Goal: Task Accomplishment & Management: Use online tool/utility

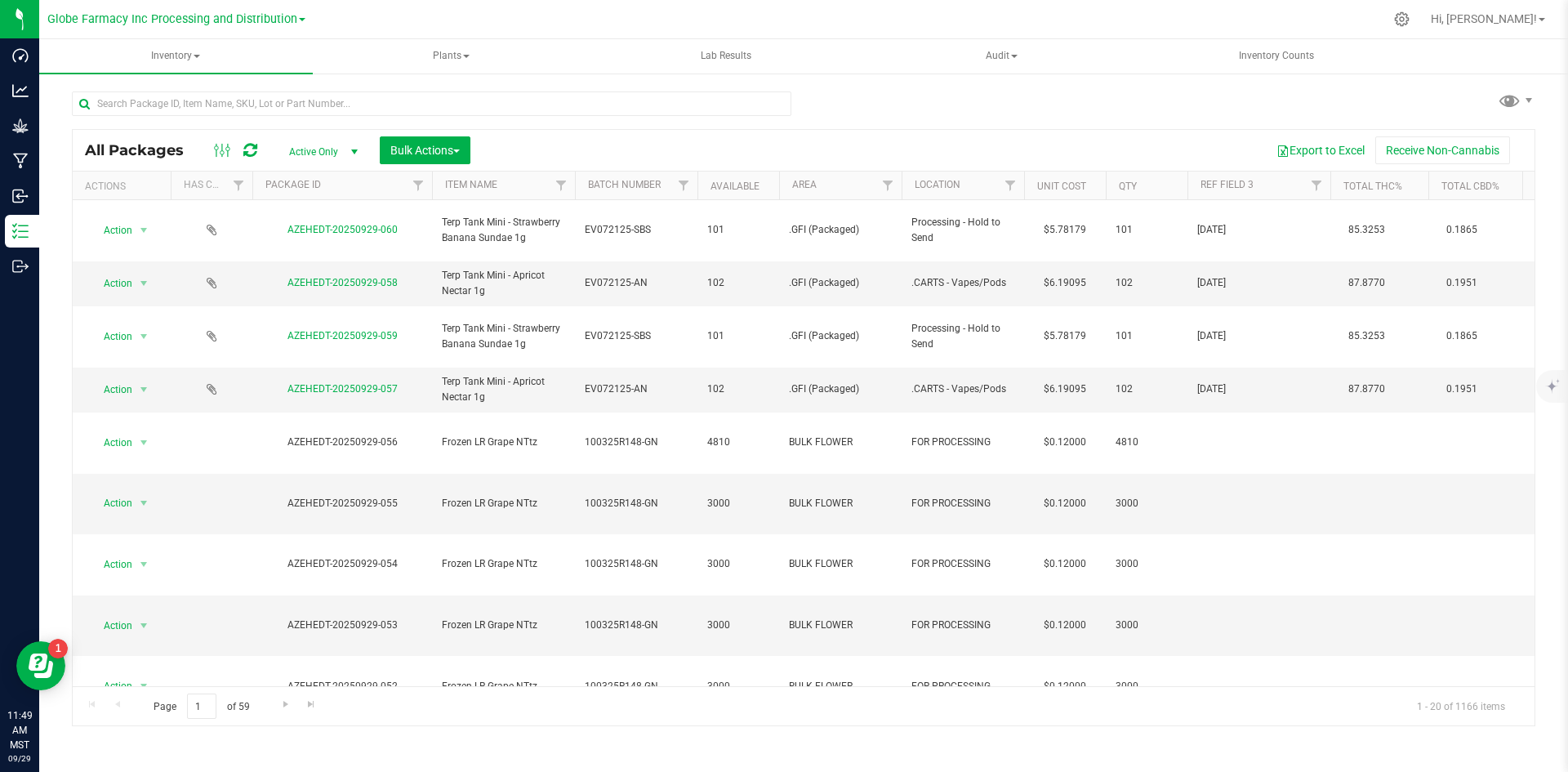
click at [254, 146] on icon at bounding box center [250, 149] width 14 height 16
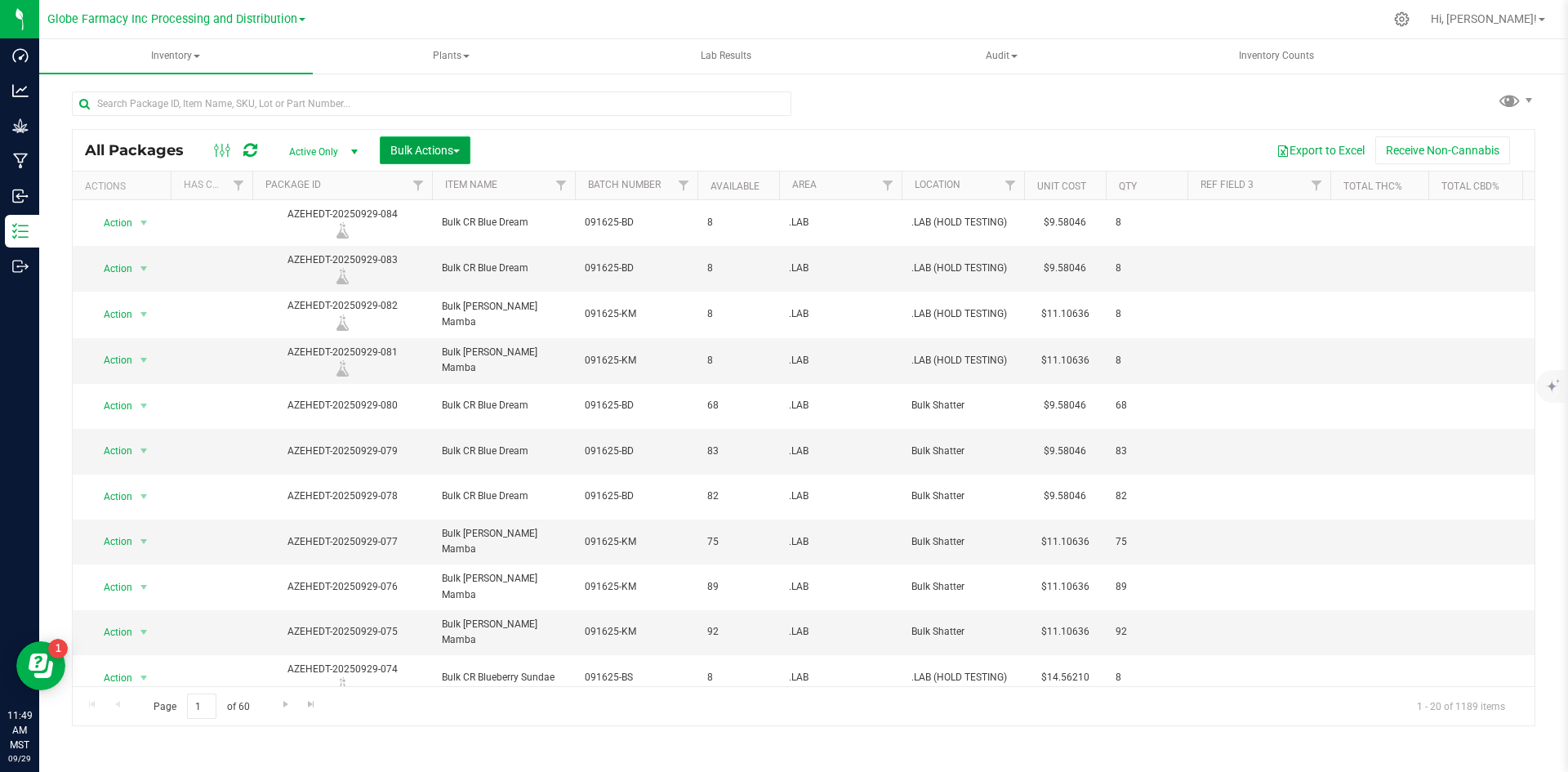
click at [400, 150] on span "Bulk Actions" at bounding box center [424, 150] width 69 height 13
click at [418, 339] on span "Print package labels" at bounding box center [439, 337] width 98 height 13
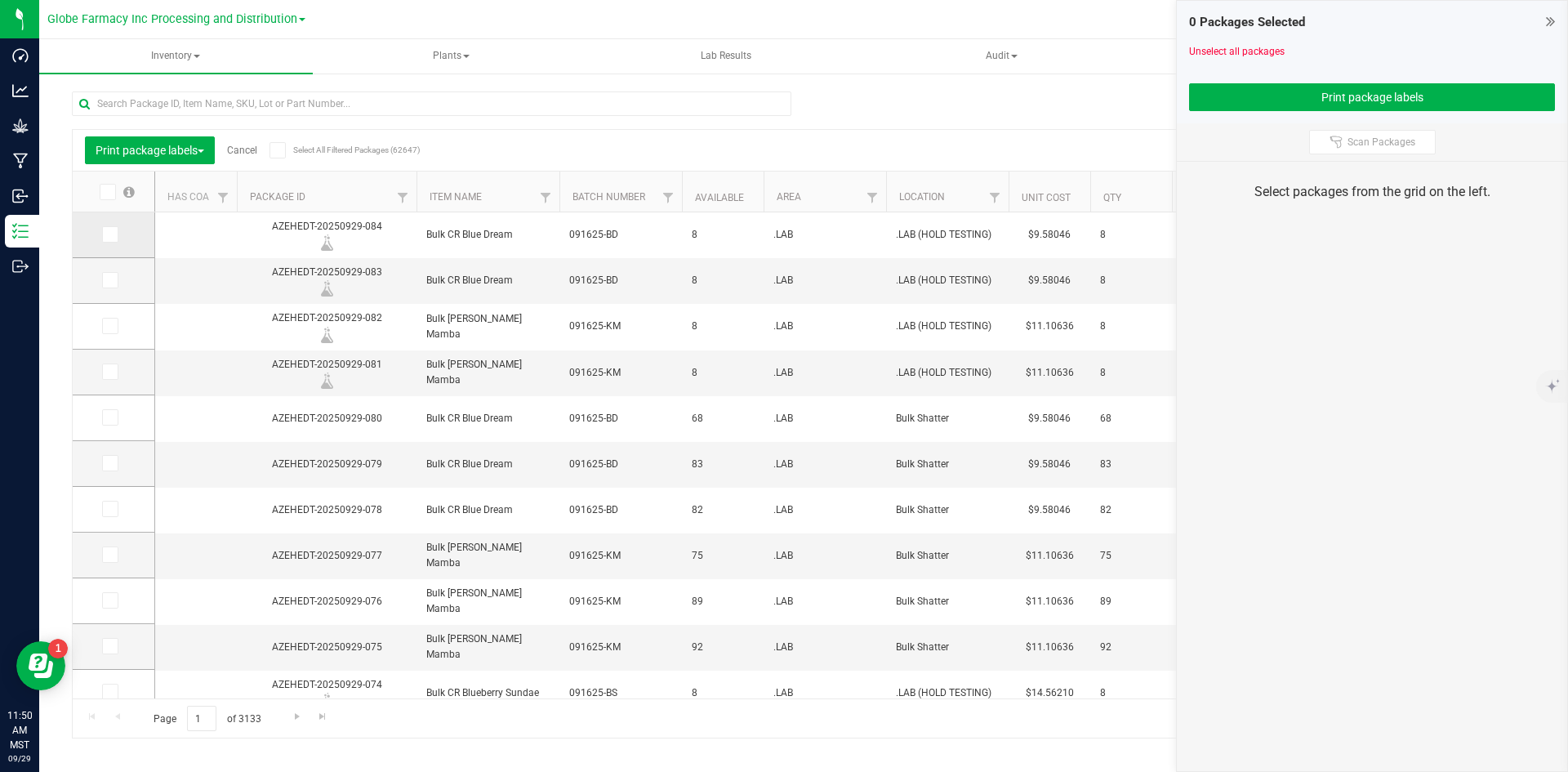
click at [106, 234] on icon at bounding box center [109, 234] width 10 height 0
click at [0, 0] on input "checkbox" at bounding box center [0, 0] width 0 height 0
click at [107, 280] on icon at bounding box center [109, 280] width 10 height 0
click at [0, 0] on input "checkbox" at bounding box center [0, 0] width 0 height 0
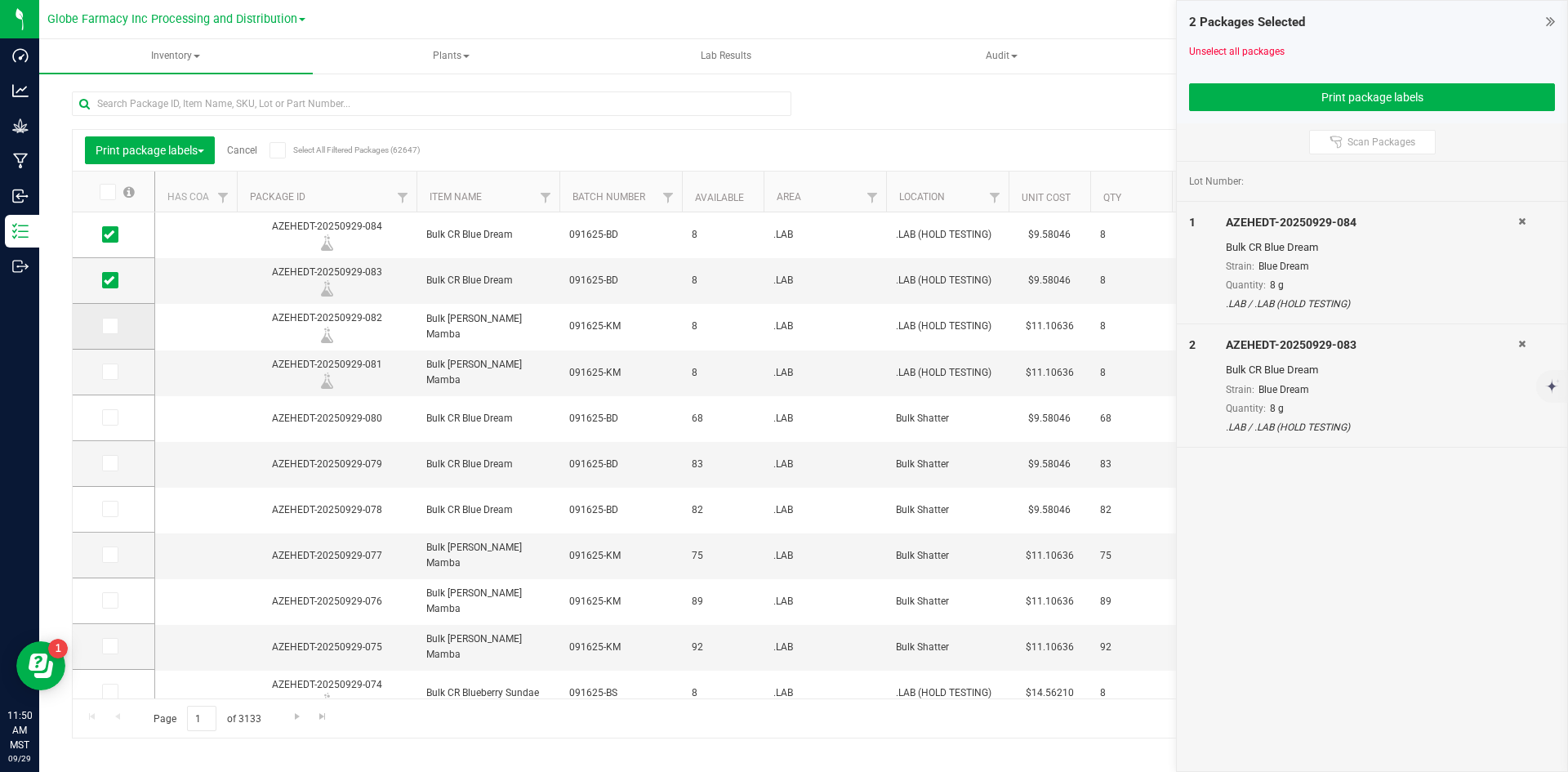
click at [119, 326] on label at bounding box center [113, 325] width 24 height 16
click at [0, 0] on input "checkbox" at bounding box center [0, 0] width 0 height 0
click at [110, 371] on icon at bounding box center [109, 371] width 10 height 0
click at [0, 0] on input "checkbox" at bounding box center [0, 0] width 0 height 0
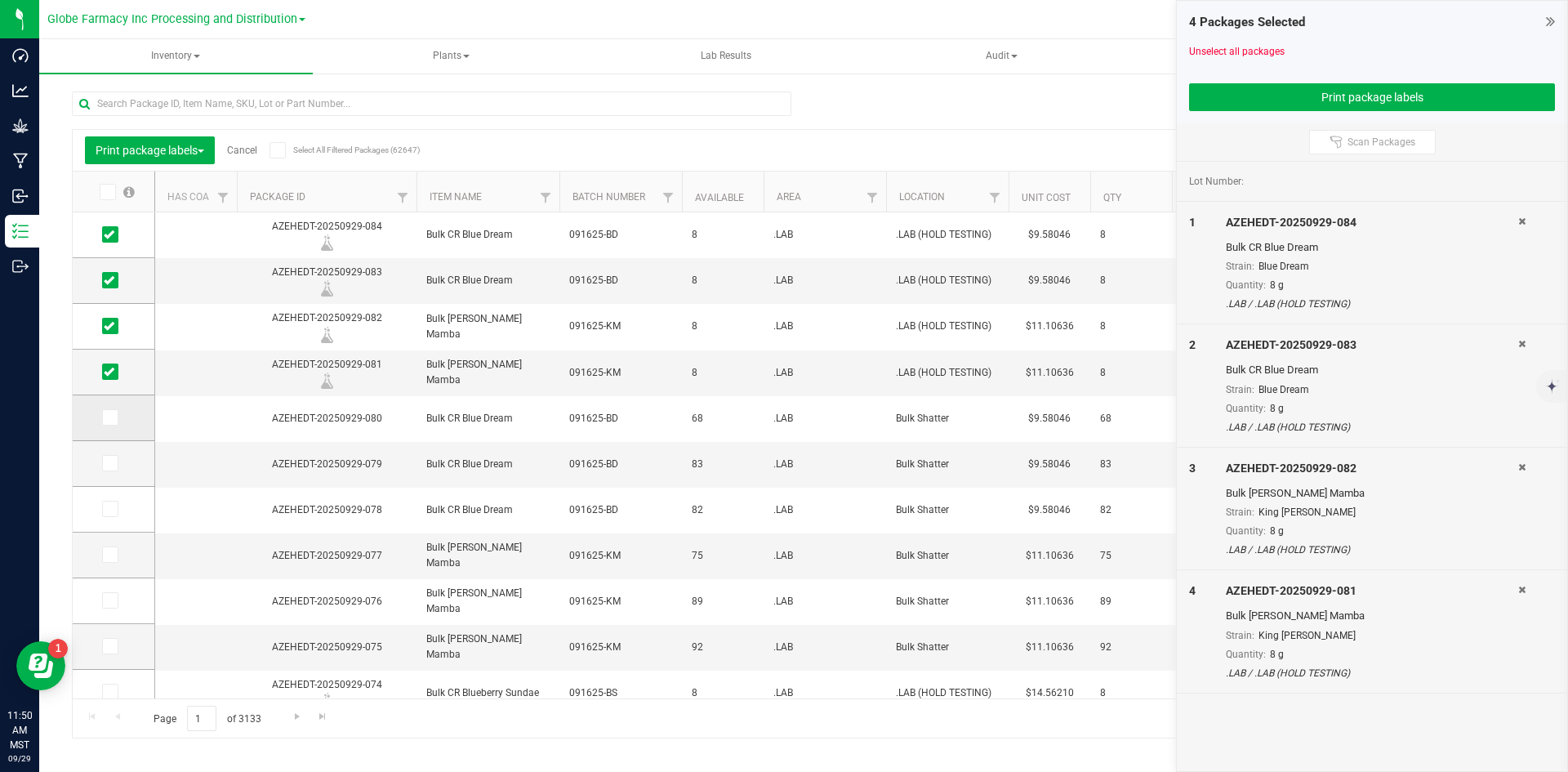
click at [110, 418] on icon at bounding box center [109, 418] width 10 height 0
click at [0, 0] on input "checkbox" at bounding box center [0, 0] width 0 height 0
drag, startPoint x: 104, startPoint y: 466, endPoint x: 114, endPoint y: 484, distance: 20.6
click at [105, 463] on icon at bounding box center [109, 463] width 10 height 0
click at [0, 0] on input "checkbox" at bounding box center [0, 0] width 0 height 0
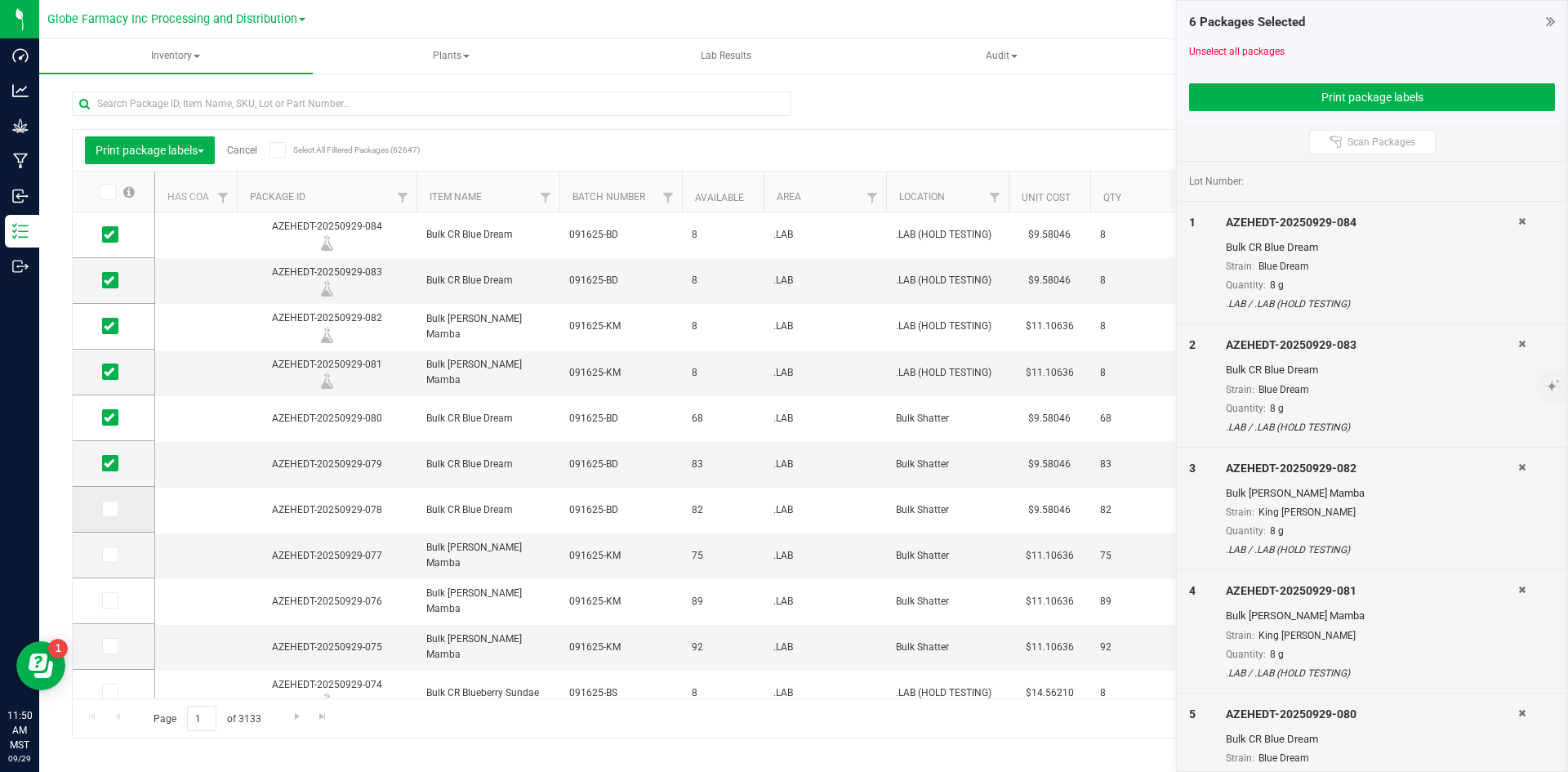
click at [117, 513] on span at bounding box center [110, 508] width 16 height 16
click at [0, 0] on input "checkbox" at bounding box center [0, 0] width 0 height 0
click at [109, 555] on icon at bounding box center [109, 555] width 10 height 0
click at [0, 0] on input "checkbox" at bounding box center [0, 0] width 0 height 0
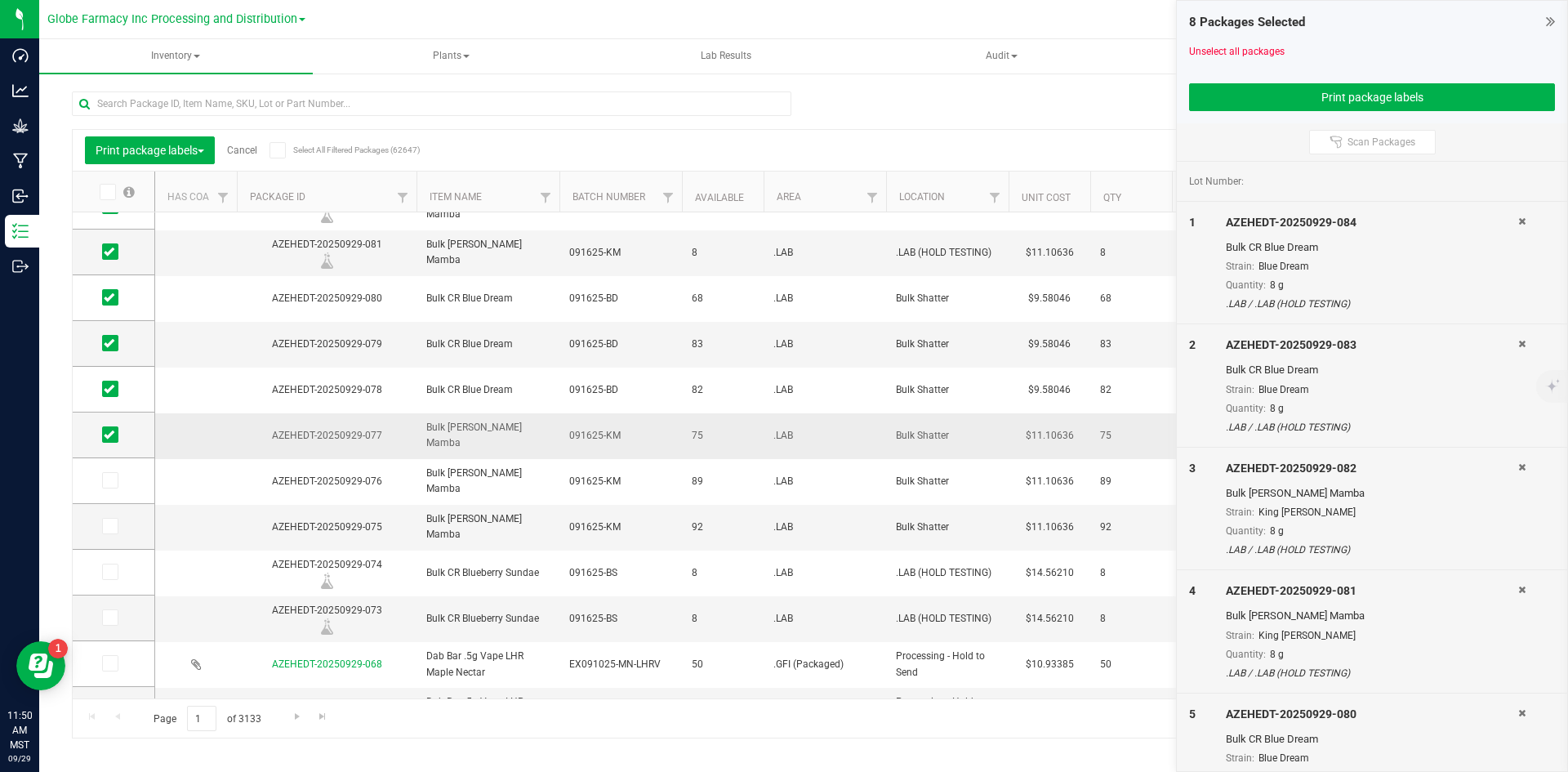
scroll to position [163, 0]
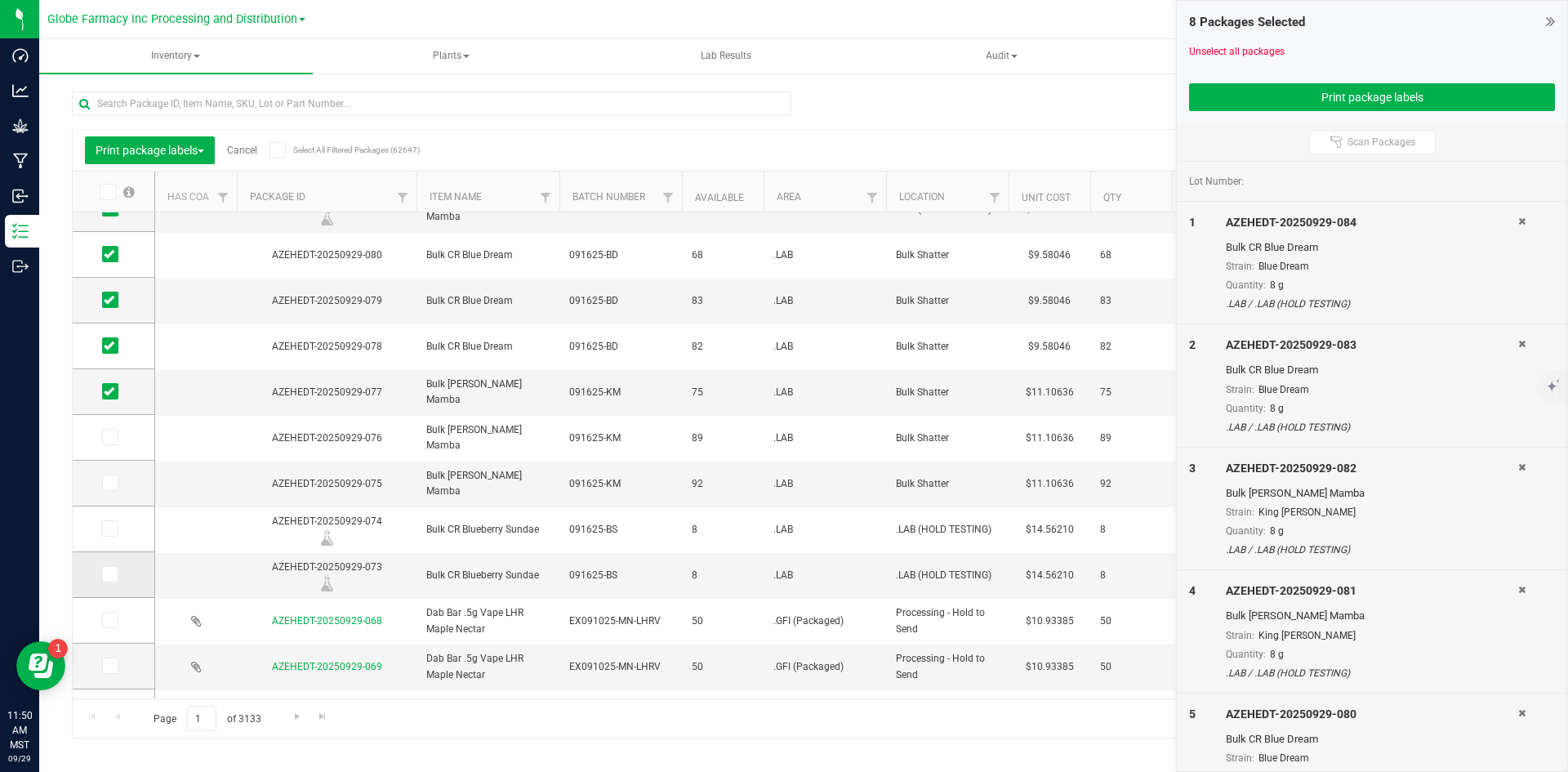
click at [112, 574] on icon at bounding box center [109, 574] width 10 height 0
click at [0, 0] on input "checkbox" at bounding box center [0, 0] width 0 height 0
click at [103, 534] on span at bounding box center [110, 527] width 16 height 16
click at [0, 0] on input "checkbox" at bounding box center [0, 0] width 0 height 0
click at [112, 483] on icon at bounding box center [109, 483] width 10 height 0
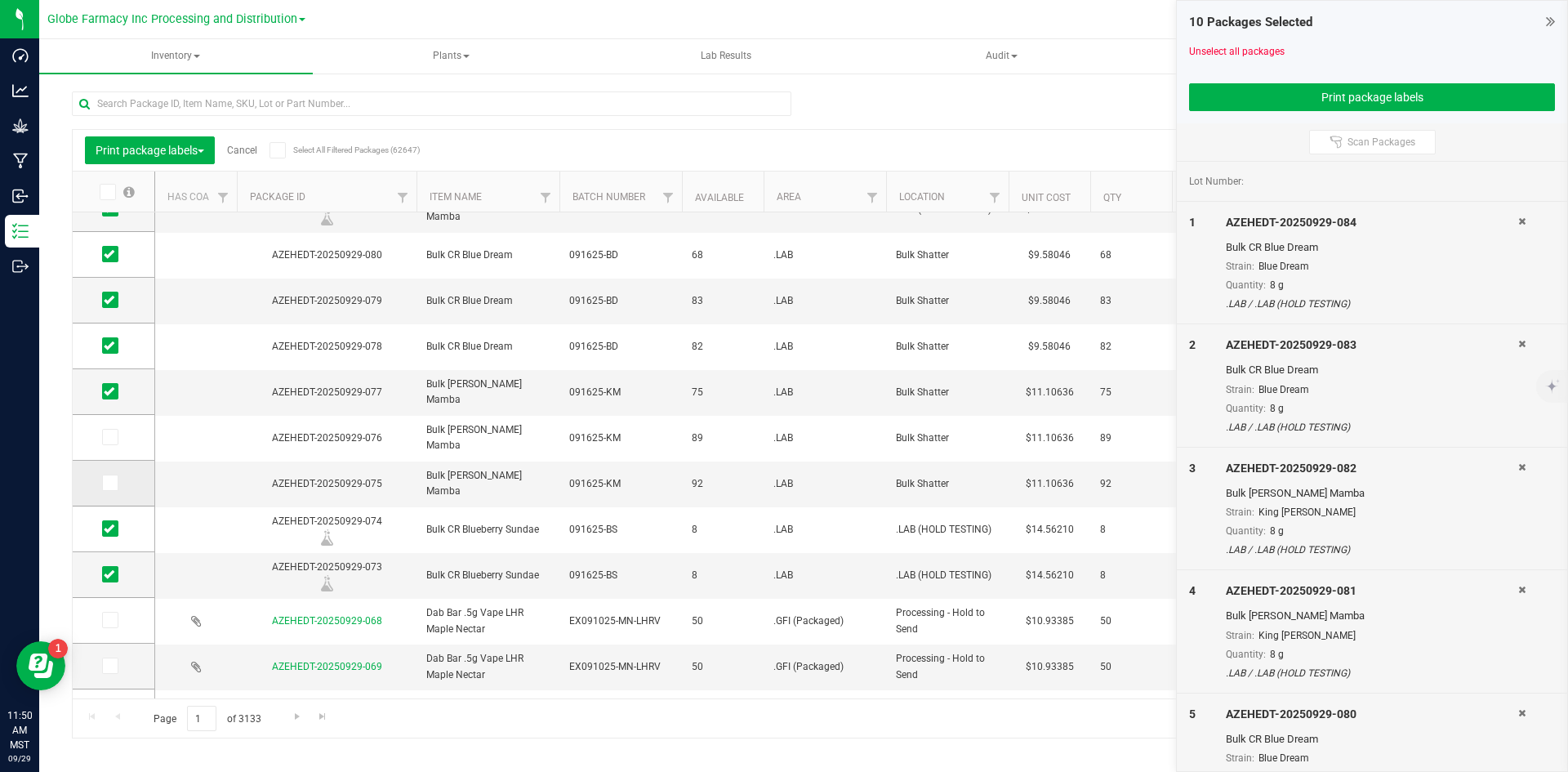
click at [0, 0] on input "checkbox" at bounding box center [0, 0] width 0 height 0
click at [113, 437] on icon at bounding box center [109, 437] width 10 height 0
click at [0, 0] on input "checkbox" at bounding box center [0, 0] width 0 height 0
click at [1343, 97] on button "Print package labels" at bounding box center [1371, 96] width 366 height 27
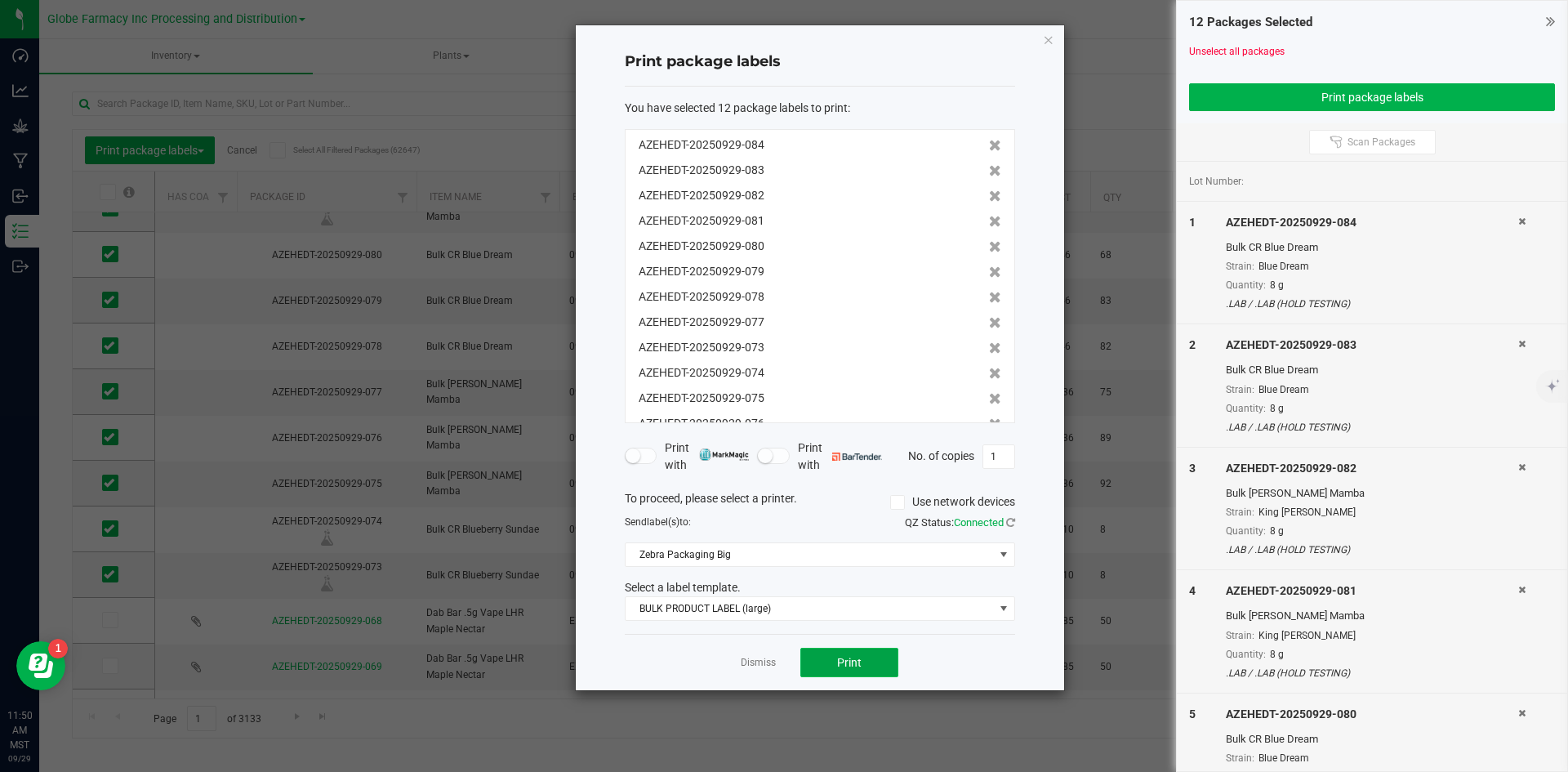
drag, startPoint x: 847, startPoint y: 660, endPoint x: 856, endPoint y: 665, distance: 10.3
click at [856, 665] on span "Print" at bounding box center [850, 662] width 25 height 13
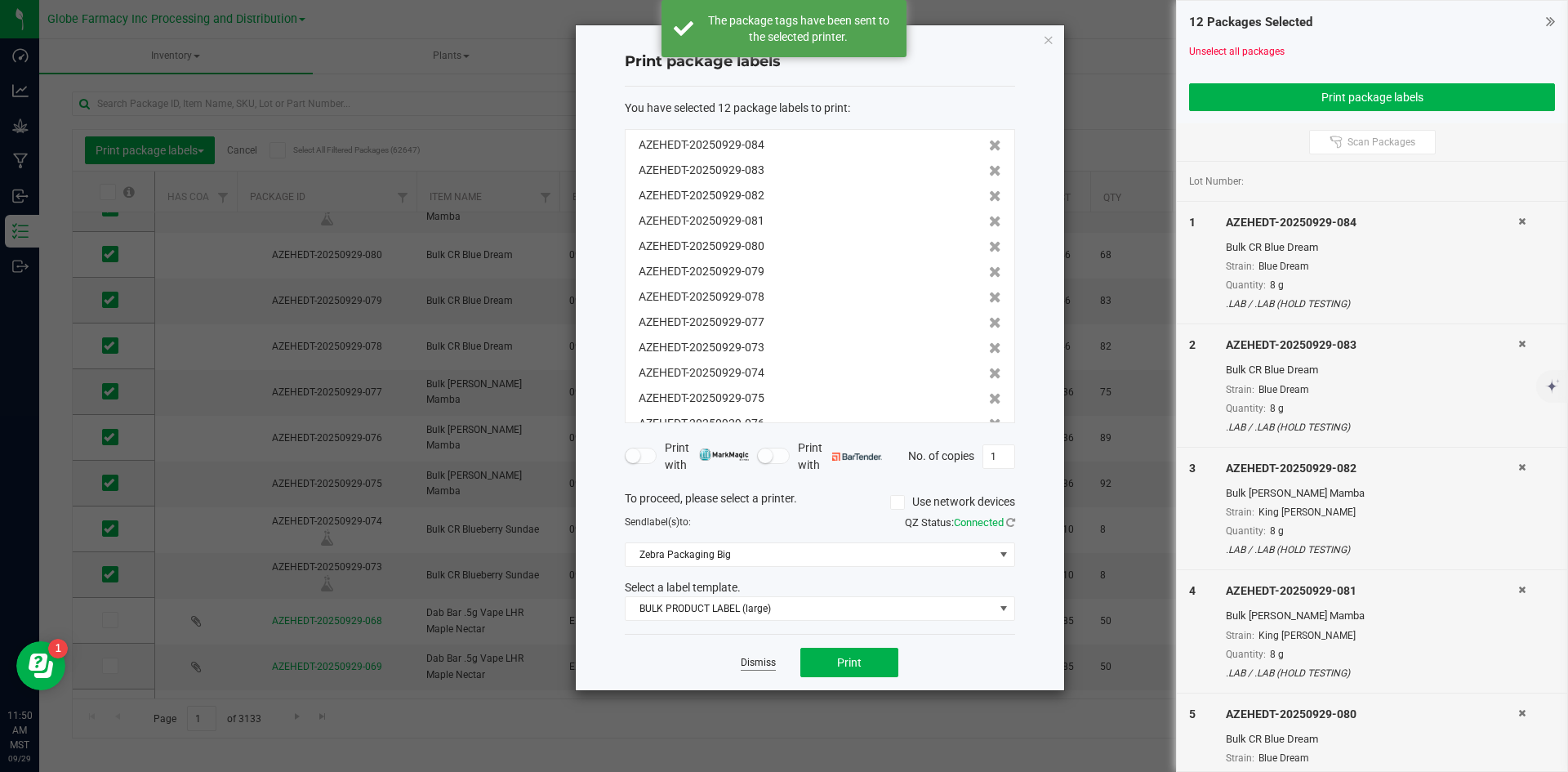
click at [767, 663] on link "Dismiss" at bounding box center [758, 662] width 35 height 14
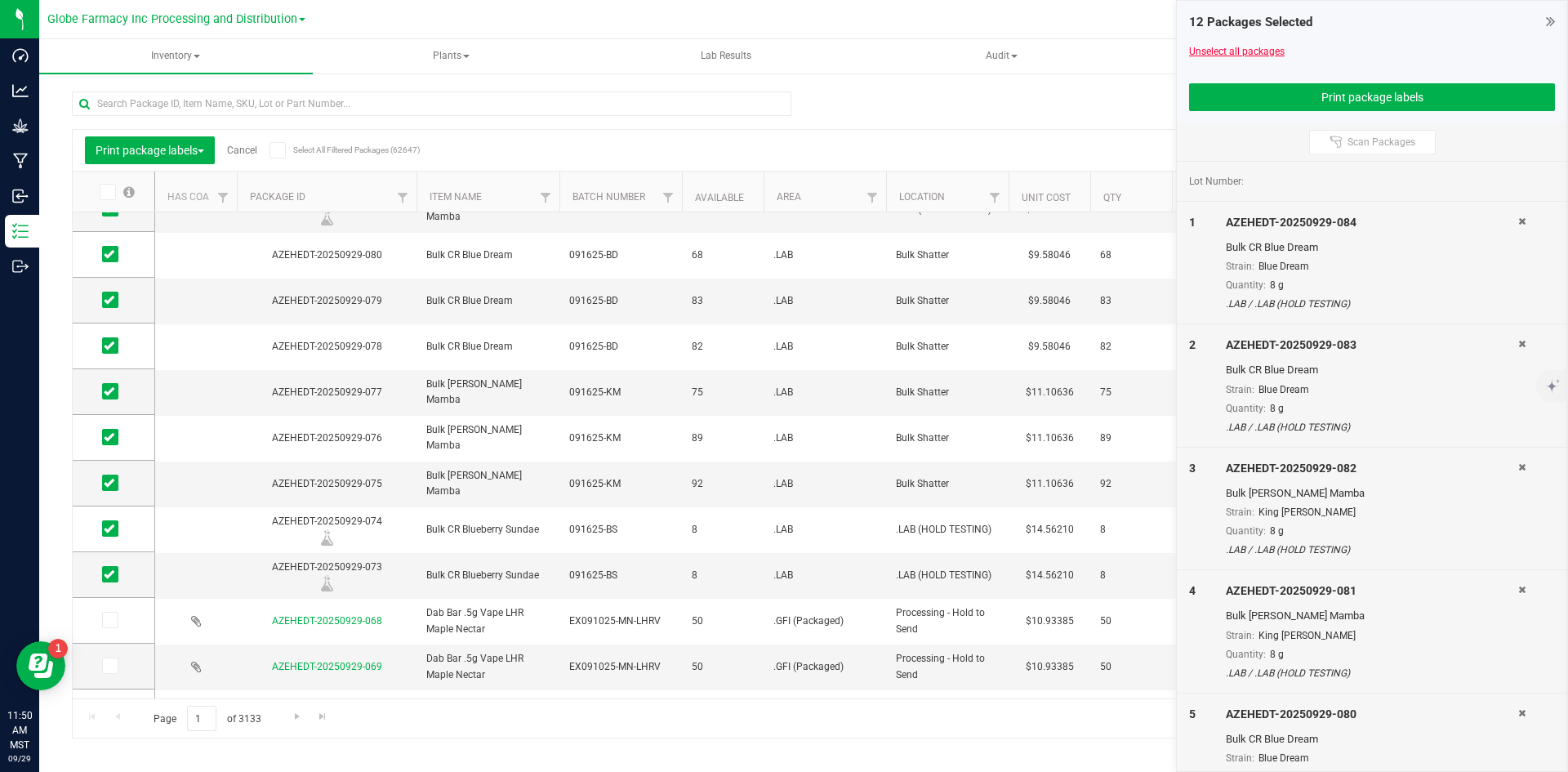
click at [1232, 52] on link "Unselect all packages" at bounding box center [1236, 51] width 95 height 11
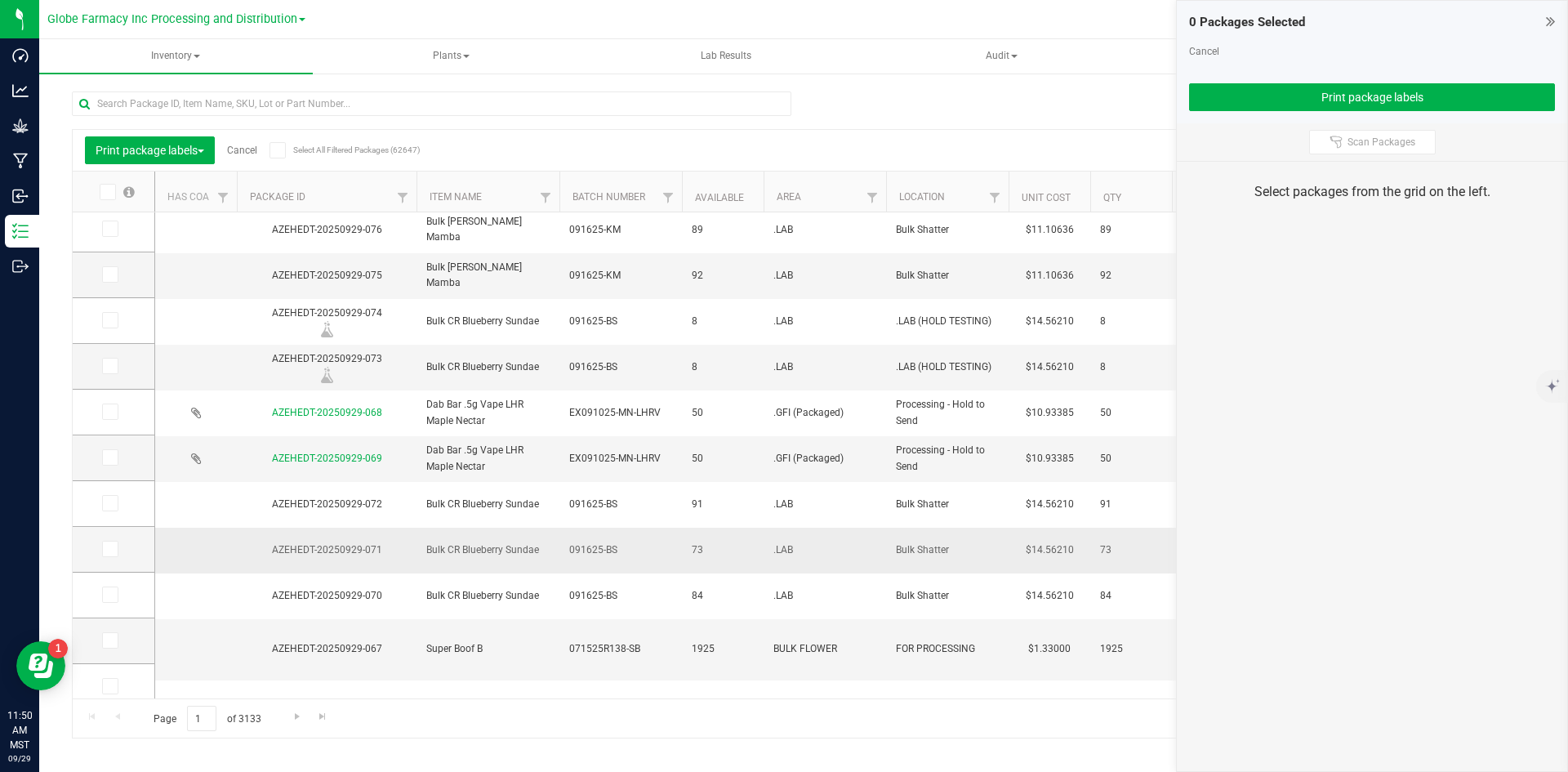
scroll to position [408, 0]
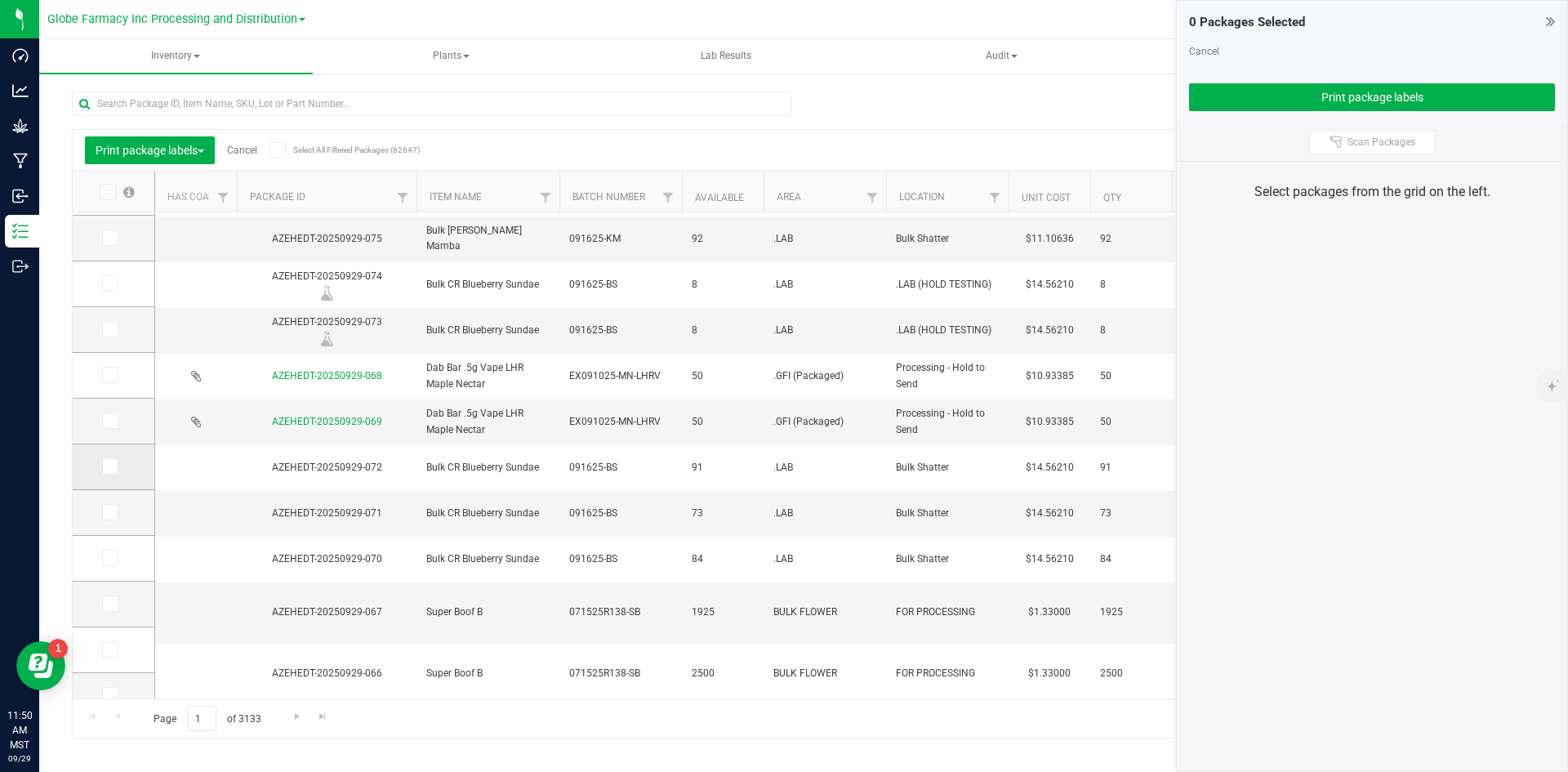
click at [121, 459] on label at bounding box center [113, 466] width 24 height 16
click at [0, 0] on input "checkbox" at bounding box center [0, 0] width 0 height 0
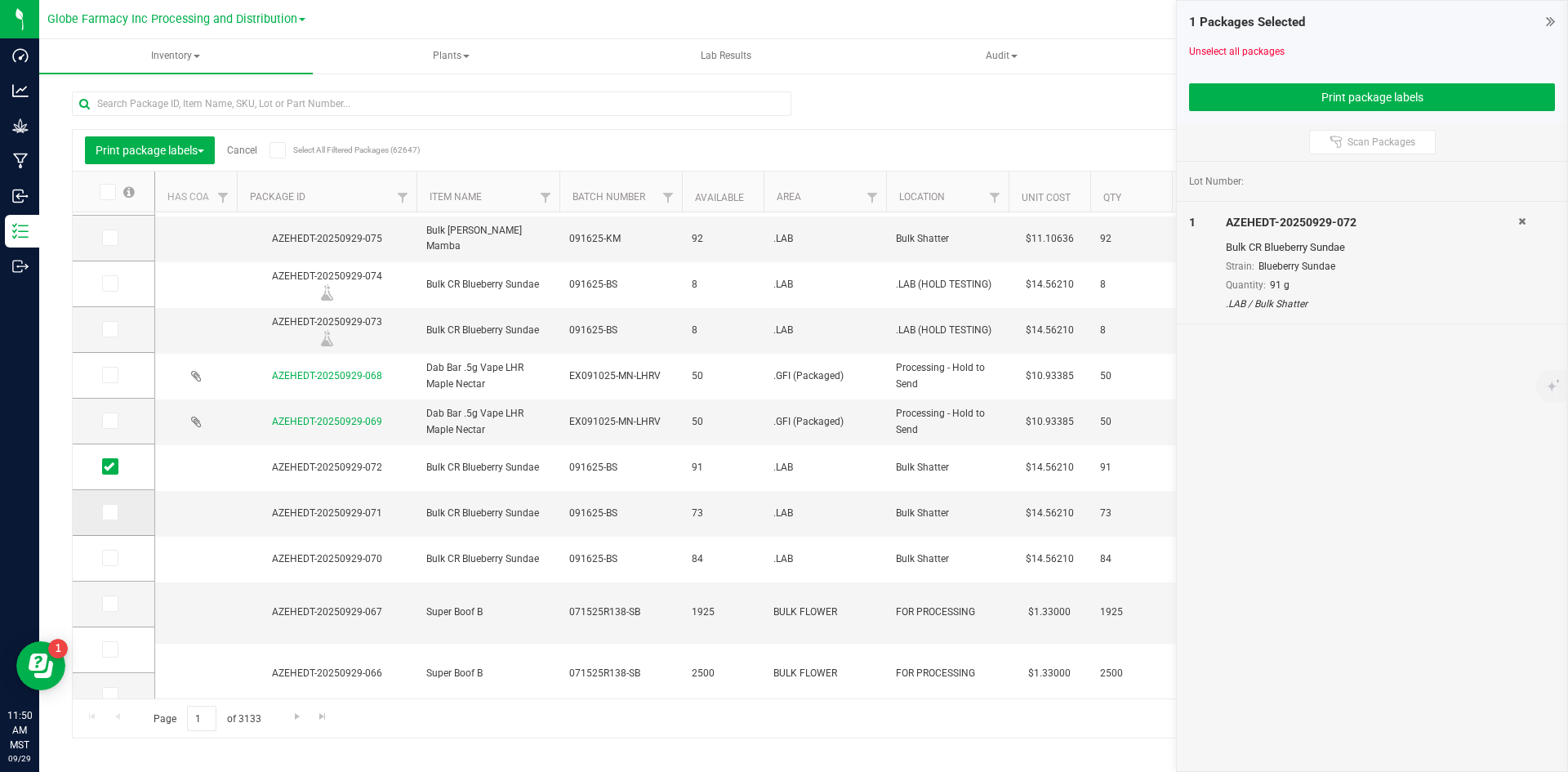
click at [113, 512] on icon at bounding box center [109, 512] width 10 height 0
click at [0, 0] on input "checkbox" at bounding box center [0, 0] width 0 height 0
click at [114, 556] on span at bounding box center [110, 558] width 16 height 16
click at [0, 0] on input "checkbox" at bounding box center [0, 0] width 0 height 0
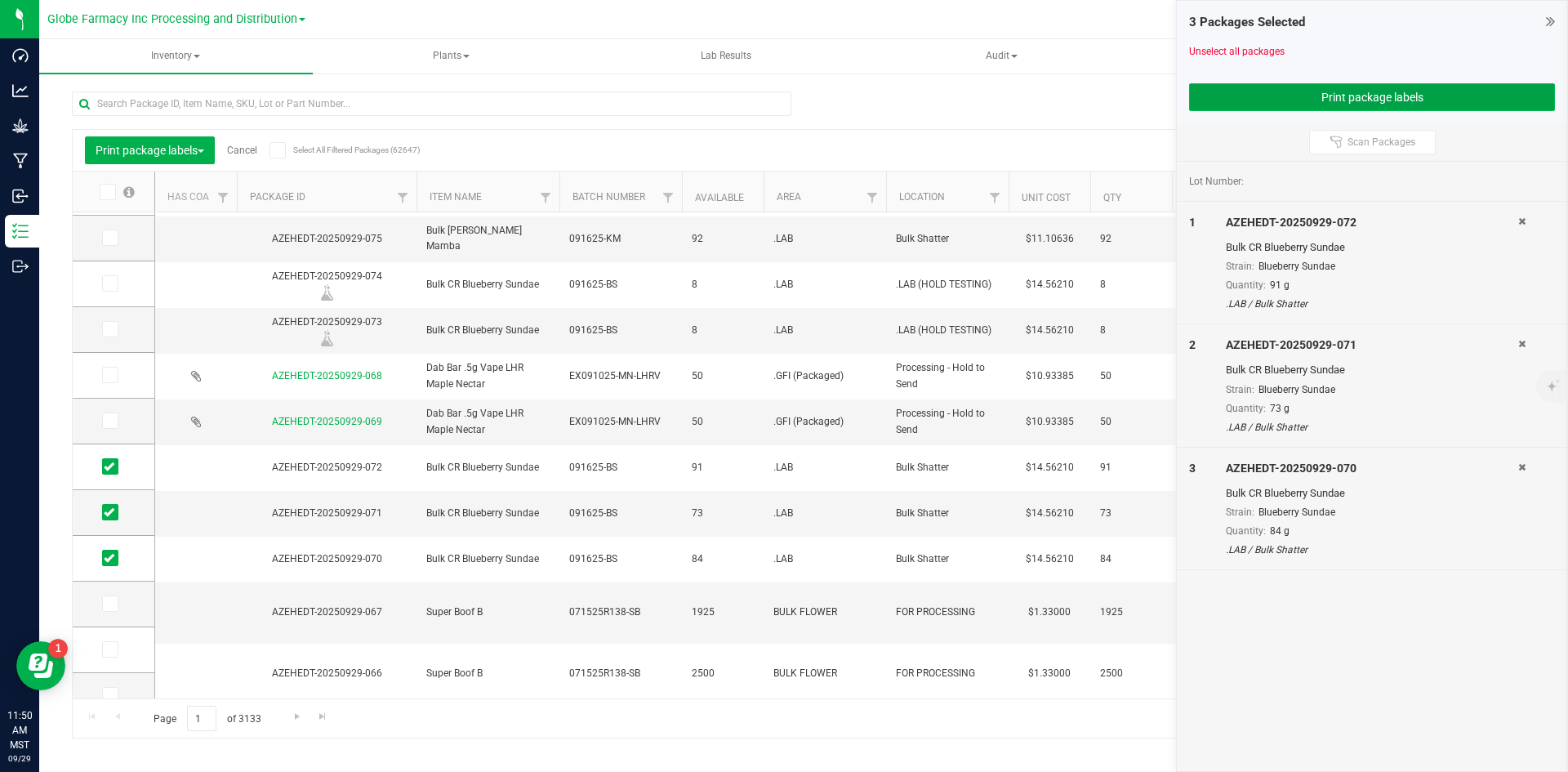
click at [1286, 94] on button "Print package labels" at bounding box center [1371, 96] width 366 height 27
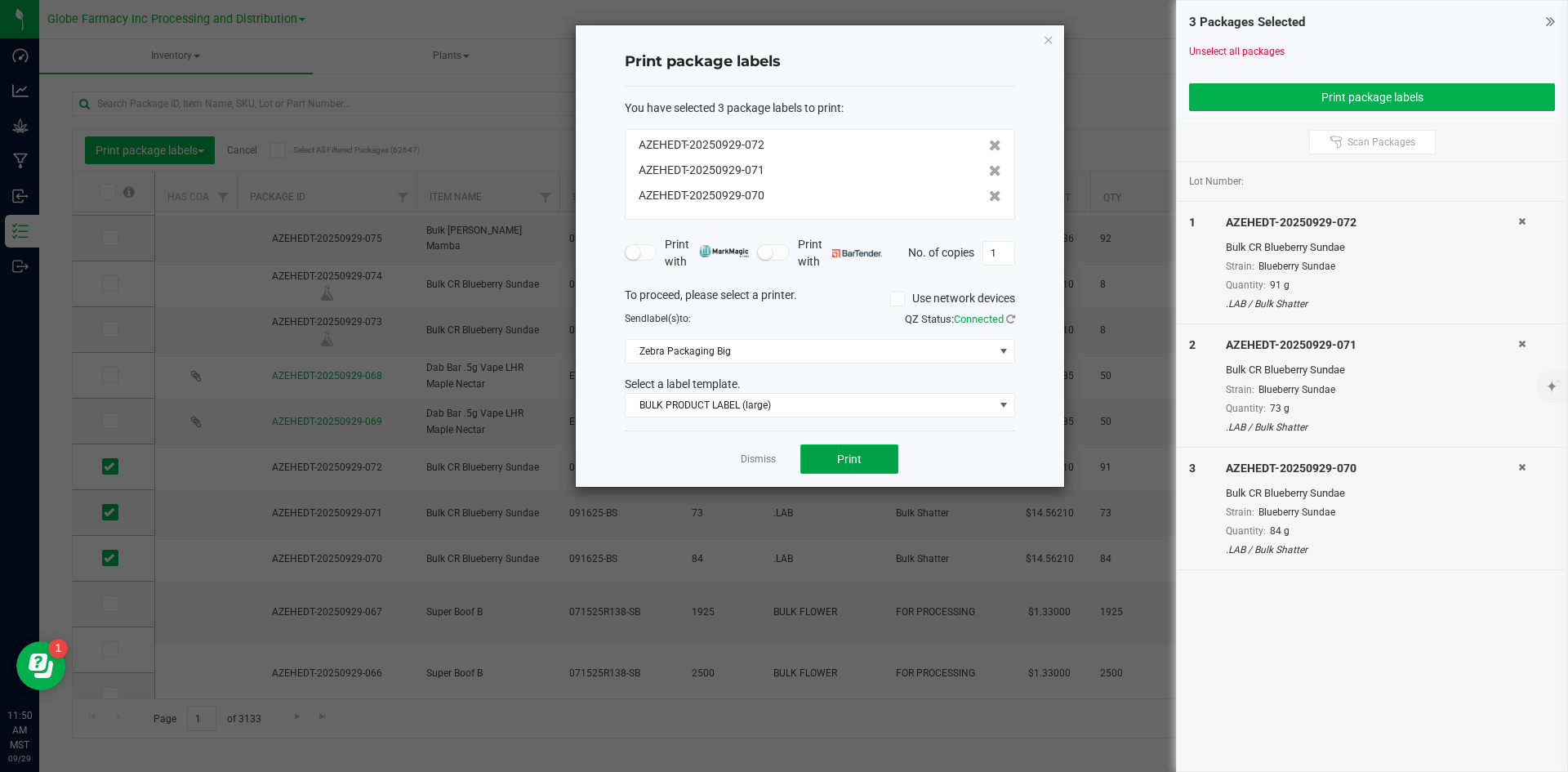
click at [844, 466] on button "Print" at bounding box center [850, 458] width 98 height 29
click at [767, 460] on link "Dismiss" at bounding box center [758, 459] width 35 height 14
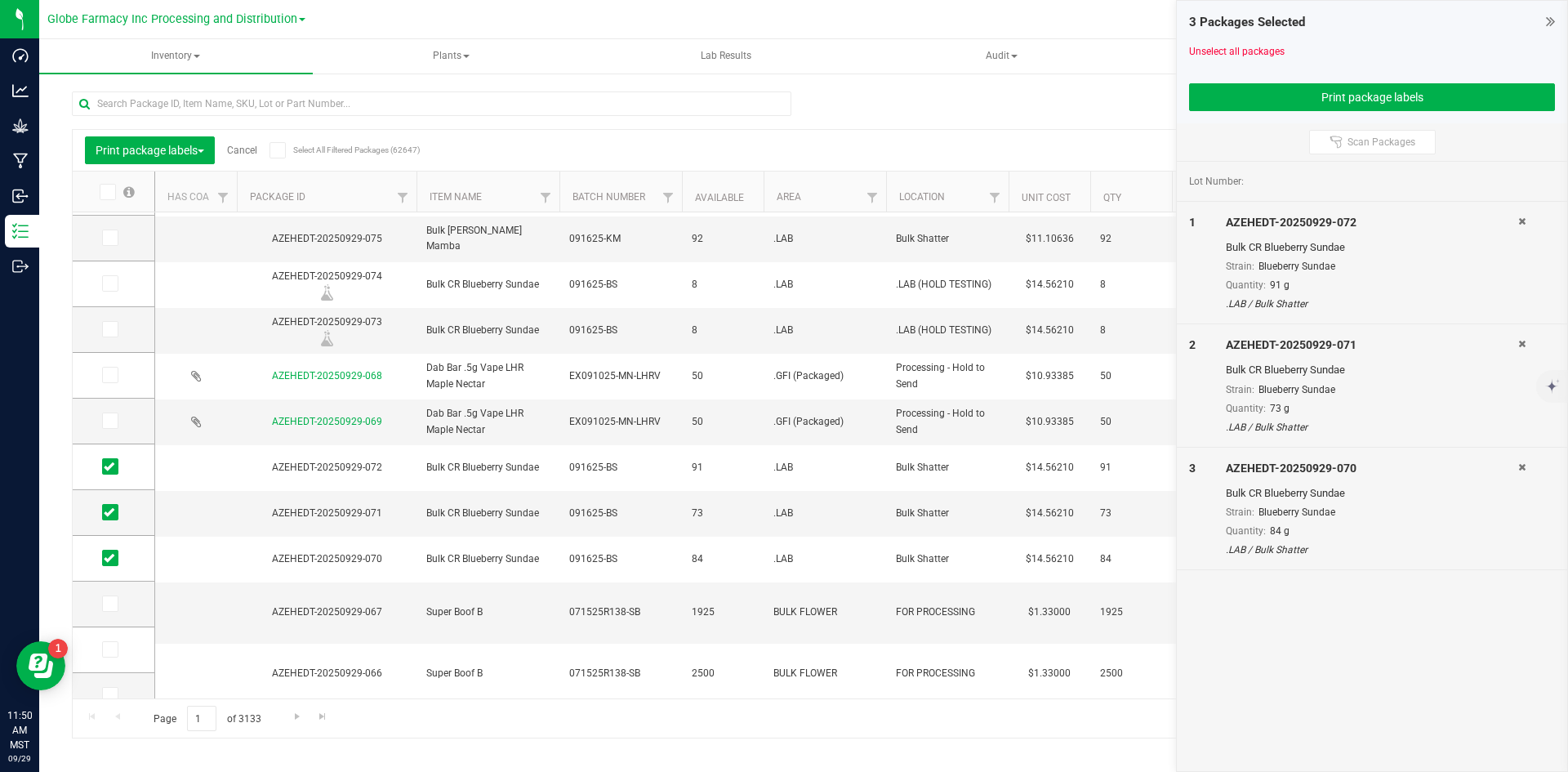
click at [249, 151] on link "Cancel" at bounding box center [242, 150] width 30 height 11
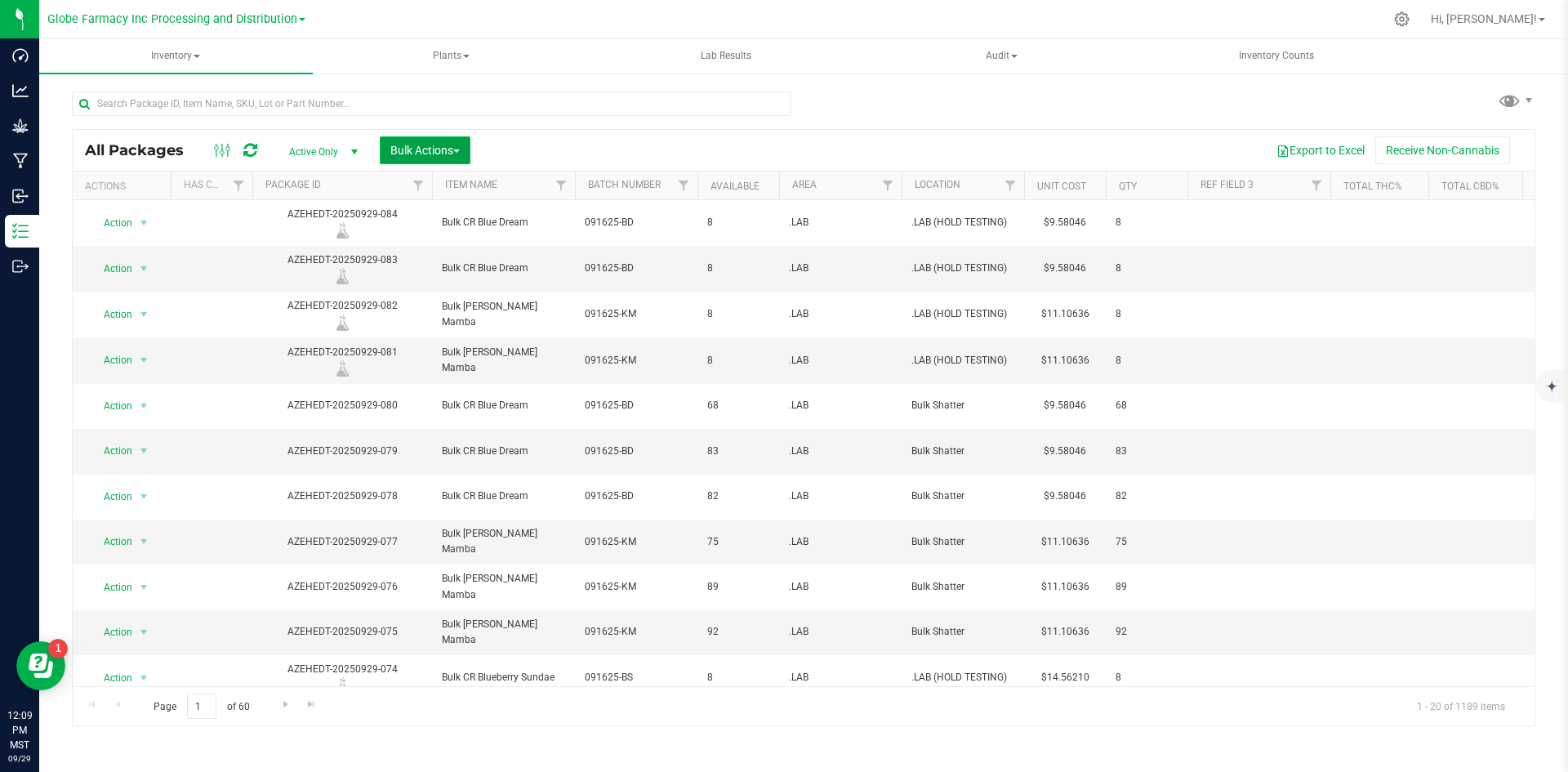
click at [401, 144] on span "Bulk Actions" at bounding box center [424, 150] width 69 height 13
click at [423, 328] on div "Print package labels" at bounding box center [449, 340] width 120 height 26
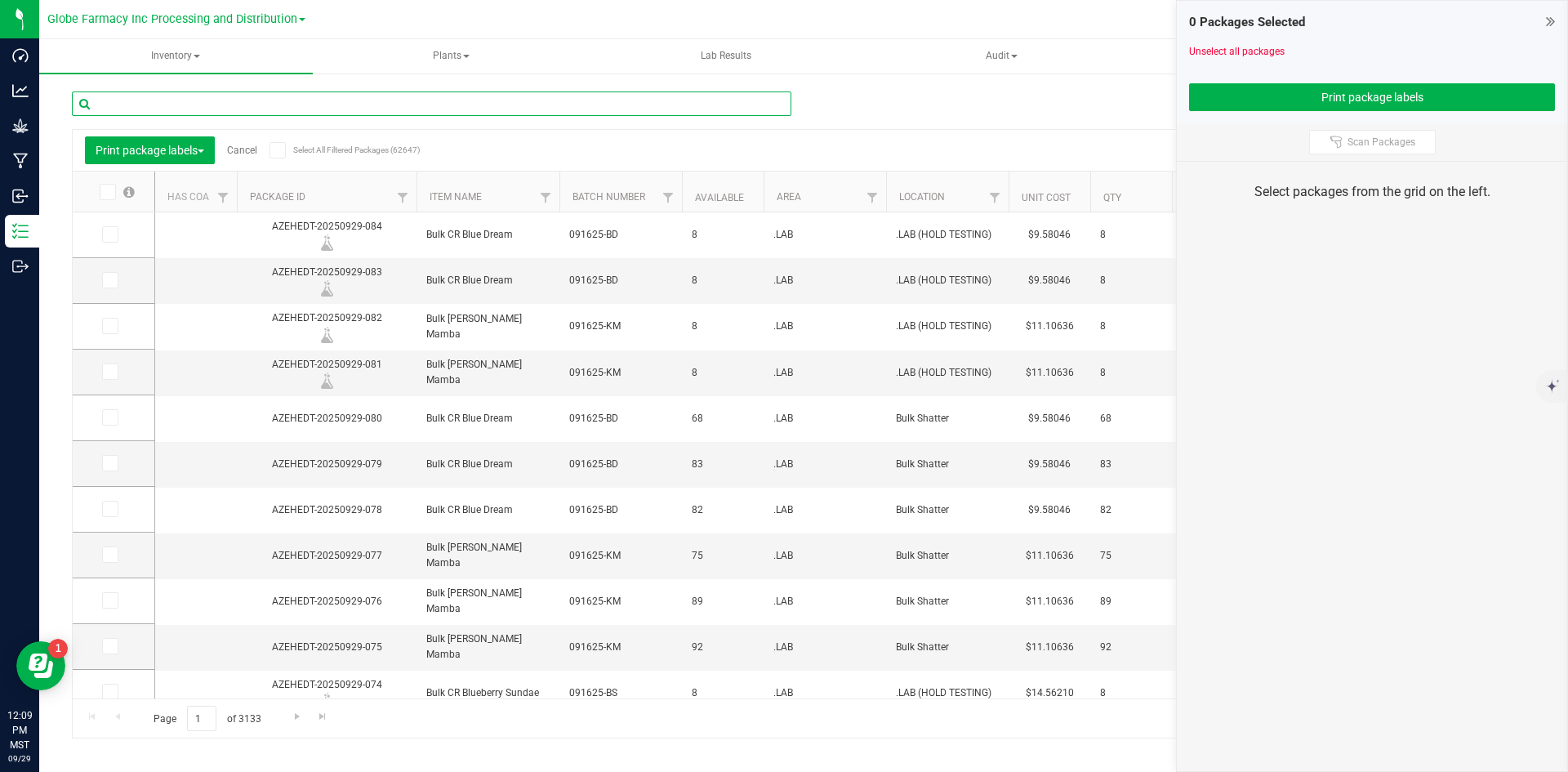
click at [468, 93] on input "text" at bounding box center [431, 104] width 719 height 25
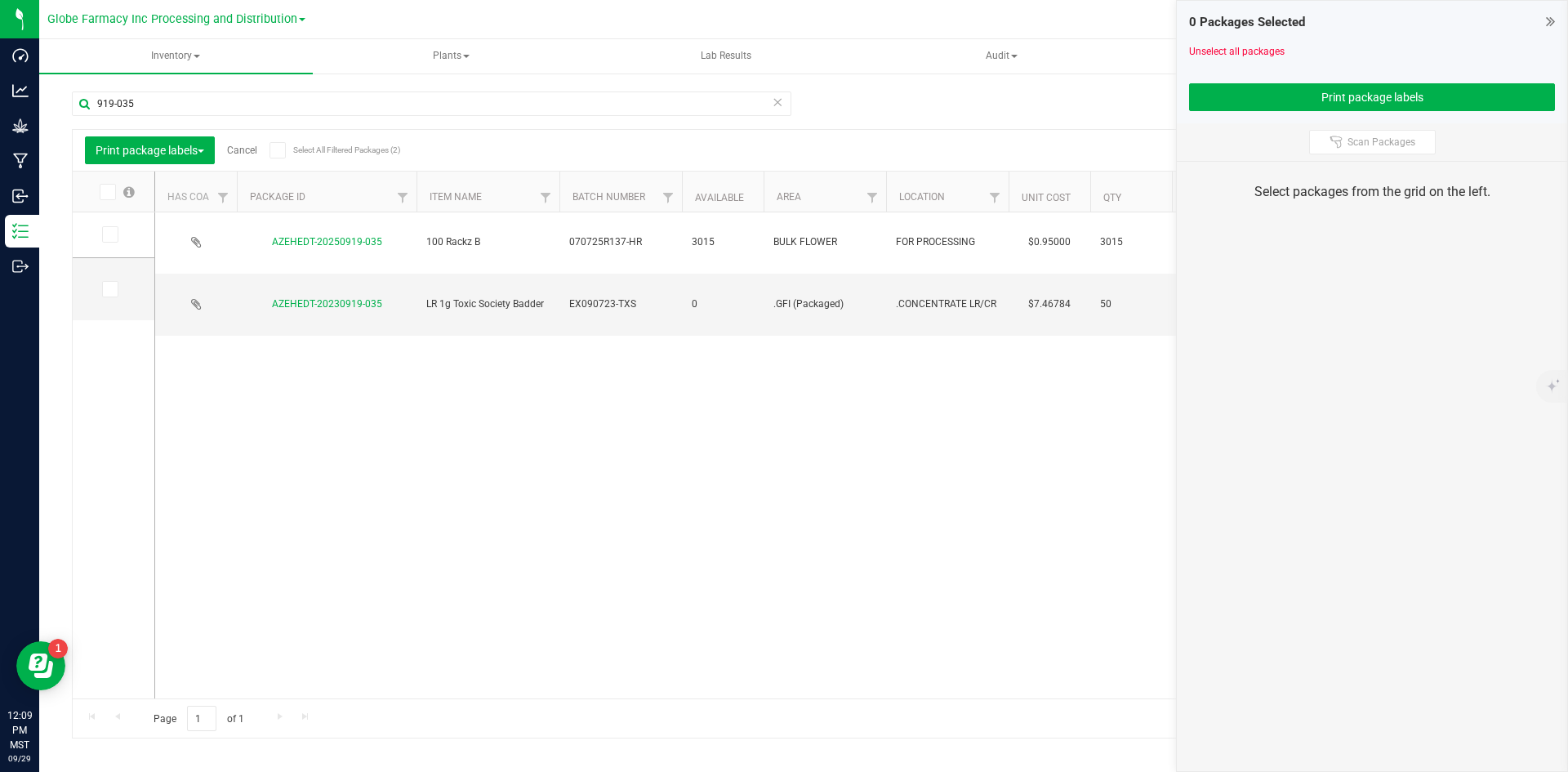
click at [112, 234] on icon at bounding box center [109, 234] width 10 height 0
click at [0, 0] on input "checkbox" at bounding box center [0, 0] width 0 height 0
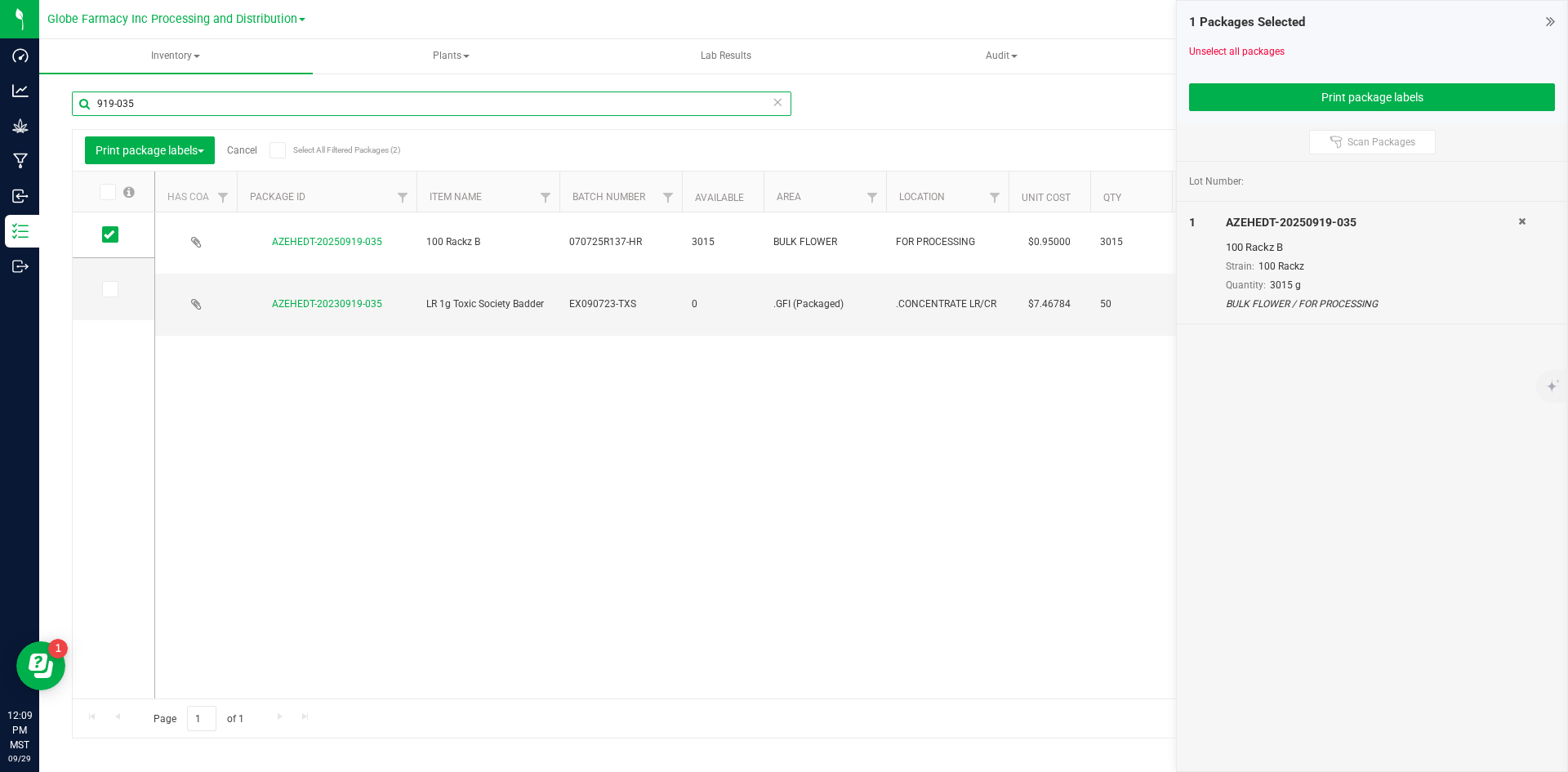
click at [207, 112] on input "919-035" at bounding box center [431, 104] width 719 height 25
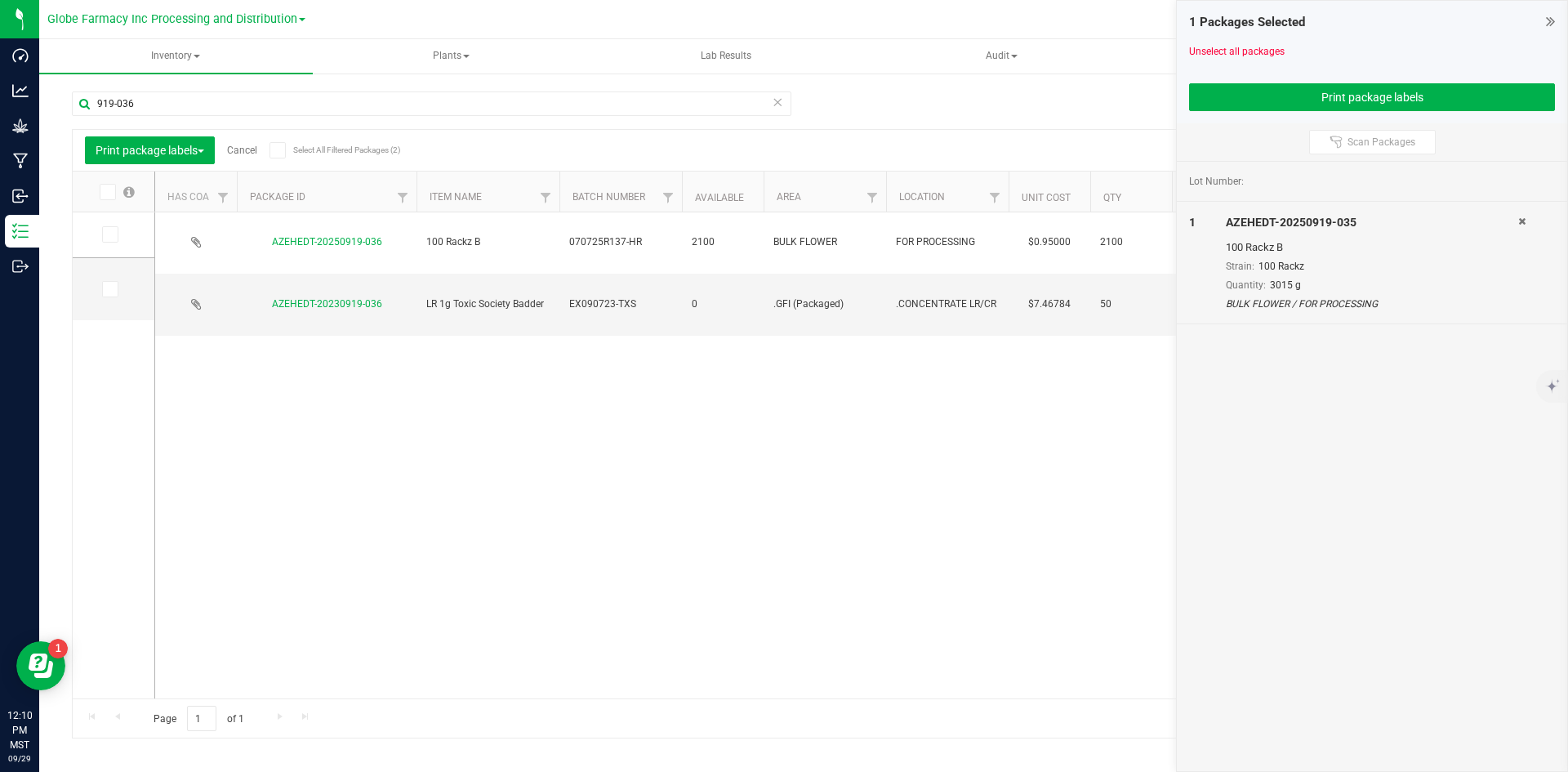
click at [107, 234] on icon at bounding box center [109, 234] width 10 height 0
click at [0, 0] on input "checkbox" at bounding box center [0, 0] width 0 height 0
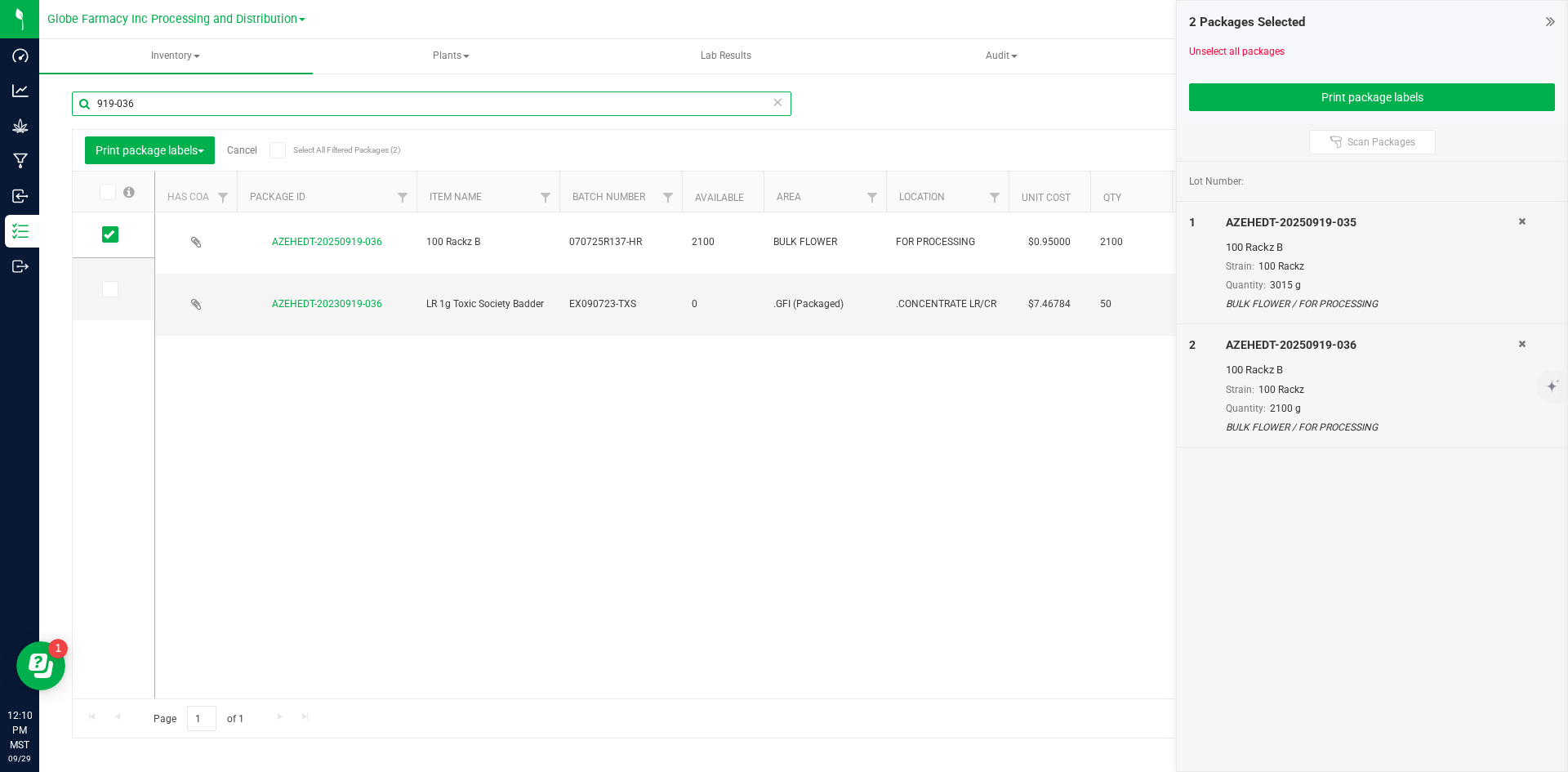
click at [134, 103] on input "919-036" at bounding box center [431, 104] width 719 height 25
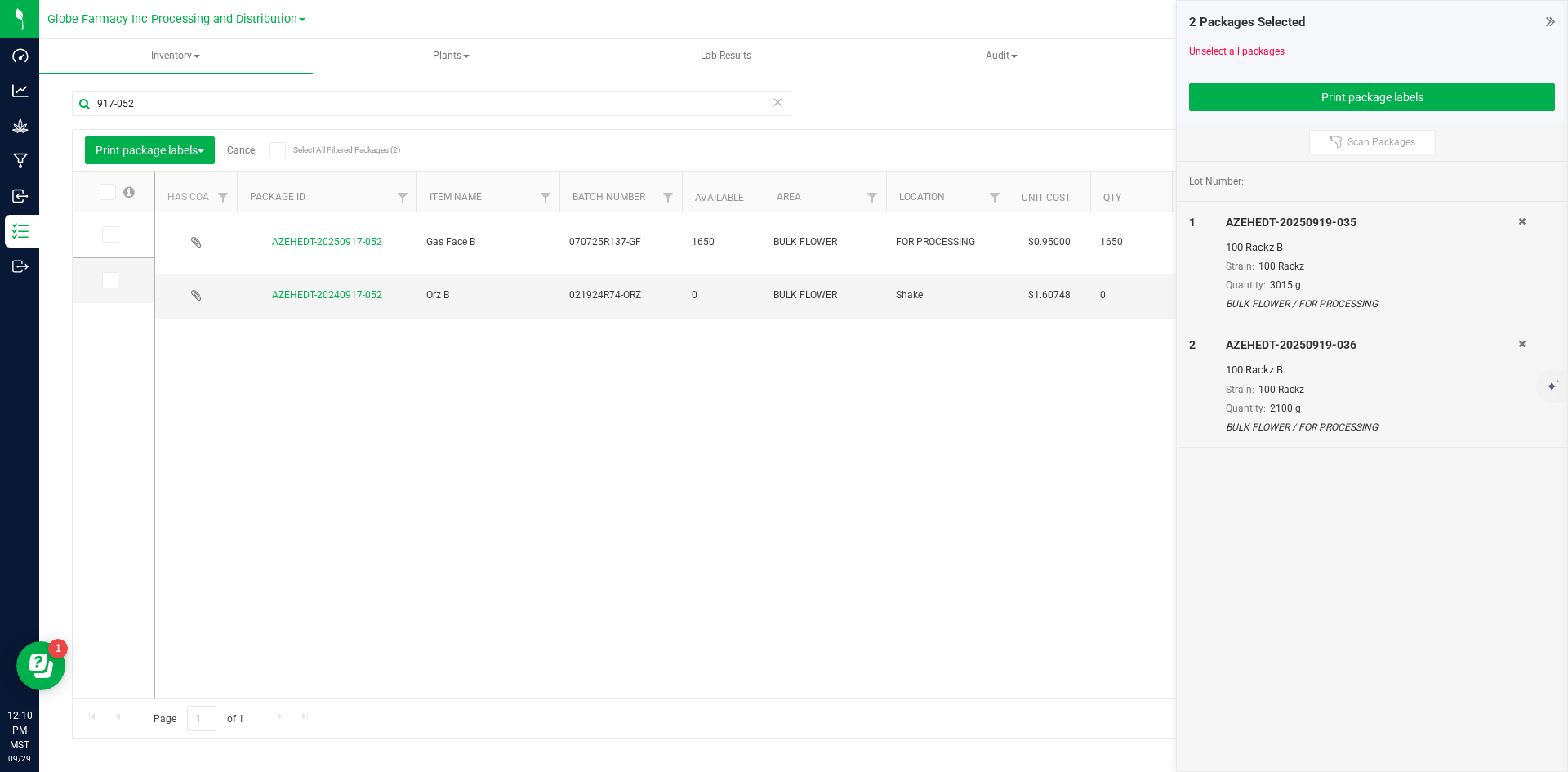
click at [112, 234] on icon at bounding box center [109, 234] width 10 height 0
click at [0, 0] on input "checkbox" at bounding box center [0, 0] width 0 height 0
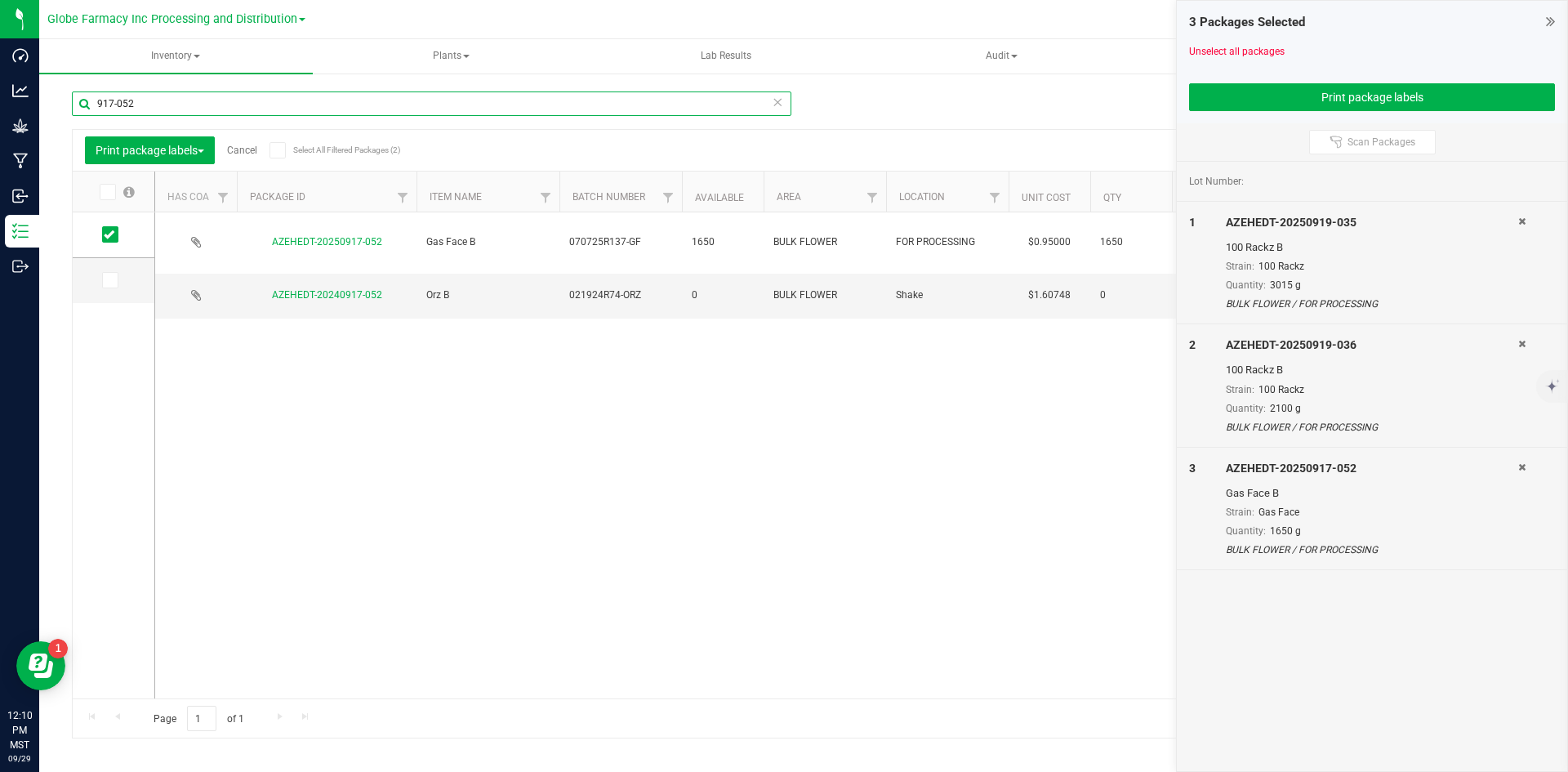
click at [142, 106] on input "917-052" at bounding box center [431, 104] width 719 height 25
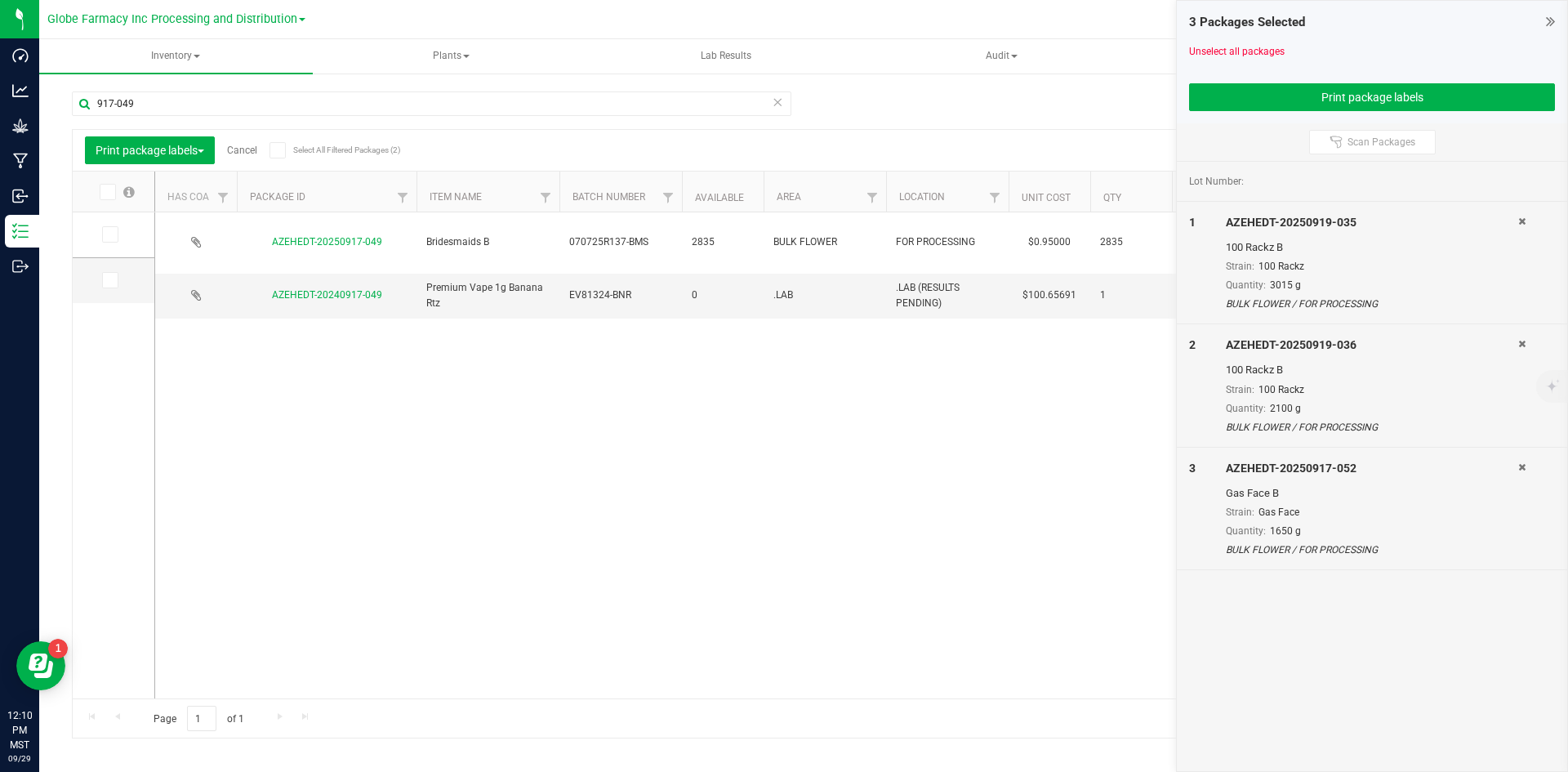
click at [111, 234] on icon at bounding box center [109, 234] width 10 height 0
click at [0, 0] on input "checkbox" at bounding box center [0, 0] width 0 height 0
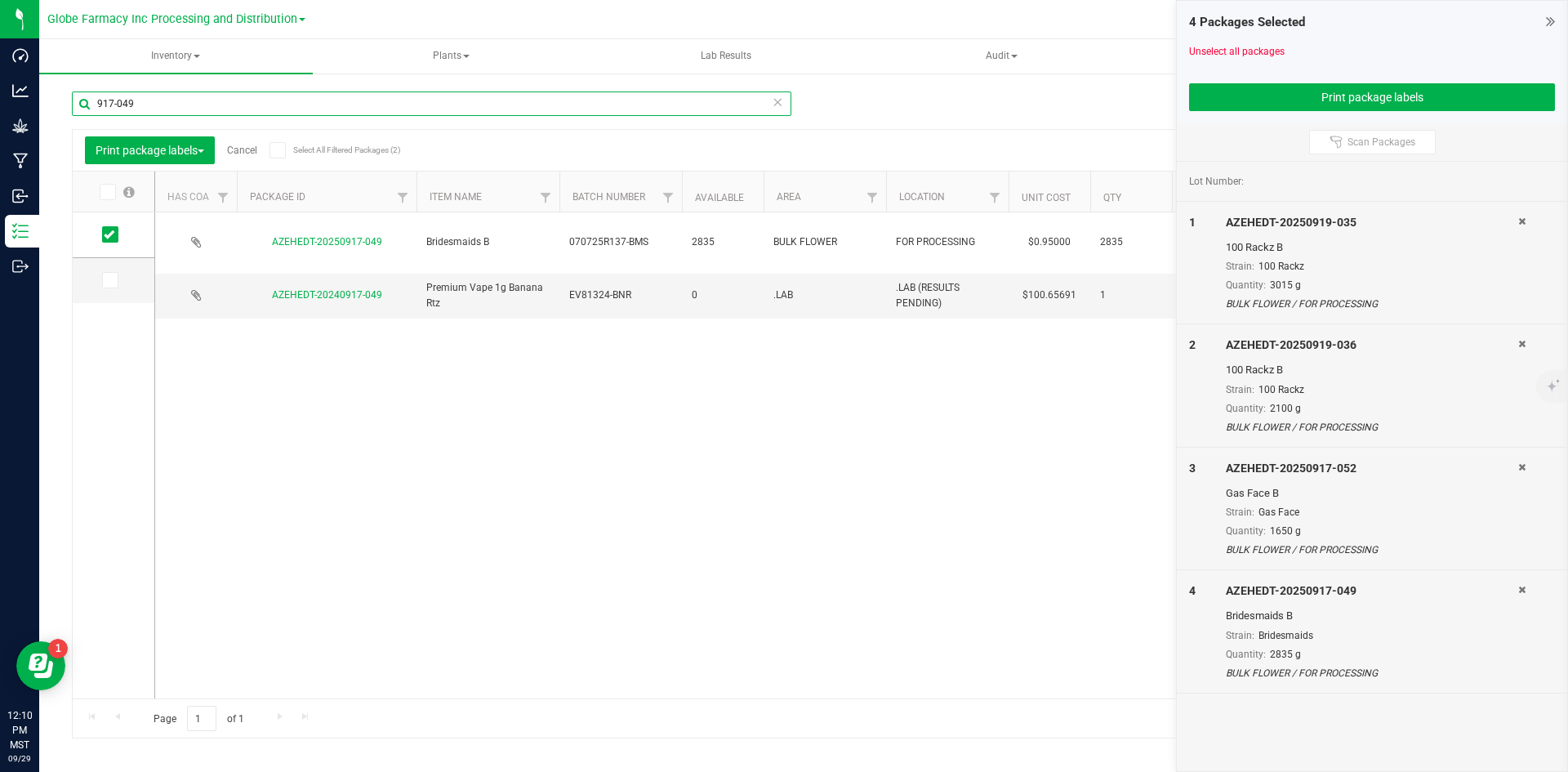
click at [187, 112] on input "917-049" at bounding box center [431, 104] width 719 height 25
click at [146, 110] on input "917-049" at bounding box center [431, 104] width 719 height 25
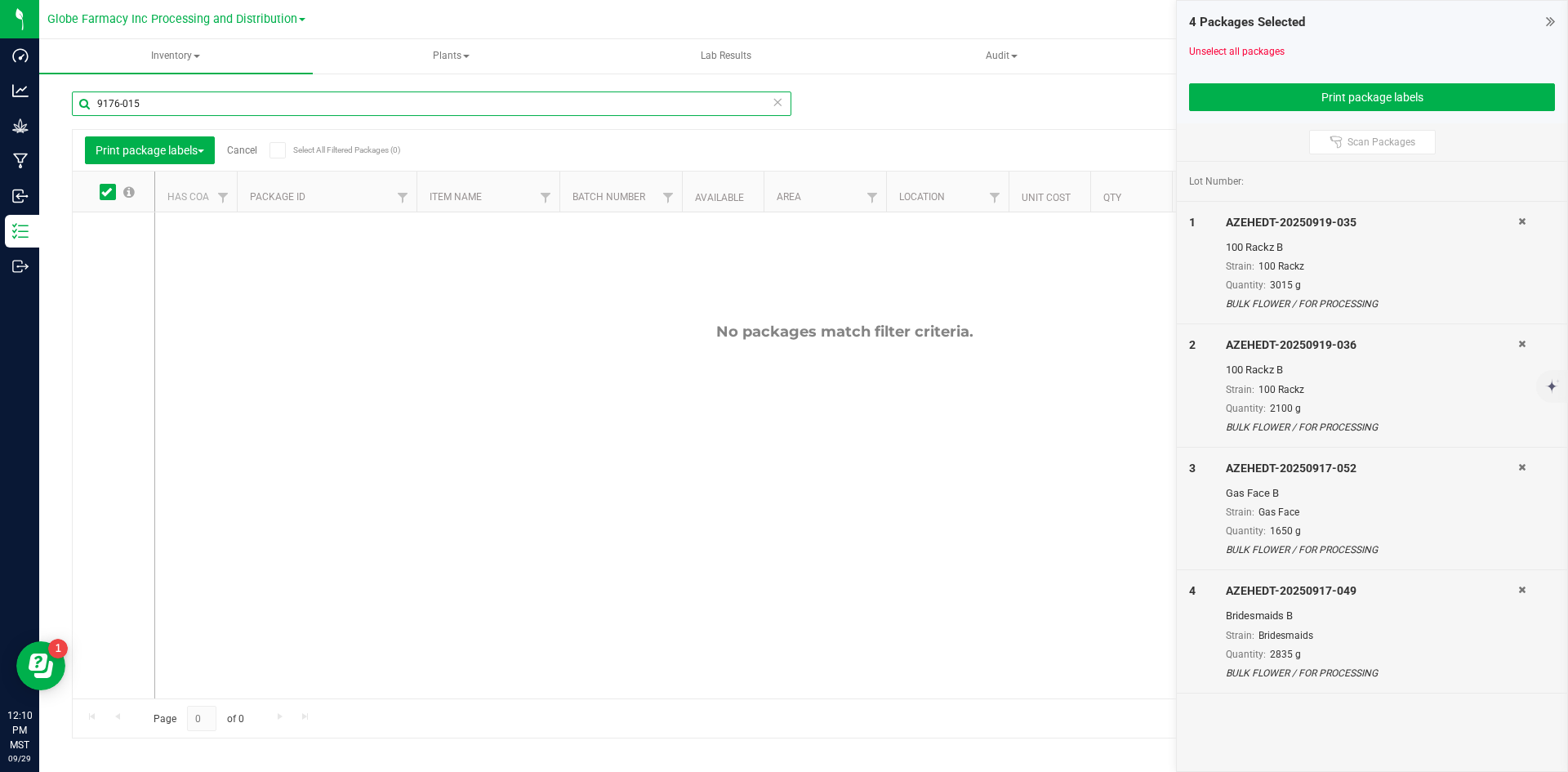
click at [112, 105] on input "9176-015" at bounding box center [431, 104] width 719 height 25
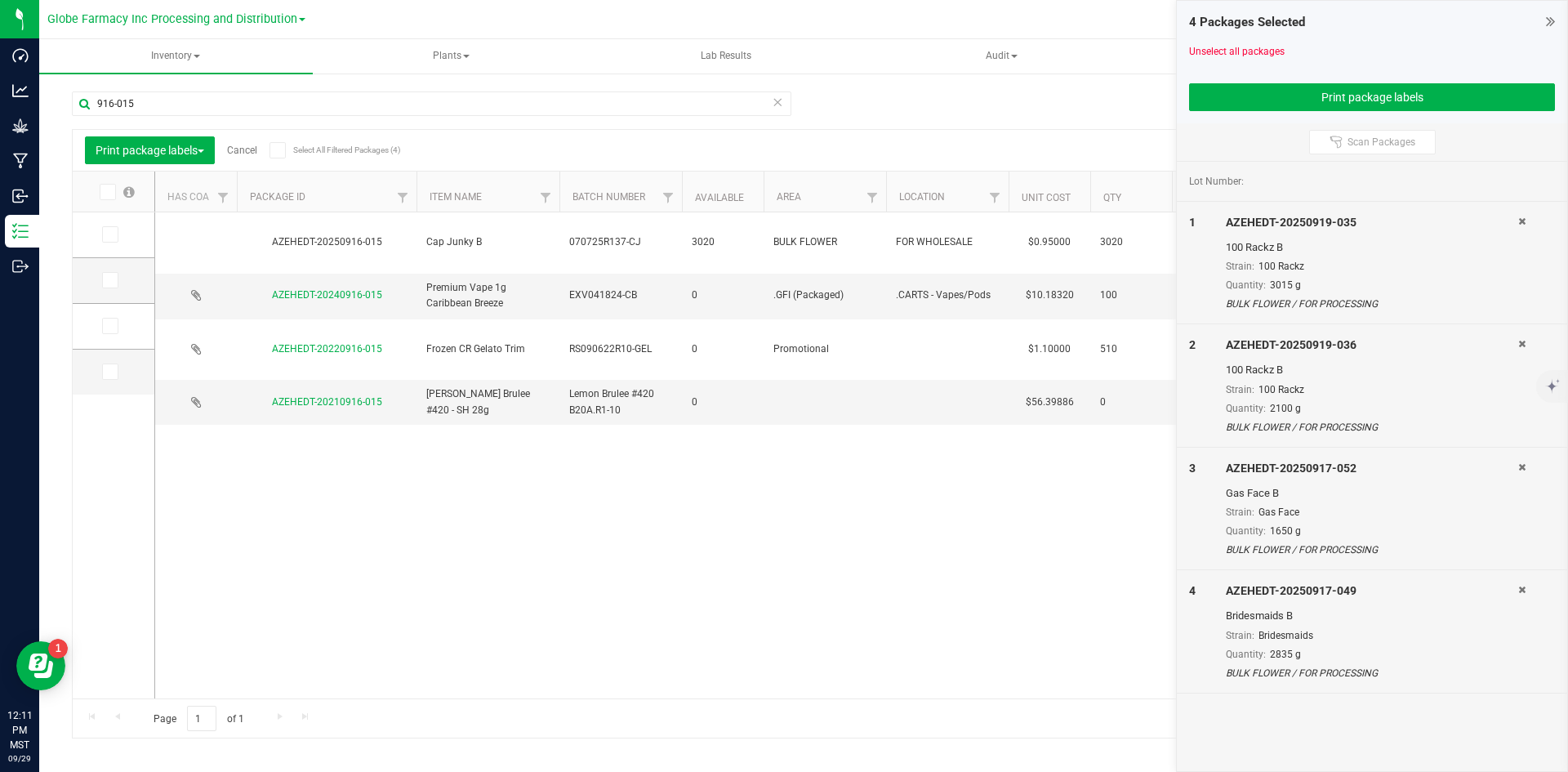
click at [156, 116] on div "916-015" at bounding box center [431, 111] width 719 height 38
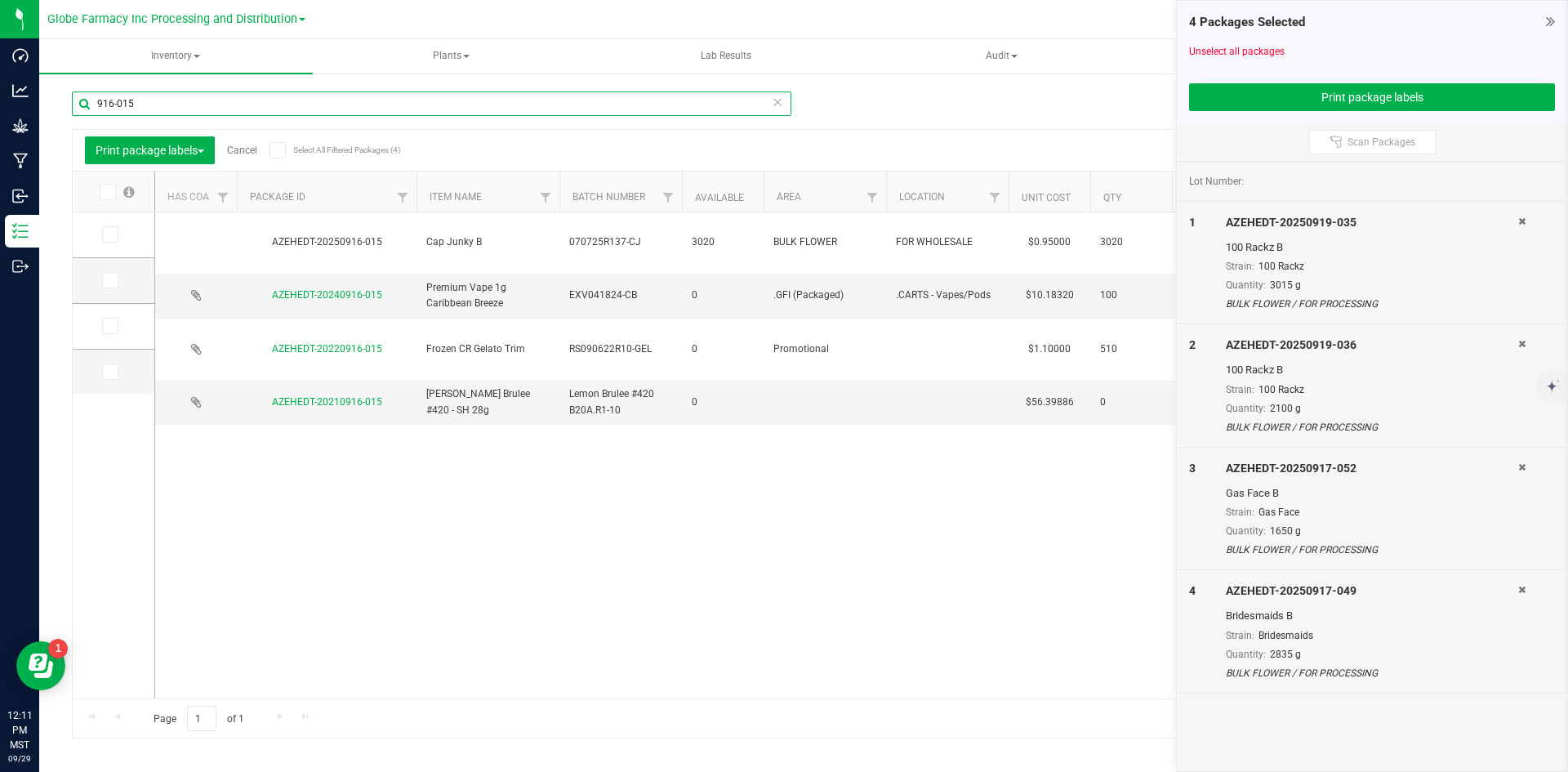
click at [158, 107] on input "916-015" at bounding box center [431, 104] width 719 height 25
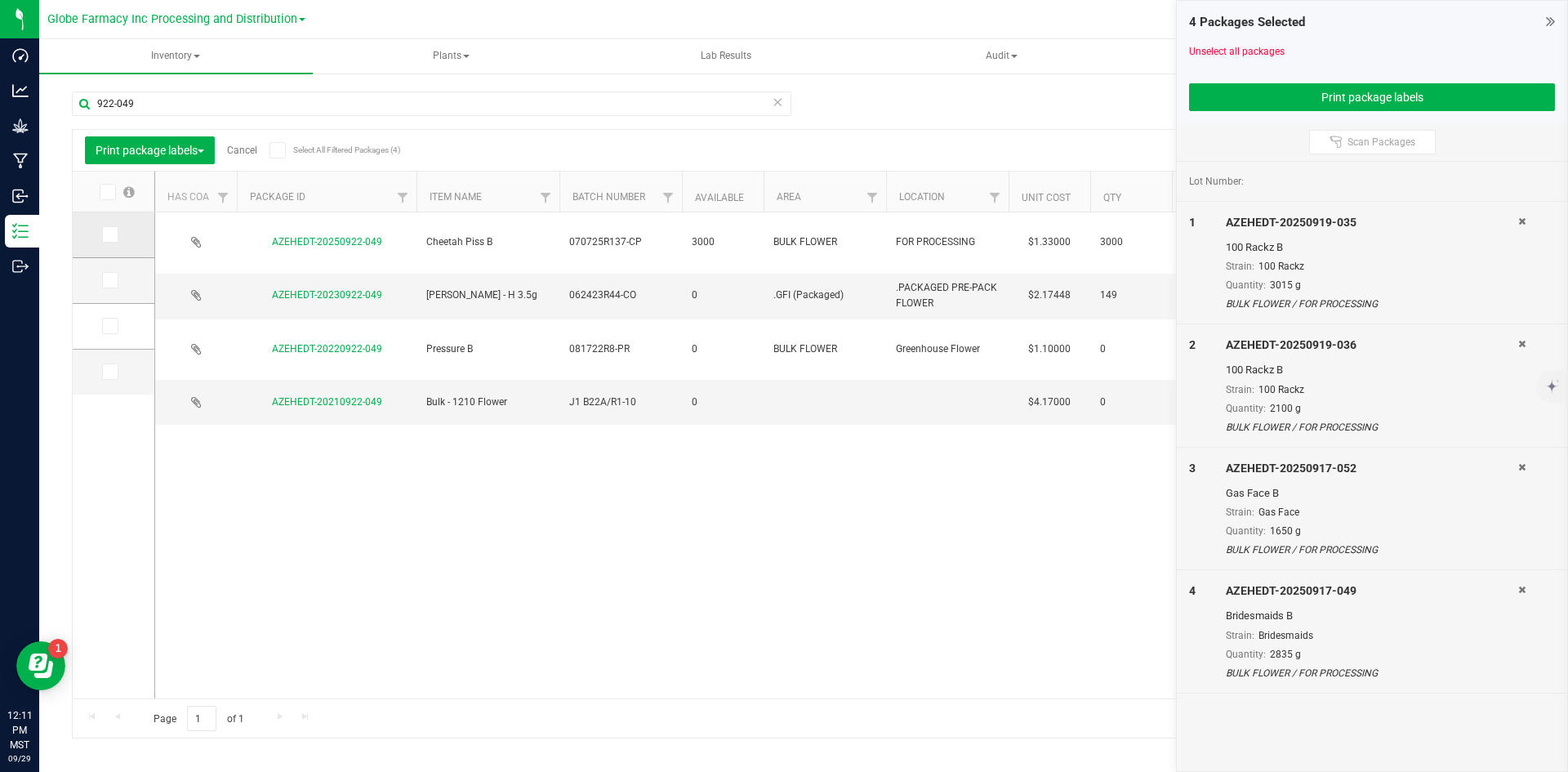
click at [108, 234] on icon at bounding box center [109, 234] width 10 height 0
click at [0, 0] on input "checkbox" at bounding box center [0, 0] width 0 height 0
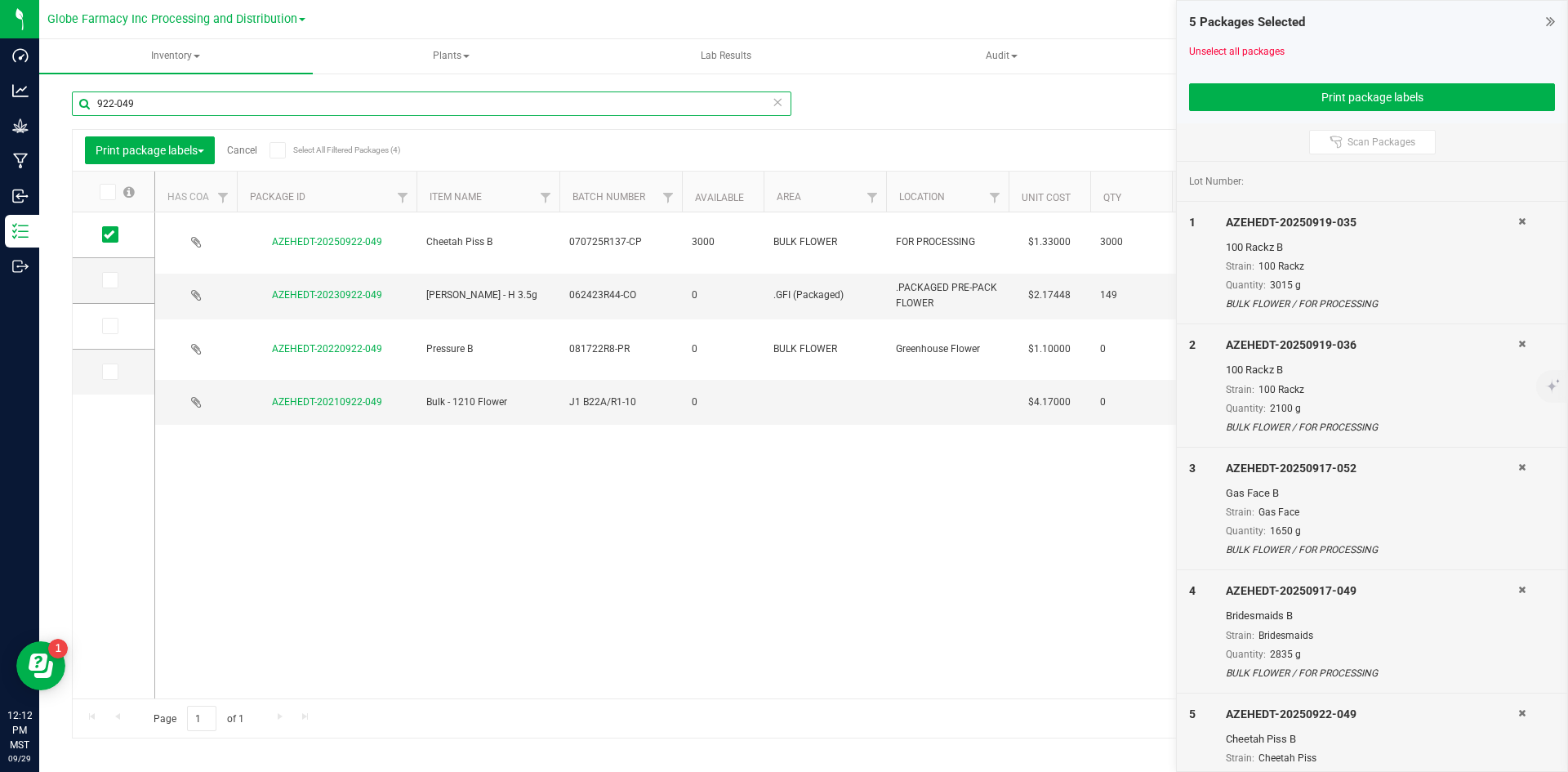
click at [176, 101] on input "922-049" at bounding box center [431, 104] width 719 height 25
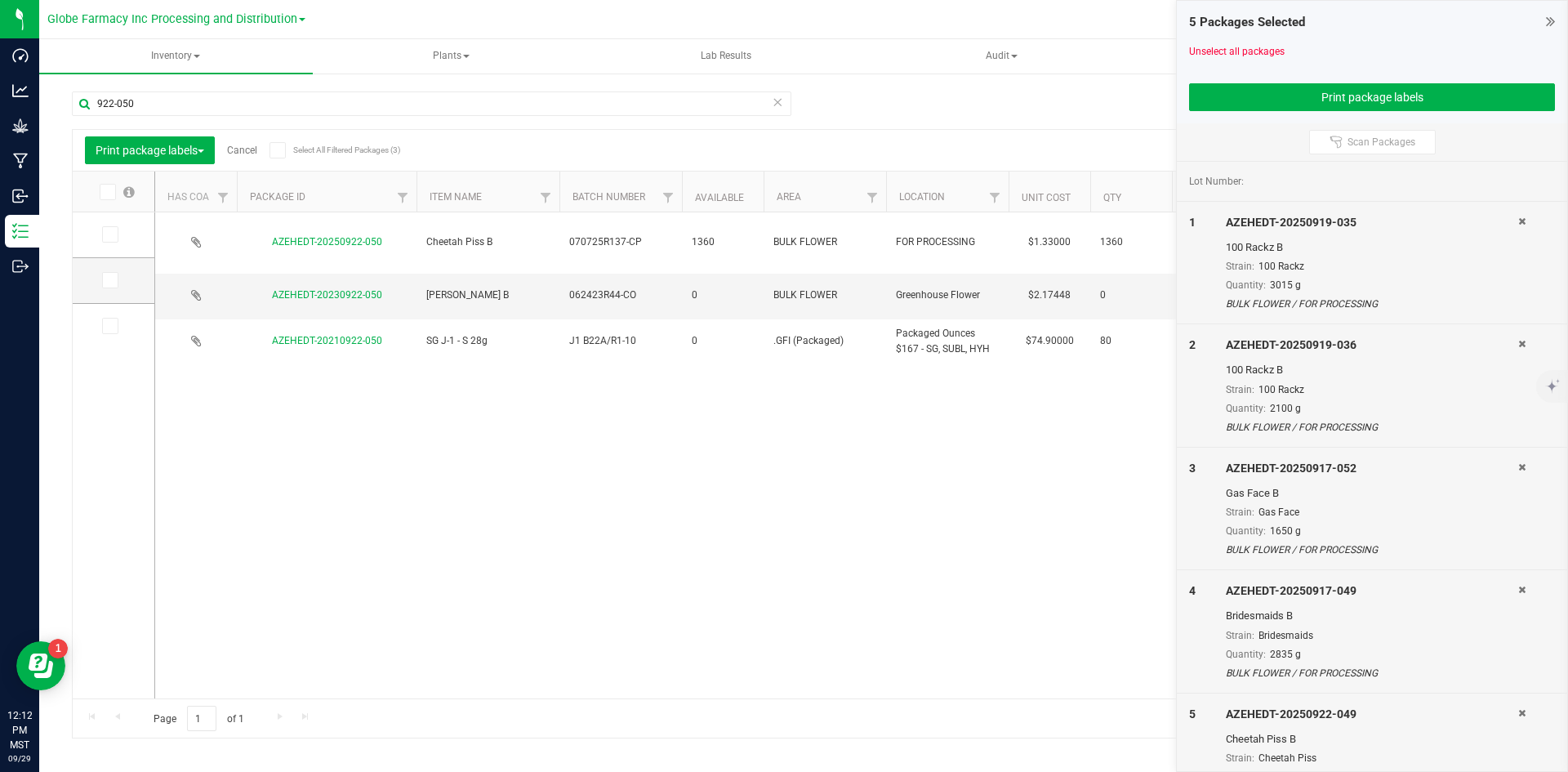
click at [110, 234] on icon at bounding box center [109, 234] width 10 height 0
click at [0, 0] on input "checkbox" at bounding box center [0, 0] width 0 height 0
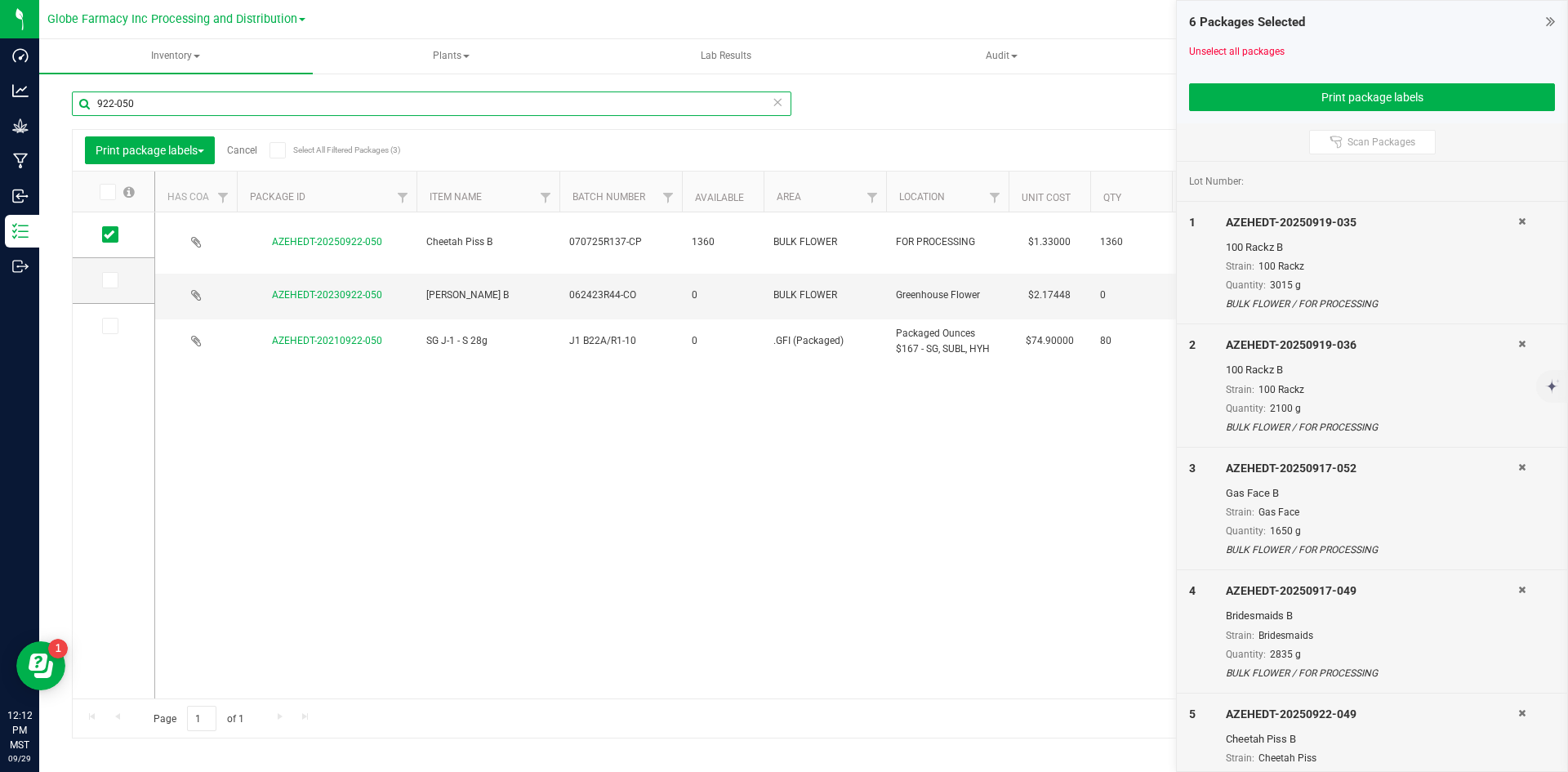
click at [130, 110] on input "922-050" at bounding box center [431, 104] width 719 height 25
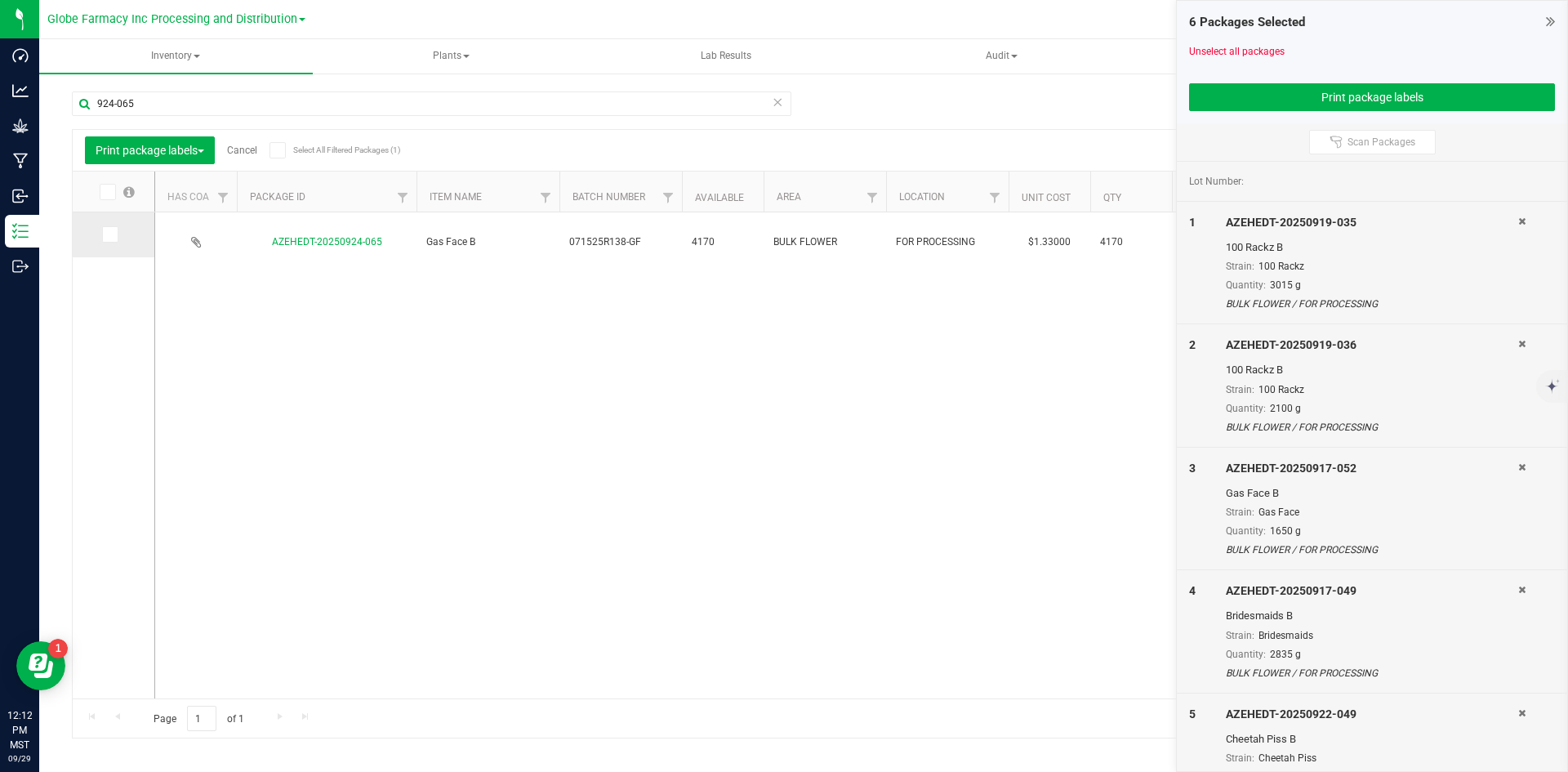
click at [110, 234] on icon at bounding box center [109, 234] width 10 height 0
click at [0, 0] on input "checkbox" at bounding box center [0, 0] width 0 height 0
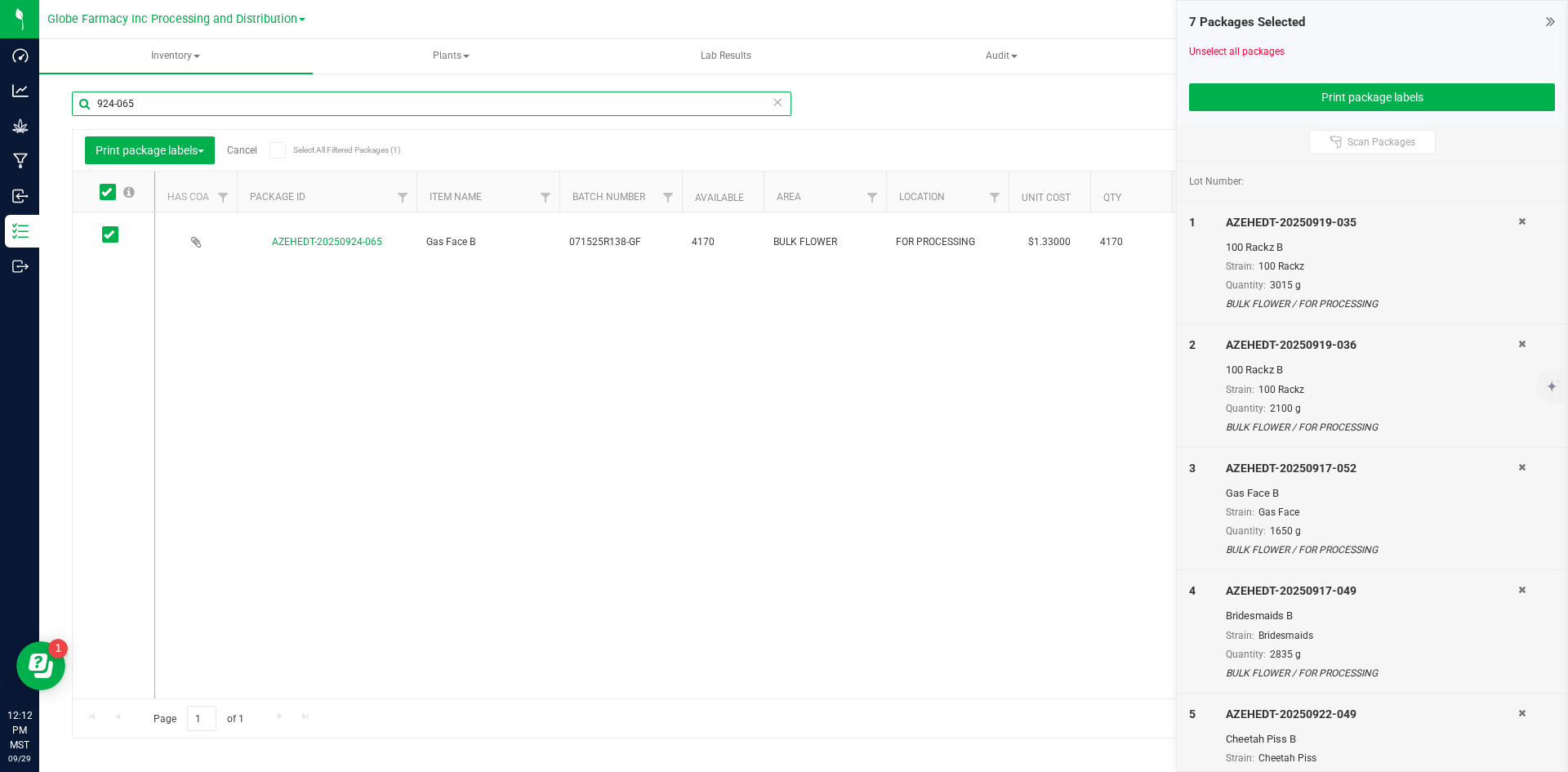
click at [175, 103] on input "924-065" at bounding box center [431, 104] width 719 height 25
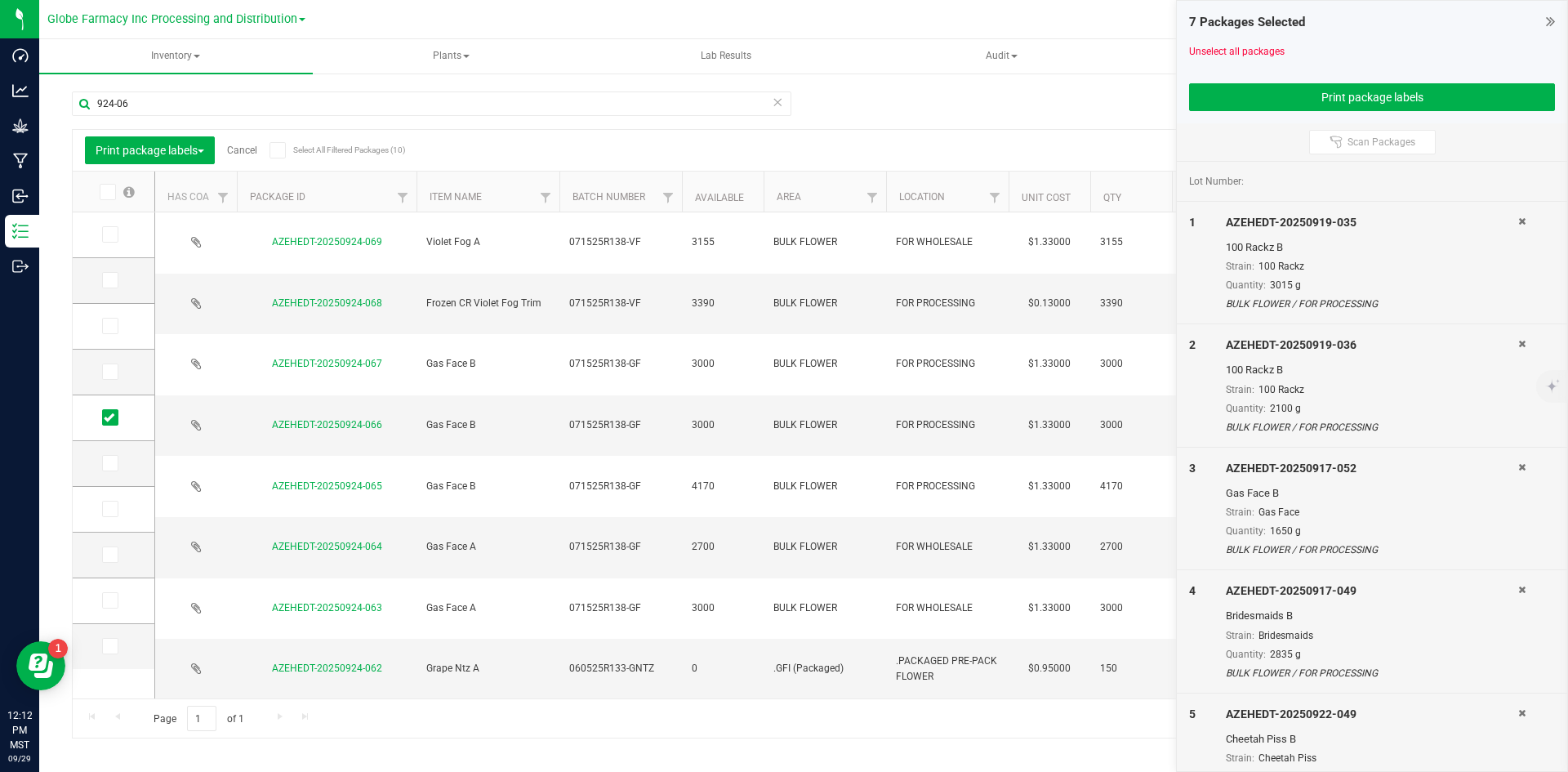
click at [110, 326] on icon at bounding box center [109, 326] width 10 height 0
click at [0, 0] on input "checkbox" at bounding box center [0, 0] width 0 height 0
click at [104, 371] on icon at bounding box center [109, 371] width 10 height 0
click at [0, 0] on input "checkbox" at bounding box center [0, 0] width 0 height 0
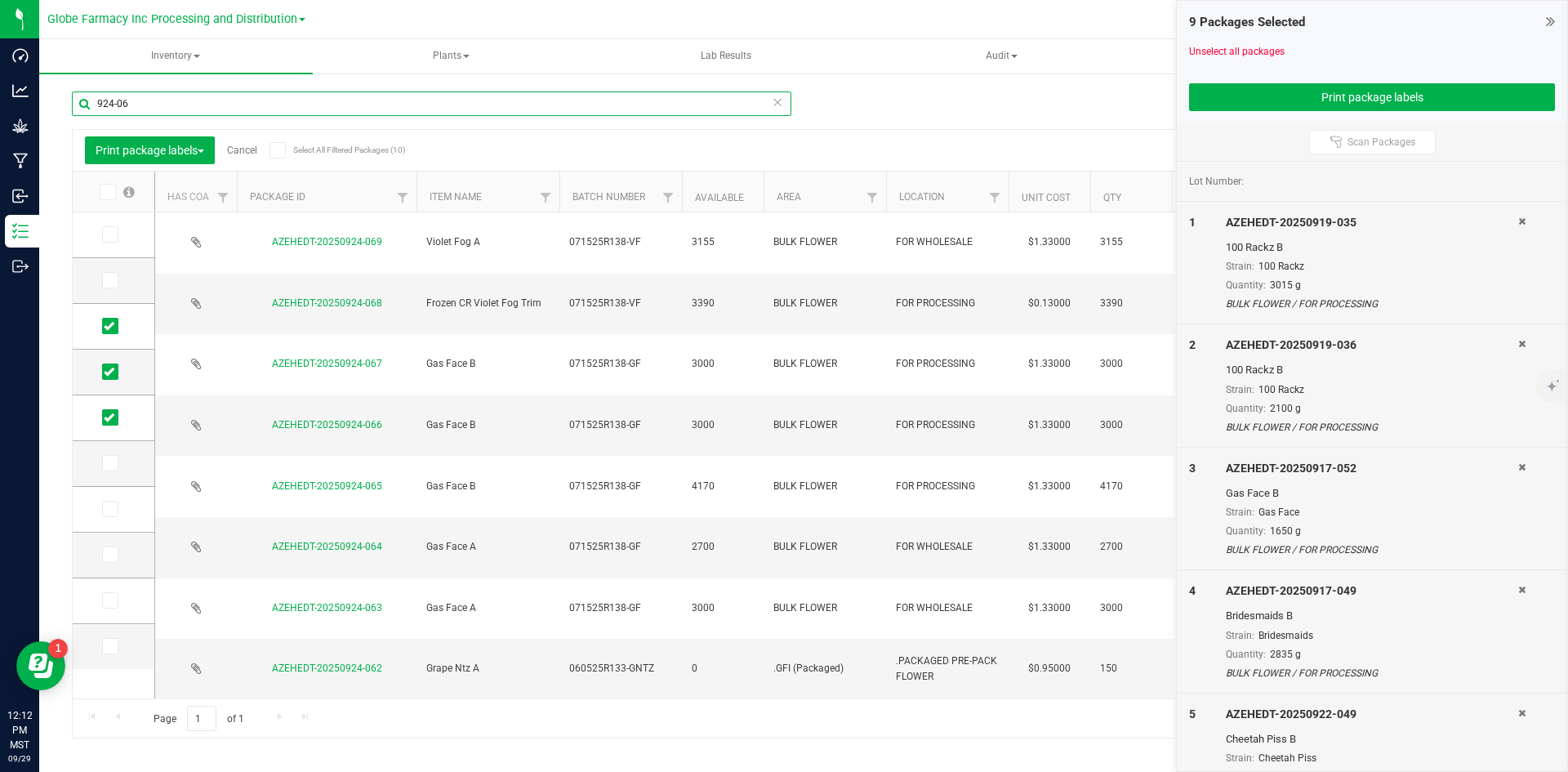
click at [196, 110] on input "924-06" at bounding box center [431, 104] width 719 height 25
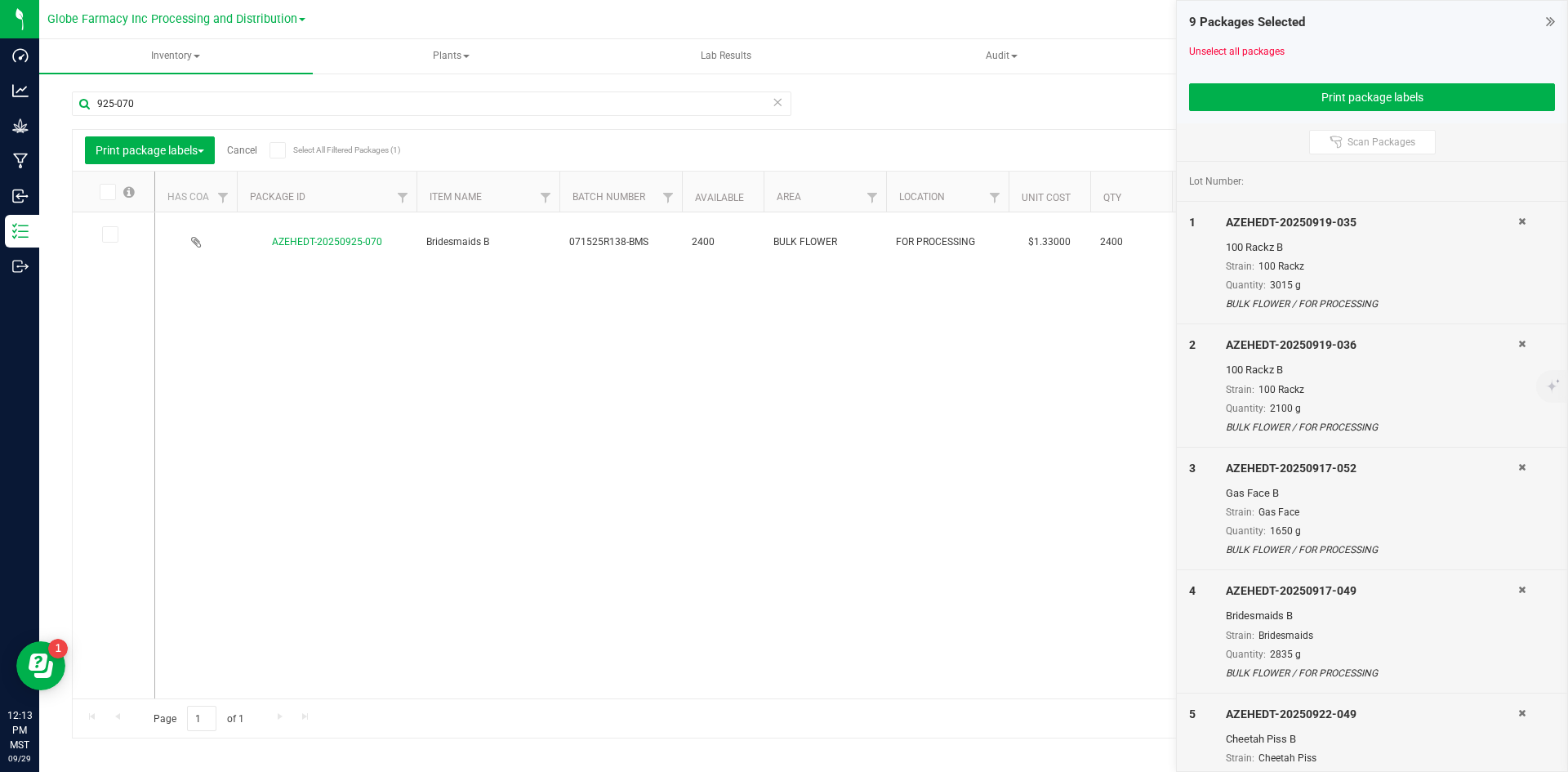
click at [107, 234] on icon at bounding box center [109, 234] width 10 height 0
click at [0, 0] on input "checkbox" at bounding box center [0, 0] width 0 height 0
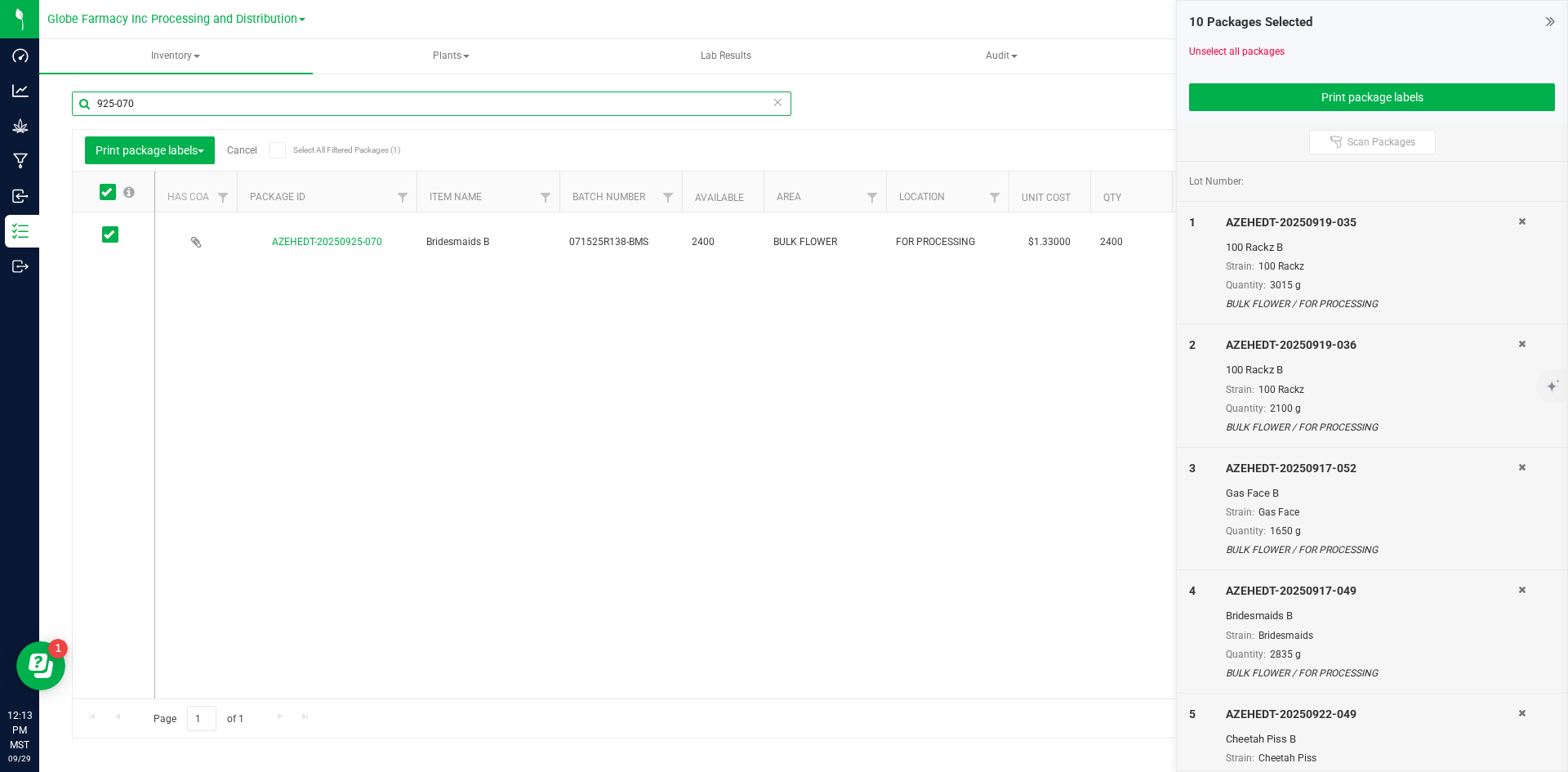
click at [166, 108] on input "925-070" at bounding box center [431, 104] width 719 height 25
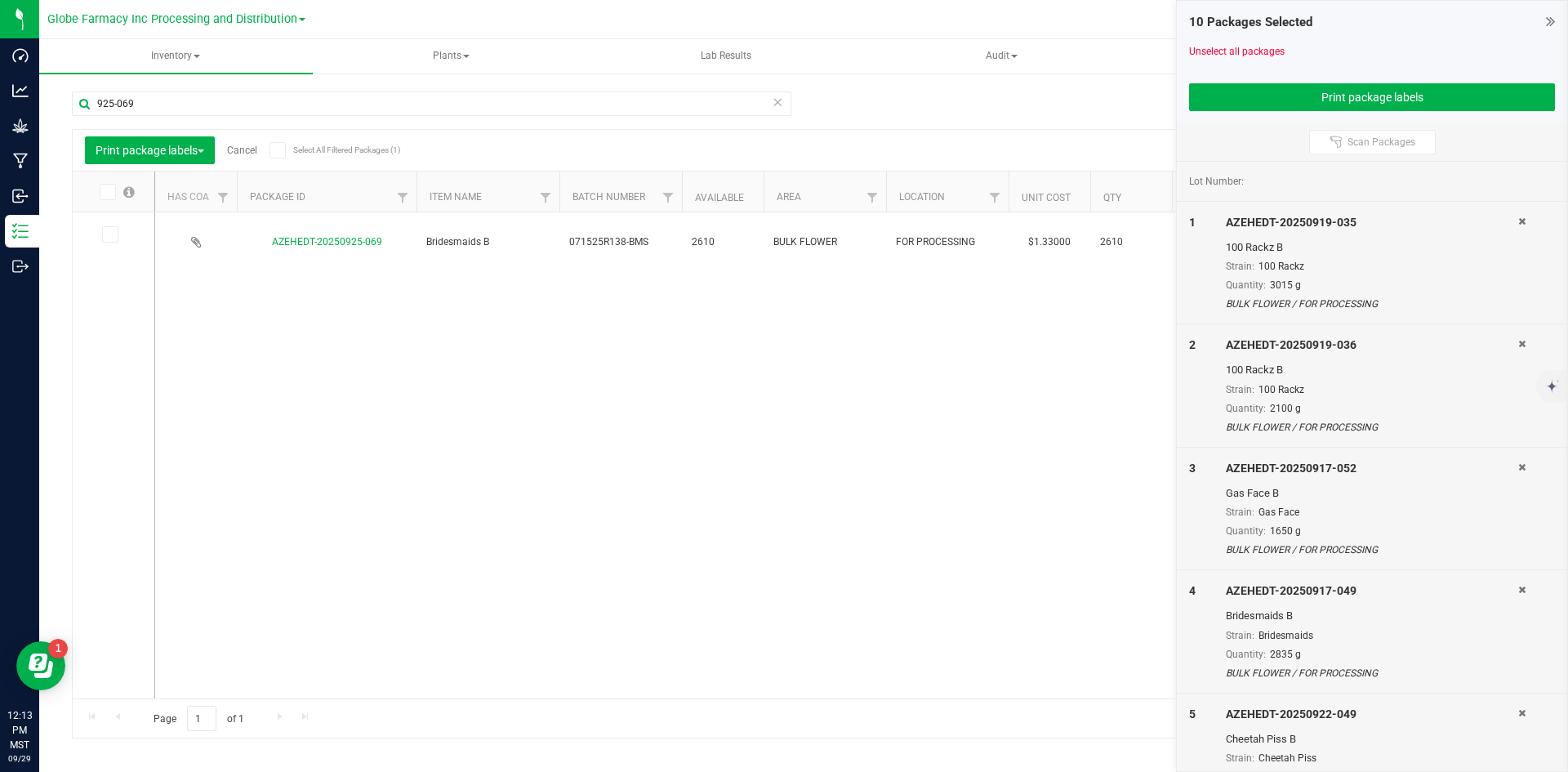
click at [110, 234] on icon at bounding box center [109, 234] width 10 height 0
click at [0, 0] on input "checkbox" at bounding box center [0, 0] width 0 height 0
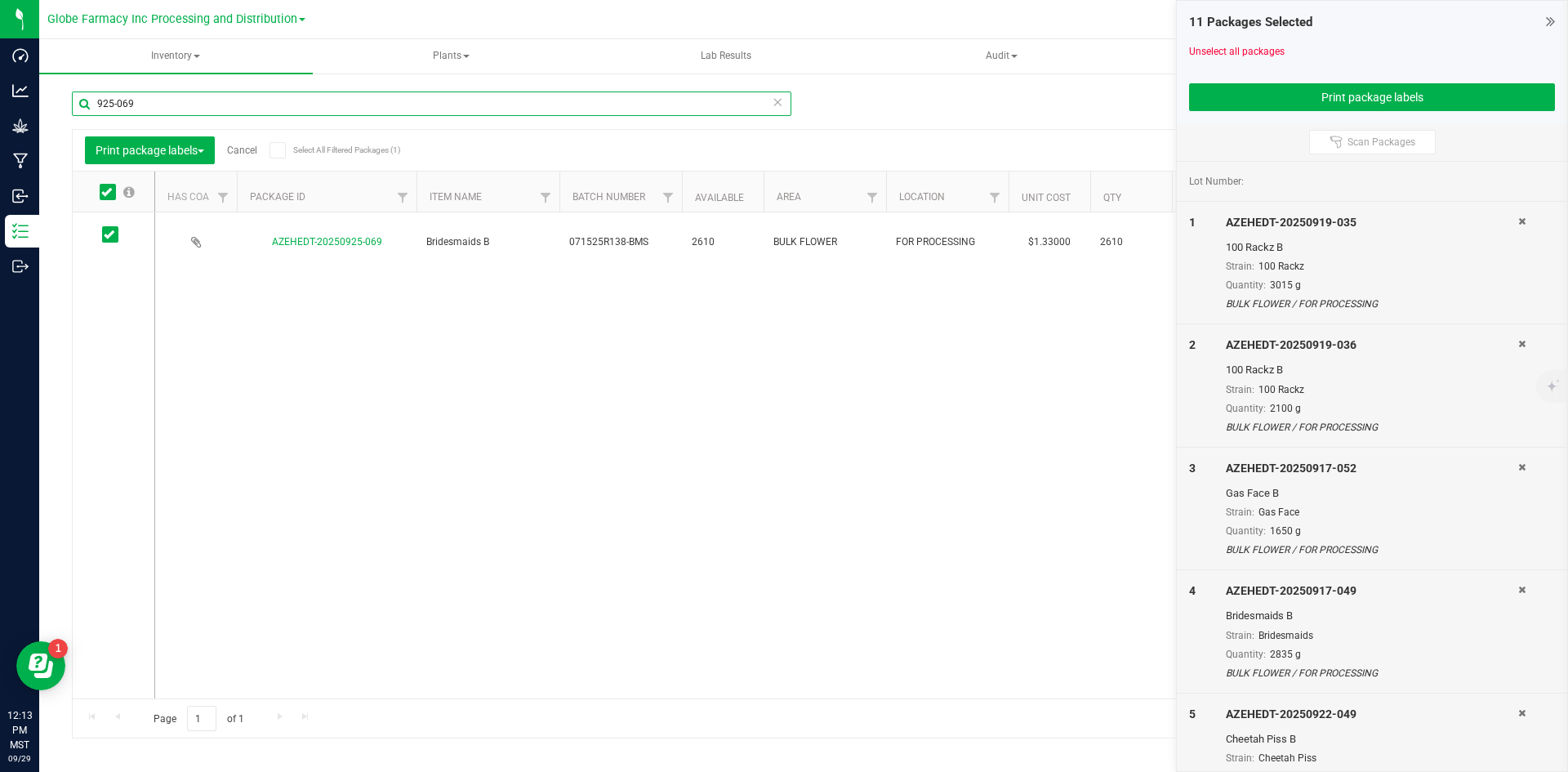
click at [189, 96] on input "925-069" at bounding box center [431, 104] width 719 height 25
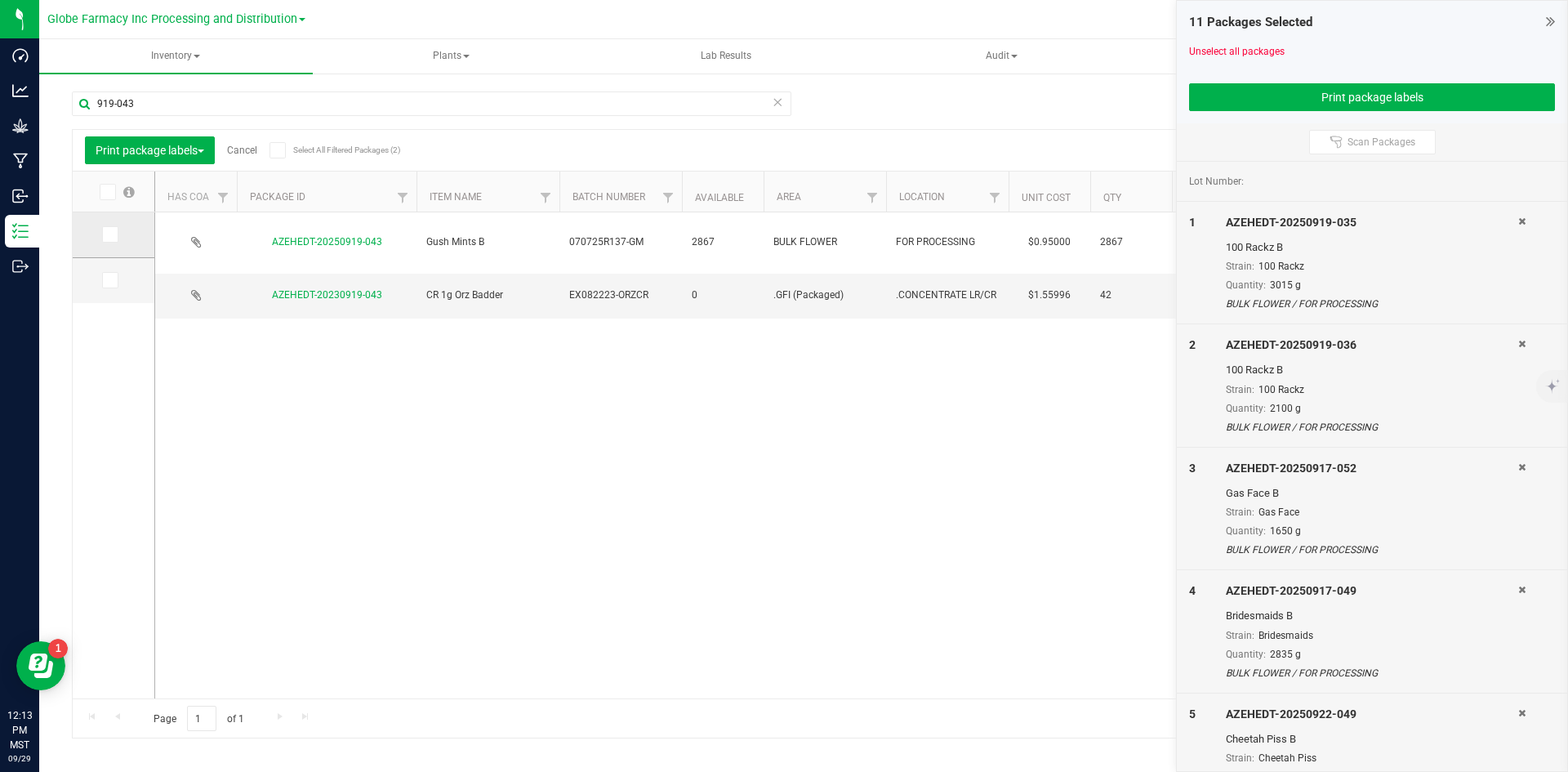
click at [103, 231] on span at bounding box center [110, 233] width 16 height 16
click at [0, 0] on input "checkbox" at bounding box center [0, 0] width 0 height 0
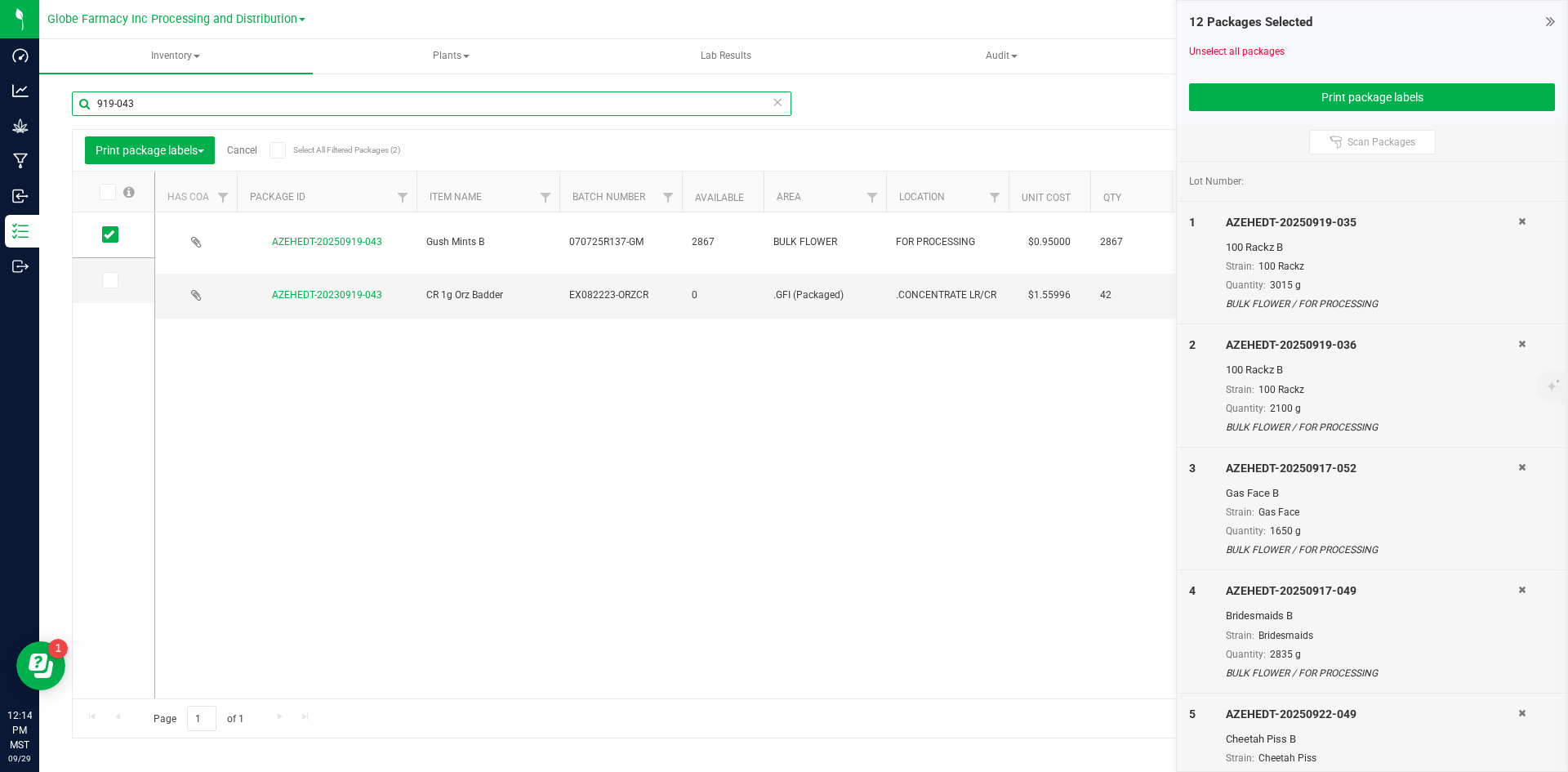
click at [121, 104] on input "919-043" at bounding box center [431, 104] width 719 height 25
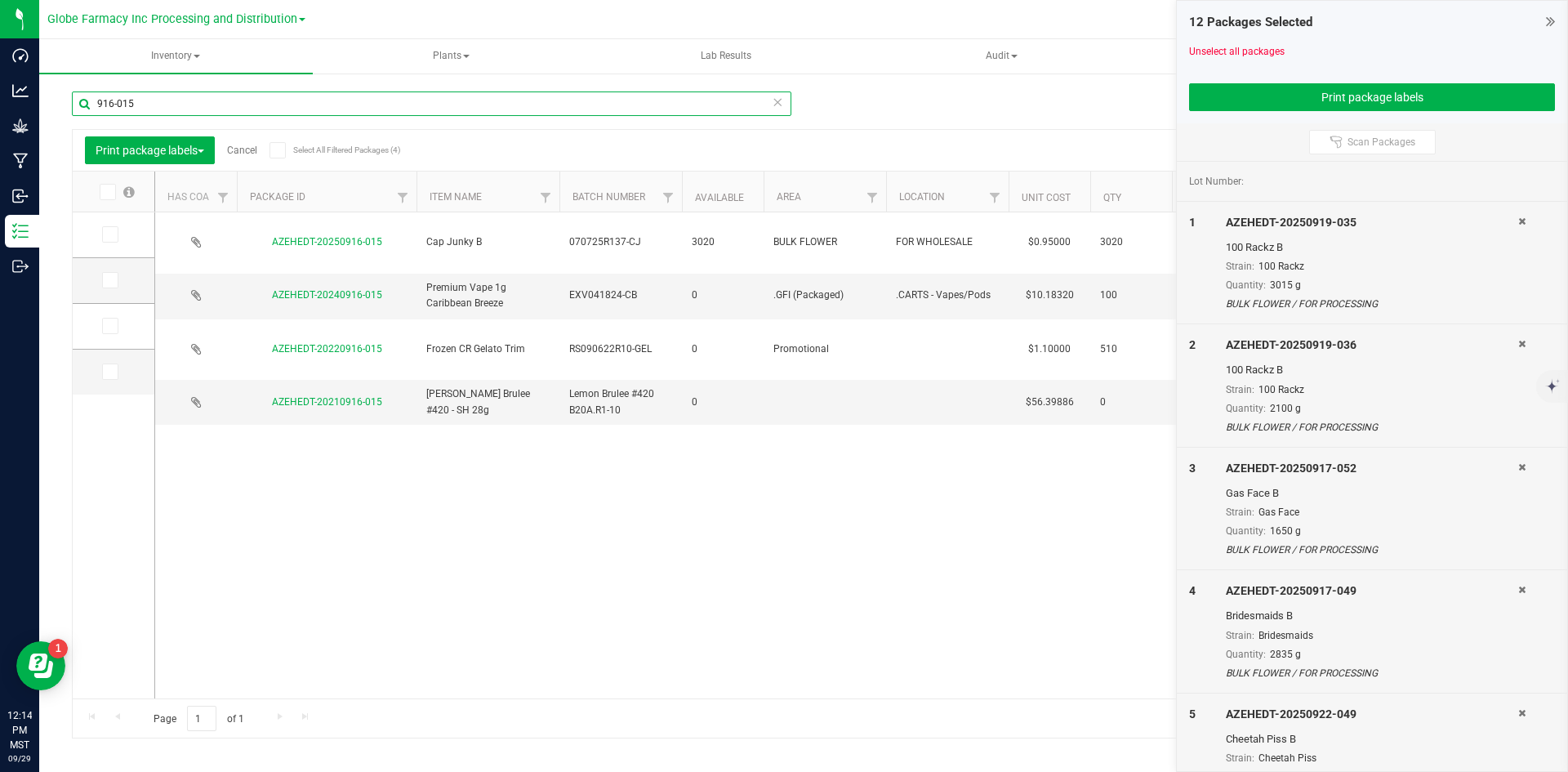
type input "916-015"
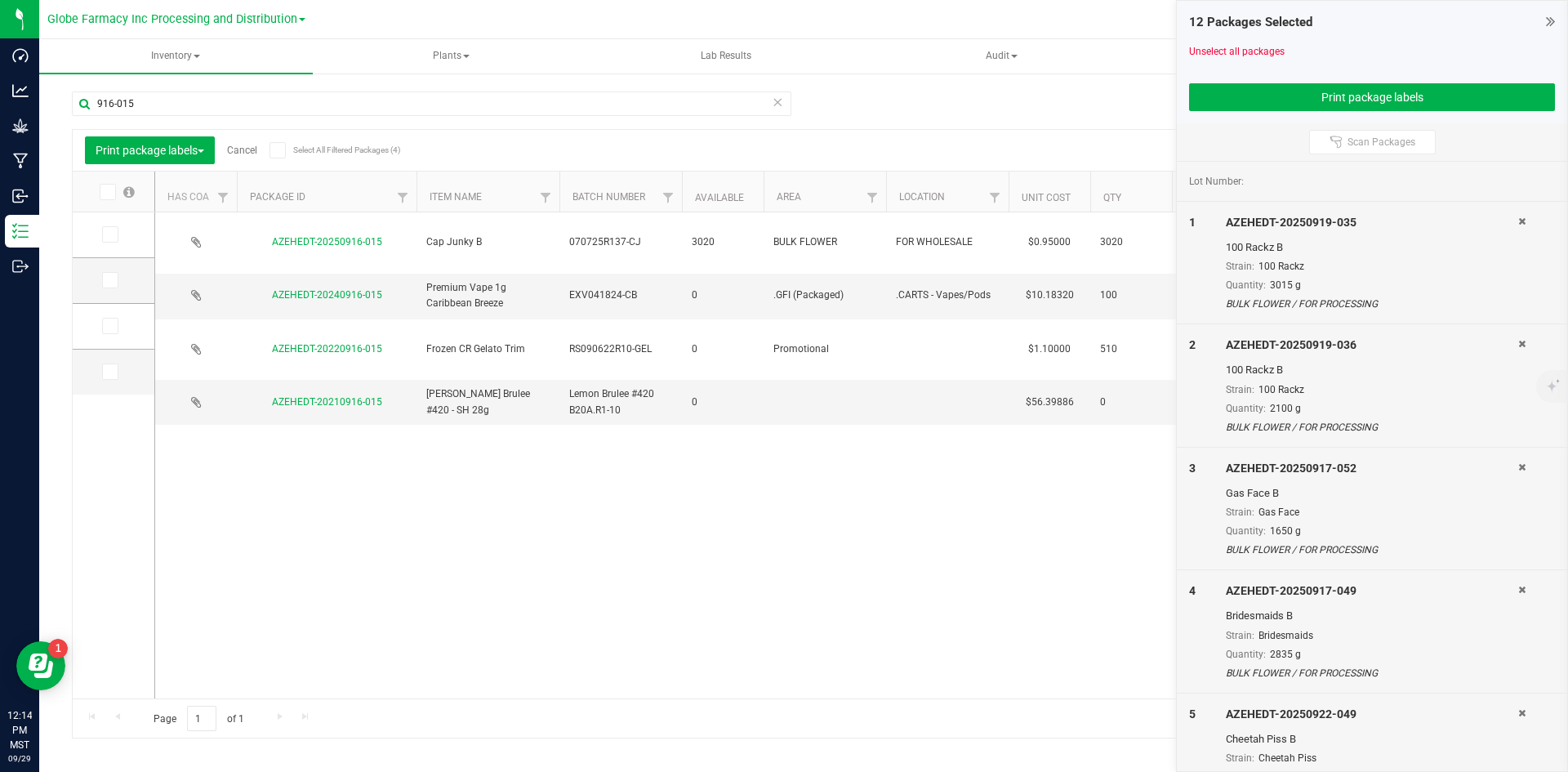
click at [111, 234] on icon at bounding box center [109, 234] width 10 height 0
click at [0, 0] on input "checkbox" at bounding box center [0, 0] width 0 height 0
click at [1327, 94] on button "Print package labels" at bounding box center [1371, 96] width 366 height 27
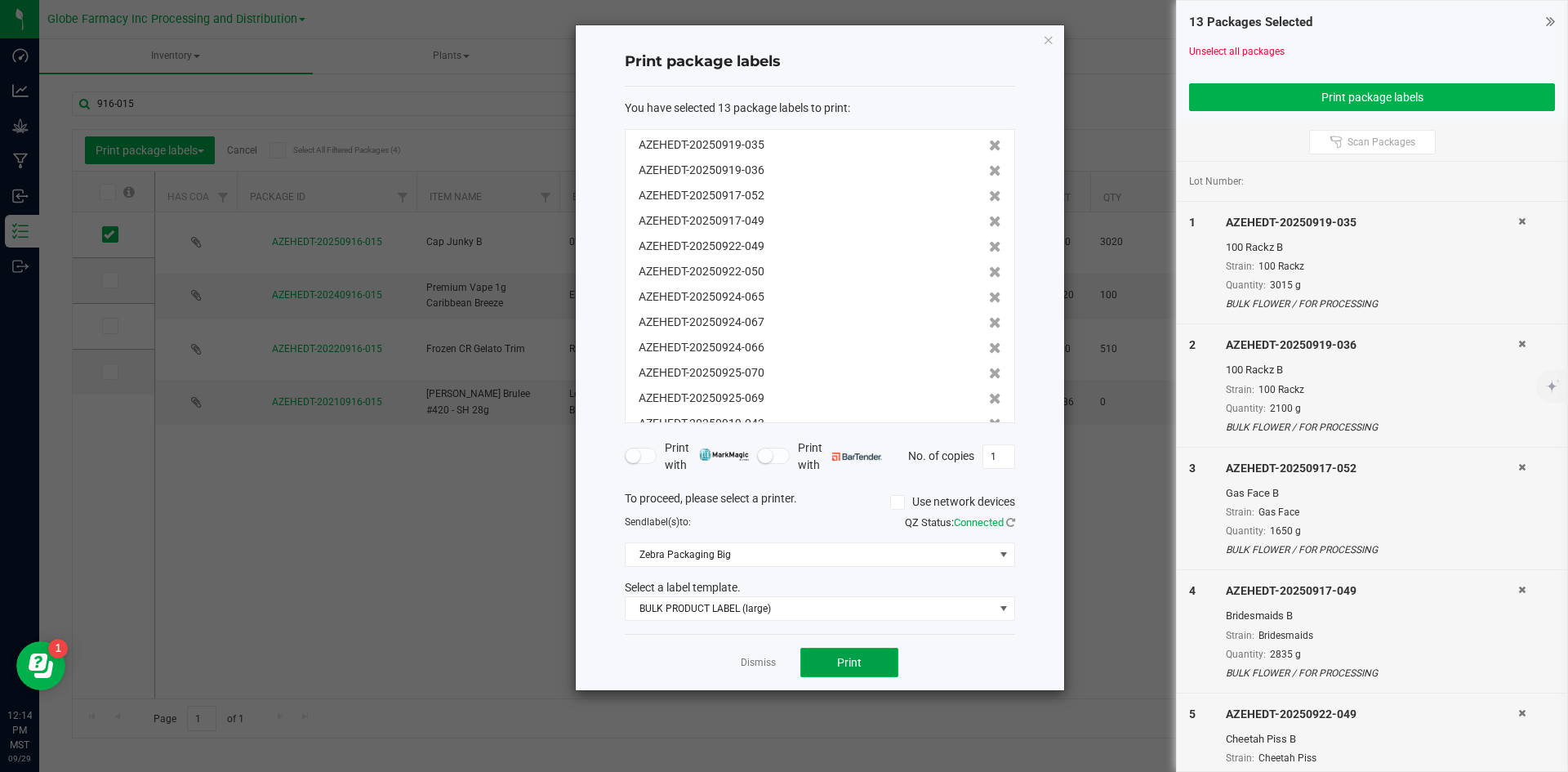
click at [854, 658] on span "Print" at bounding box center [850, 662] width 25 height 13
click at [770, 664] on link "Dismiss" at bounding box center [758, 662] width 35 height 14
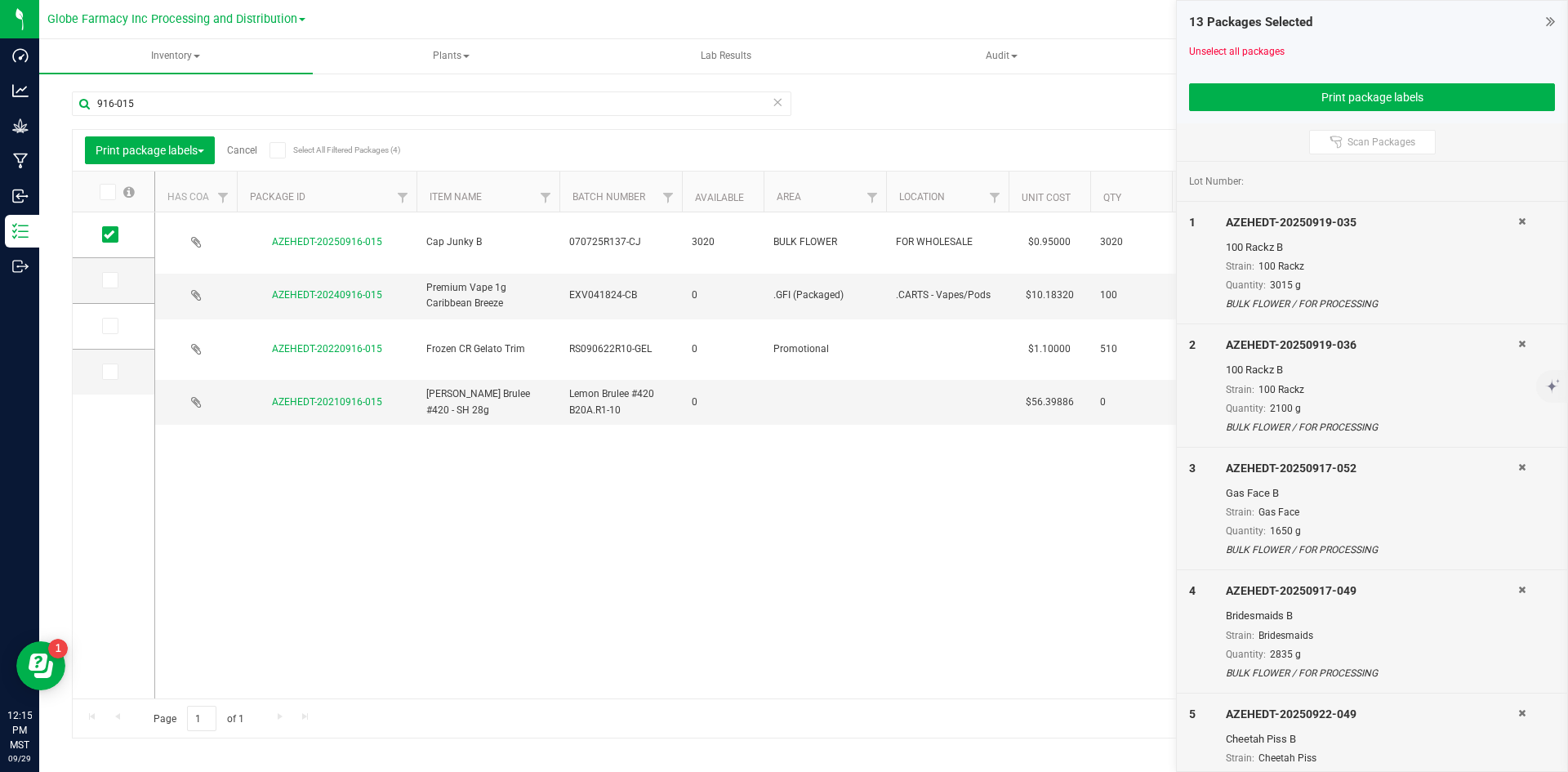
click at [231, 149] on link "Cancel" at bounding box center [242, 150] width 30 height 11
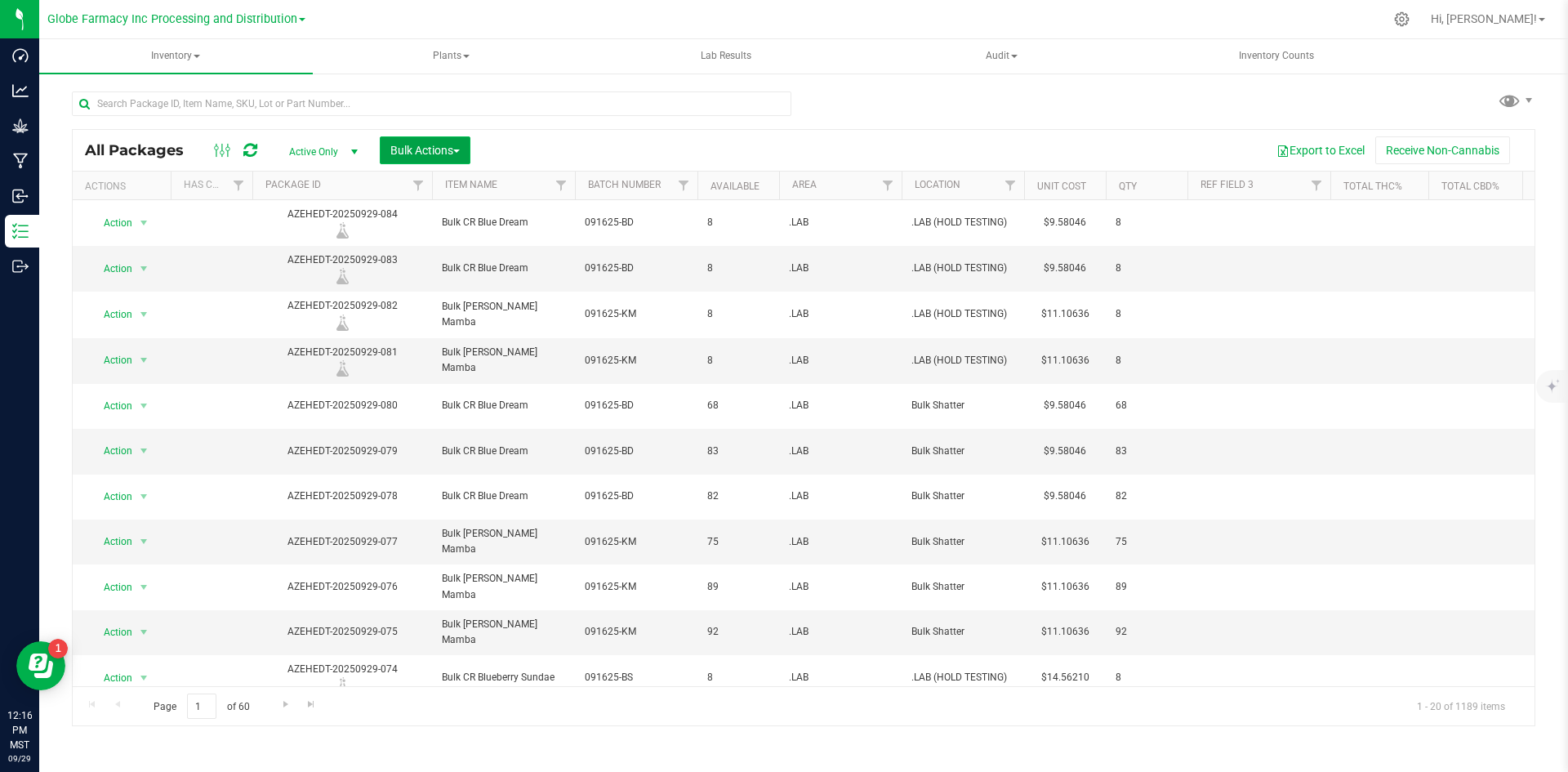
click at [406, 142] on button "Bulk Actions" at bounding box center [425, 149] width 91 height 27
click at [412, 189] on span "Add to manufacturing run" at bounding box center [451, 187] width 123 height 13
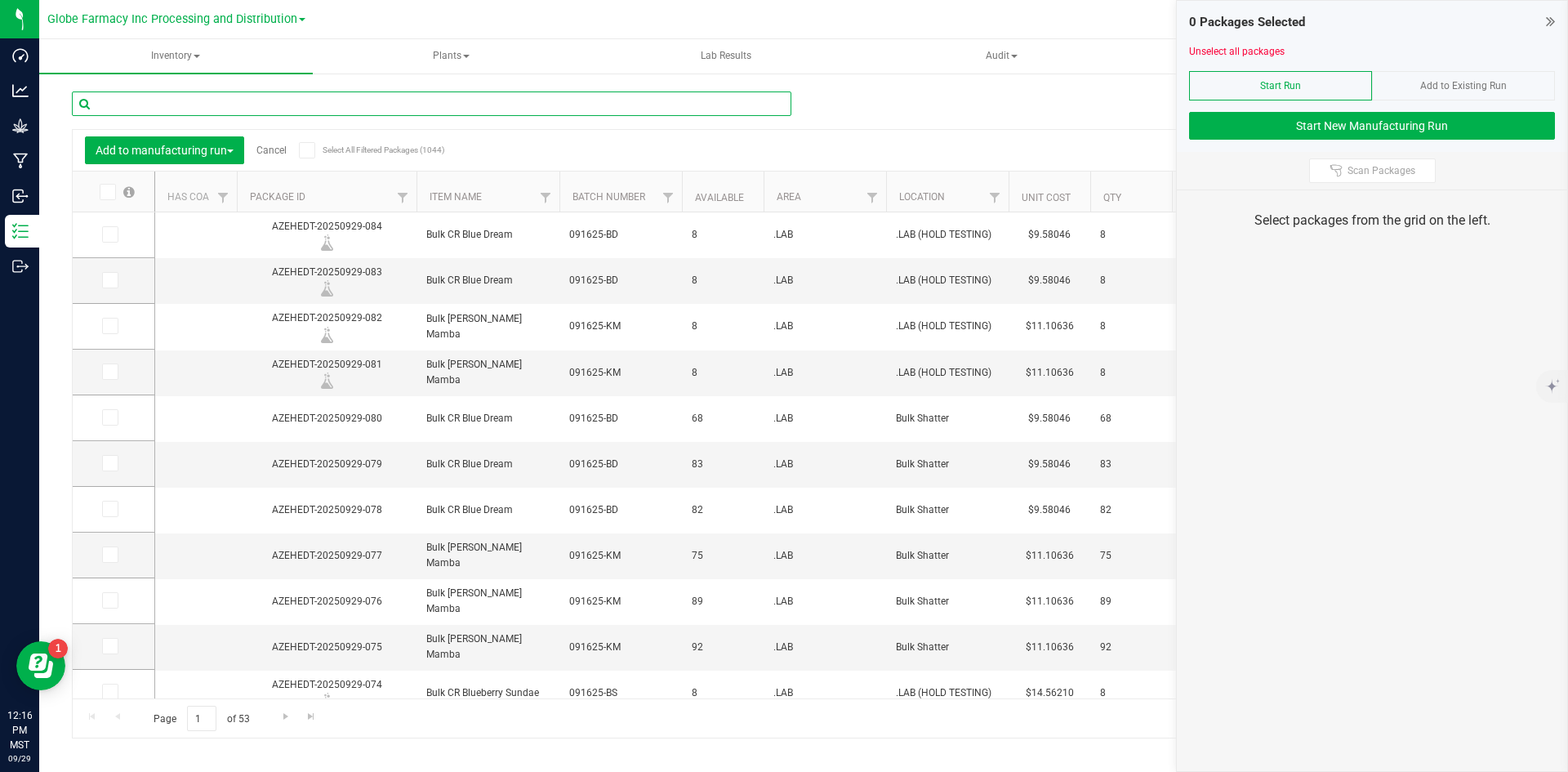
click at [319, 99] on input "text" at bounding box center [431, 104] width 719 height 25
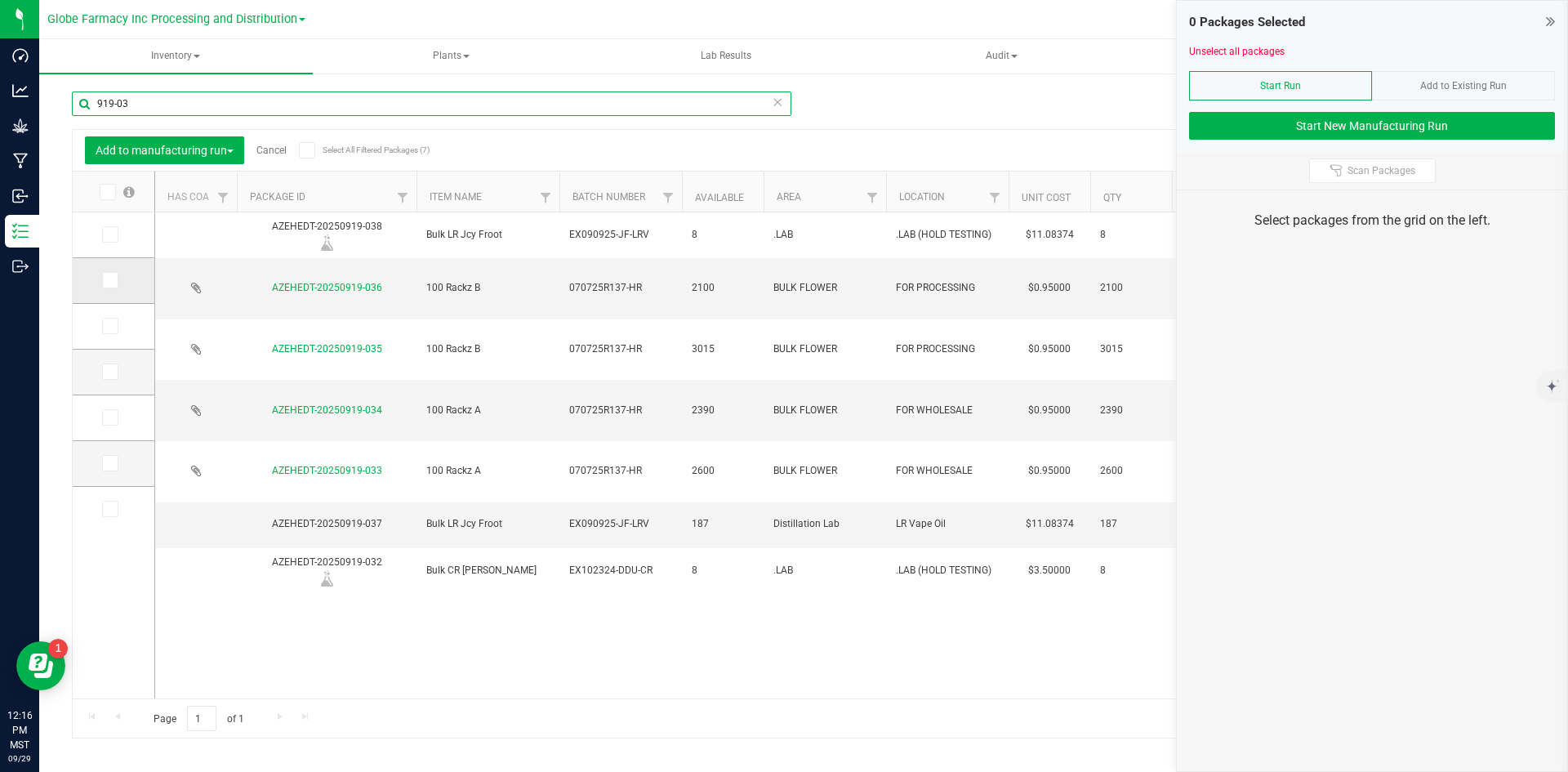
type input "919-03"
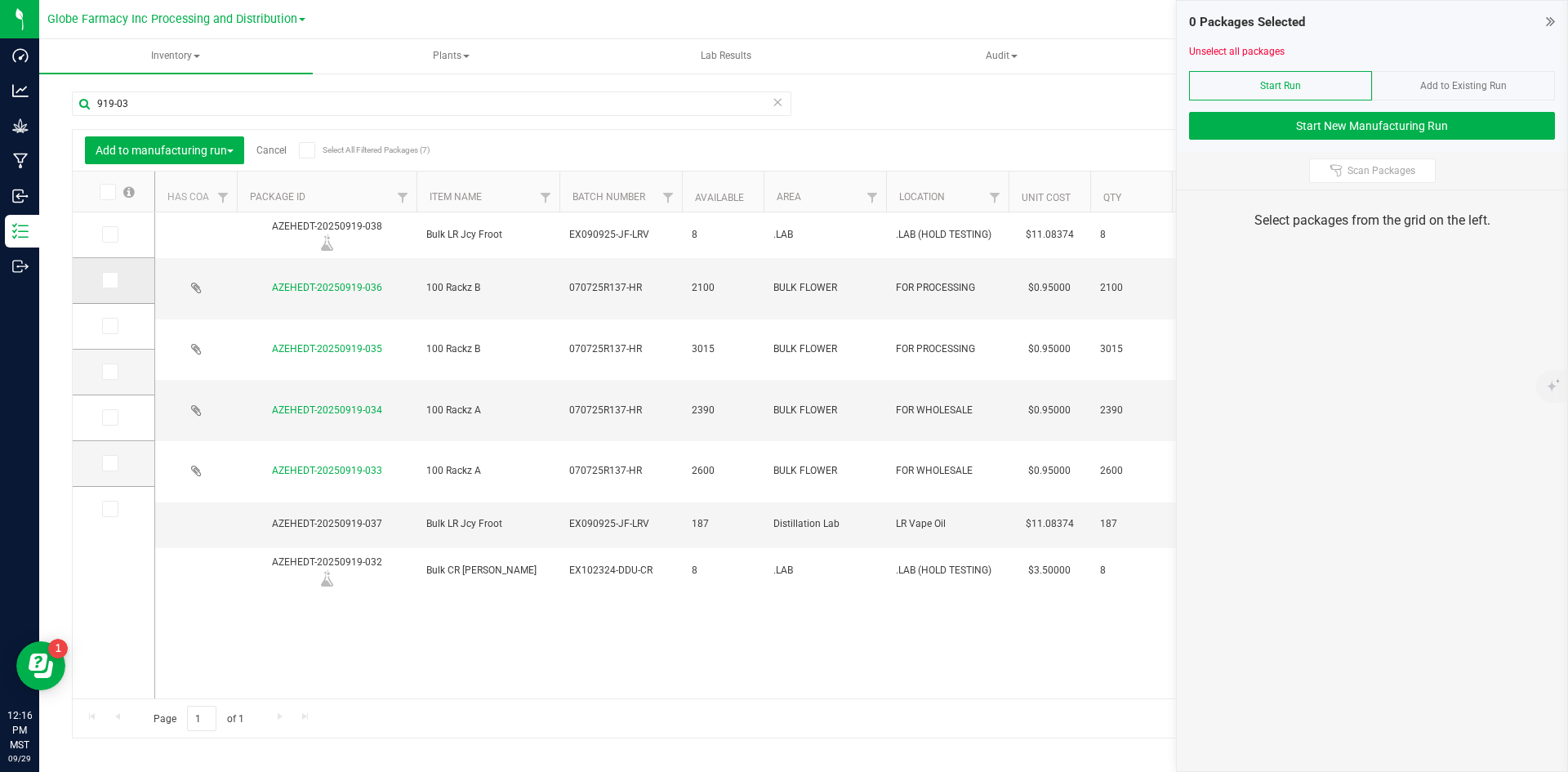
click at [112, 269] on td at bounding box center [113, 281] width 81 height 45
click at [112, 280] on icon at bounding box center [109, 280] width 10 height 0
click at [0, 0] on input "checkbox" at bounding box center [0, 0] width 0 height 0
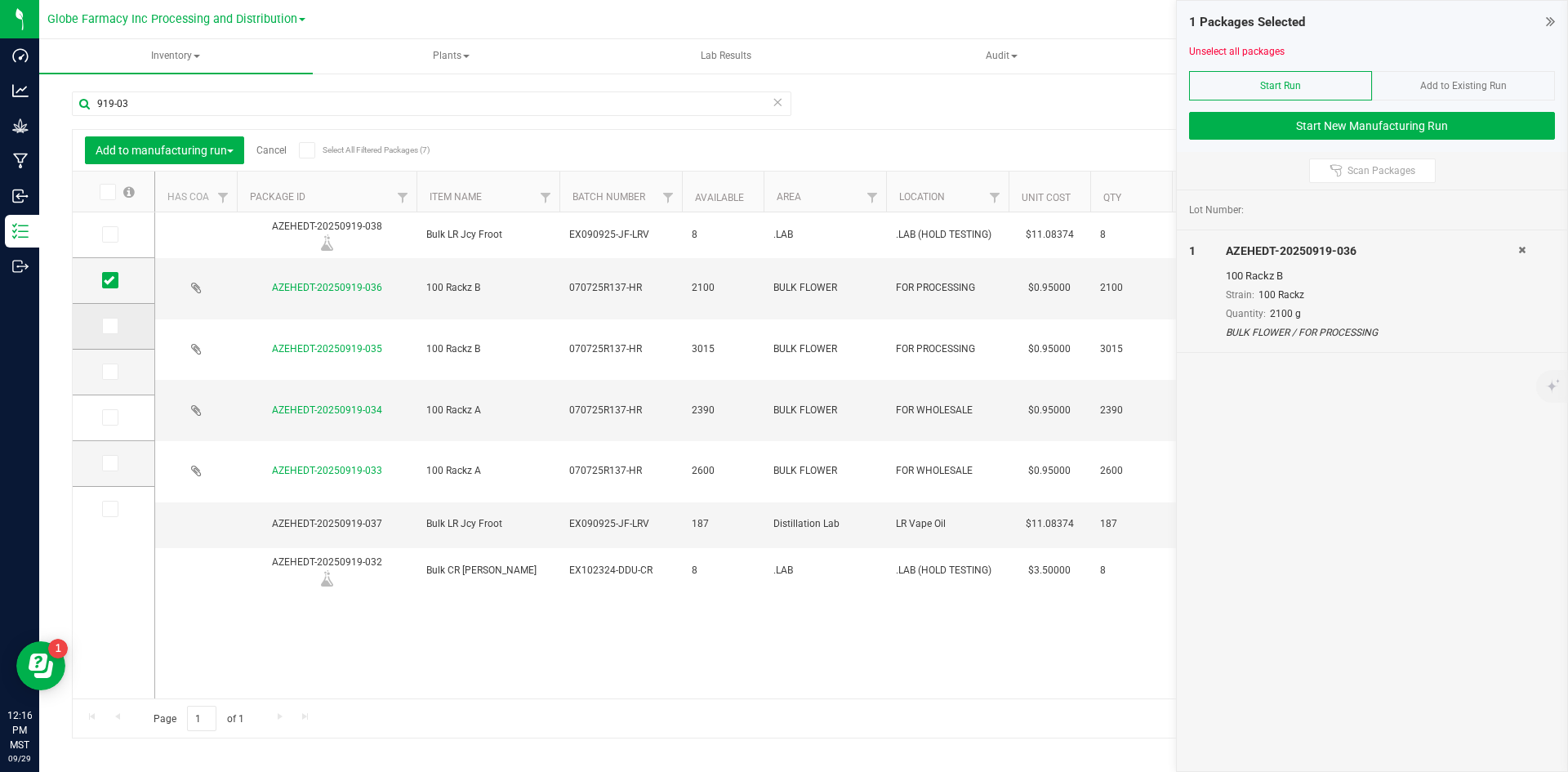
click at [103, 333] on span at bounding box center [110, 325] width 16 height 16
click at [0, 0] on input "checkbox" at bounding box center [0, 0] width 0 height 0
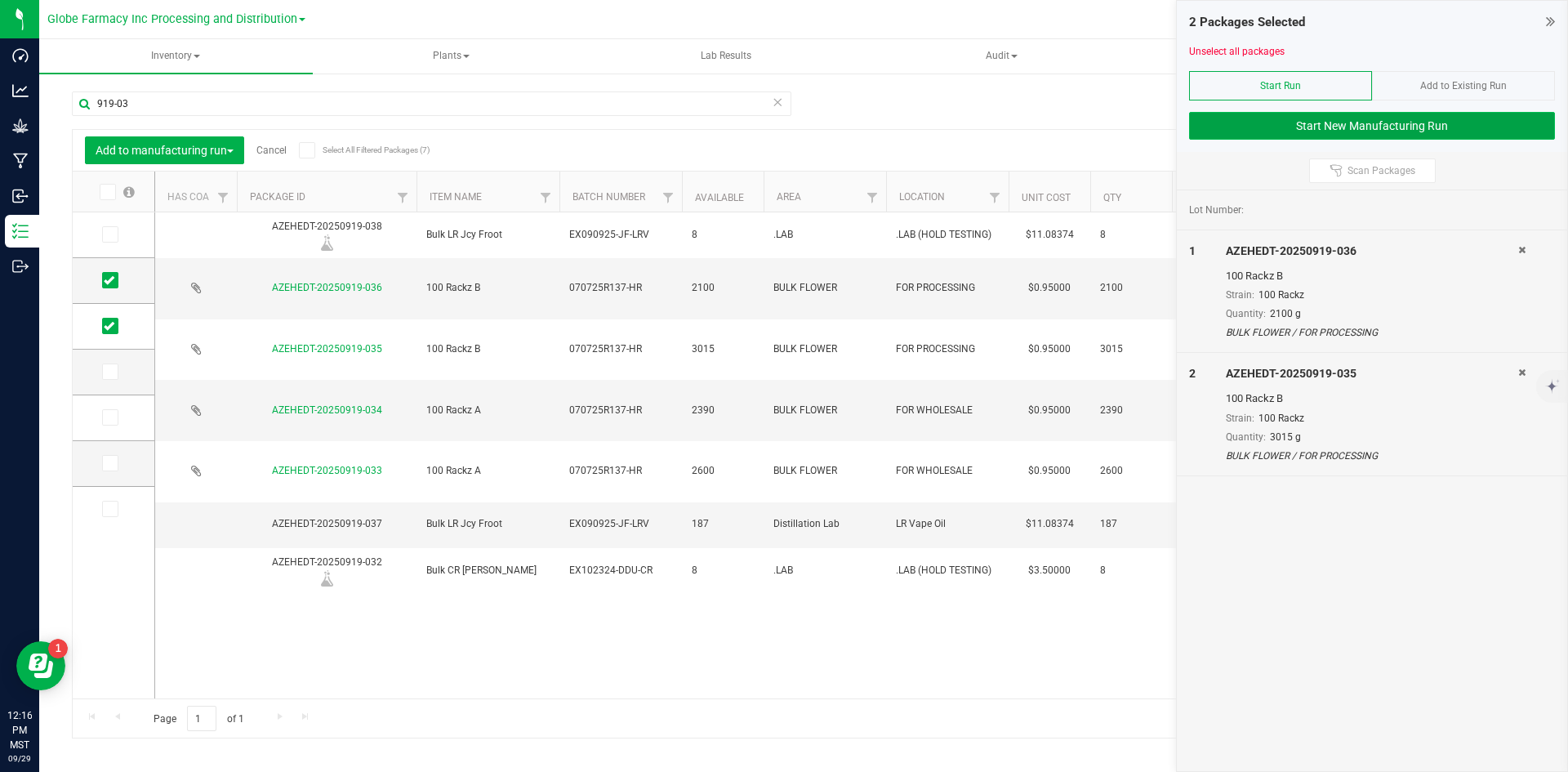
click at [1287, 124] on button "Start New Manufacturing Run" at bounding box center [1371, 125] width 366 height 27
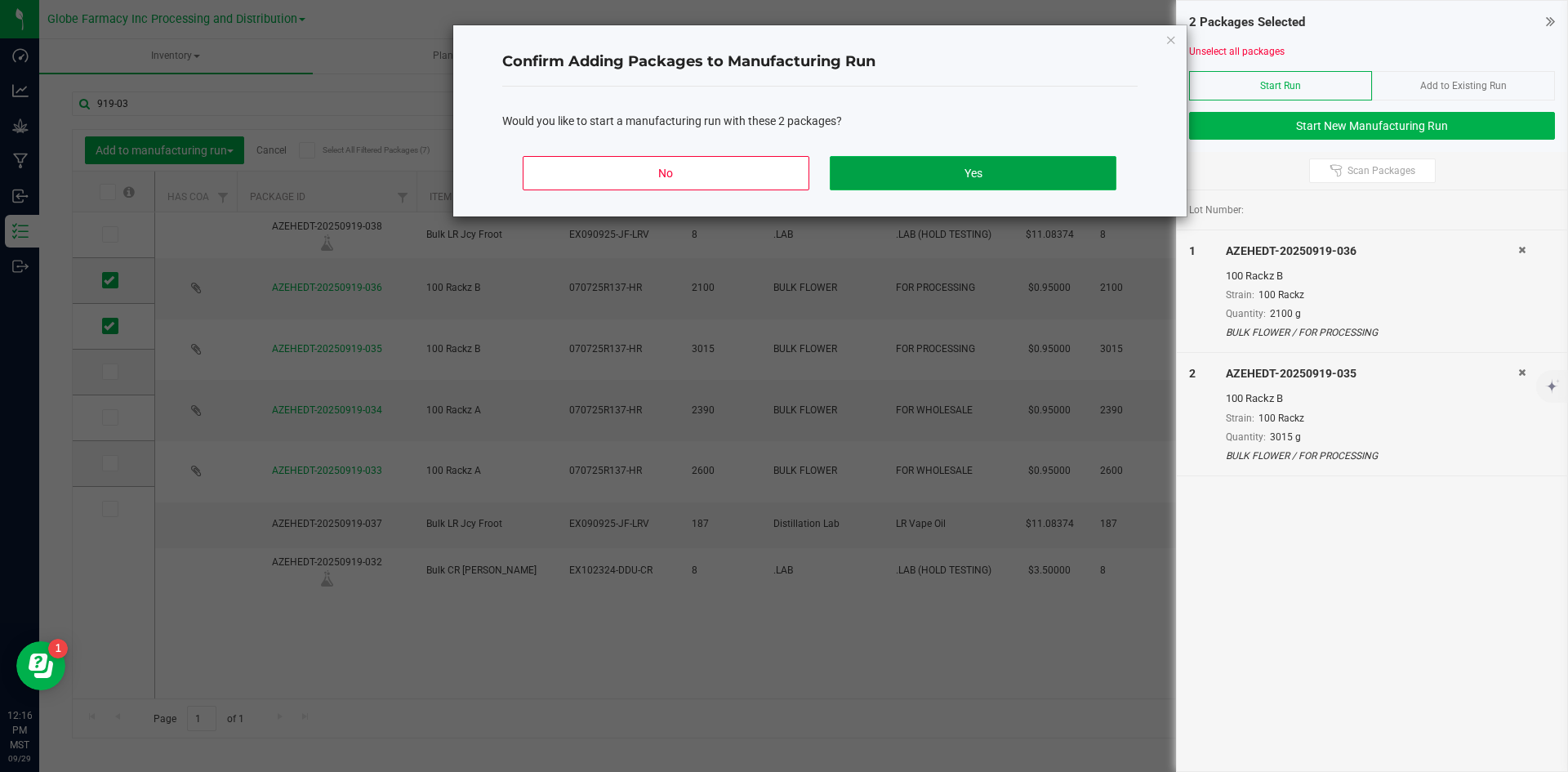
click at [996, 182] on button "Yes" at bounding box center [973, 173] width 285 height 34
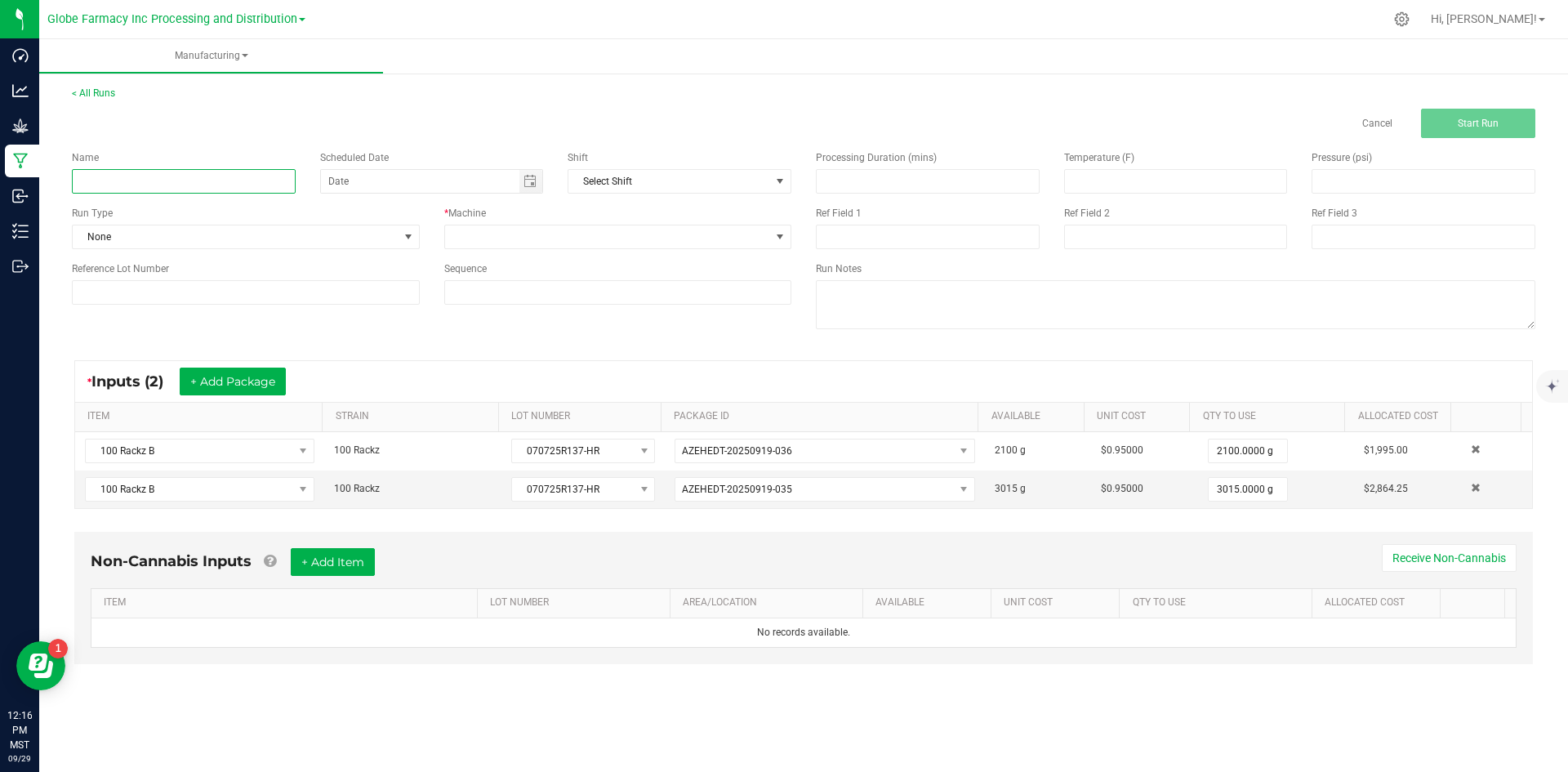
click at [183, 179] on input at bounding box center [183, 181] width 224 height 25
type input "MINIS 100 RACKZ 28G"
click at [585, 241] on span at bounding box center [608, 236] width 326 height 23
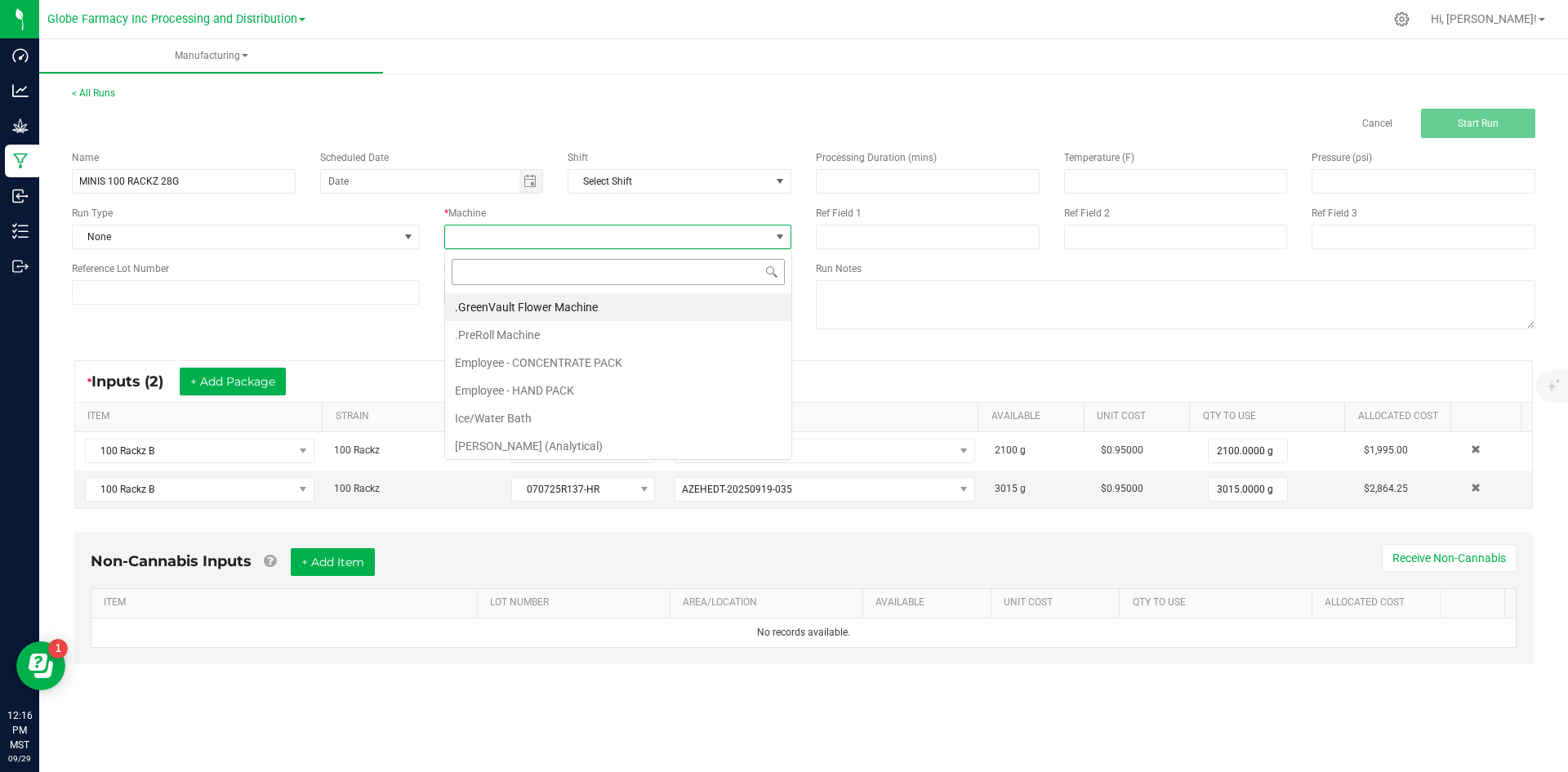
scroll to position [25, 347]
click at [543, 367] on li "Employee - CONCENTRATE PACK" at bounding box center [618, 362] width 346 height 27
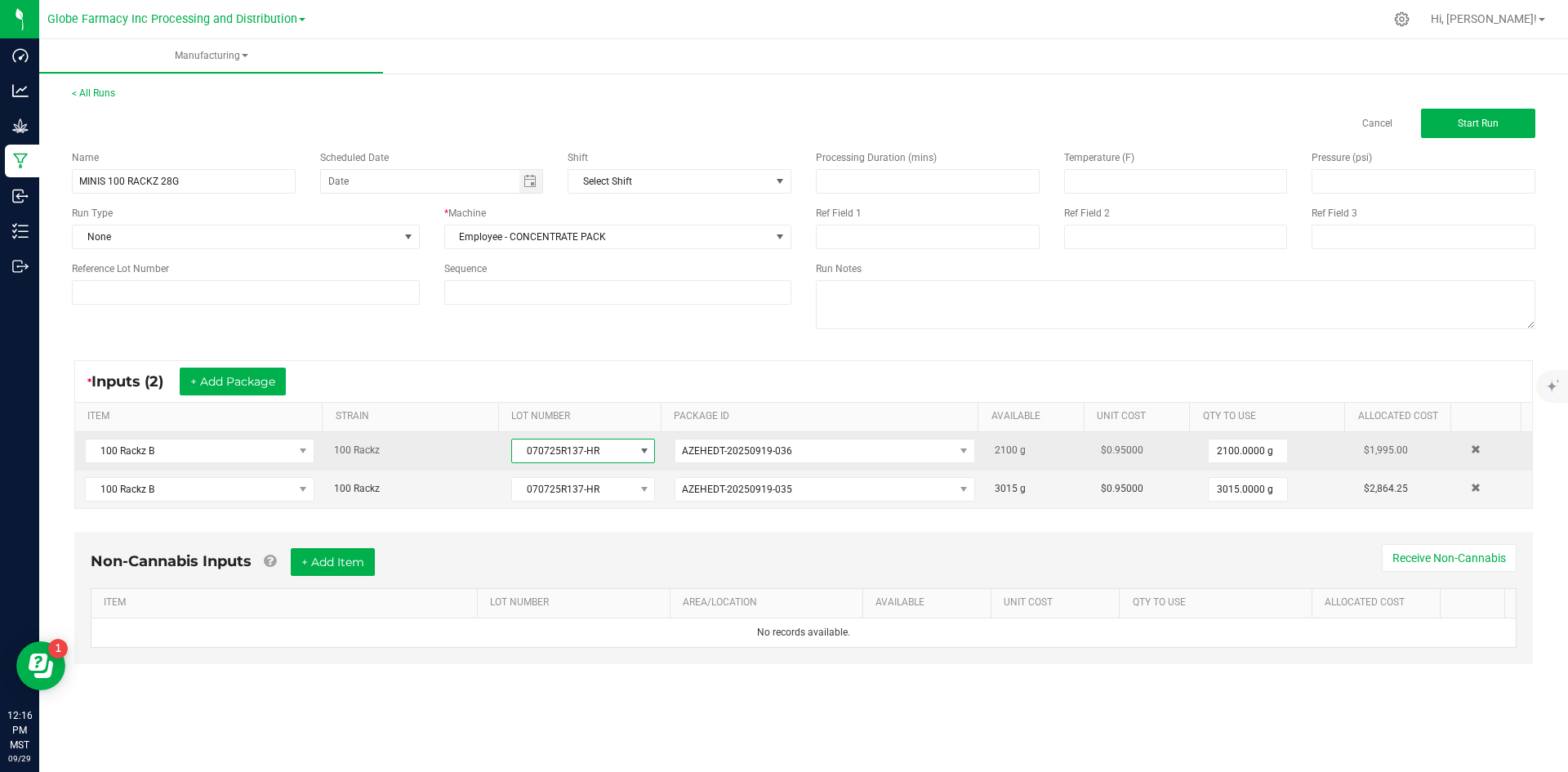
click at [516, 445] on span "070725R137-HR" at bounding box center [573, 451] width 122 height 23
drag, startPoint x: 516, startPoint y: 445, endPoint x: 600, endPoint y: 447, distance: 84.0
click at [600, 447] on span "070725R137-HR" at bounding box center [573, 451] width 122 height 23
copy span "070725R137-HR"
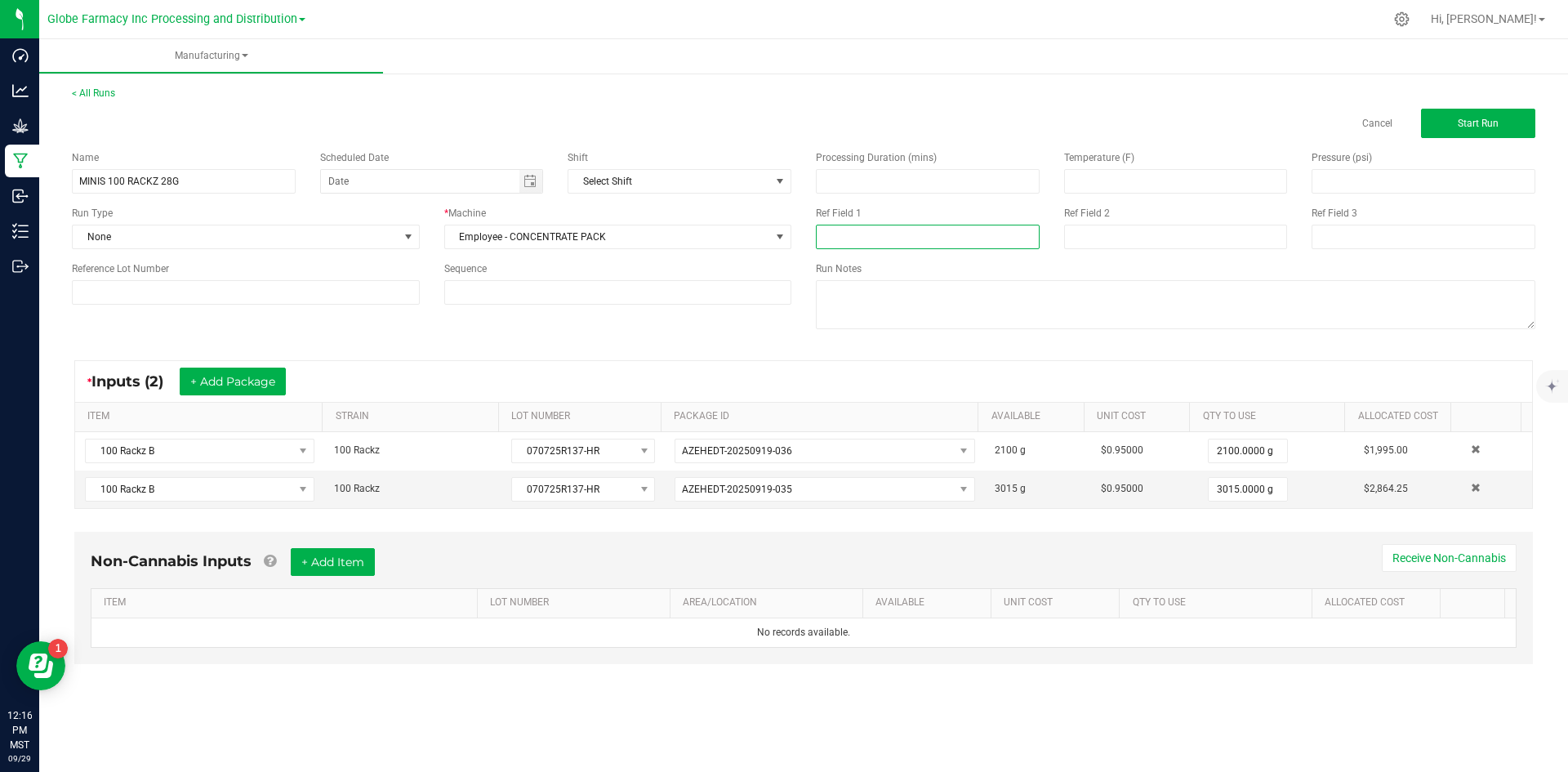
paste input "070725R137-HR"
type input "070725R137-HR"
click at [1080, 241] on input at bounding box center [1176, 237] width 224 height 25
type input "[DATE] FLOWER"
click at [355, 562] on button "+ Add Item" at bounding box center [333, 561] width 84 height 27
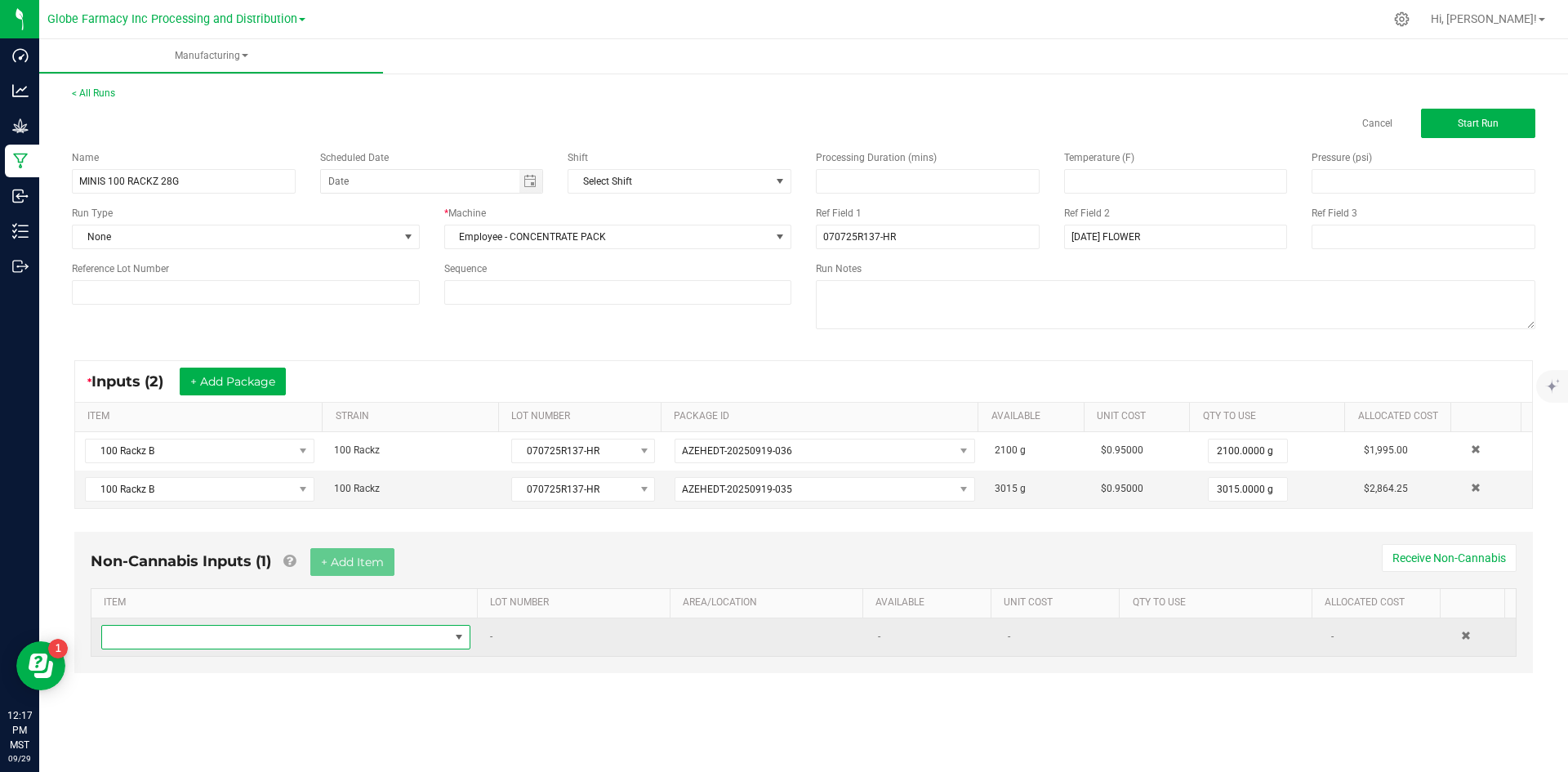
click at [339, 633] on span "NO DATA FOUND" at bounding box center [275, 637] width 347 height 23
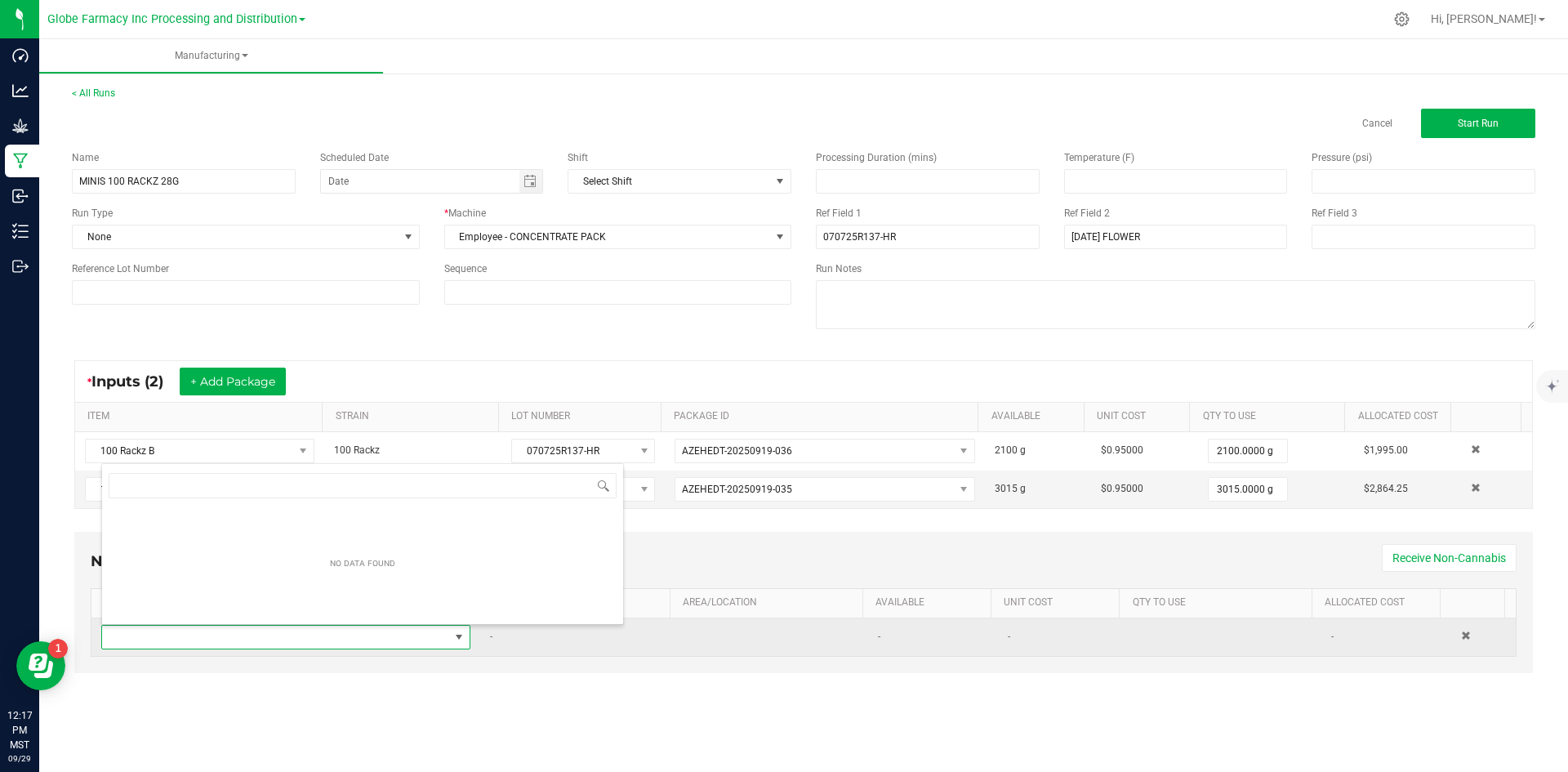
scroll to position [25, 363]
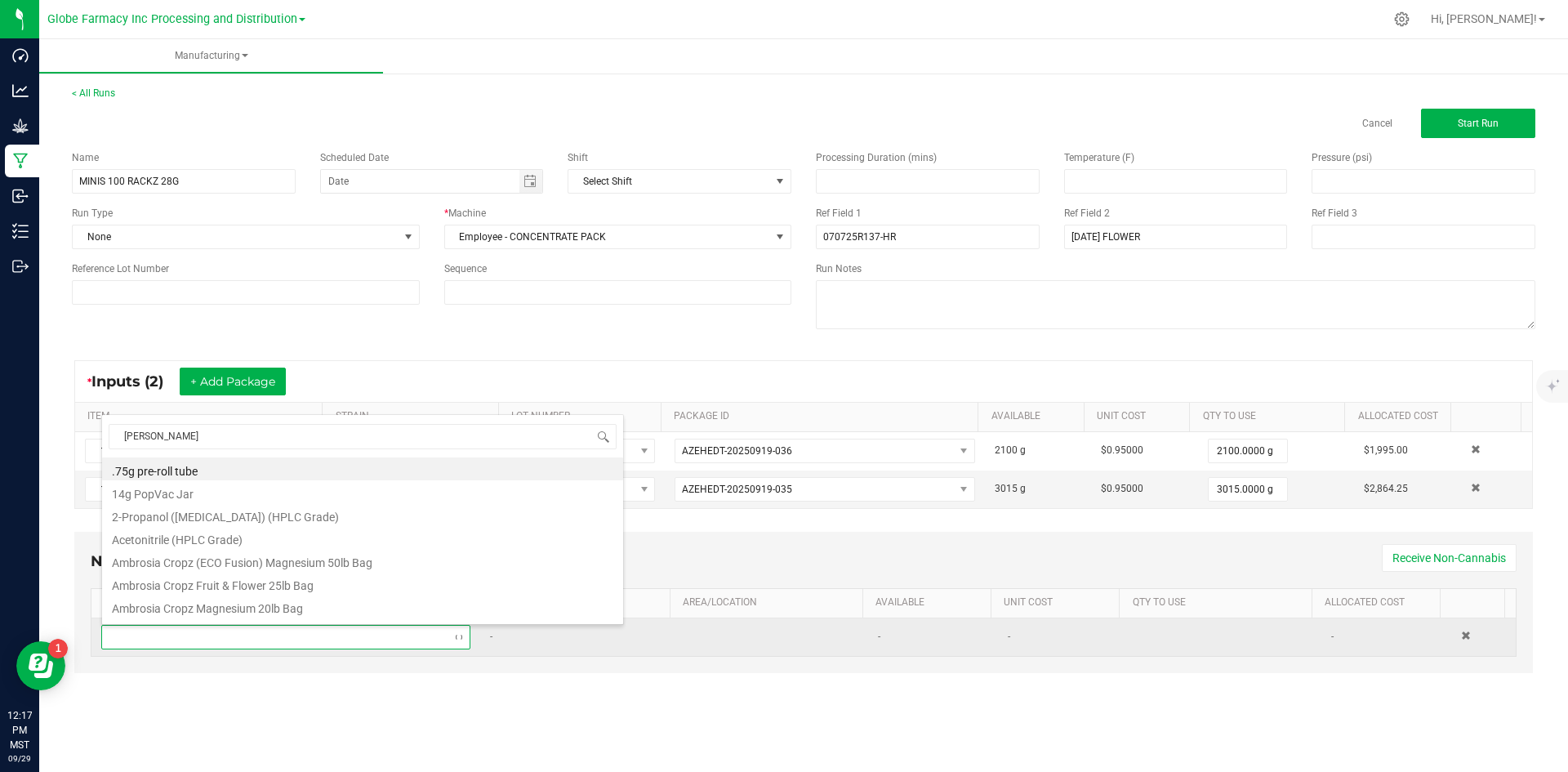
type input "MYLAR"
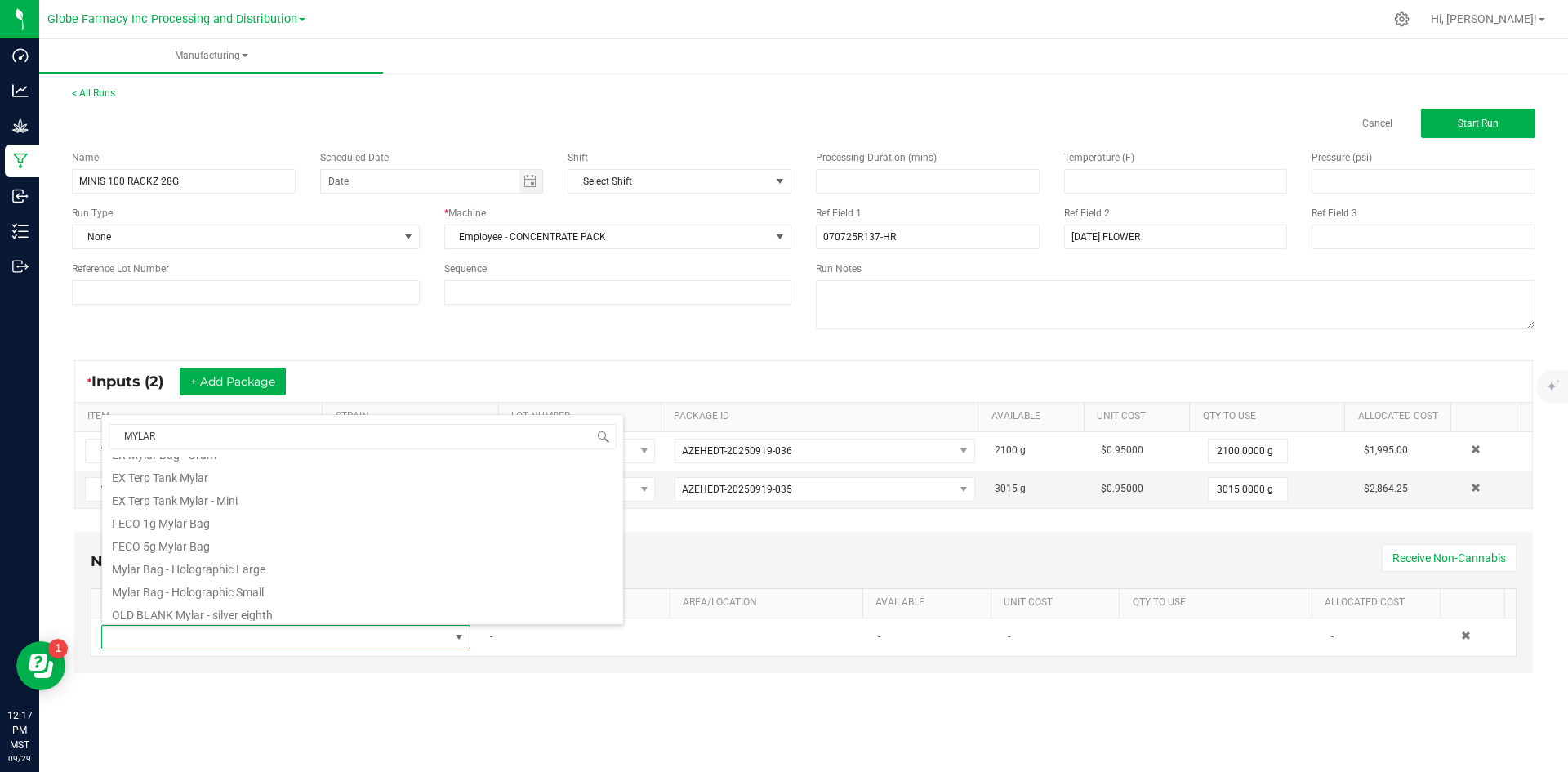
scroll to position [327, 0]
click at [298, 578] on li "OLD BLANK Mylar bag - black half ounce" at bounding box center [362, 576] width 521 height 23
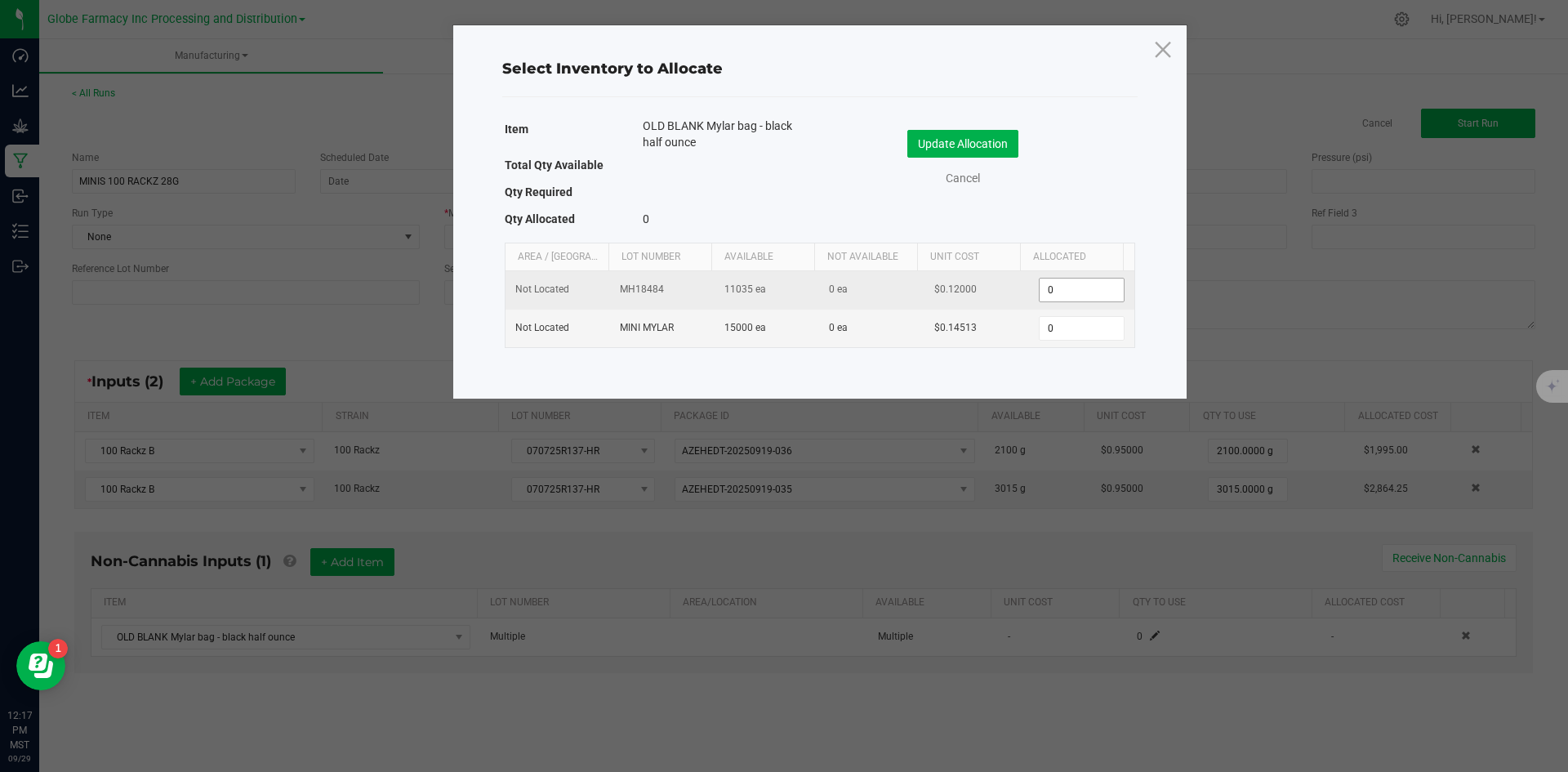
click at [1078, 285] on input "0" at bounding box center [1081, 290] width 83 height 23
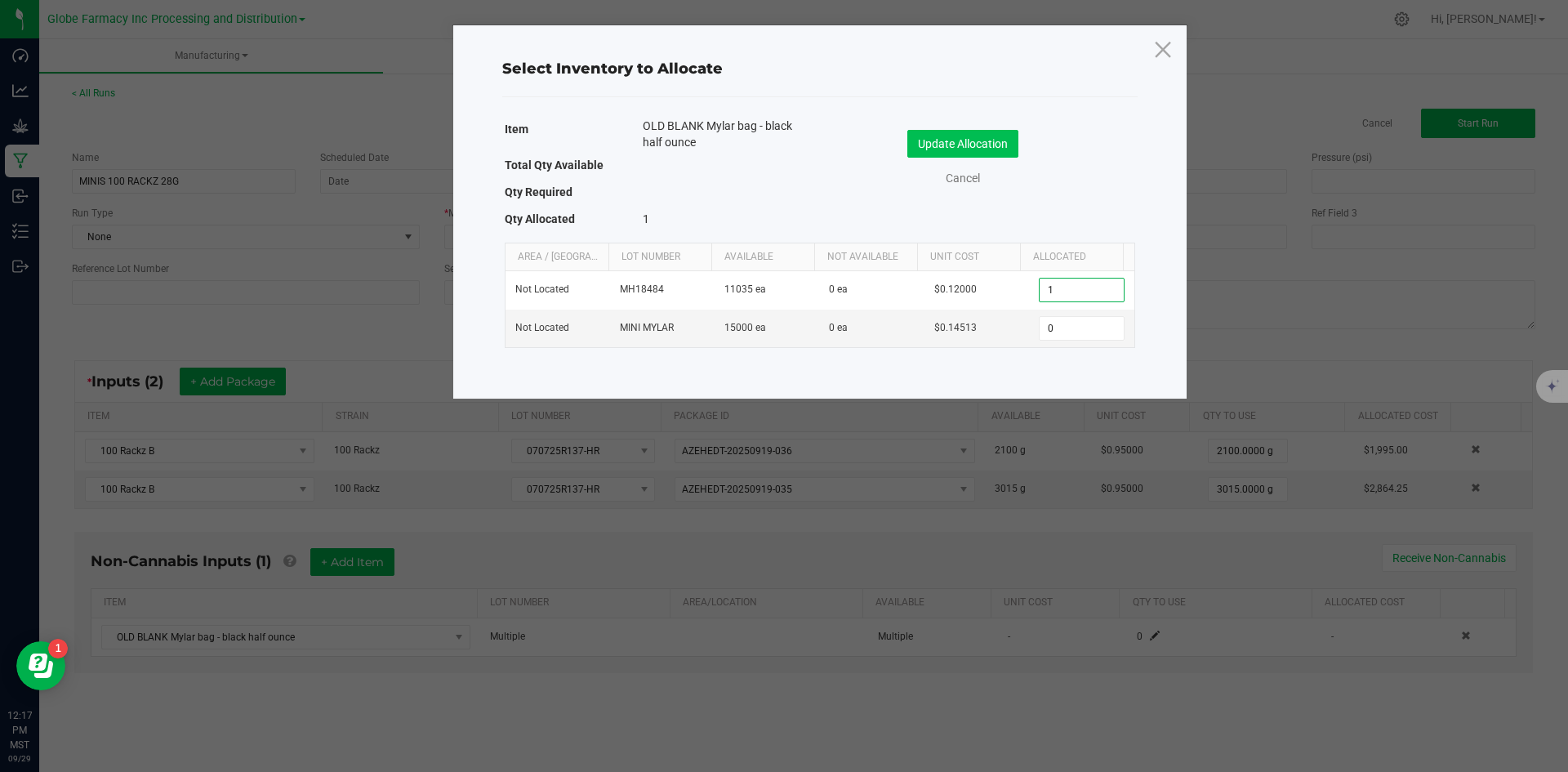
type input "1"
click at [981, 135] on button "Update Allocation" at bounding box center [963, 143] width 112 height 27
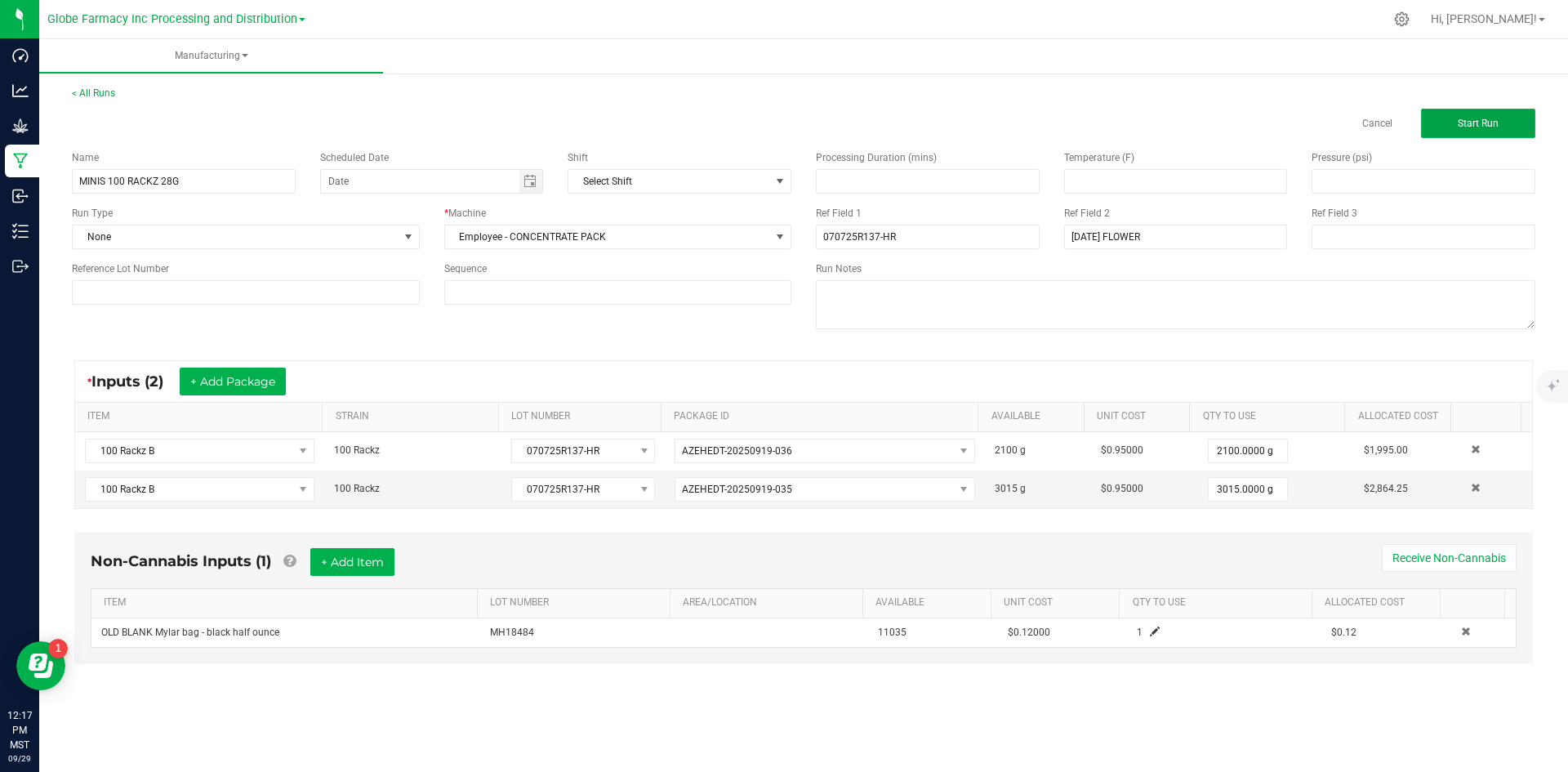
click at [1486, 117] on span "Start Run" at bounding box center [1477, 123] width 41 height 11
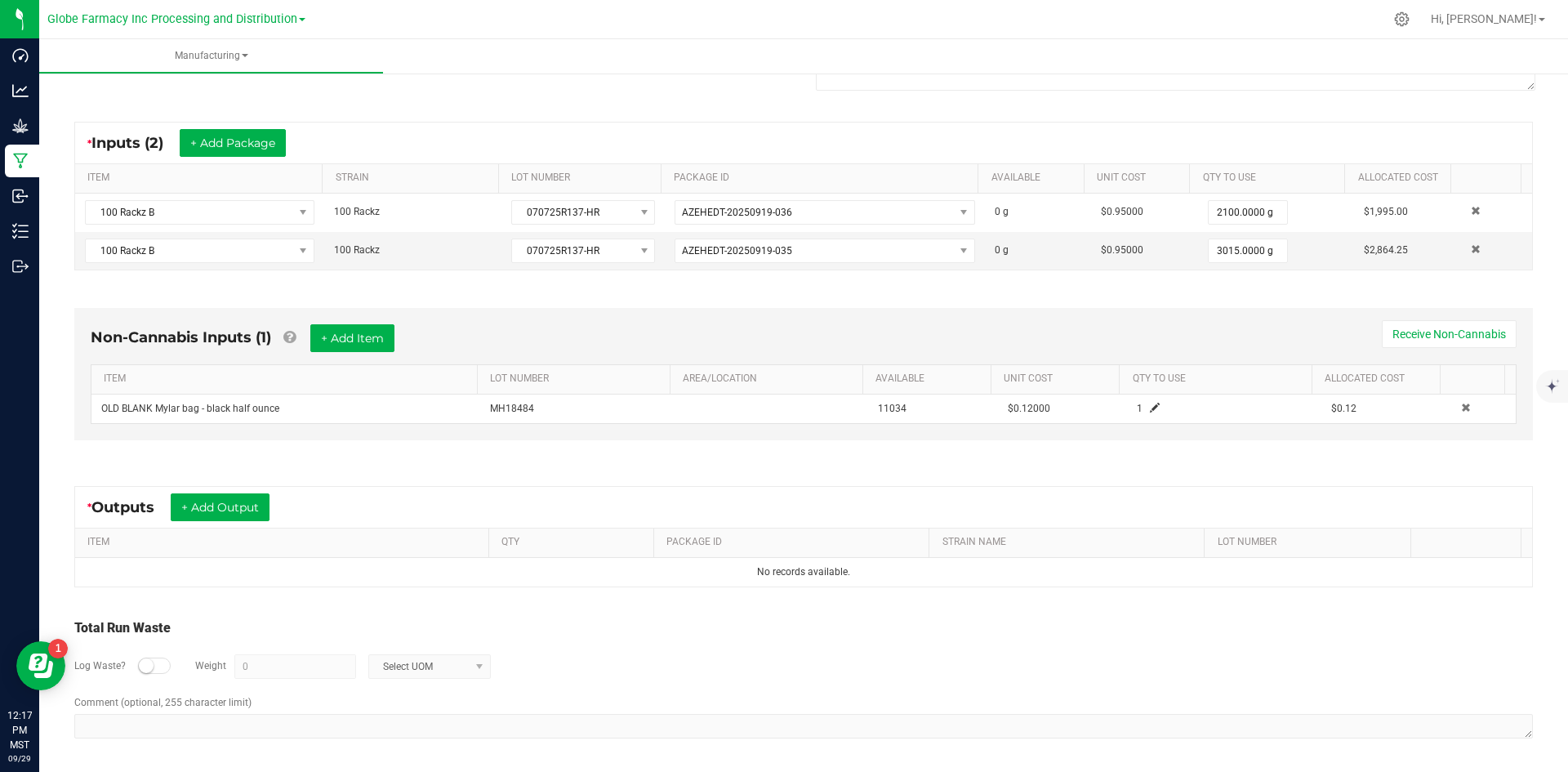
scroll to position [273, 0]
click at [185, 507] on button "+ Add Output" at bounding box center [220, 505] width 99 height 27
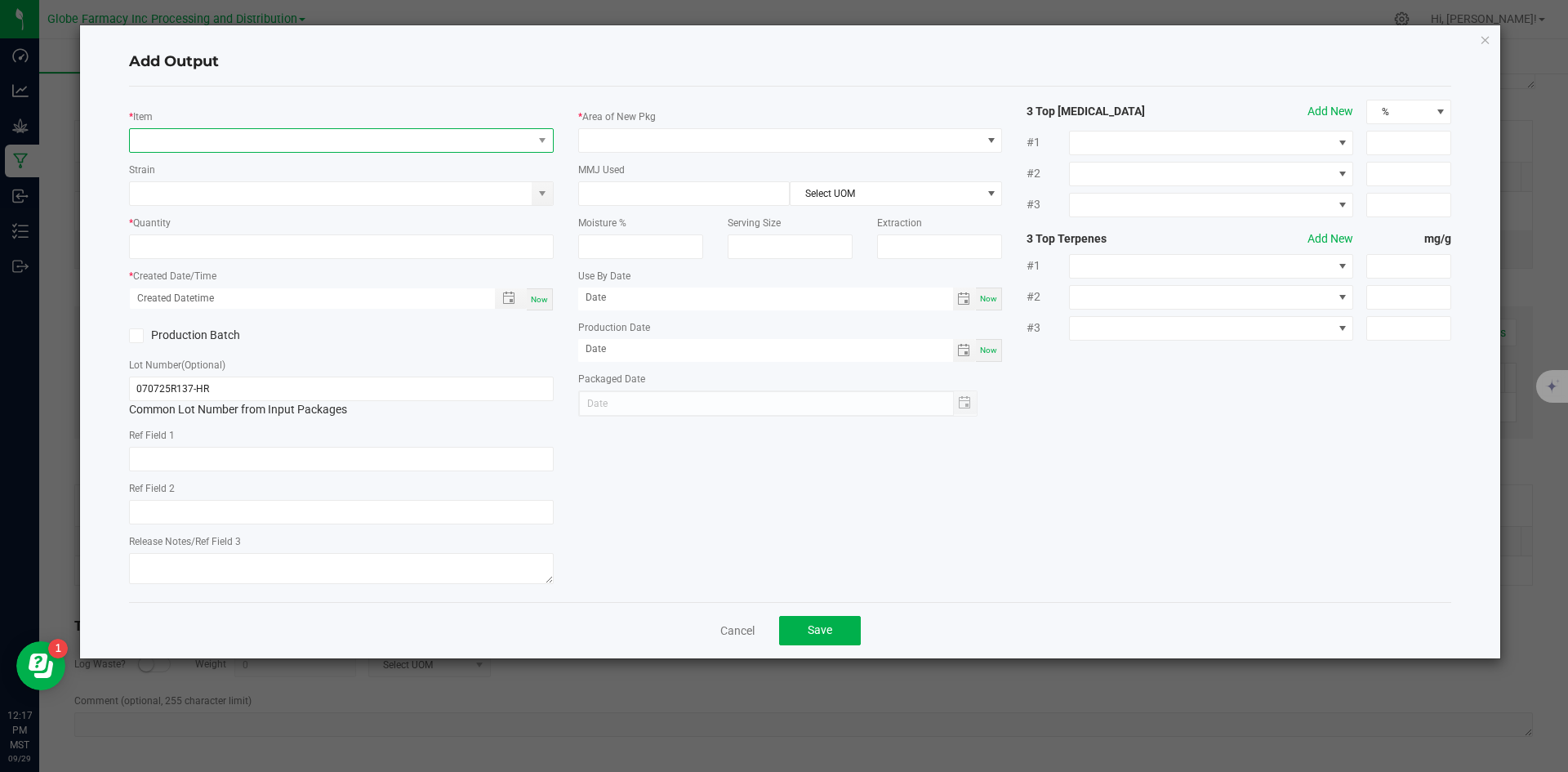
click at [244, 135] on span "NO DATA FOUND" at bounding box center [331, 141] width 403 height 23
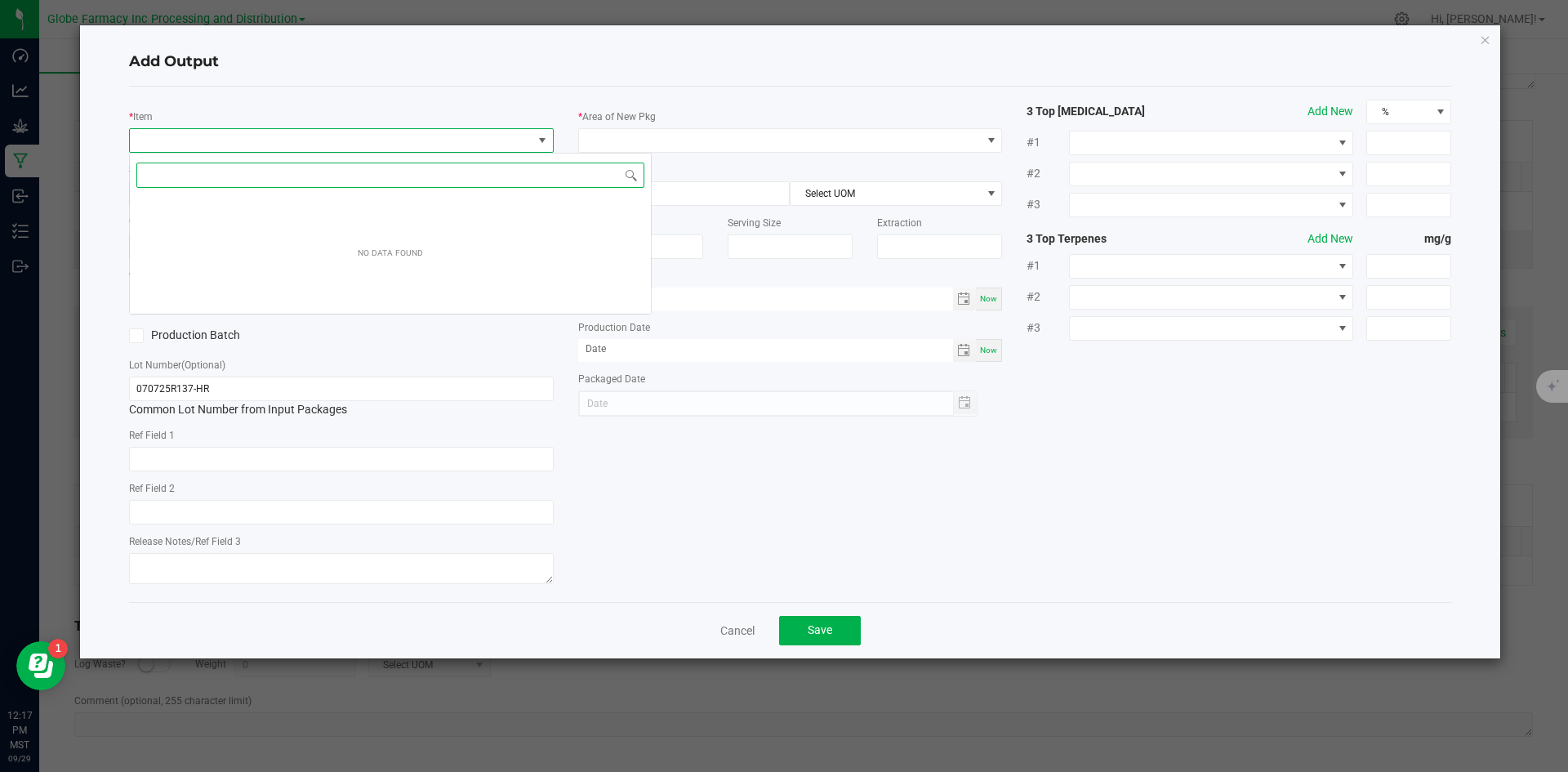
scroll to position [25, 424]
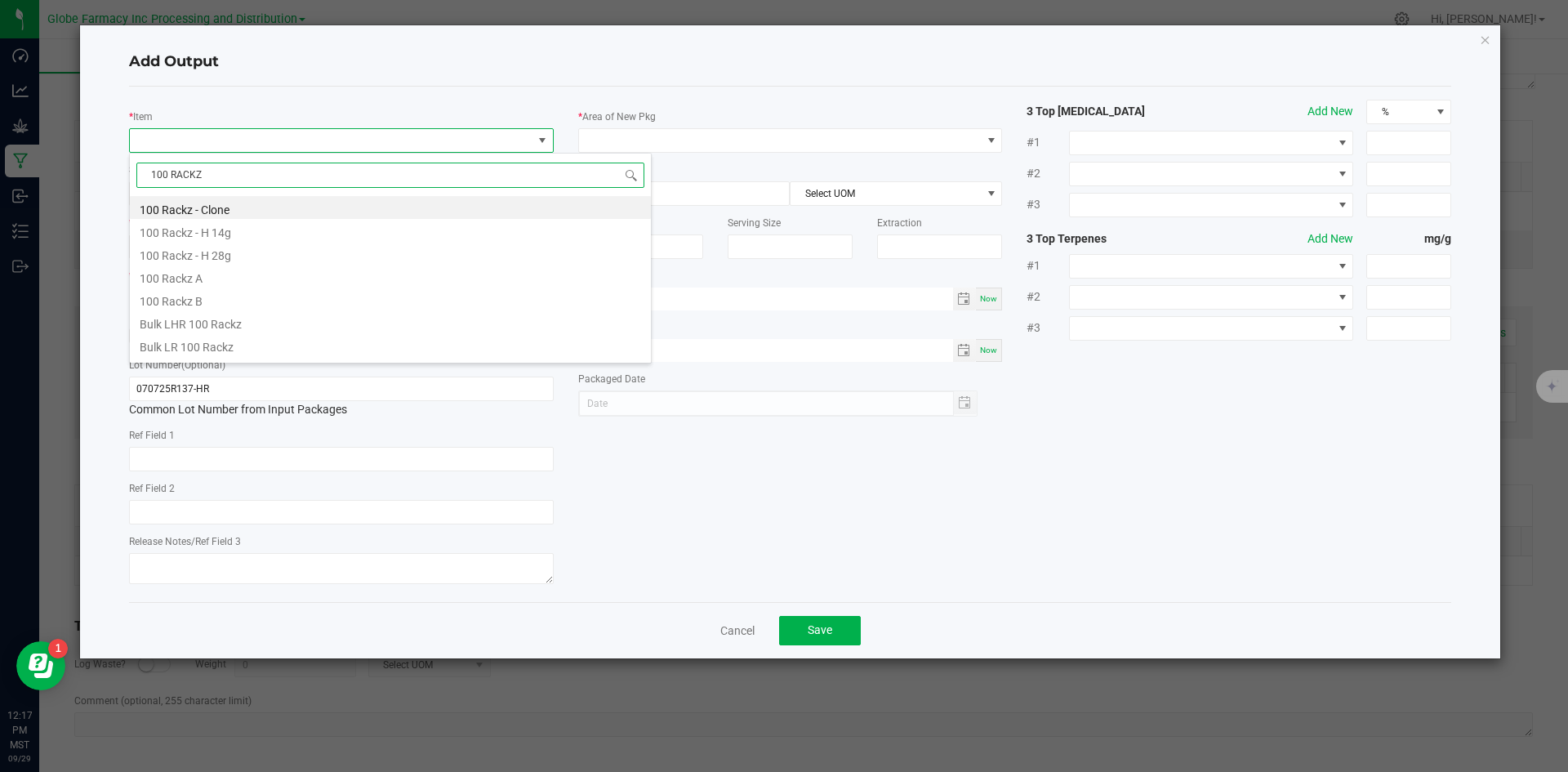
type input "100 RACKZ B"
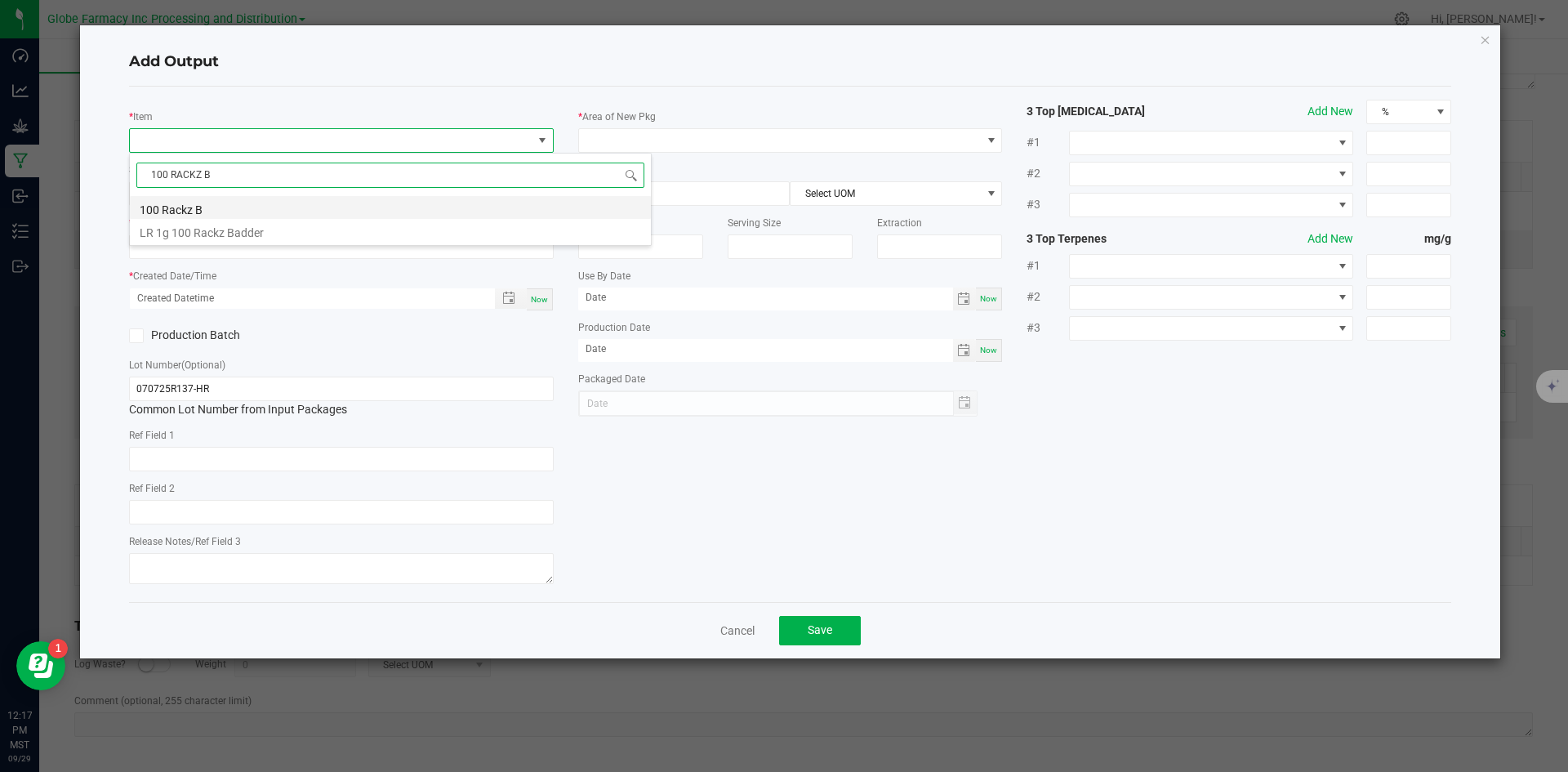
click at [208, 200] on li "100 Rackz B" at bounding box center [389, 207] width 521 height 23
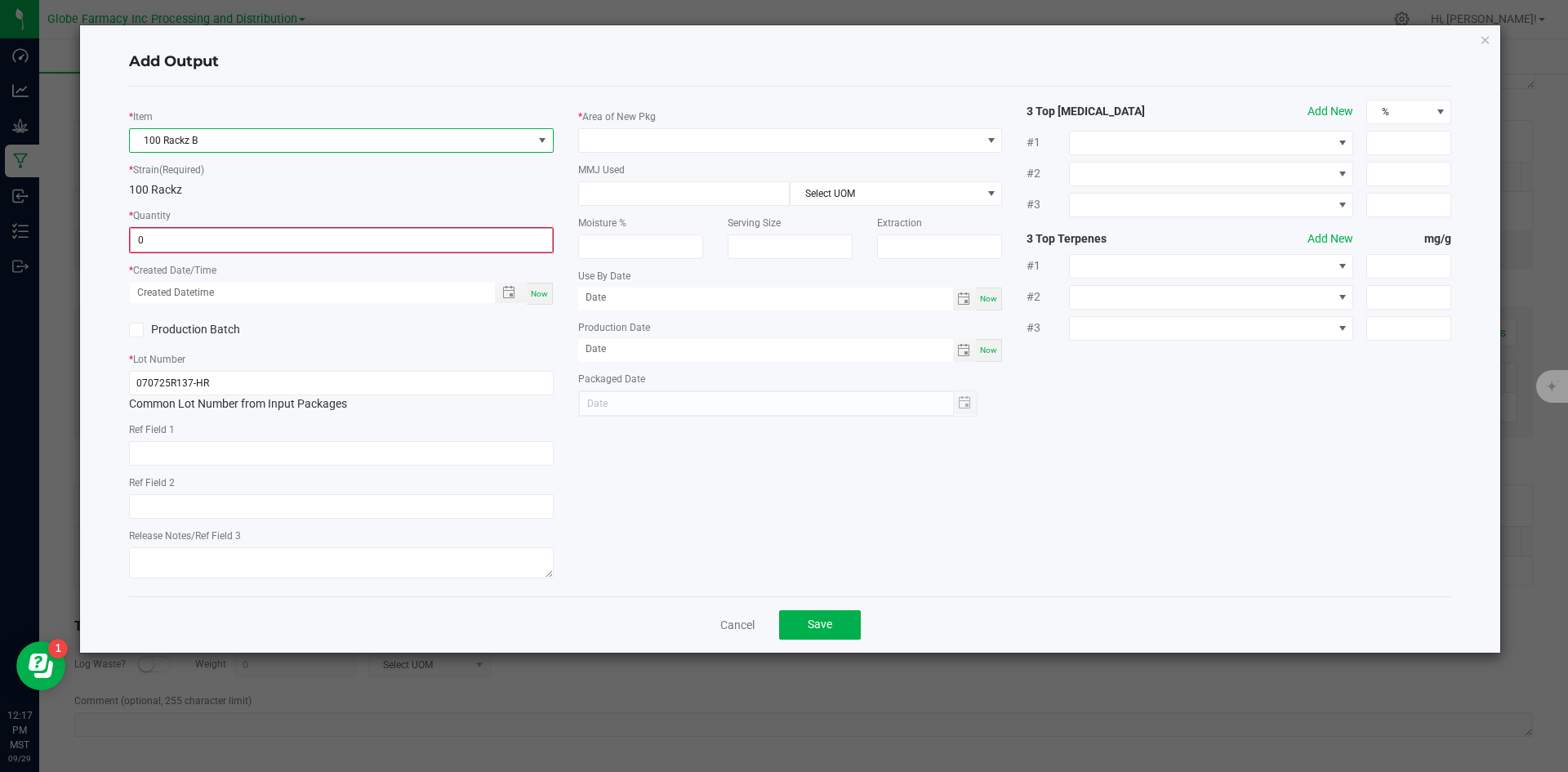
click at [201, 239] on input "0" at bounding box center [341, 240] width 422 height 23
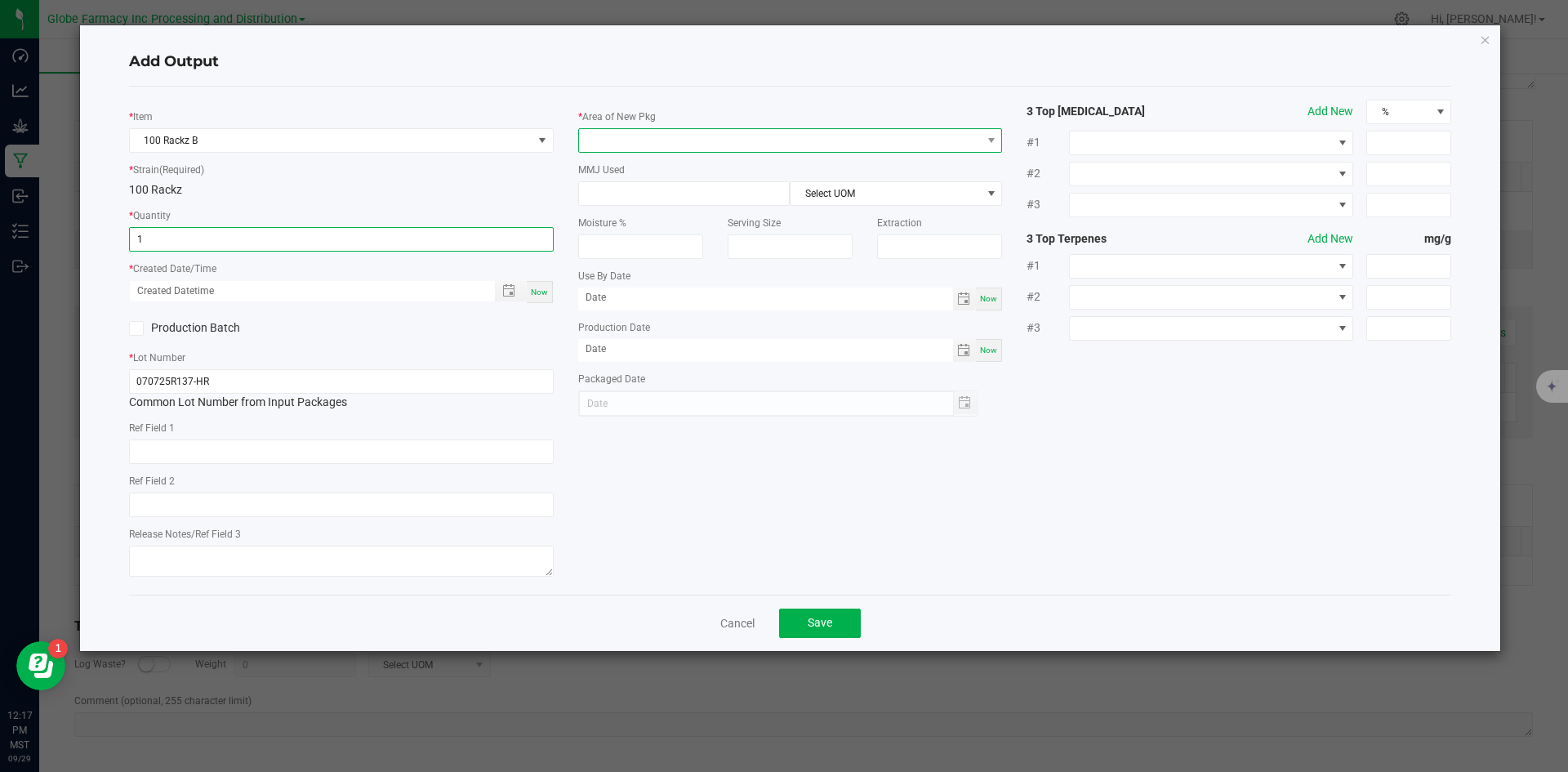
type input "1.0000 g"
click at [605, 131] on span at bounding box center [781, 141] width 403 height 23
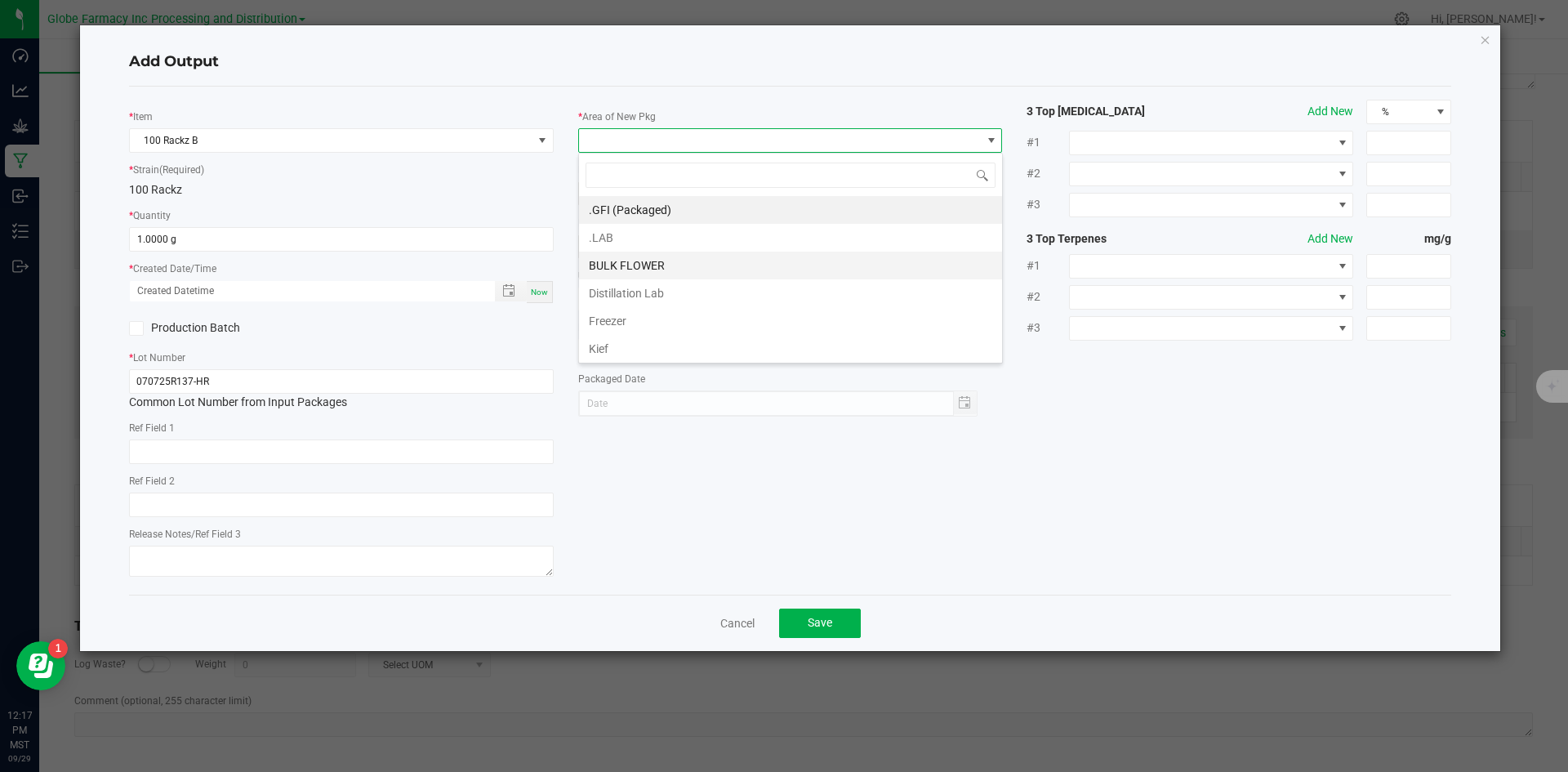
click at [623, 268] on li "BULK FLOWER" at bounding box center [791, 265] width 423 height 27
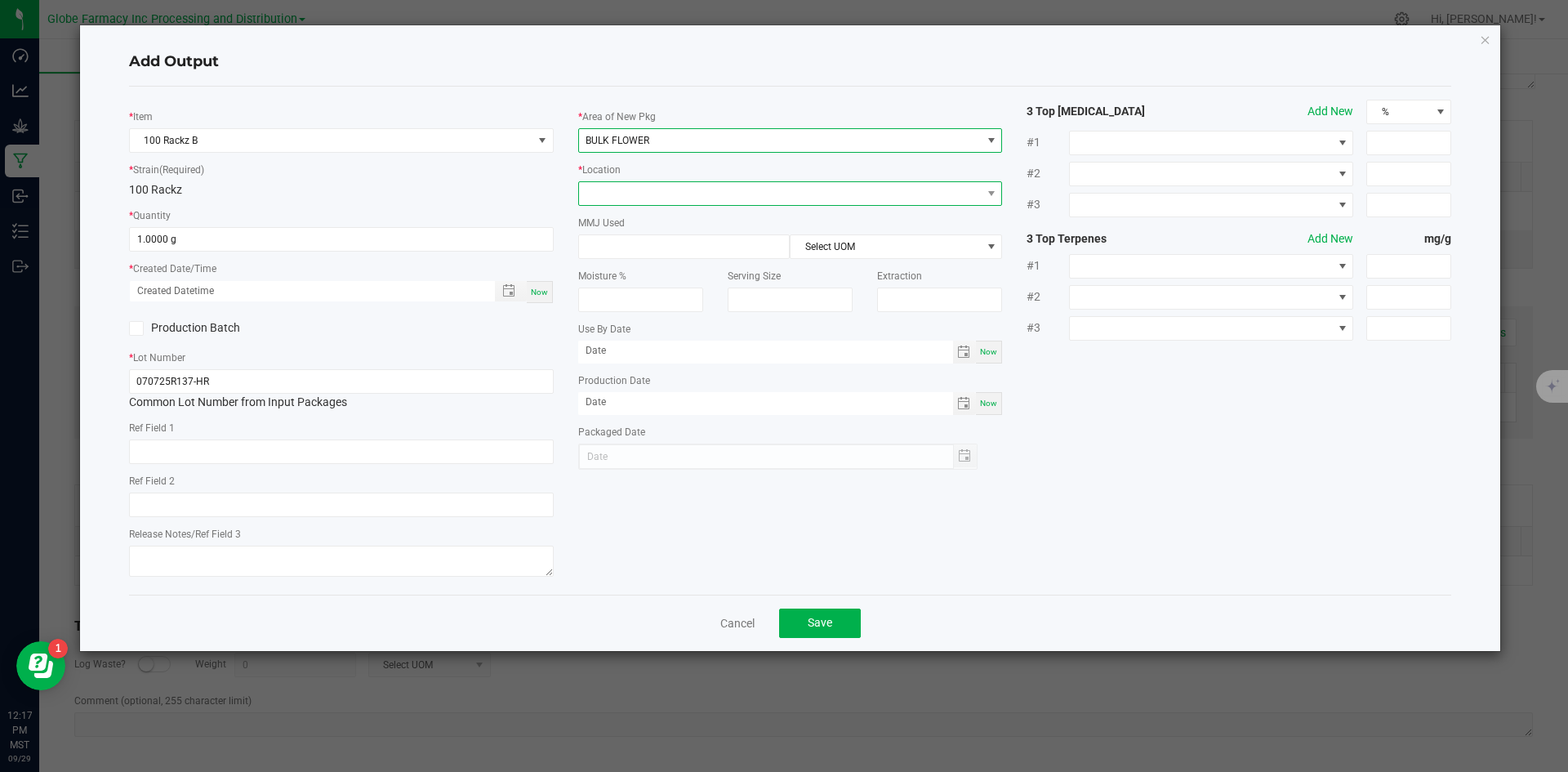
click at [629, 181] on span at bounding box center [790, 194] width 424 height 25
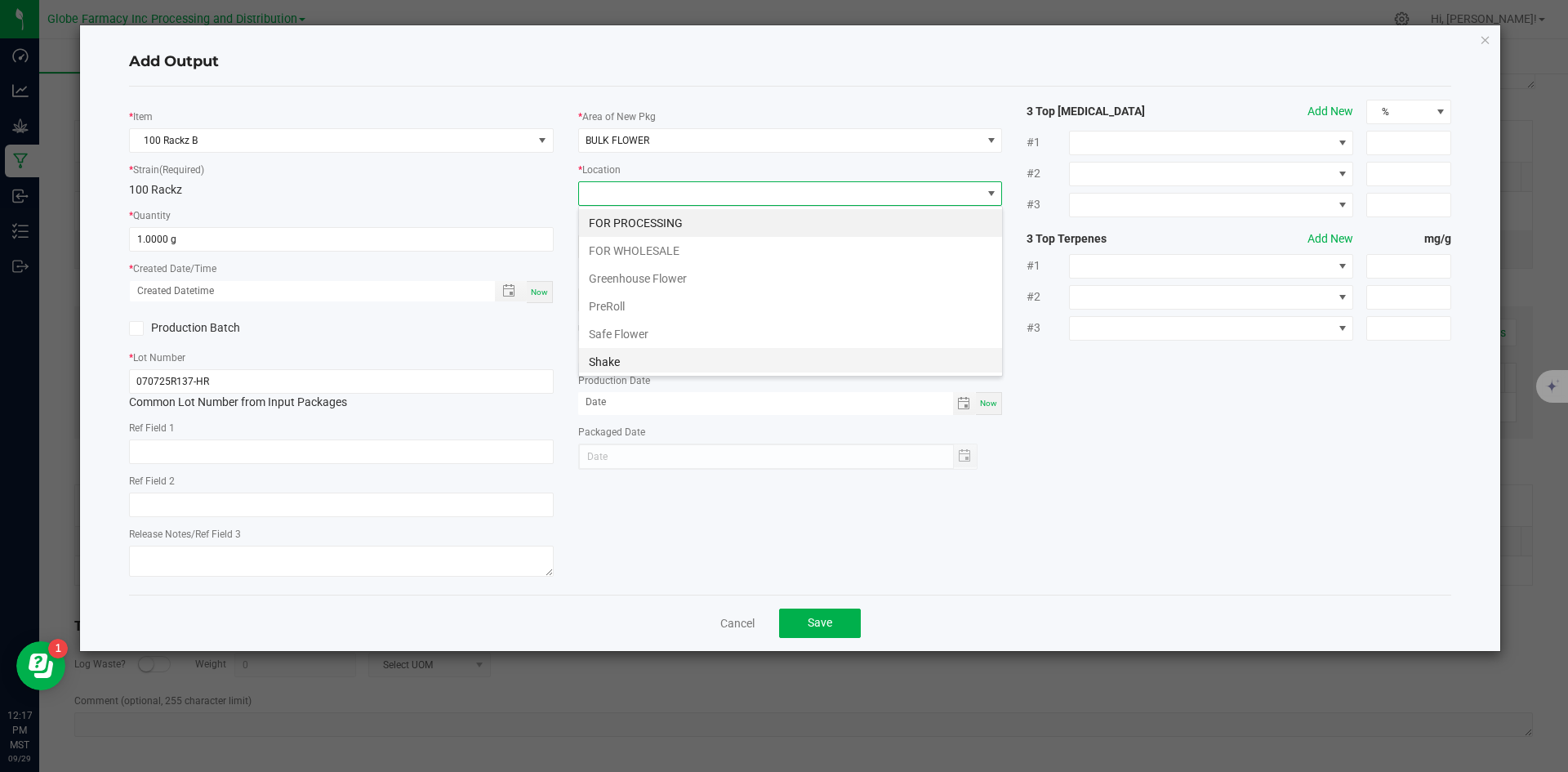
click at [620, 354] on li "Shake" at bounding box center [791, 361] width 423 height 27
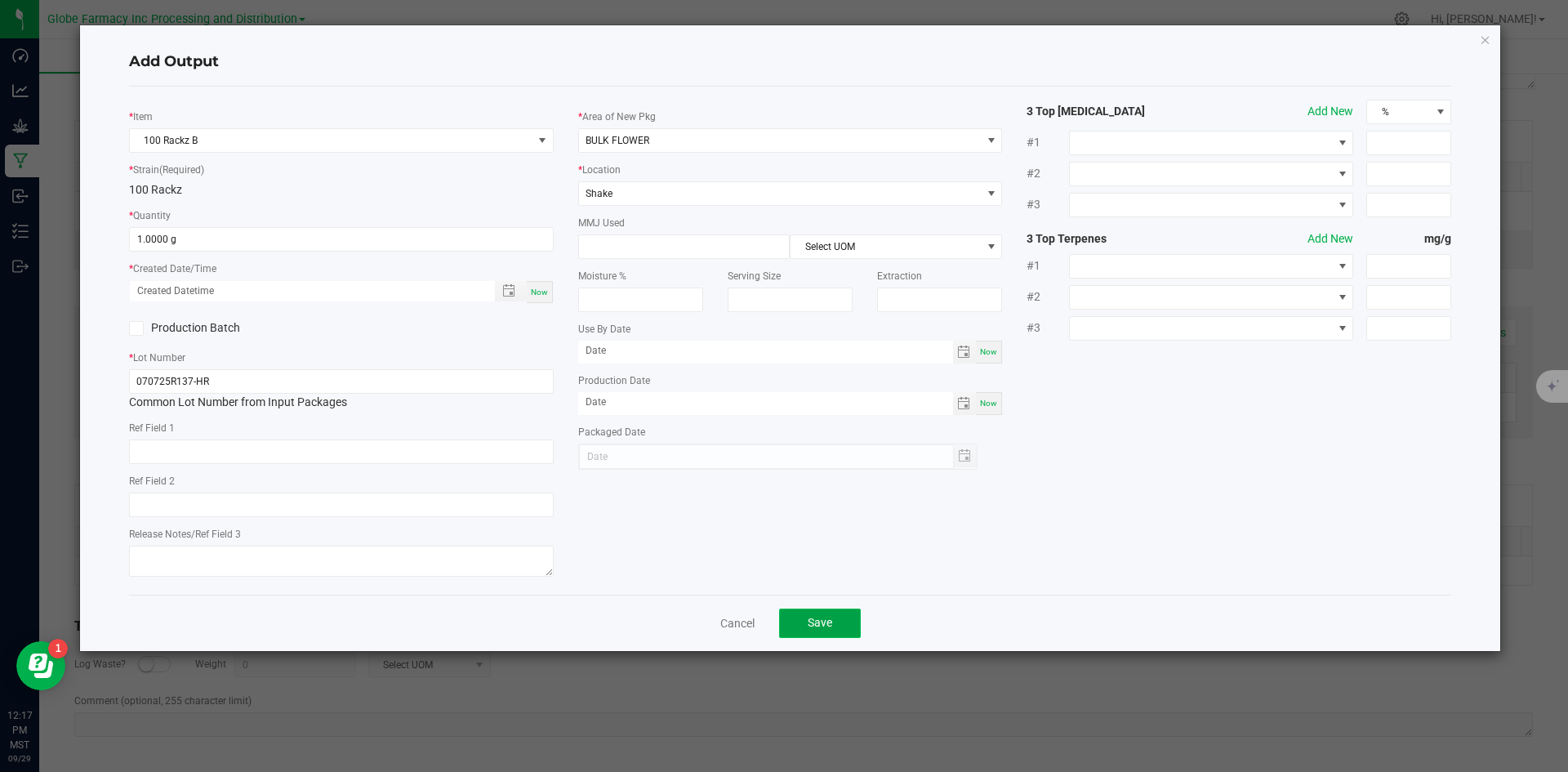
click at [784, 616] on button "Save" at bounding box center [819, 623] width 81 height 29
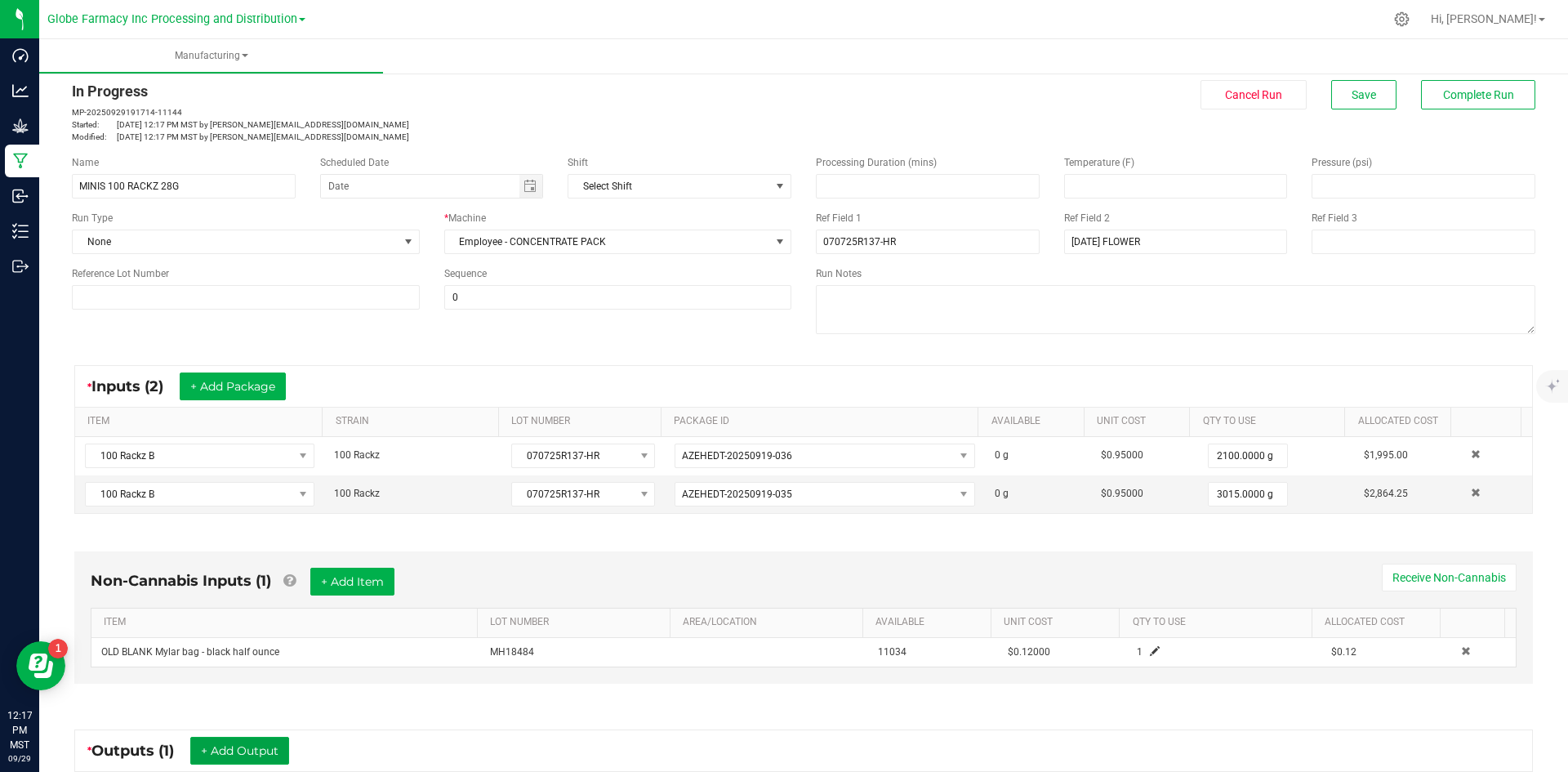
scroll to position [0, 0]
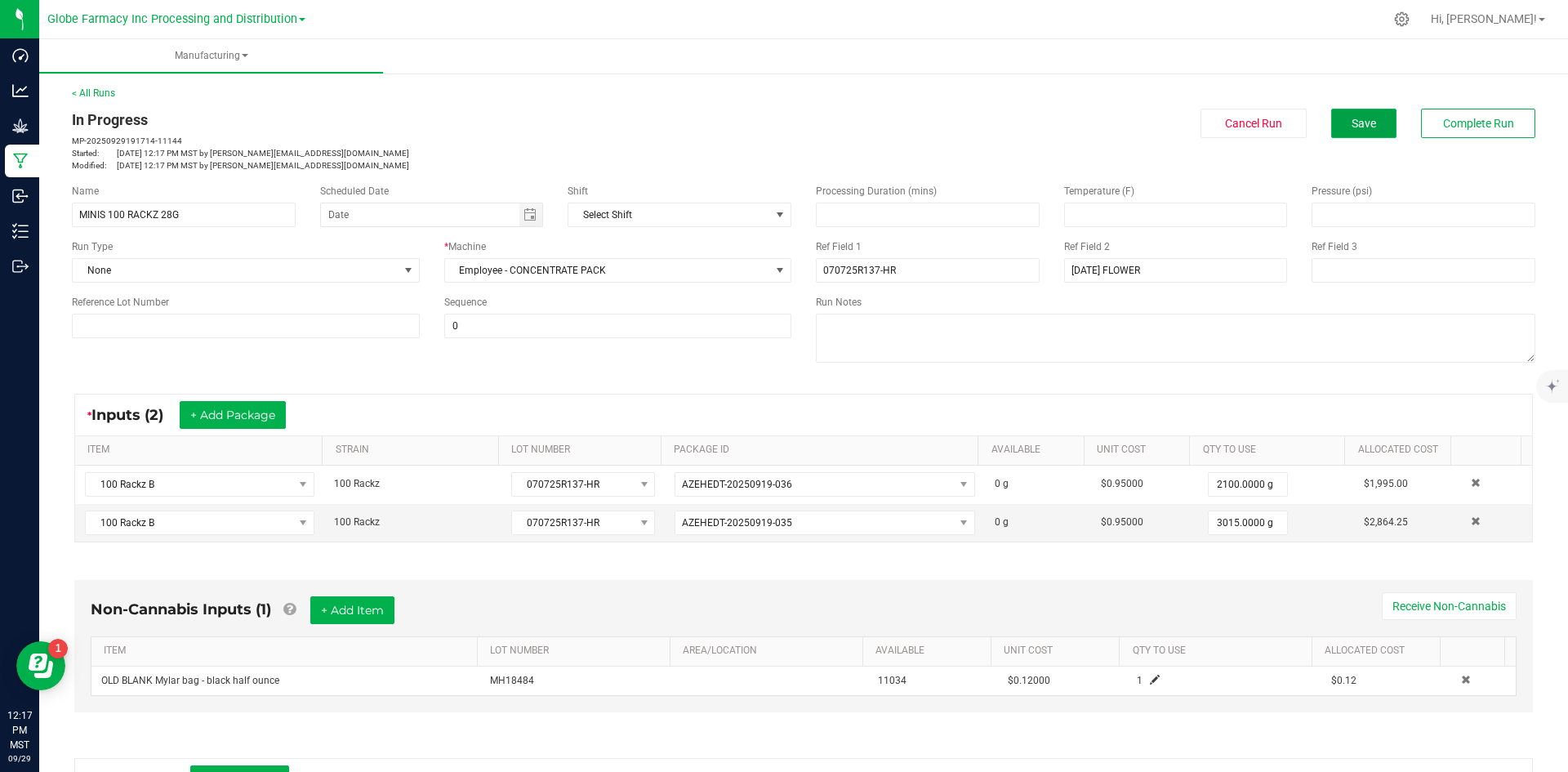
click at [1354, 123] on span "Save" at bounding box center [1364, 124] width 25 height 13
click at [1367, 113] on button "Save" at bounding box center [1363, 123] width 65 height 29
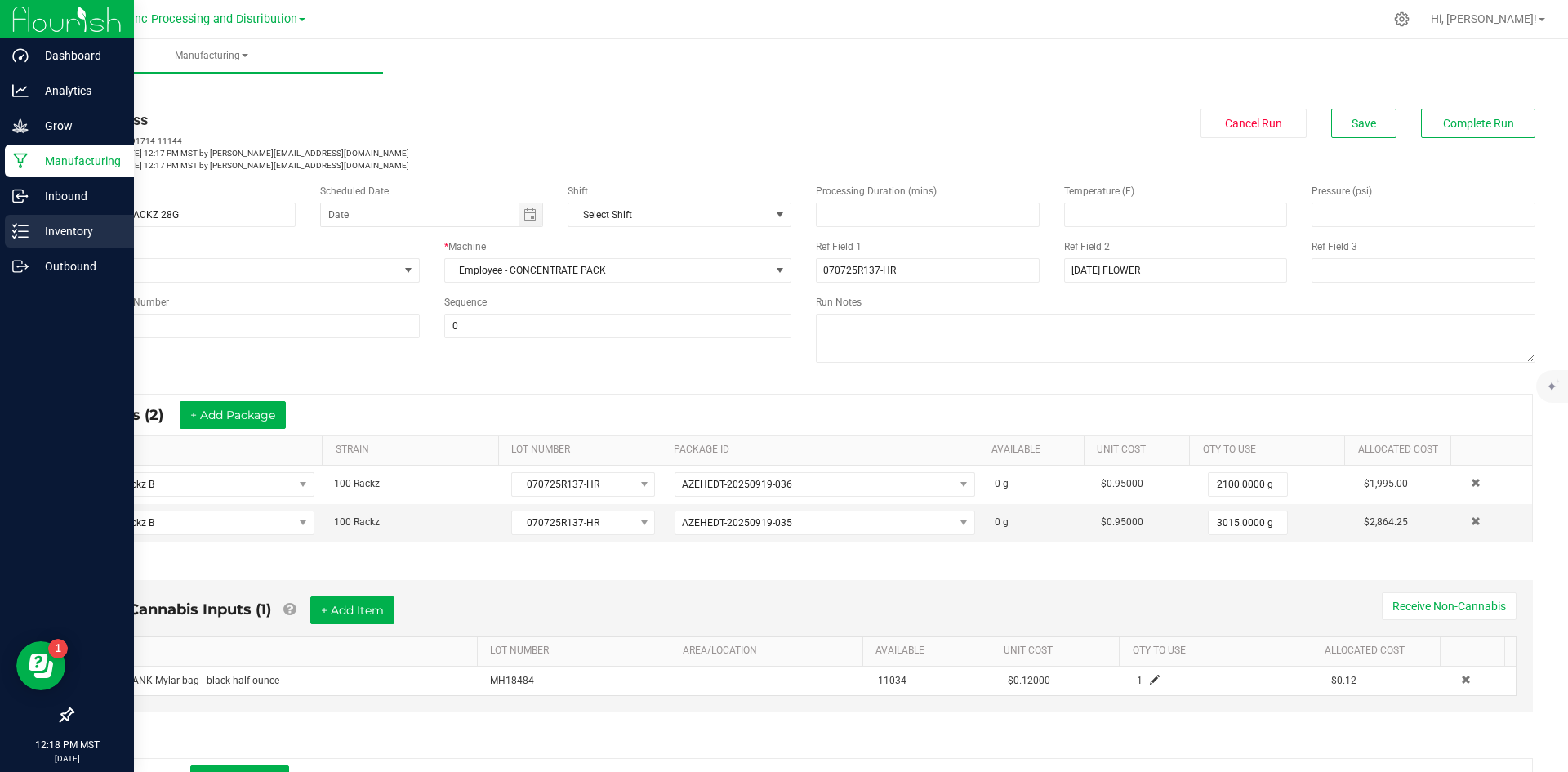
click at [41, 232] on p "Inventory" at bounding box center [78, 231] width 98 height 20
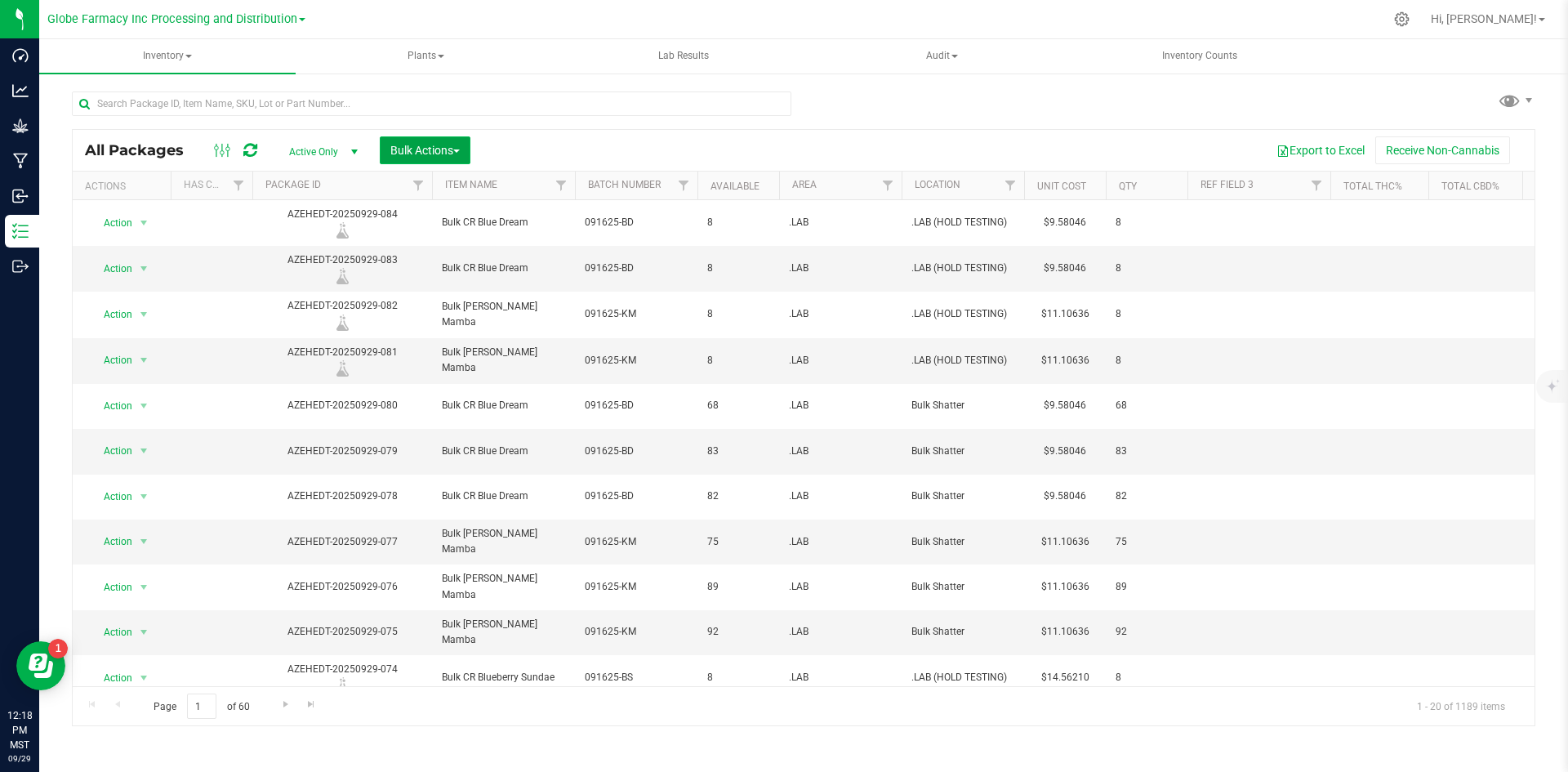
click at [433, 146] on span "Bulk Actions" at bounding box center [424, 150] width 69 height 13
click at [434, 184] on span "Add to manufacturing run" at bounding box center [451, 187] width 123 height 13
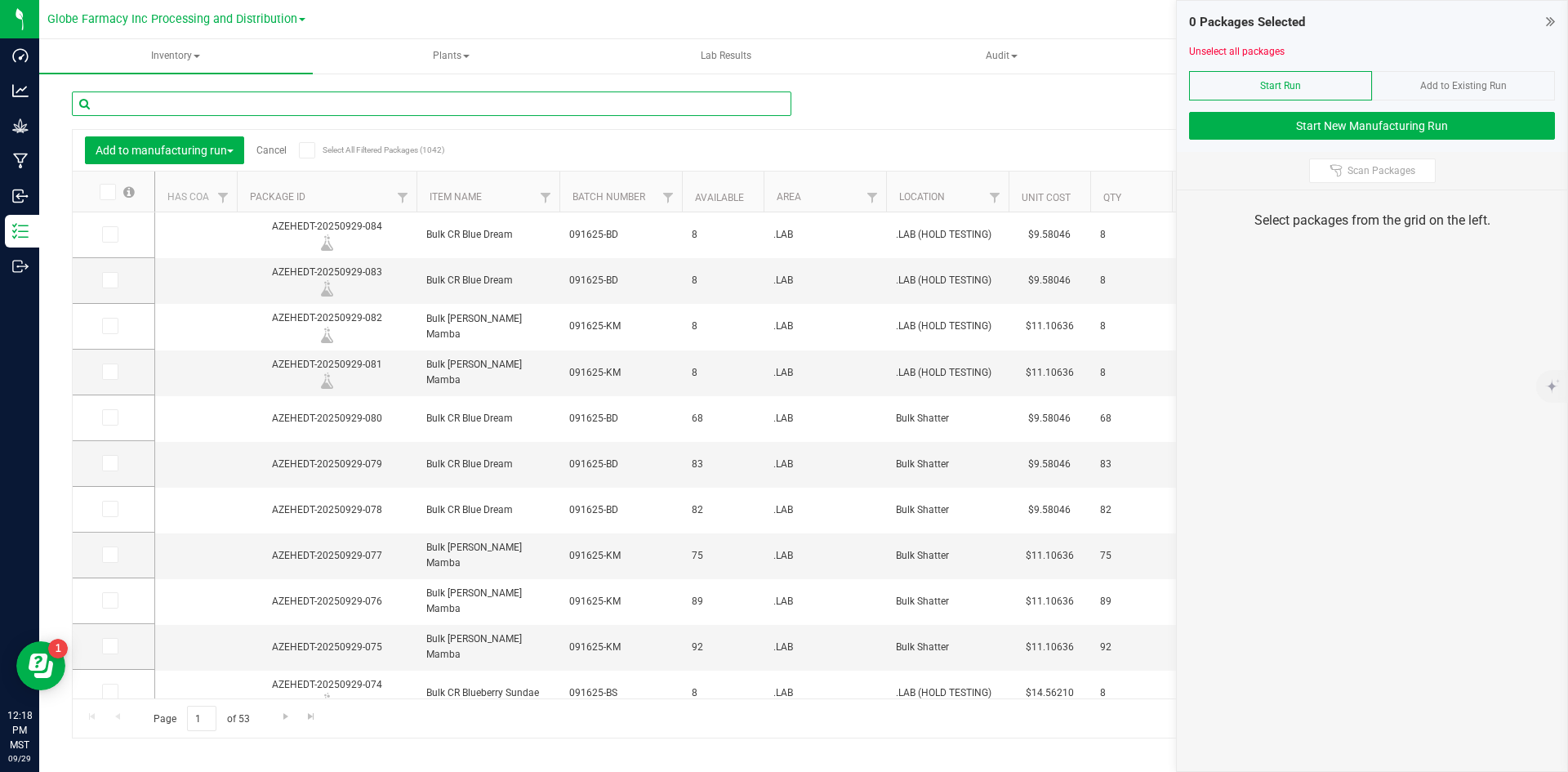
click at [308, 102] on input "text" at bounding box center [431, 104] width 719 height 25
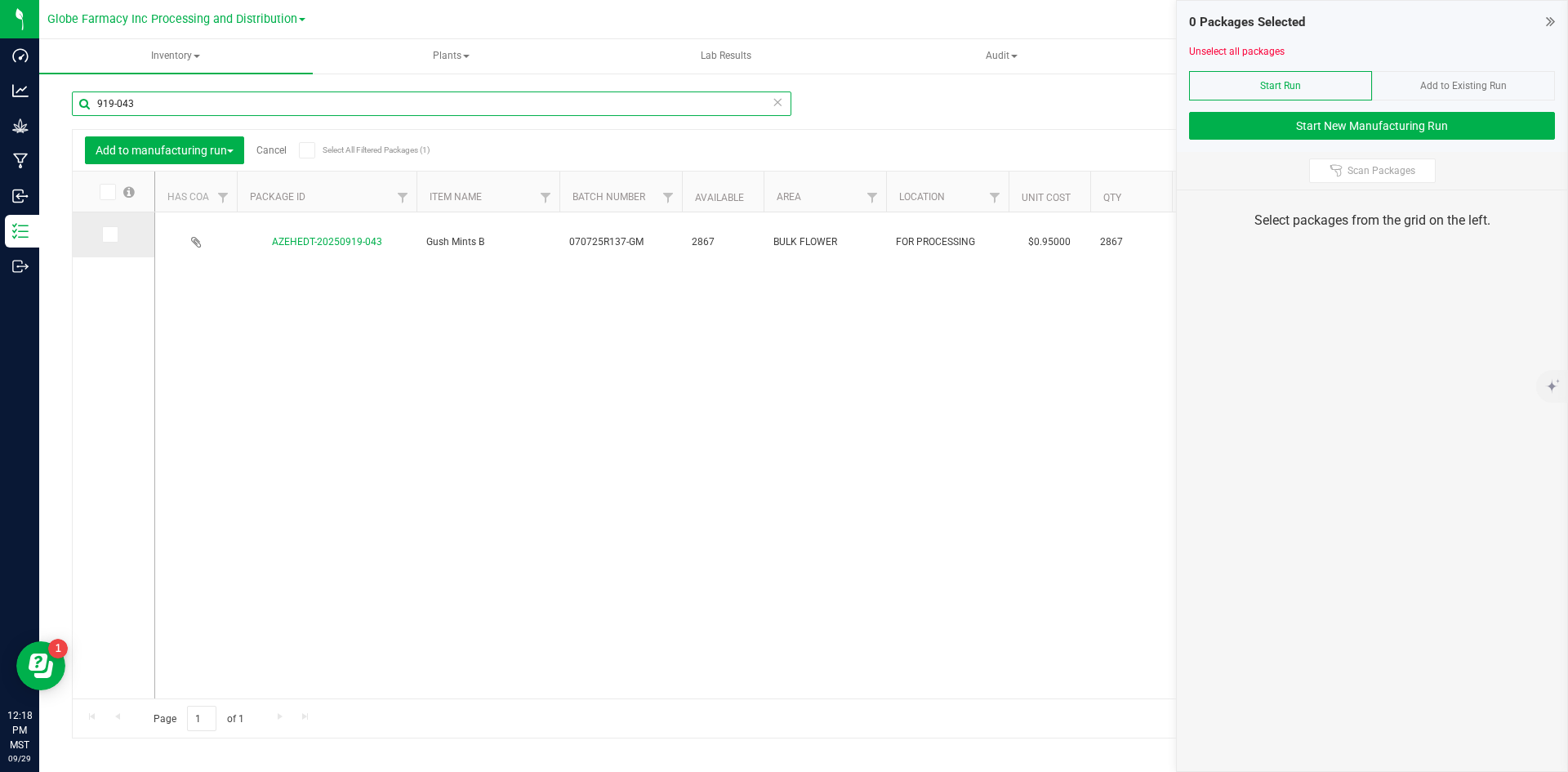
type input "919-043"
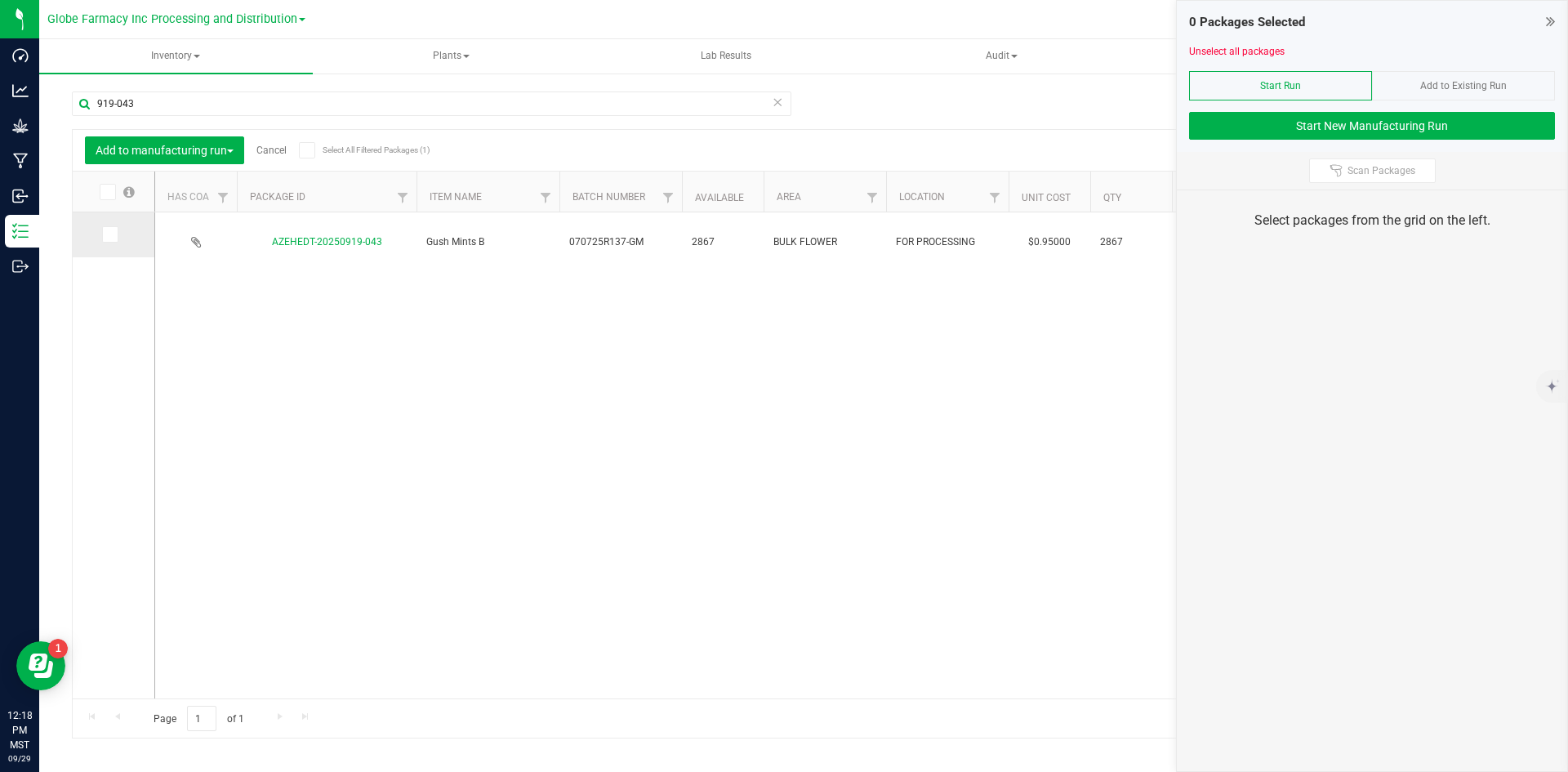
click at [112, 234] on icon at bounding box center [109, 234] width 10 height 0
click at [0, 0] on input "checkbox" at bounding box center [0, 0] width 0 height 0
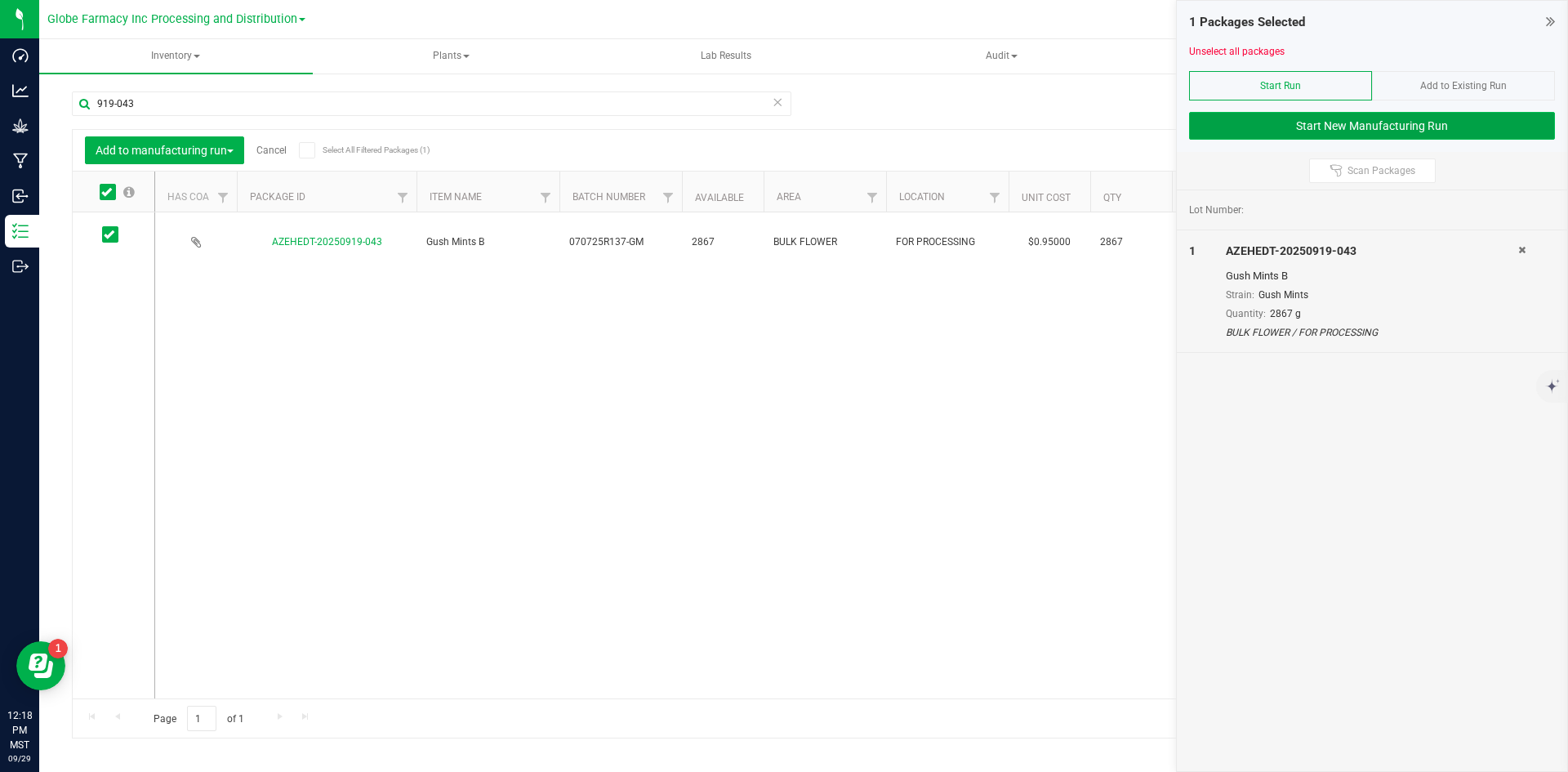
click at [1293, 118] on button "Start New Manufacturing Run" at bounding box center [1371, 125] width 366 height 27
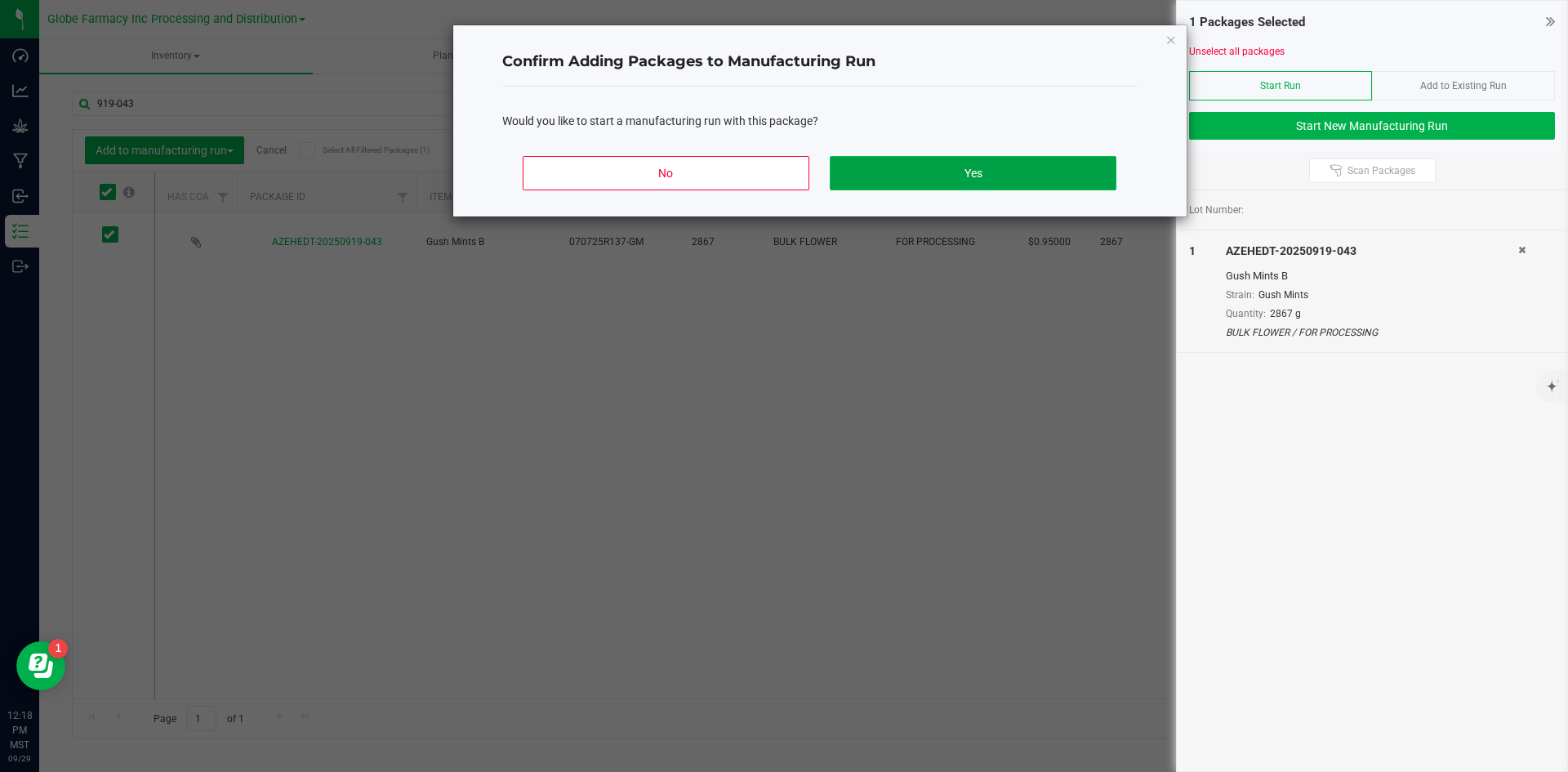
click at [992, 163] on button "Yes" at bounding box center [973, 173] width 285 height 34
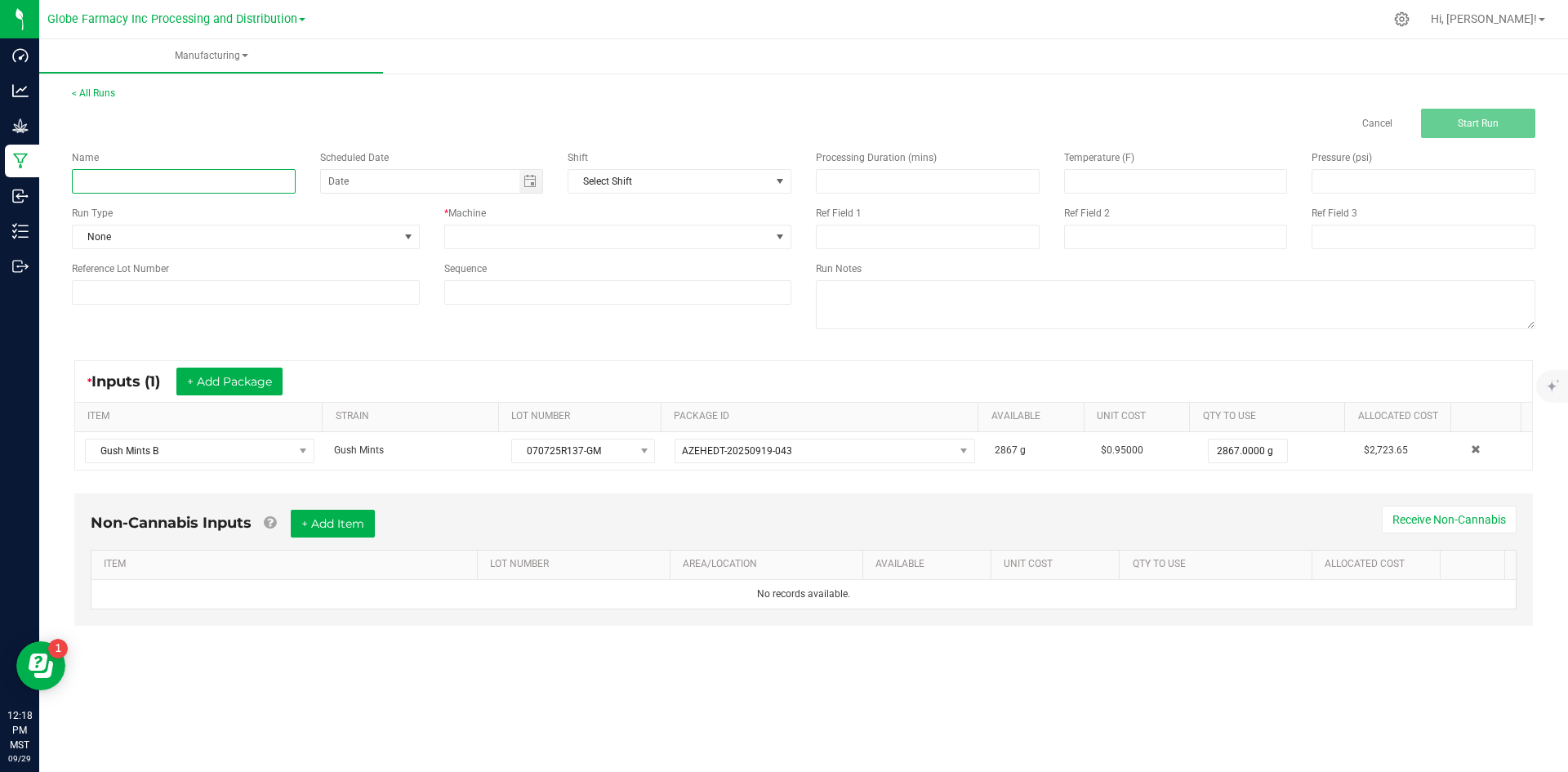
click at [135, 186] on input at bounding box center [183, 181] width 224 height 25
type input "MINIS GUSH MINTS 28G"
click at [445, 231] on span at bounding box center [608, 236] width 326 height 23
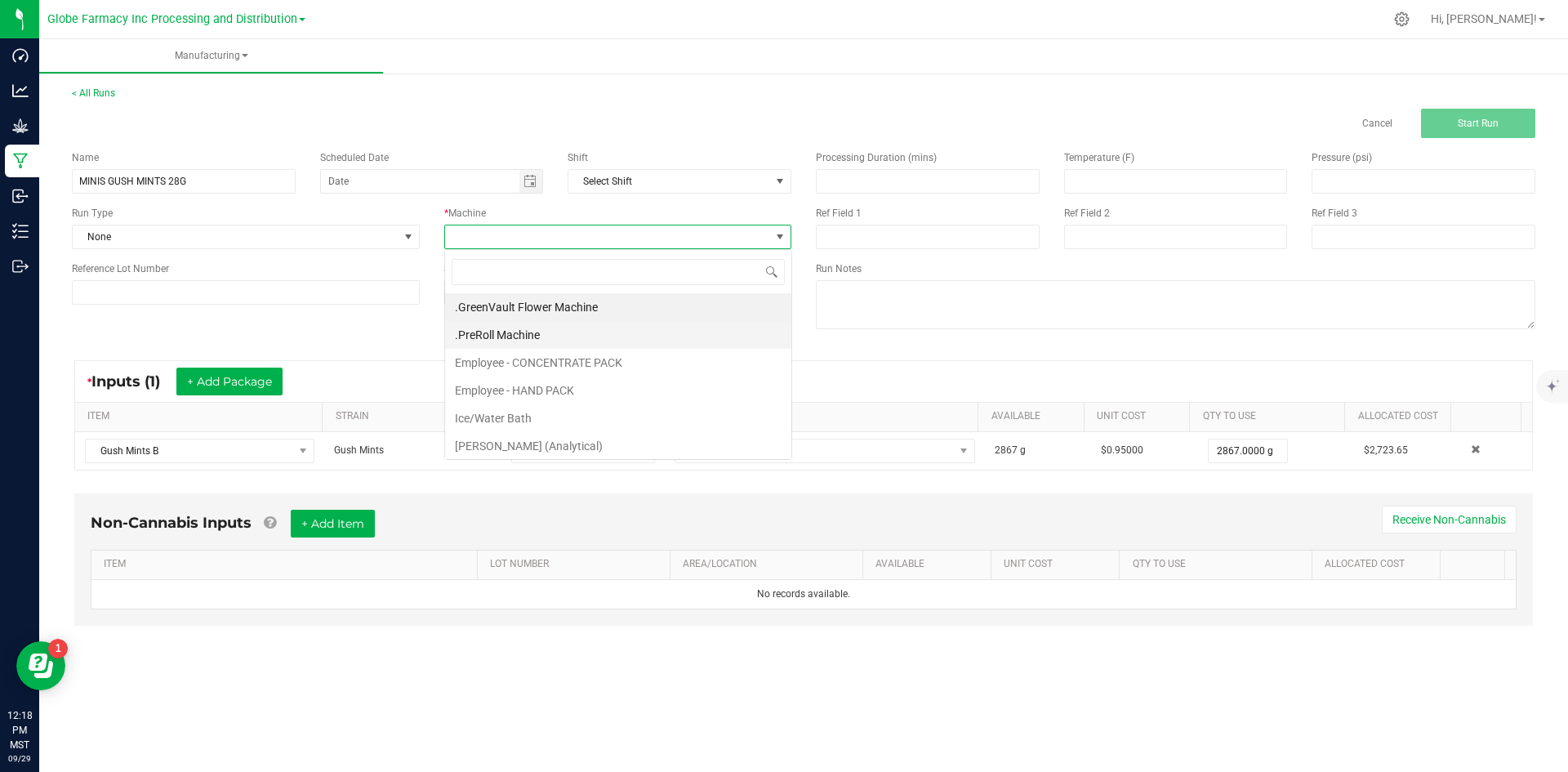
scroll to position [25, 347]
click at [503, 359] on li "Employee - CONCENTRATE PACK" at bounding box center [618, 362] width 346 height 27
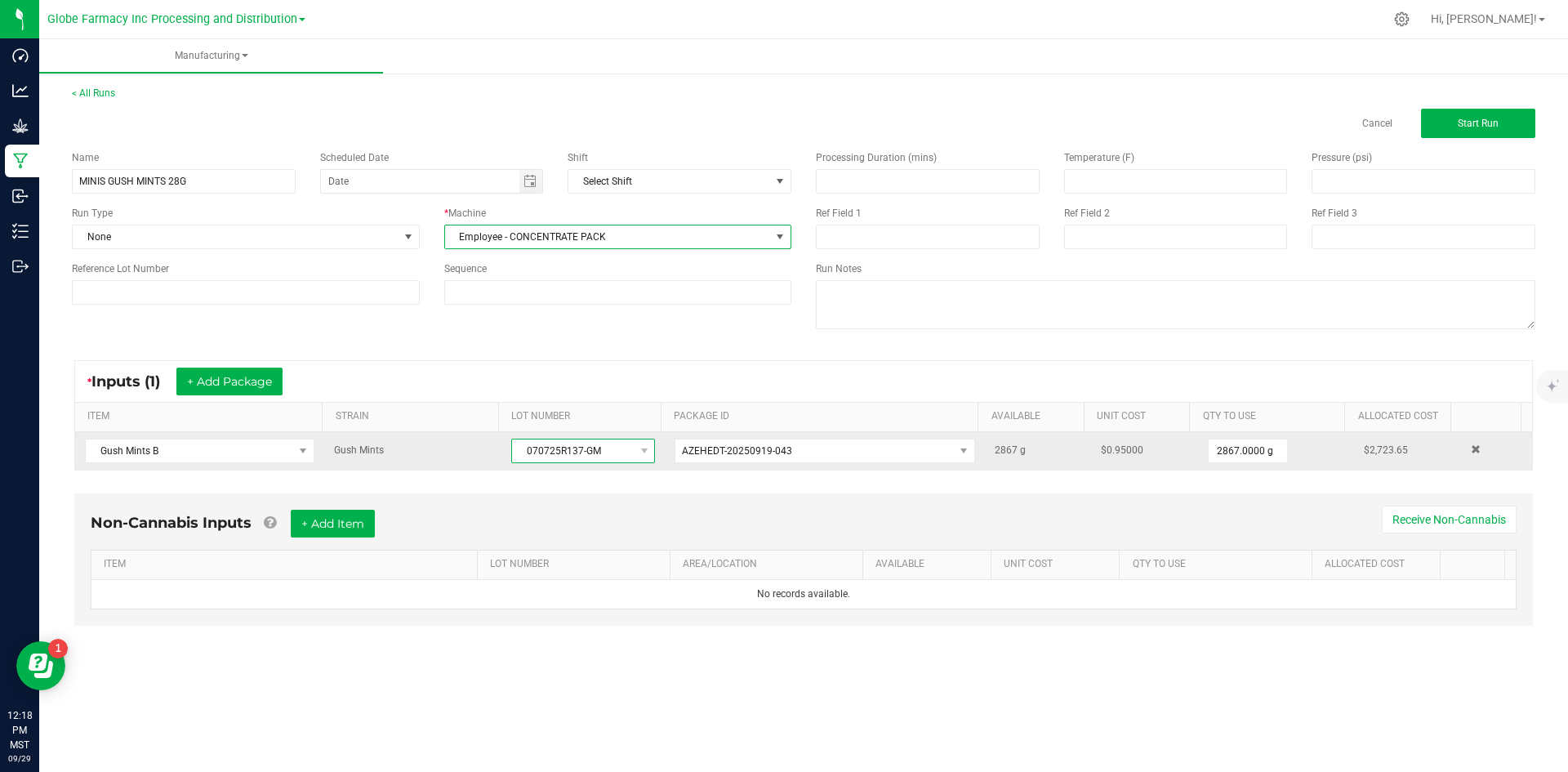
click at [520, 443] on span "070725R137-GM" at bounding box center [573, 451] width 122 height 23
drag, startPoint x: 519, startPoint y: 444, endPoint x: 640, endPoint y: 444, distance: 121.0
click at [640, 444] on span "070725R137-GM" at bounding box center [583, 451] width 144 height 25
copy span "070725R137-GM"
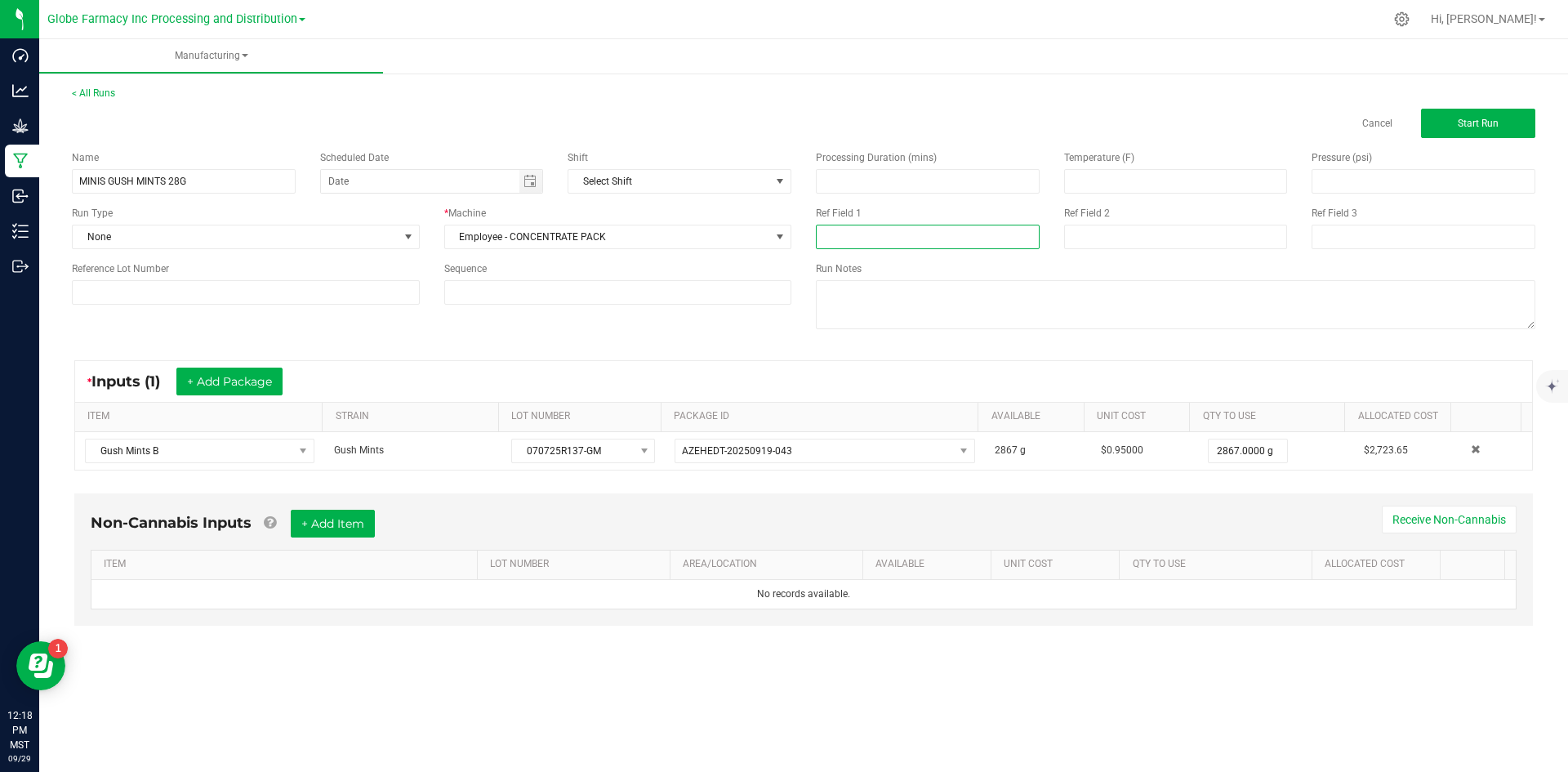
paste input "070725R137-GM"
type input "070725R137-GM"
click at [1106, 235] on input at bounding box center [1176, 237] width 224 height 25
type input "[DATE] FLOWER"
click at [354, 523] on button "+ Add Item" at bounding box center [333, 523] width 84 height 27
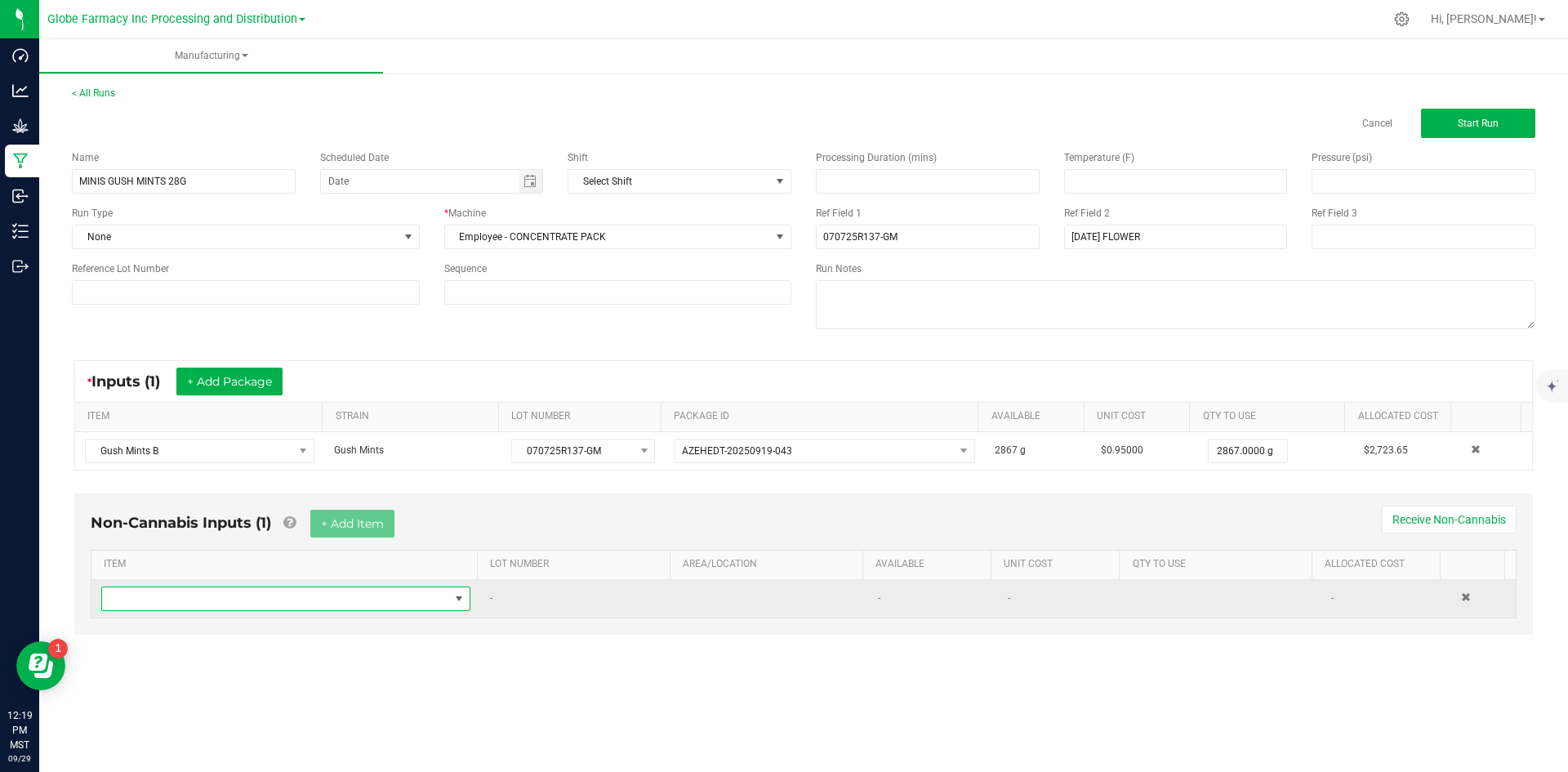
click at [298, 596] on span "NO DATA FOUND" at bounding box center [275, 598] width 347 height 23
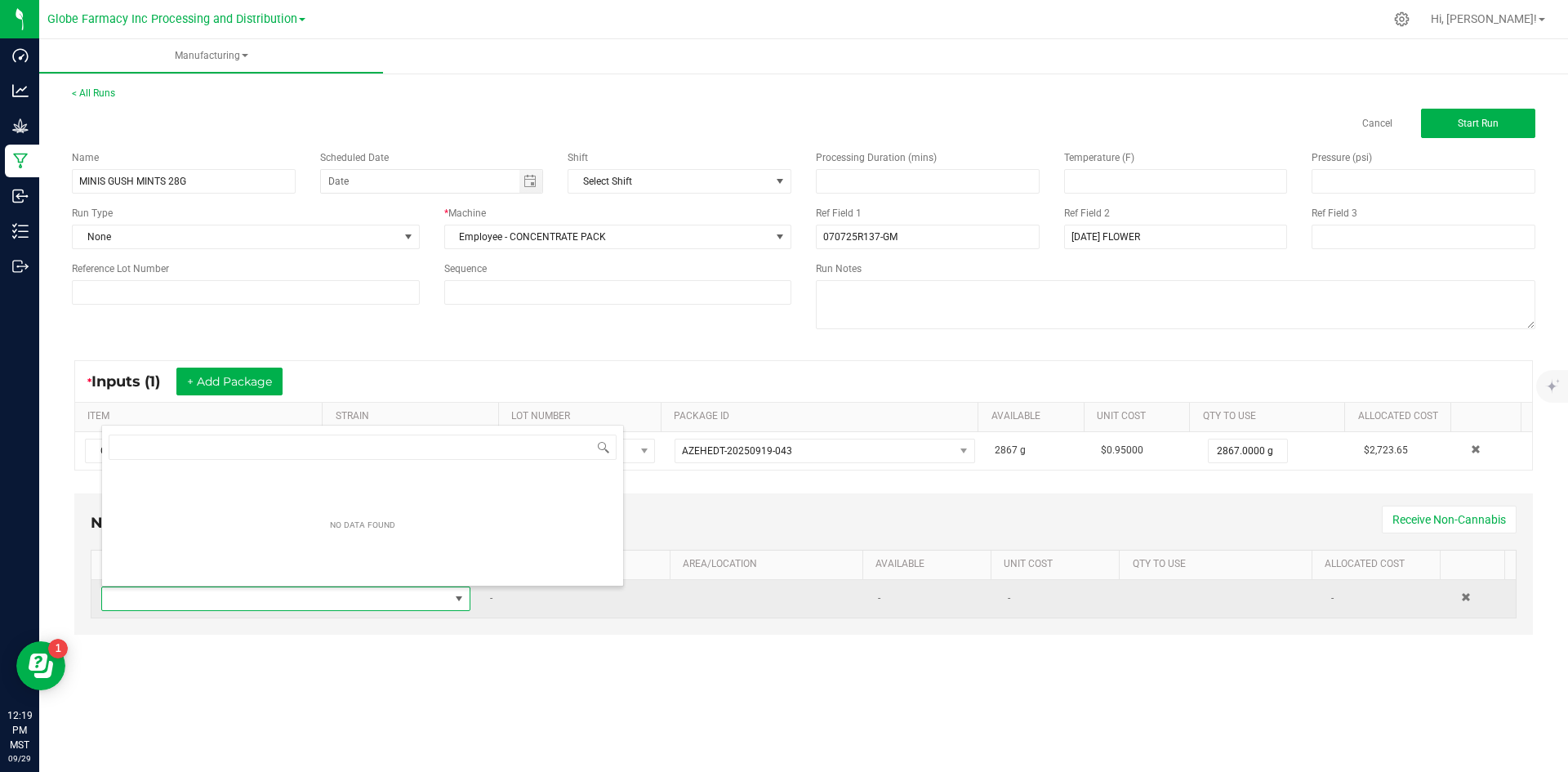
scroll to position [25, 363]
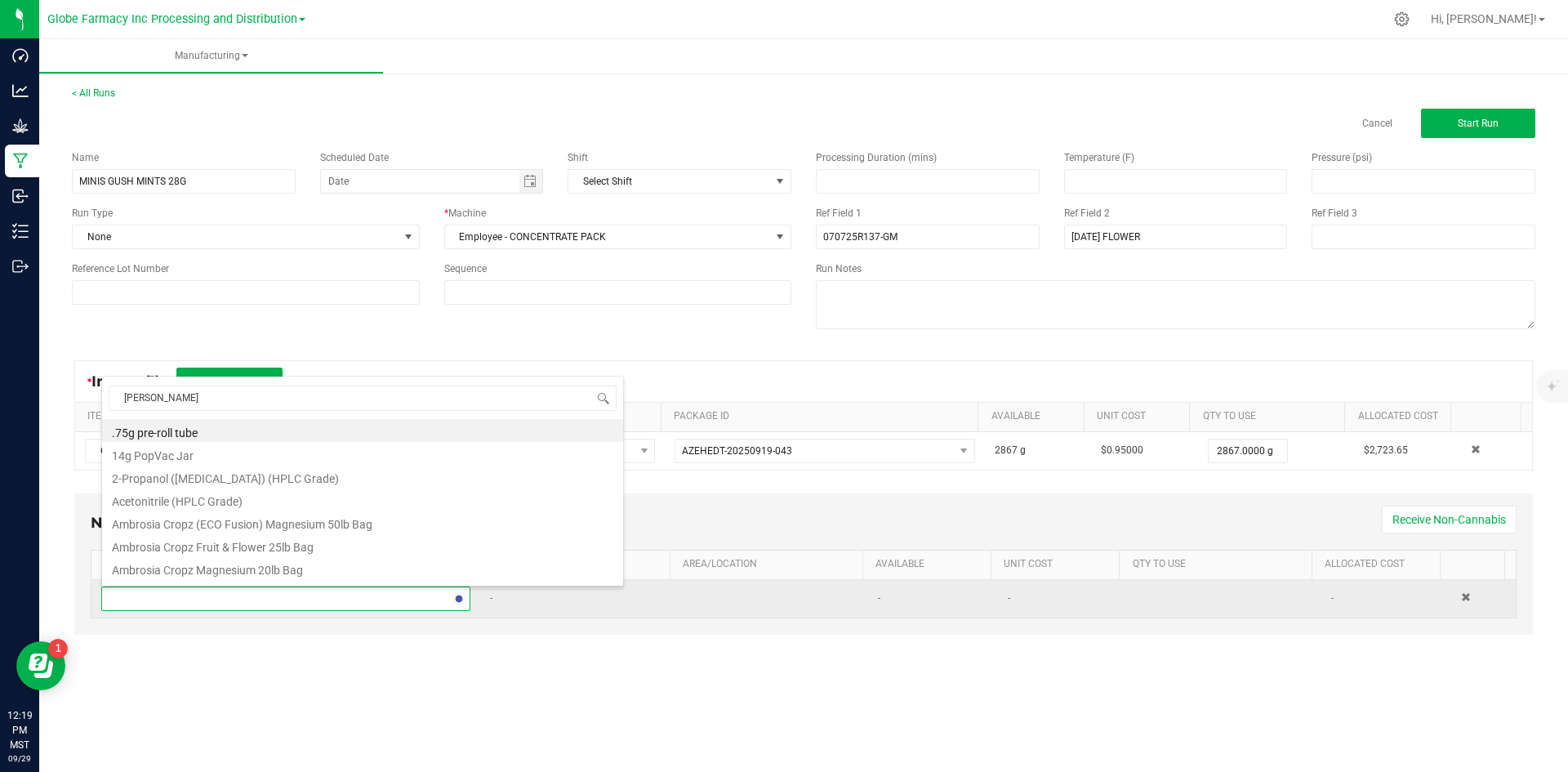
type input "MYLAR"
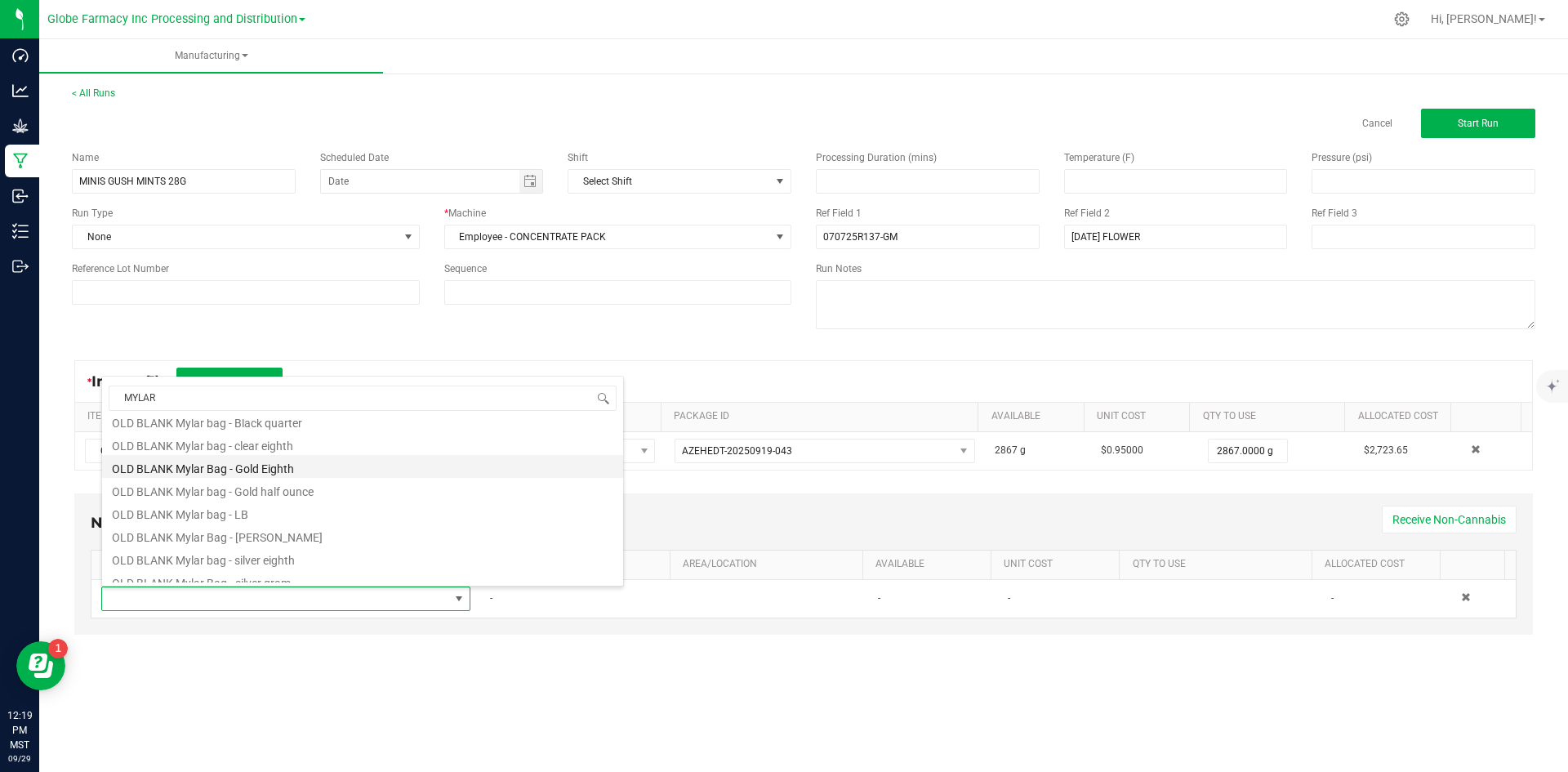
scroll to position [408, 0]
click at [367, 459] on li "OLD BLANK Mylar bag - black half ounce" at bounding box center [362, 456] width 521 height 23
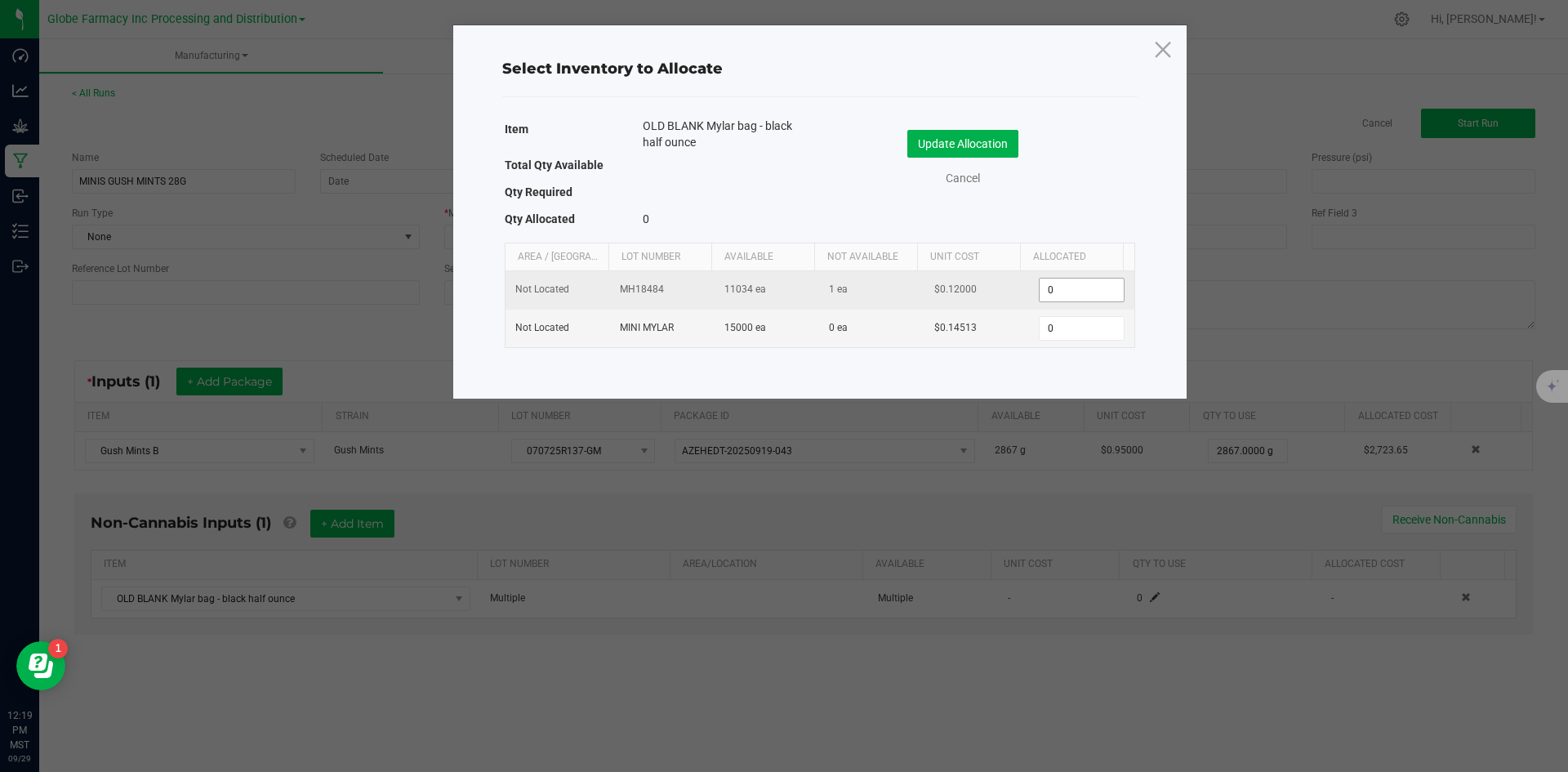
click at [1060, 284] on input "0" at bounding box center [1081, 290] width 83 height 23
type input "1"
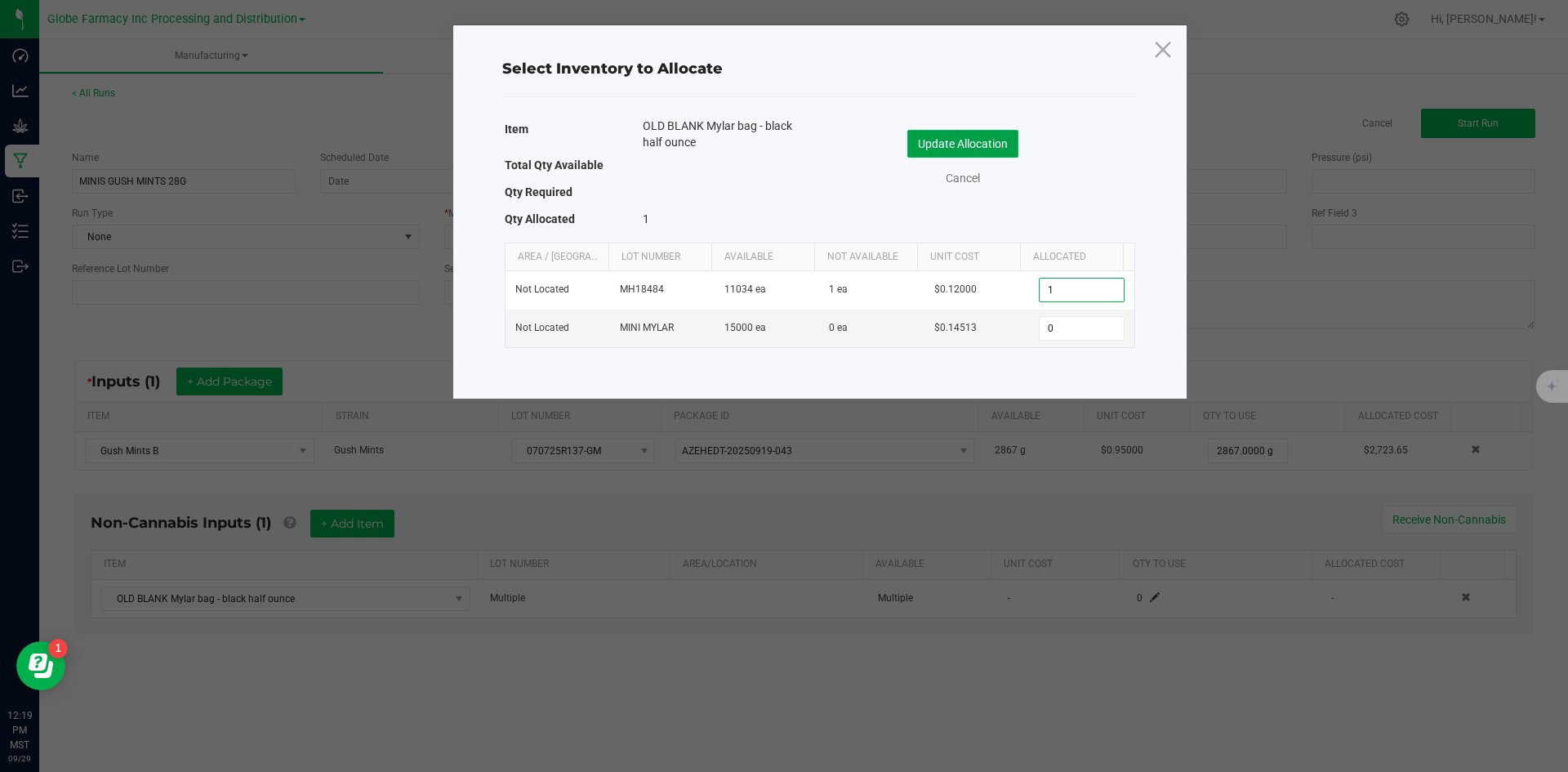
click at [975, 136] on button "Update Allocation" at bounding box center [963, 143] width 112 height 27
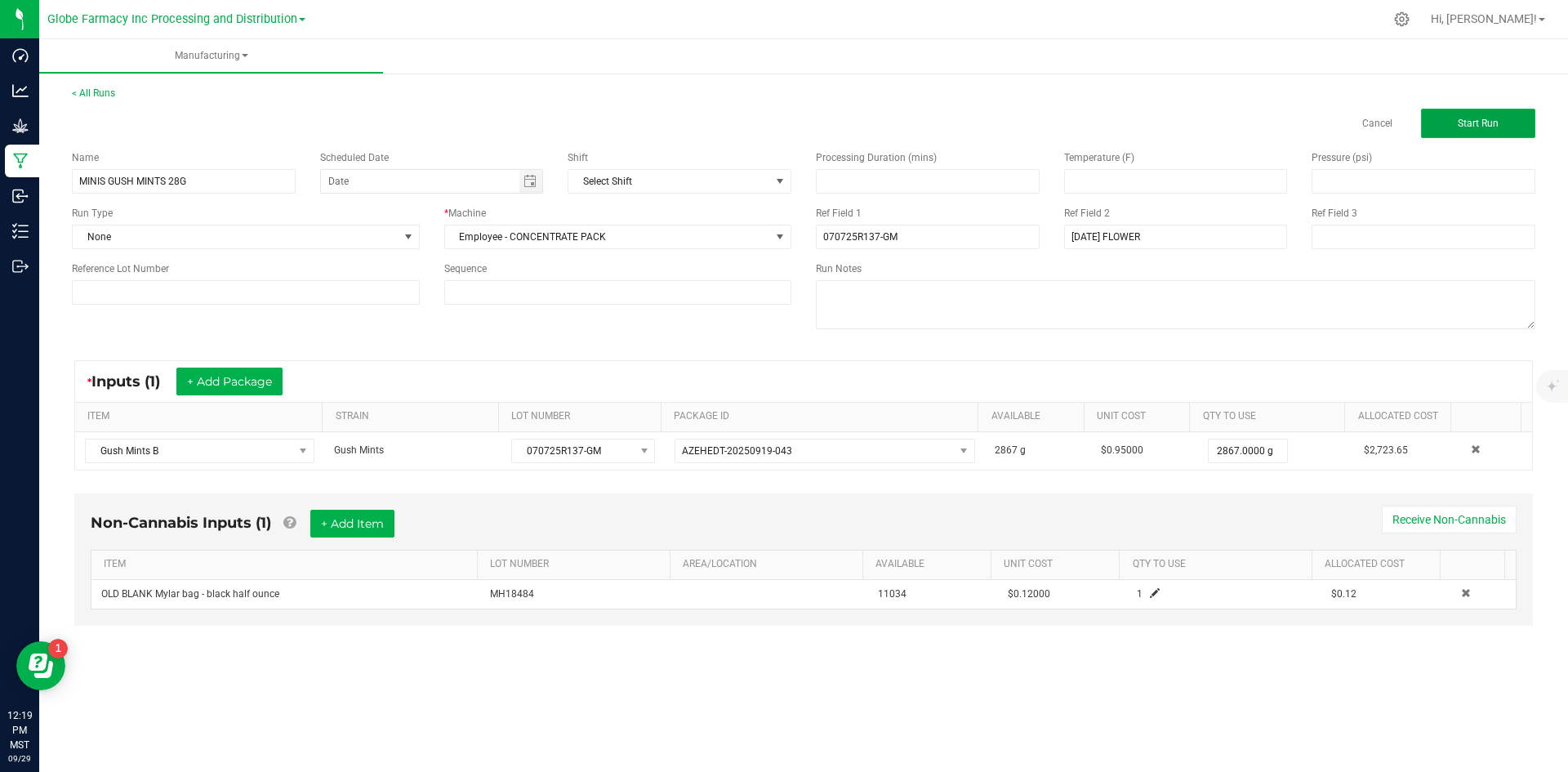
click at [1514, 120] on button "Start Run" at bounding box center [1478, 123] width 114 height 29
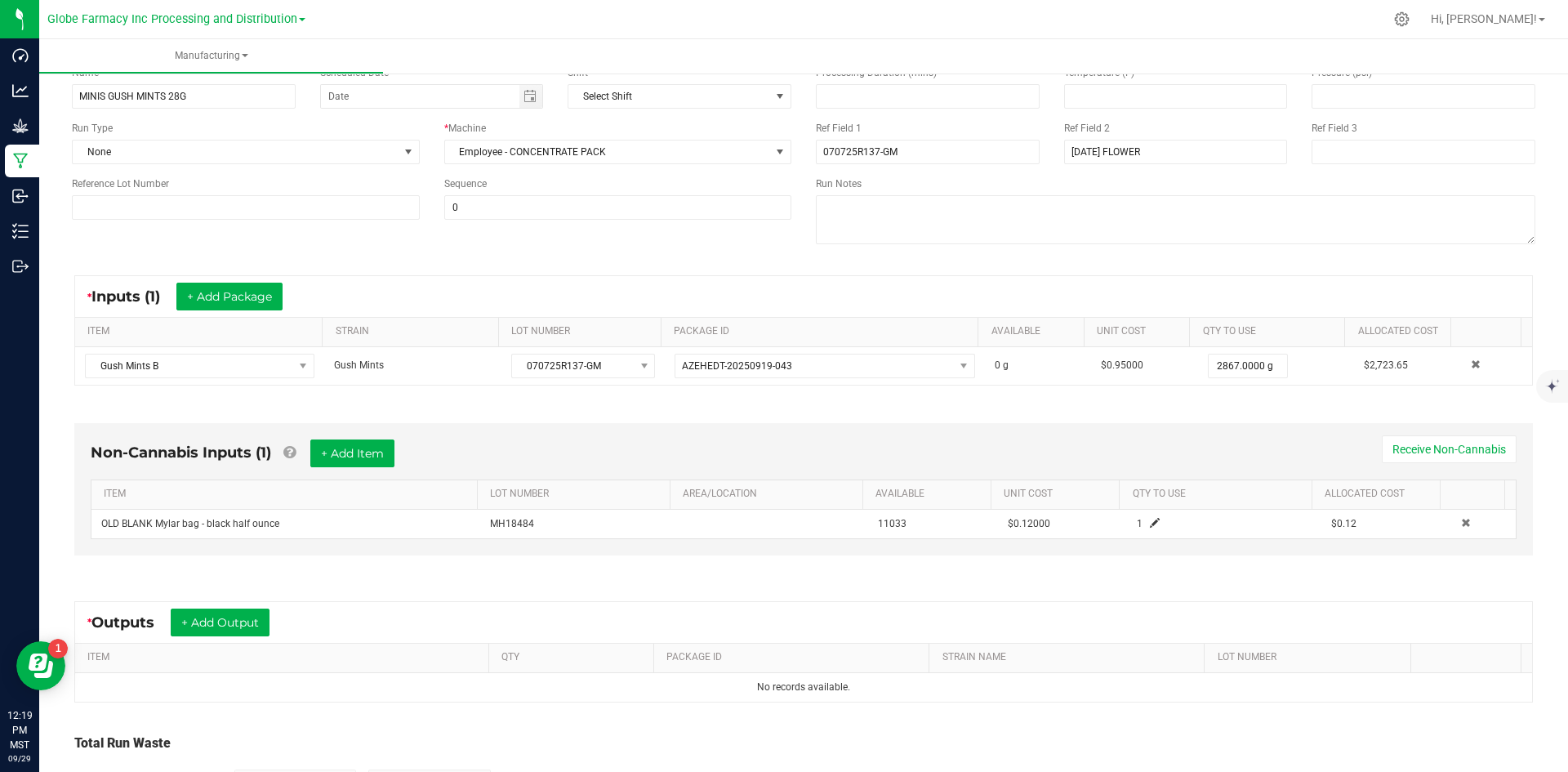
scroll to position [235, 0]
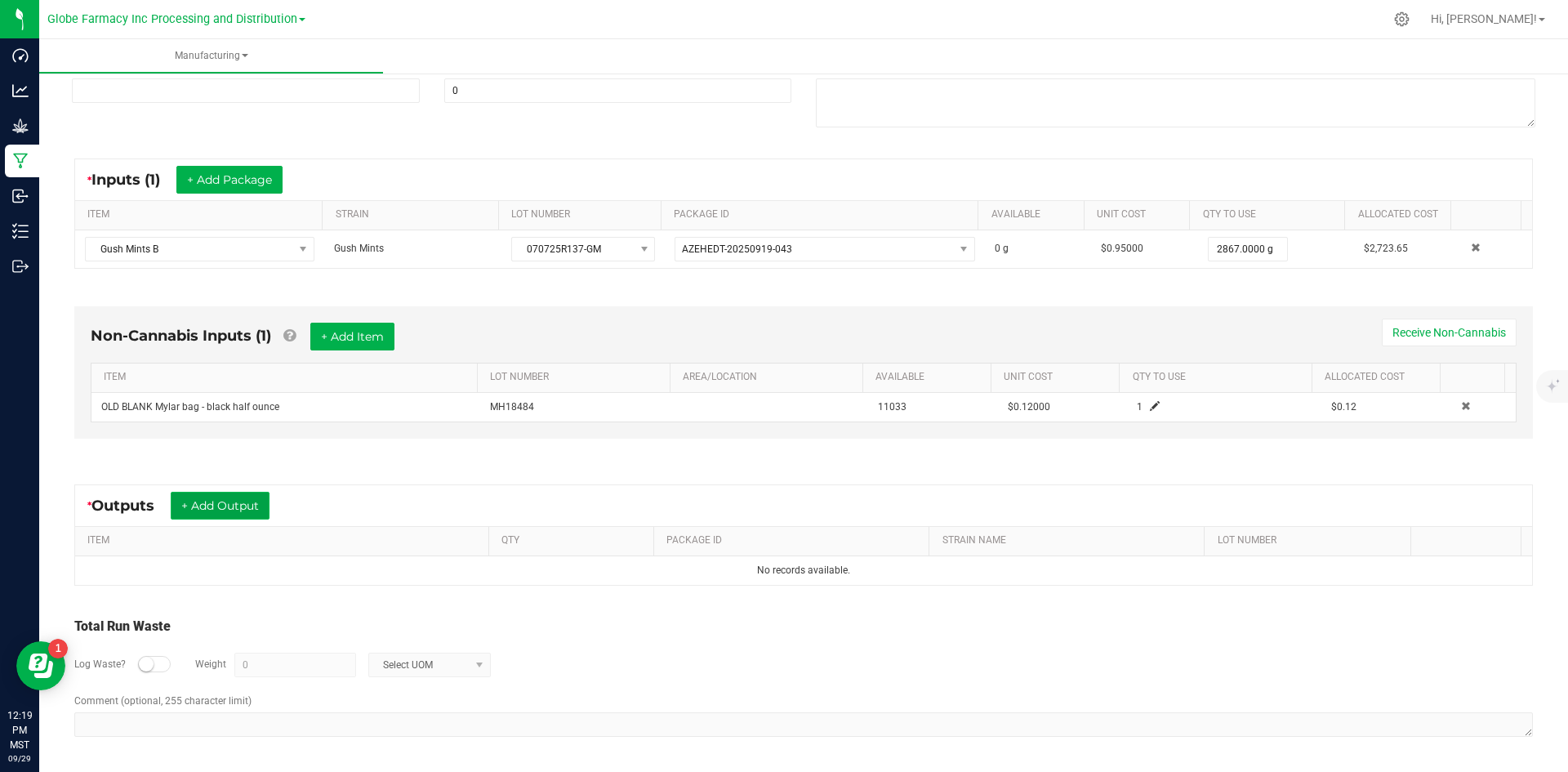
click at [206, 505] on button "+ Add Output" at bounding box center [220, 505] width 99 height 27
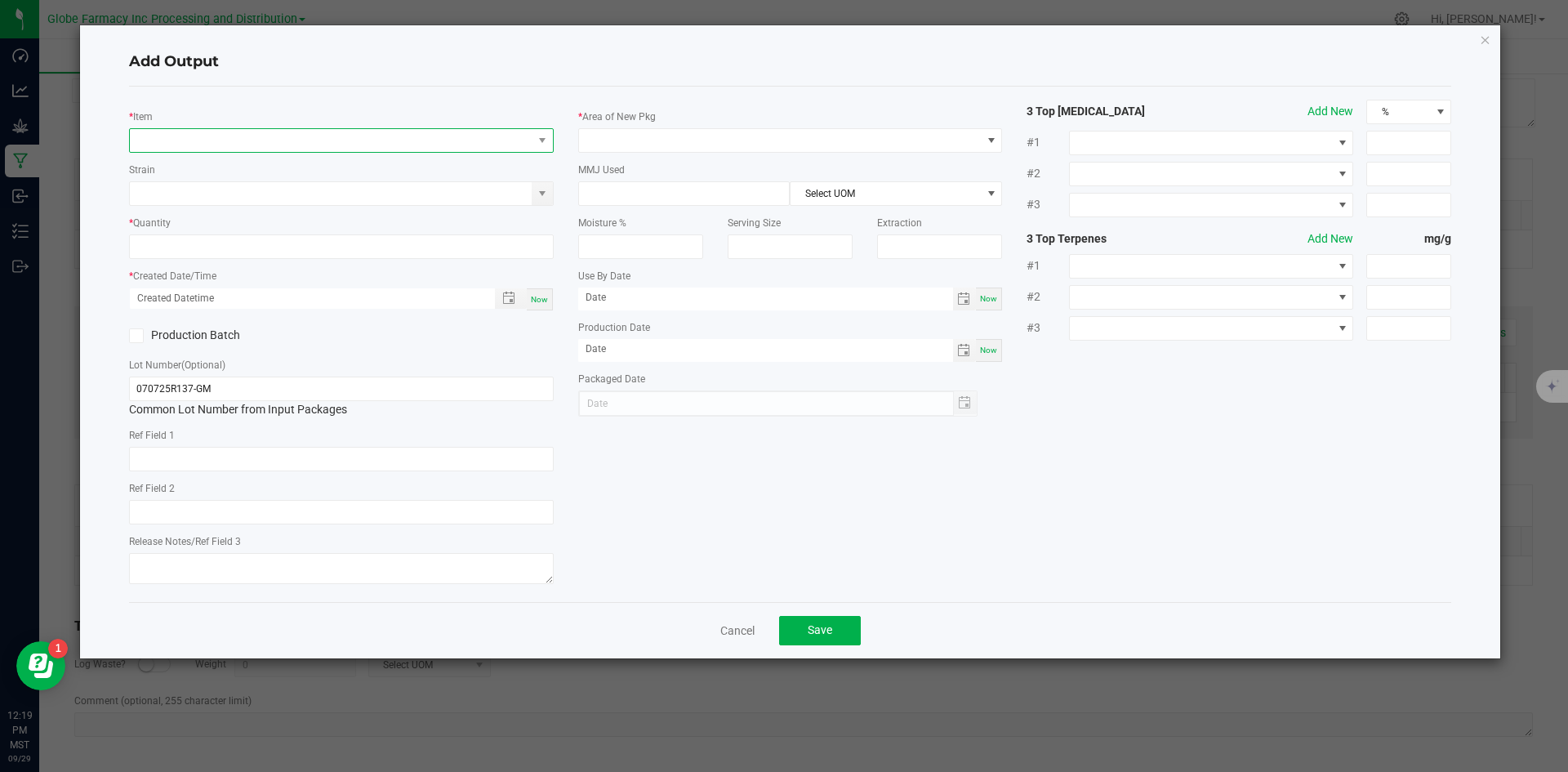
click at [278, 146] on span "NO DATA FOUND" at bounding box center [331, 141] width 403 height 23
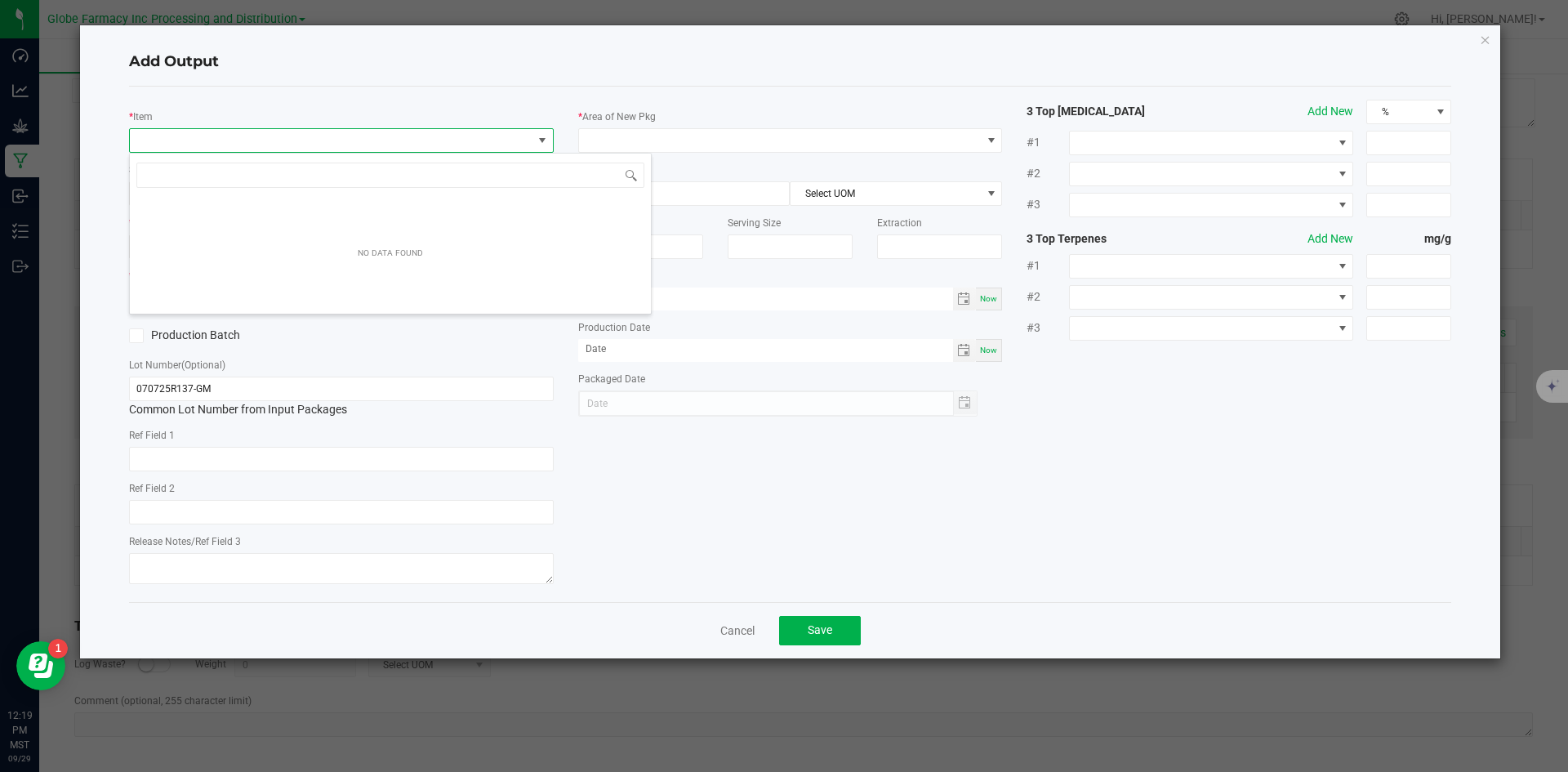
scroll to position [25, 424]
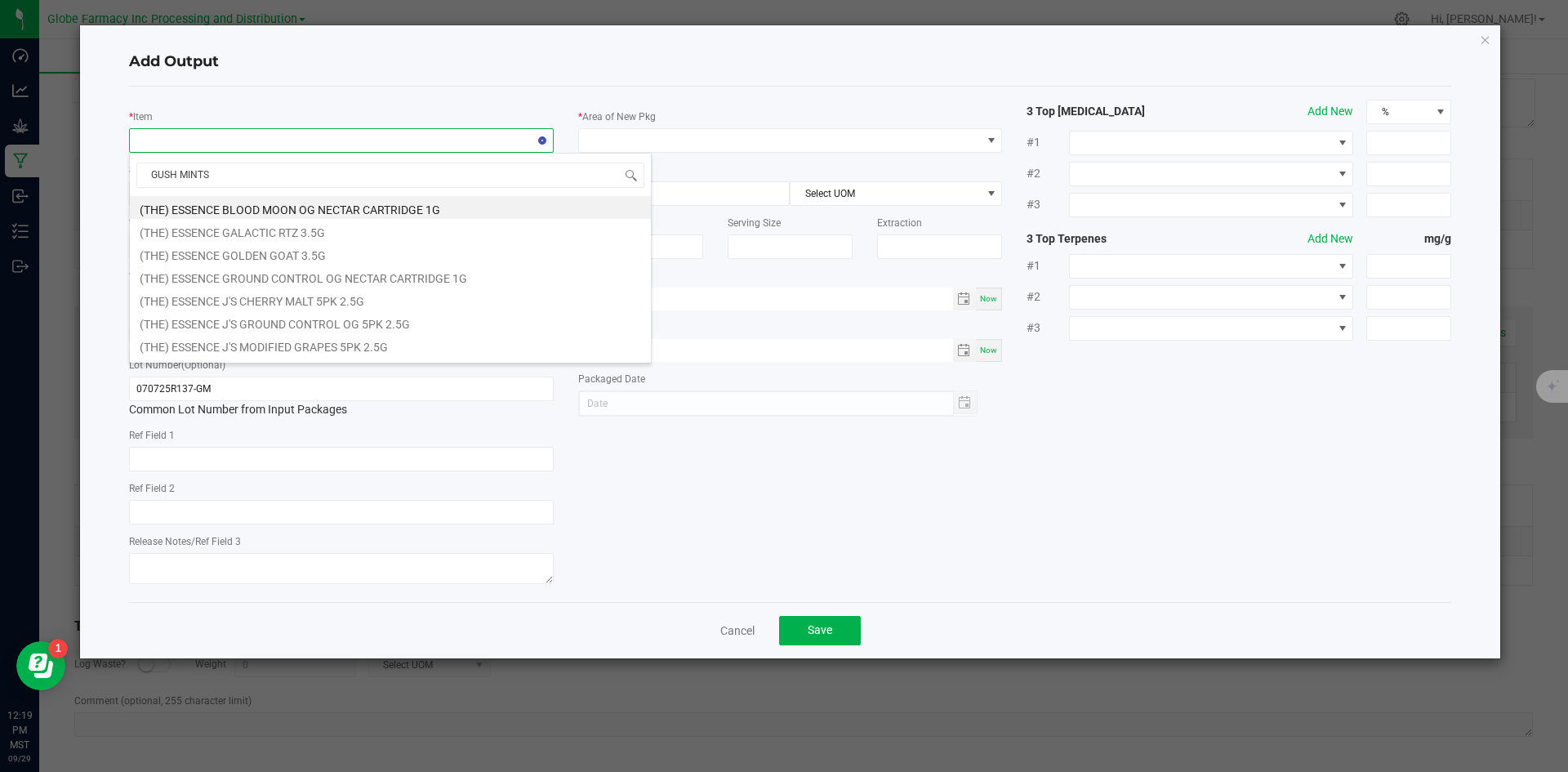
type input "GUSH MINTS B"
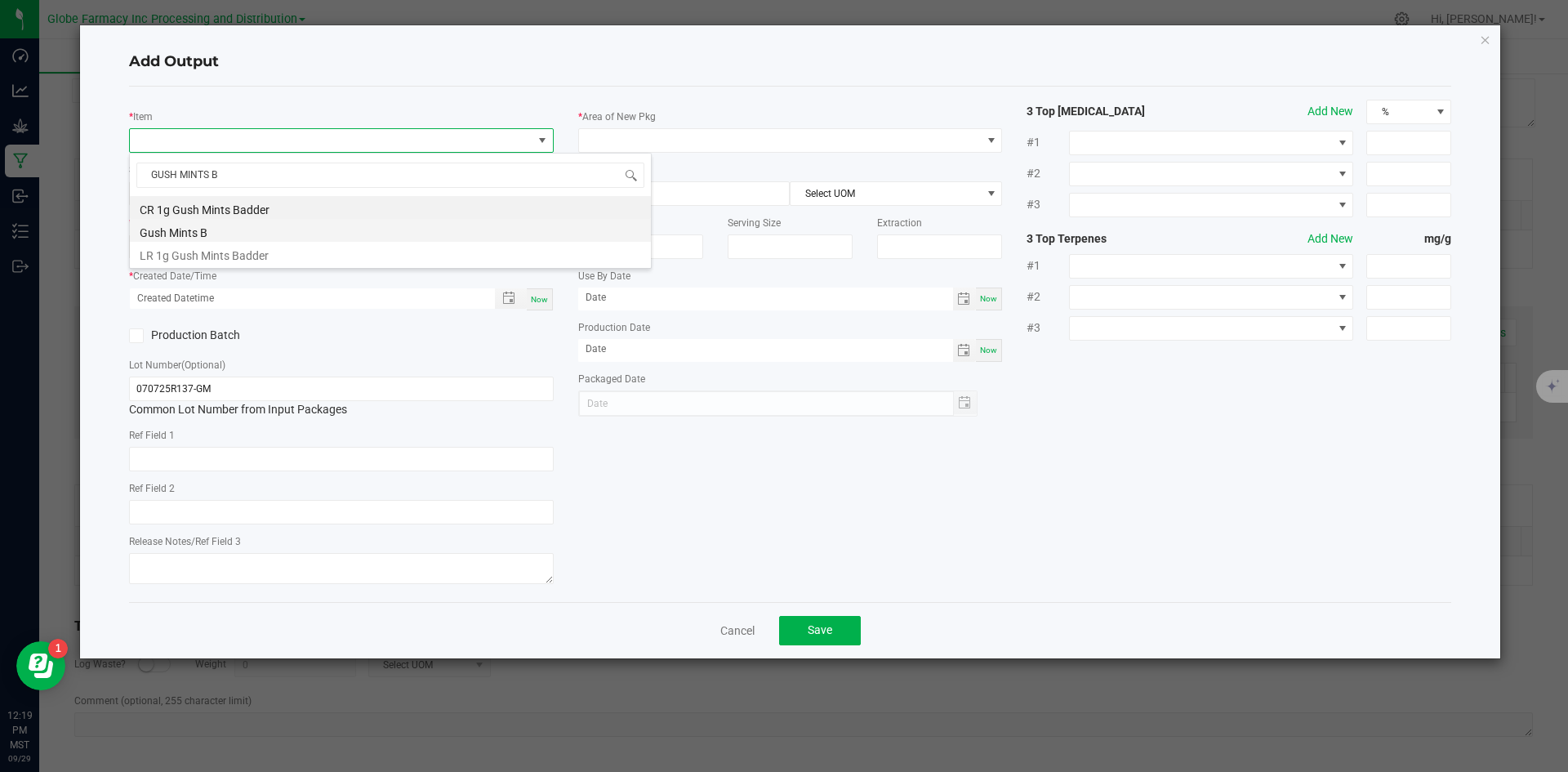
click at [200, 222] on li "Gush Mints B" at bounding box center [389, 231] width 521 height 23
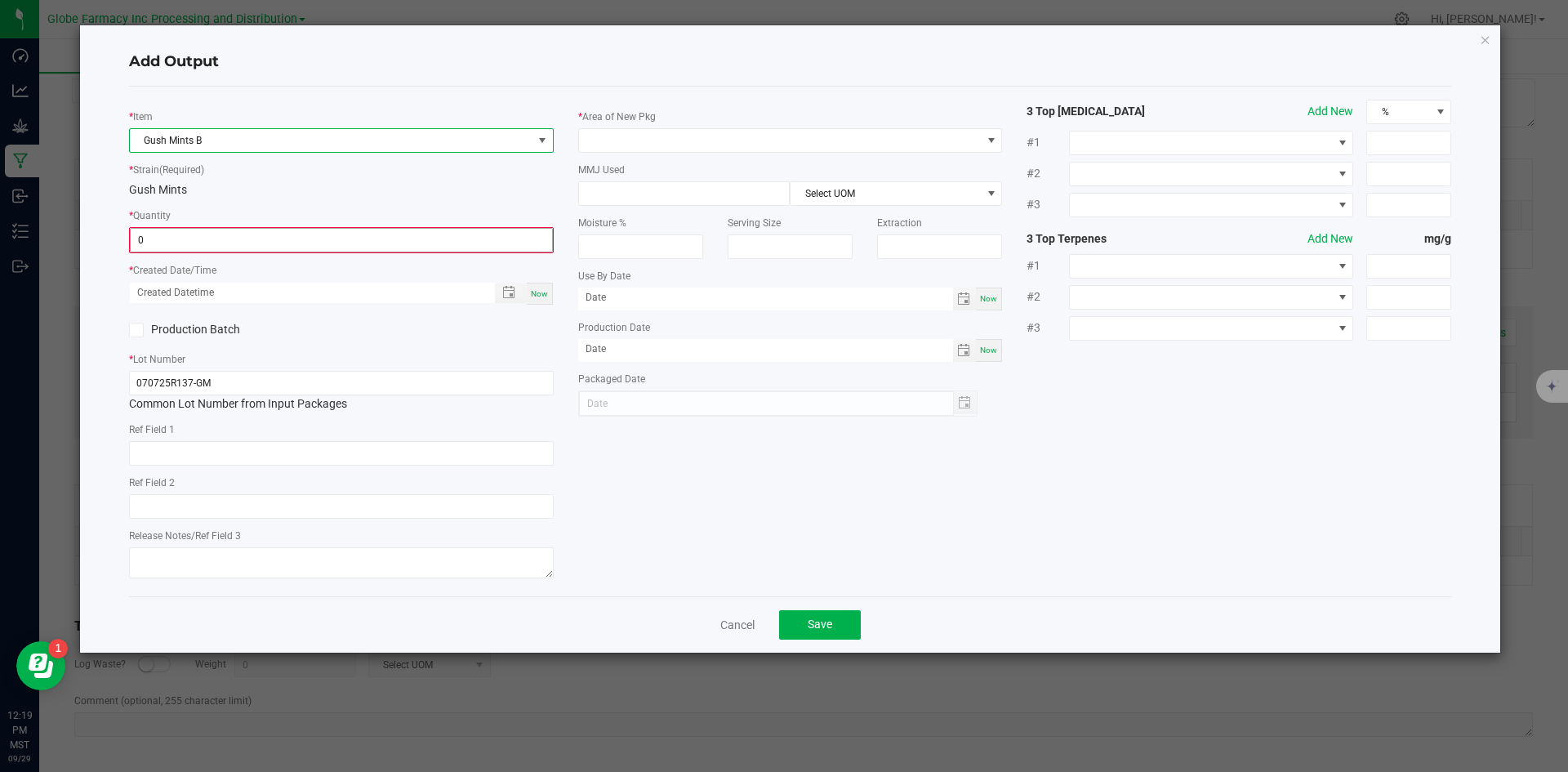
click at [198, 249] on input "0" at bounding box center [341, 240] width 422 height 23
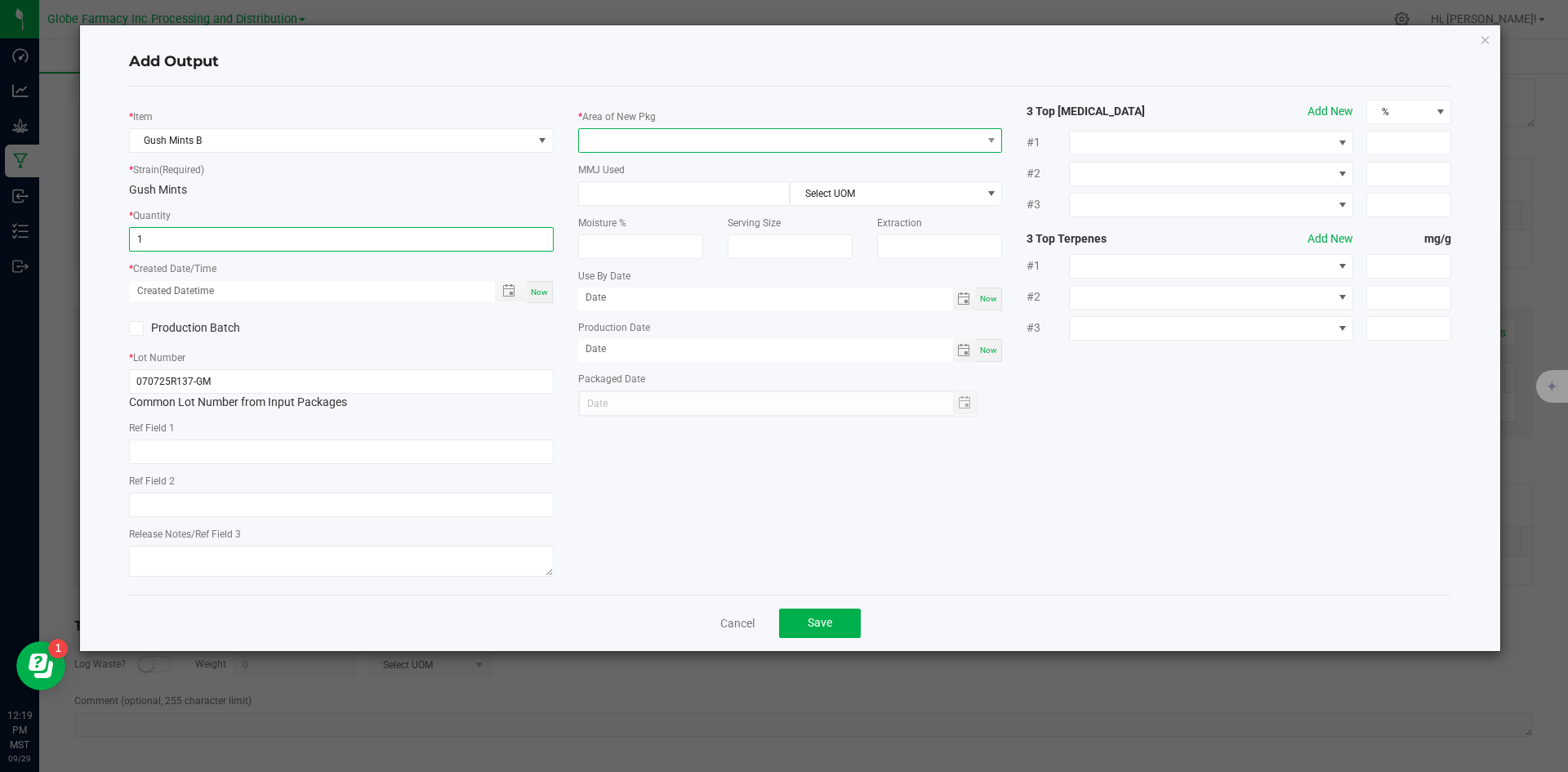
type input "1.0000 g"
click at [676, 134] on span at bounding box center [781, 141] width 403 height 23
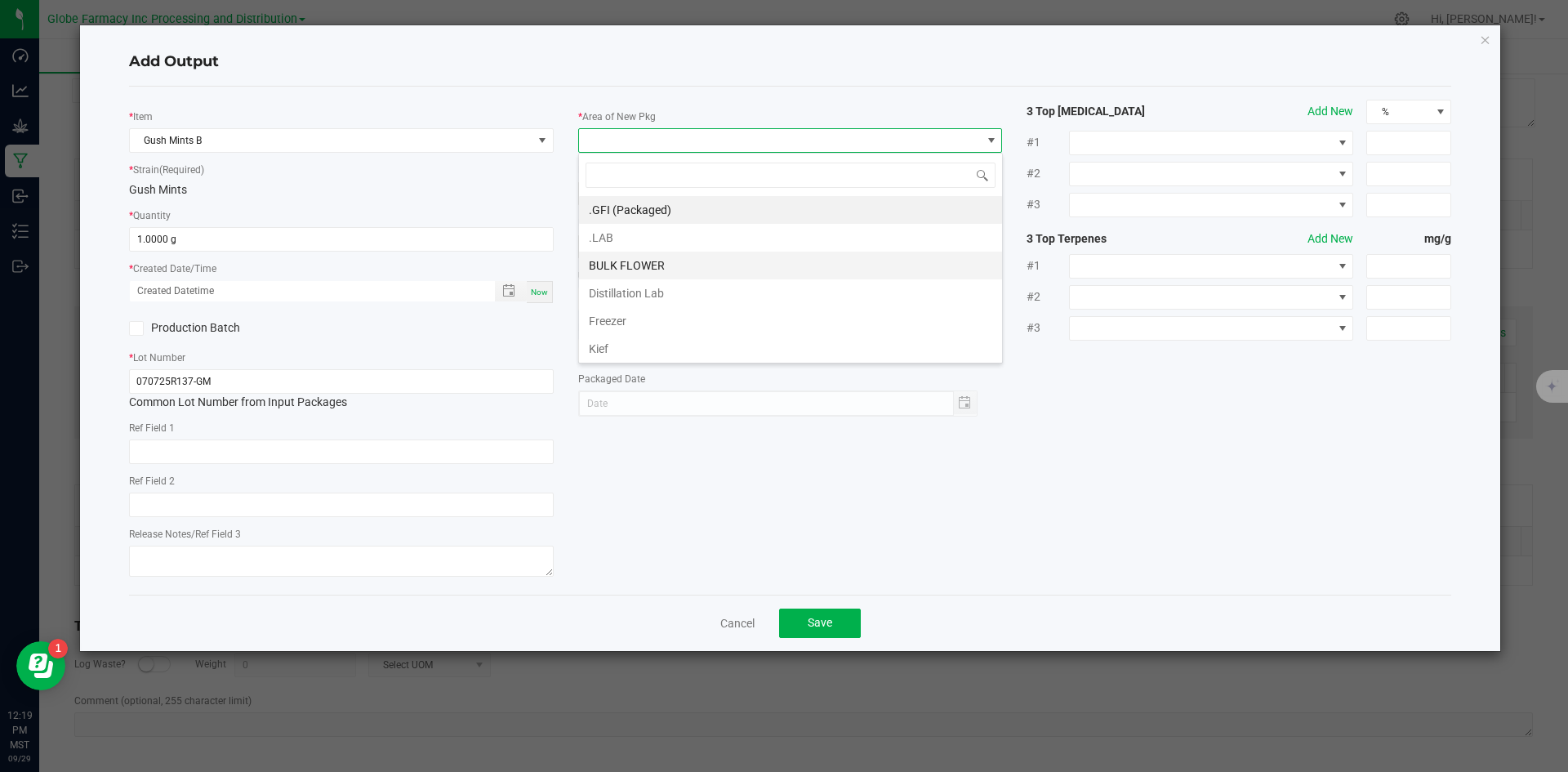
click at [657, 259] on li "BULK FLOWER" at bounding box center [791, 265] width 423 height 27
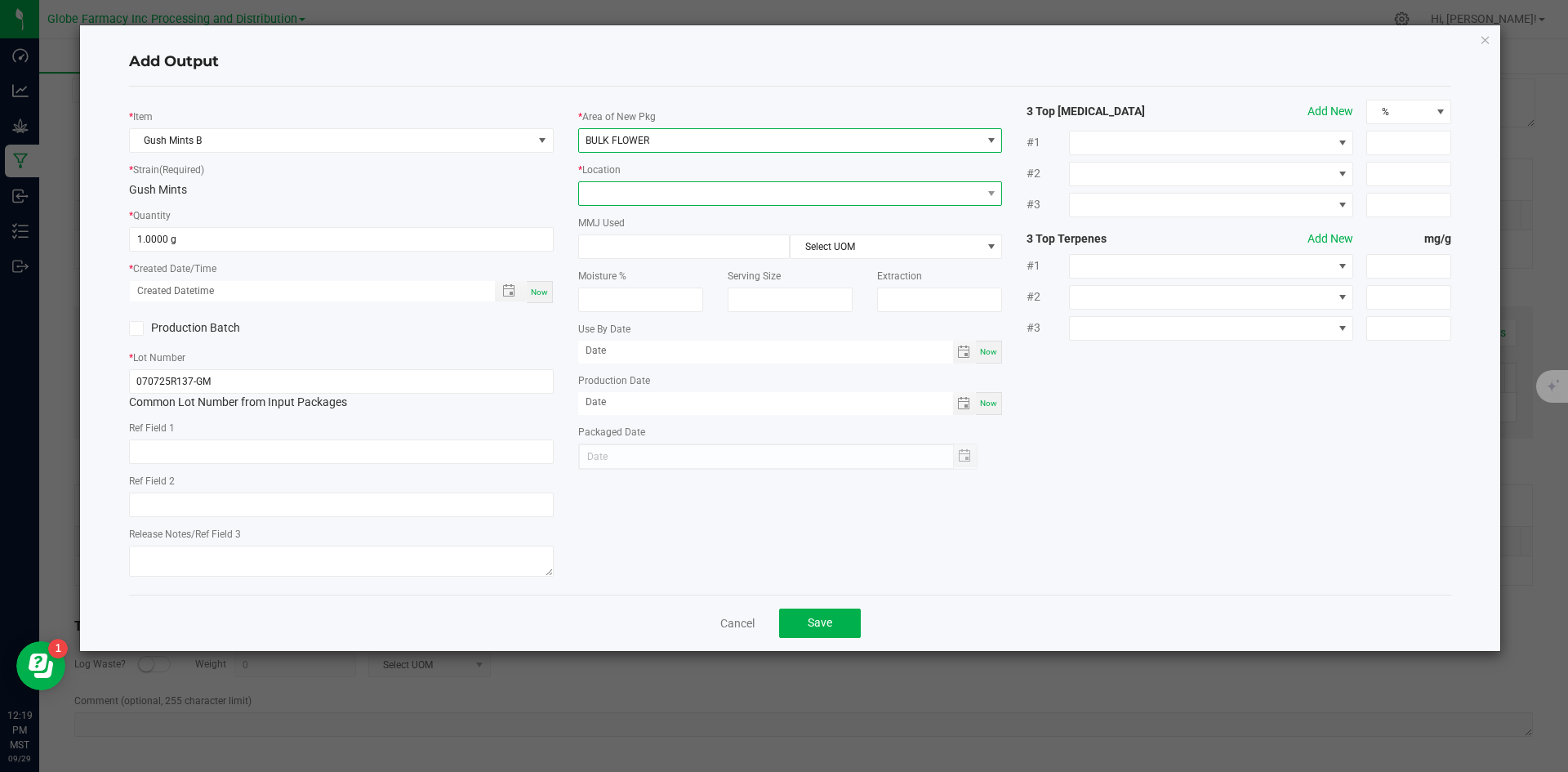
click at [648, 192] on span at bounding box center [781, 194] width 403 height 23
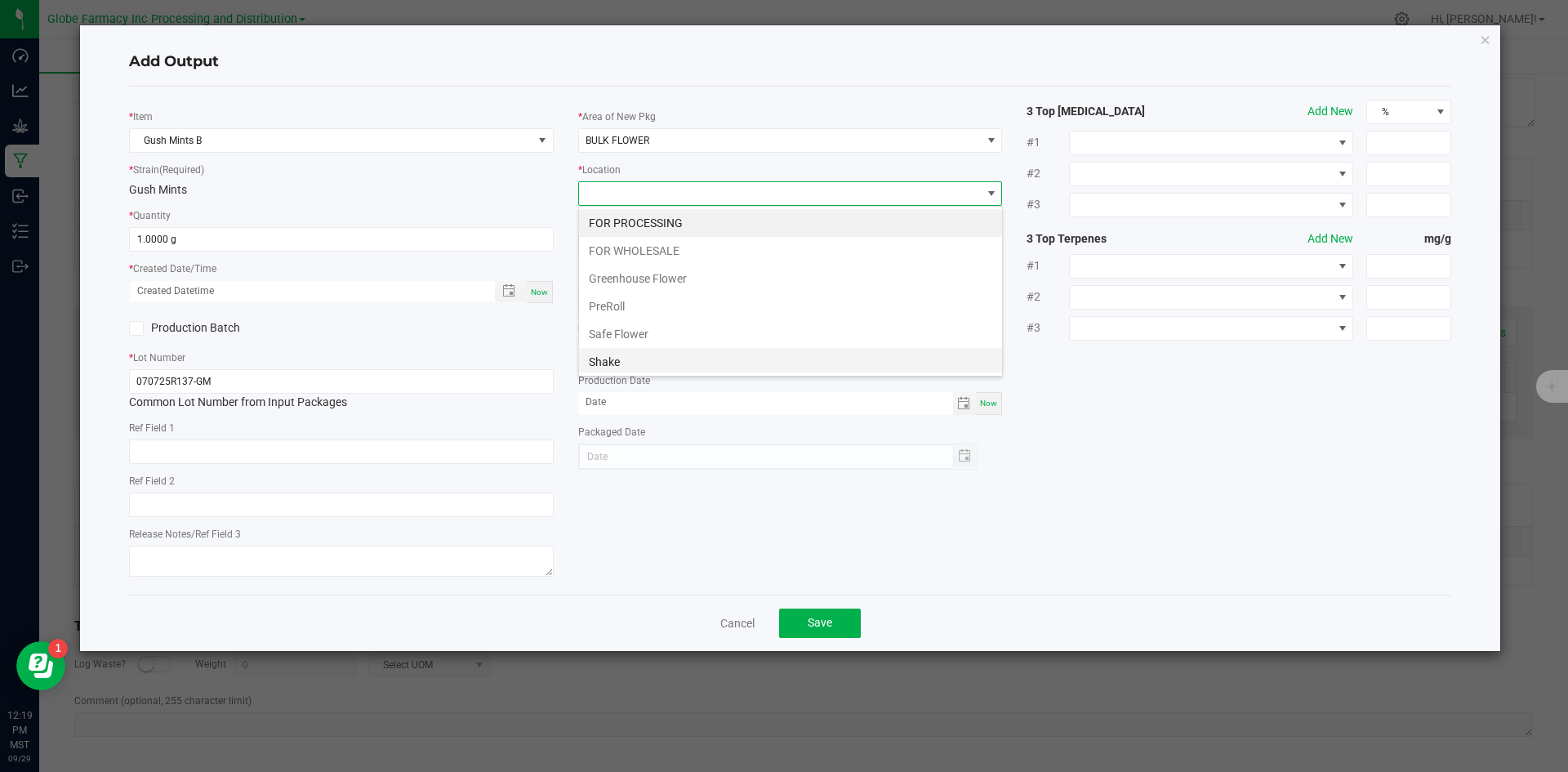
click at [665, 353] on li "Shake" at bounding box center [791, 361] width 423 height 27
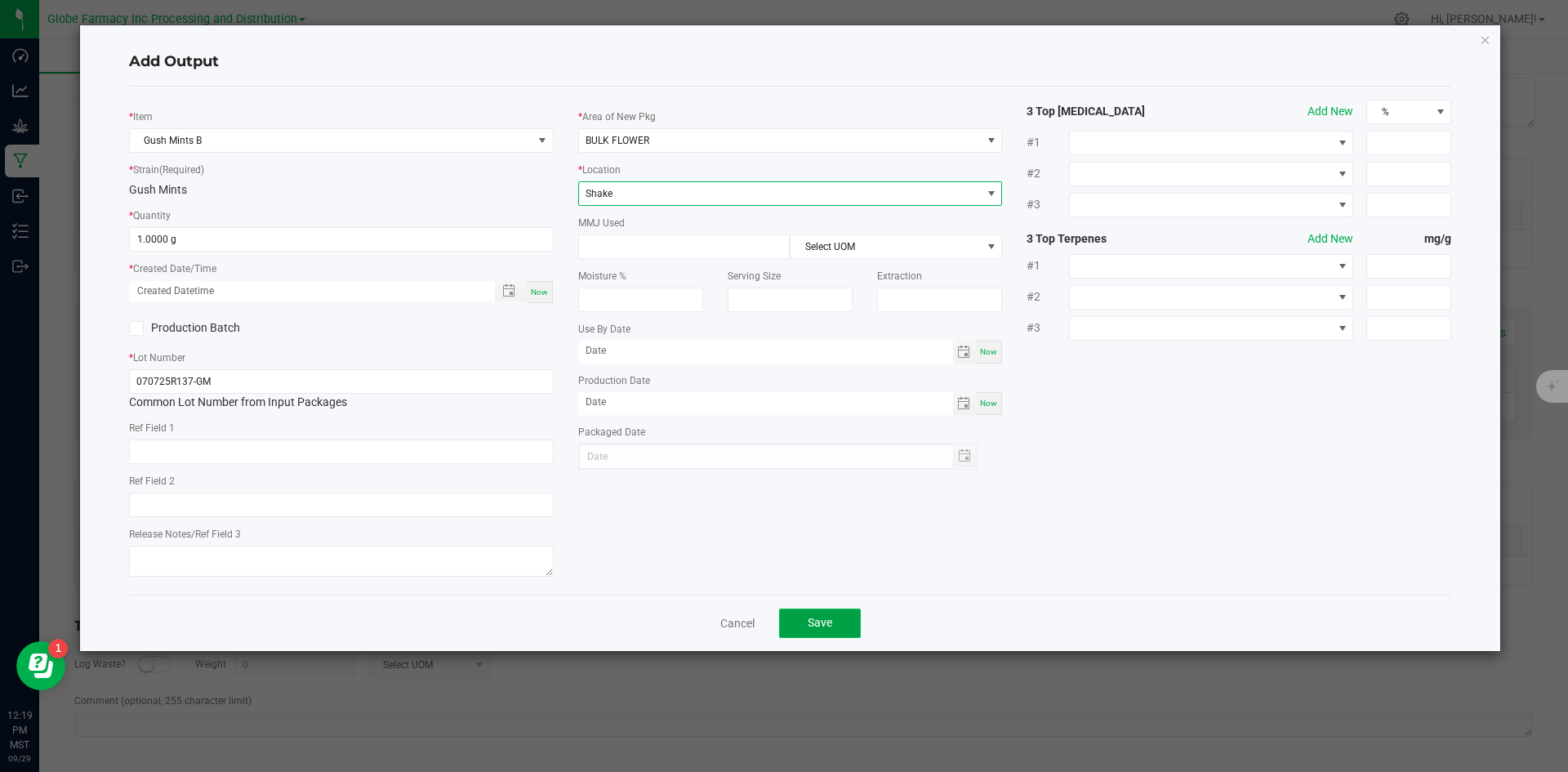
click at [818, 614] on button "Save" at bounding box center [819, 623] width 81 height 29
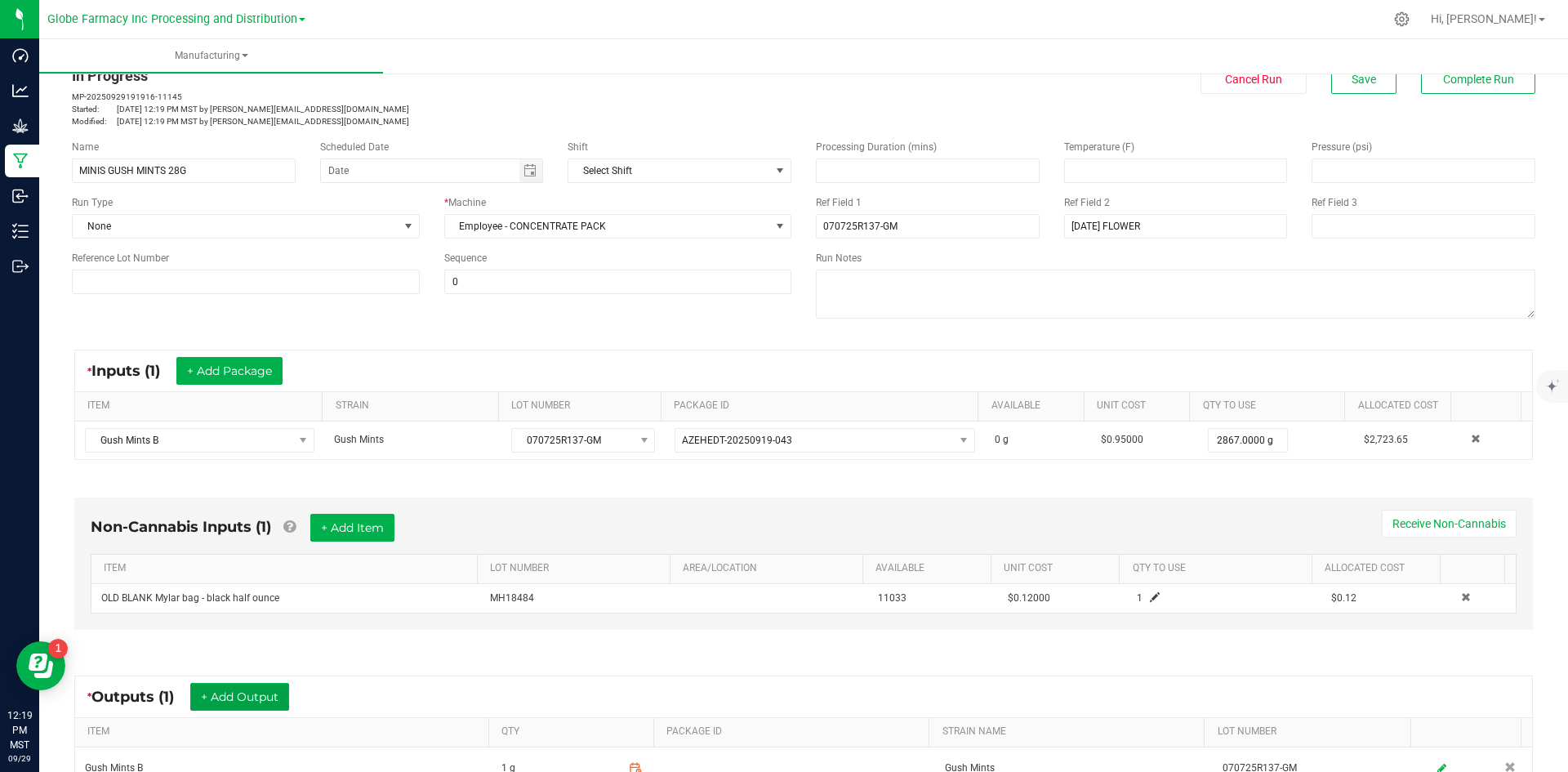
scroll to position [0, 0]
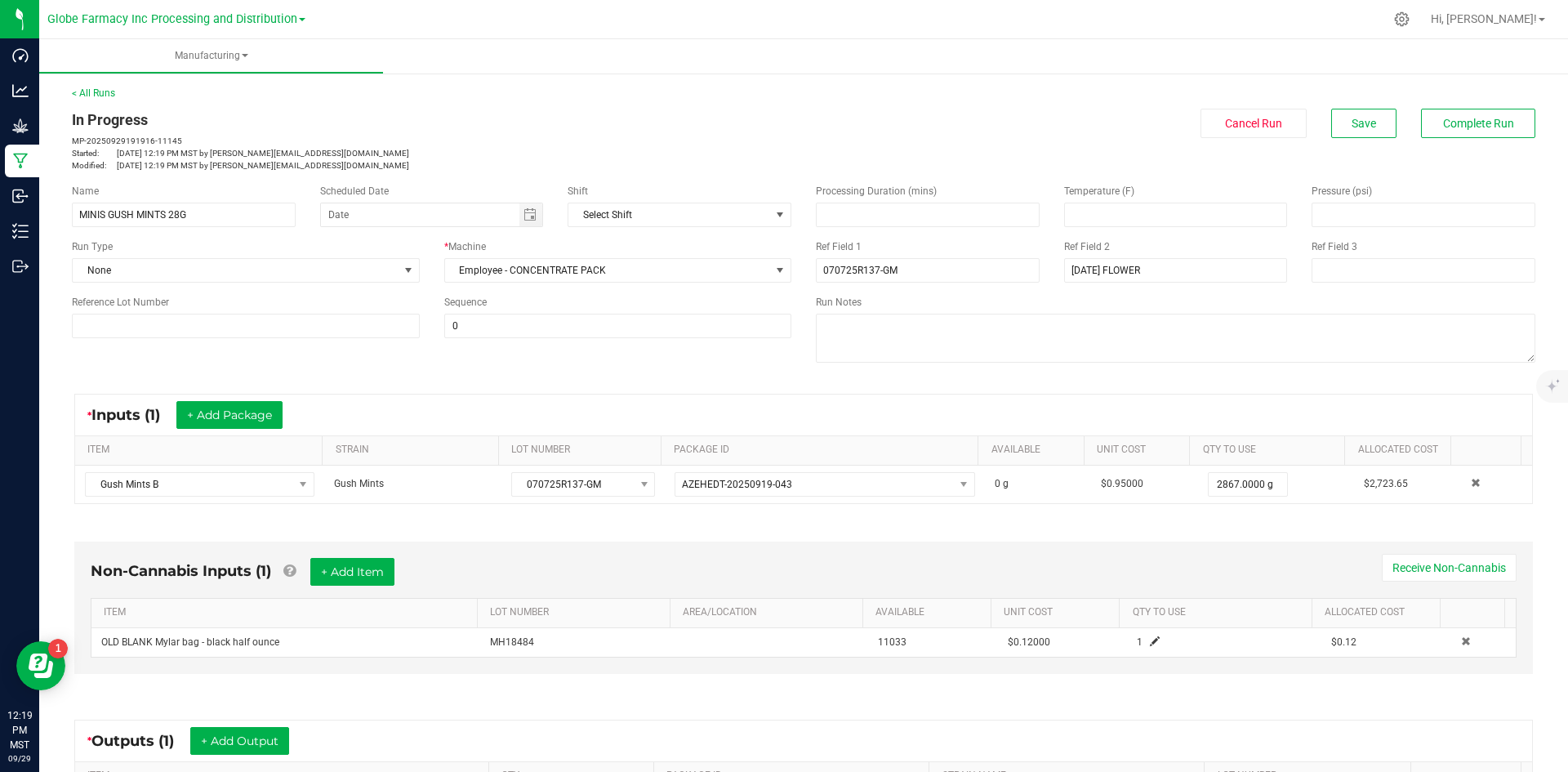
click at [1351, 141] on div "In Progress MP-20250929191916-11145 Started: [DATE] 12:19 PM MST by [PERSON_NAM…" at bounding box center [803, 140] width 1488 height 63
click at [1352, 125] on span "Save" at bounding box center [1364, 124] width 25 height 13
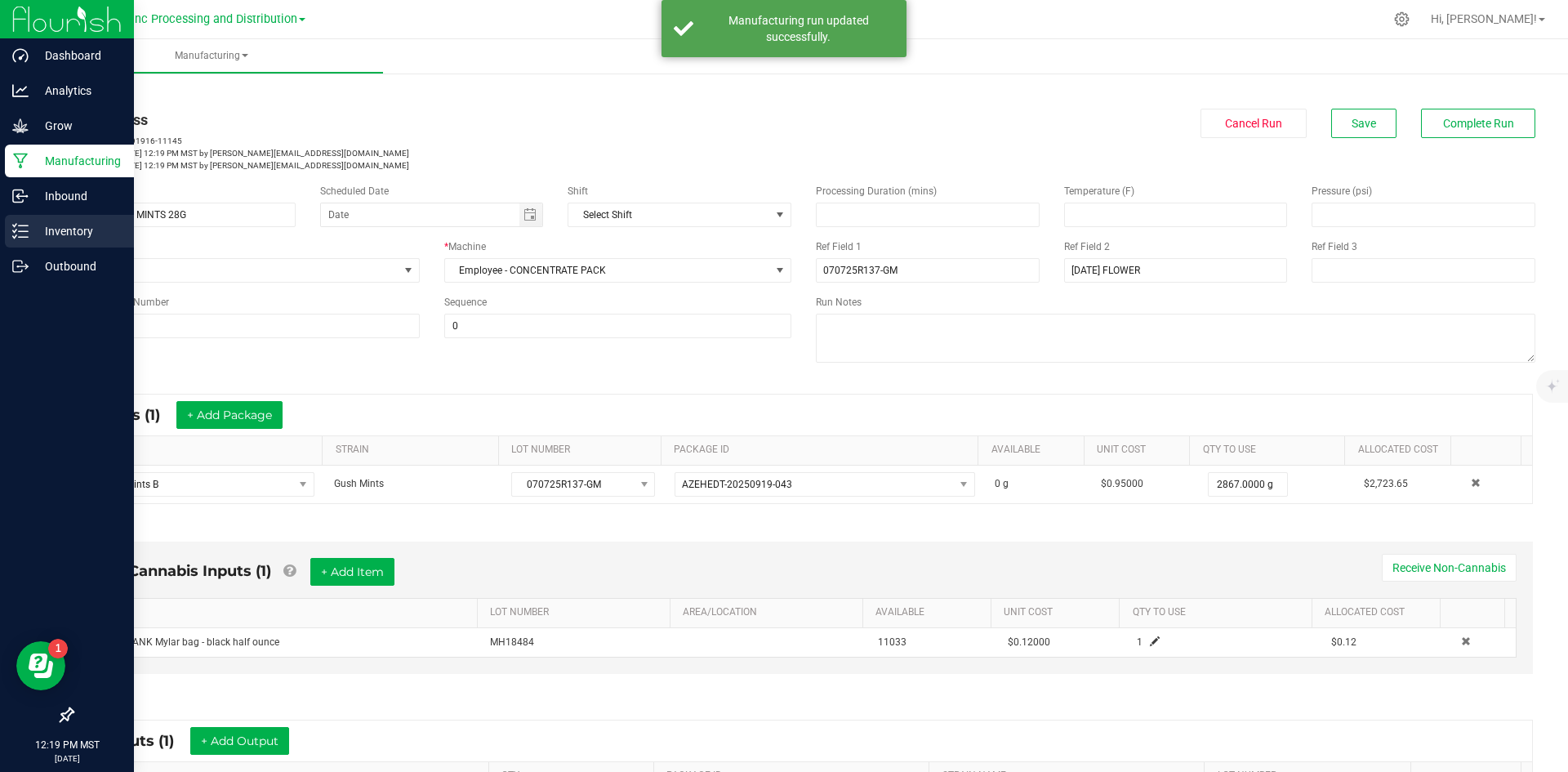
click at [26, 228] on icon at bounding box center [20, 231] width 16 height 16
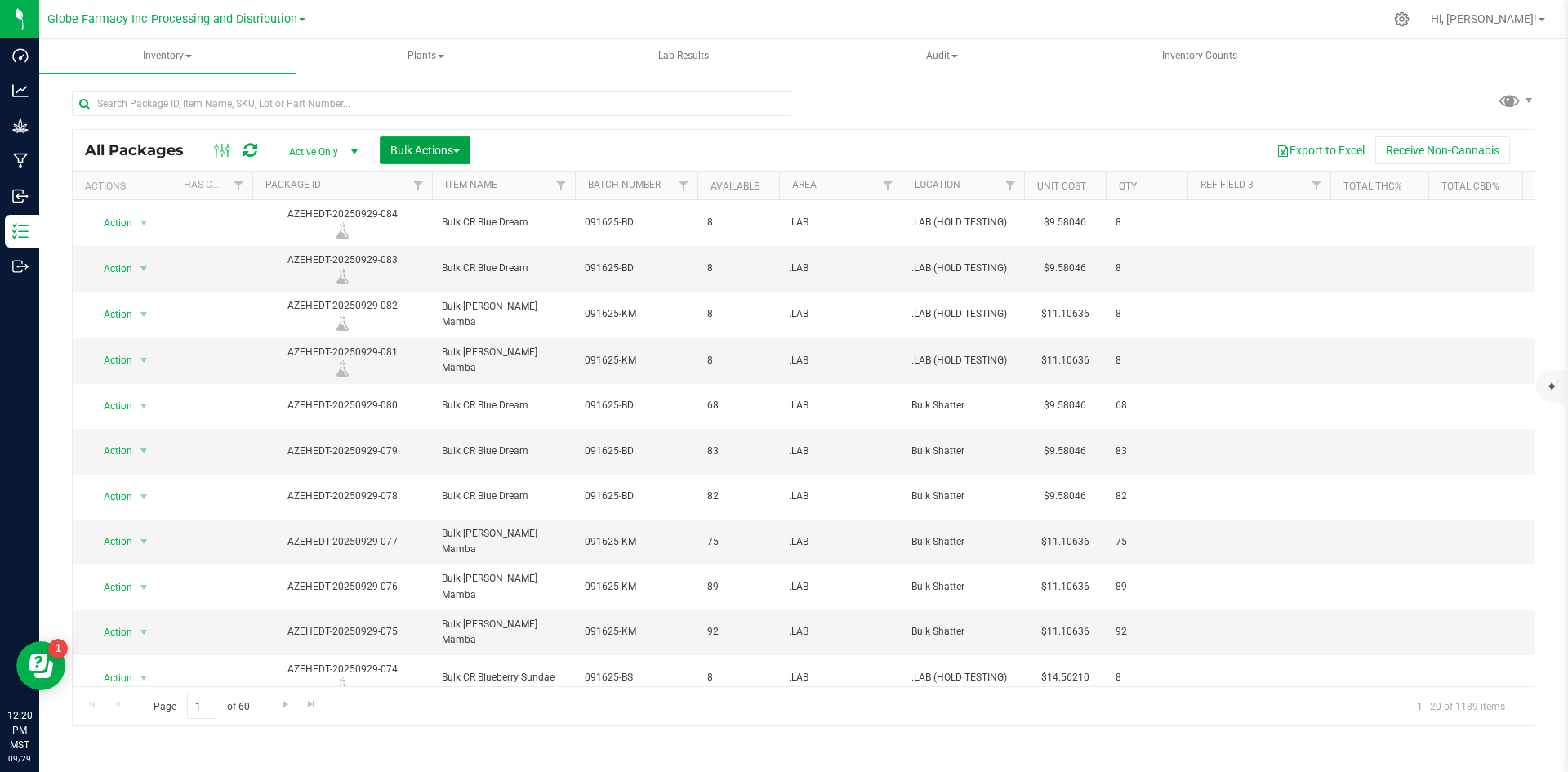
click at [442, 147] on span "Bulk Actions" at bounding box center [424, 150] width 69 height 13
click at [442, 185] on span "Add to manufacturing run" at bounding box center [451, 187] width 123 height 13
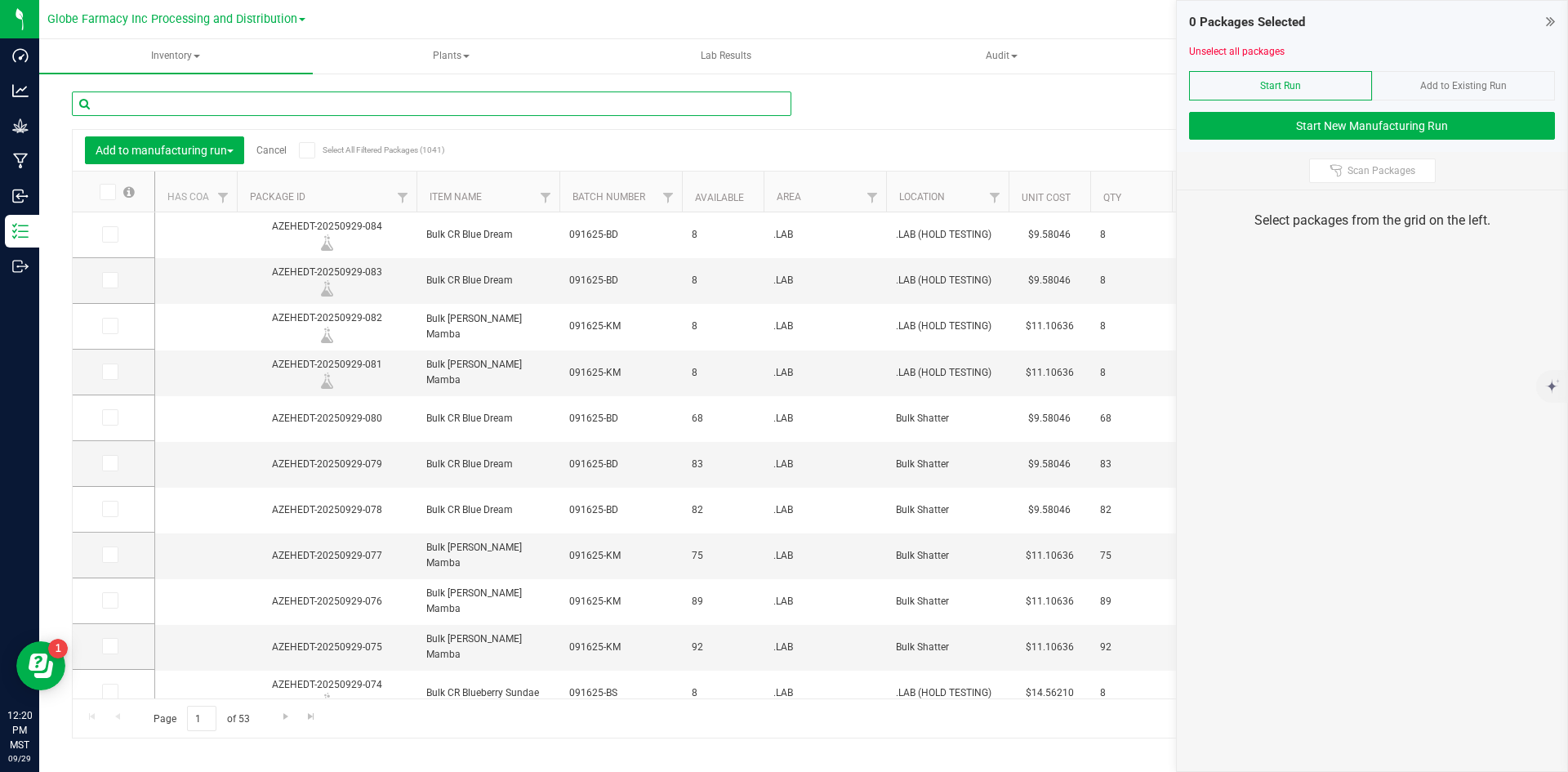
click at [283, 102] on input "text" at bounding box center [431, 104] width 719 height 25
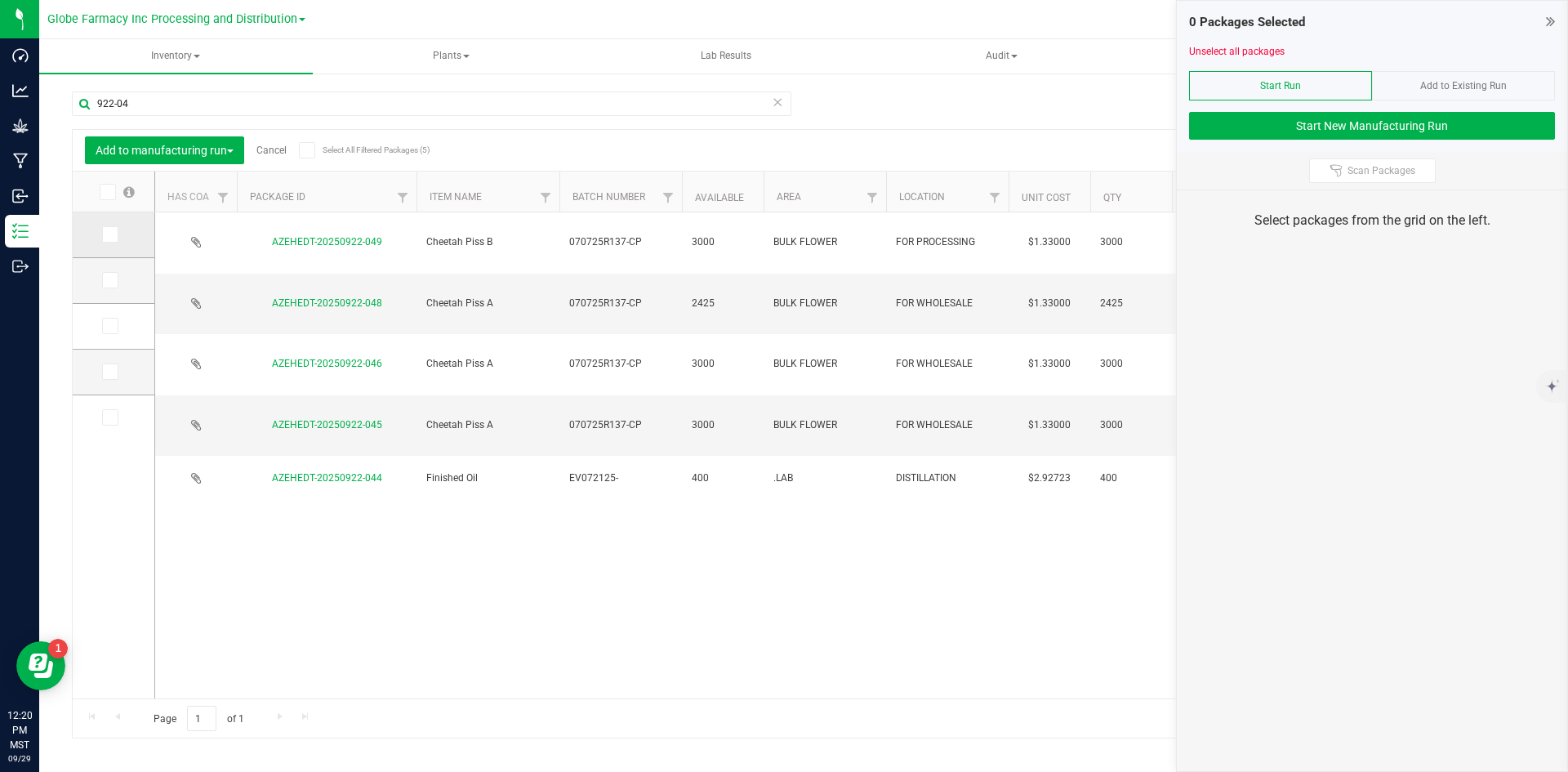
click at [105, 234] on icon at bounding box center [109, 234] width 10 height 0
click at [0, 0] on input "checkbox" at bounding box center [0, 0] width 0 height 0
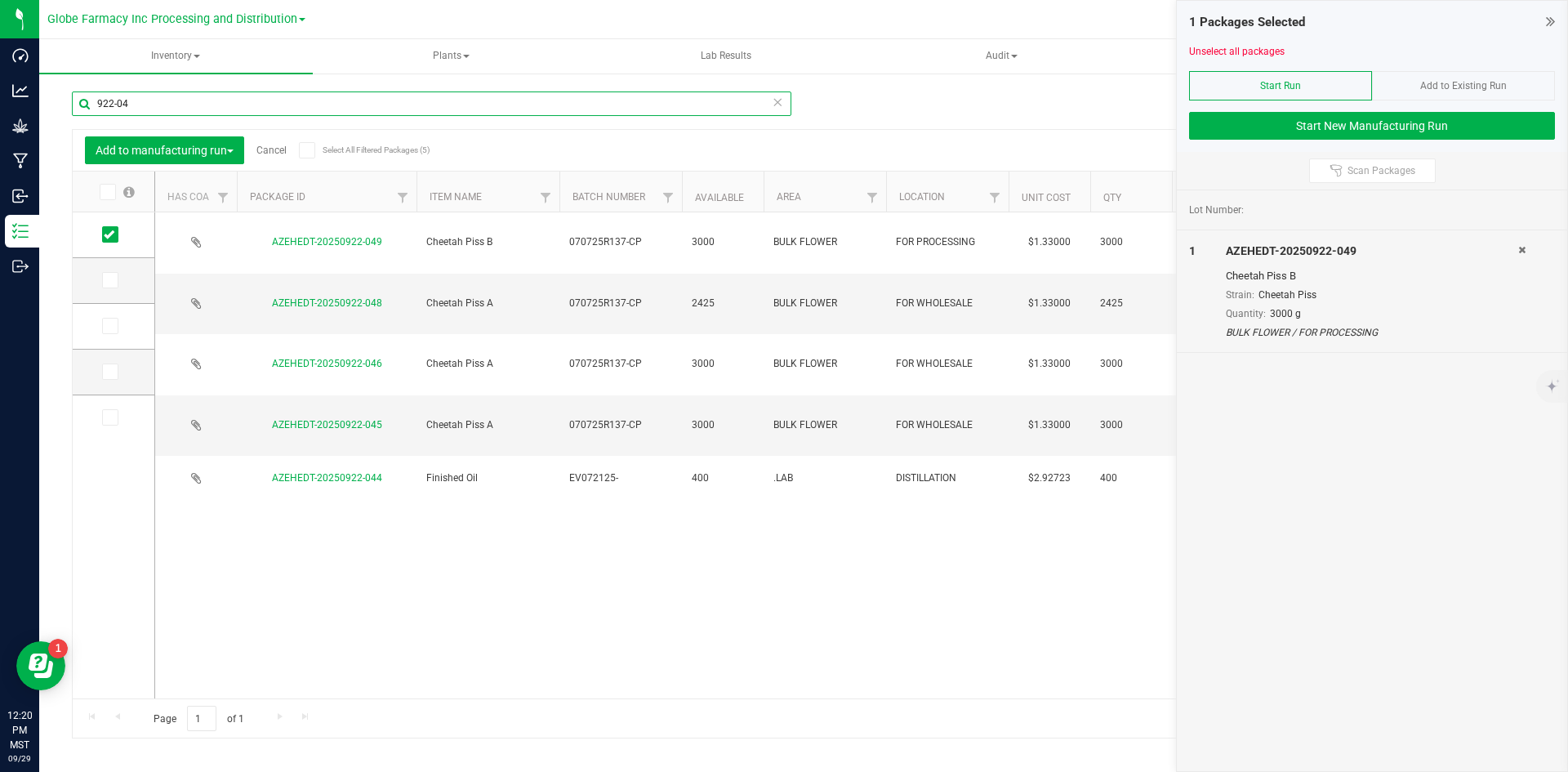
click at [153, 110] on input "922-04" at bounding box center [431, 104] width 719 height 25
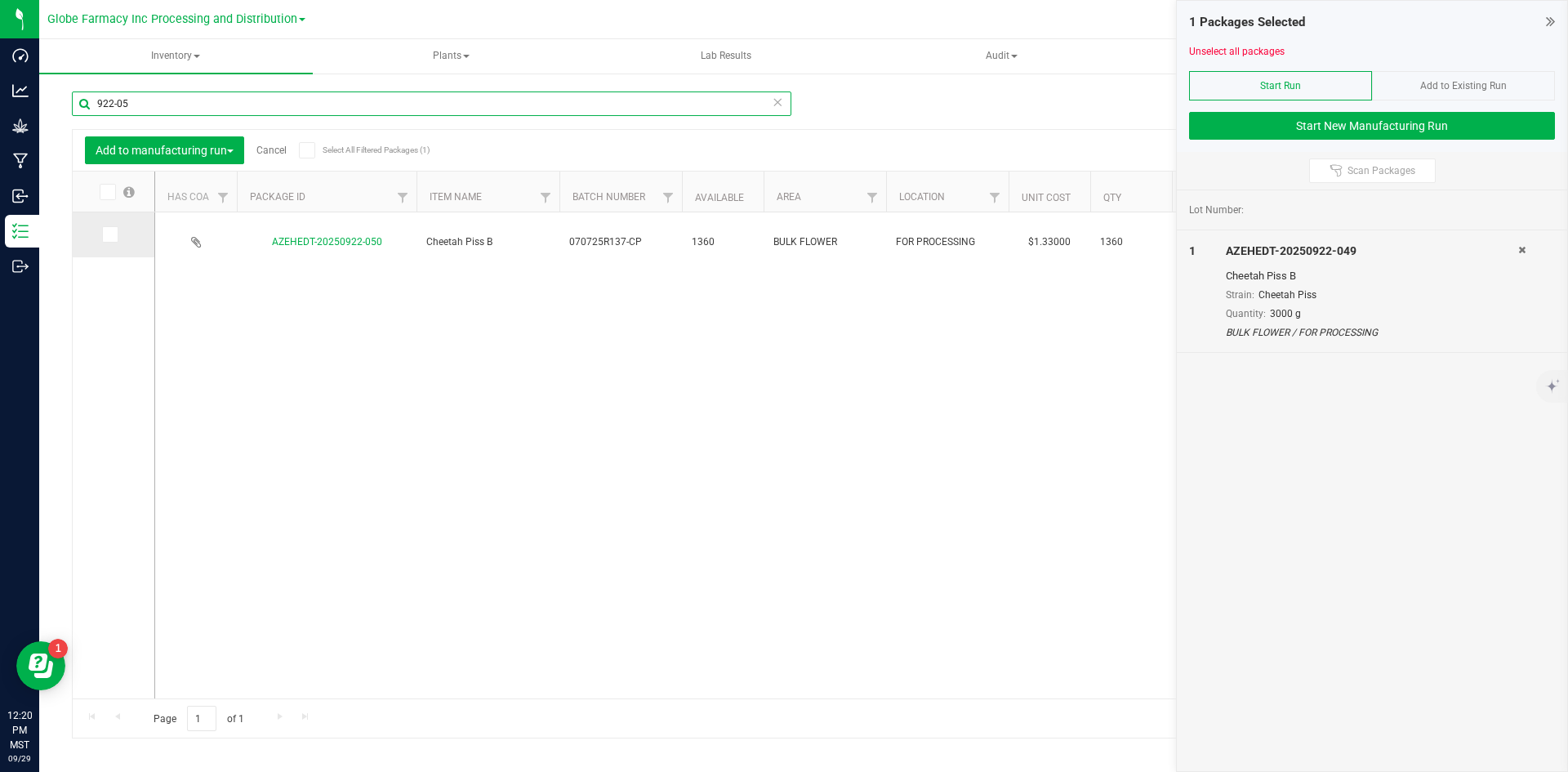
type input "922-05"
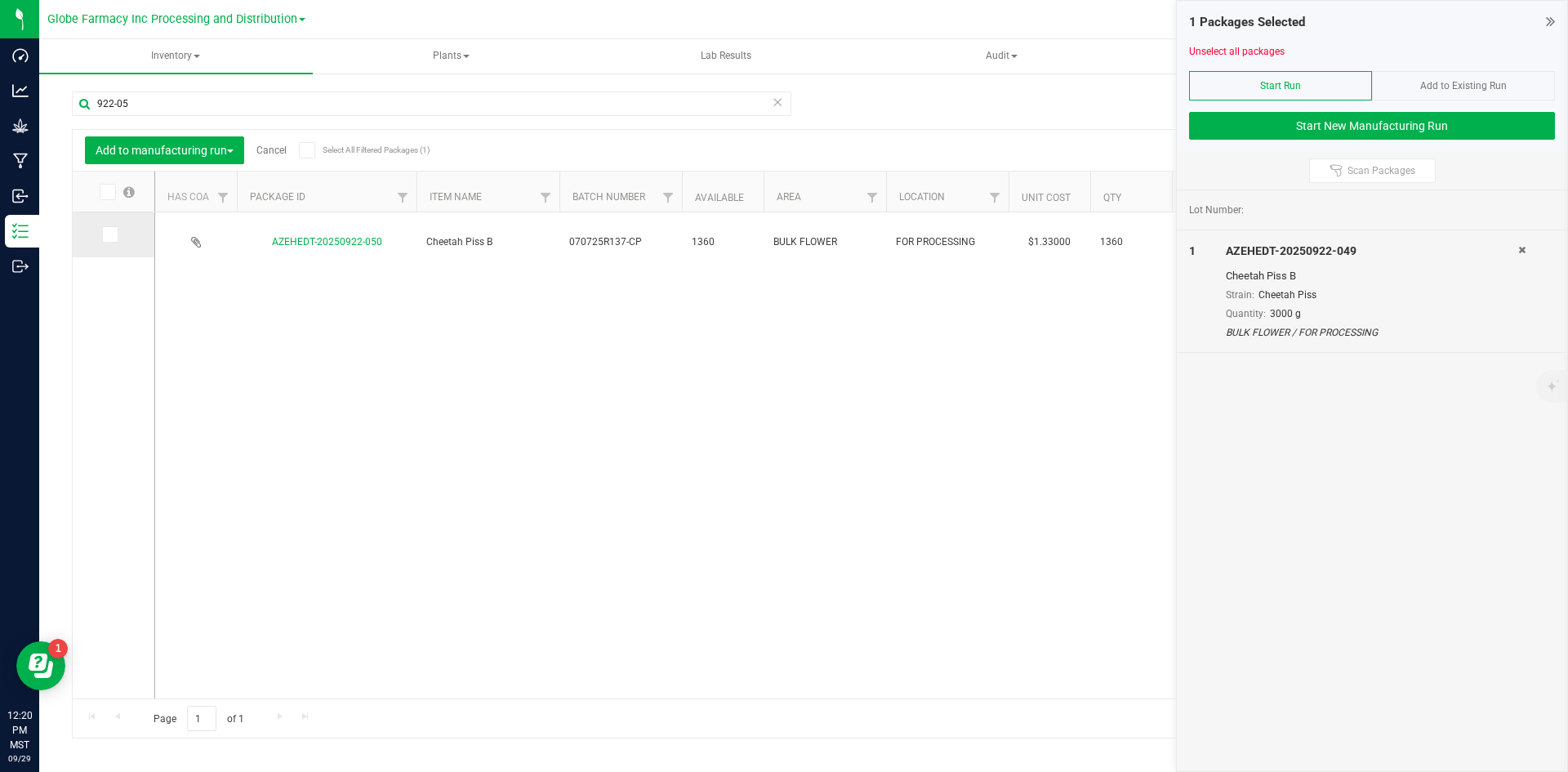
click at [105, 234] on icon at bounding box center [109, 234] width 10 height 0
click at [0, 0] on input "checkbox" at bounding box center [0, 0] width 0 height 0
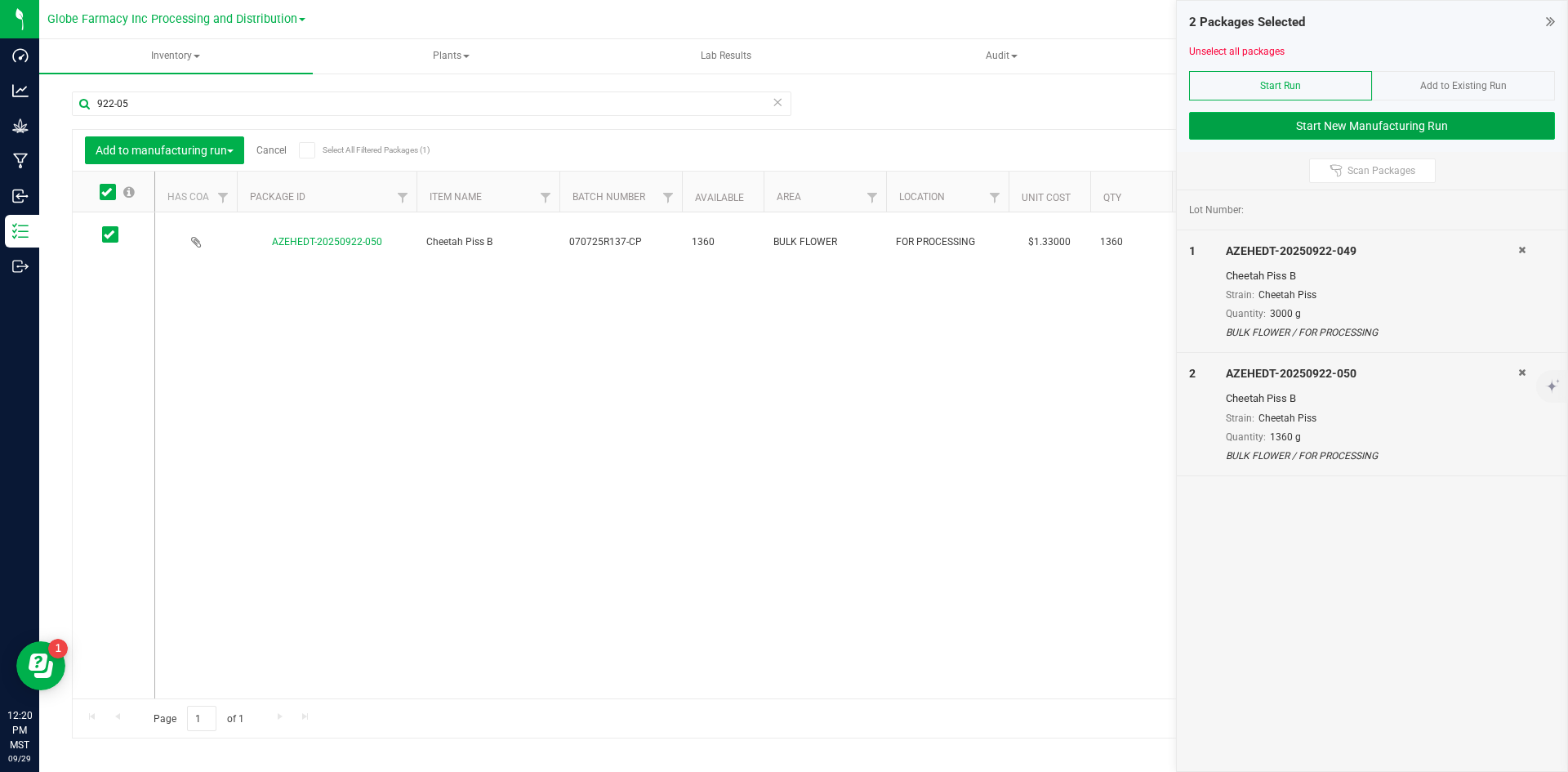
click at [1337, 129] on button "Start New Manufacturing Run" at bounding box center [1371, 125] width 366 height 27
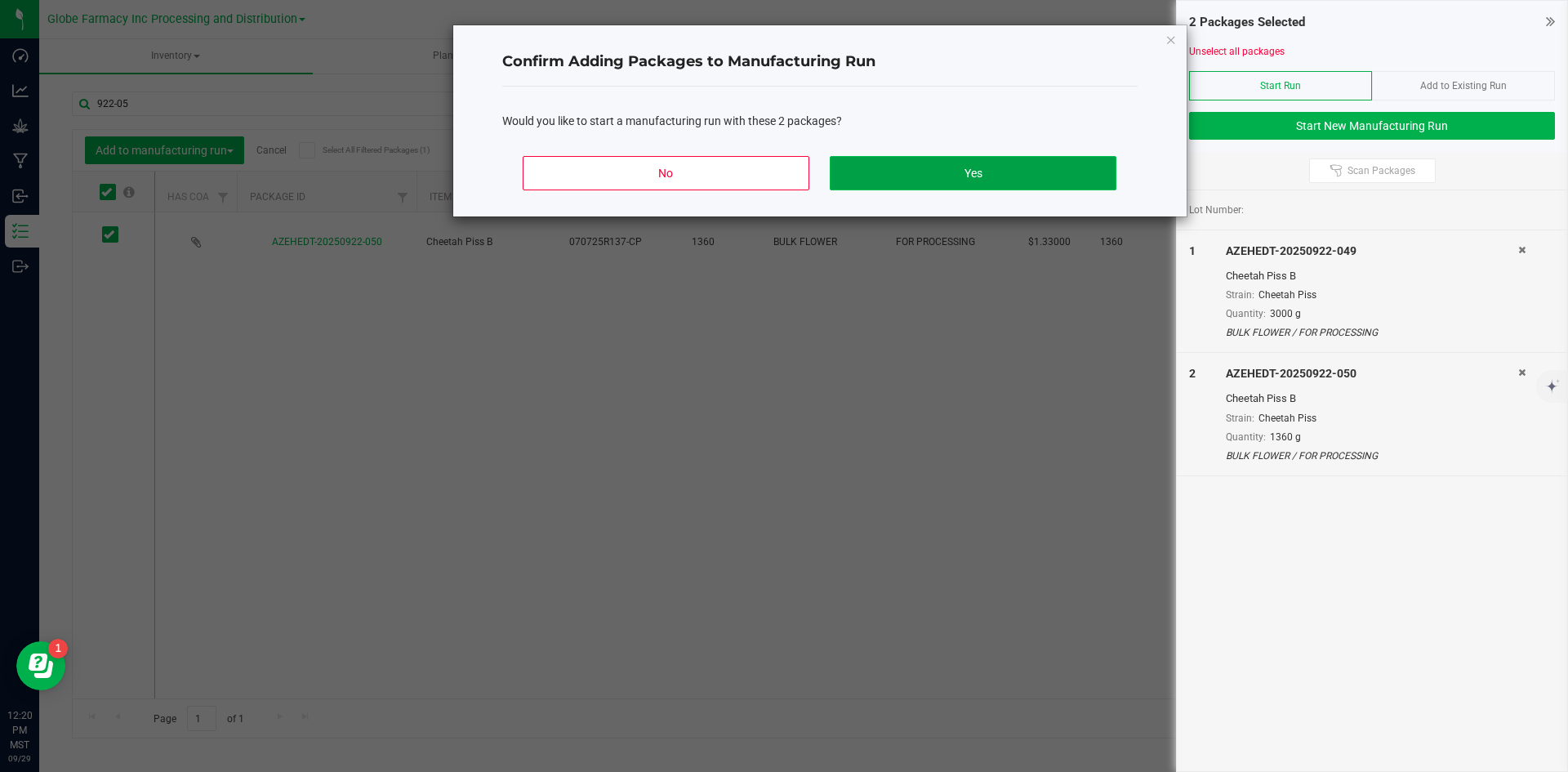
click at [1033, 163] on button "Yes" at bounding box center [973, 173] width 285 height 34
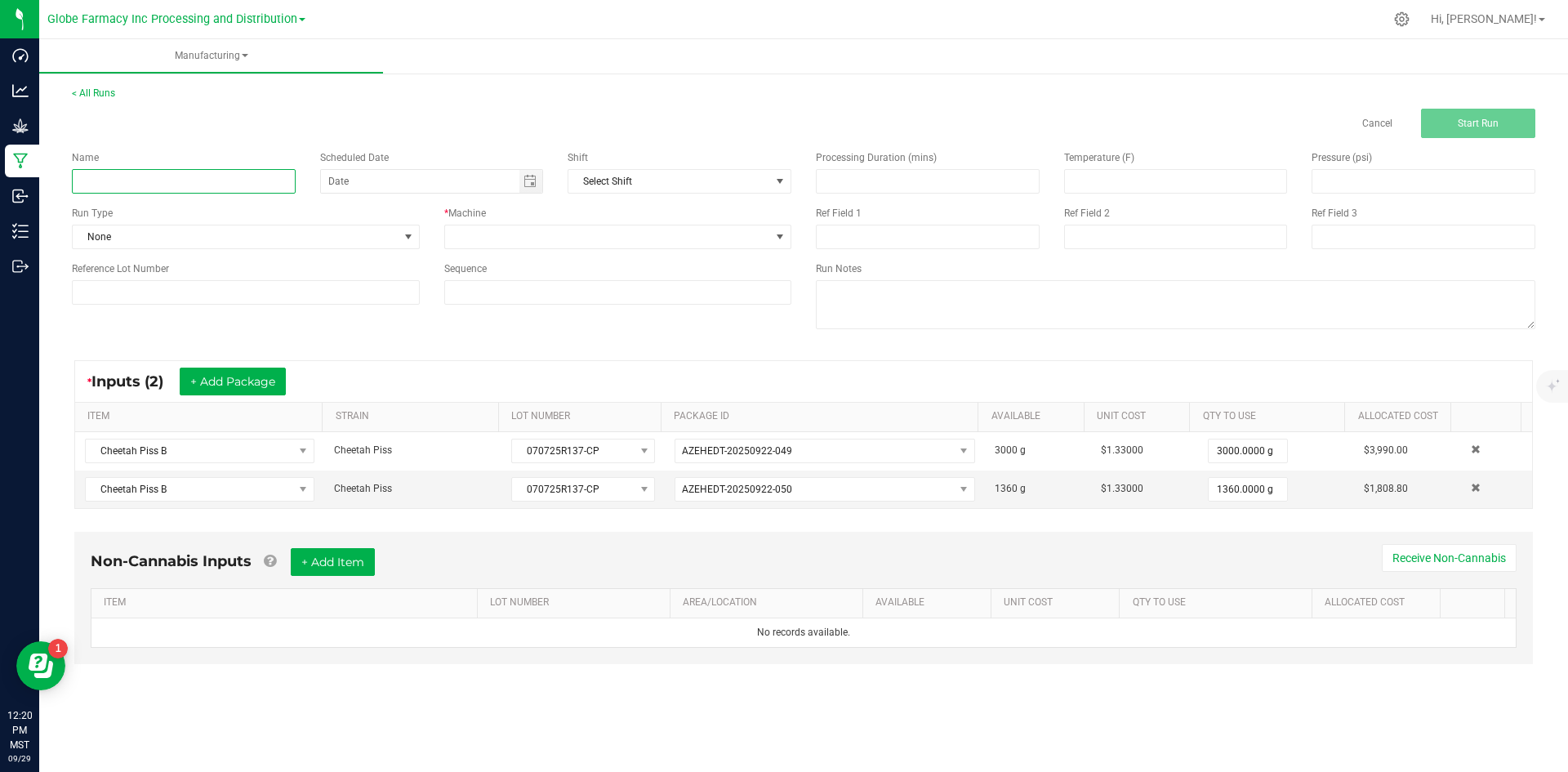
click at [249, 180] on input at bounding box center [183, 181] width 224 height 25
type input "MINIS CHEETAH PISS 28G"
click at [481, 235] on span at bounding box center [608, 236] width 326 height 23
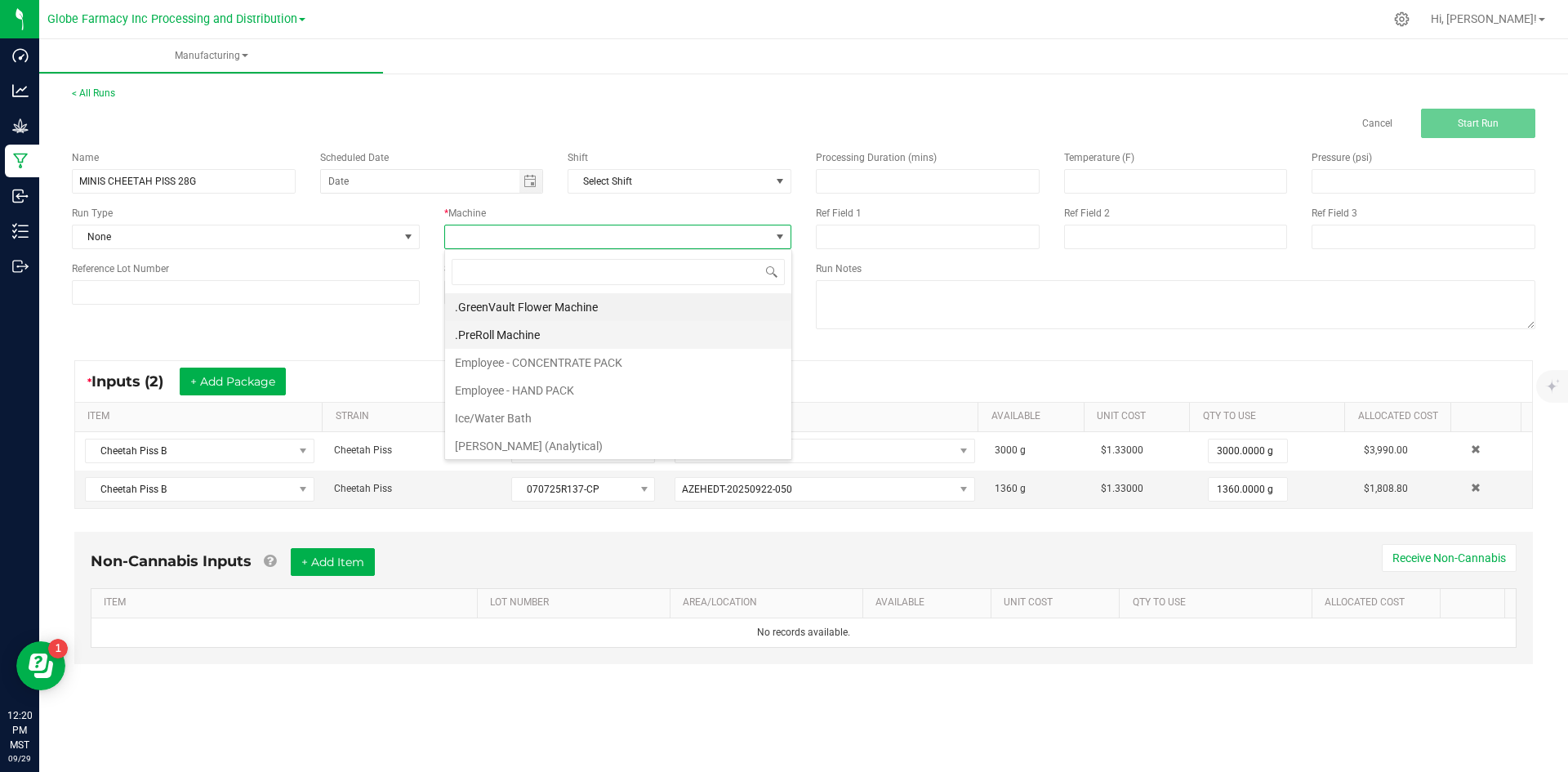
scroll to position [25, 347]
click at [507, 361] on li "Employee - CONCENTRATE PACK" at bounding box center [618, 362] width 346 height 27
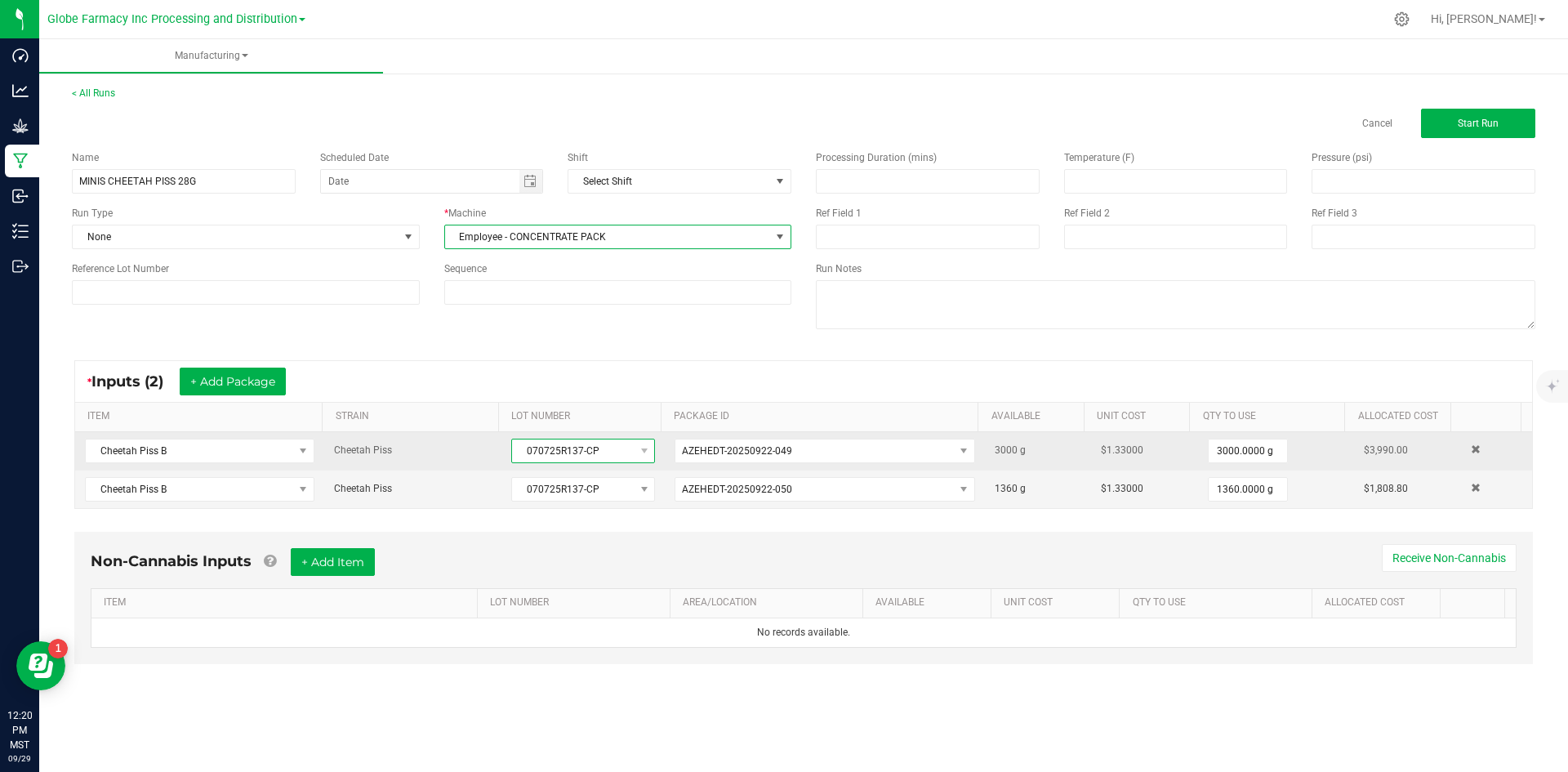
click at [512, 453] on span "070725R137-CP" at bounding box center [573, 451] width 122 height 23
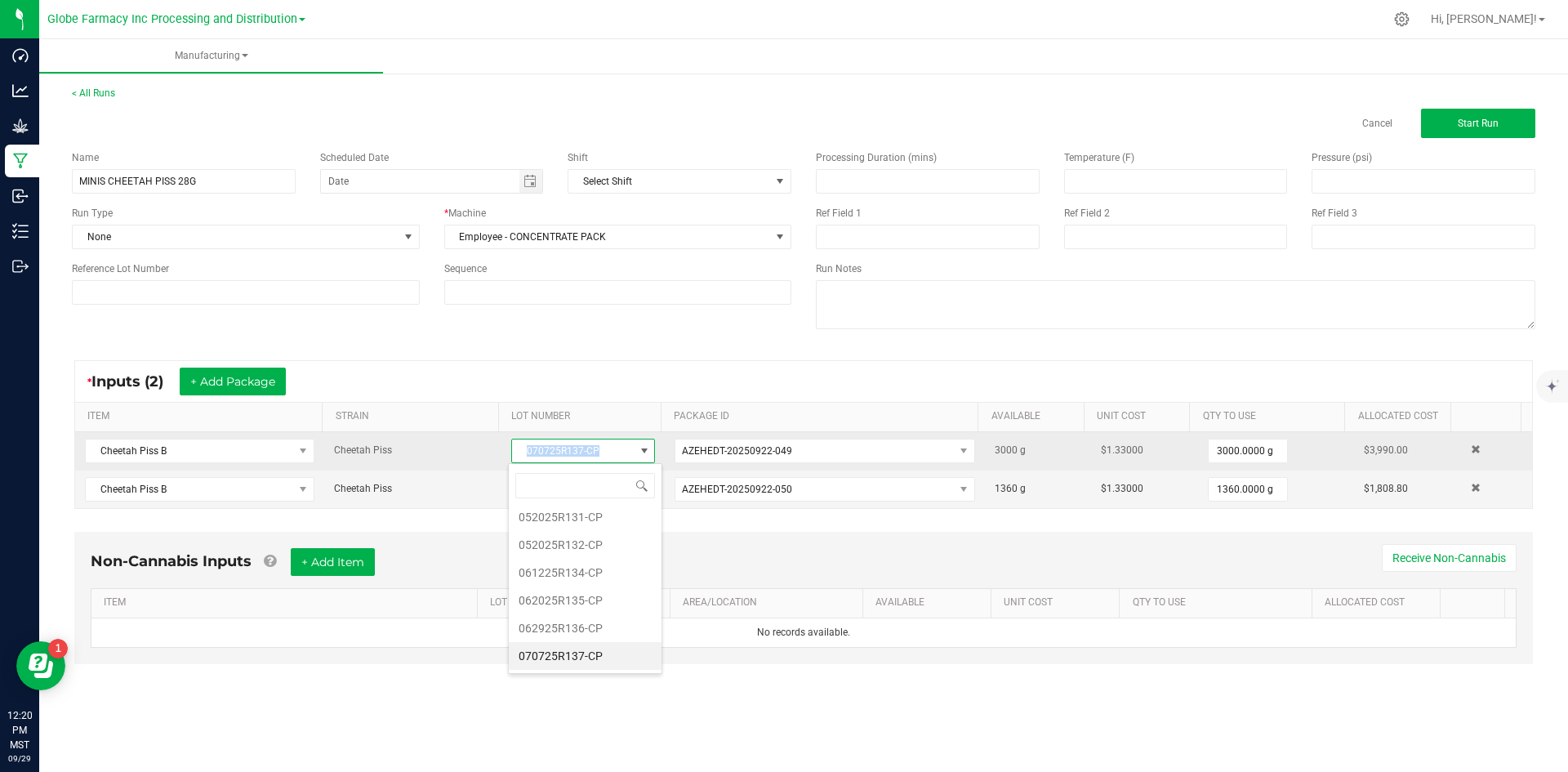
drag, startPoint x: 510, startPoint y: 451, endPoint x: 598, endPoint y: 445, distance: 88.2
click at [598, 445] on span "070725R137-CP" at bounding box center [573, 451] width 122 height 23
copy span "070725R137-CP"
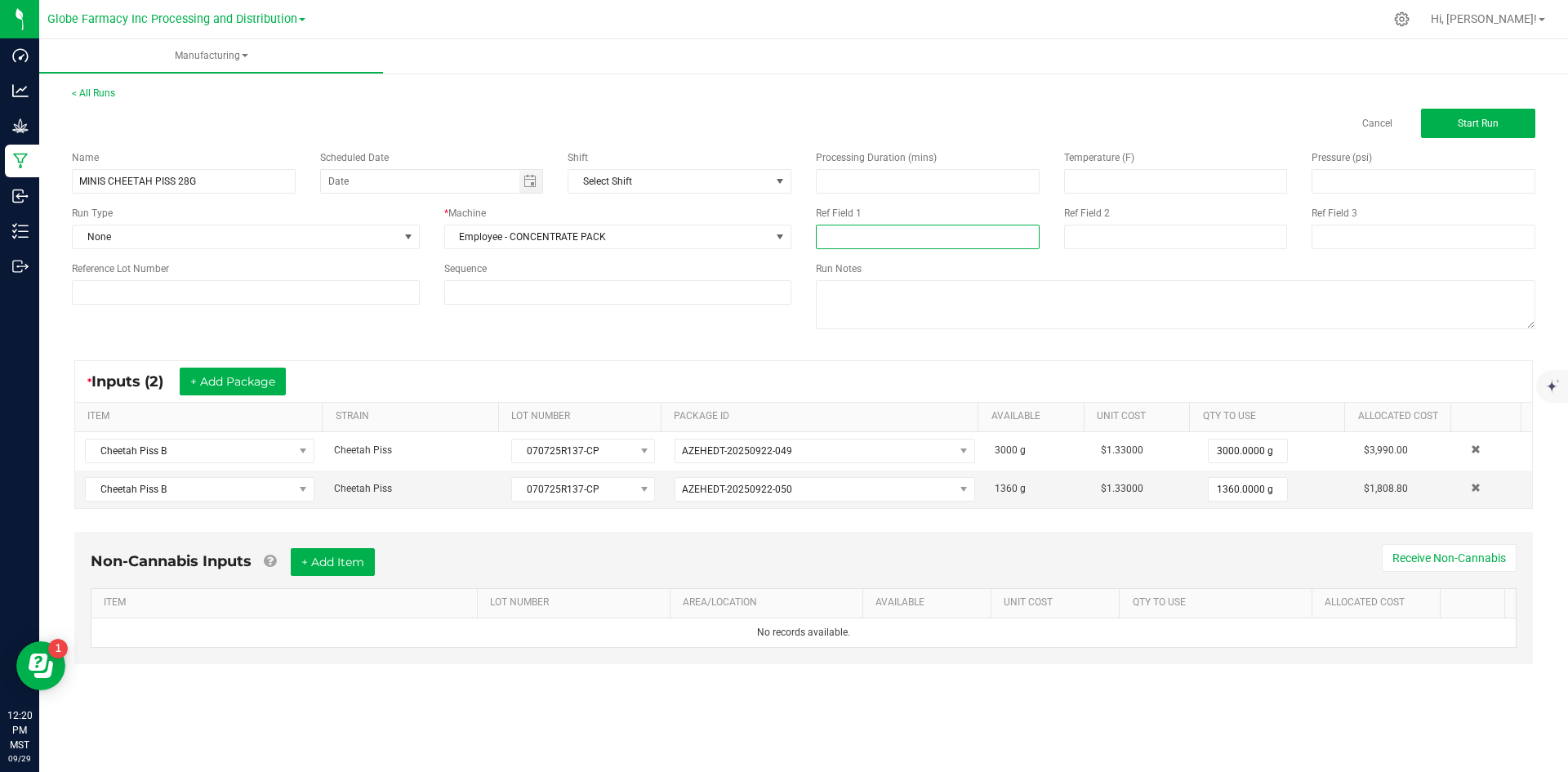
paste input "070725R137-CP"
type input "070725R137-CP"
click at [1102, 234] on input at bounding box center [1176, 237] width 224 height 25
type input "[DATE] FLOWER"
click at [354, 554] on button "+ Add Item" at bounding box center [333, 561] width 84 height 27
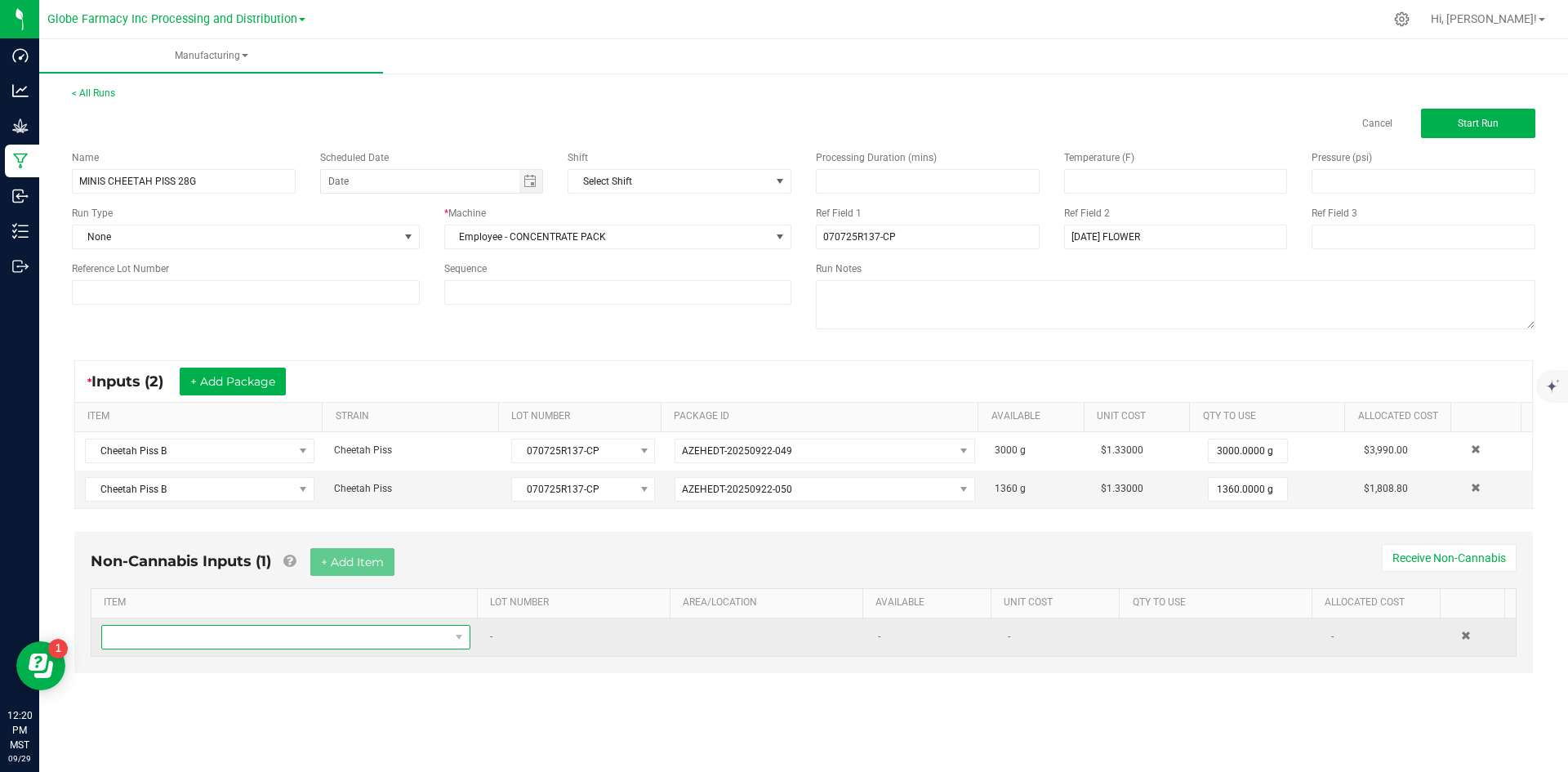
click at [328, 643] on span "NO DATA FOUND" at bounding box center [275, 637] width 347 height 23
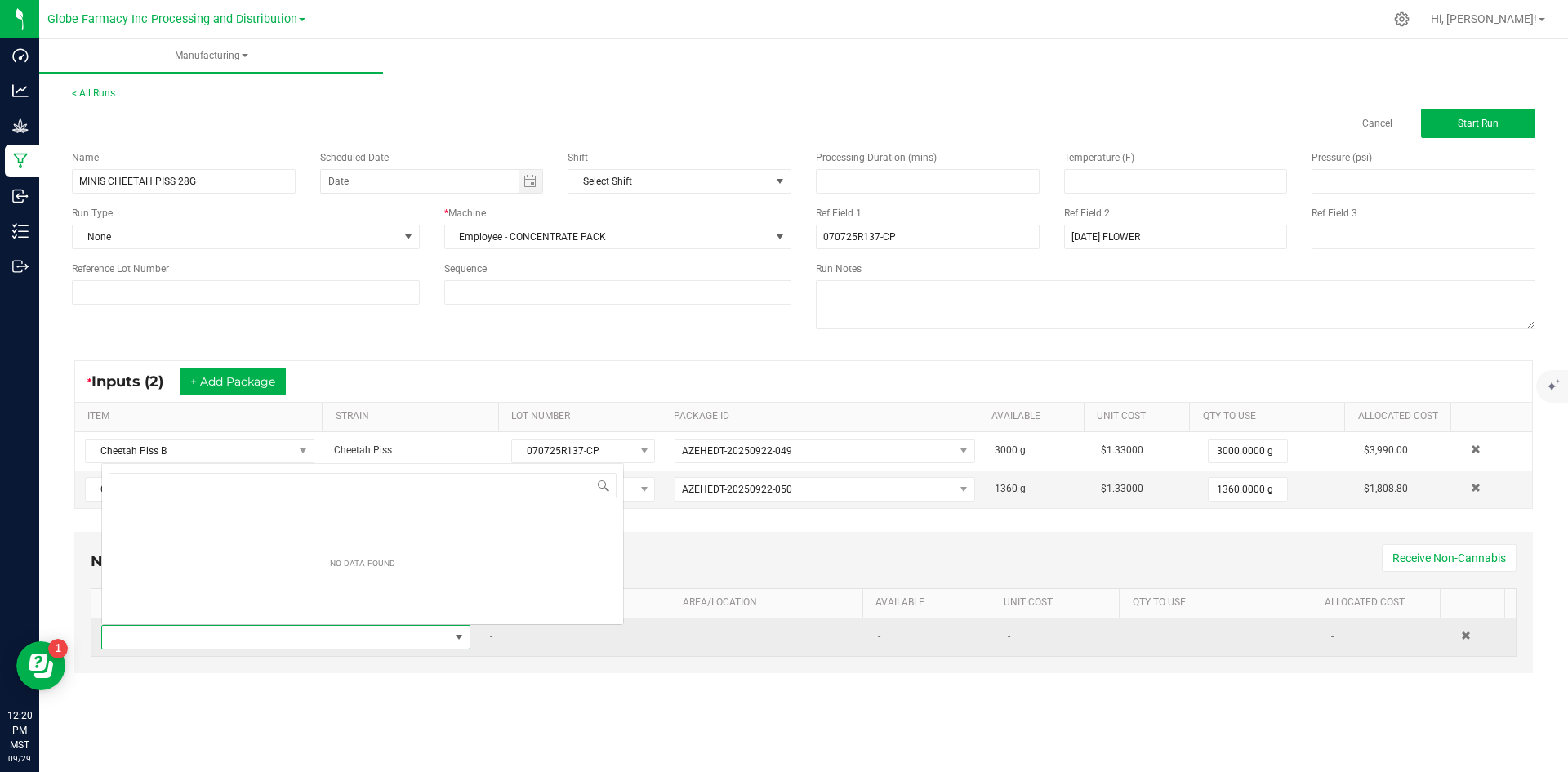
scroll to position [25, 363]
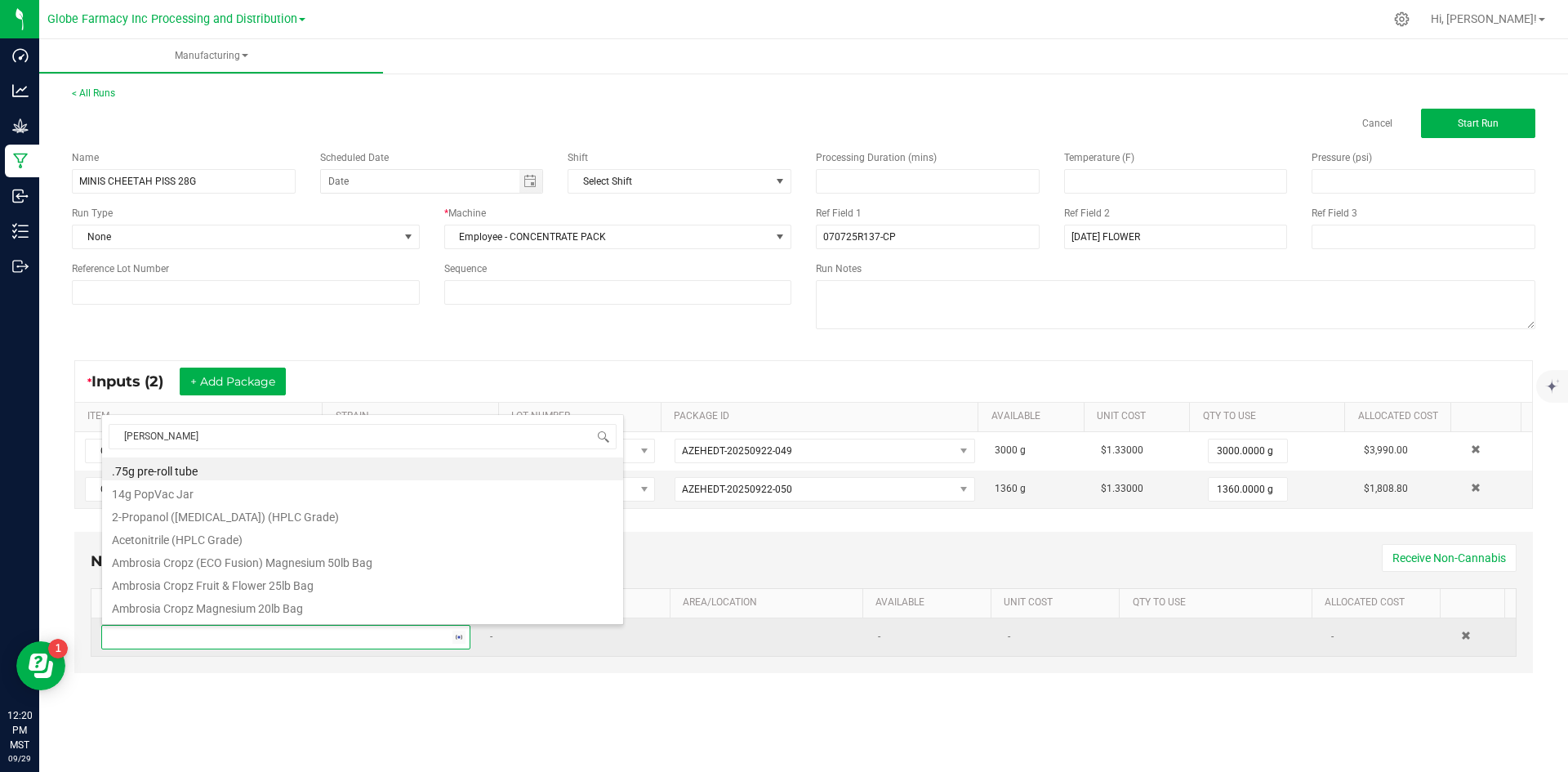
type input "MYLAR"
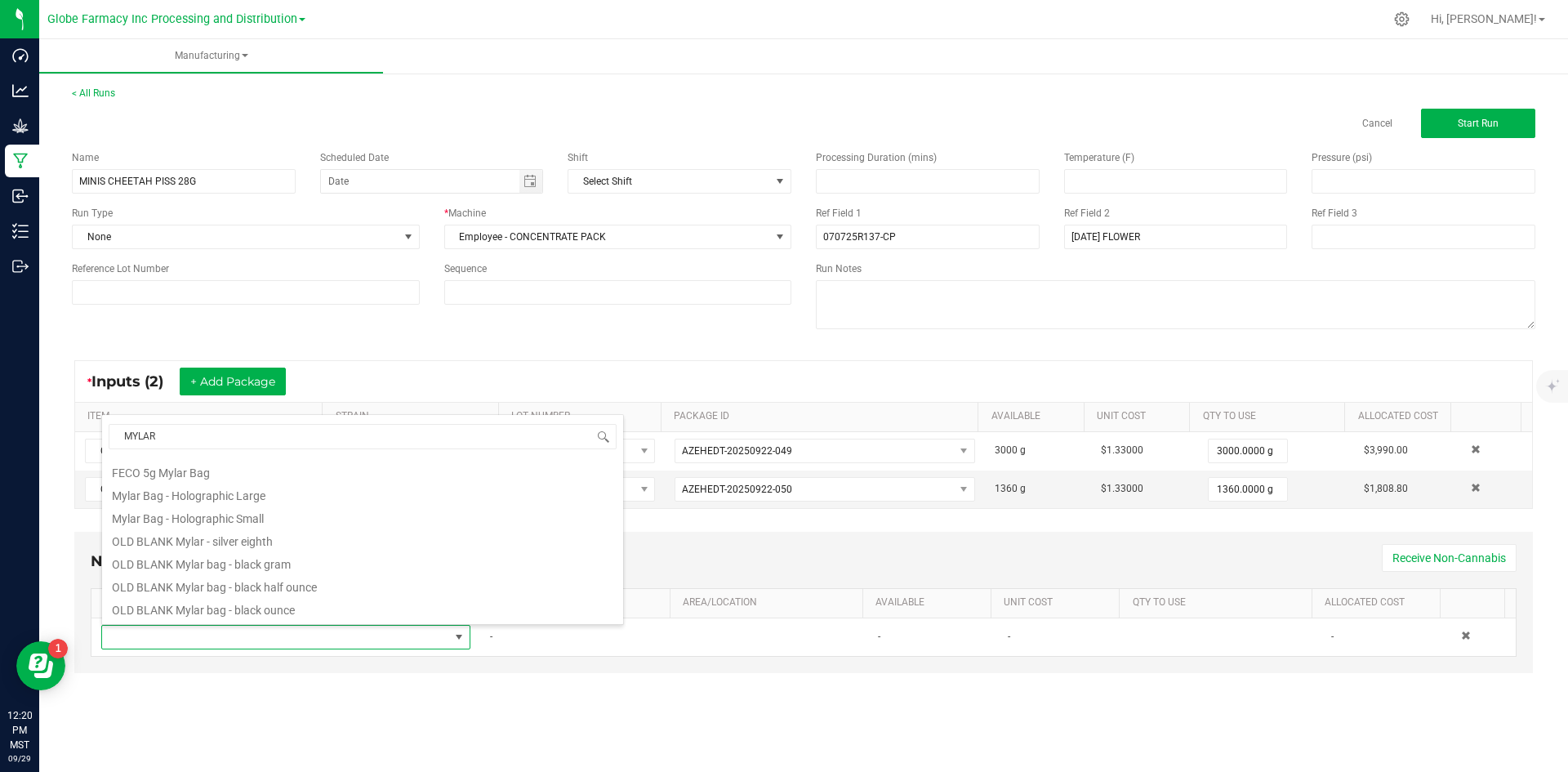
scroll to position [327, 0]
click at [311, 575] on li "OLD BLANK Mylar bag - black half ounce" at bounding box center [362, 576] width 521 height 23
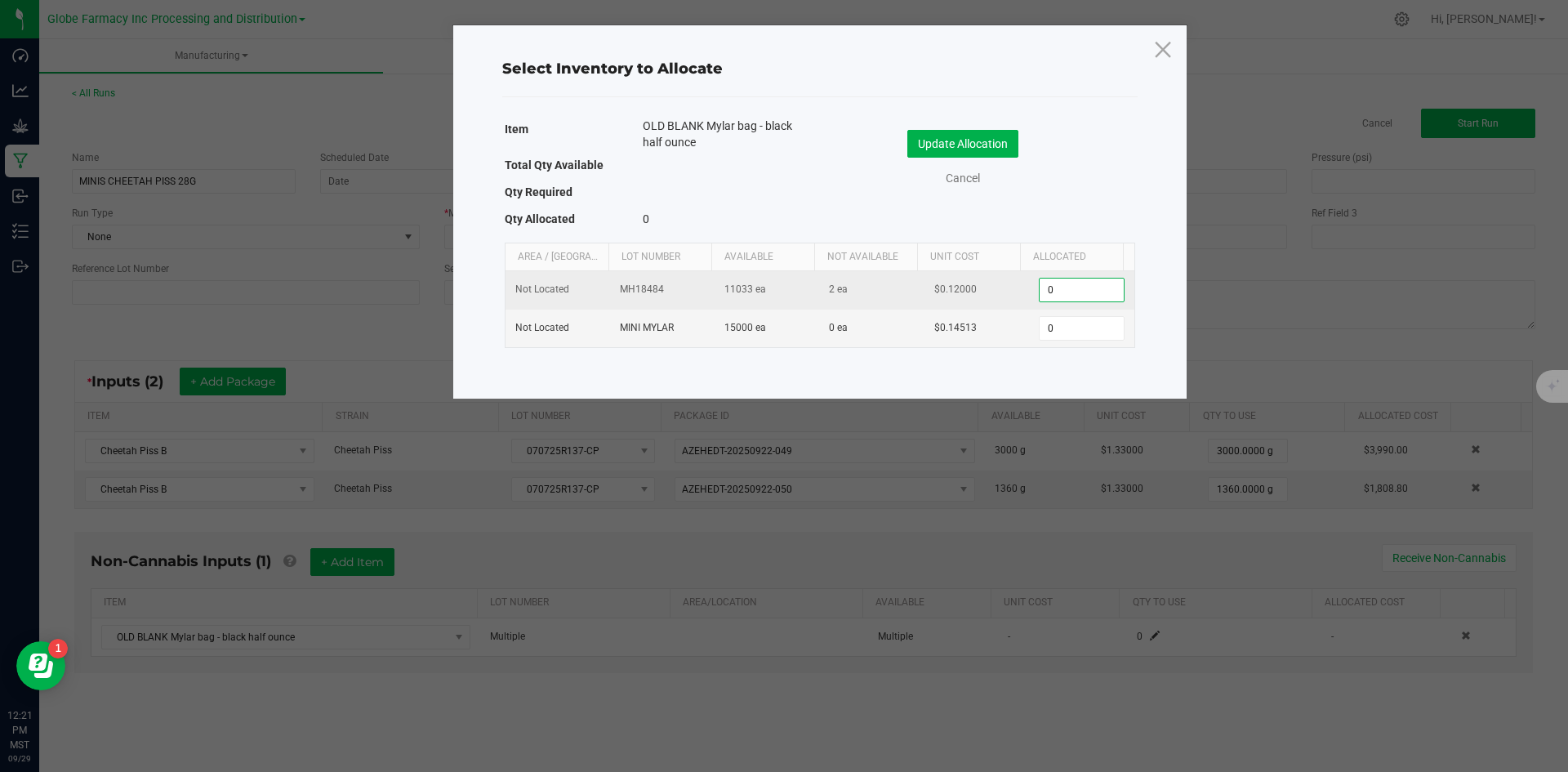
click at [1050, 289] on input "0" at bounding box center [1081, 290] width 83 height 23
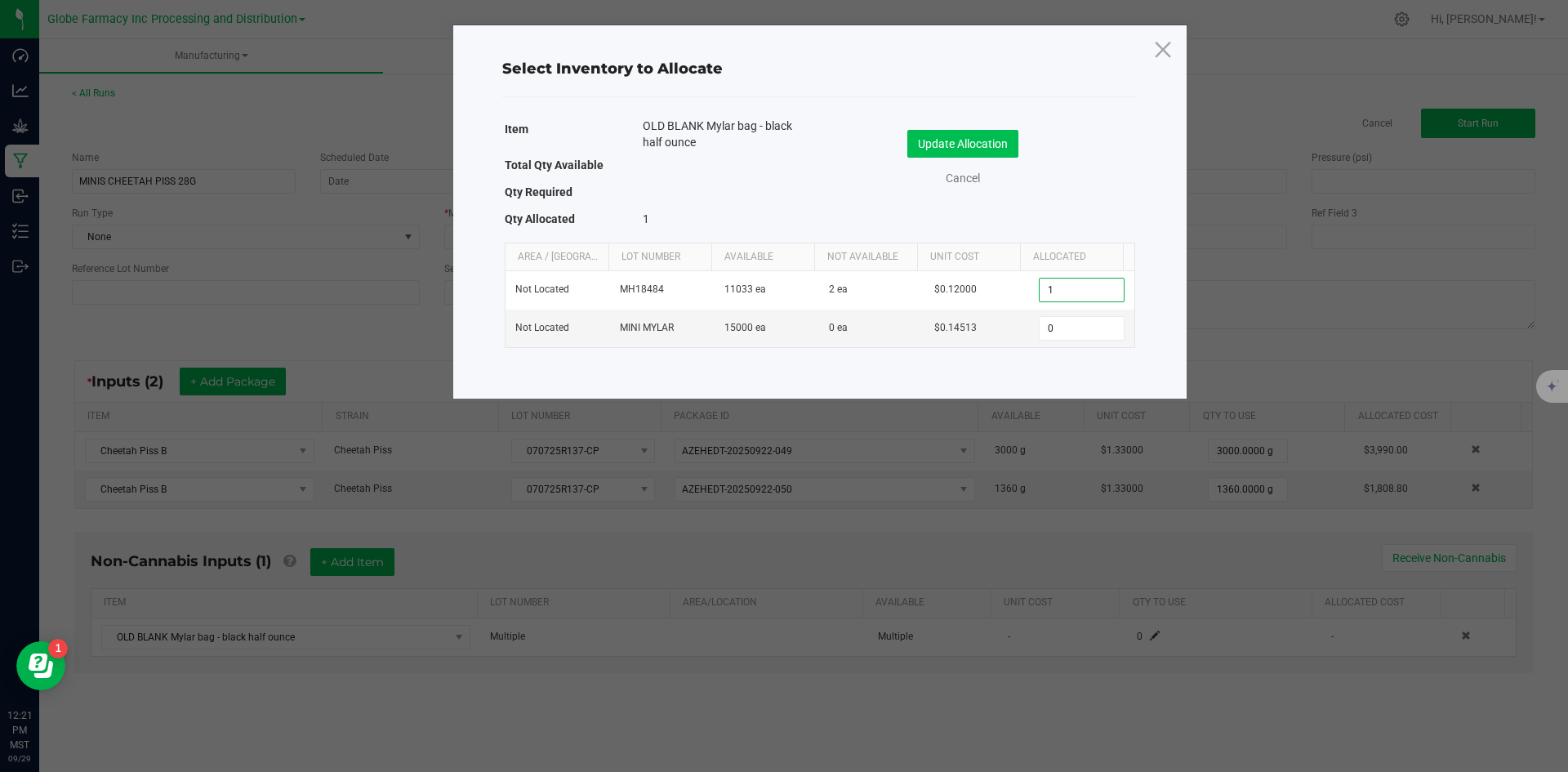
type input "1"
click at [969, 136] on button "Update Allocation" at bounding box center [963, 143] width 112 height 27
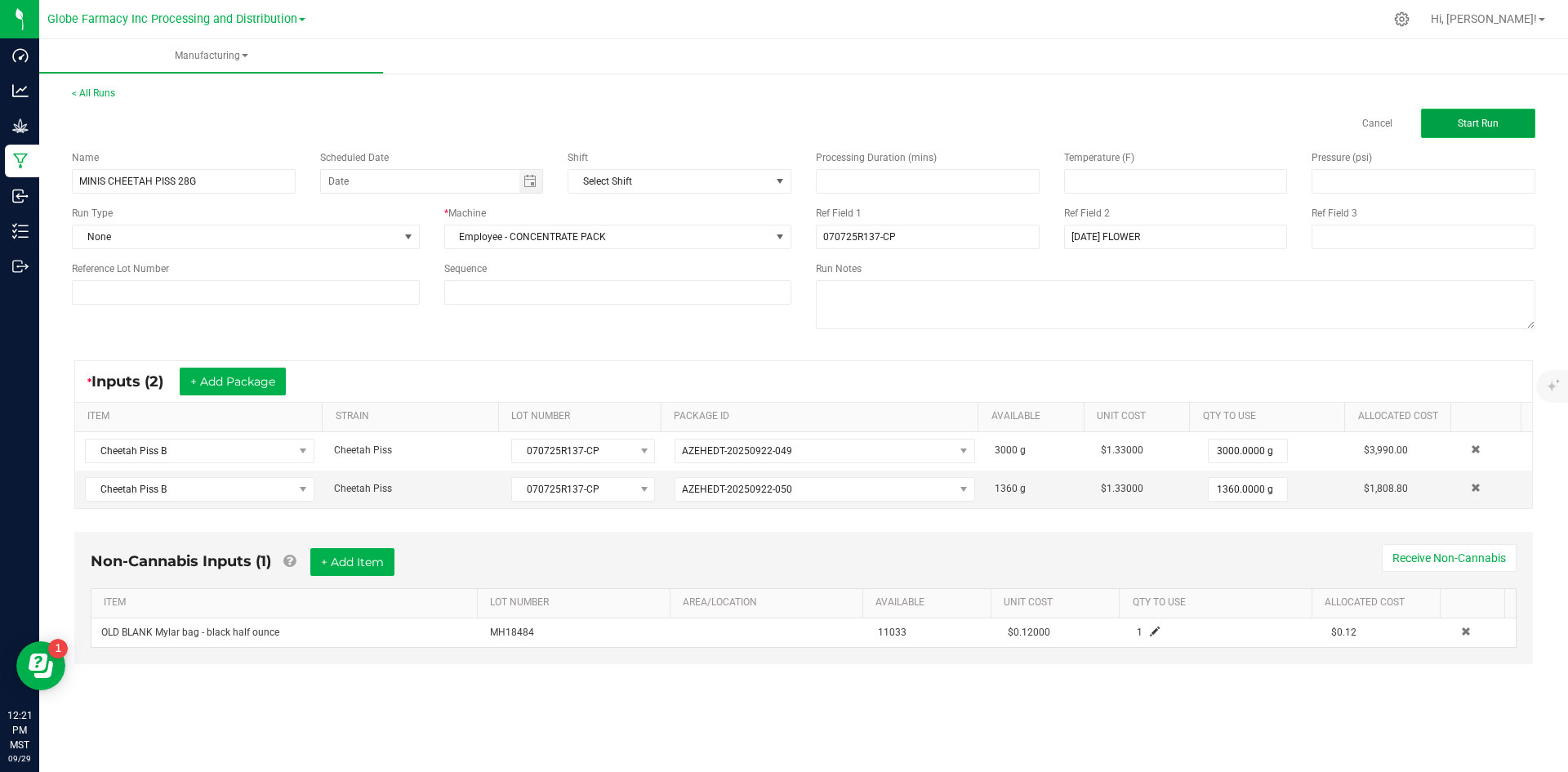
click at [1456, 129] on button "Start Run" at bounding box center [1478, 123] width 114 height 29
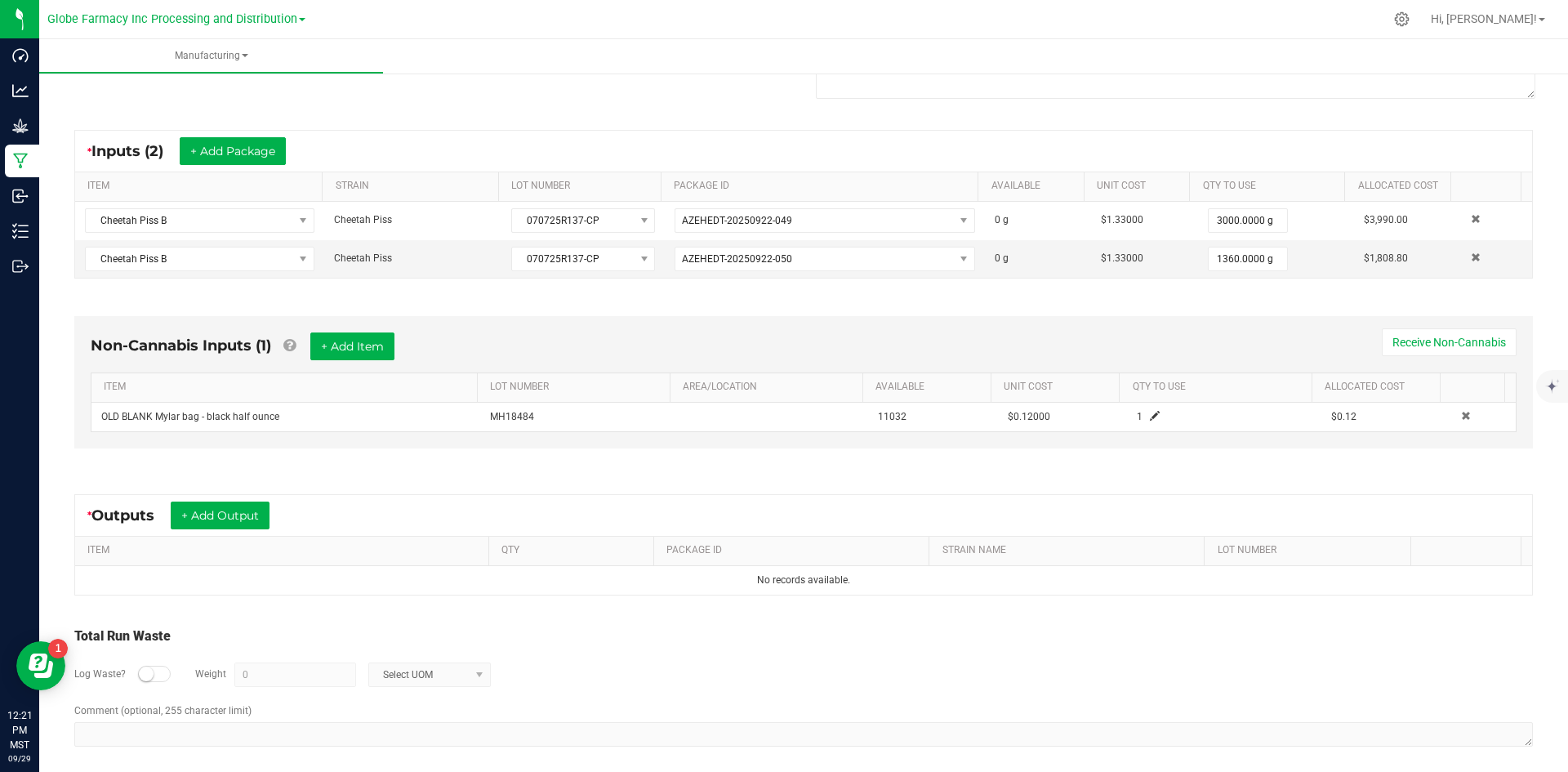
scroll to position [273, 0]
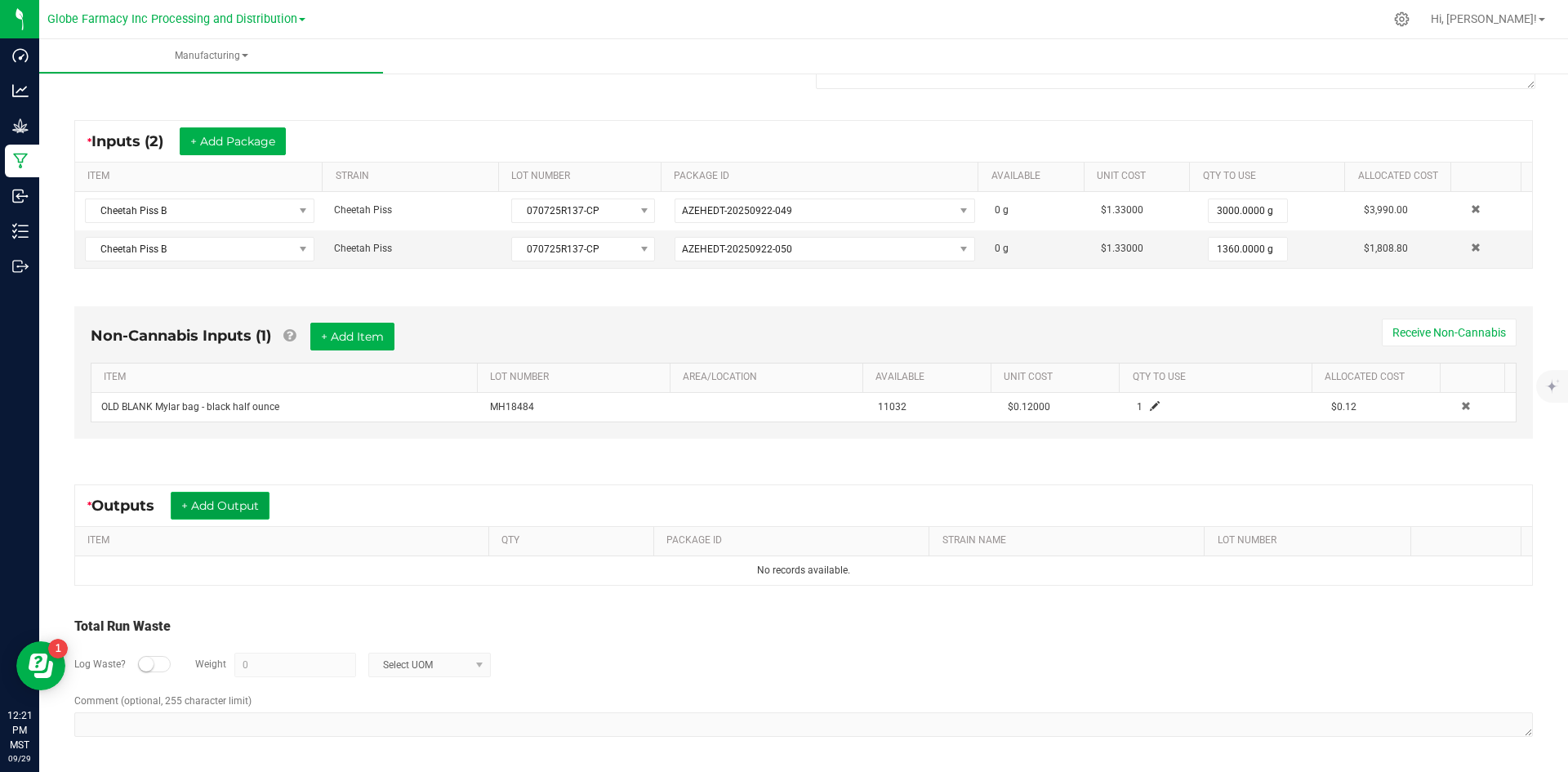
click at [237, 507] on button "+ Add Output" at bounding box center [220, 505] width 99 height 27
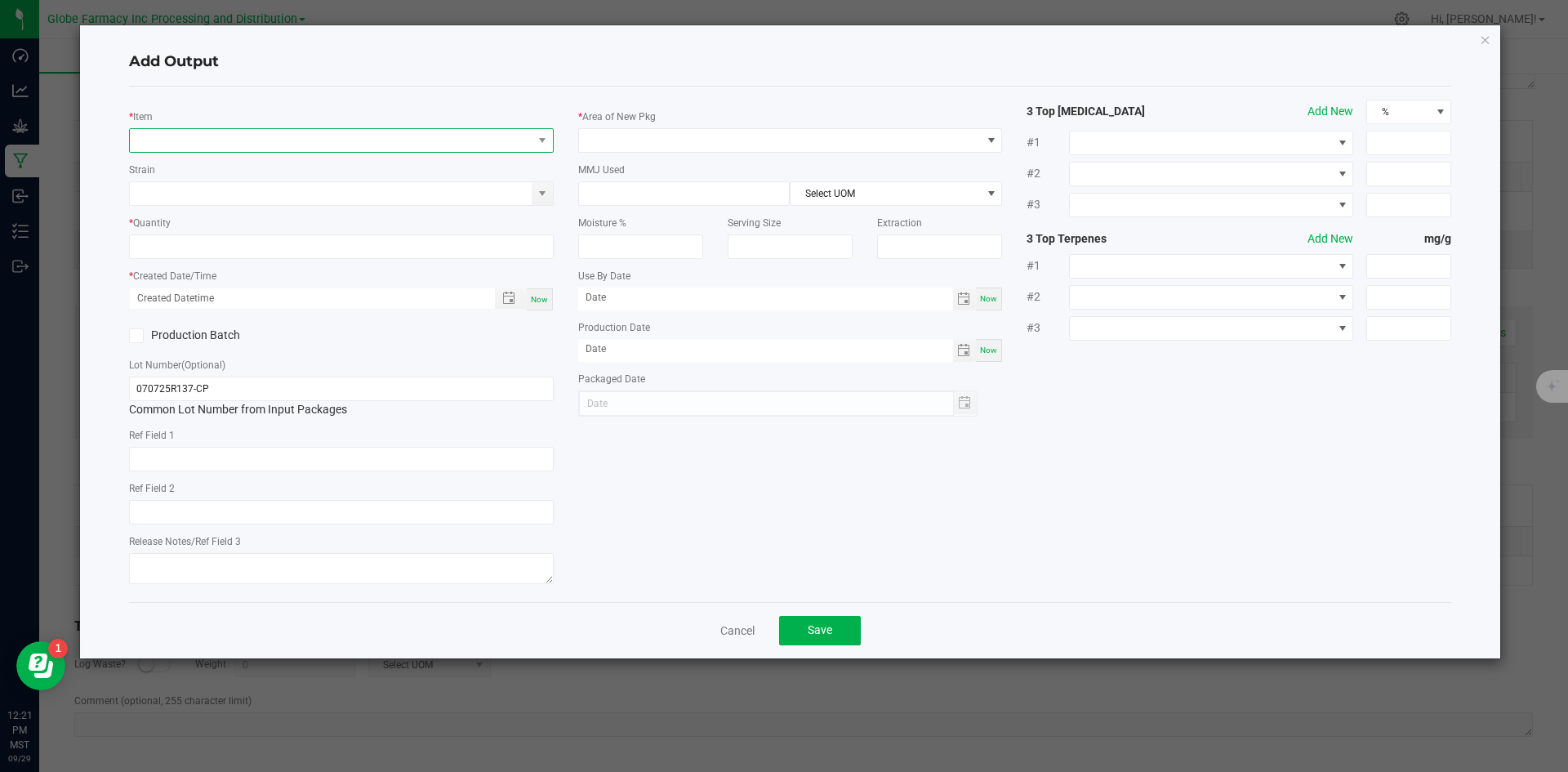
click at [376, 146] on span "NO DATA FOUND" at bounding box center [331, 141] width 403 height 23
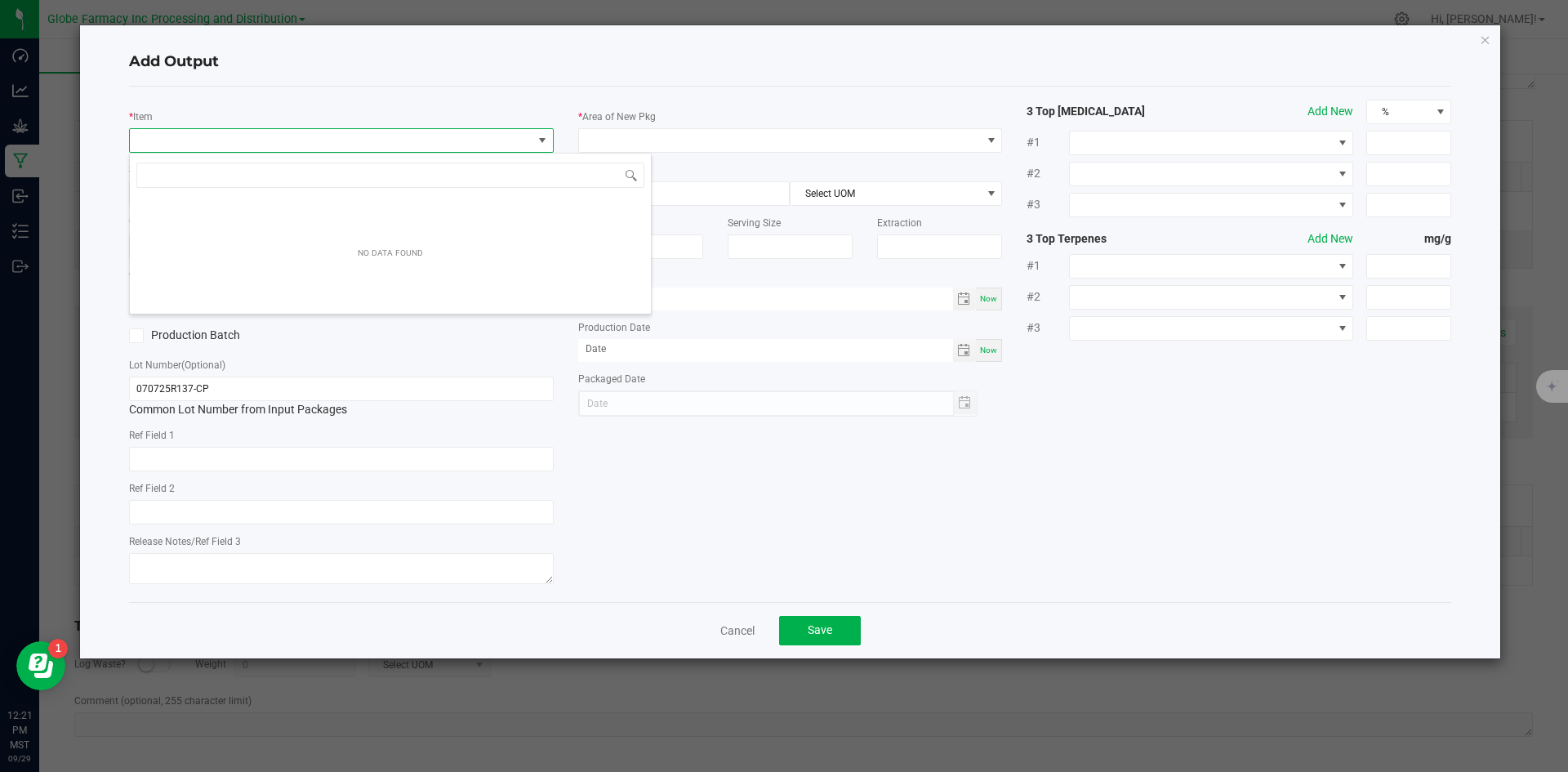
scroll to position [25, 424]
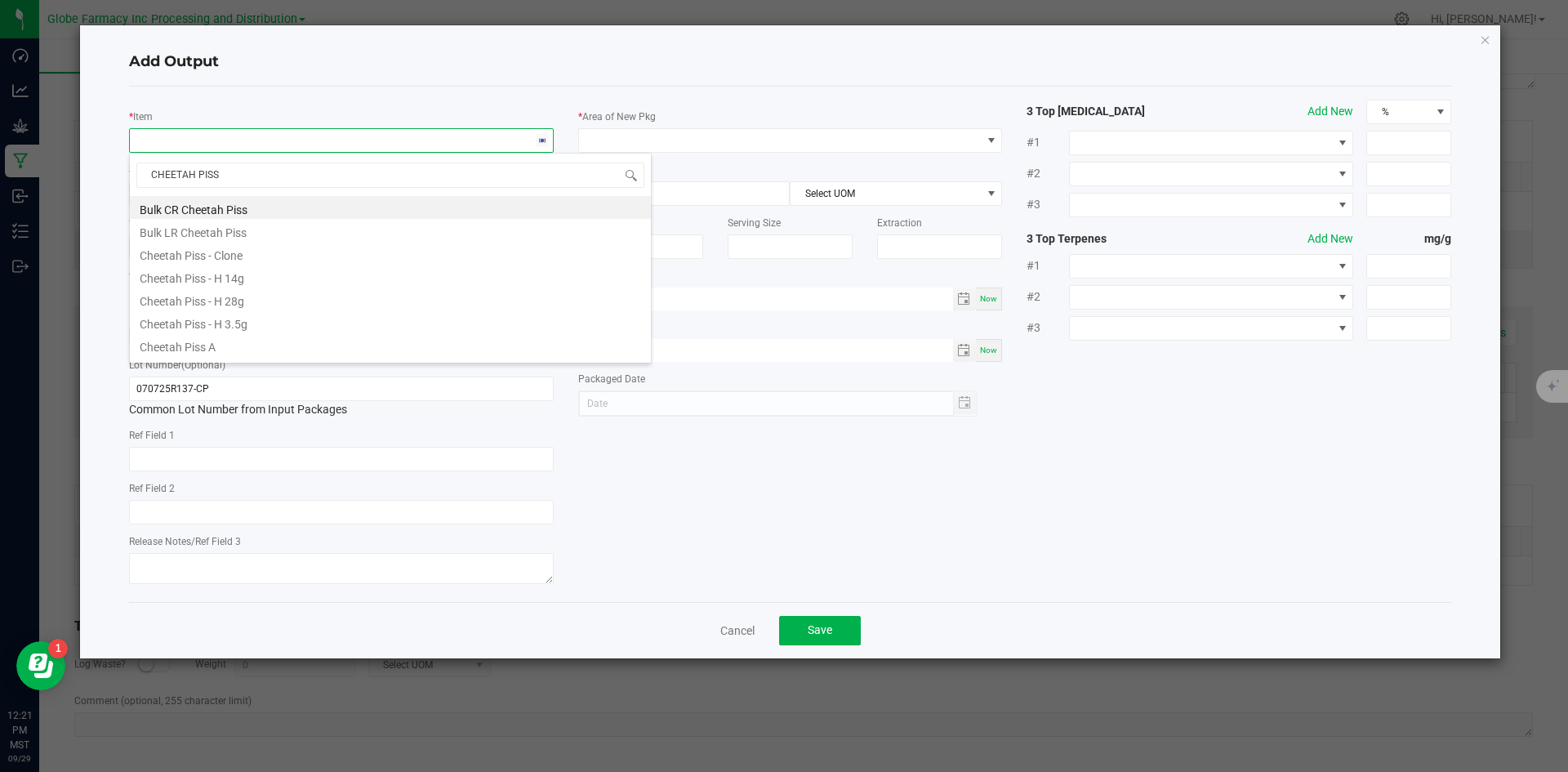
type input "CHEETAH PISS B"
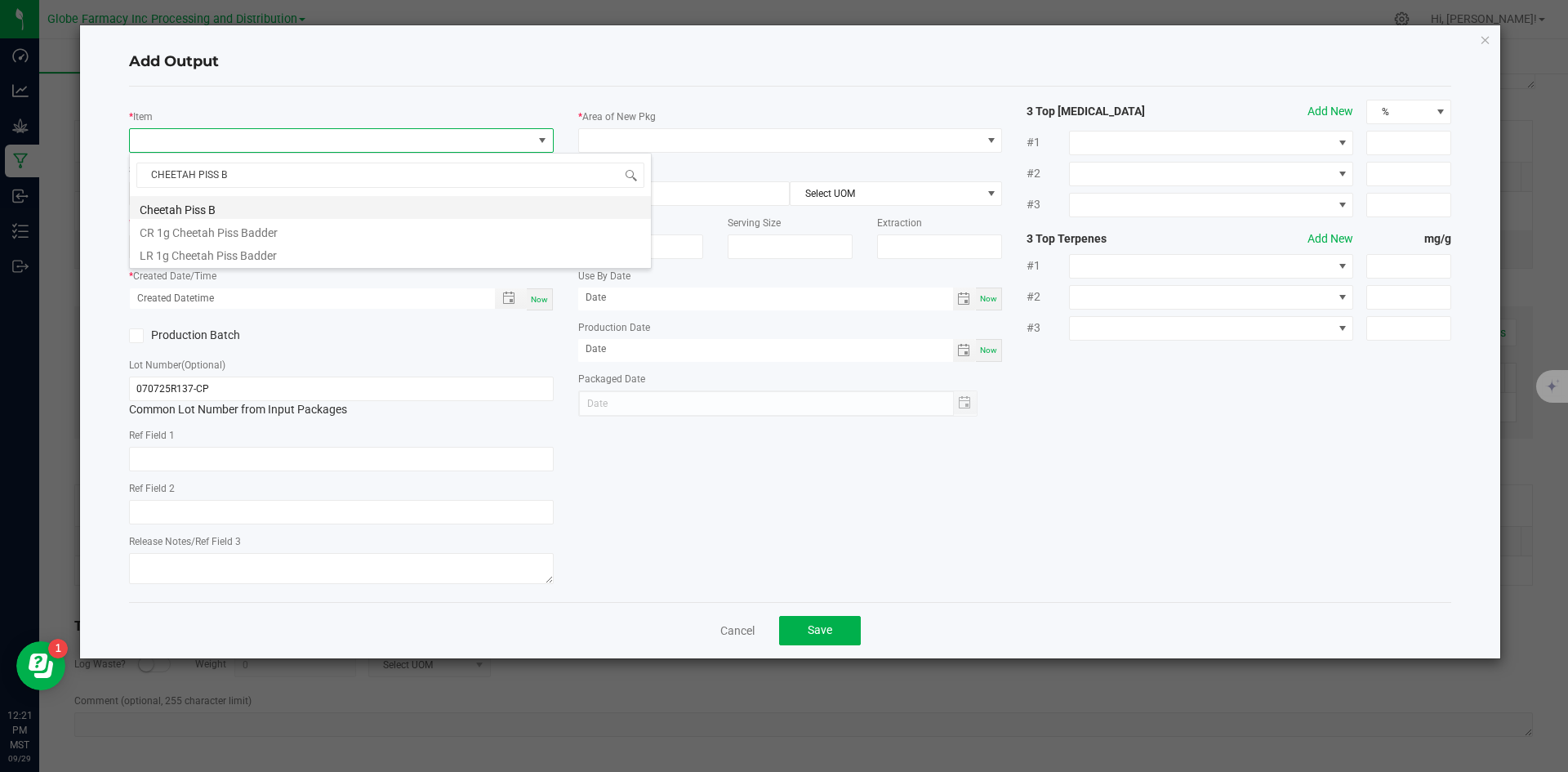
click at [221, 206] on li "Cheetah Piss B" at bounding box center [389, 207] width 521 height 23
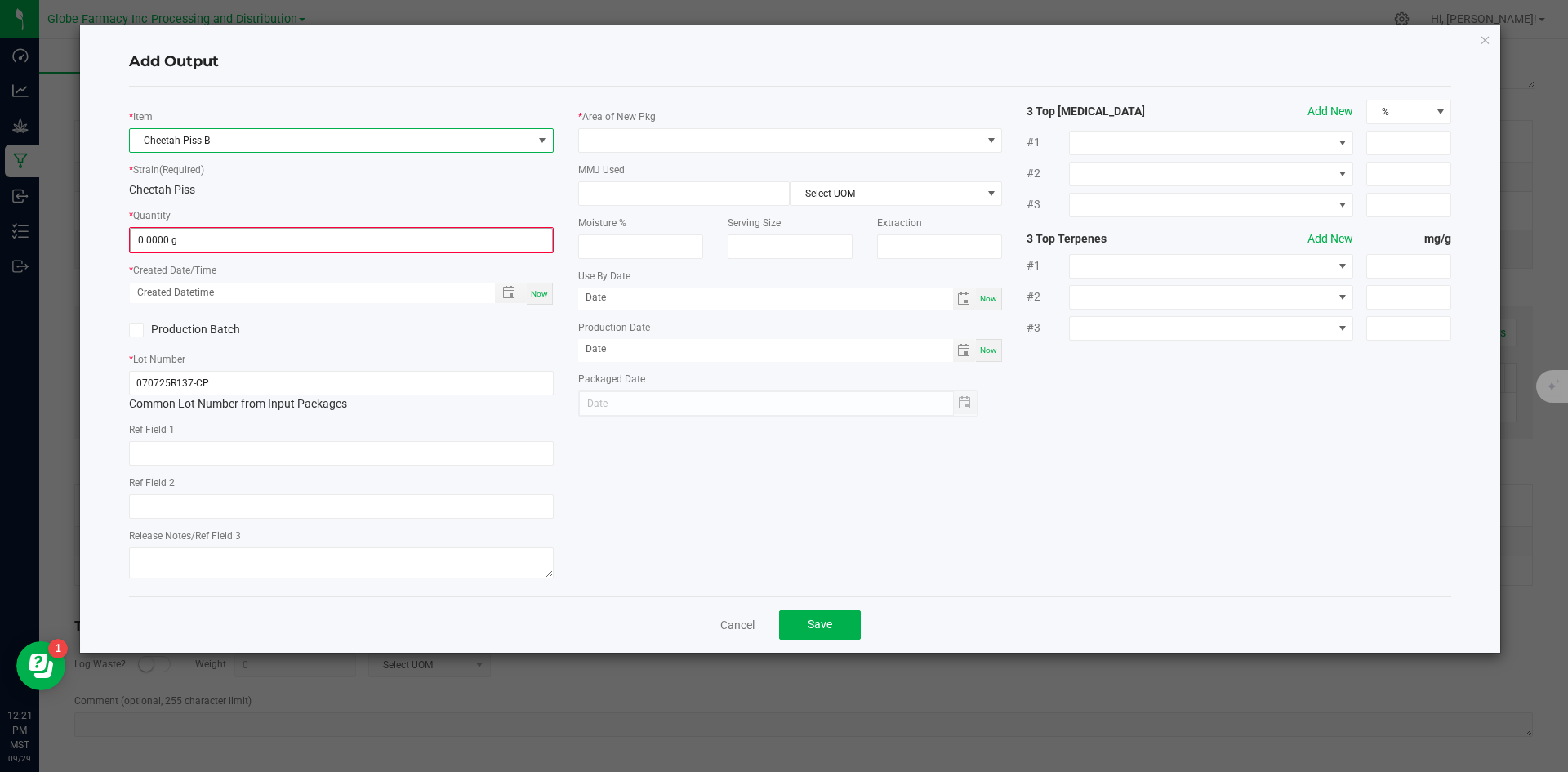
click at [203, 228] on span "0.0000 g" at bounding box center [341, 240] width 423 height 25
click at [201, 243] on input "0" at bounding box center [341, 240] width 422 height 23
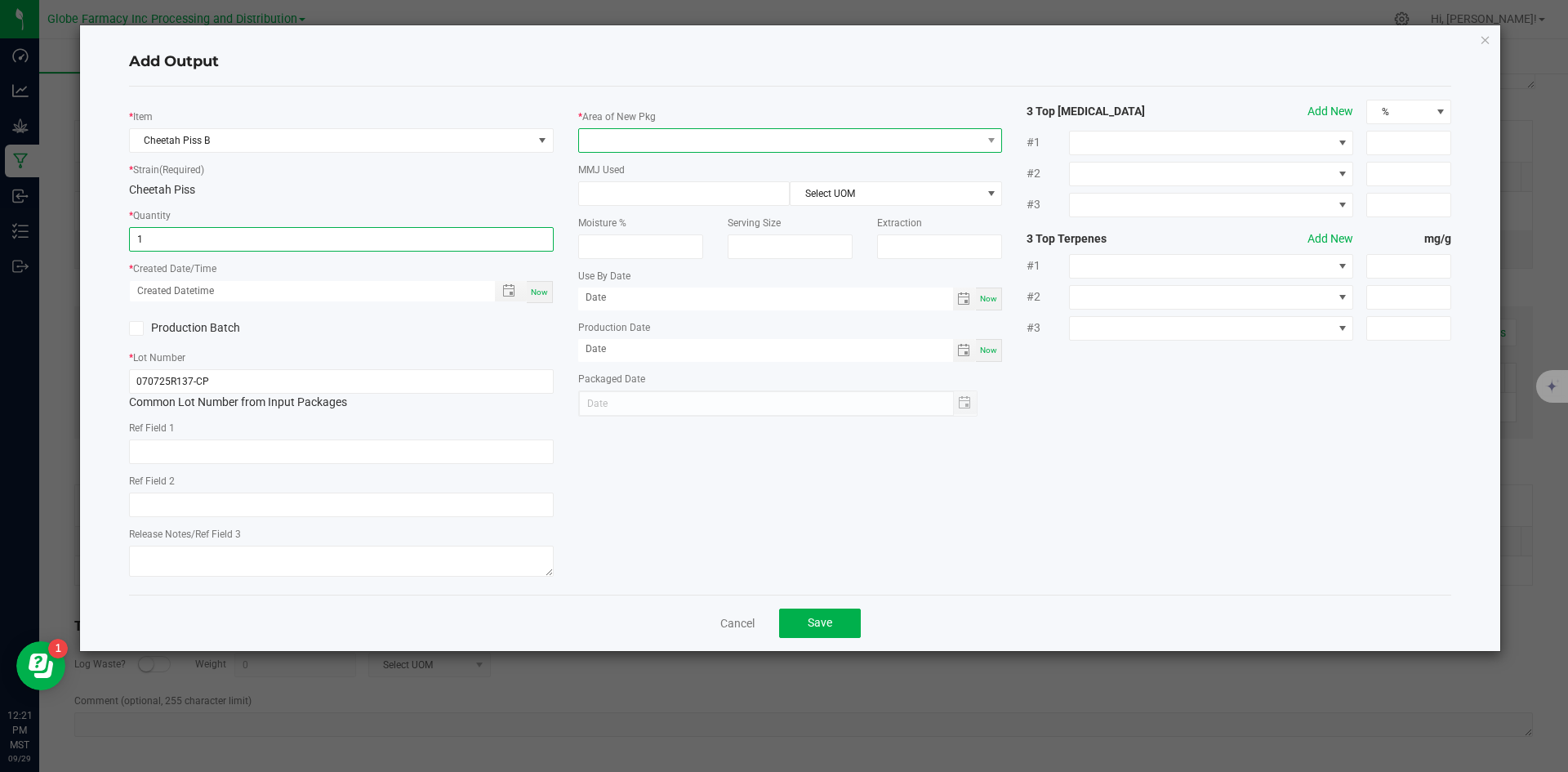
type input "1.0000 g"
click at [628, 135] on span at bounding box center [781, 141] width 403 height 23
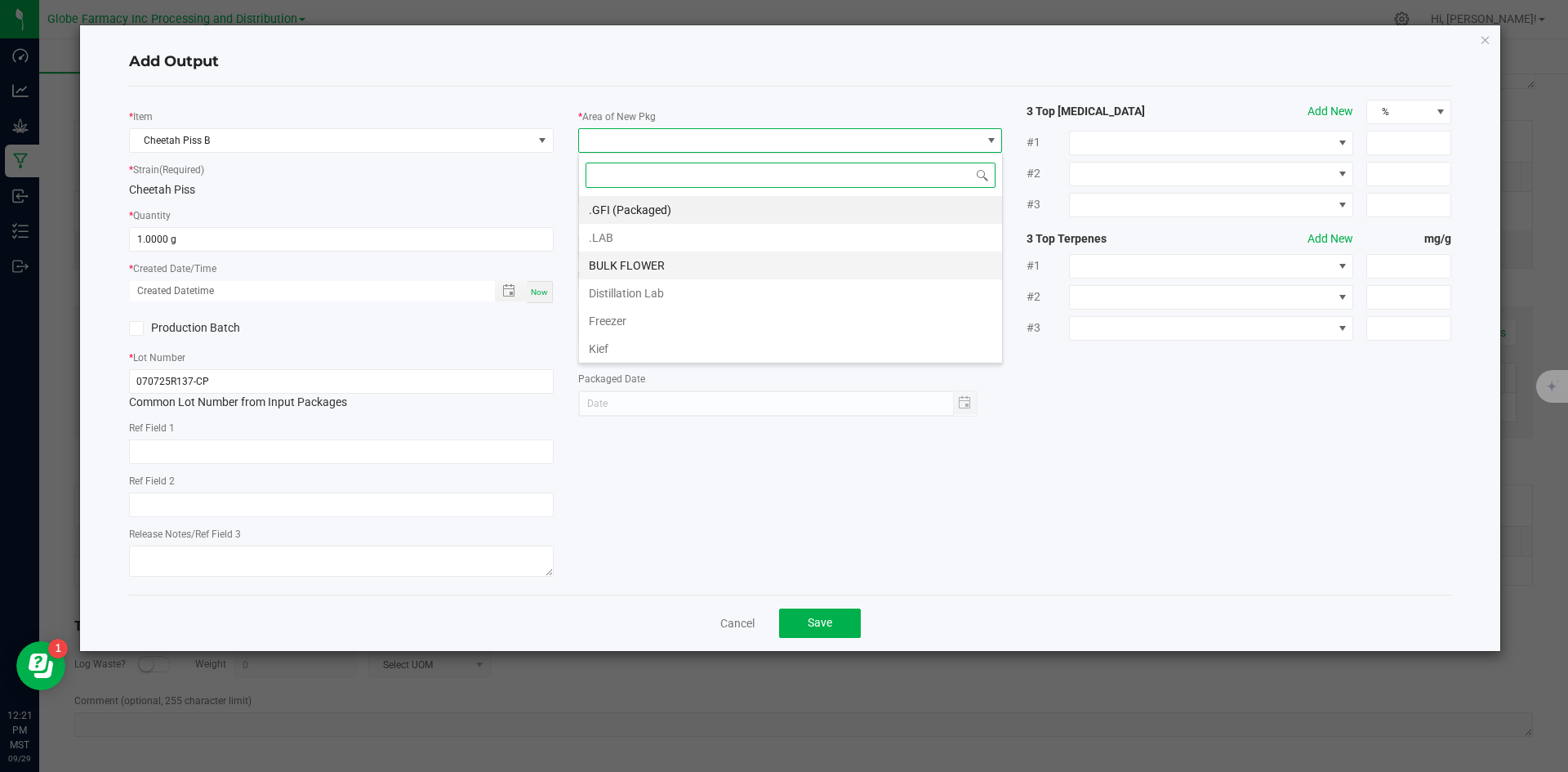
click at [633, 268] on li "BULK FLOWER" at bounding box center [791, 265] width 423 height 27
click at [627, 189] on span at bounding box center [781, 194] width 403 height 23
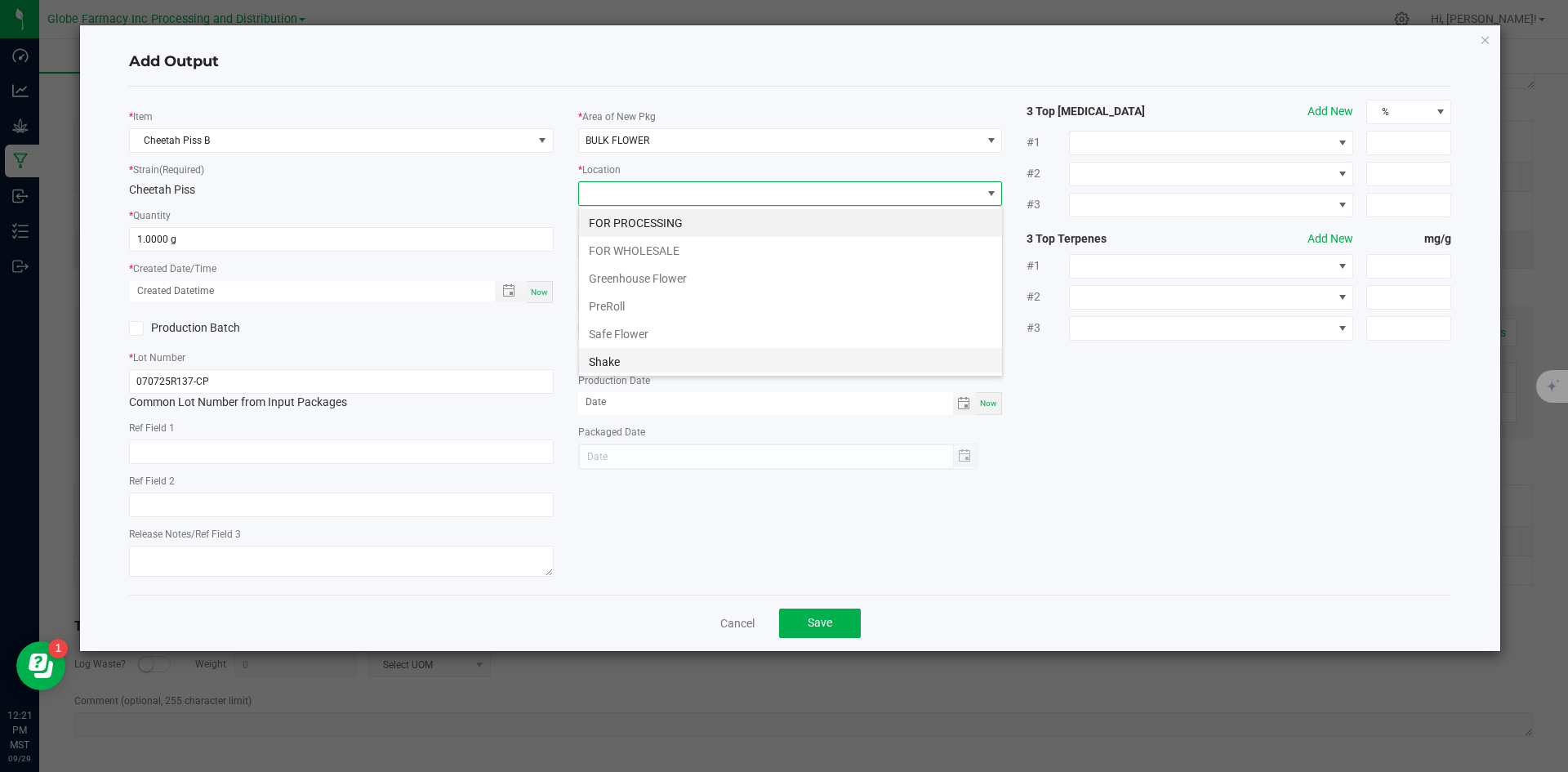
click at [670, 356] on li "Shake" at bounding box center [791, 361] width 423 height 27
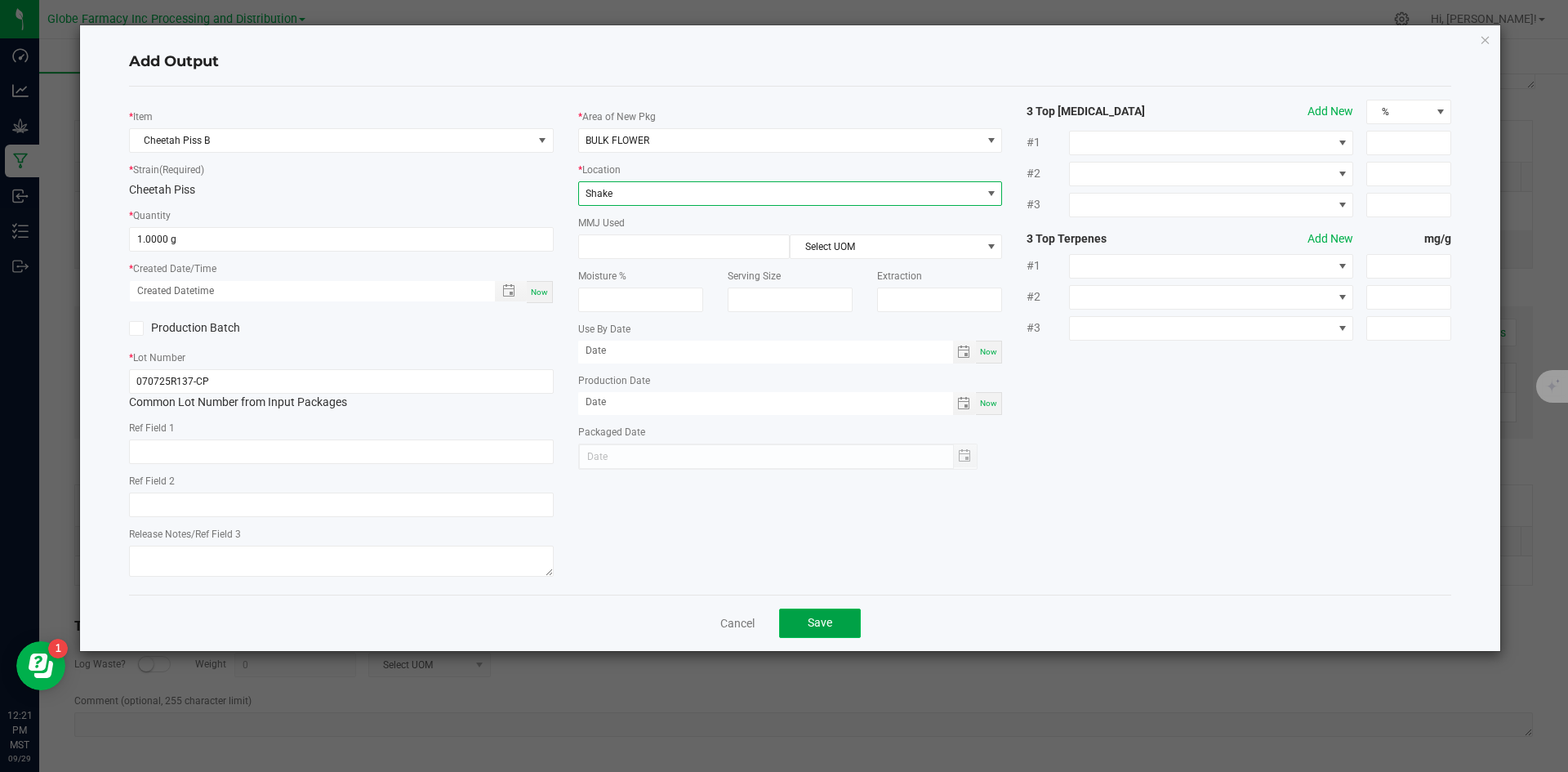
click at [838, 633] on button "Save" at bounding box center [819, 623] width 81 height 29
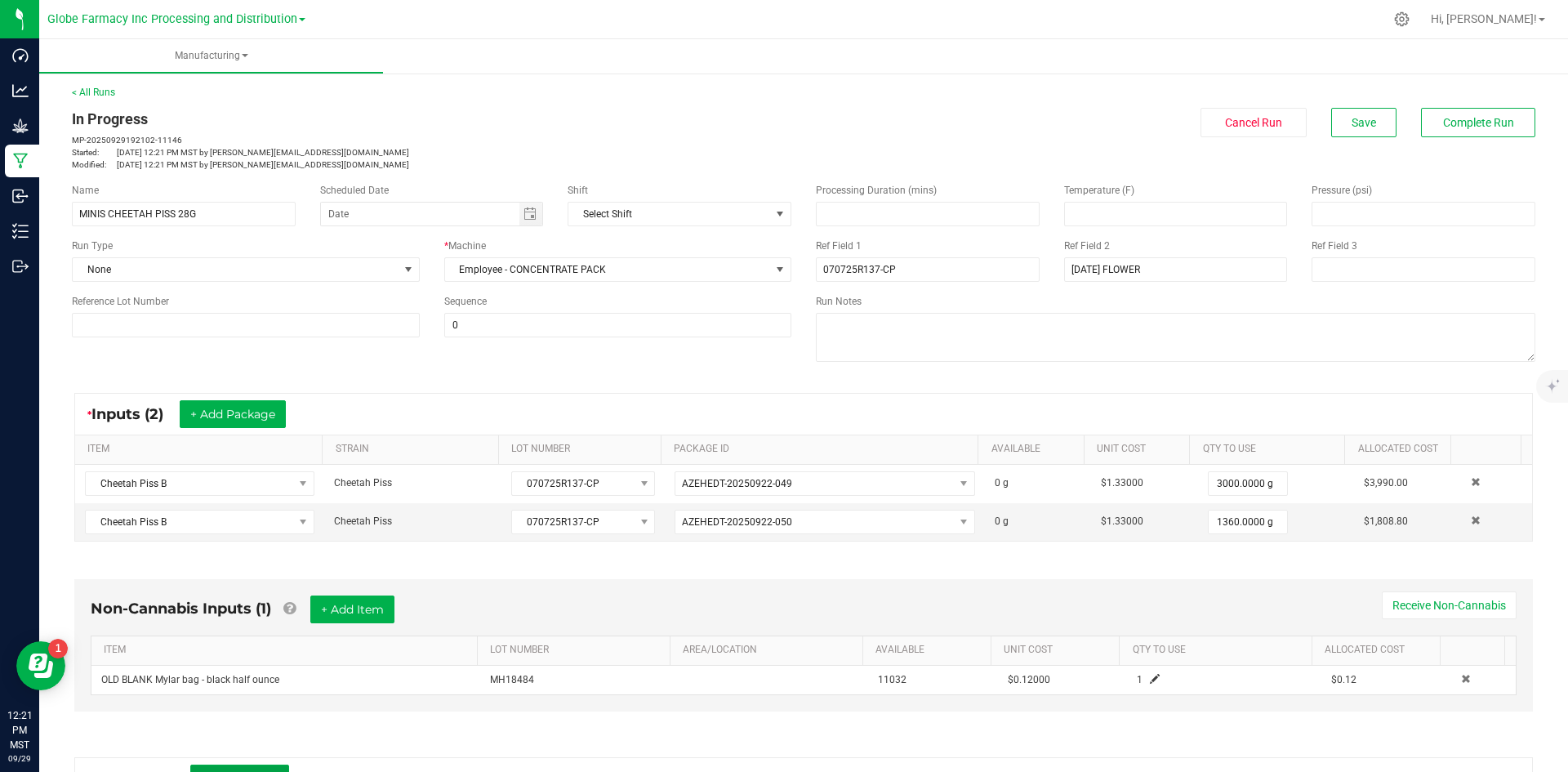
scroll to position [0, 0]
click at [1352, 124] on span "Save" at bounding box center [1364, 124] width 25 height 13
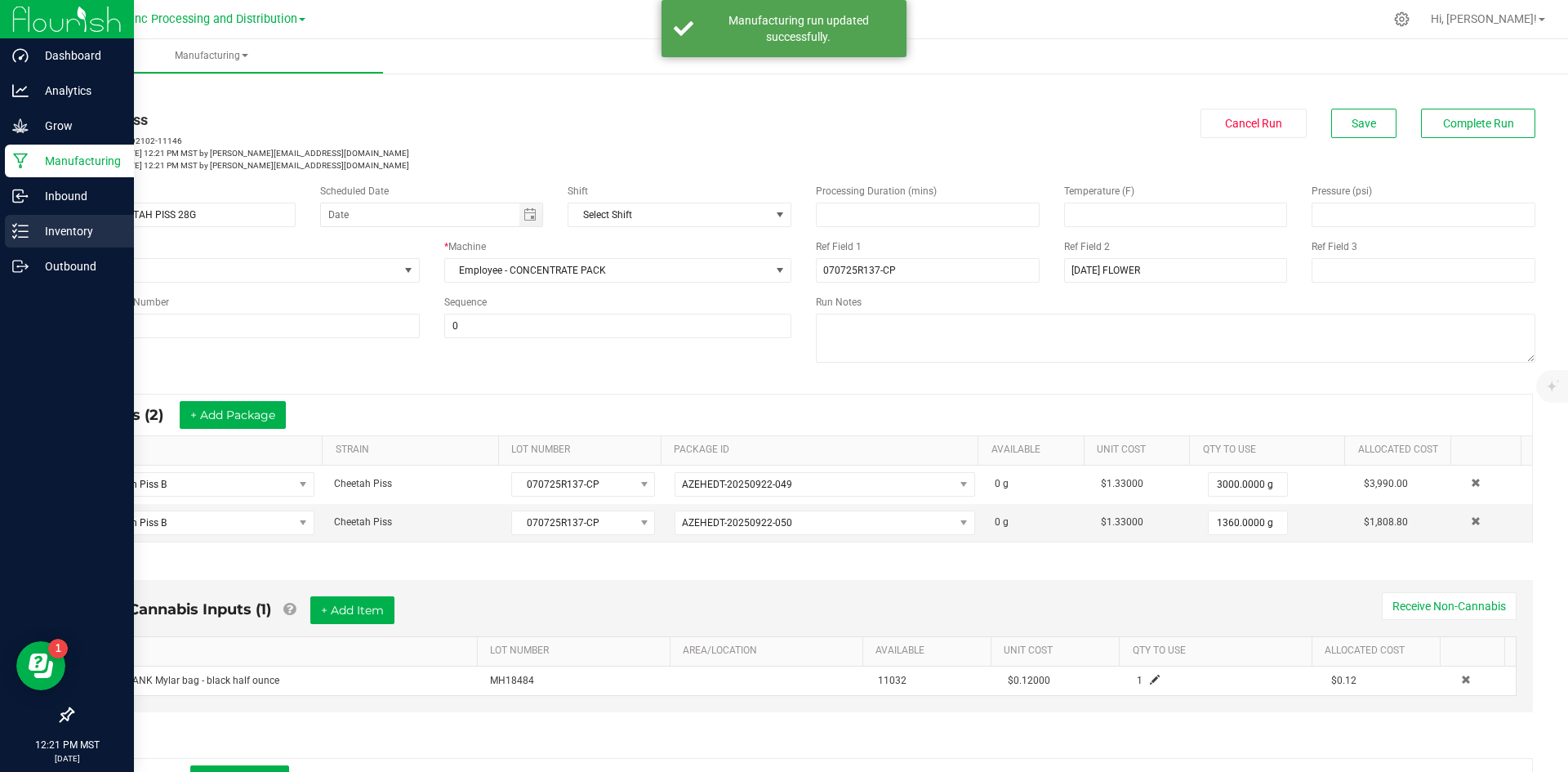
click at [58, 227] on p "Inventory" at bounding box center [78, 231] width 98 height 20
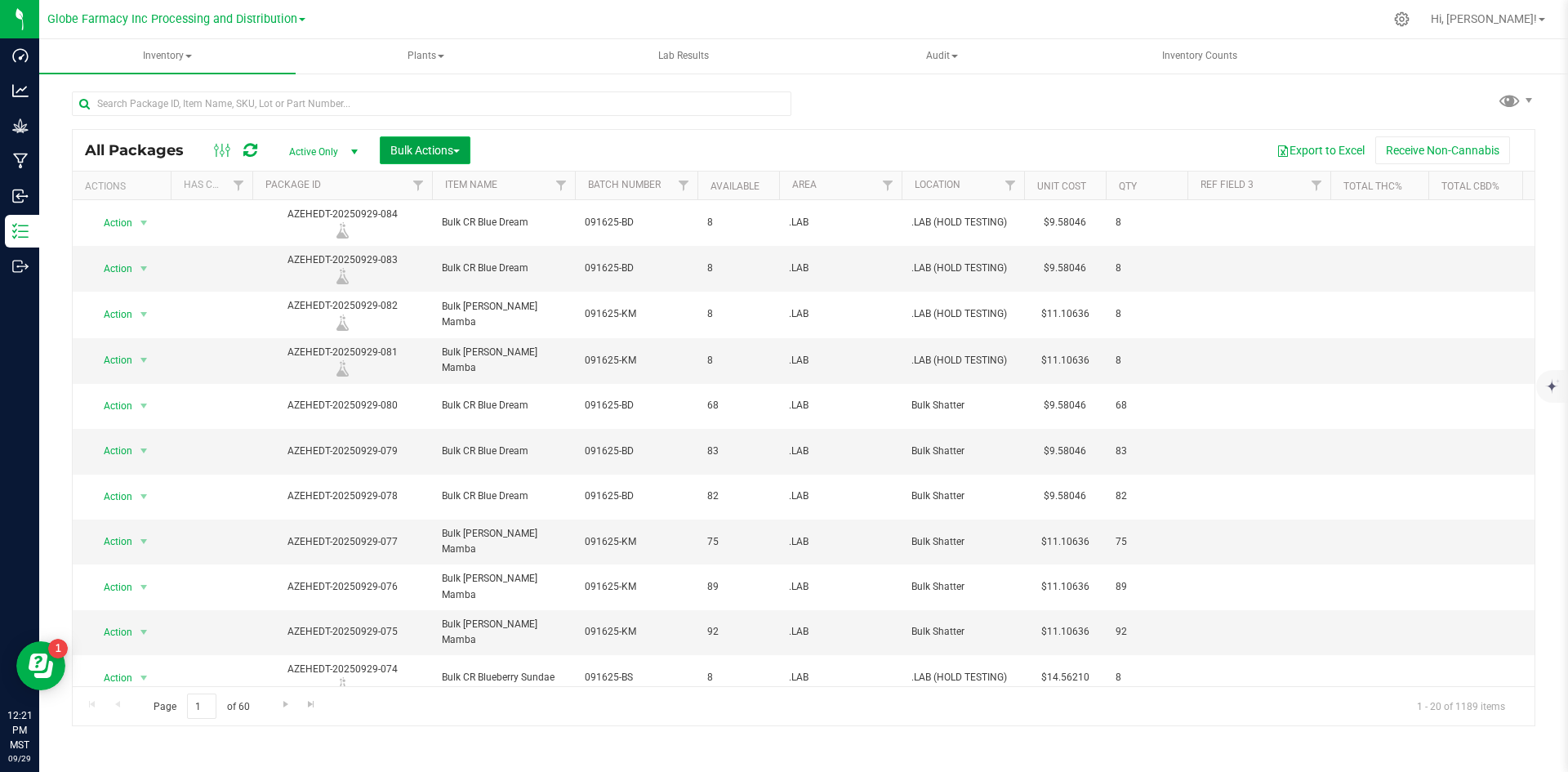
click at [439, 147] on span "Bulk Actions" at bounding box center [424, 150] width 69 height 13
click at [454, 180] on span "Add to manufacturing run" at bounding box center [451, 187] width 123 height 13
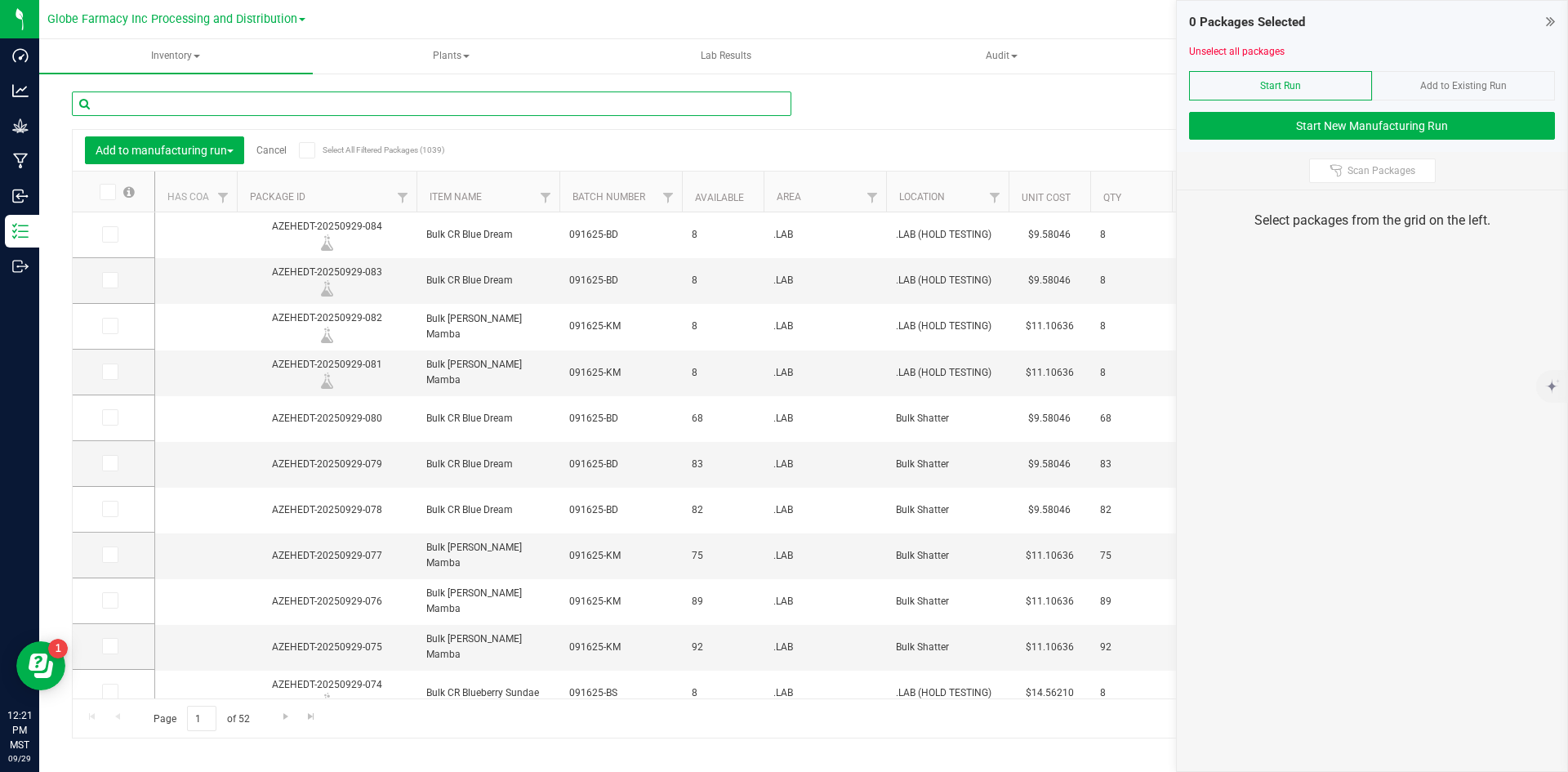
click at [375, 103] on input "text" at bounding box center [431, 104] width 719 height 25
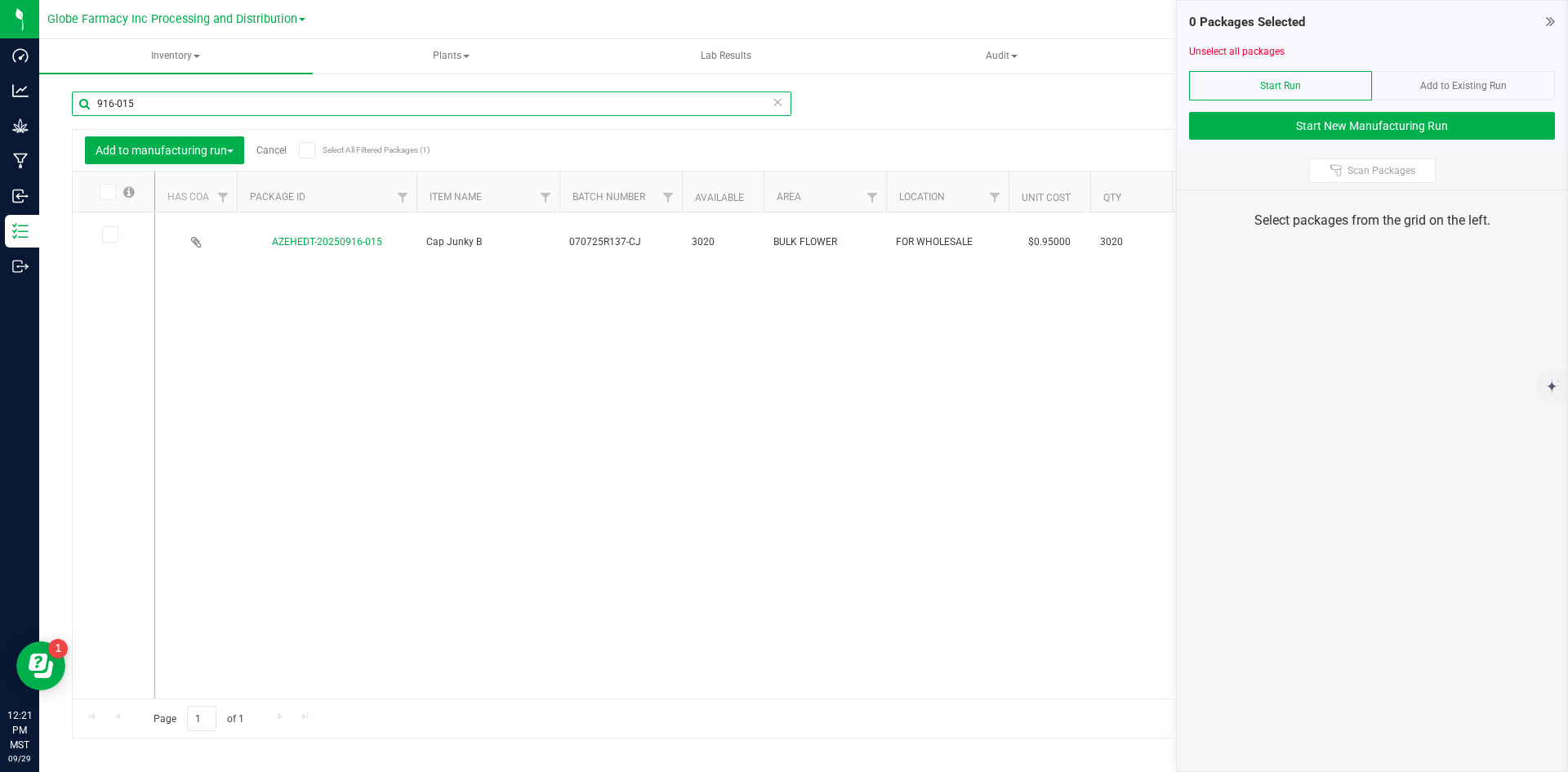
type input "916-015"
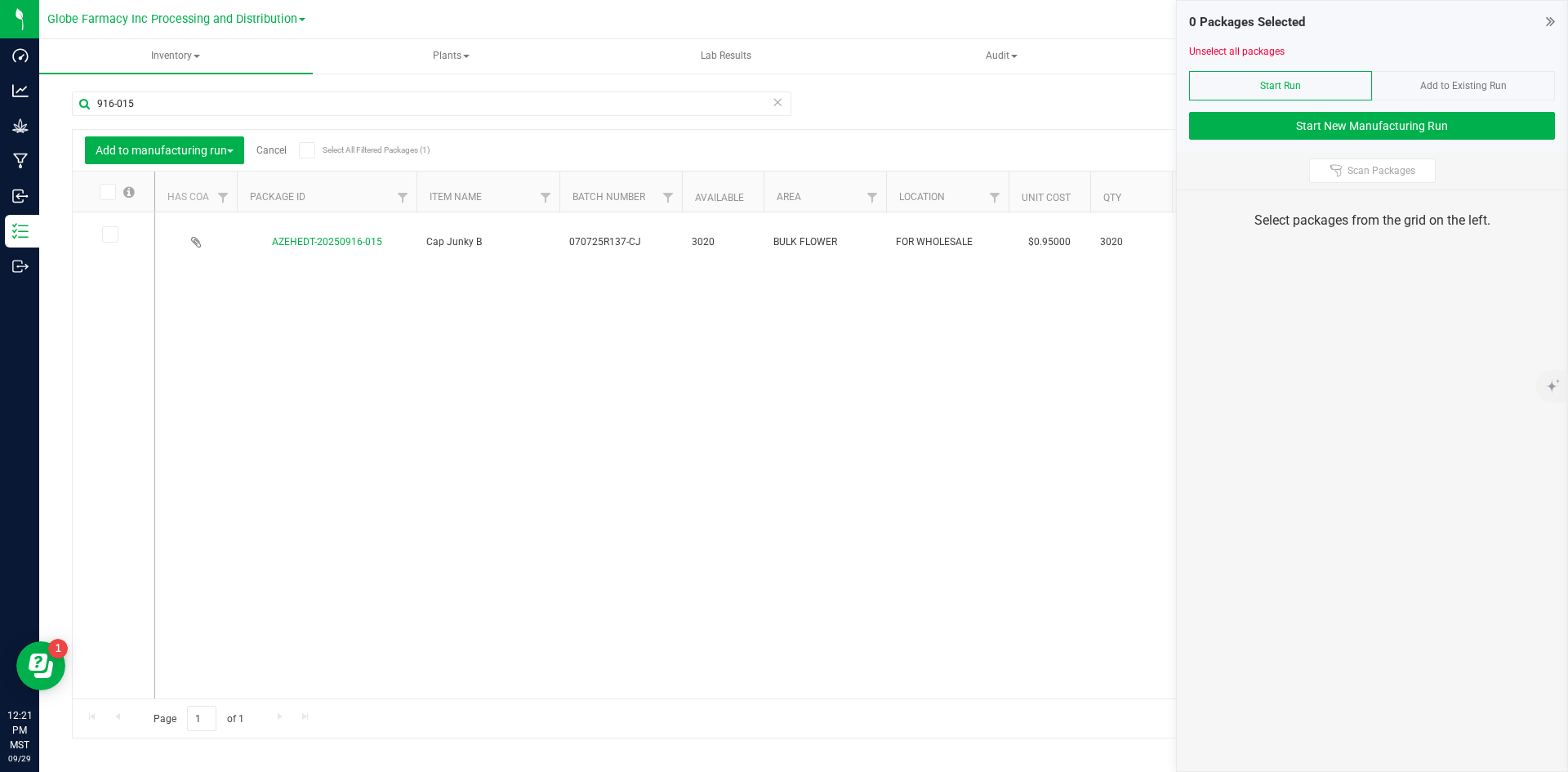
click at [107, 234] on icon at bounding box center [109, 234] width 10 height 0
click at [0, 0] on input "checkbox" at bounding box center [0, 0] width 0 height 0
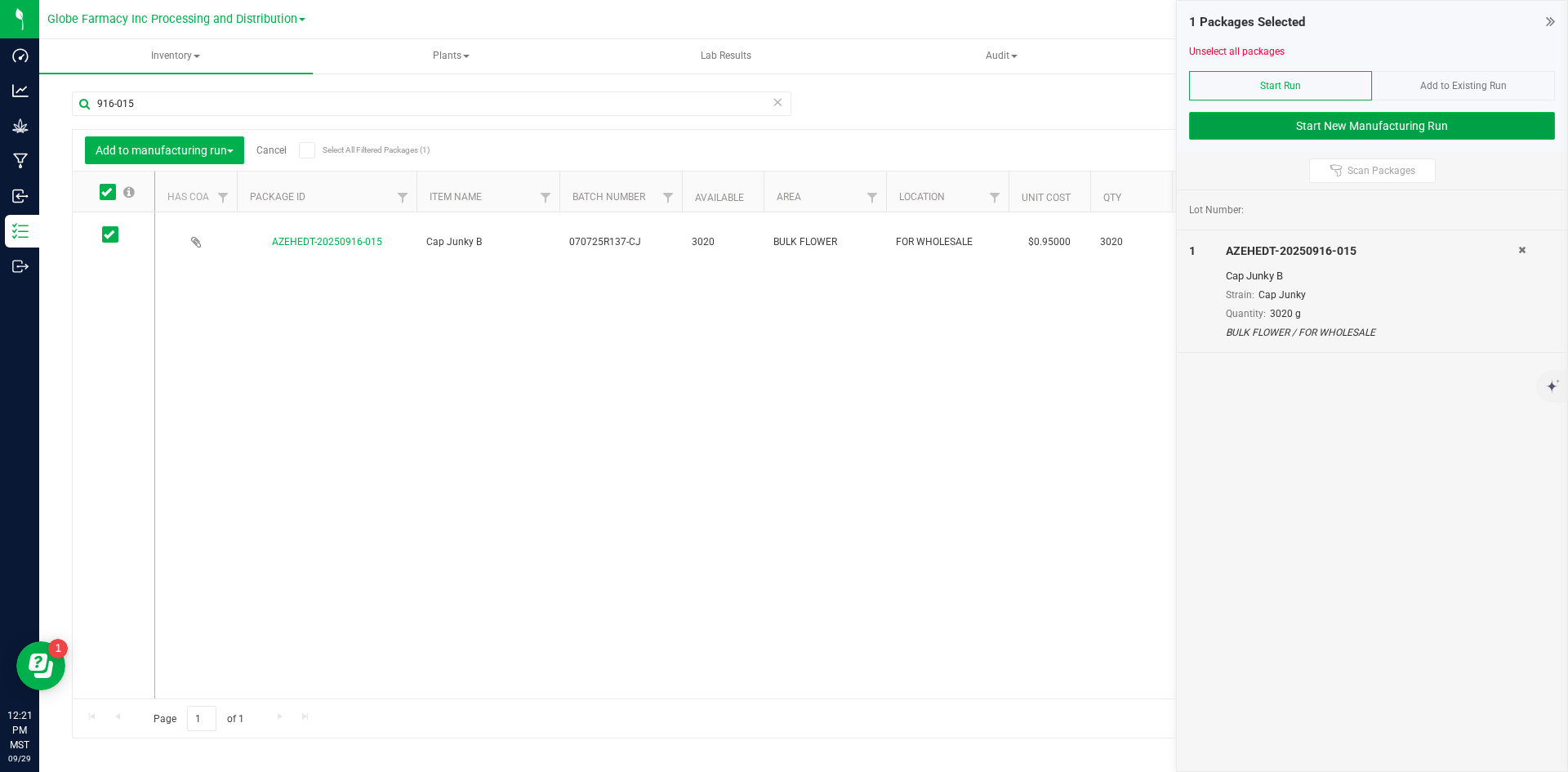
click at [1231, 125] on button "Start New Manufacturing Run" at bounding box center [1371, 125] width 366 height 27
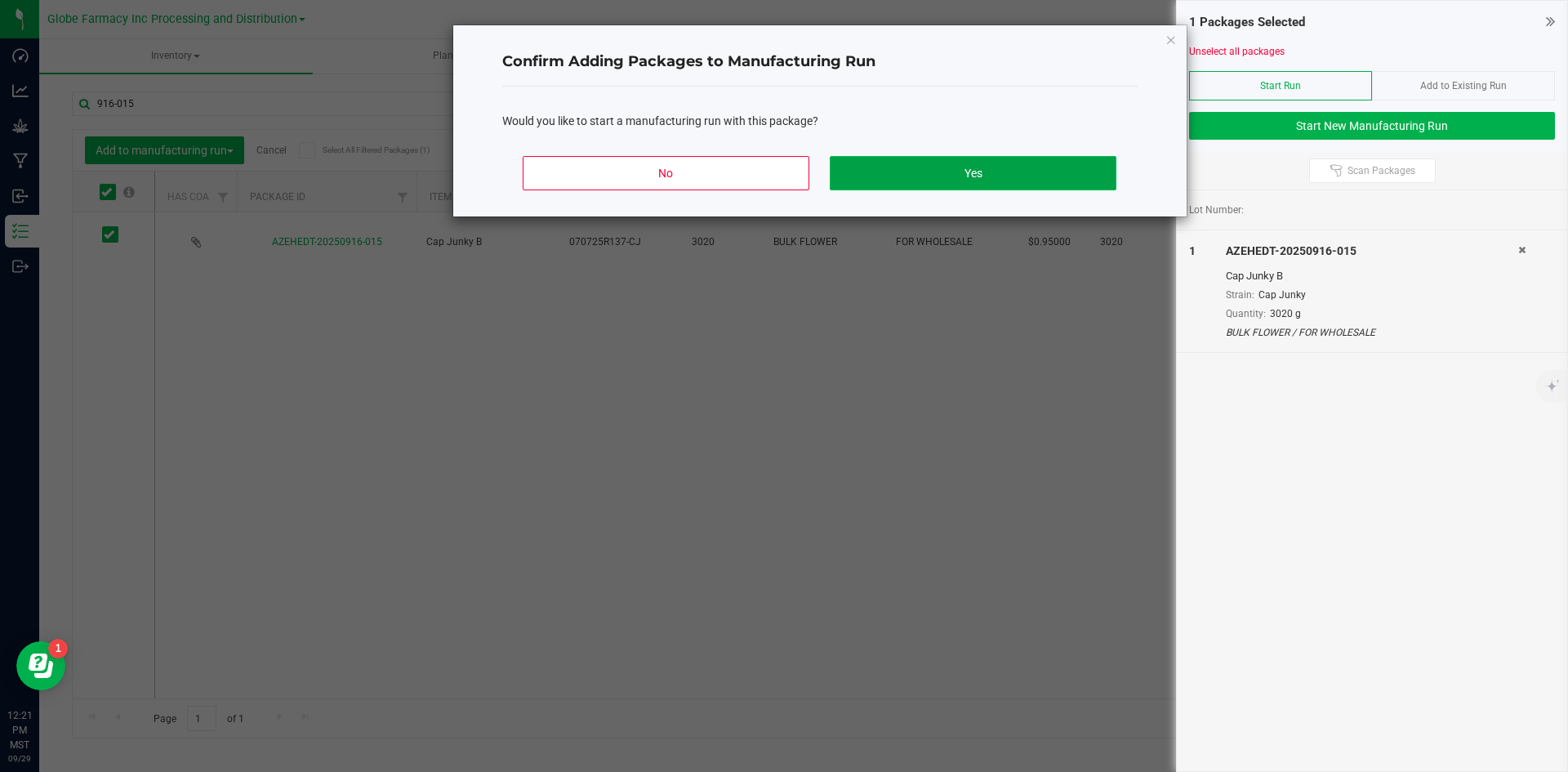
click at [911, 171] on button "Yes" at bounding box center [973, 173] width 285 height 34
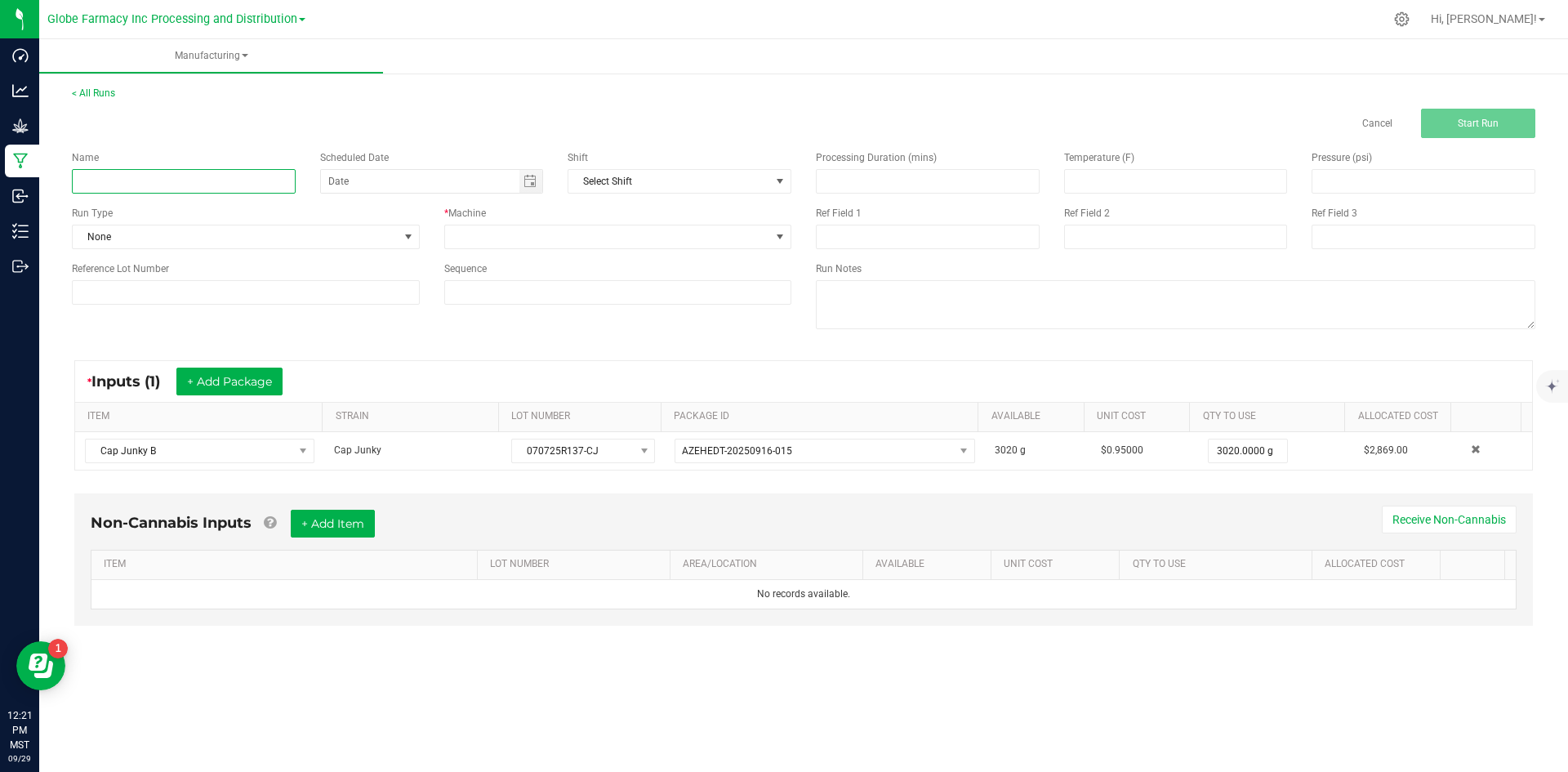
click at [181, 181] on input at bounding box center [183, 181] width 224 height 25
type input "MINIS CAP JUNKY 28G"
click at [460, 237] on span at bounding box center [608, 236] width 326 height 23
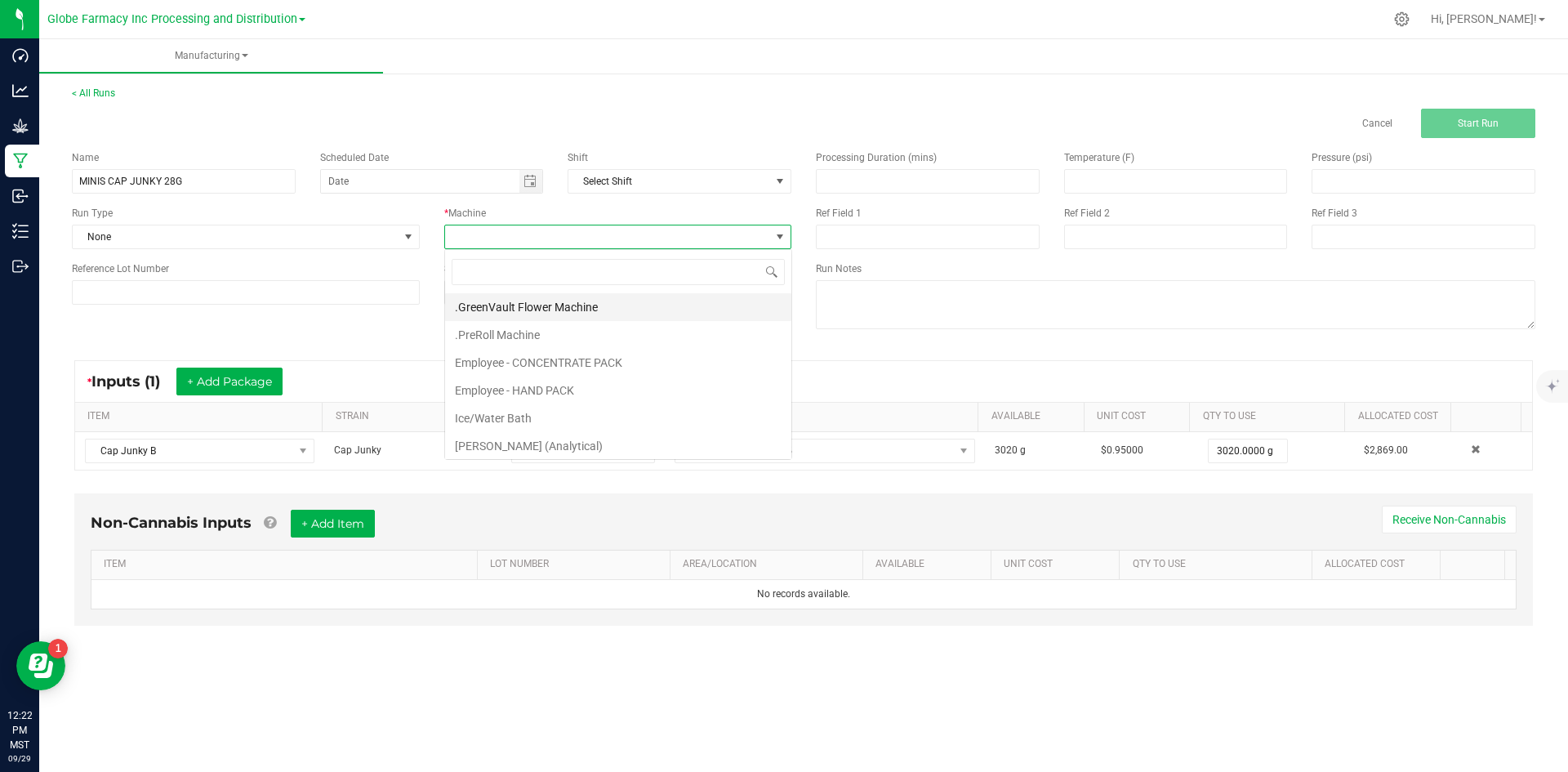
scroll to position [25, 347]
click at [474, 362] on li "Employee - CONCENTRATE PACK" at bounding box center [618, 362] width 346 height 27
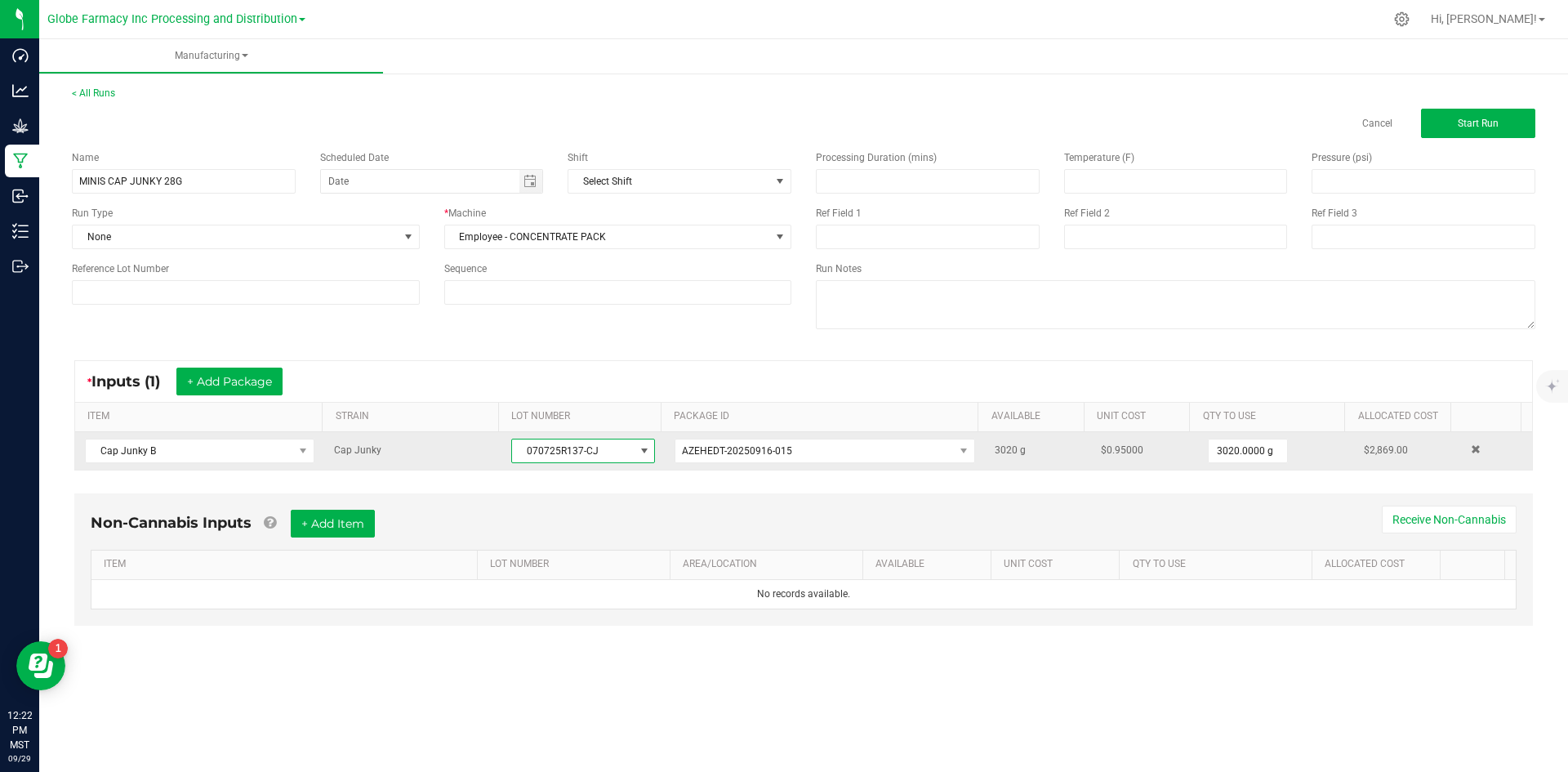
click at [518, 447] on span "070725R137-CJ" at bounding box center [573, 451] width 122 height 23
drag, startPoint x: 518, startPoint y: 447, endPoint x: 593, endPoint y: 447, distance: 75.0
click at [593, 447] on span "070725R137-CJ" at bounding box center [573, 451] width 122 height 23
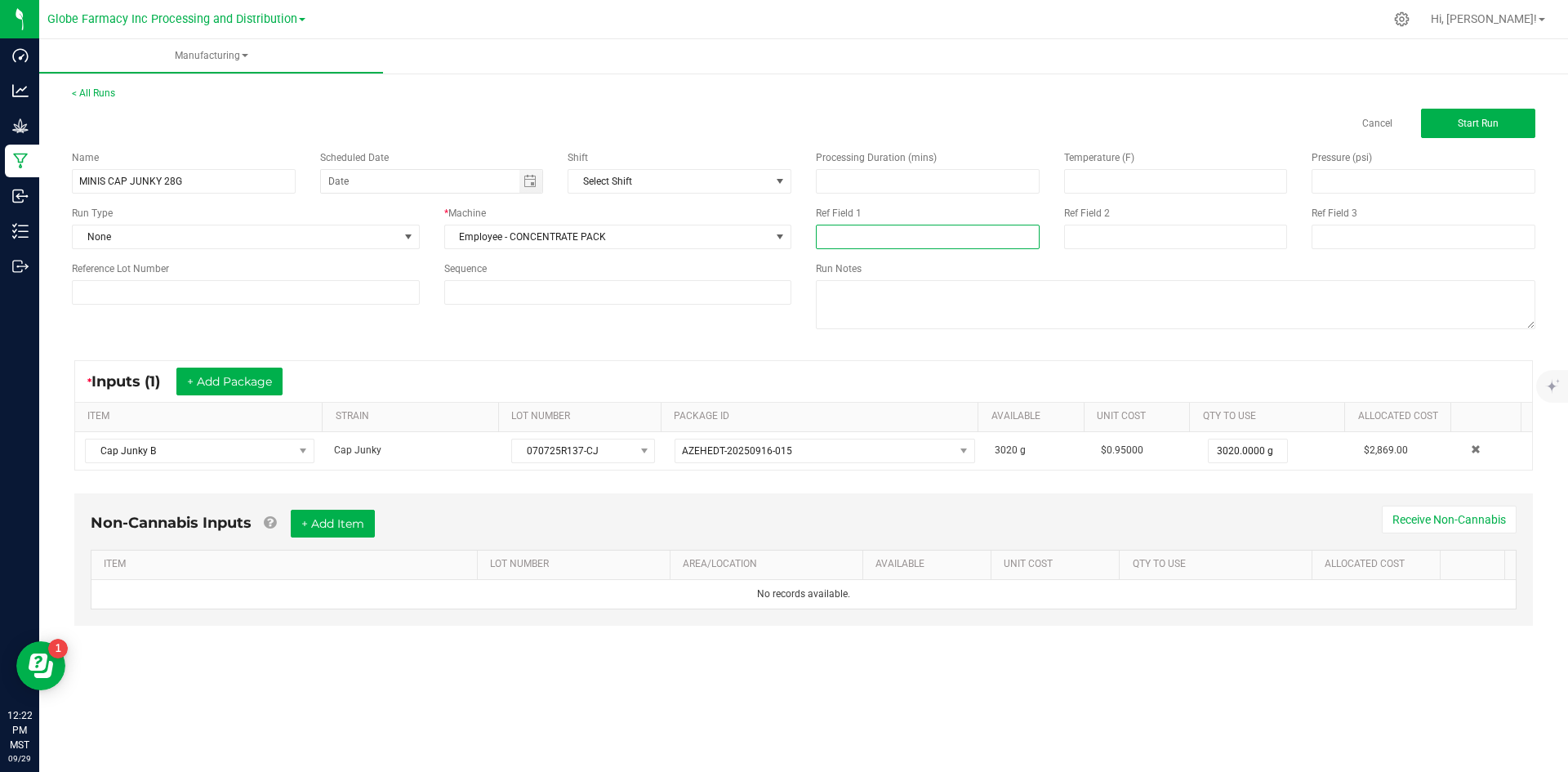
paste input "070725R137-CJ"
type input "070725R137-CJ"
click at [1111, 237] on input at bounding box center [1176, 237] width 224 height 25
type input "[DATE] FLOWER"
click at [323, 523] on button "+ Add Item" at bounding box center [333, 523] width 84 height 27
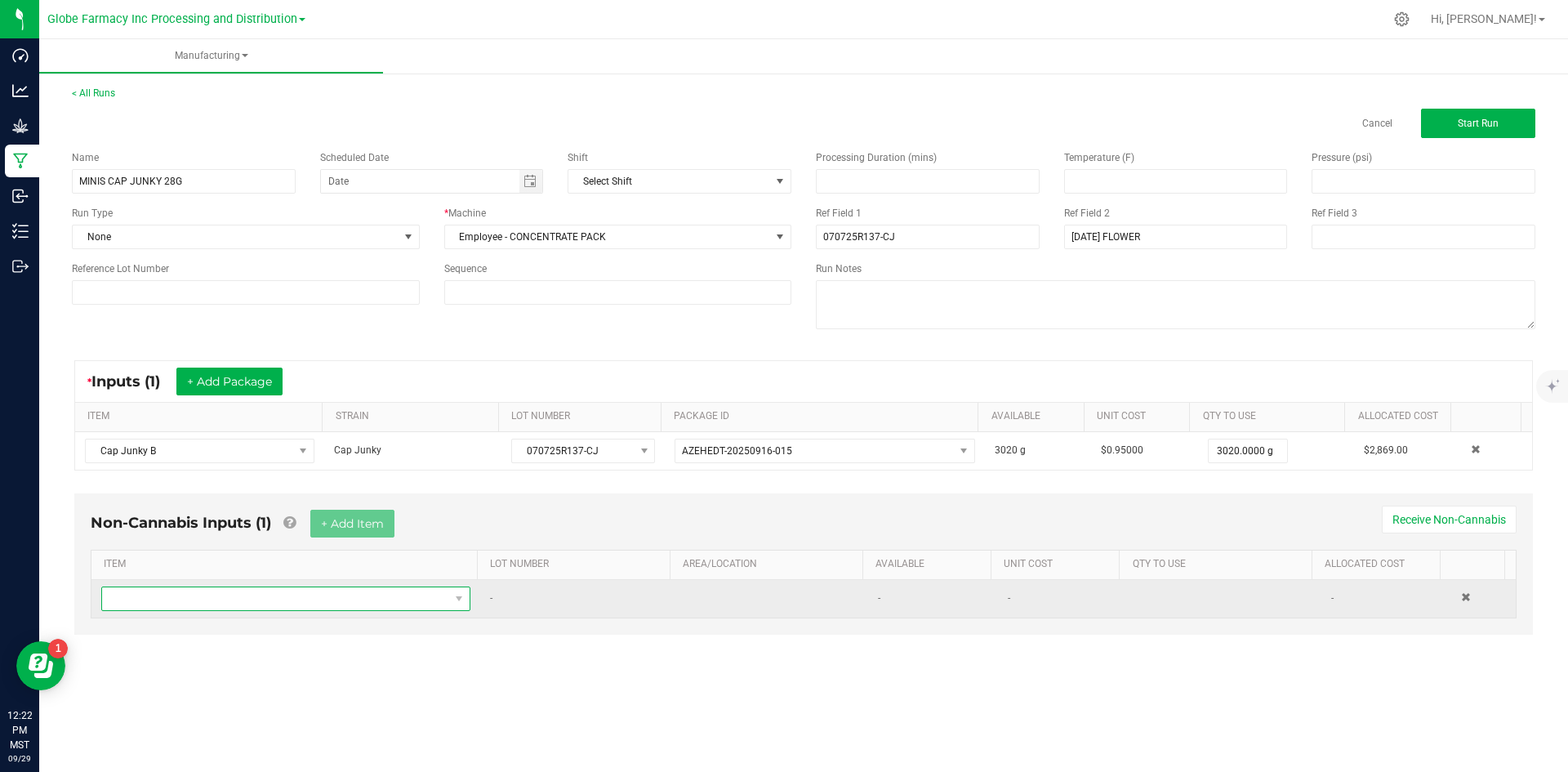
click at [261, 606] on span "NO DATA FOUND" at bounding box center [275, 598] width 347 height 23
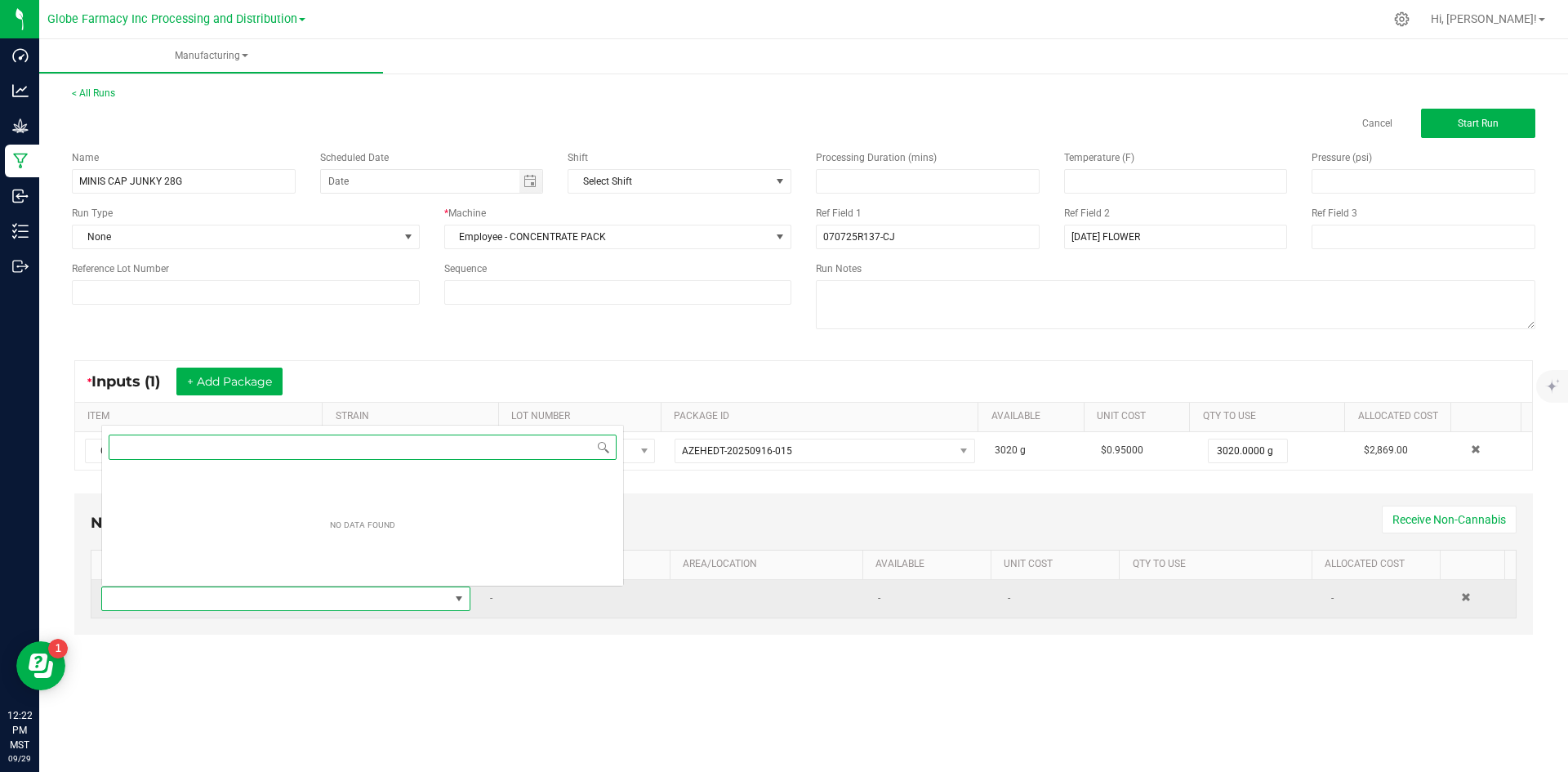
scroll to position [25, 363]
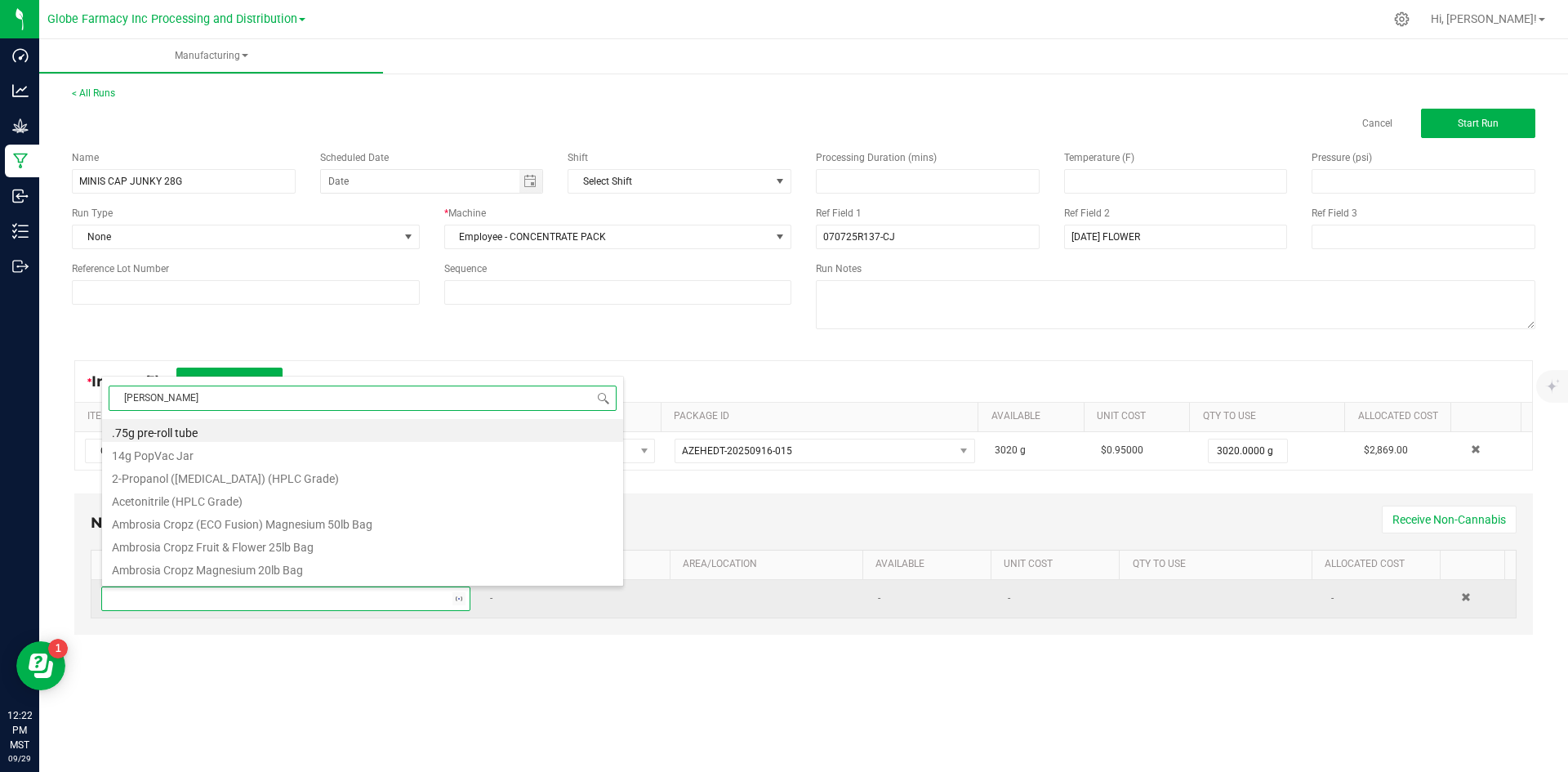
type input "MYLAR"
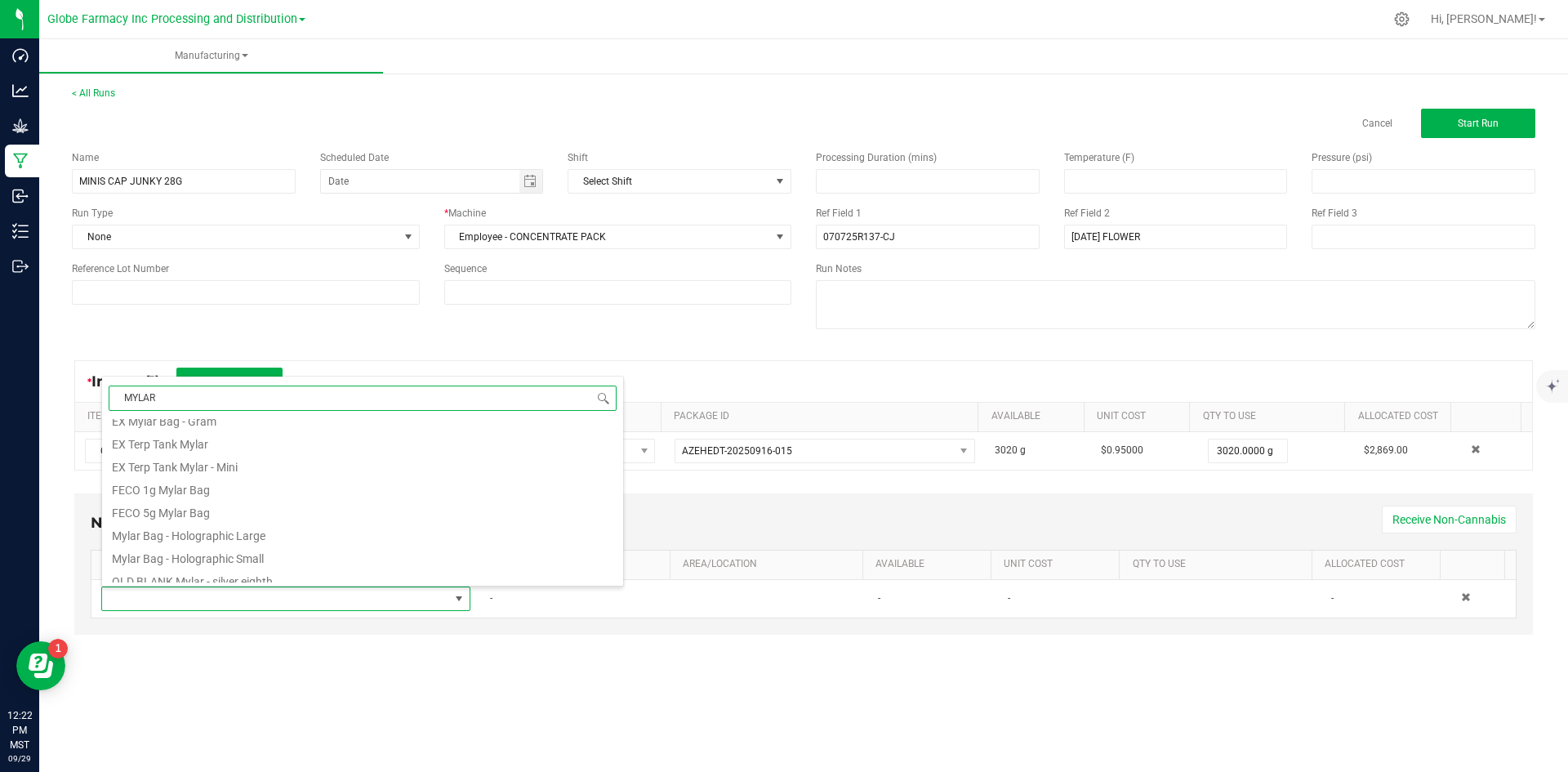
scroll to position [327, 0]
click at [325, 532] on li "OLD BLANK Mylar bag - black half ounce" at bounding box center [362, 538] width 521 height 23
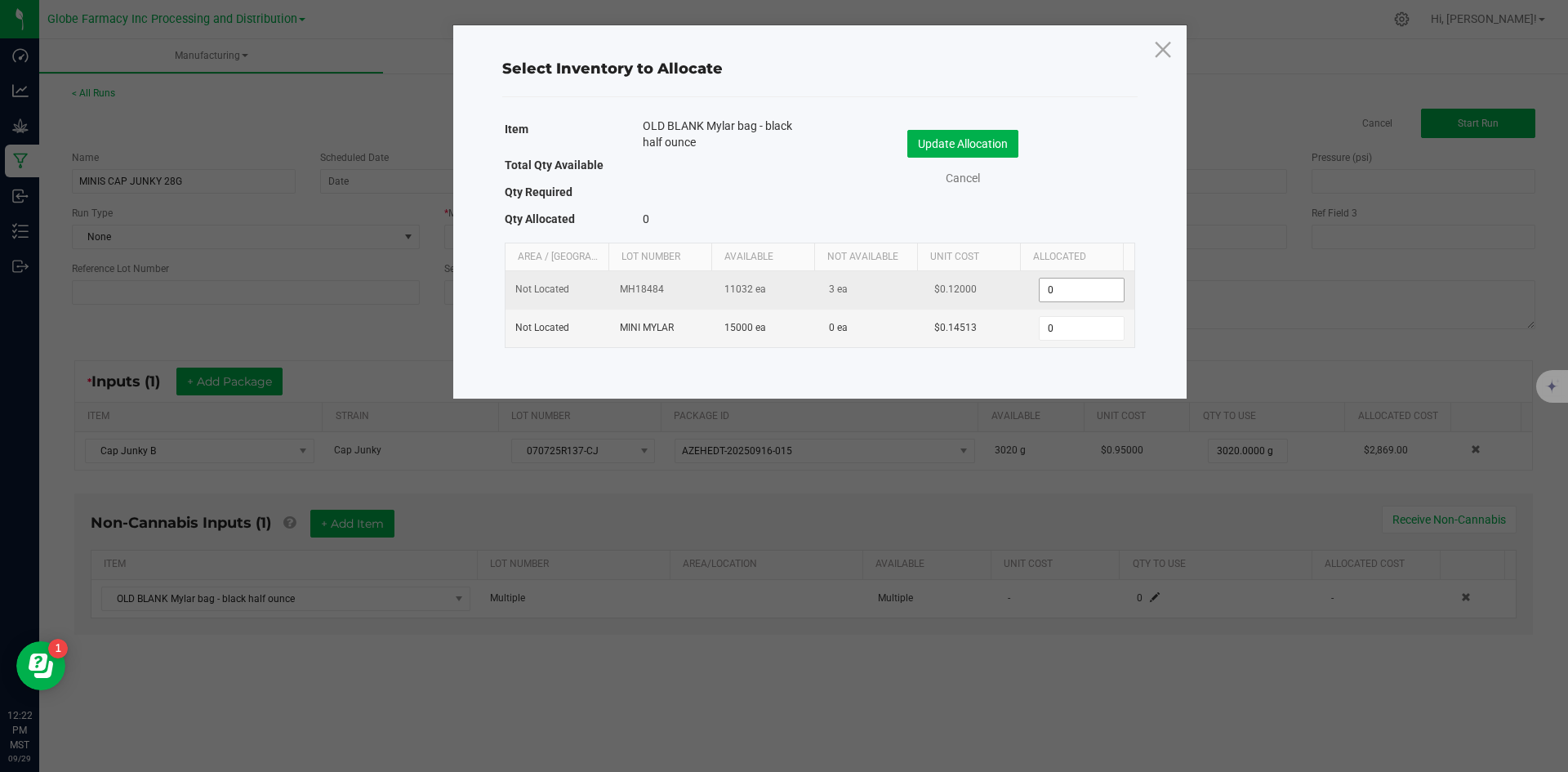
click at [1048, 291] on input "0" at bounding box center [1081, 290] width 83 height 23
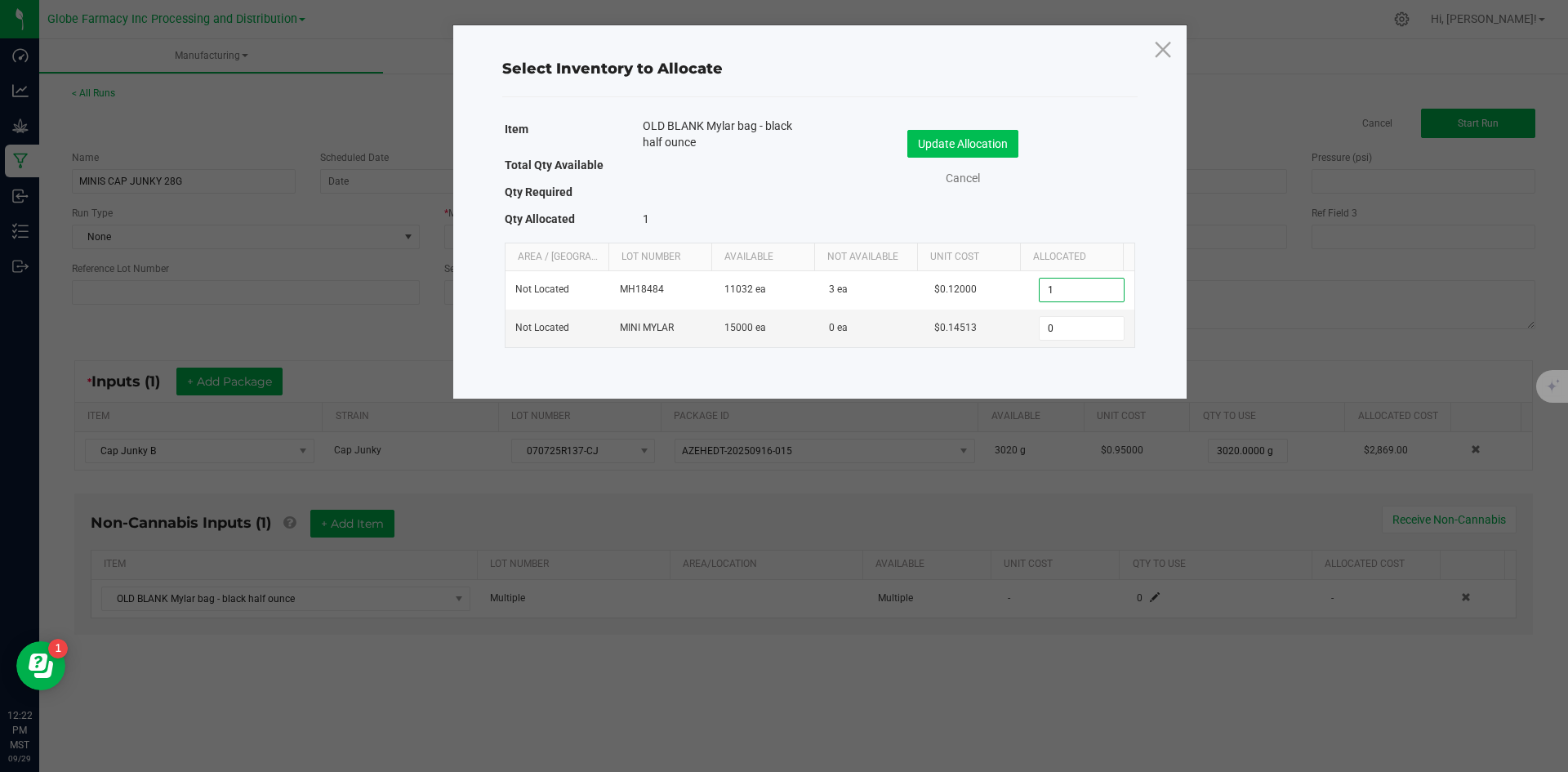
type input "1"
click at [963, 146] on button "Update Allocation" at bounding box center [963, 143] width 112 height 27
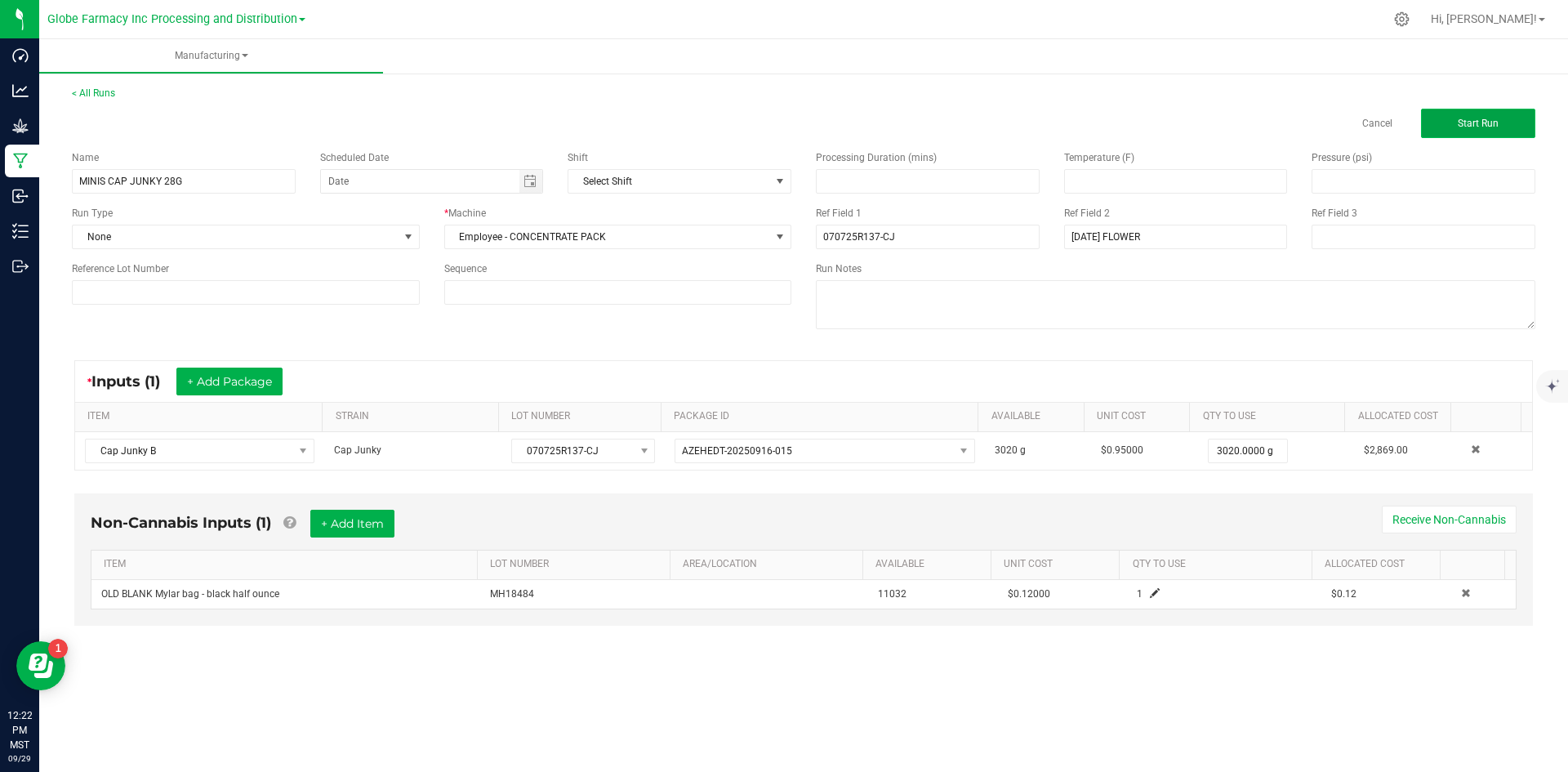
click at [1480, 114] on button "Start Run" at bounding box center [1478, 123] width 114 height 29
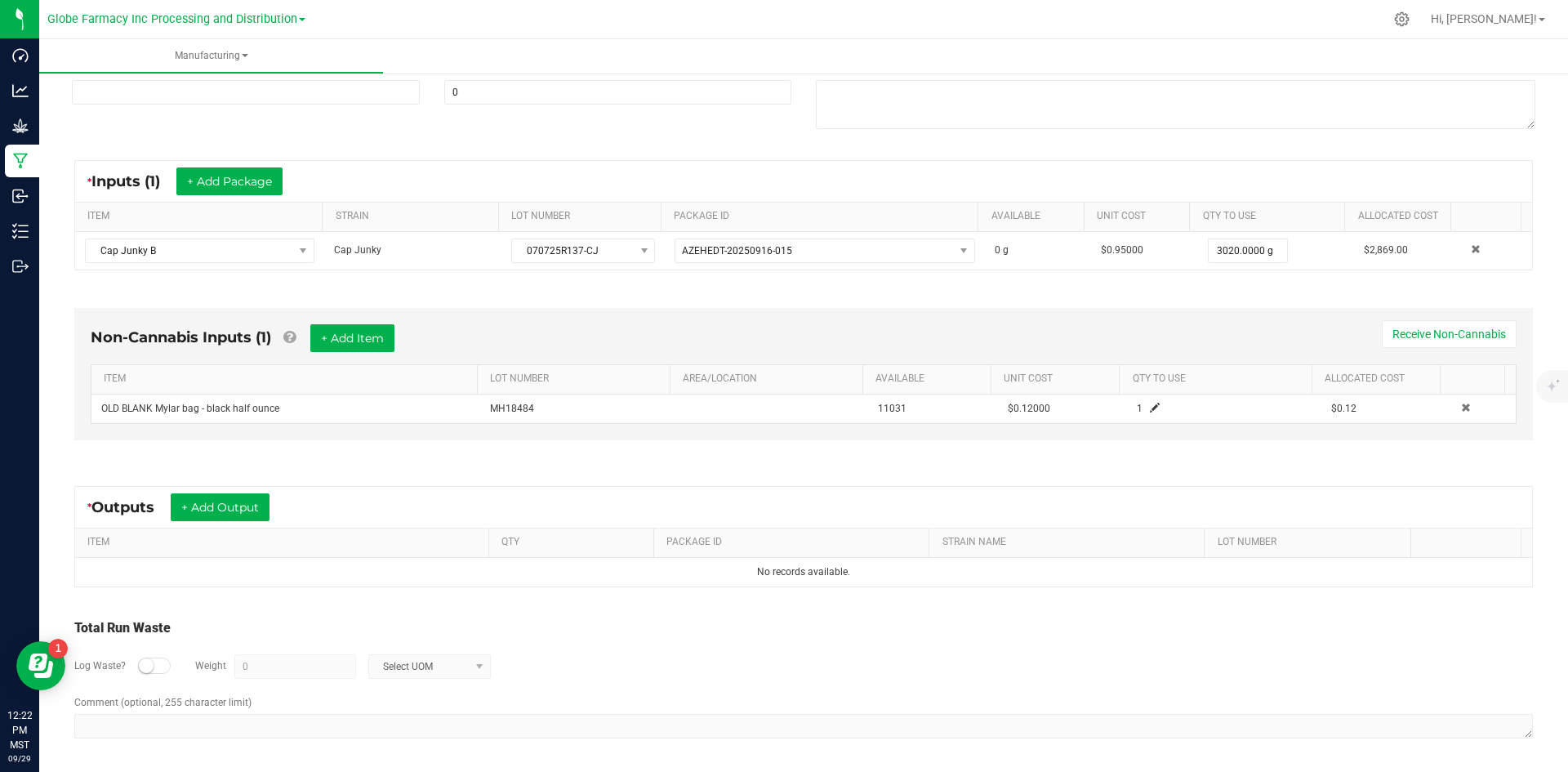
scroll to position [235, 0]
click at [207, 500] on button "+ Add Output" at bounding box center [220, 505] width 99 height 27
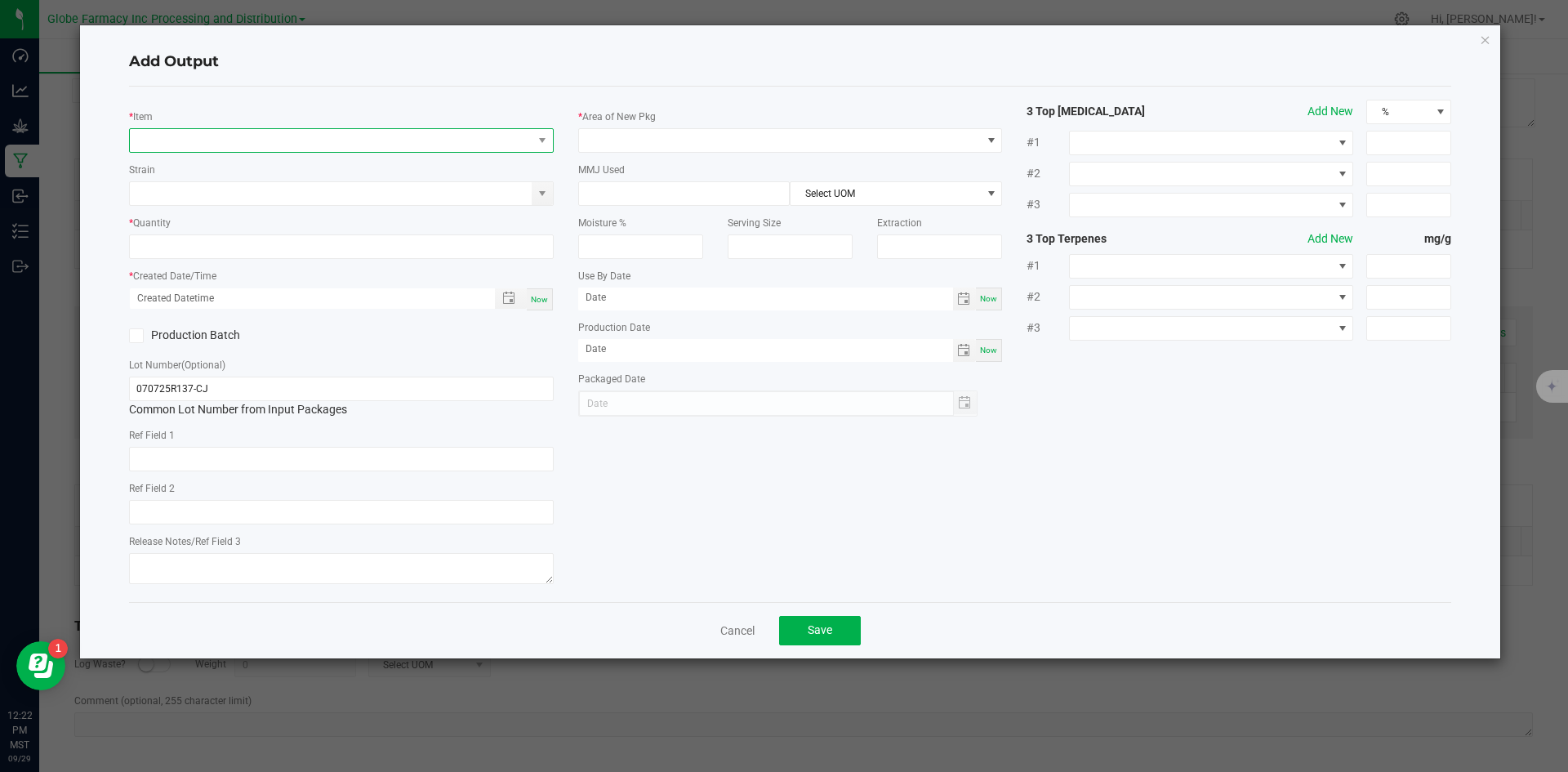
click at [268, 129] on span "NO DATA FOUND" at bounding box center [331, 141] width 403 height 23
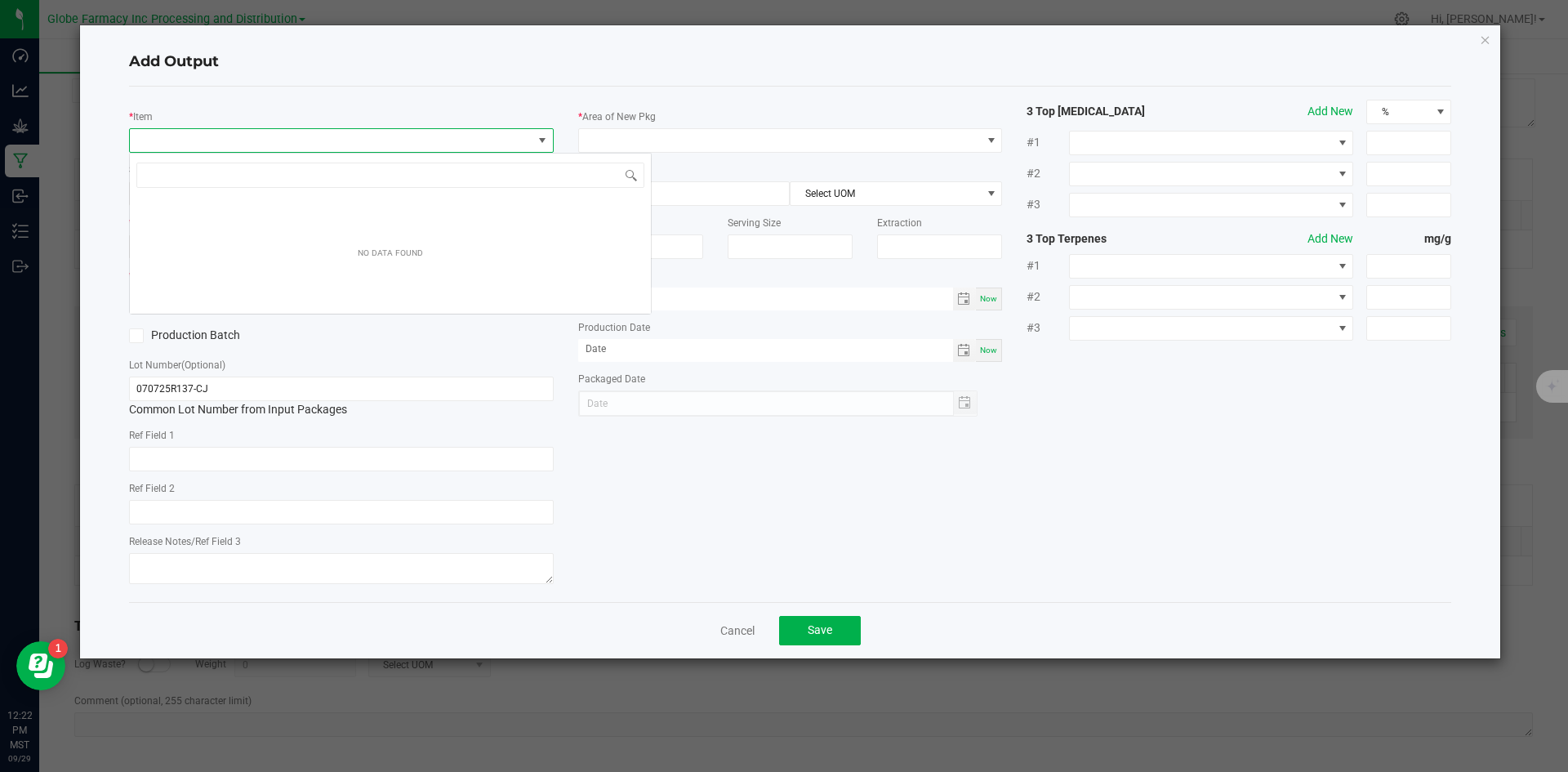
scroll to position [25, 424]
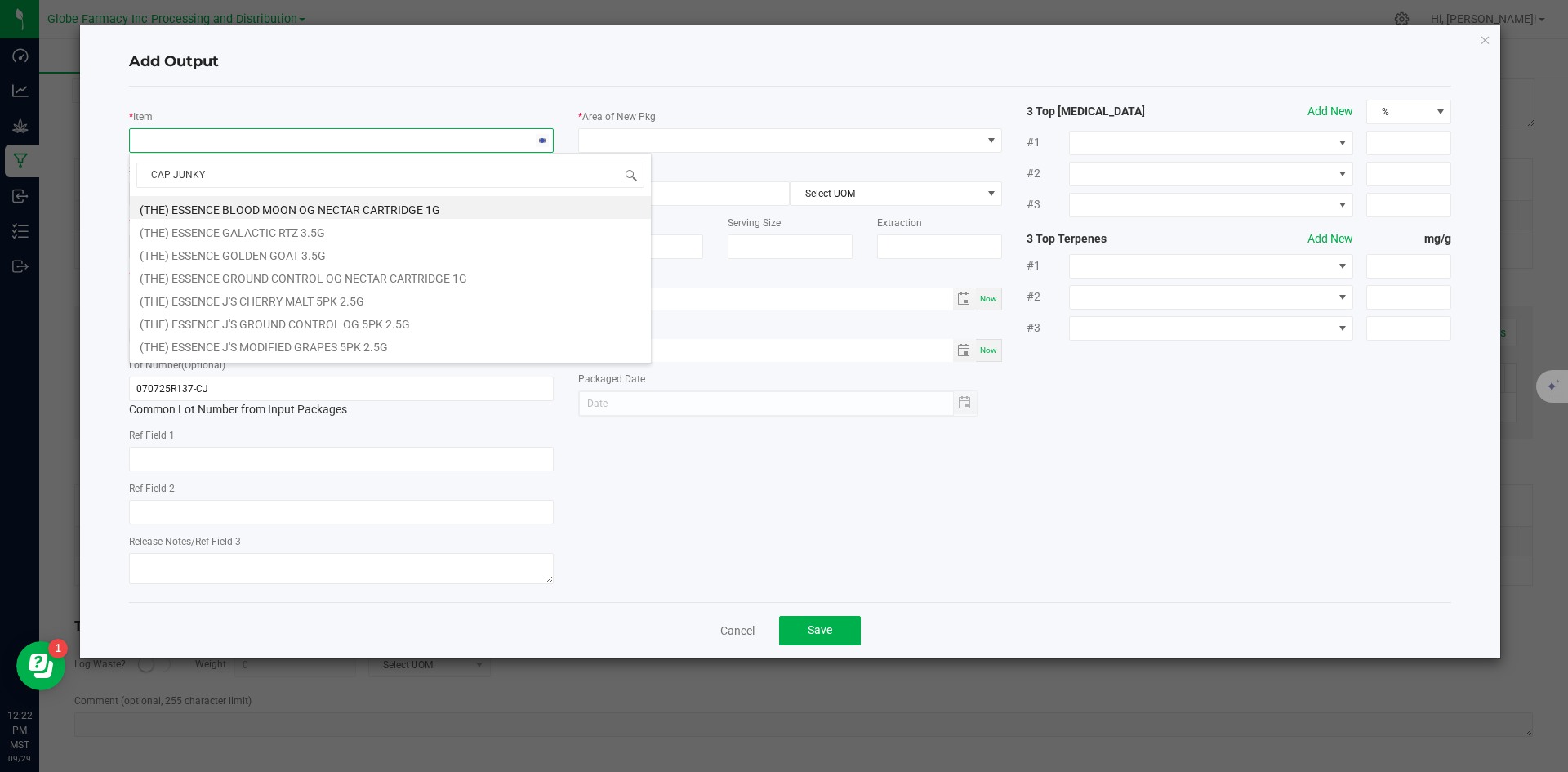
type input "CAP JUNKY B"
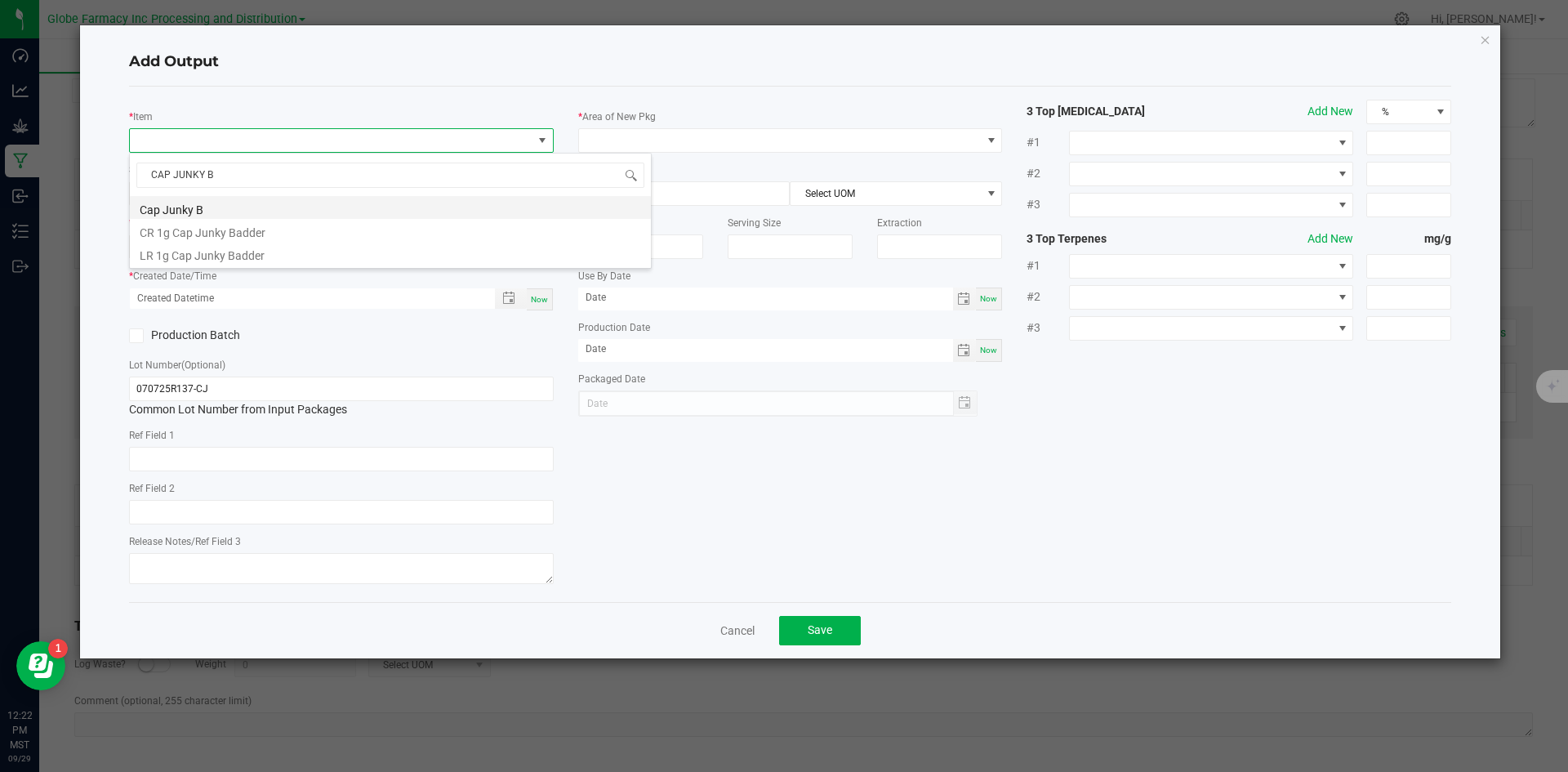
click at [223, 201] on li "Cap Junky B" at bounding box center [389, 207] width 521 height 23
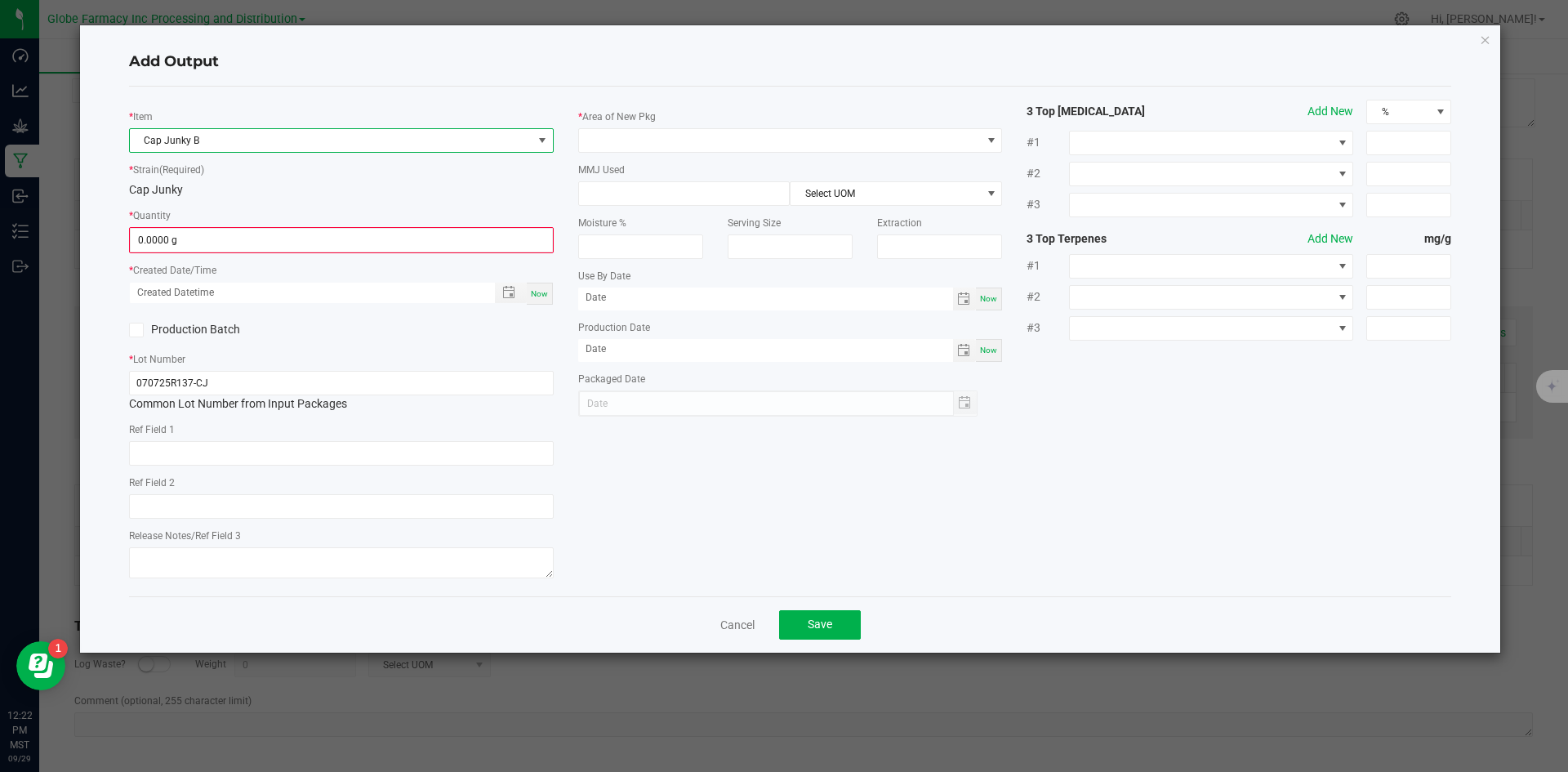
click at [418, 225] on div "* Quantity 0.0000 g" at bounding box center [341, 230] width 424 height 46
click at [393, 255] on div "* Item Cap Junky B * Strain (Required) Cap Junky * Quantity 0.0000 g * Created …" at bounding box center [341, 341] width 449 height 484
click at [412, 228] on span "0.0000 g" at bounding box center [341, 240] width 423 height 25
click at [156, 240] on input "0" at bounding box center [341, 240] width 422 height 23
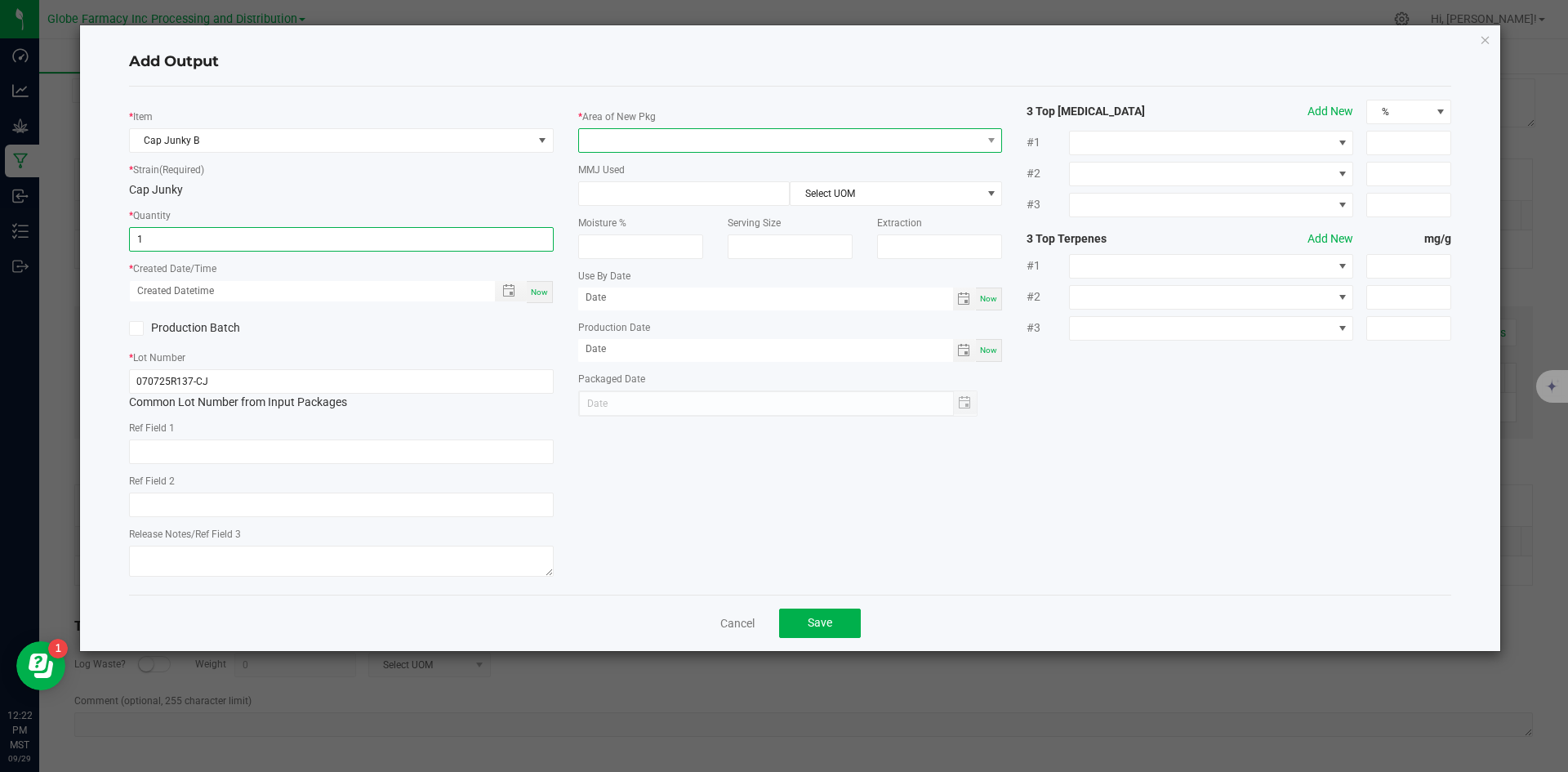
type input "1.0000 g"
click at [681, 140] on span at bounding box center [781, 141] width 403 height 23
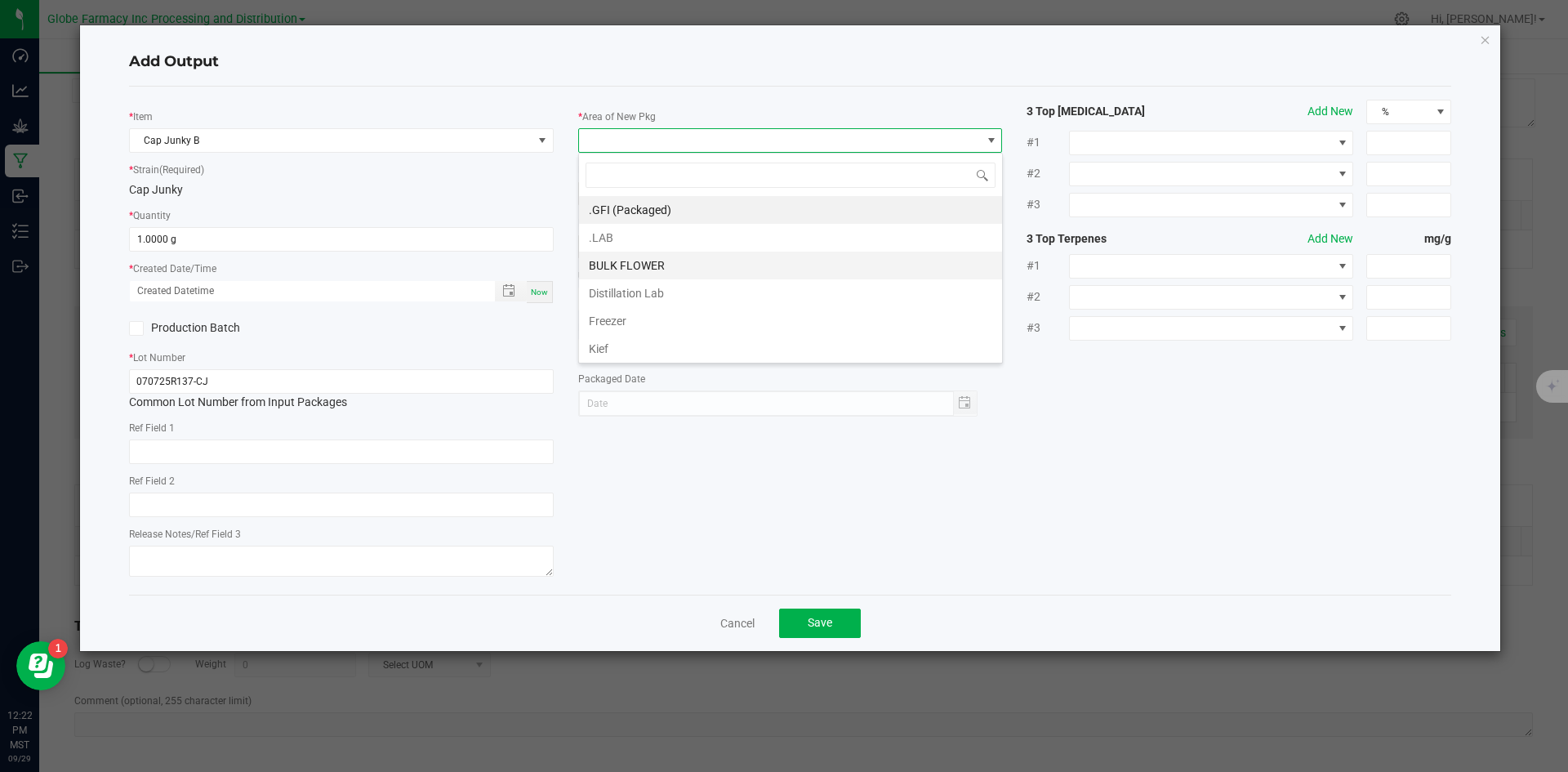
click at [666, 263] on li "BULK FLOWER" at bounding box center [791, 265] width 423 height 27
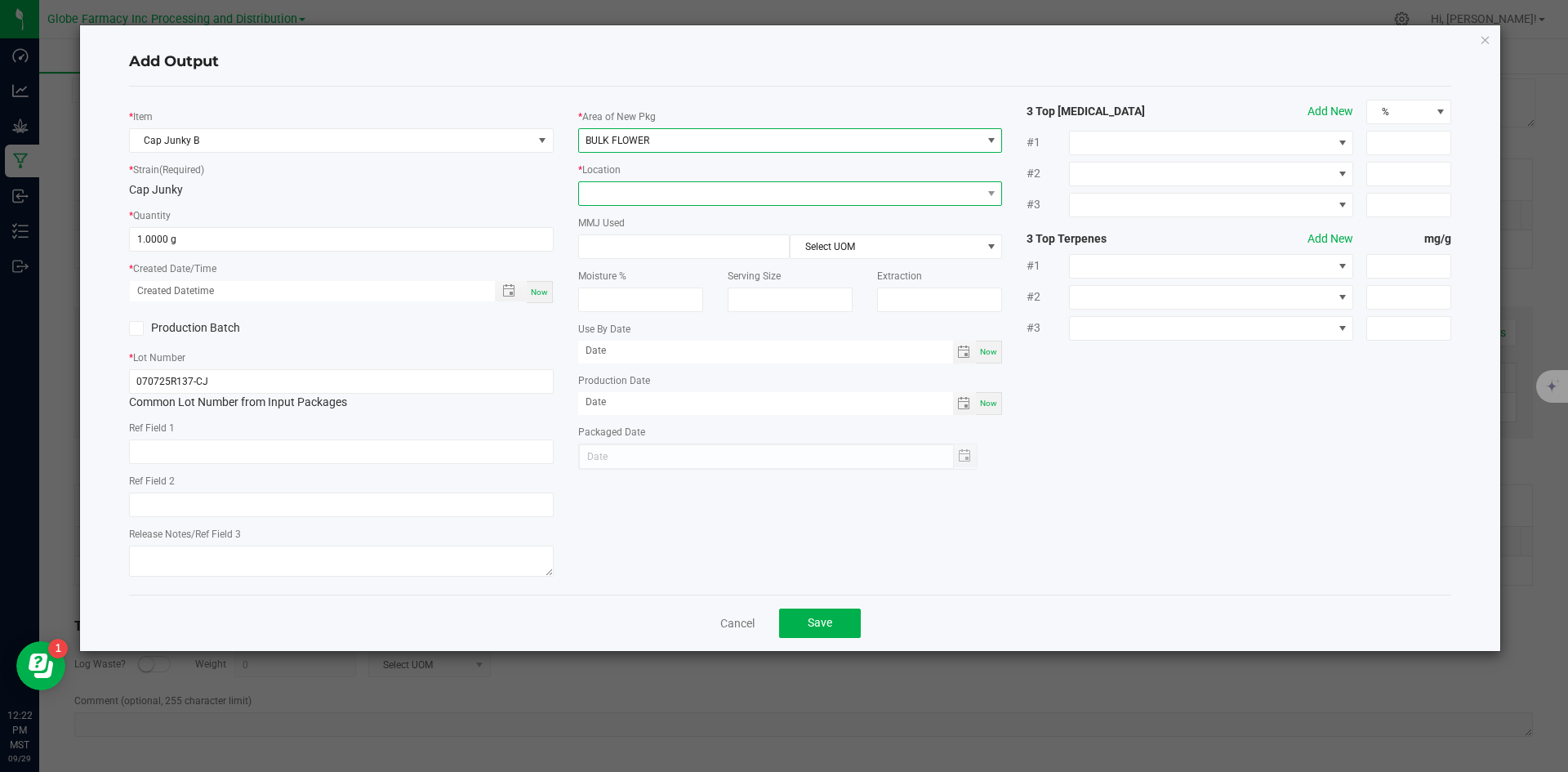
click at [661, 189] on span at bounding box center [781, 194] width 403 height 23
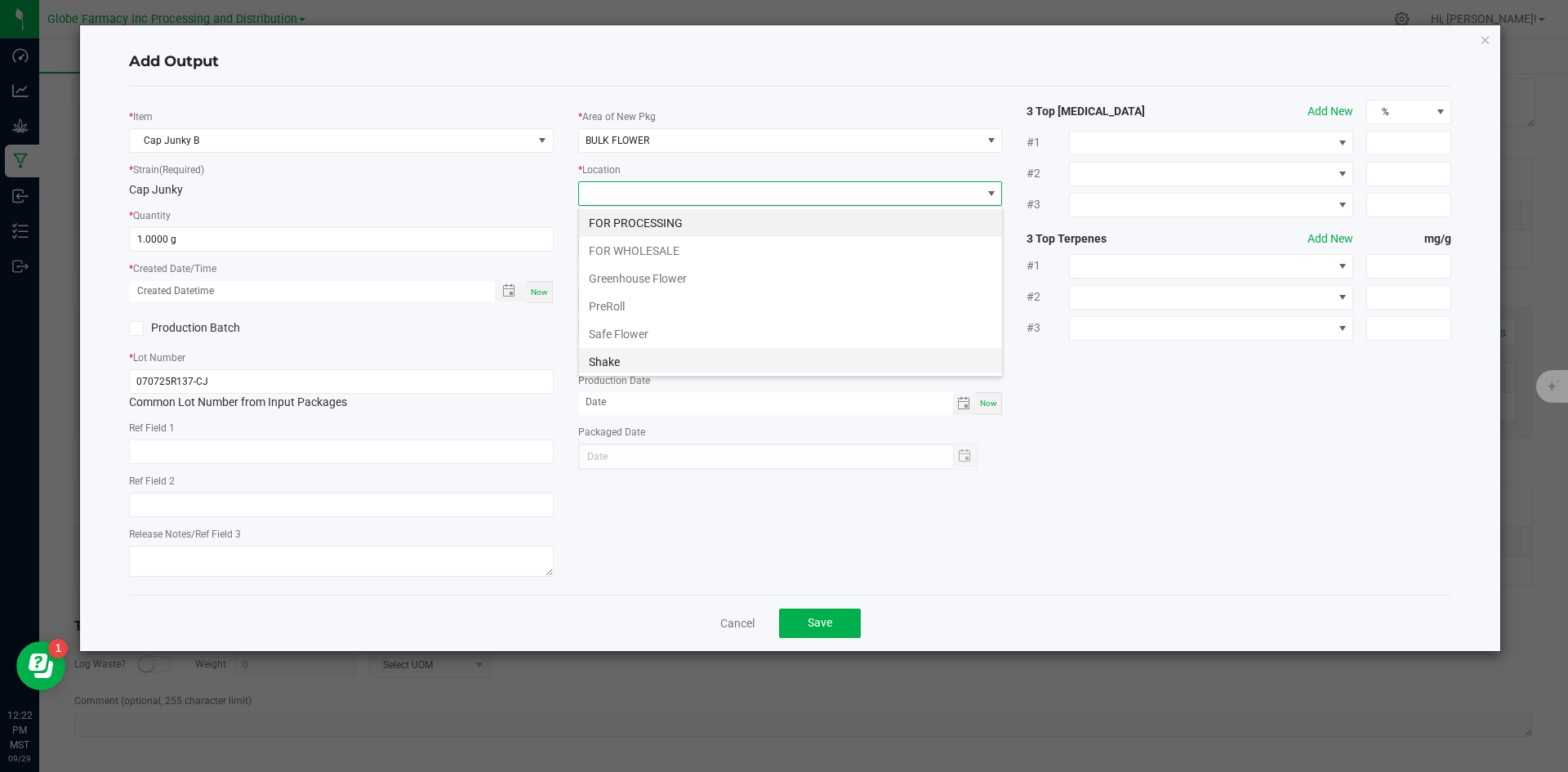
click at [663, 354] on li "Shake" at bounding box center [791, 361] width 423 height 27
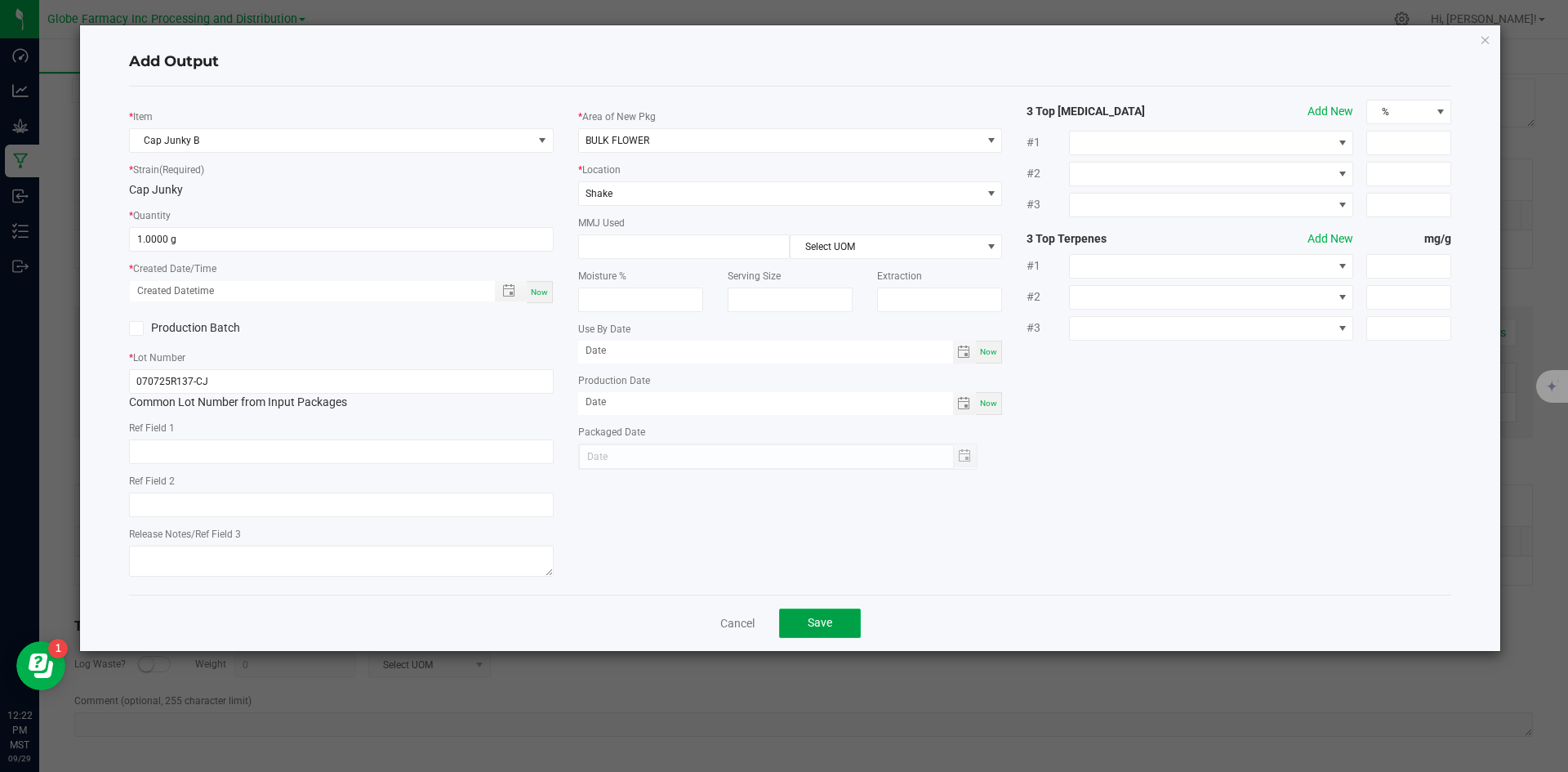
click at [851, 622] on button "Save" at bounding box center [819, 623] width 81 height 29
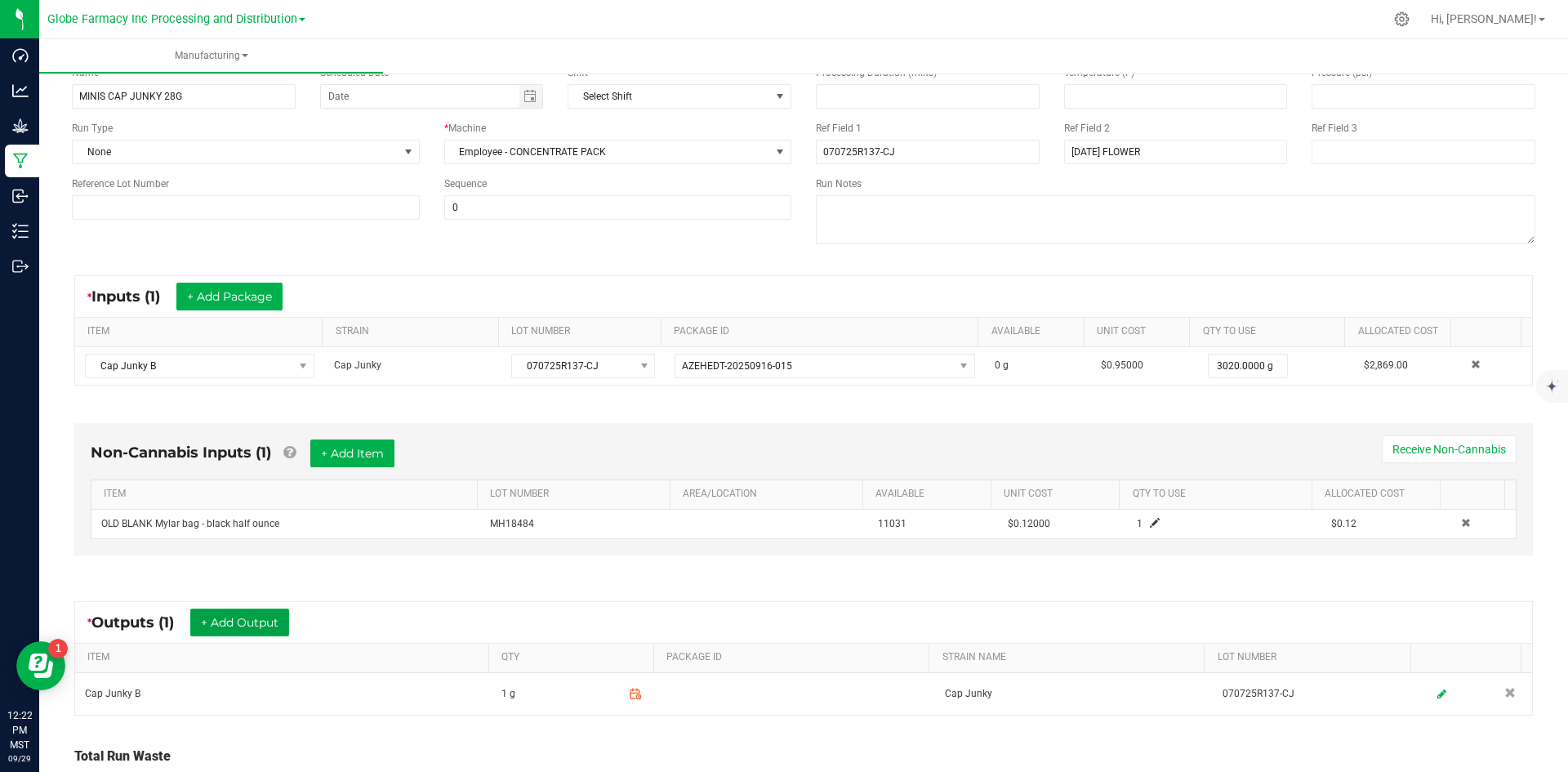
scroll to position [0, 0]
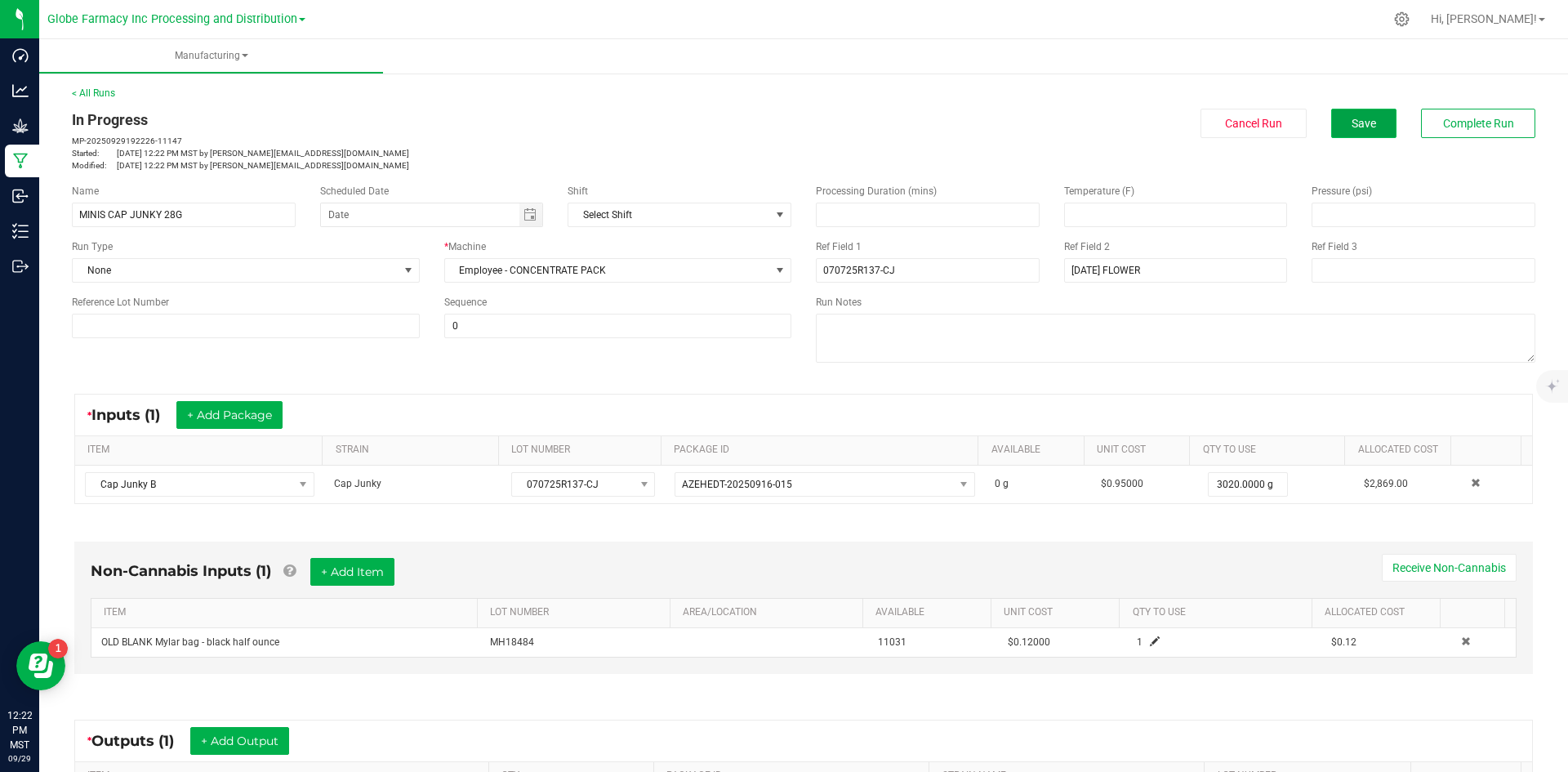
click at [1353, 129] on span "Save" at bounding box center [1364, 124] width 25 height 13
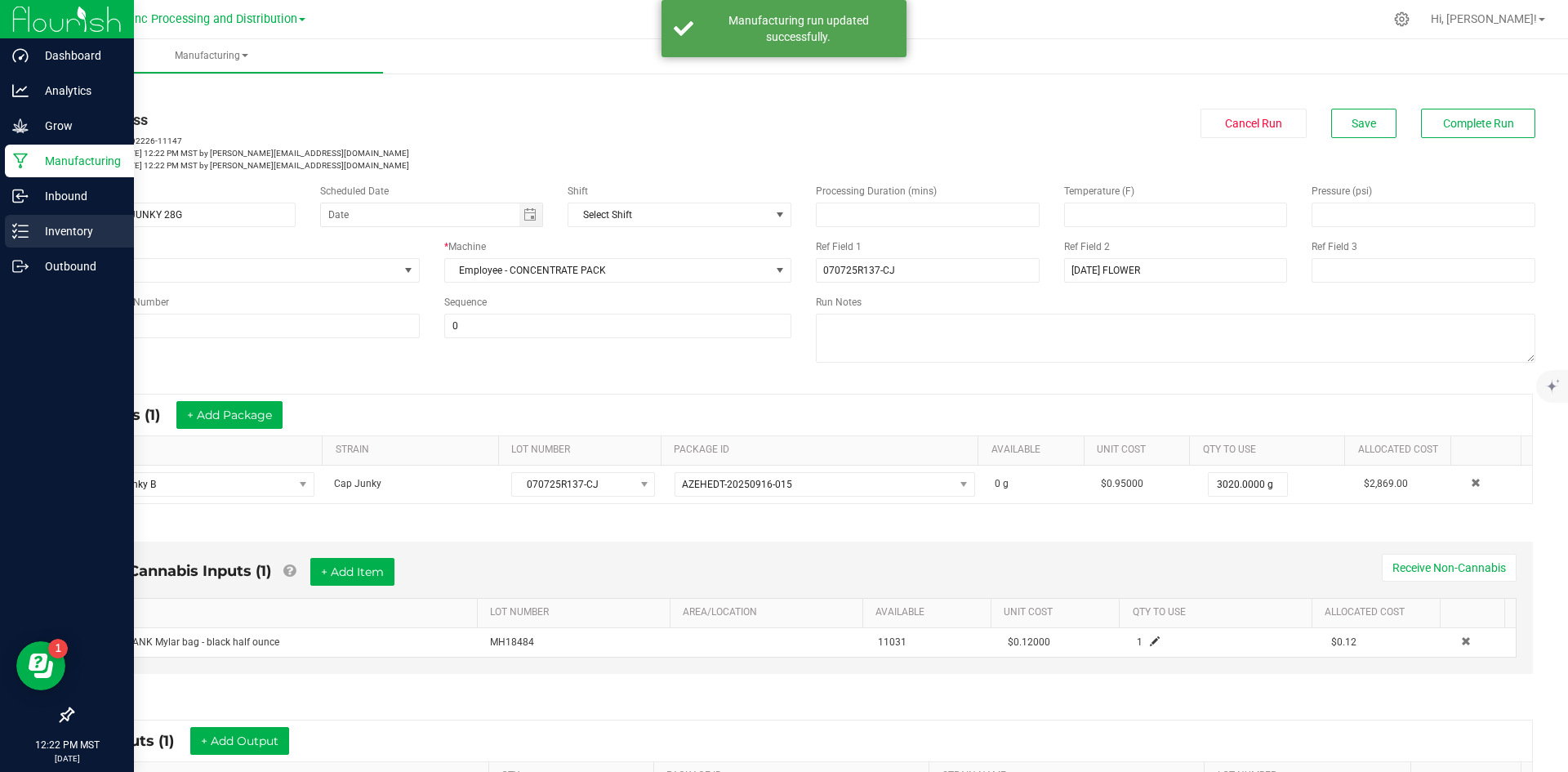
click at [22, 229] on icon at bounding box center [20, 231] width 16 height 16
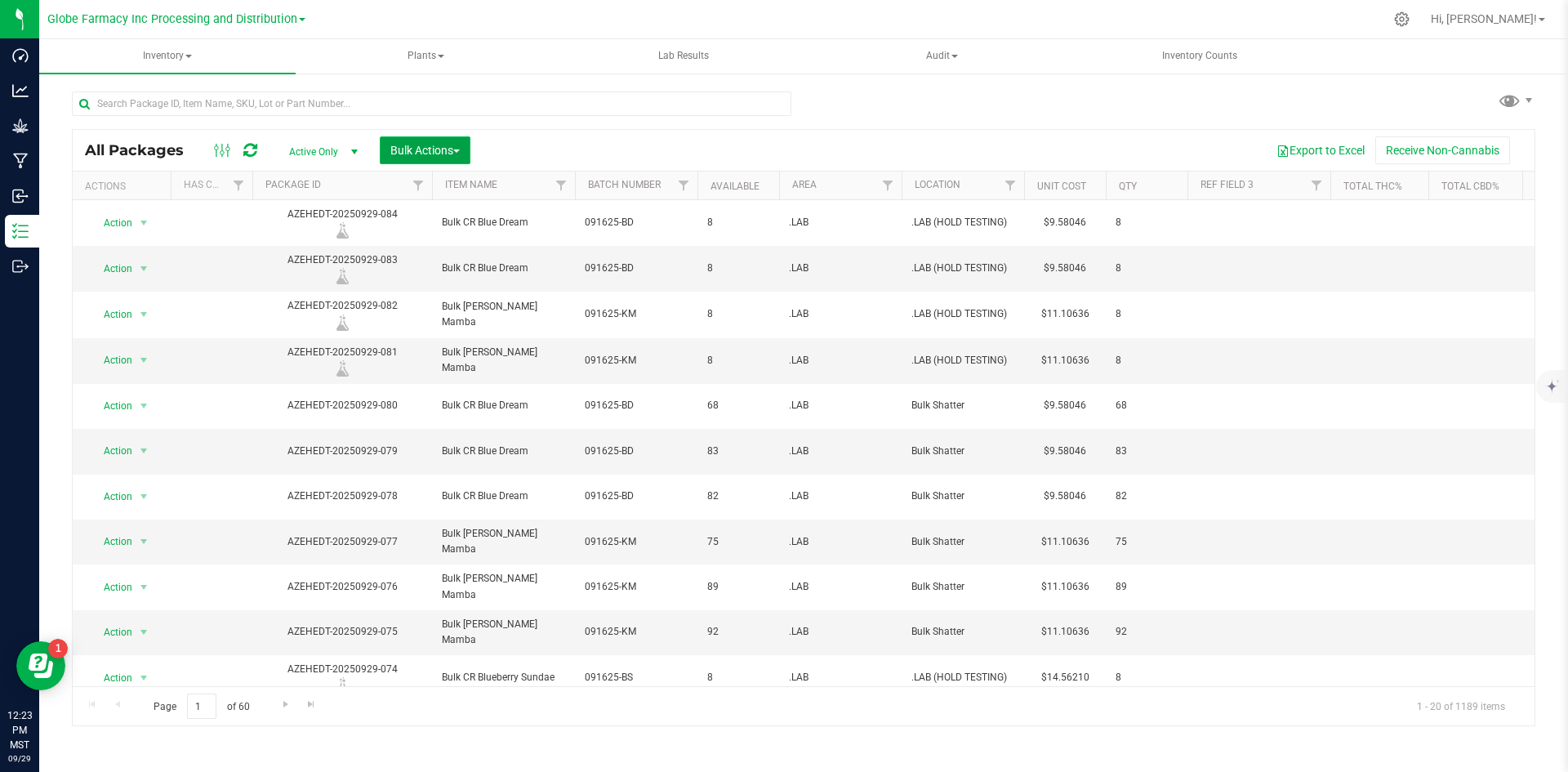
click at [412, 146] on span "Bulk Actions" at bounding box center [424, 150] width 69 height 13
click at [436, 189] on span "Add to manufacturing run" at bounding box center [451, 187] width 123 height 13
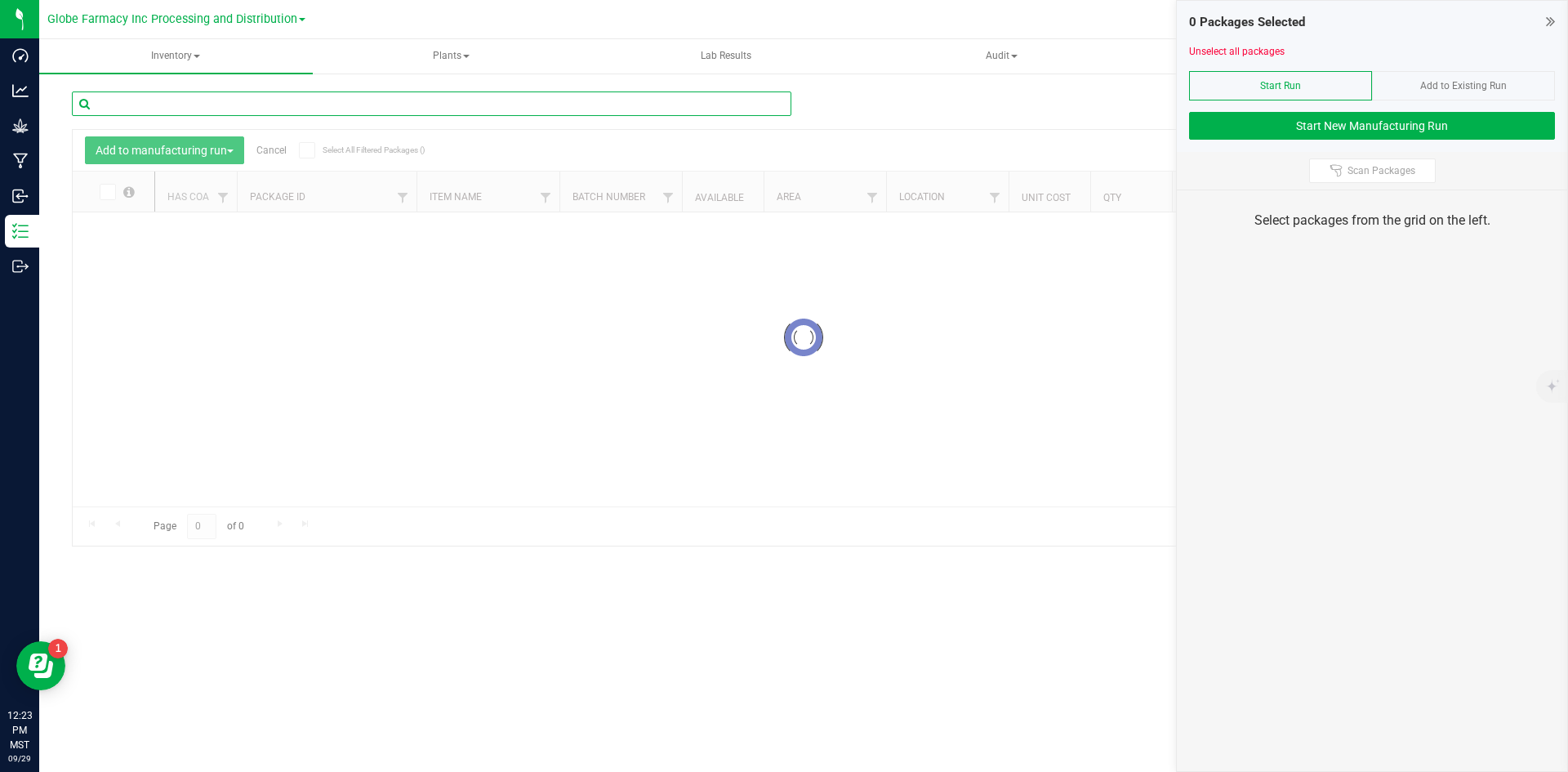
click at [253, 107] on input "text" at bounding box center [431, 104] width 719 height 25
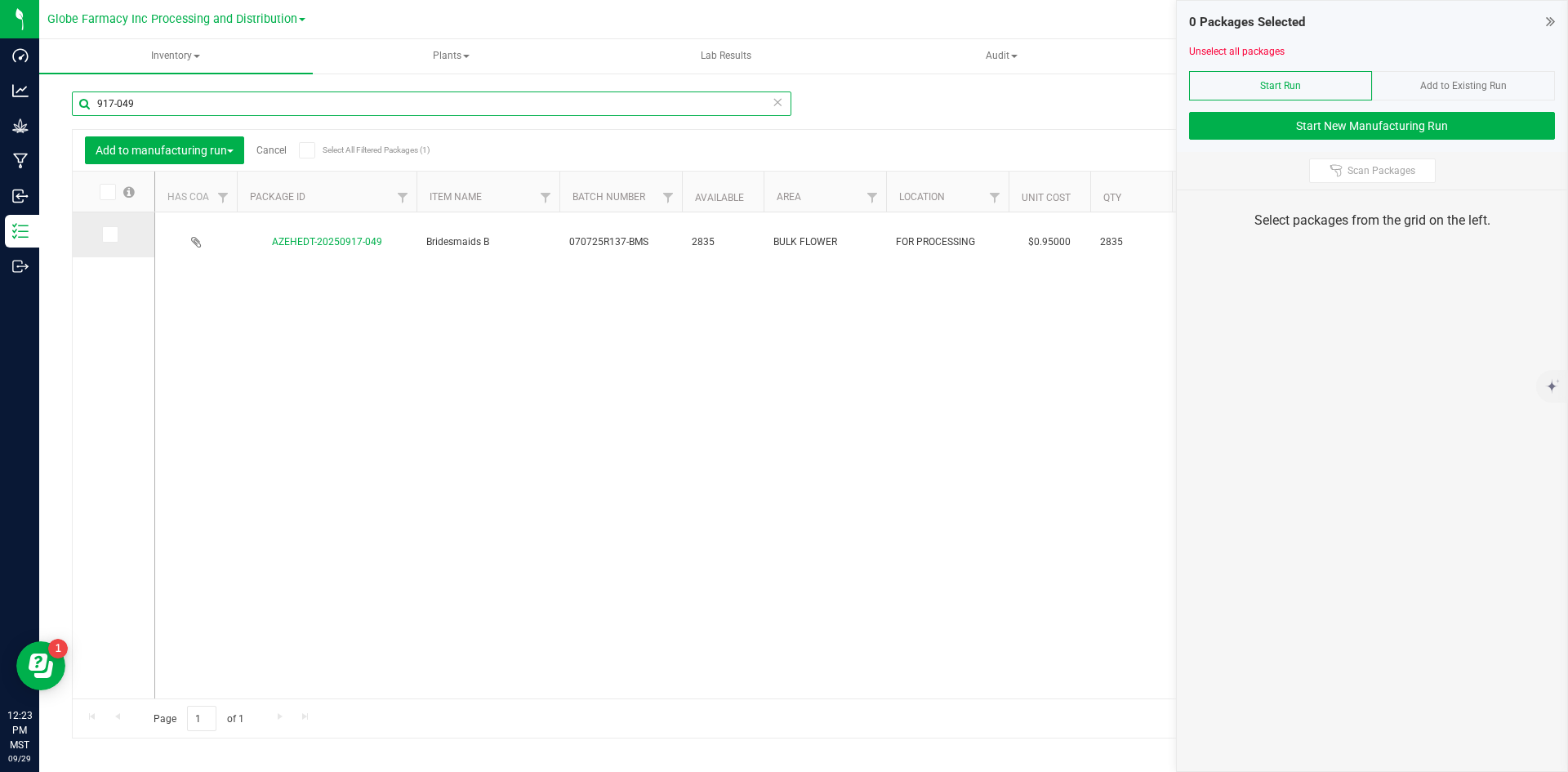
type input "917-049"
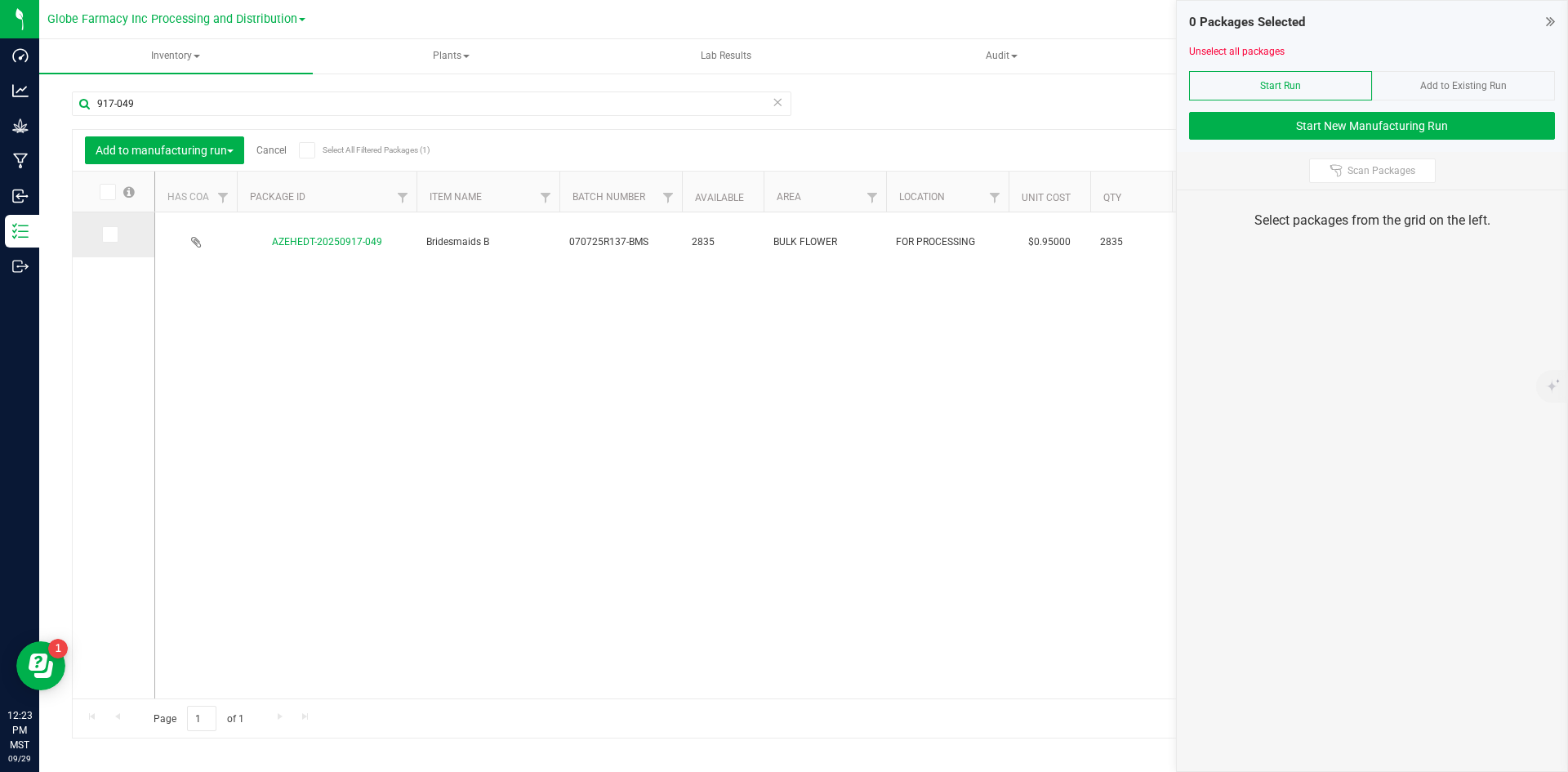
click at [114, 232] on span at bounding box center [110, 233] width 16 height 16
click at [0, 0] on input "checkbox" at bounding box center [0, 0] width 0 height 0
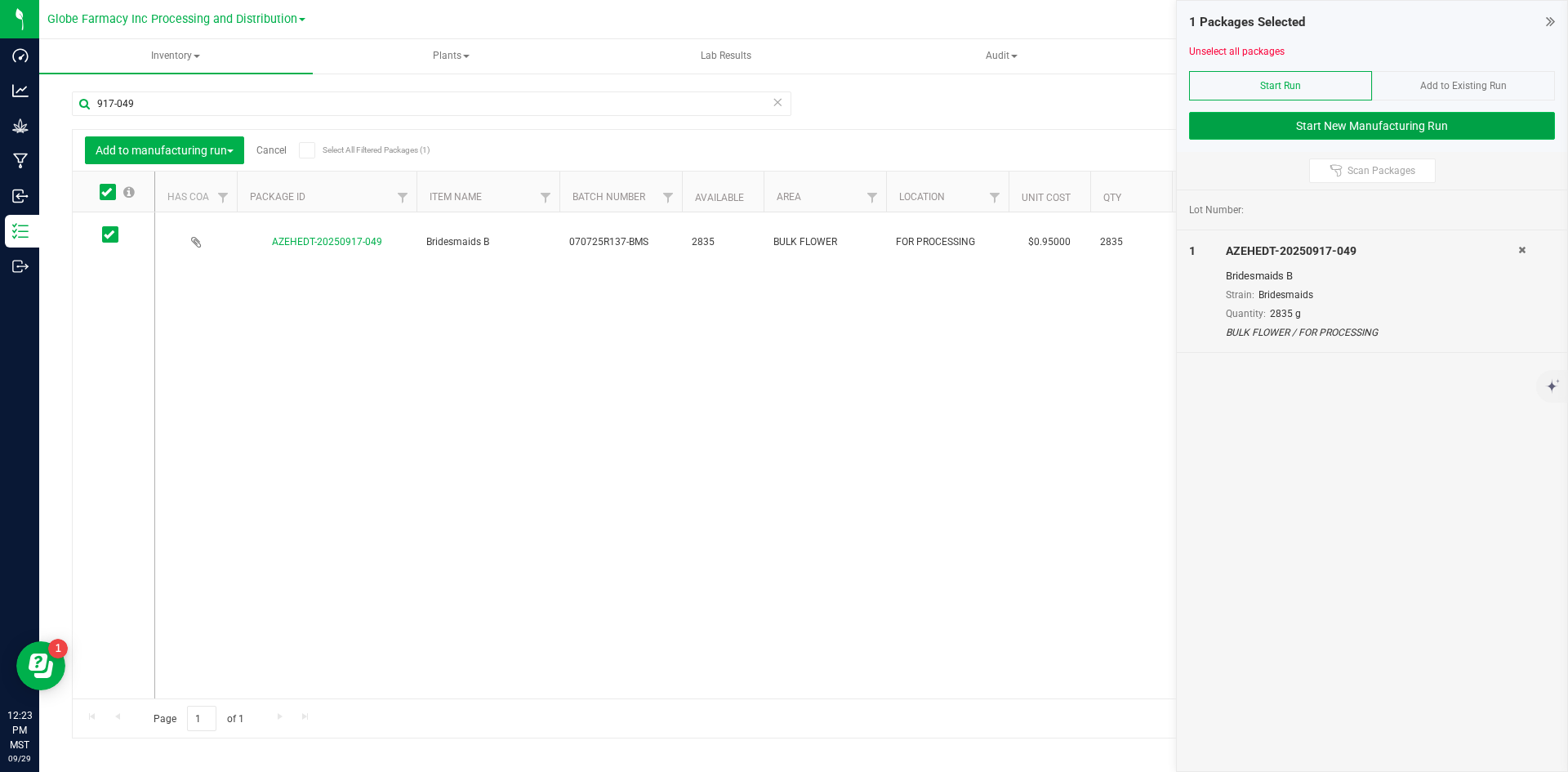
click at [1260, 117] on button "Start New Manufacturing Run" at bounding box center [1371, 125] width 366 height 27
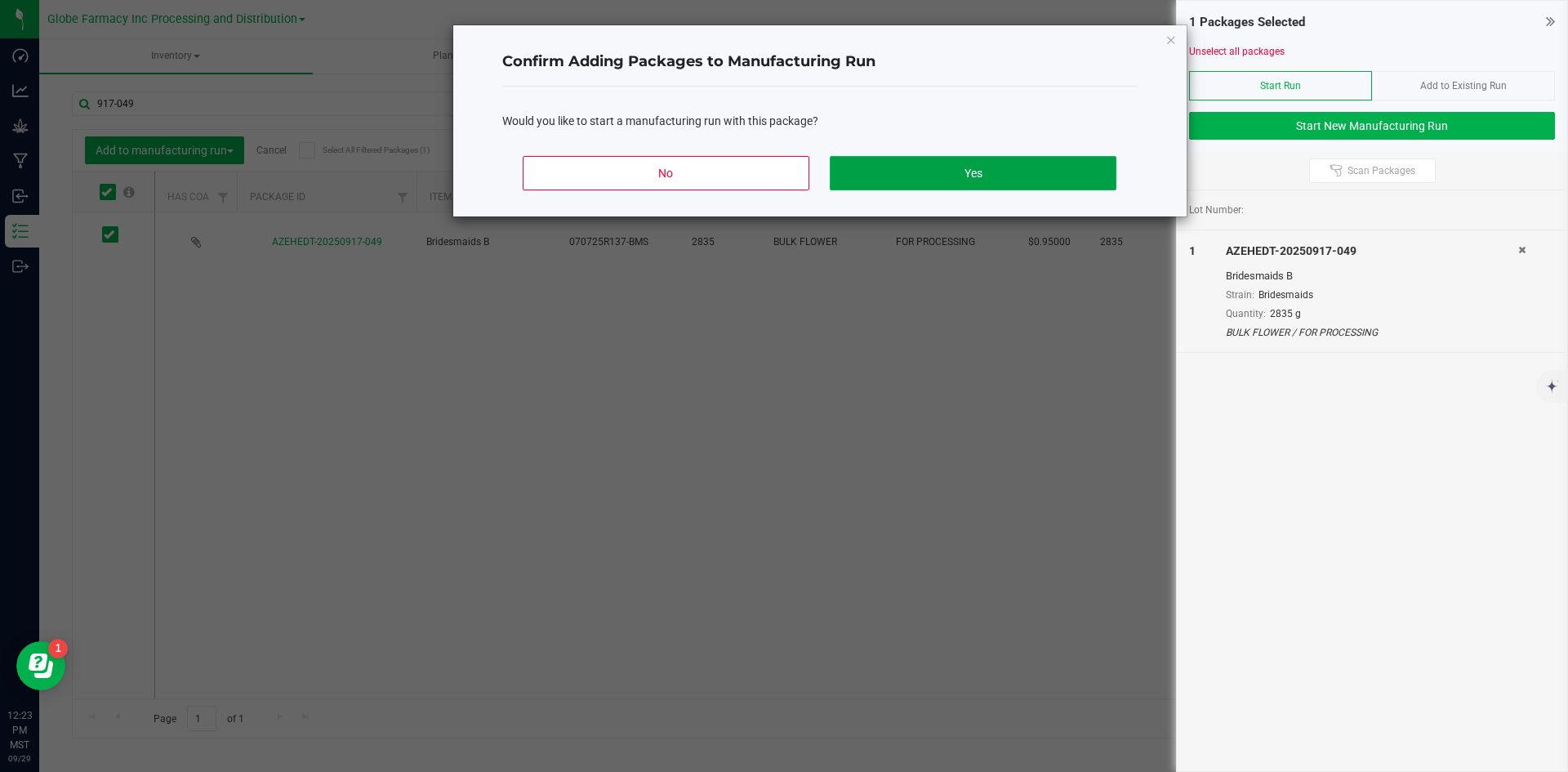
click at [865, 168] on button "Yes" at bounding box center [973, 173] width 285 height 34
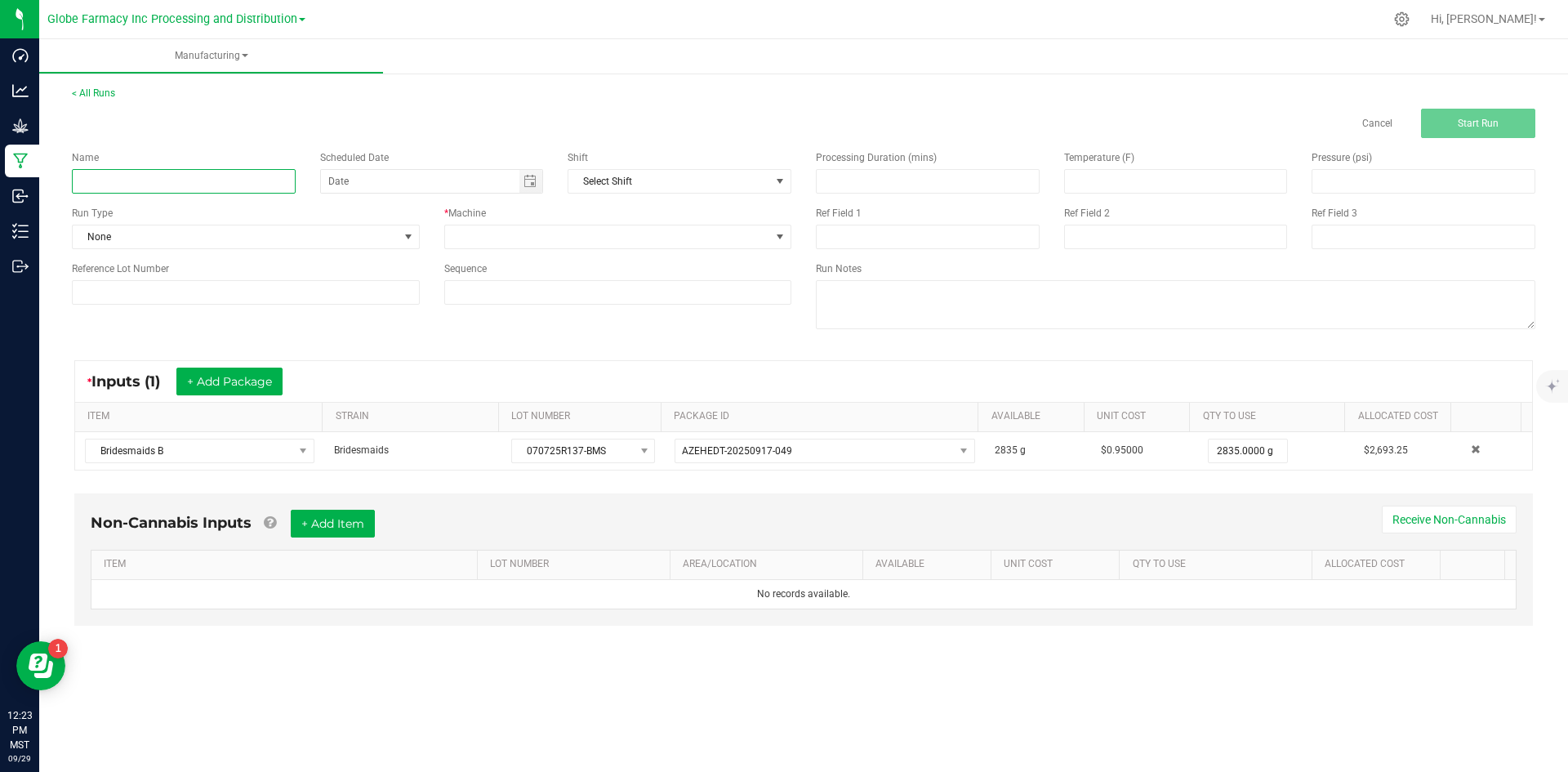
click at [185, 189] on input at bounding box center [183, 181] width 224 height 25
type input "MINIS BRIDESMAIDS 28G"
click at [491, 235] on span at bounding box center [608, 236] width 326 height 23
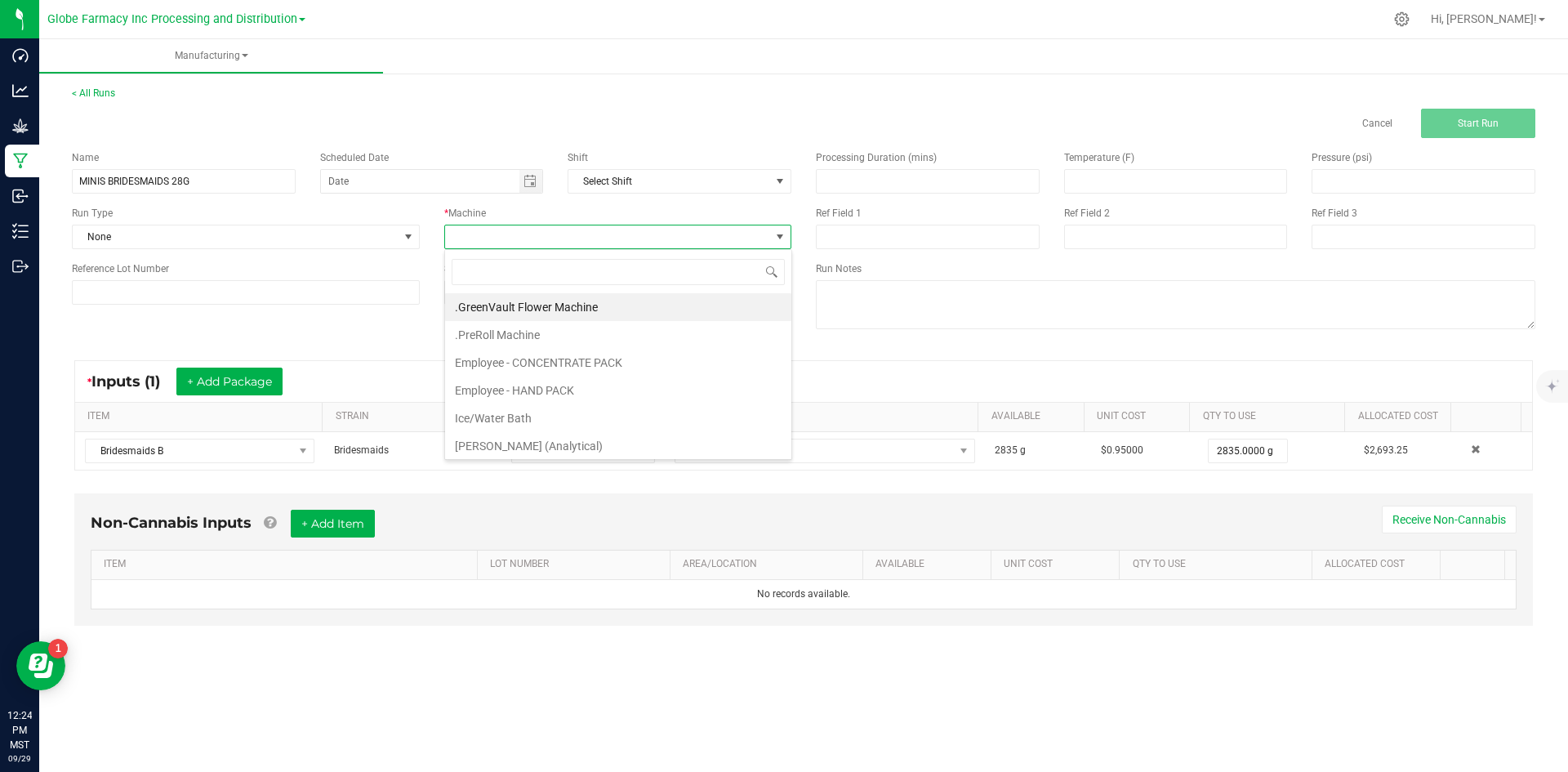
scroll to position [25, 347]
click at [514, 352] on li "Employee - CONCENTRATE PACK" at bounding box center [618, 362] width 346 height 27
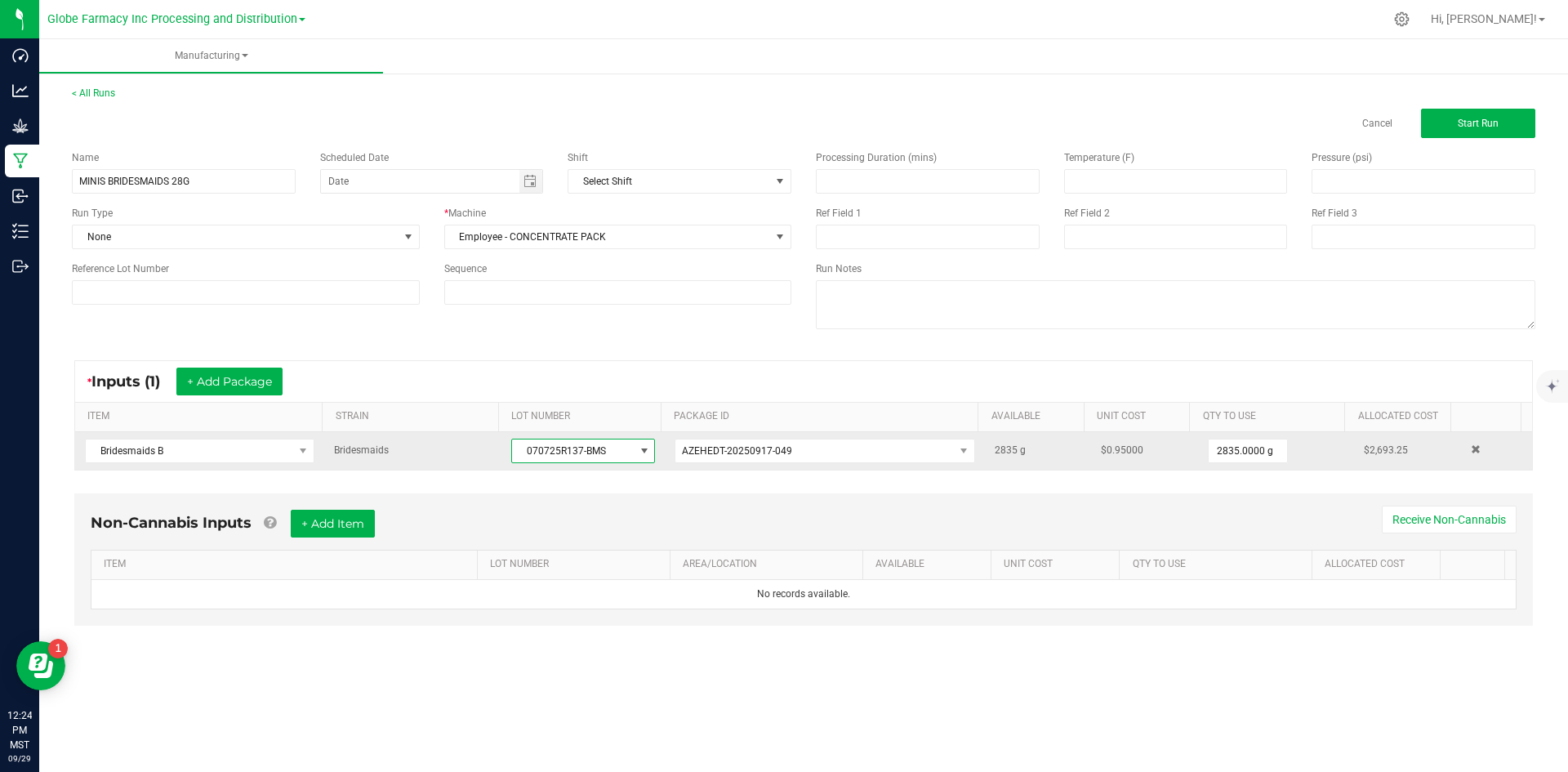
click at [517, 446] on span "070725R137-BMS" at bounding box center [573, 451] width 122 height 23
drag, startPoint x: 517, startPoint y: 446, endPoint x: 633, endPoint y: 454, distance: 116.3
click at [633, 454] on span "070725R137-BMS" at bounding box center [583, 451] width 144 height 25
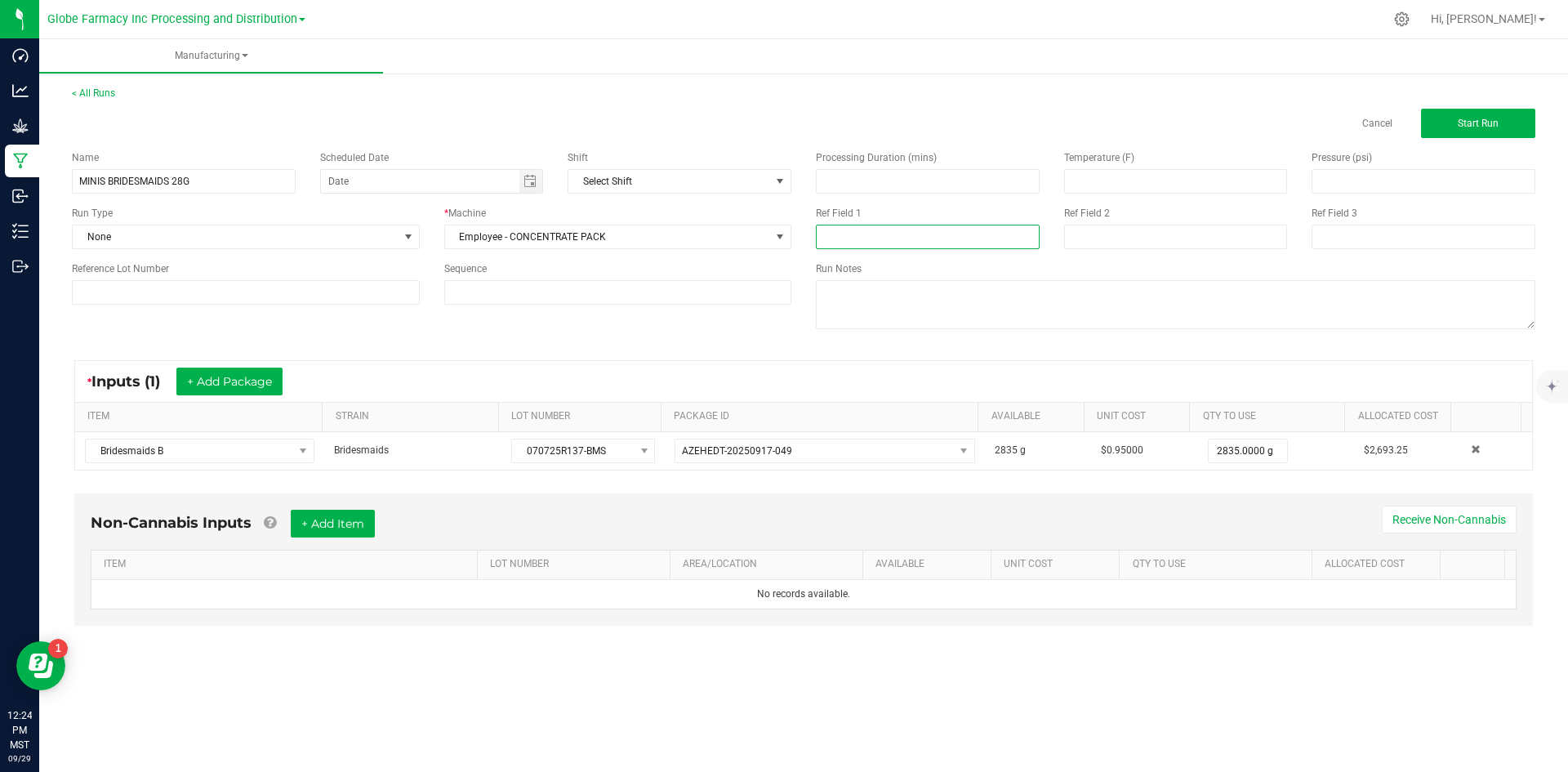
paste input "070725R137-BMS"
type input "070725R137-BMS"
click at [1125, 219] on div "Ref Field 2" at bounding box center [1176, 214] width 224 height 15
click at [1123, 234] on input at bounding box center [1176, 237] width 224 height 25
type input "[DATE] FLOWER"
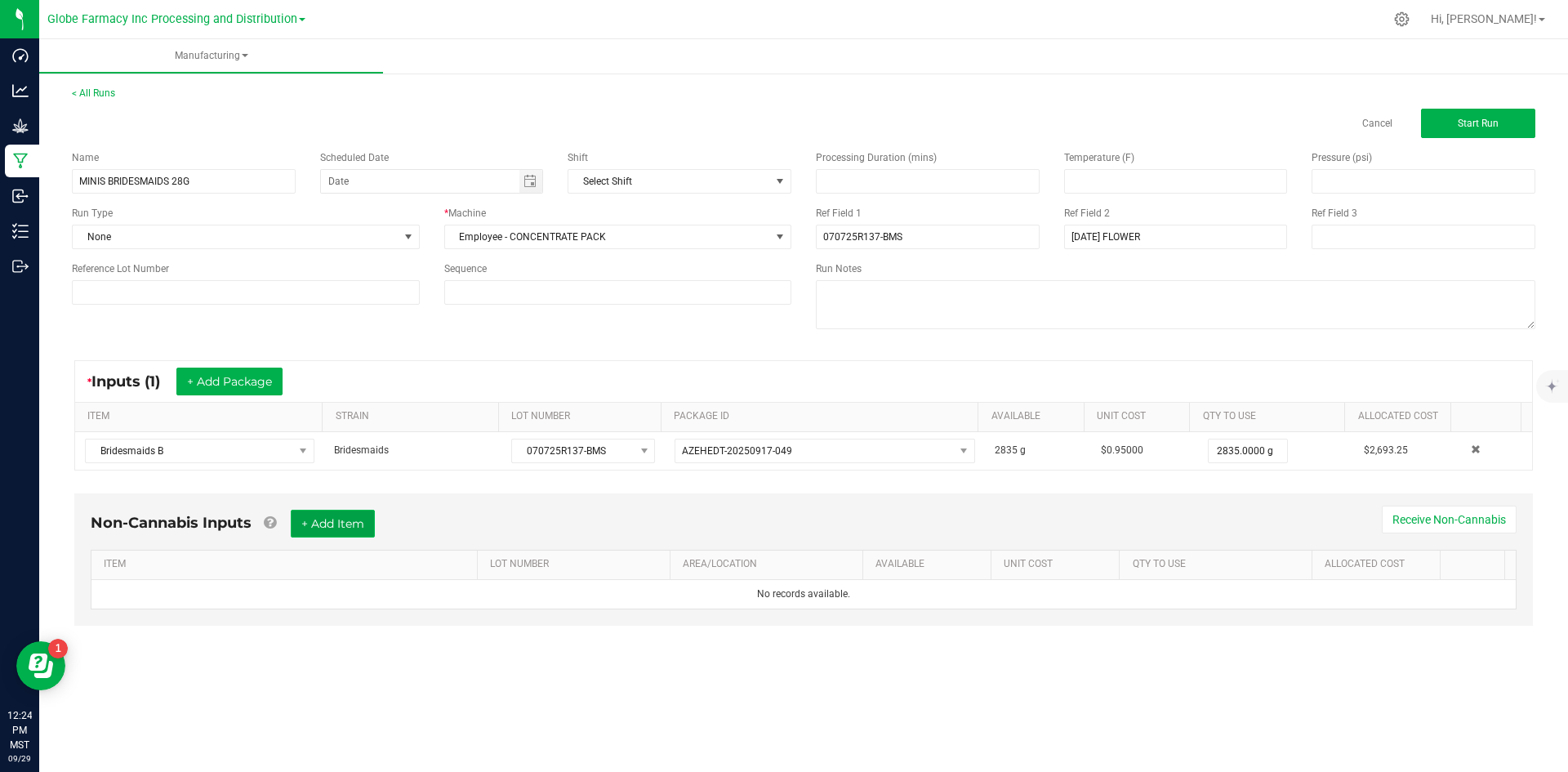
click at [325, 517] on button "+ Add Item" at bounding box center [333, 523] width 84 height 27
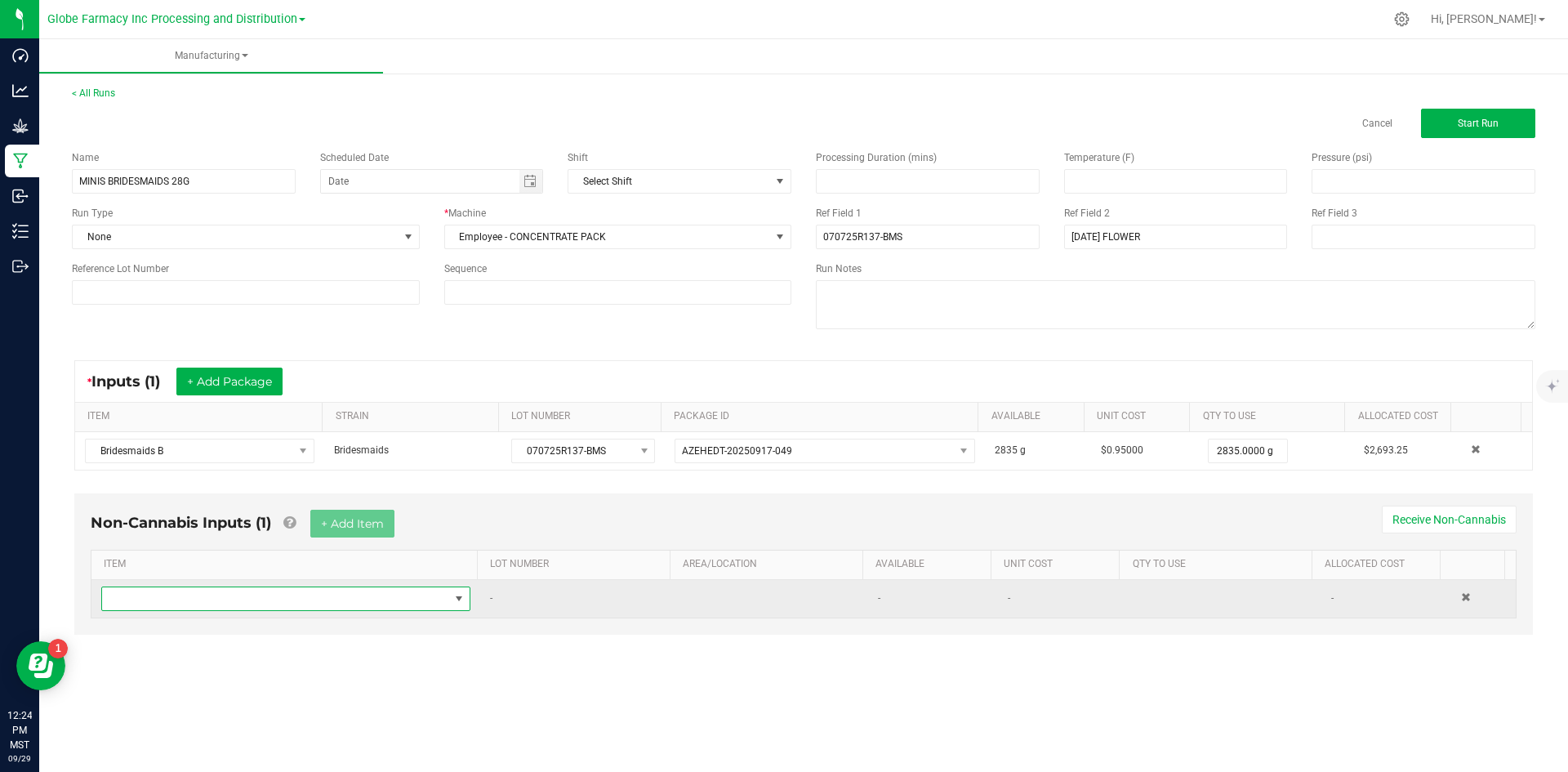
click at [307, 590] on span "NO DATA FOUND" at bounding box center [275, 598] width 347 height 23
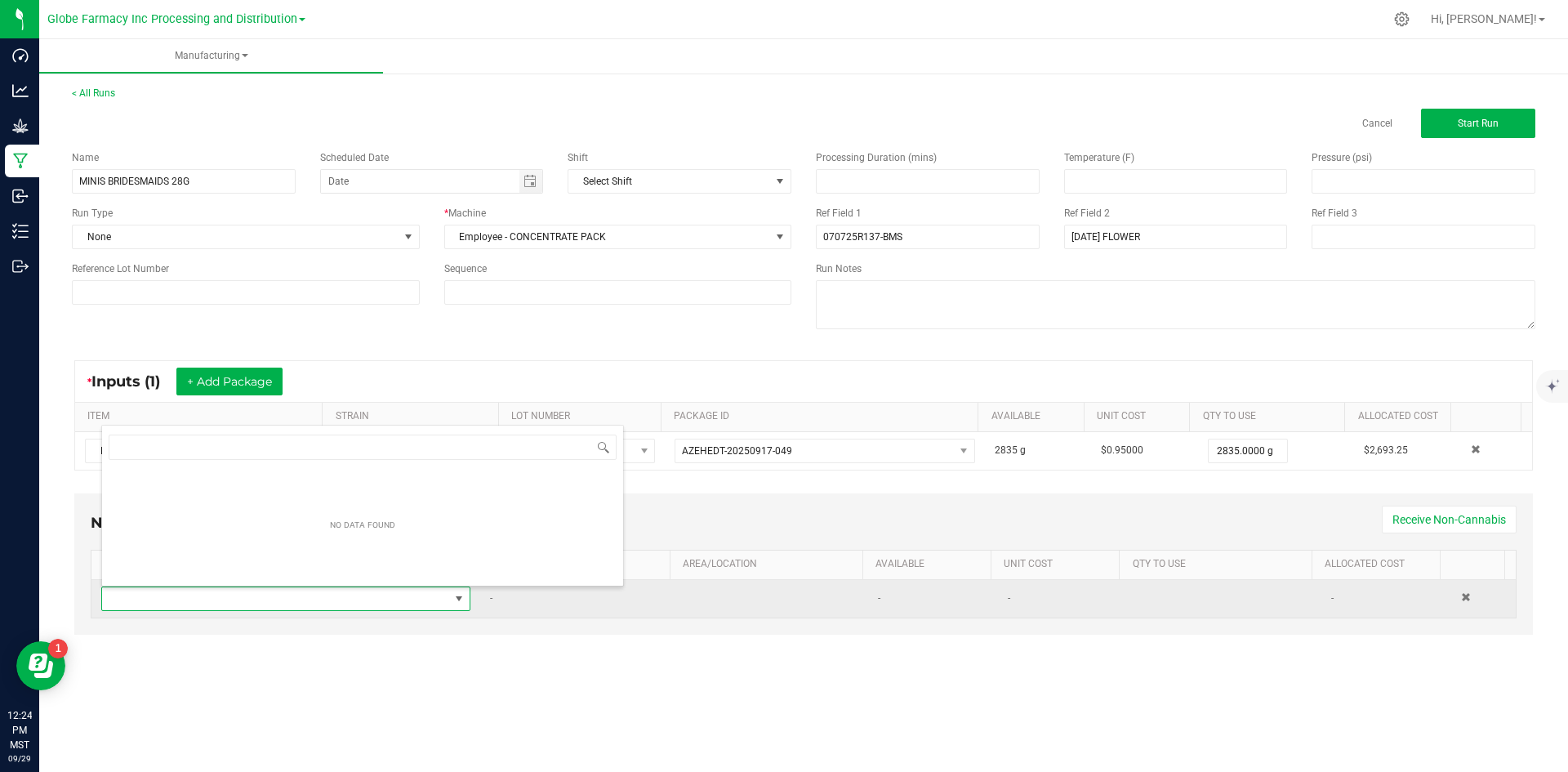
scroll to position [25, 363]
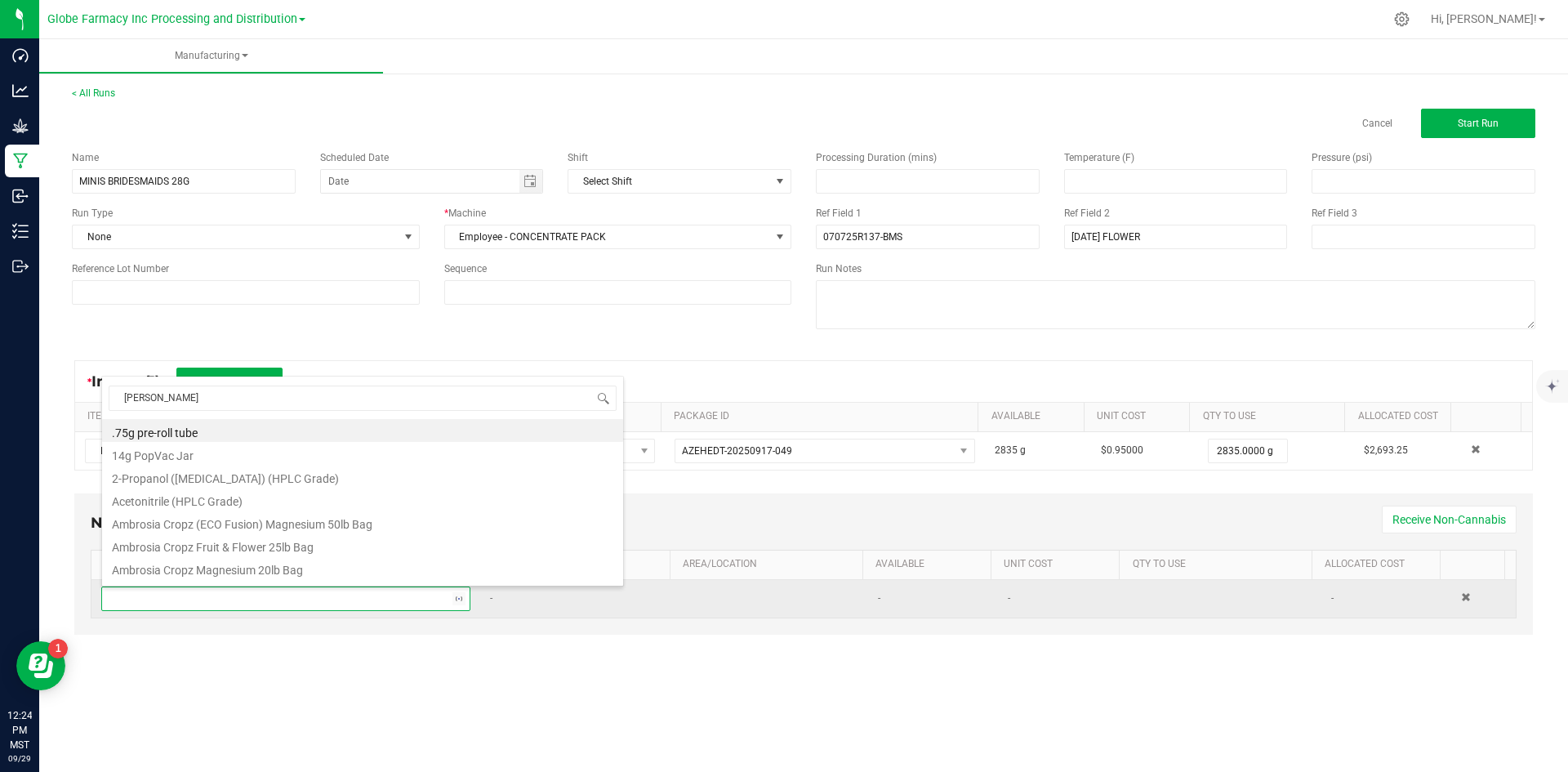
type input "MYLAR"
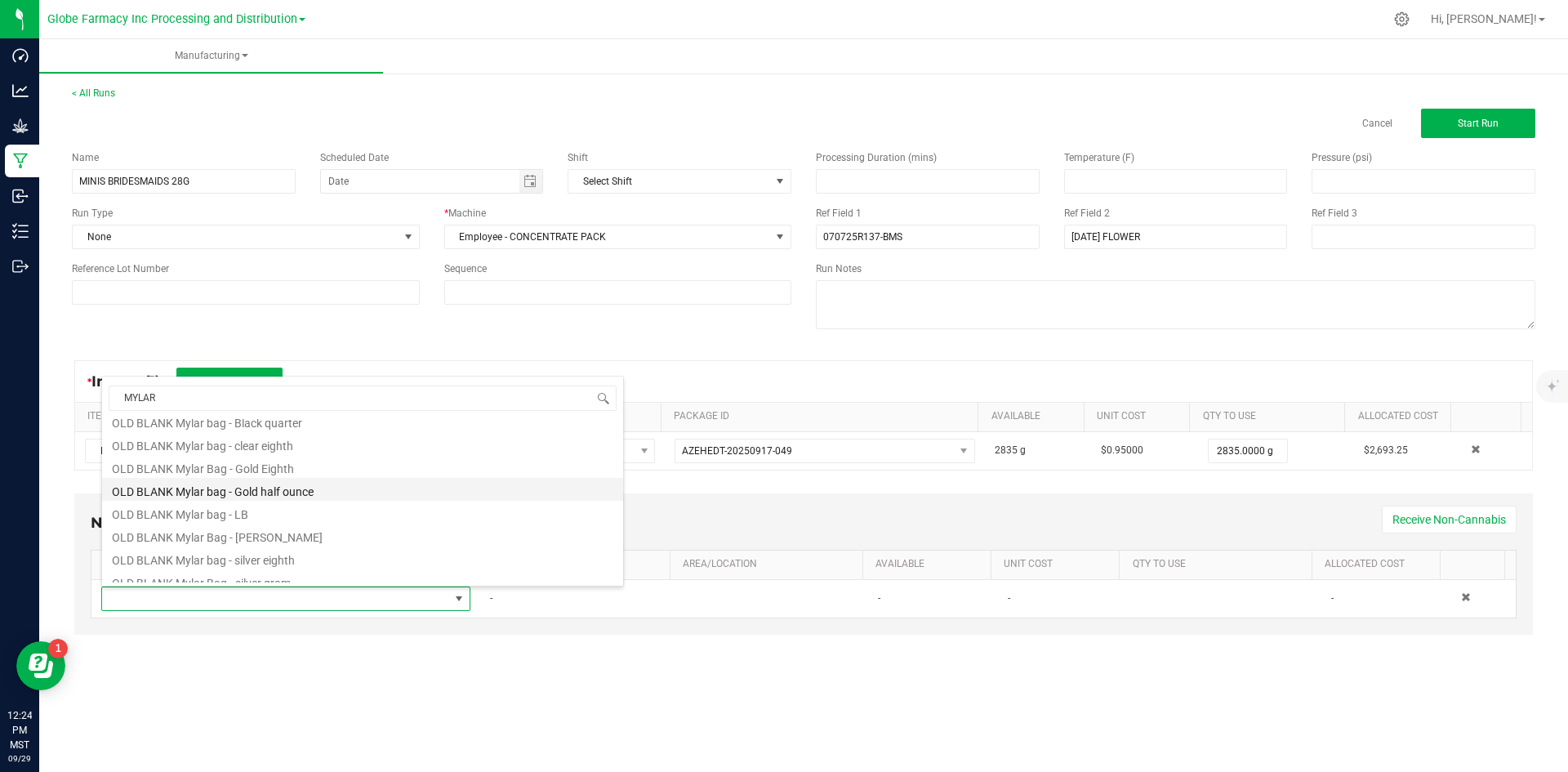
scroll to position [408, 0]
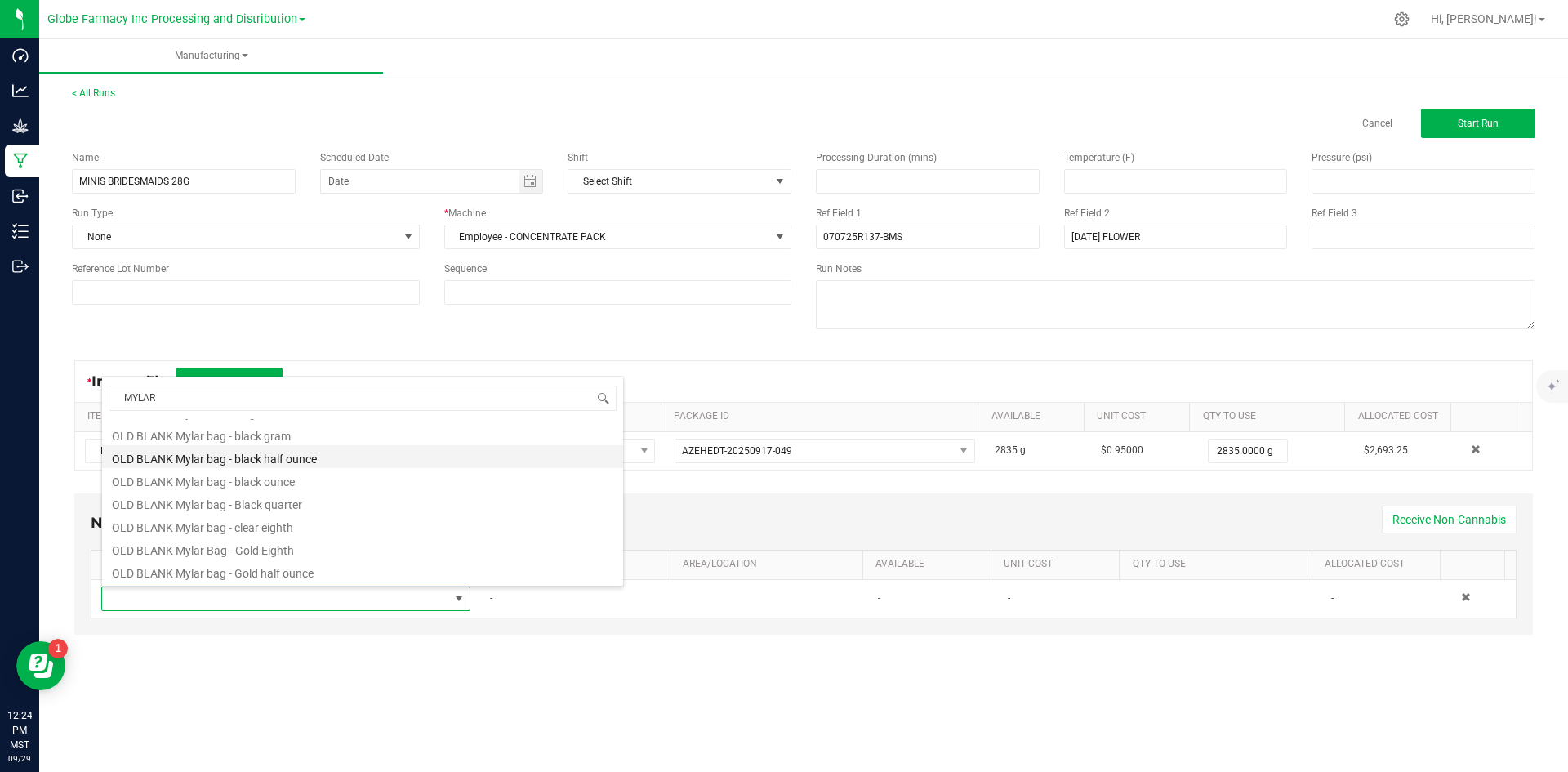
click at [298, 450] on li "OLD BLANK Mylar bag - black half ounce" at bounding box center [362, 456] width 521 height 23
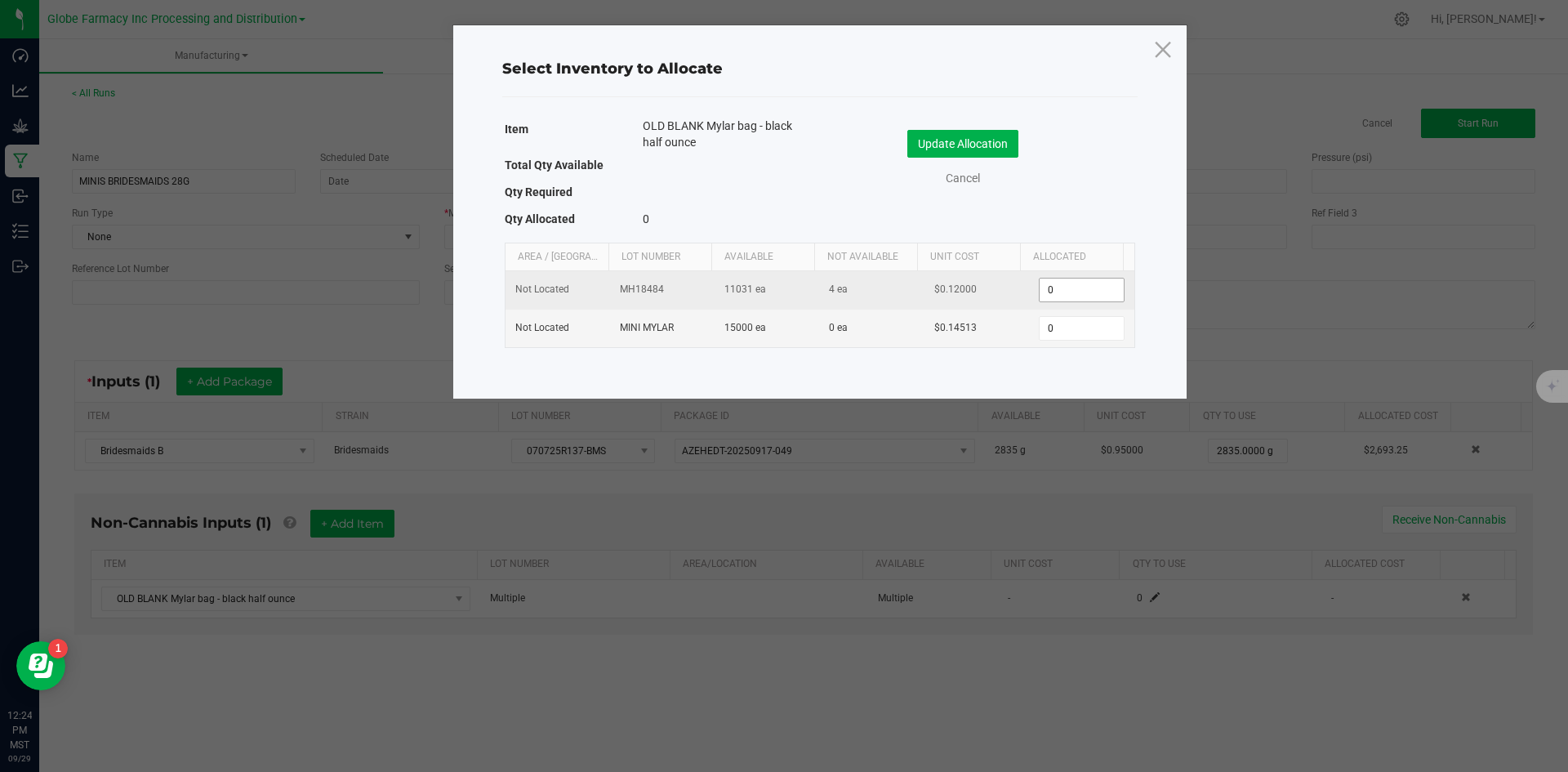
click at [1040, 286] on input "0" at bounding box center [1081, 290] width 83 height 23
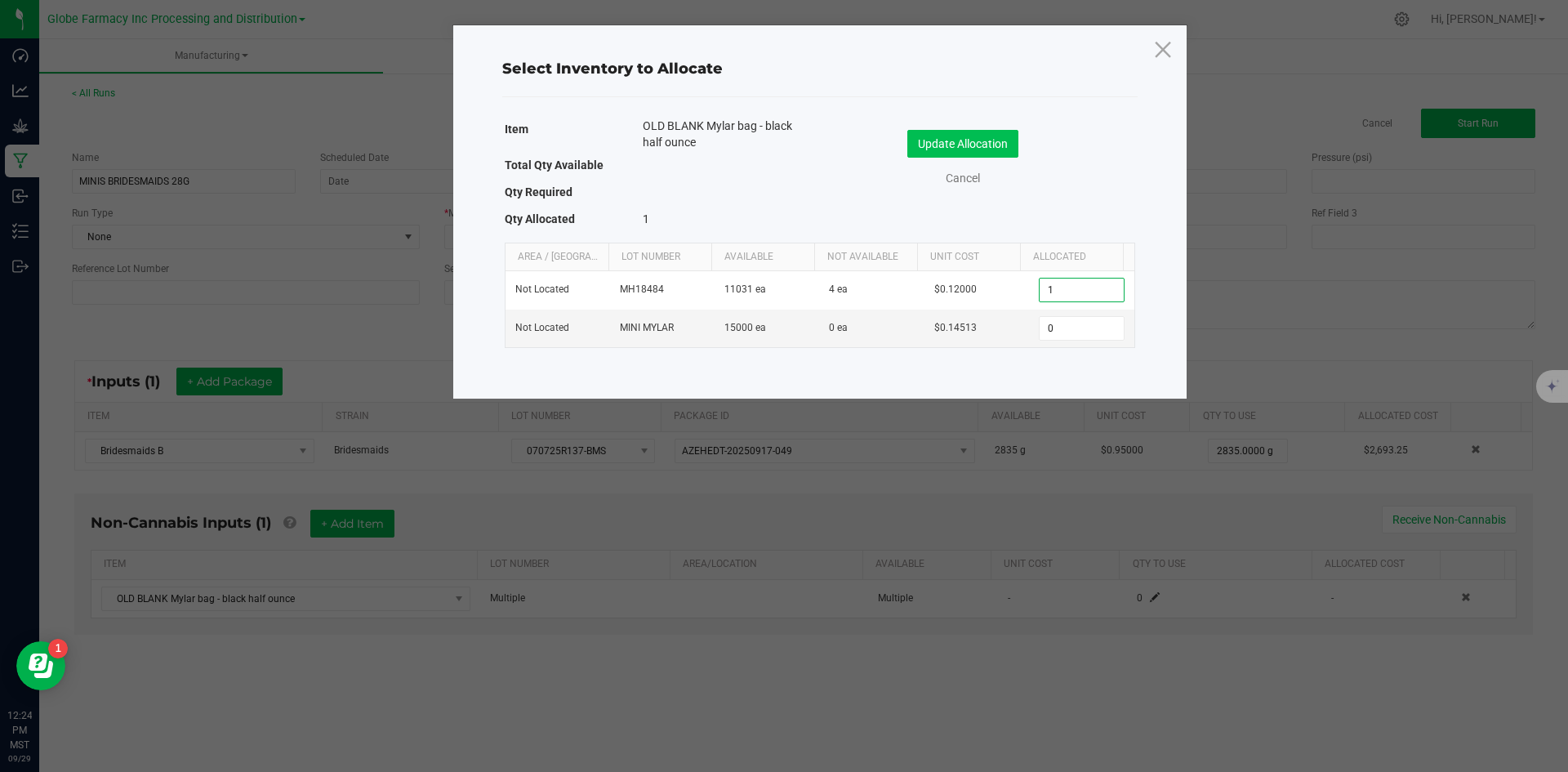
type input "1"
click at [985, 141] on button "Update Allocation" at bounding box center [963, 143] width 112 height 27
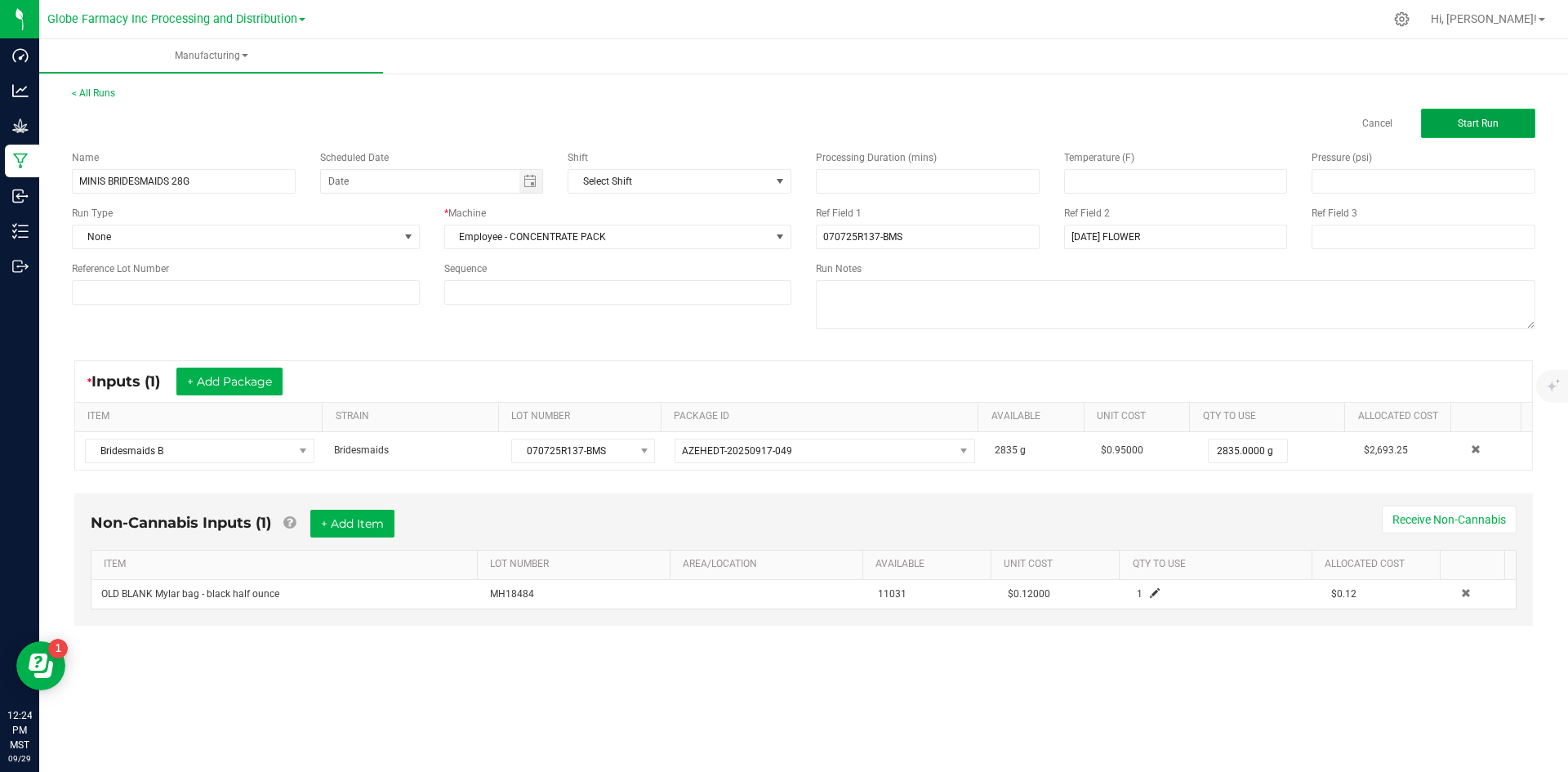
click at [1498, 122] on span "Start Run" at bounding box center [1477, 123] width 41 height 11
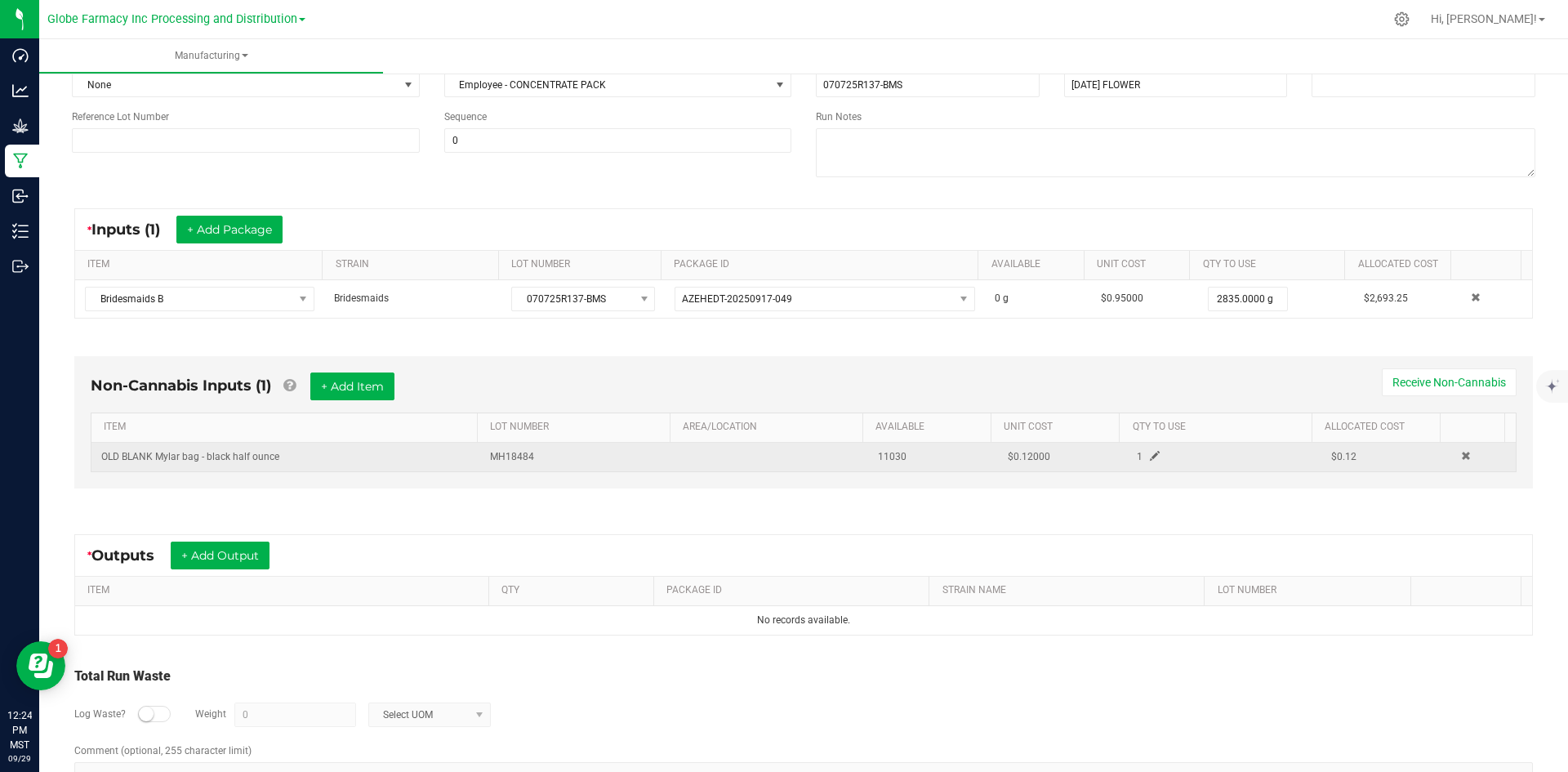
scroll to position [235, 0]
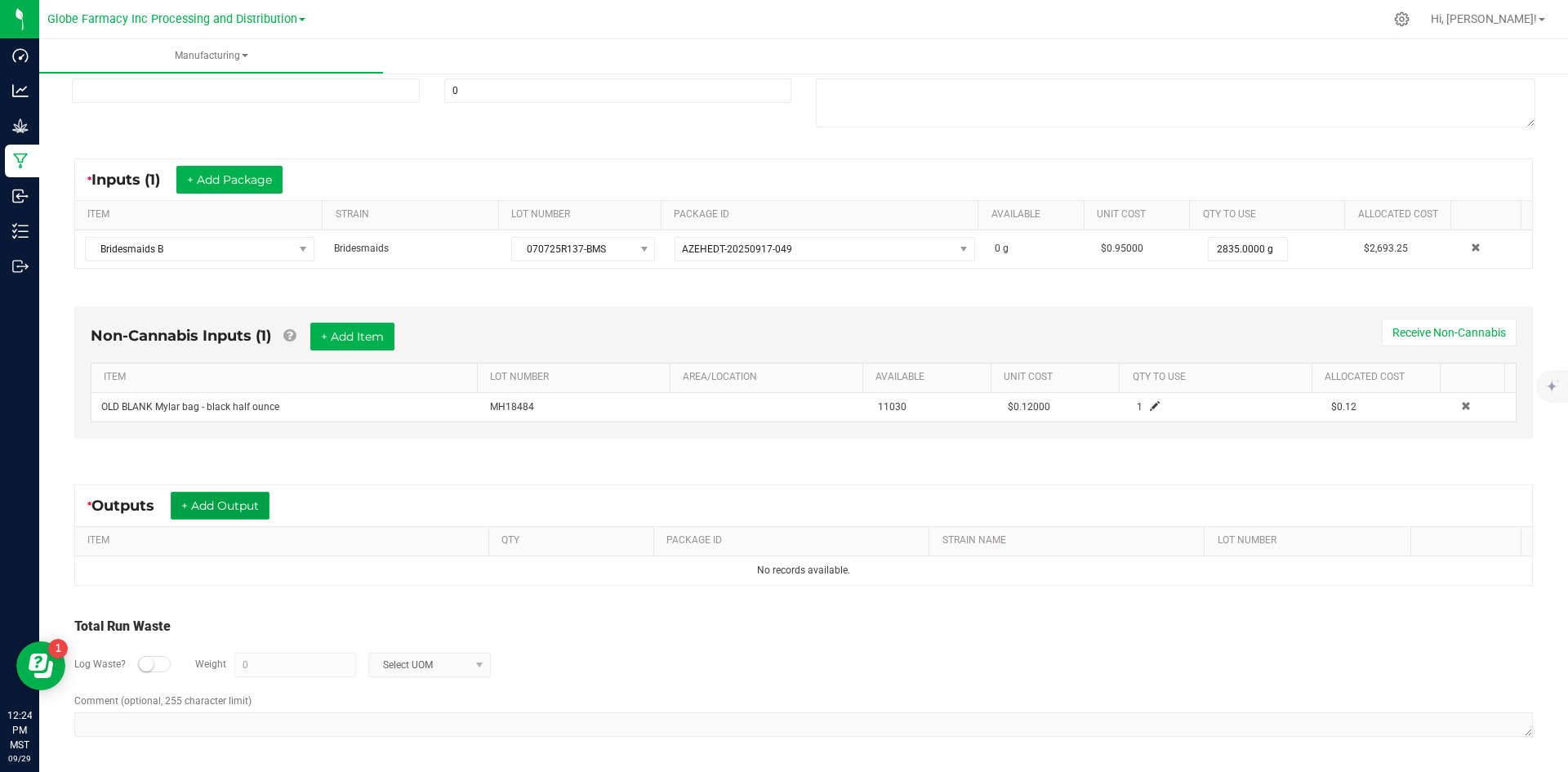
click at [233, 506] on button "+ Add Output" at bounding box center [220, 505] width 99 height 27
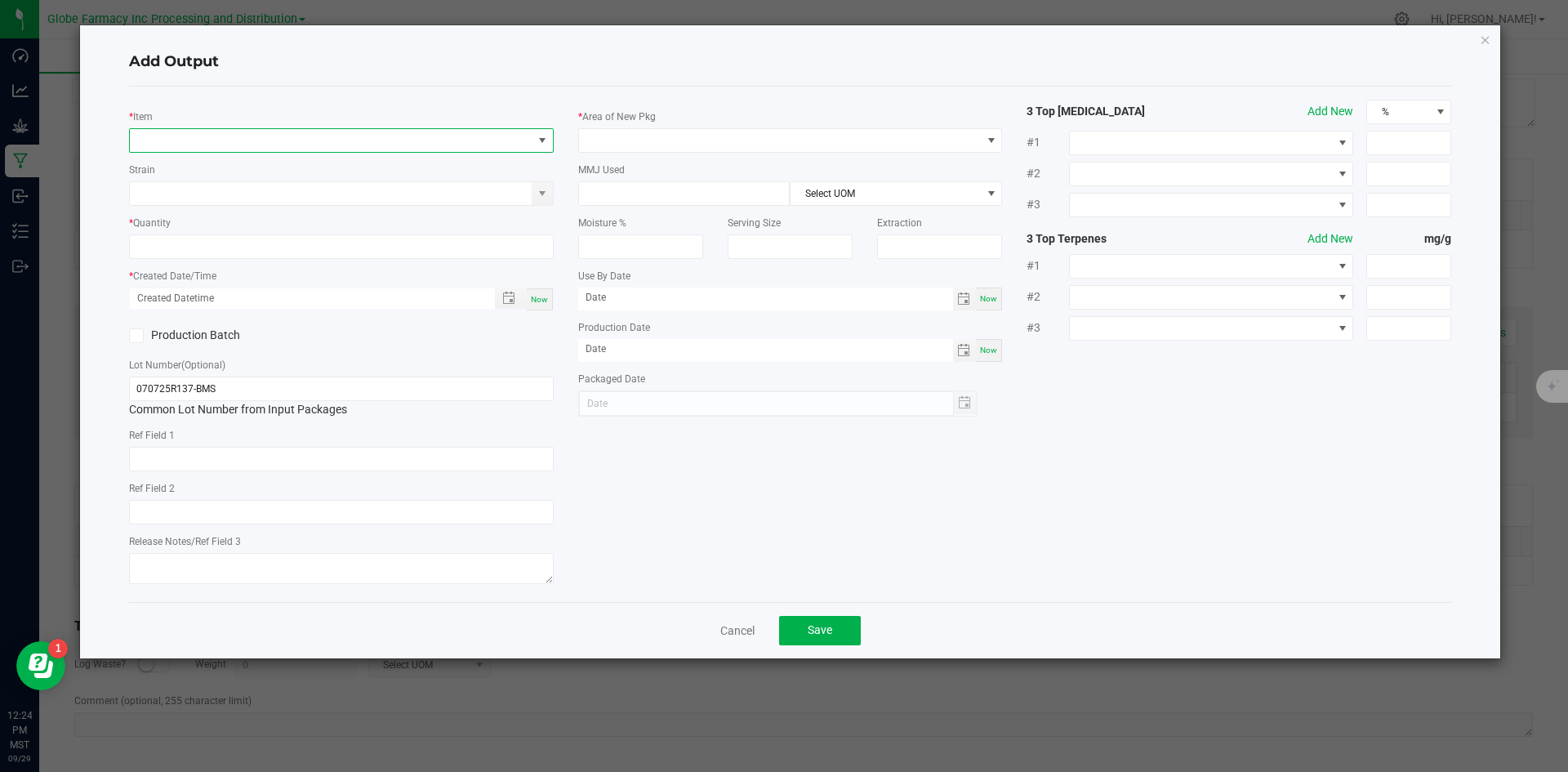
click at [365, 135] on span "NO DATA FOUND" at bounding box center [331, 141] width 403 height 23
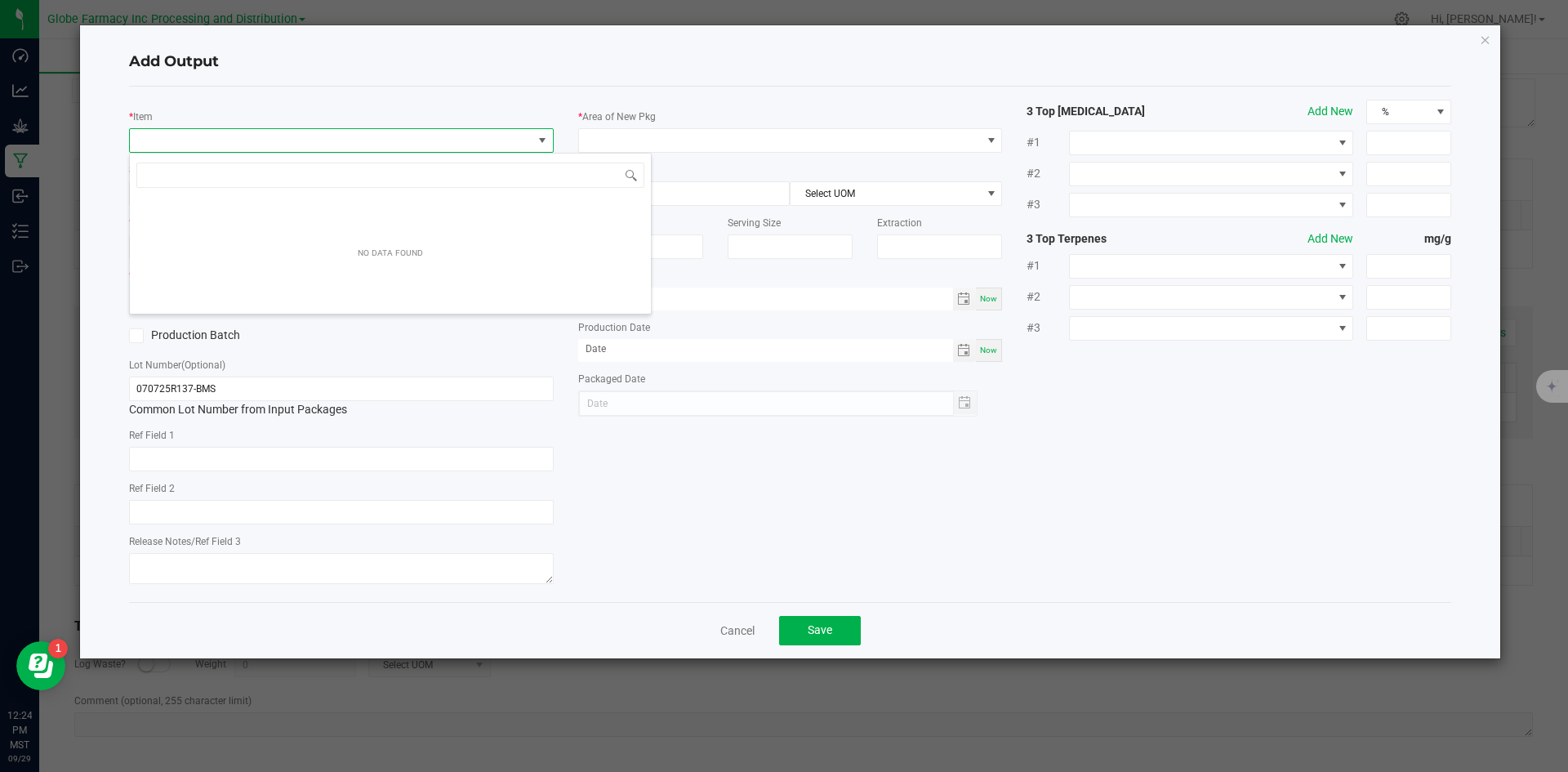
scroll to position [25, 424]
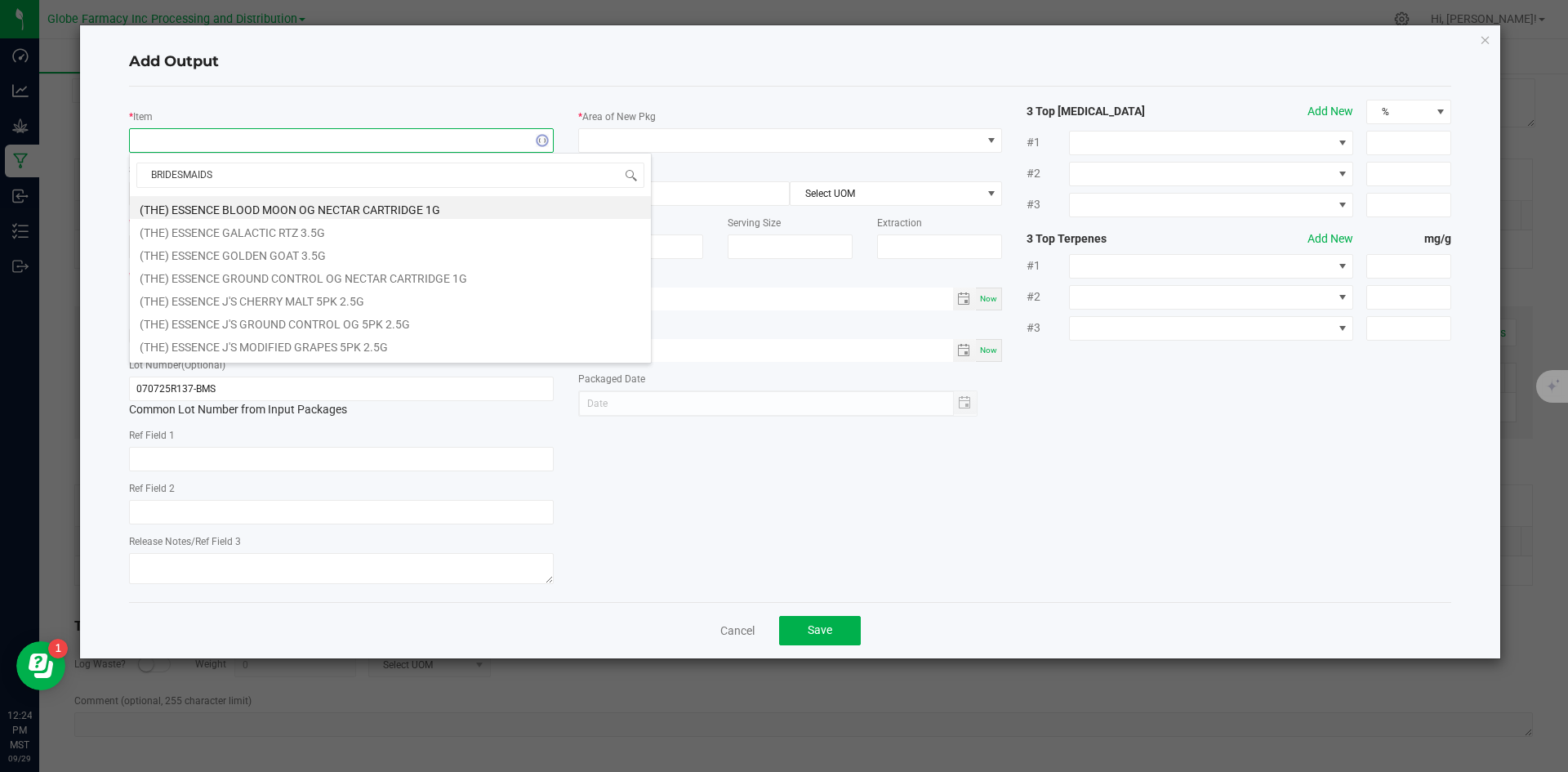
type input "BRIDESMAIDS B"
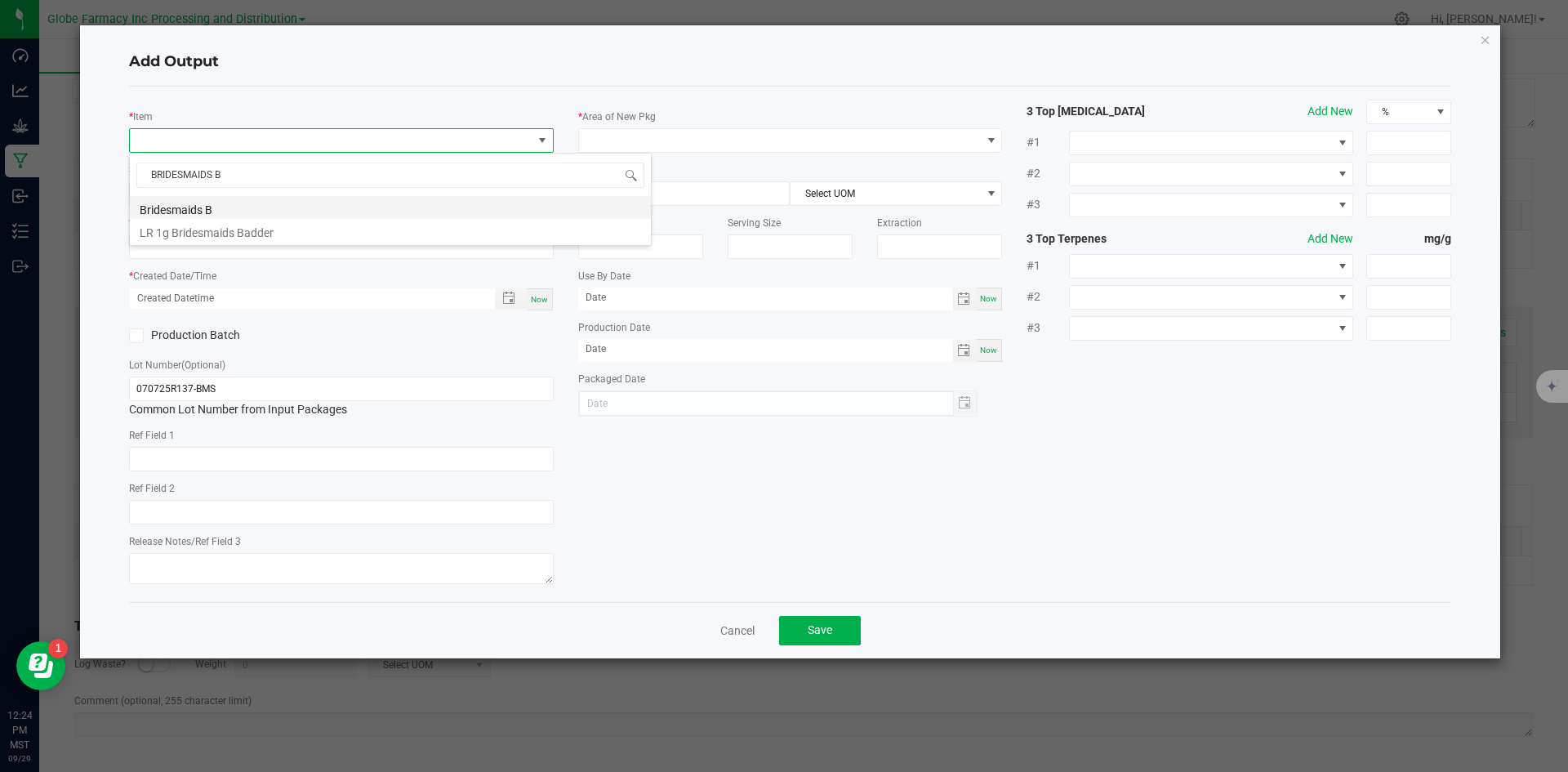
click at [250, 211] on li "Bridesmaids B" at bounding box center [389, 207] width 521 height 23
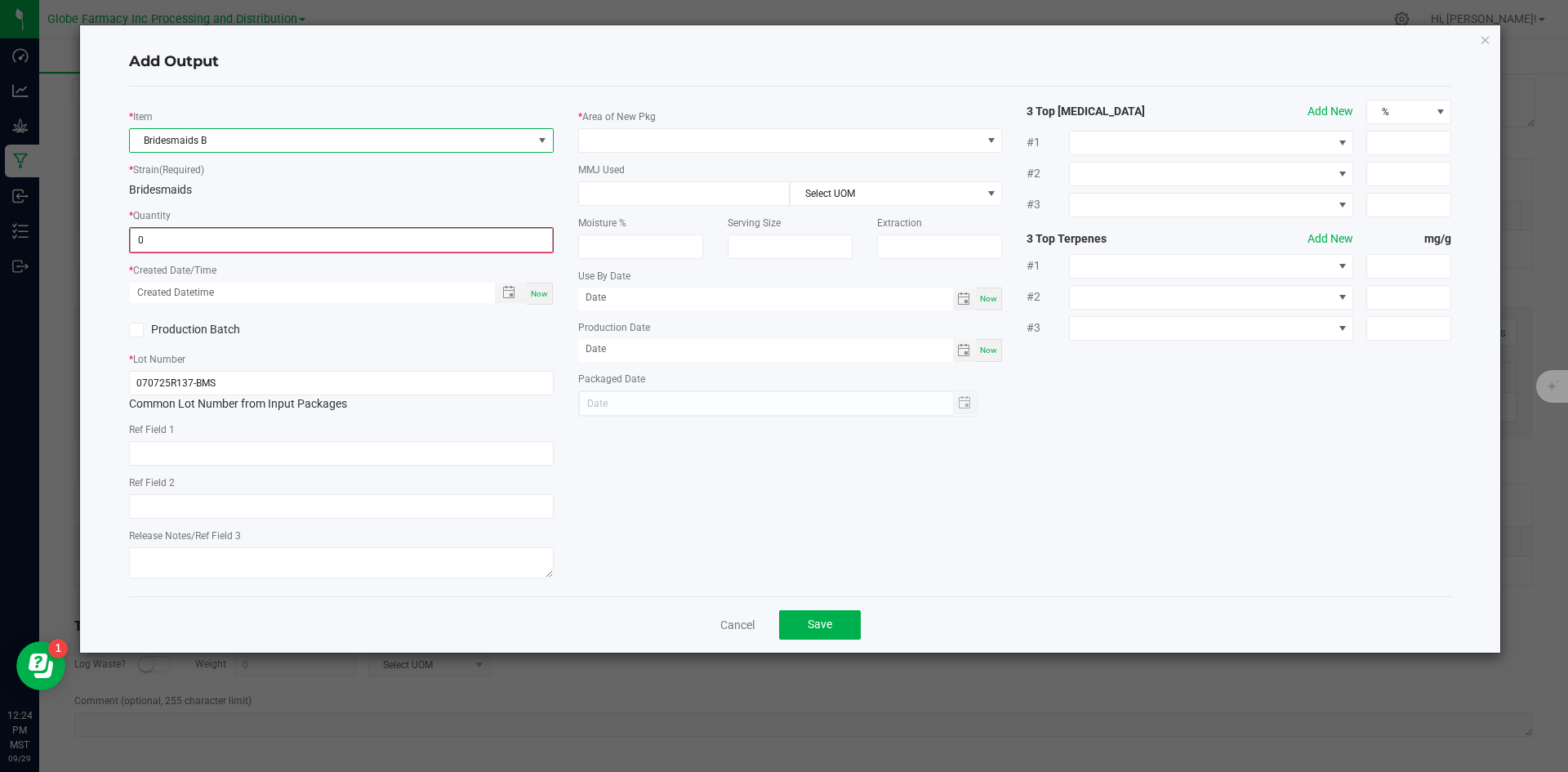
click at [402, 249] on input "0" at bounding box center [341, 240] width 422 height 23
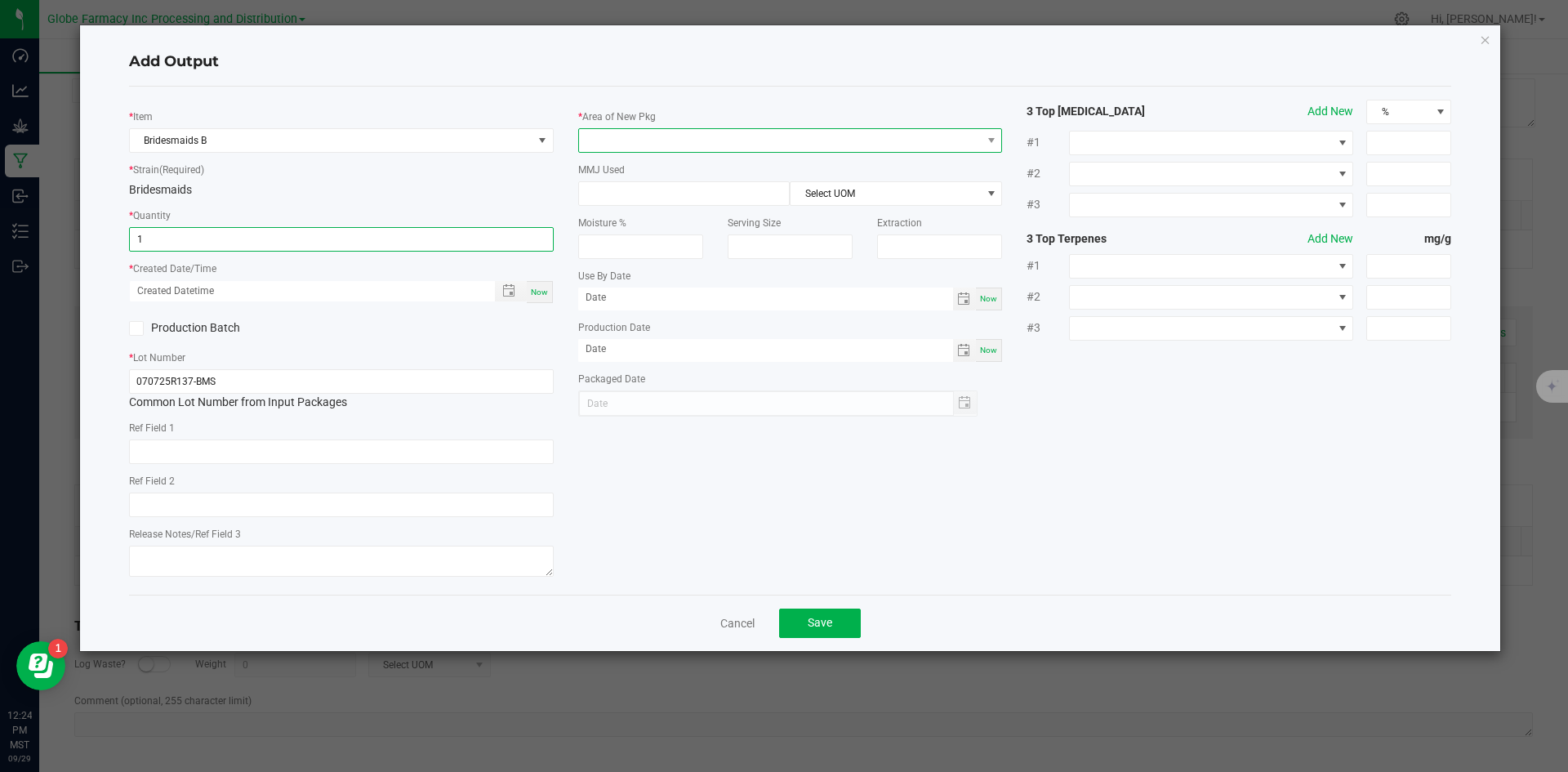
type input "1.0000 g"
click at [629, 132] on span at bounding box center [781, 141] width 403 height 23
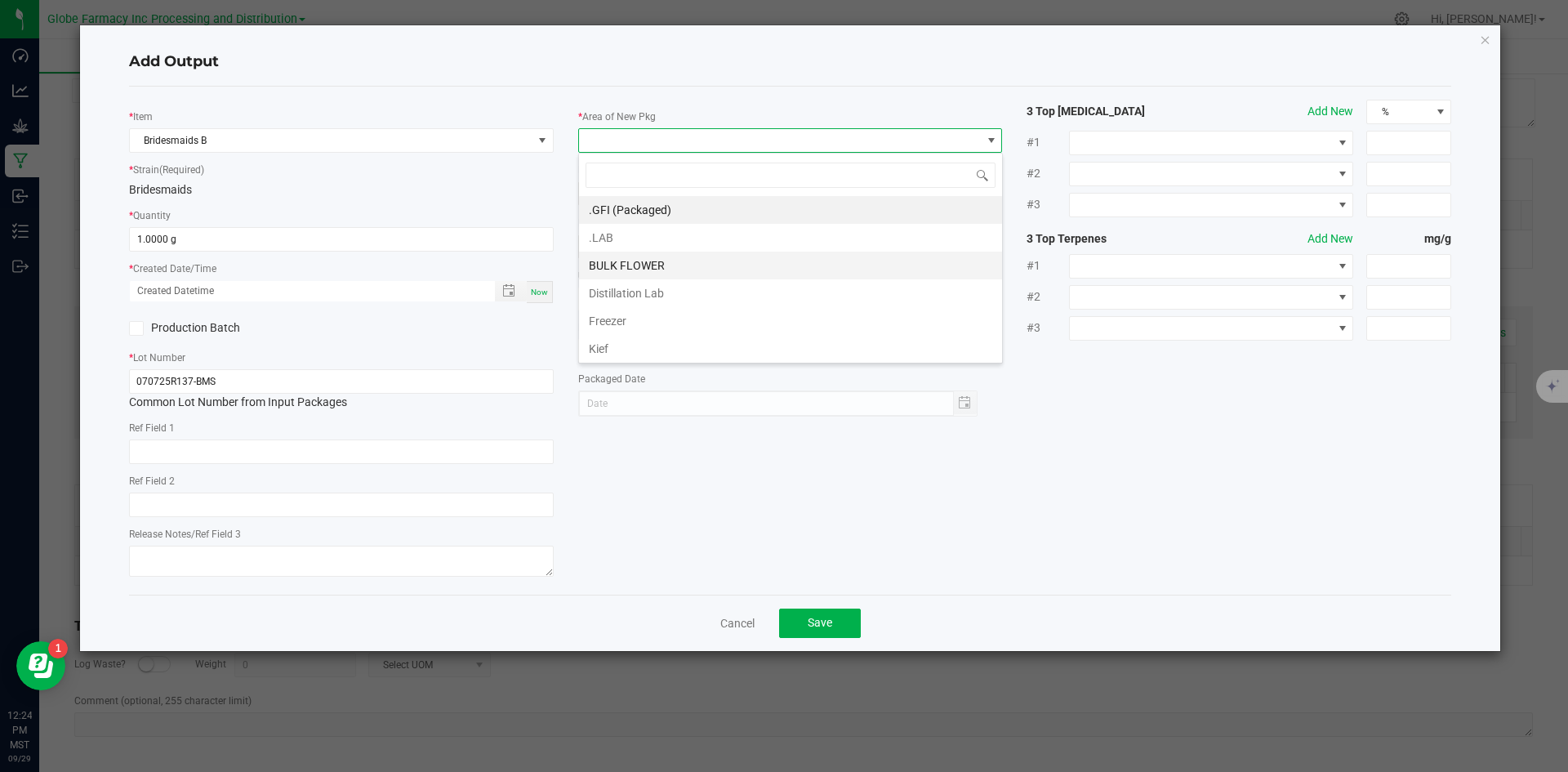
click at [659, 261] on li "BULK FLOWER" at bounding box center [791, 265] width 423 height 27
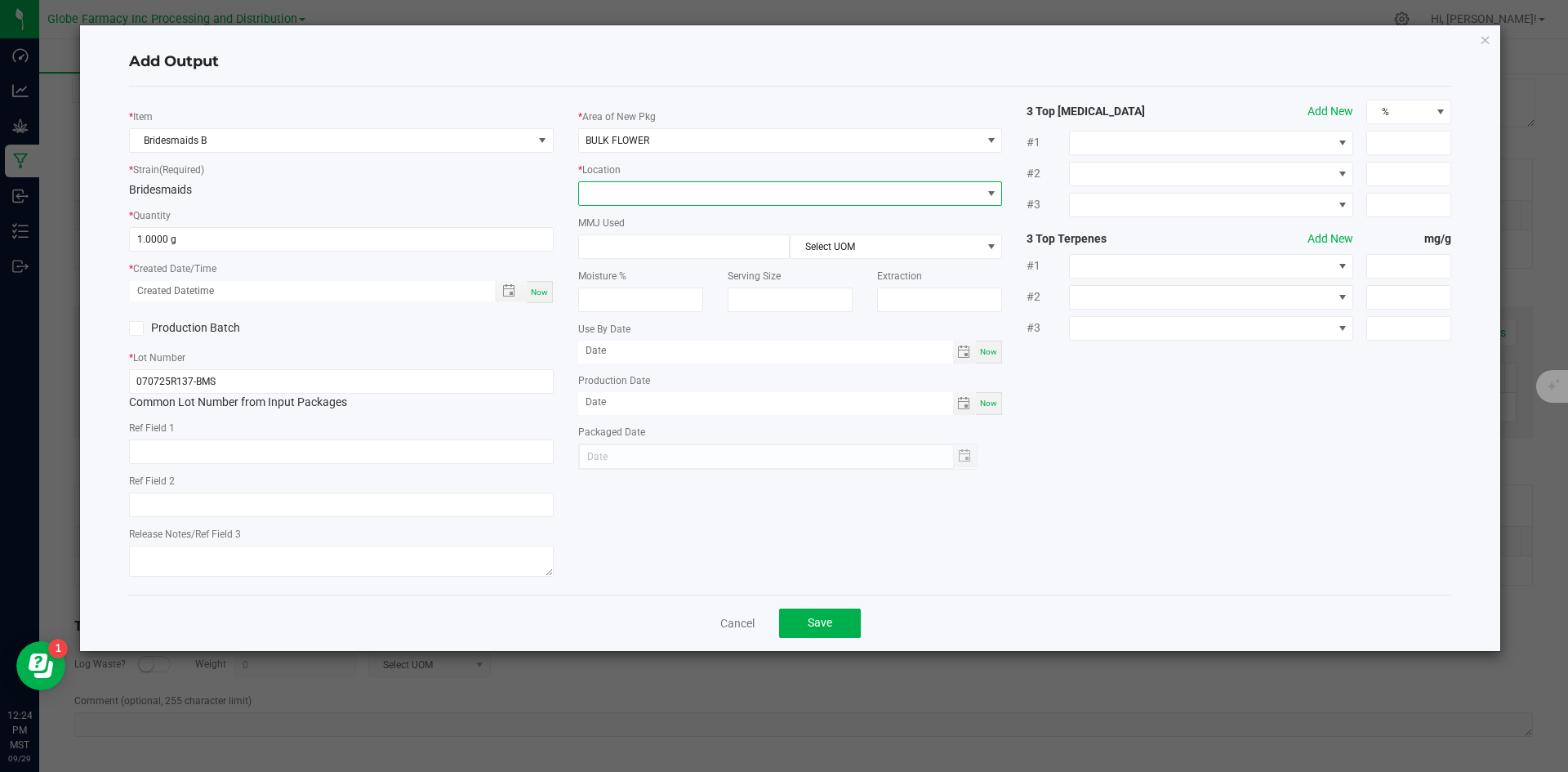
click at [648, 189] on span at bounding box center [781, 194] width 403 height 23
click at [662, 364] on li "Shake" at bounding box center [791, 361] width 423 height 27
click at [804, 623] on button "Save" at bounding box center [819, 623] width 81 height 29
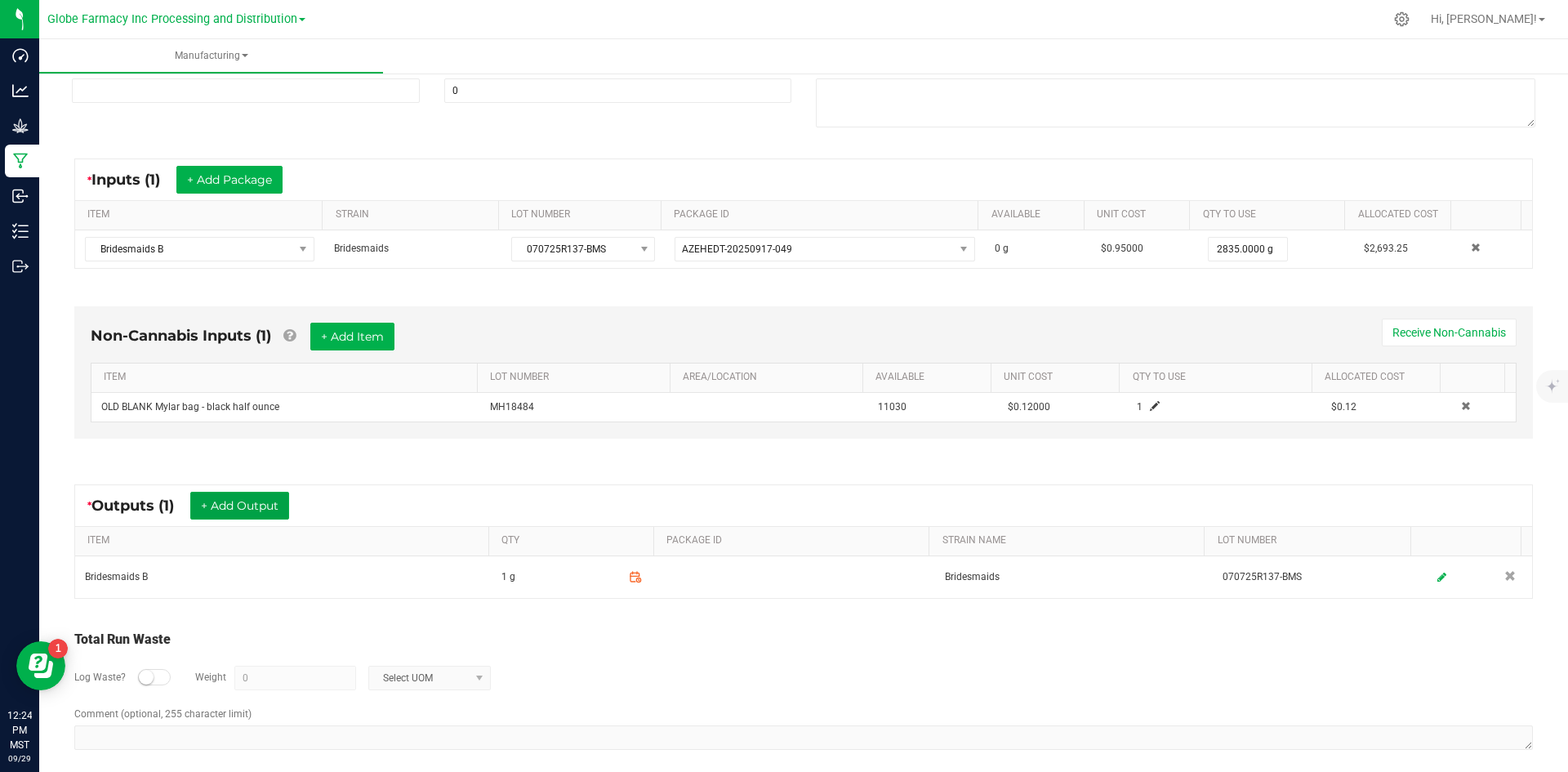
scroll to position [0, 0]
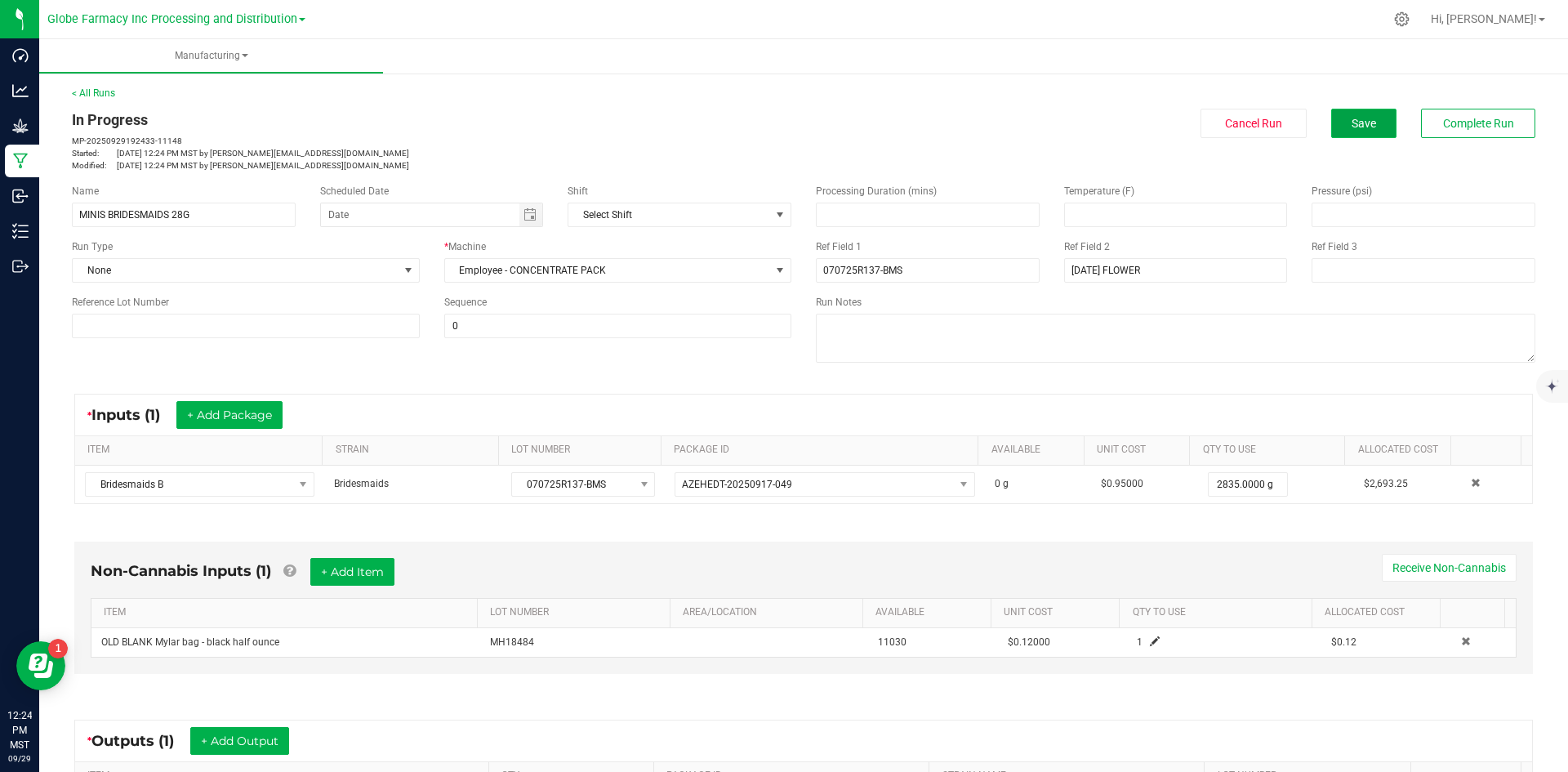
click at [1352, 128] on span "Save" at bounding box center [1364, 124] width 25 height 13
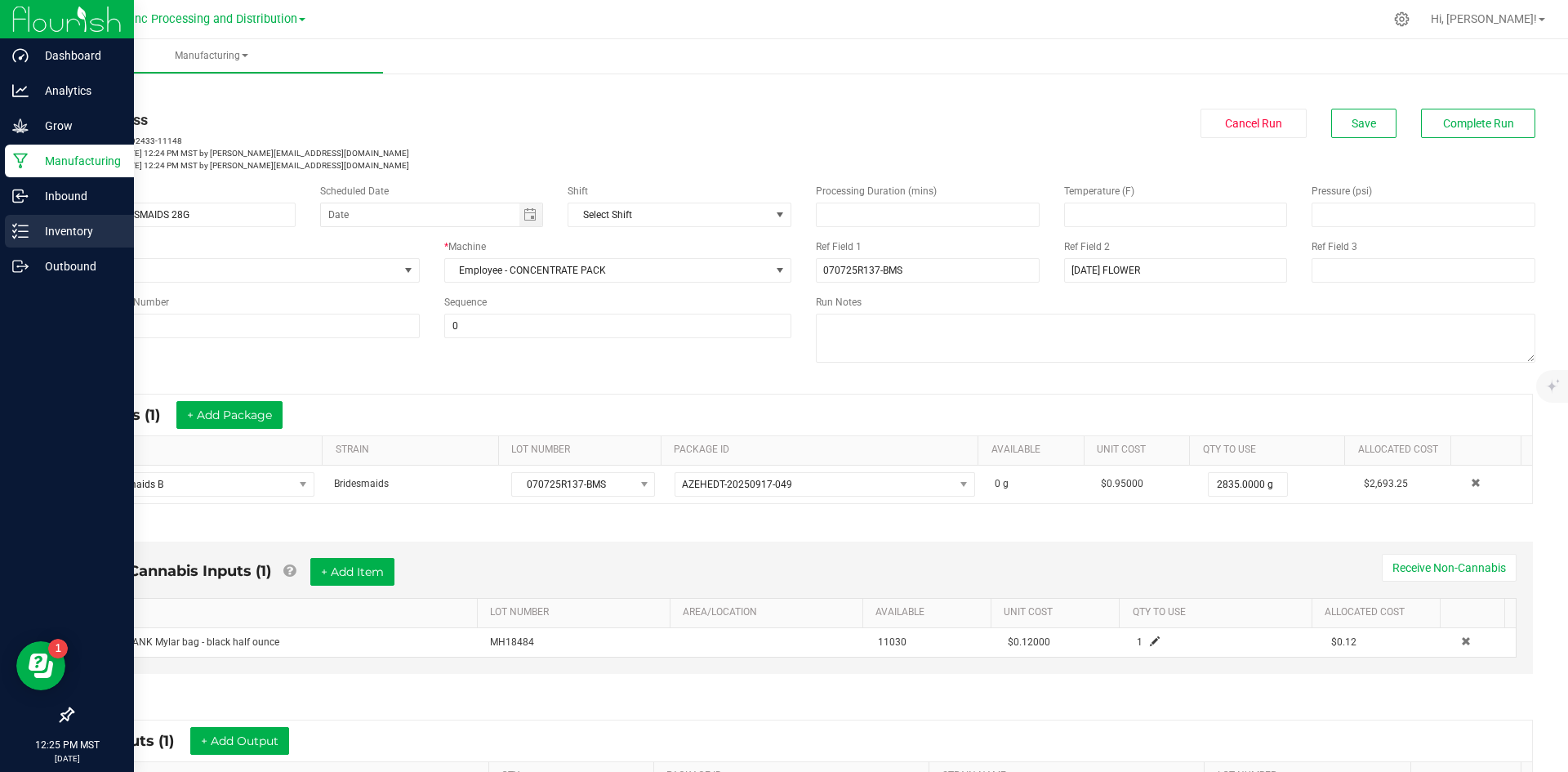
click at [46, 226] on p "Inventory" at bounding box center [78, 231] width 98 height 20
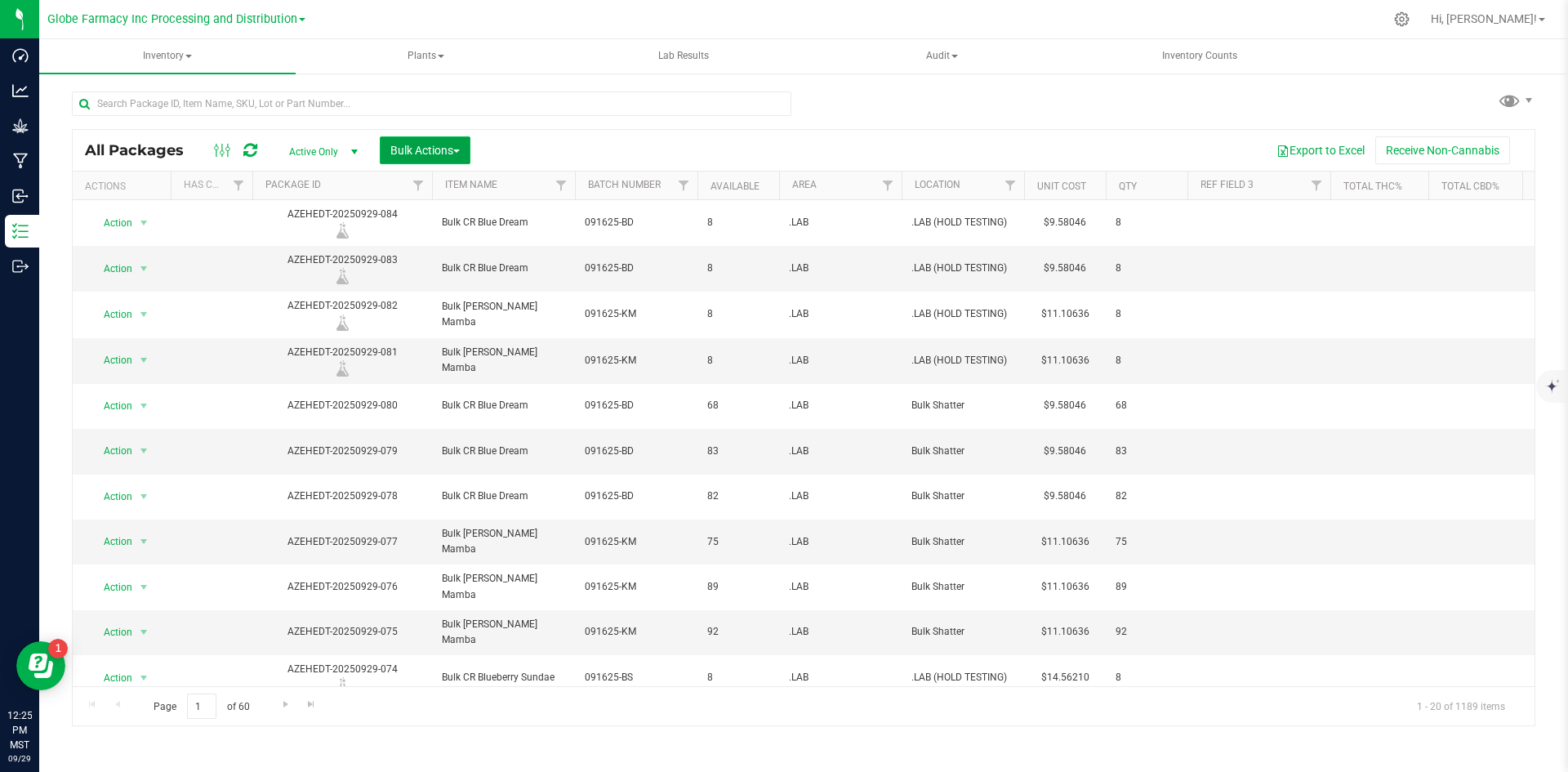
click at [405, 148] on span "Bulk Actions" at bounding box center [424, 150] width 69 height 13
click at [411, 180] on span "Add to manufacturing run" at bounding box center [451, 187] width 123 height 13
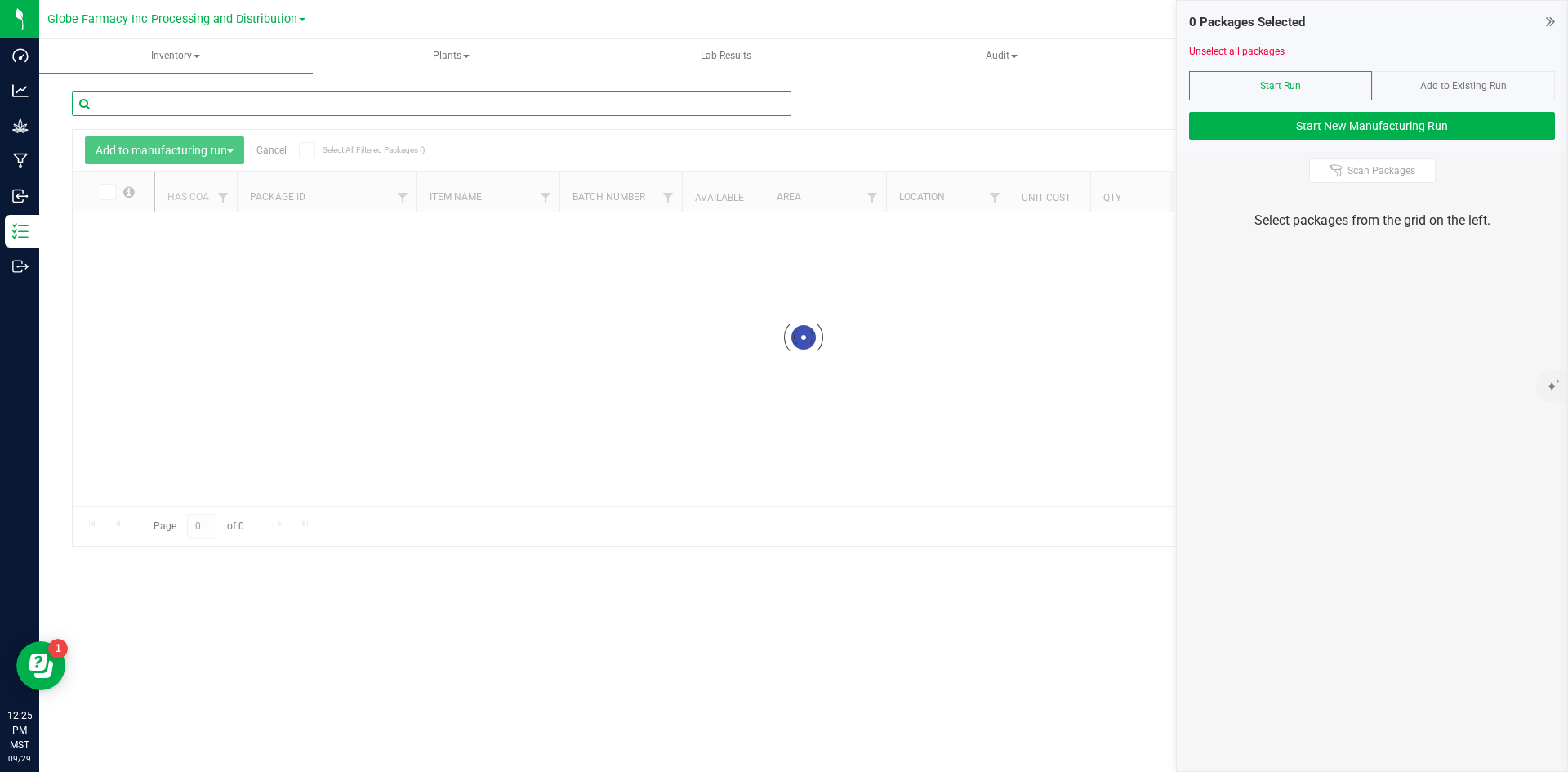
click at [372, 104] on input "text" at bounding box center [431, 104] width 719 height 25
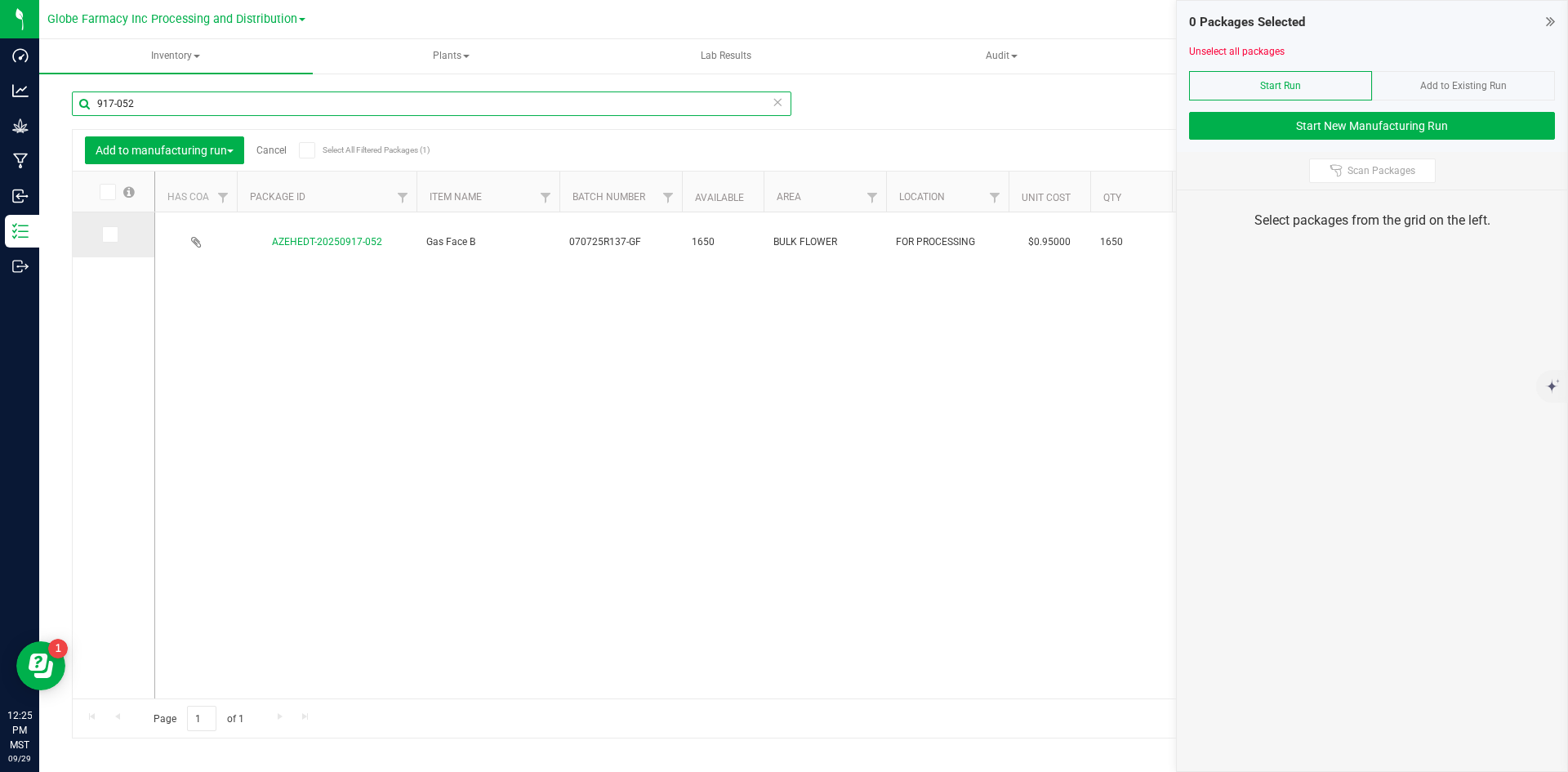
type input "917-052"
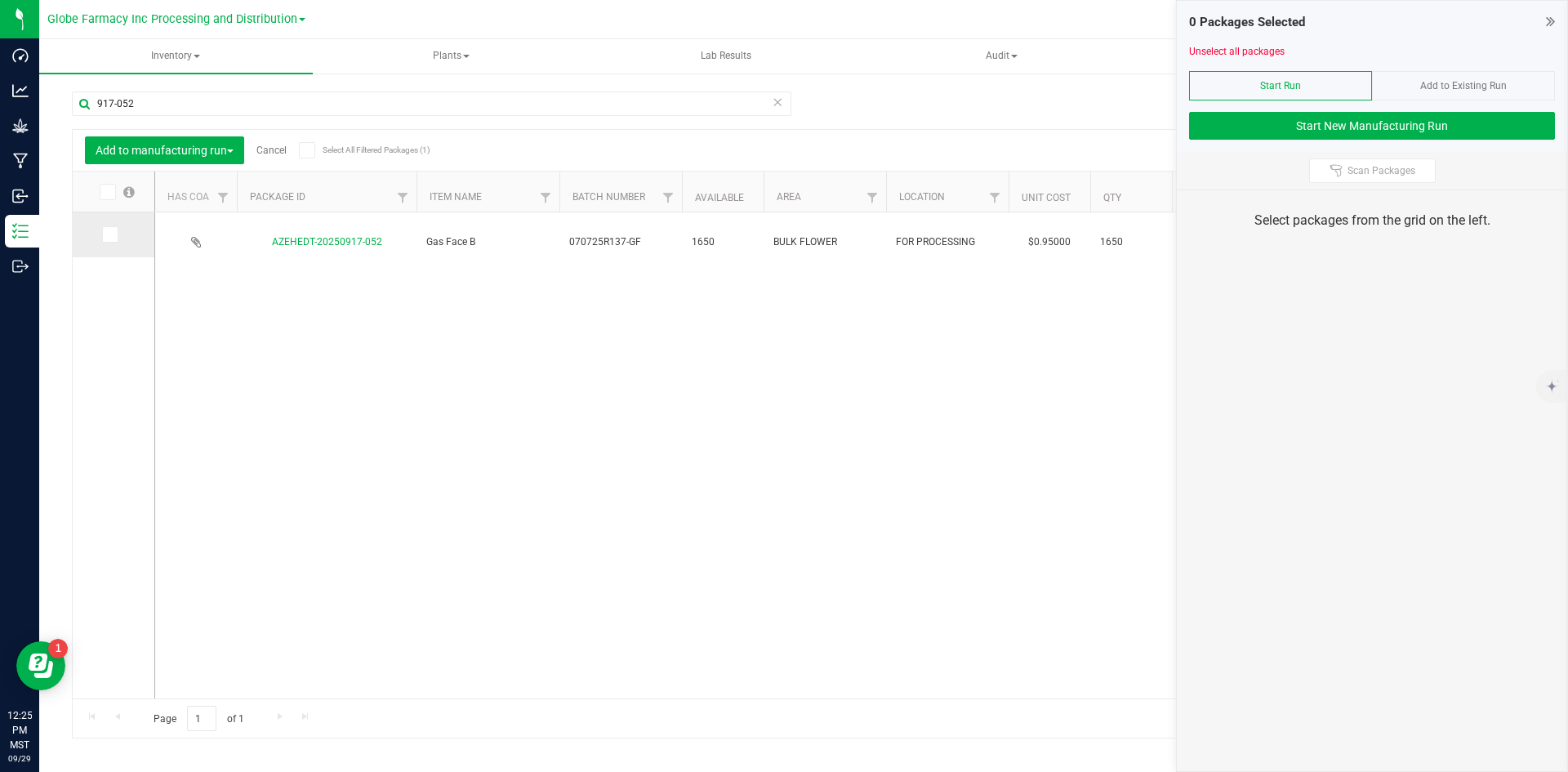
click at [112, 234] on icon at bounding box center [109, 234] width 10 height 0
click at [0, 0] on input "checkbox" at bounding box center [0, 0] width 0 height 0
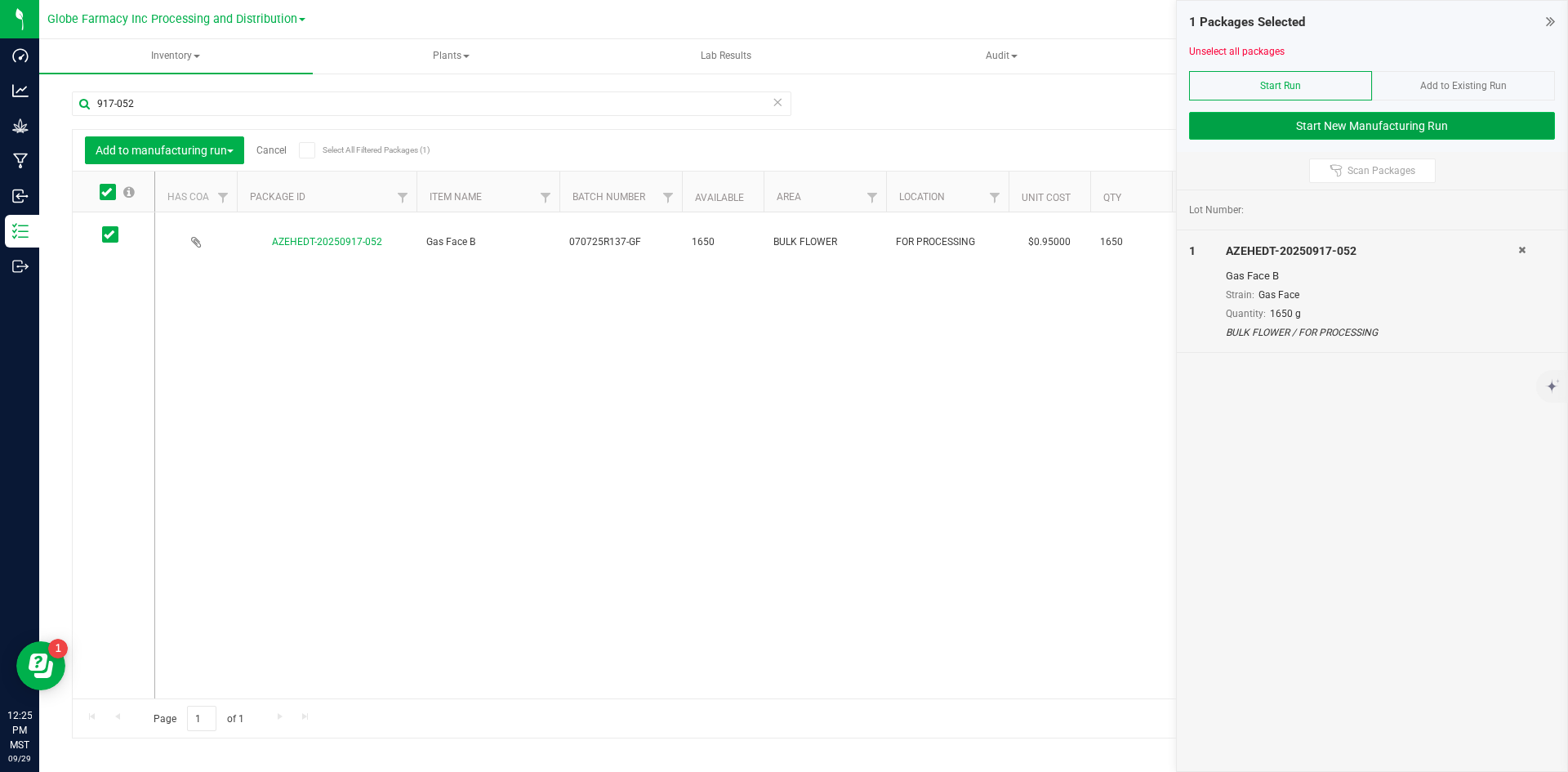
click at [1294, 129] on button "Start New Manufacturing Run" at bounding box center [1371, 125] width 366 height 27
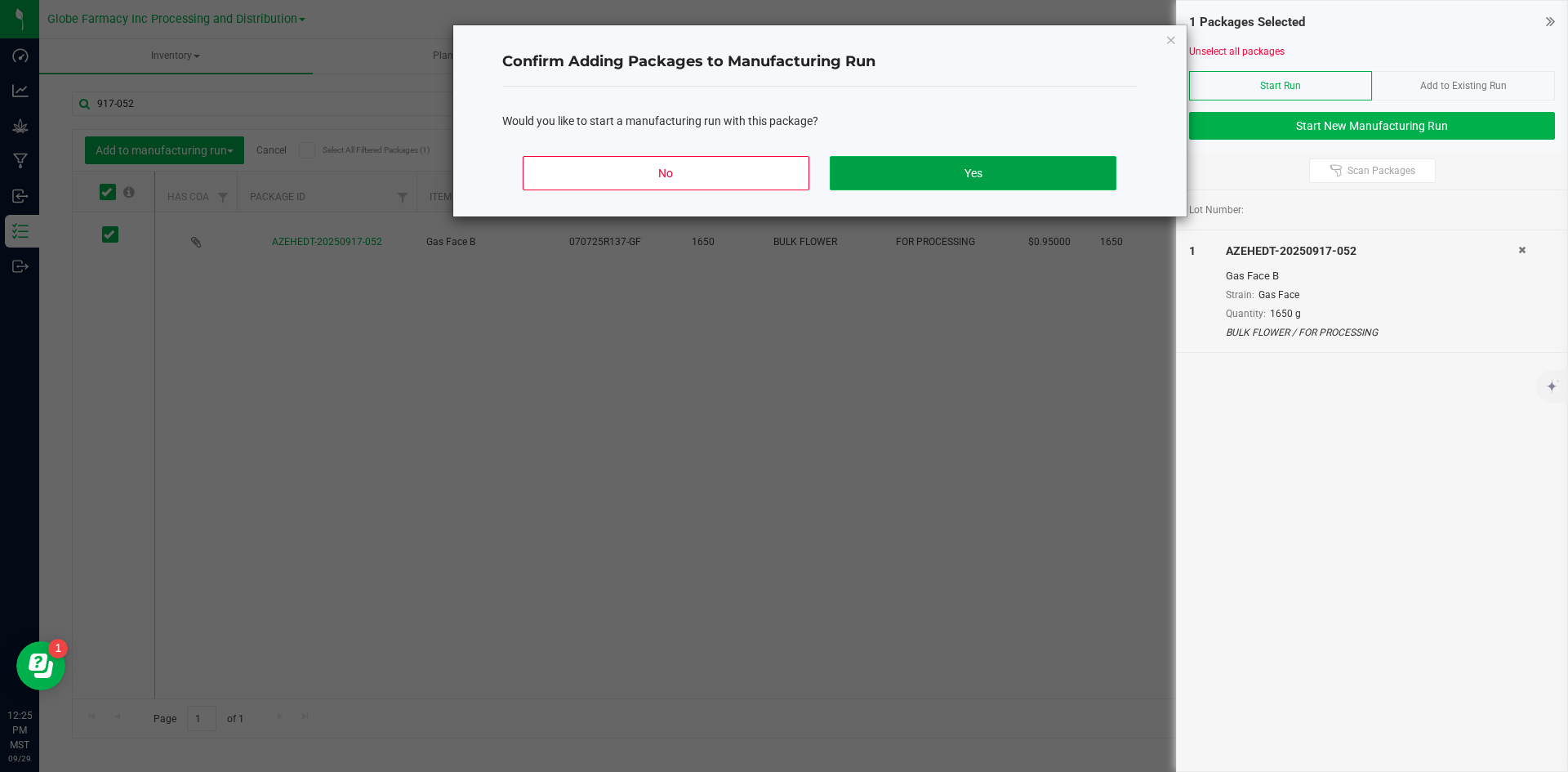
click at [1020, 164] on button "Yes" at bounding box center [973, 173] width 285 height 34
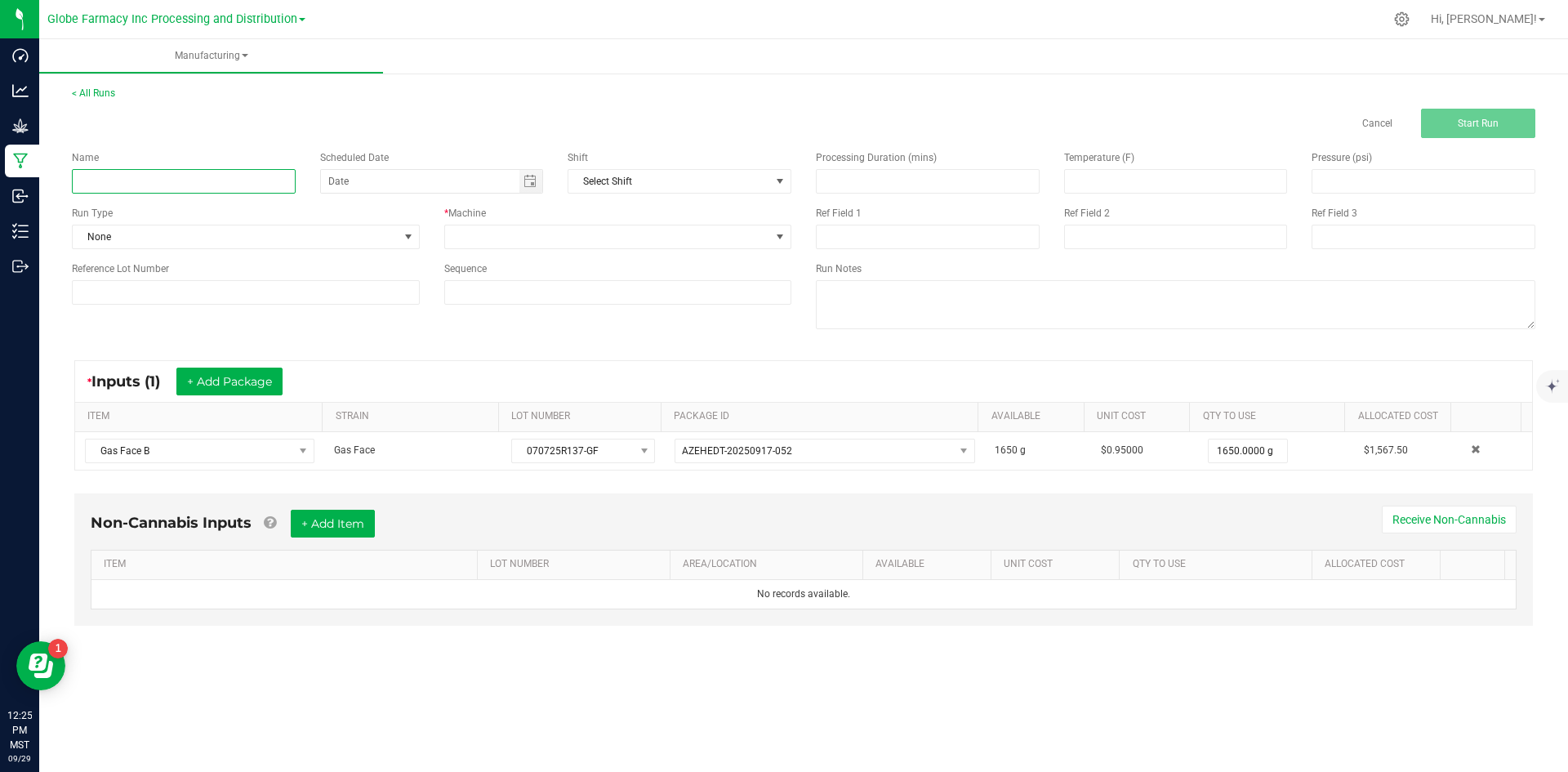
click at [191, 171] on input at bounding box center [183, 181] width 224 height 25
type input "MINIS GAS FACE 28G"
click at [508, 244] on span at bounding box center [608, 236] width 326 height 23
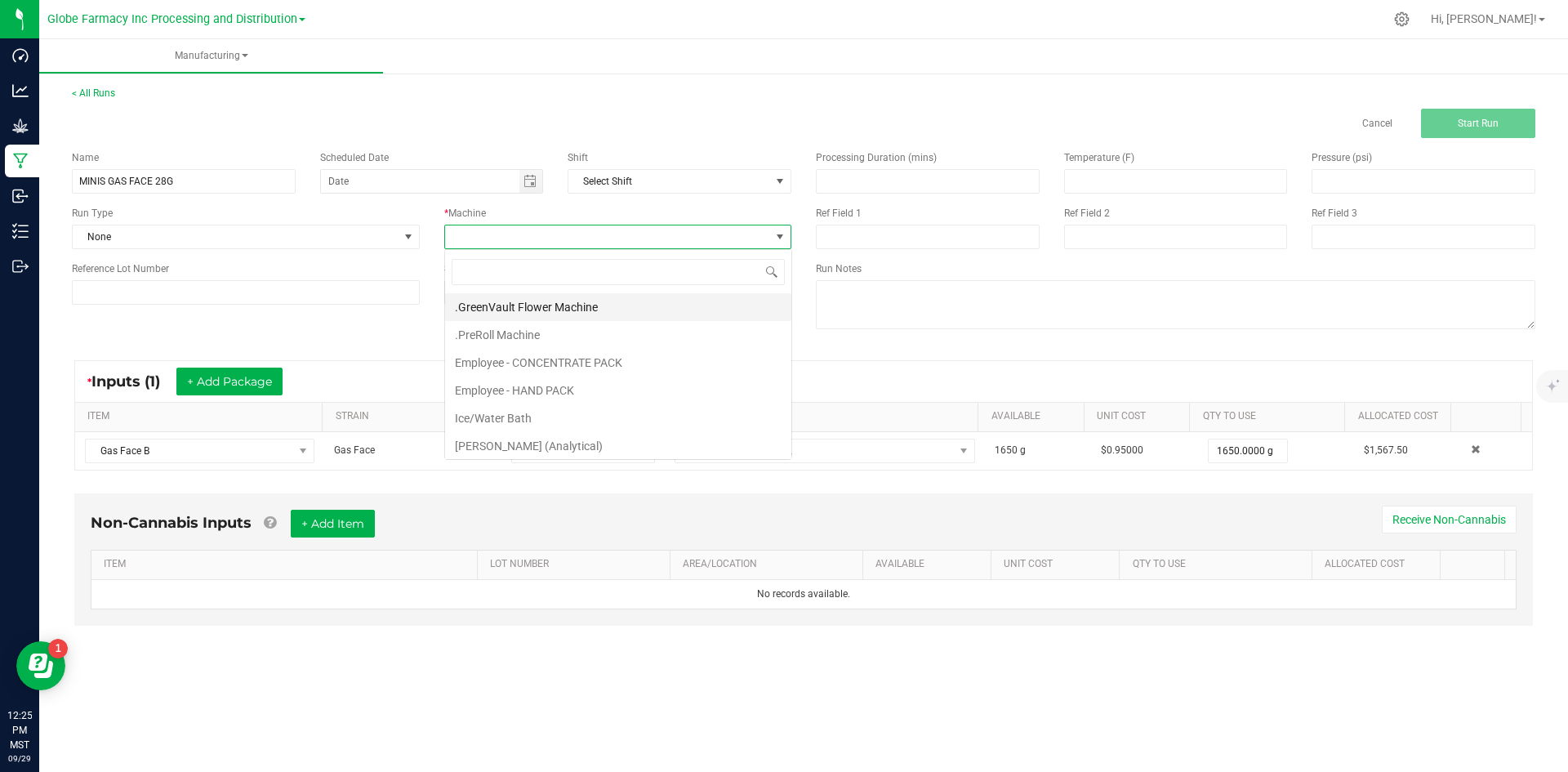
scroll to position [25, 347]
click at [543, 358] on li "Employee - CONCENTRATE PACK" at bounding box center [618, 362] width 346 height 27
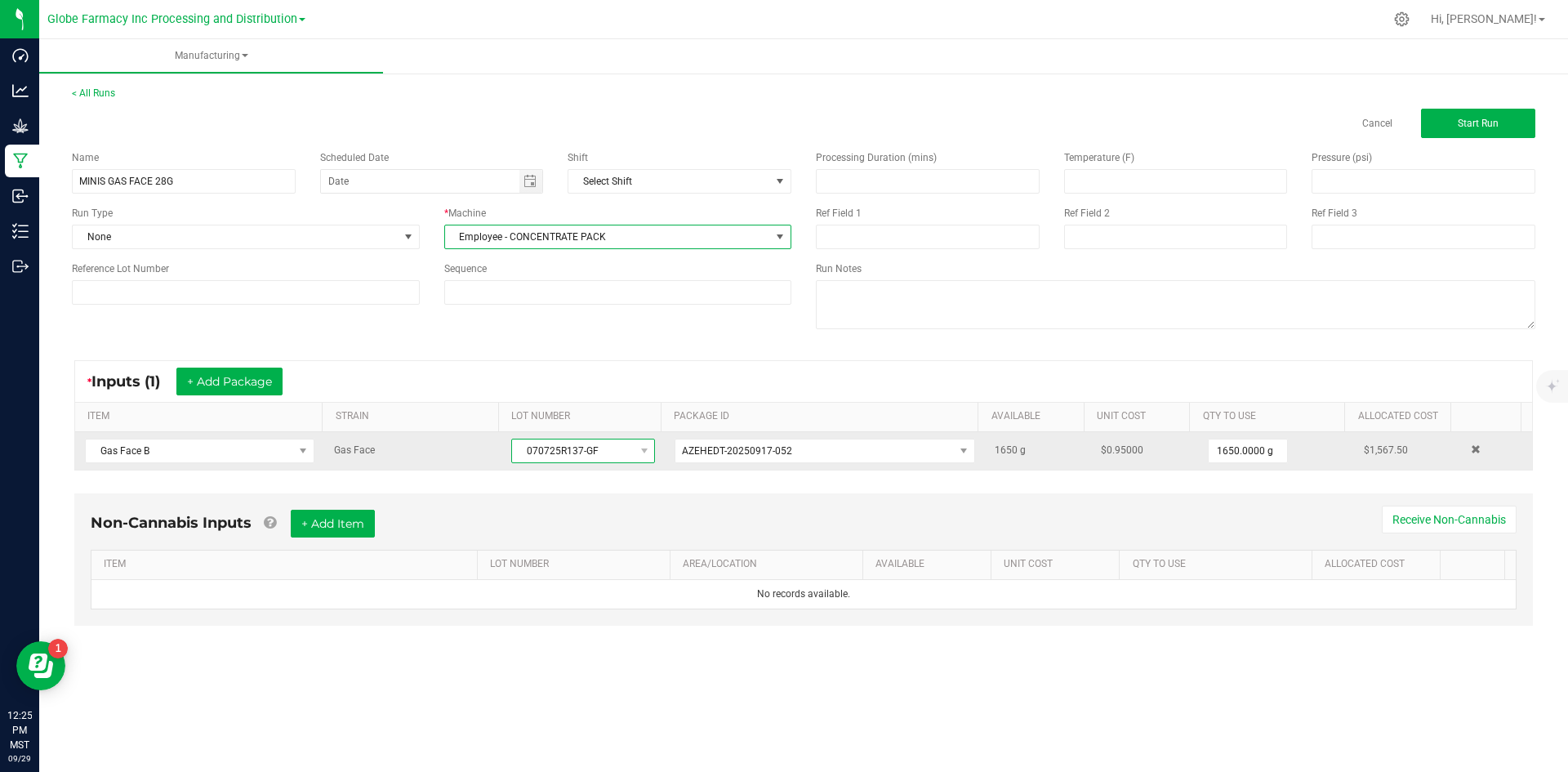
click at [528, 451] on span "070725R137-GF" at bounding box center [573, 451] width 122 height 23
drag, startPoint x: 513, startPoint y: 448, endPoint x: 603, endPoint y: 449, distance: 90.0
click at [603, 449] on span "070725R137-GF" at bounding box center [573, 451] width 122 height 23
copy span "070725R137-GF"
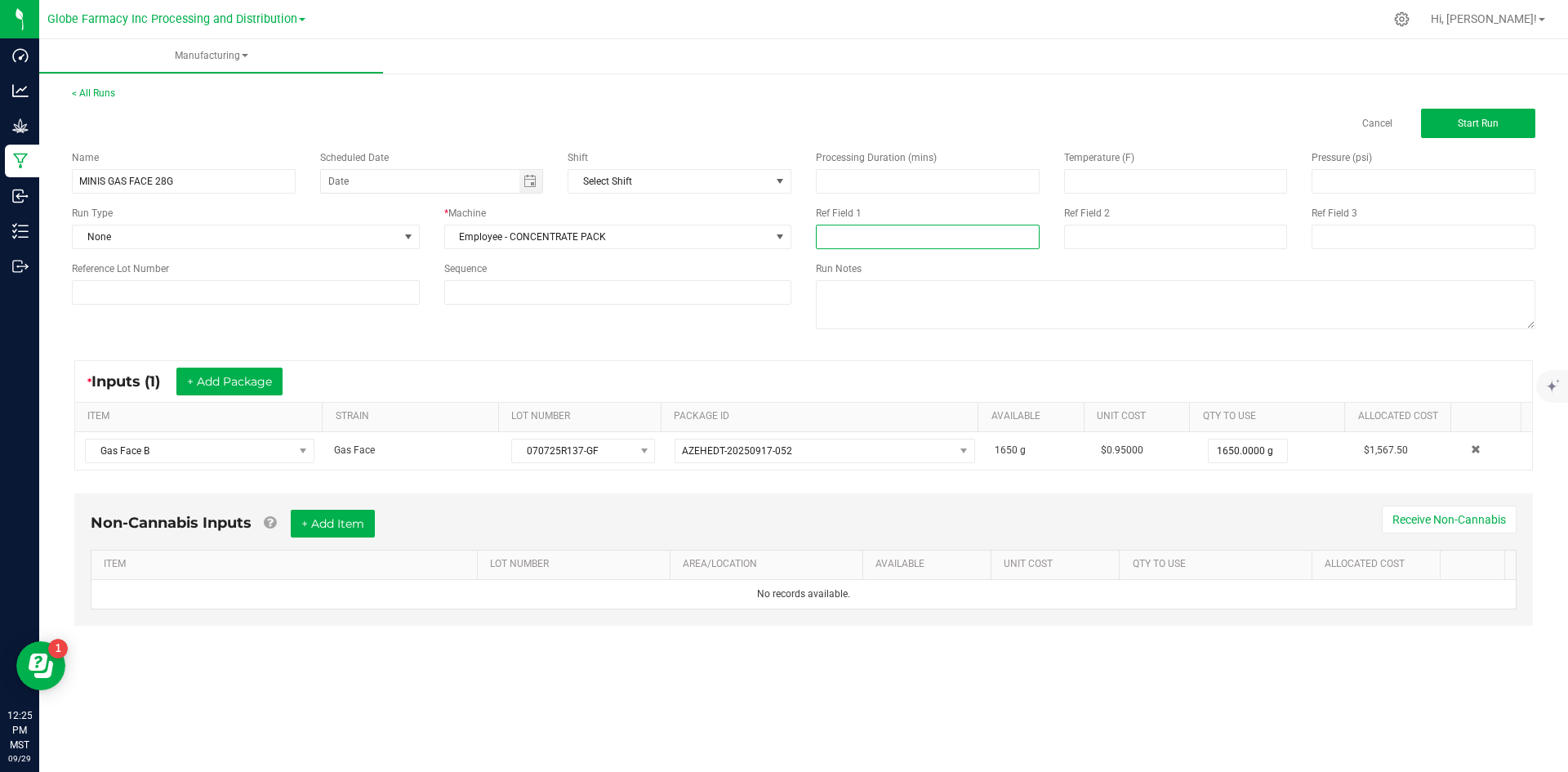
paste input "070725R137-GF"
type input "070725R137-GF"
click at [1087, 237] on input at bounding box center [1176, 237] width 224 height 25
type input "[DATE] FLOWER"
click at [370, 522] on button "+ Add Item" at bounding box center [333, 523] width 84 height 27
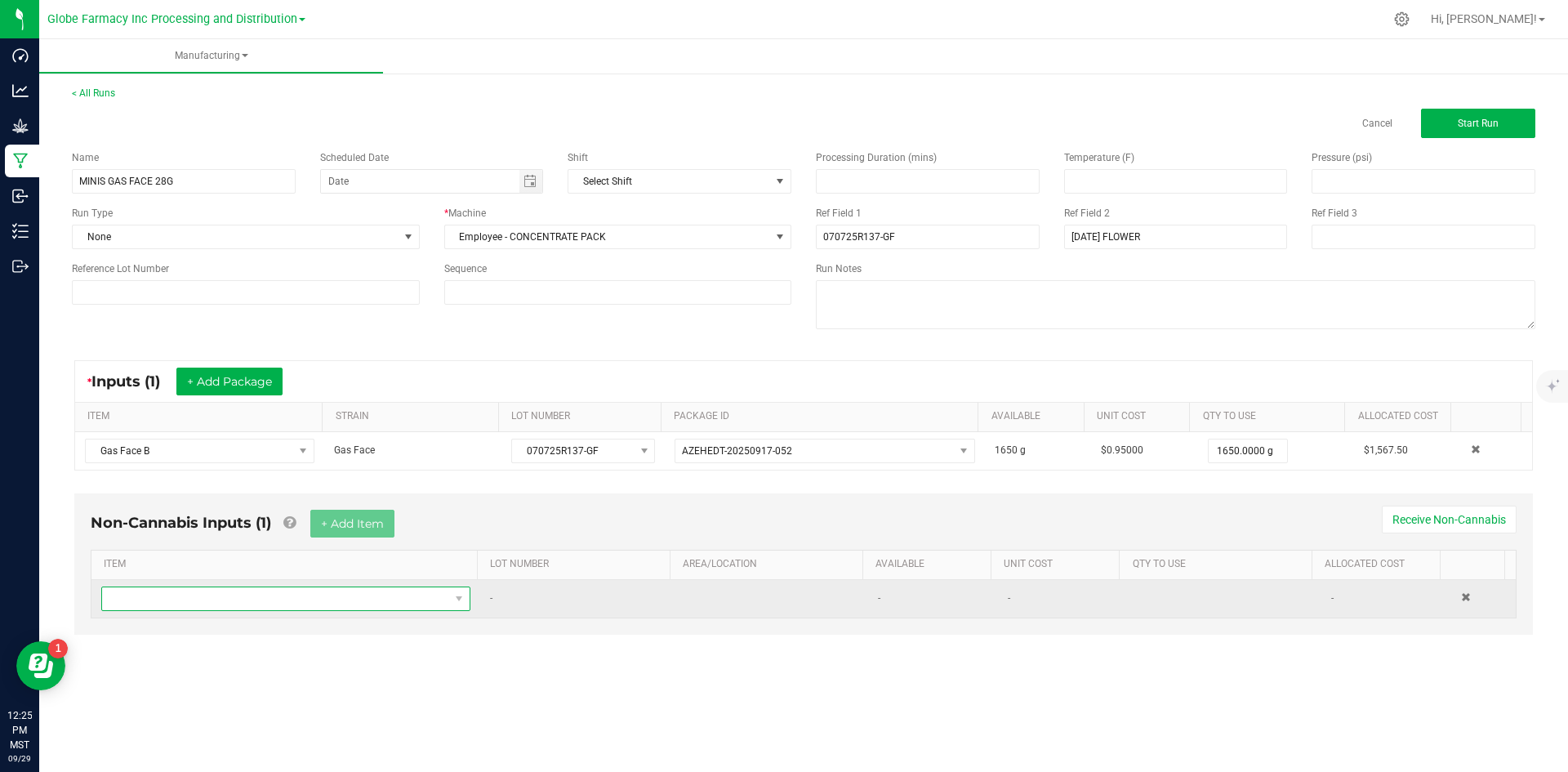
click at [339, 604] on span "NO DATA FOUND" at bounding box center [275, 598] width 347 height 23
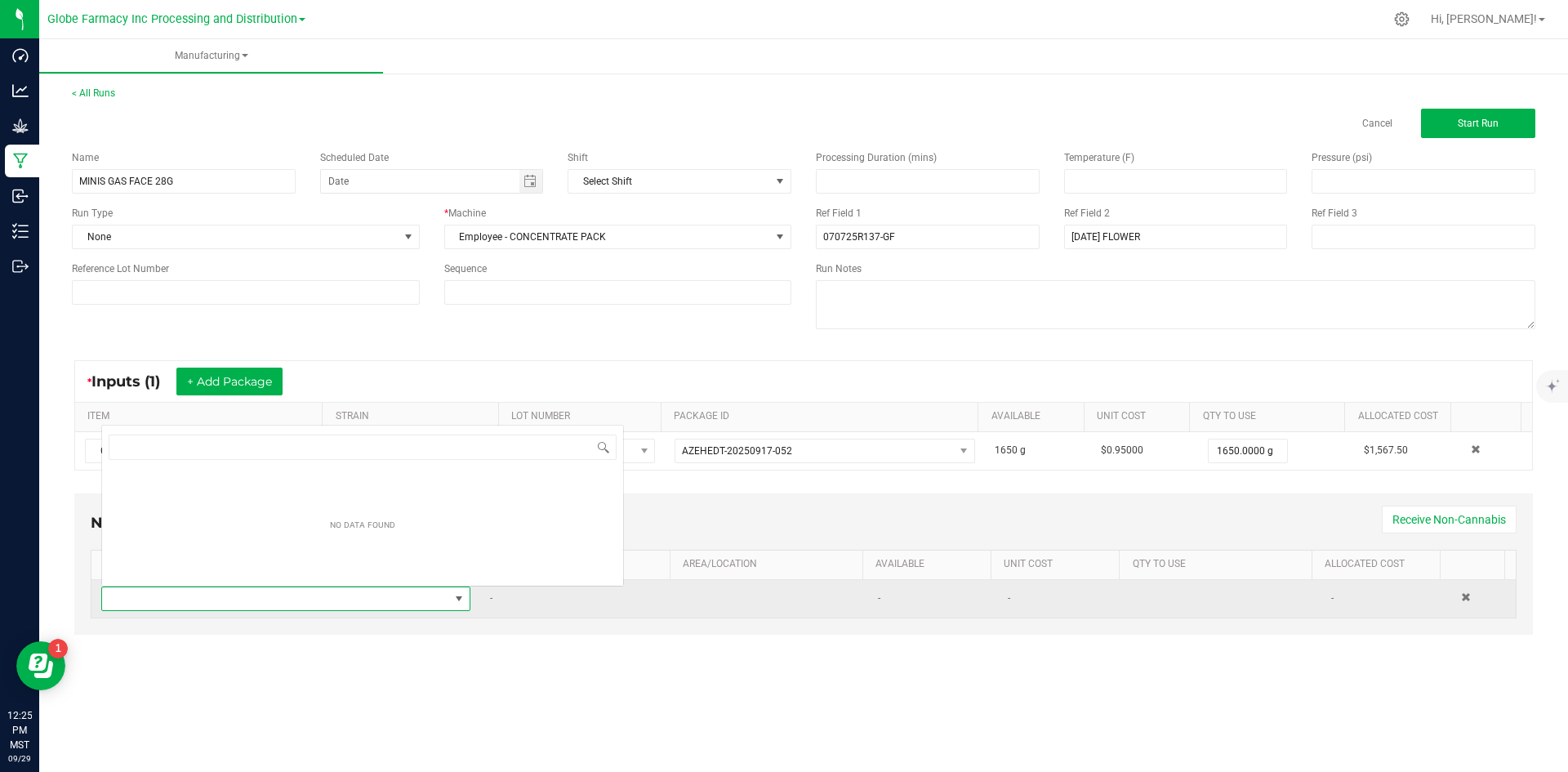
scroll to position [25, 363]
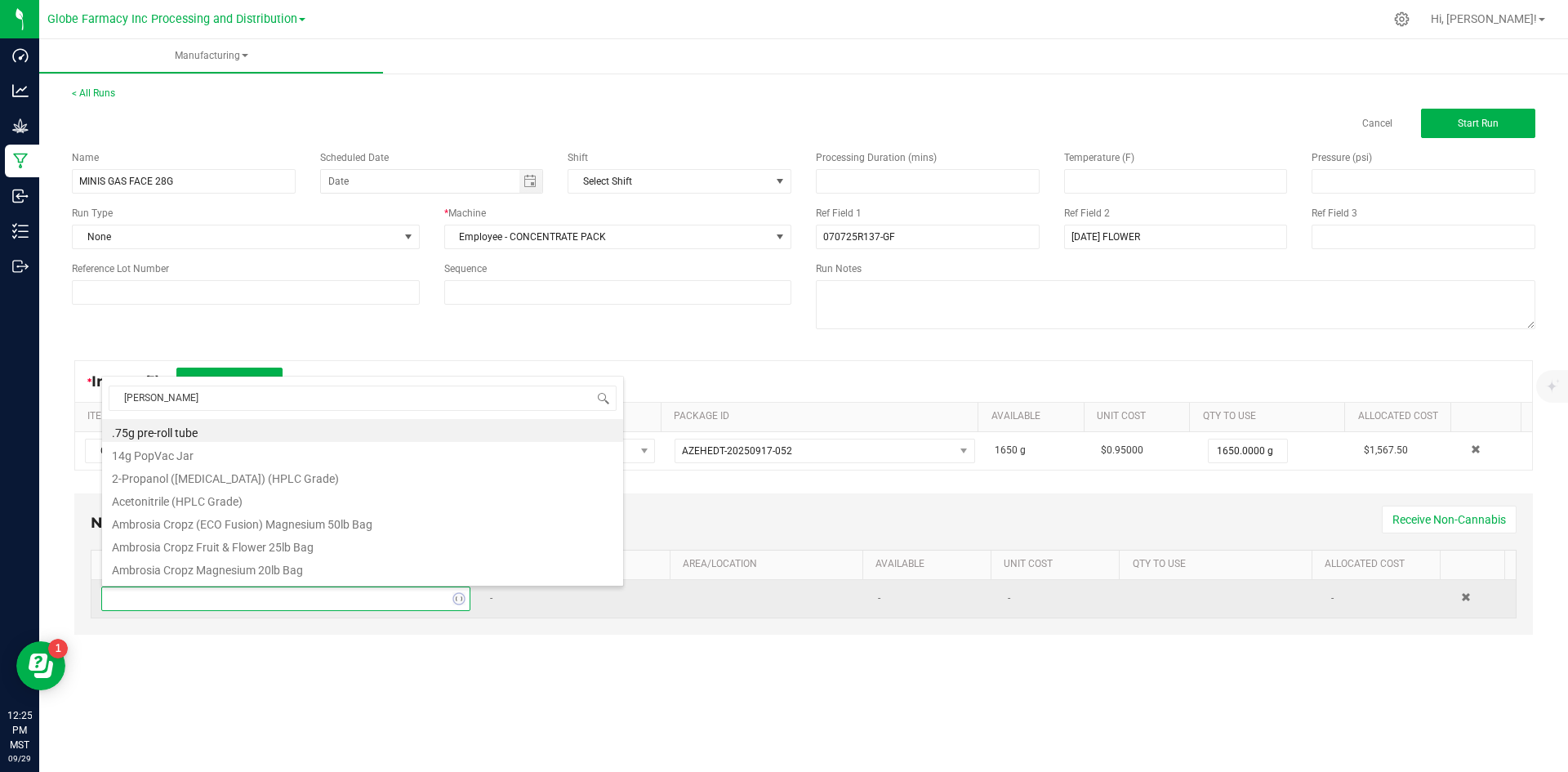
type input "MYLAR"
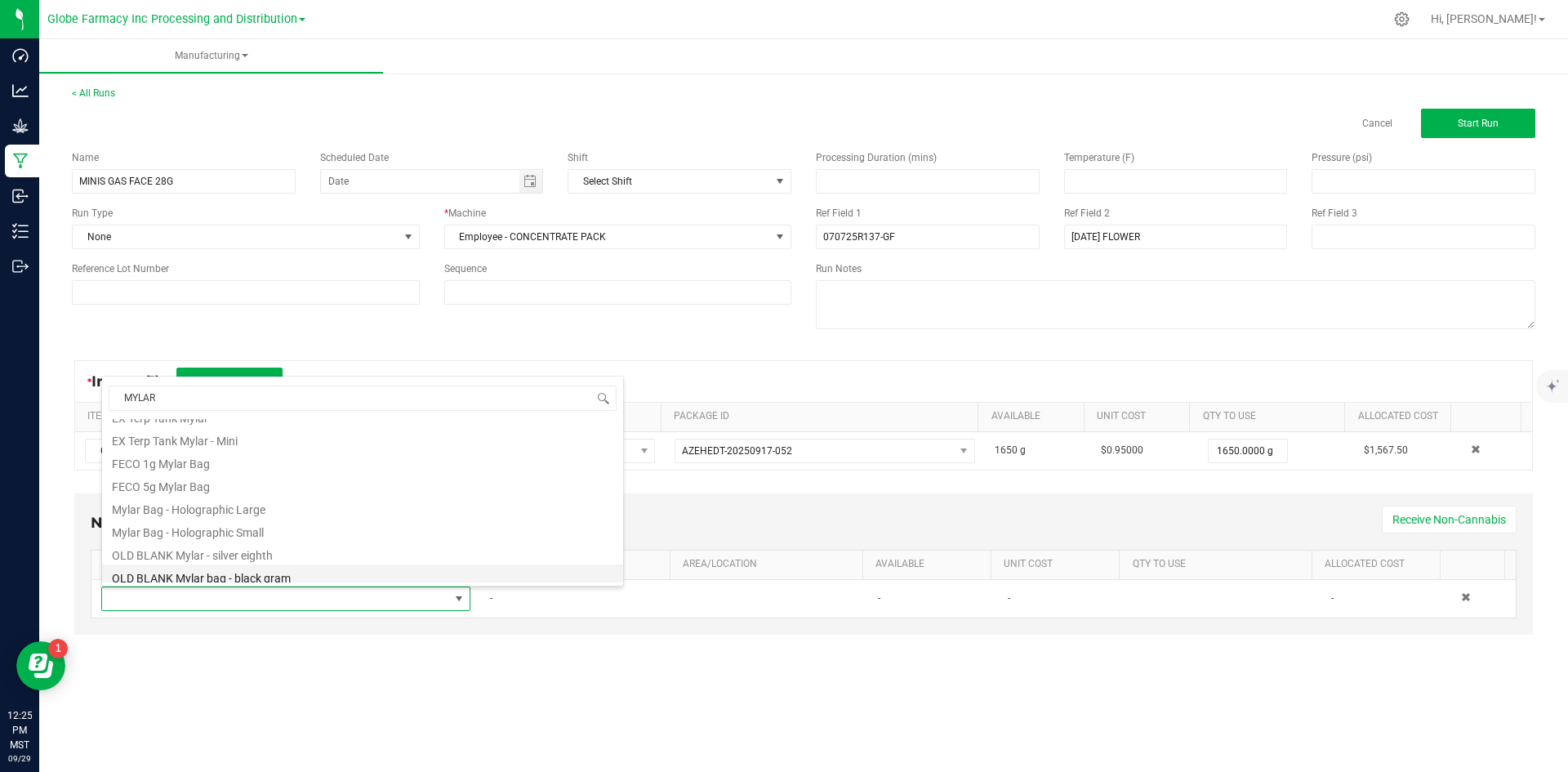
scroll to position [327, 0]
click at [368, 549] on li "OLD BLANK Mylar bag - black half ounce" at bounding box center [362, 538] width 521 height 23
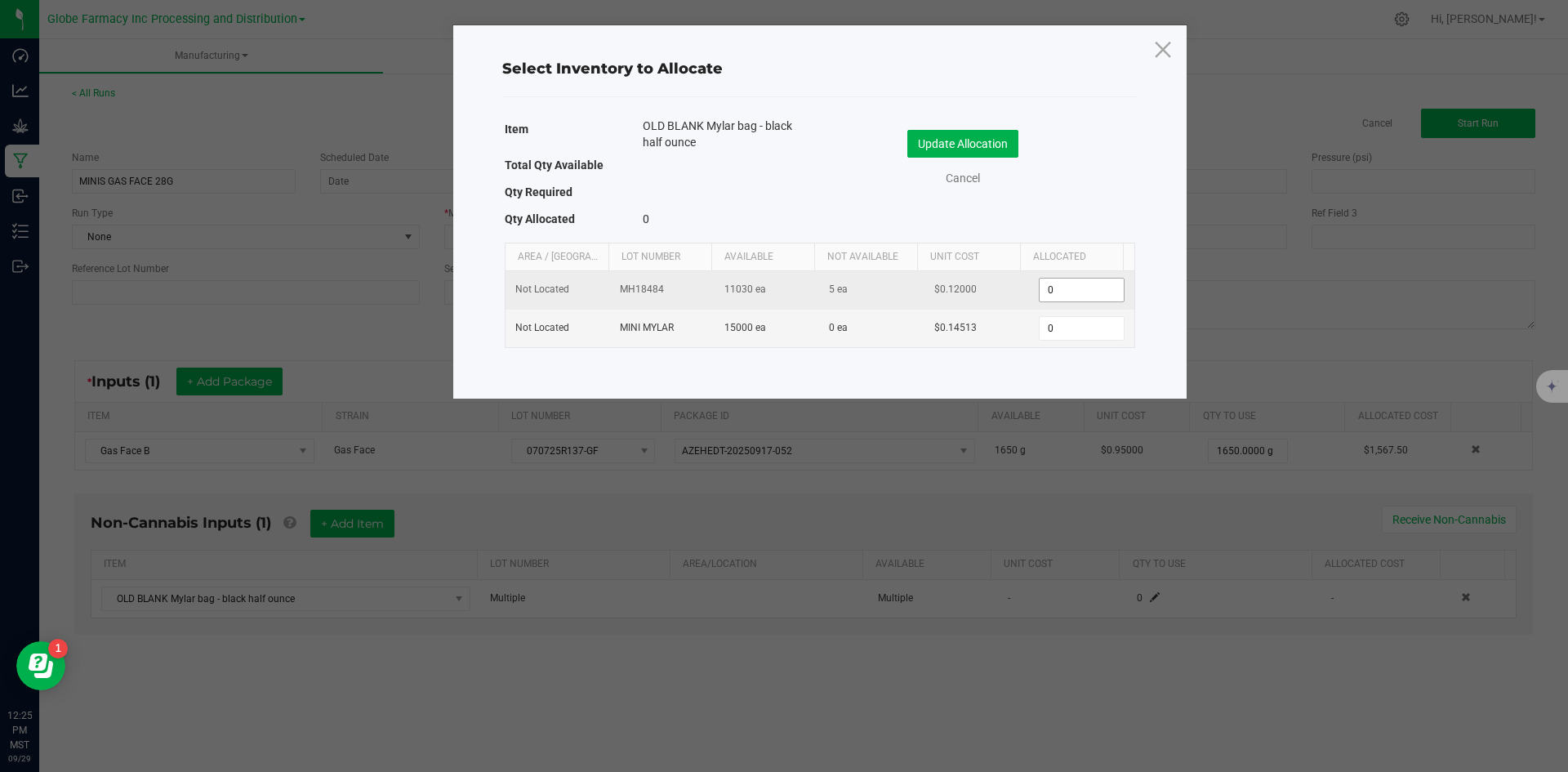
click at [1040, 298] on input "0" at bounding box center [1081, 290] width 83 height 23
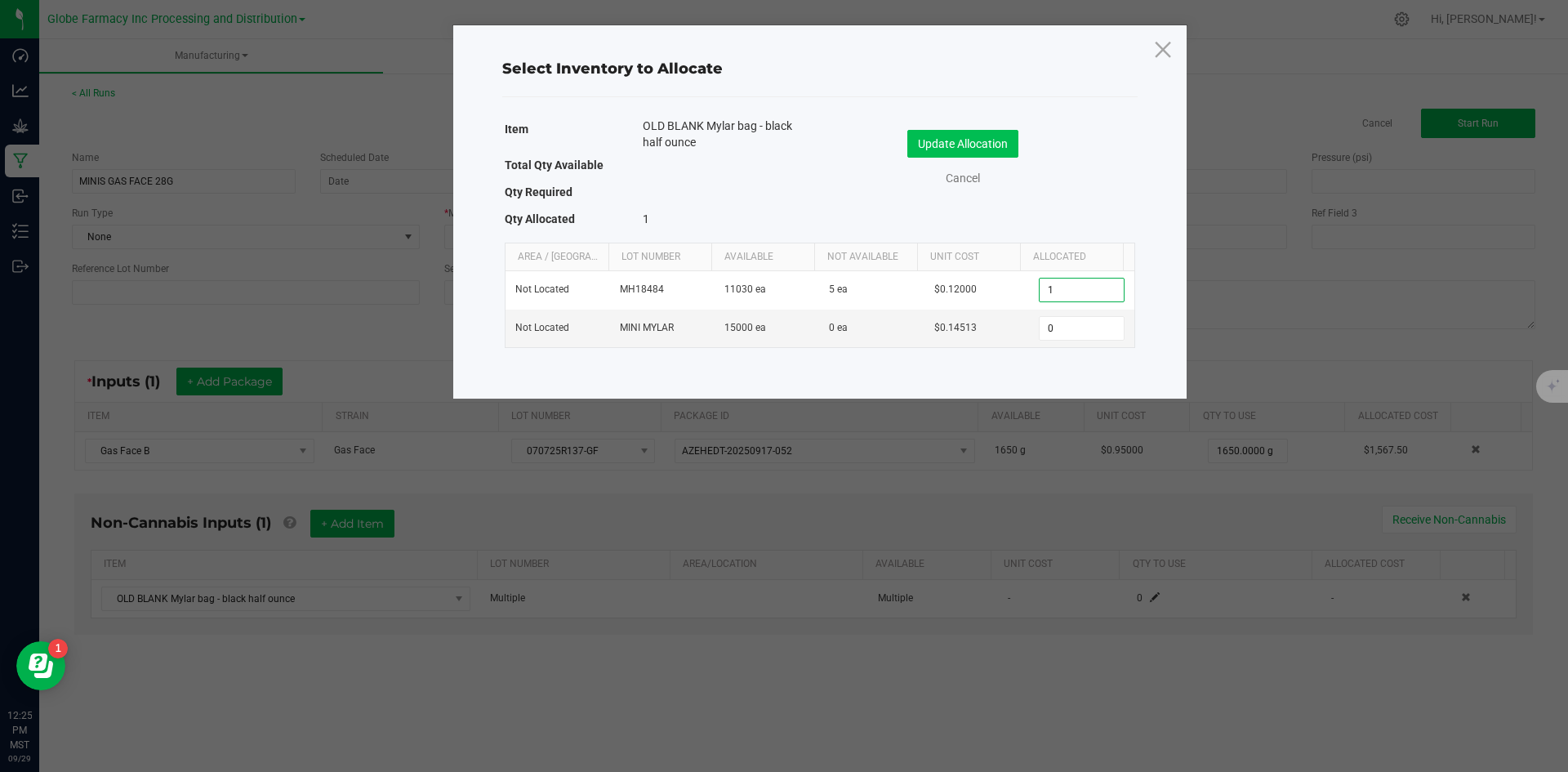
type input "1"
click at [985, 146] on button "Update Allocation" at bounding box center [963, 143] width 112 height 27
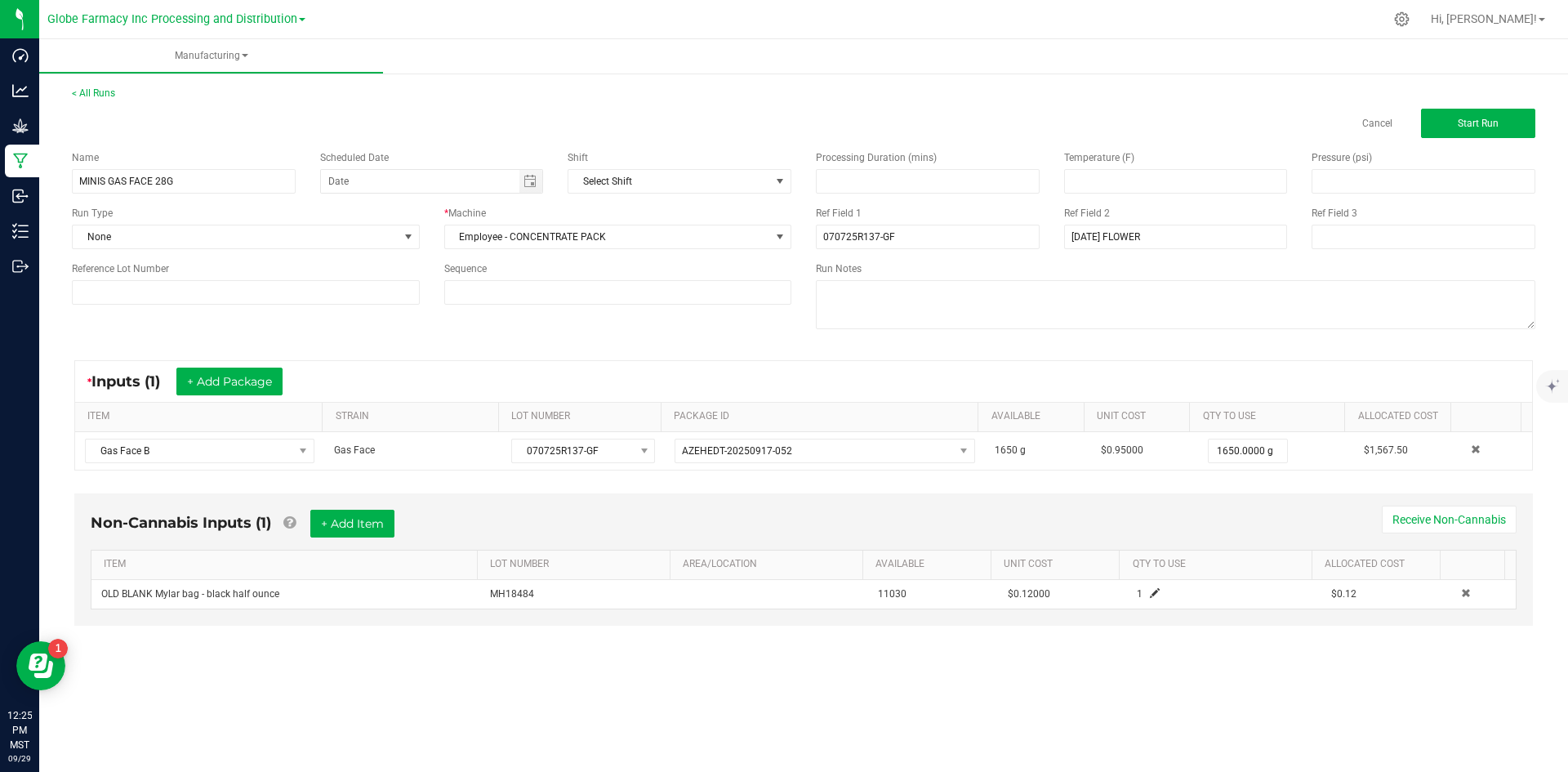
click at [1482, 106] on div "< All Runs Cancel Start Run" at bounding box center [803, 112] width 1463 height 52
click at [1475, 119] on span "Start Run" at bounding box center [1477, 123] width 41 height 11
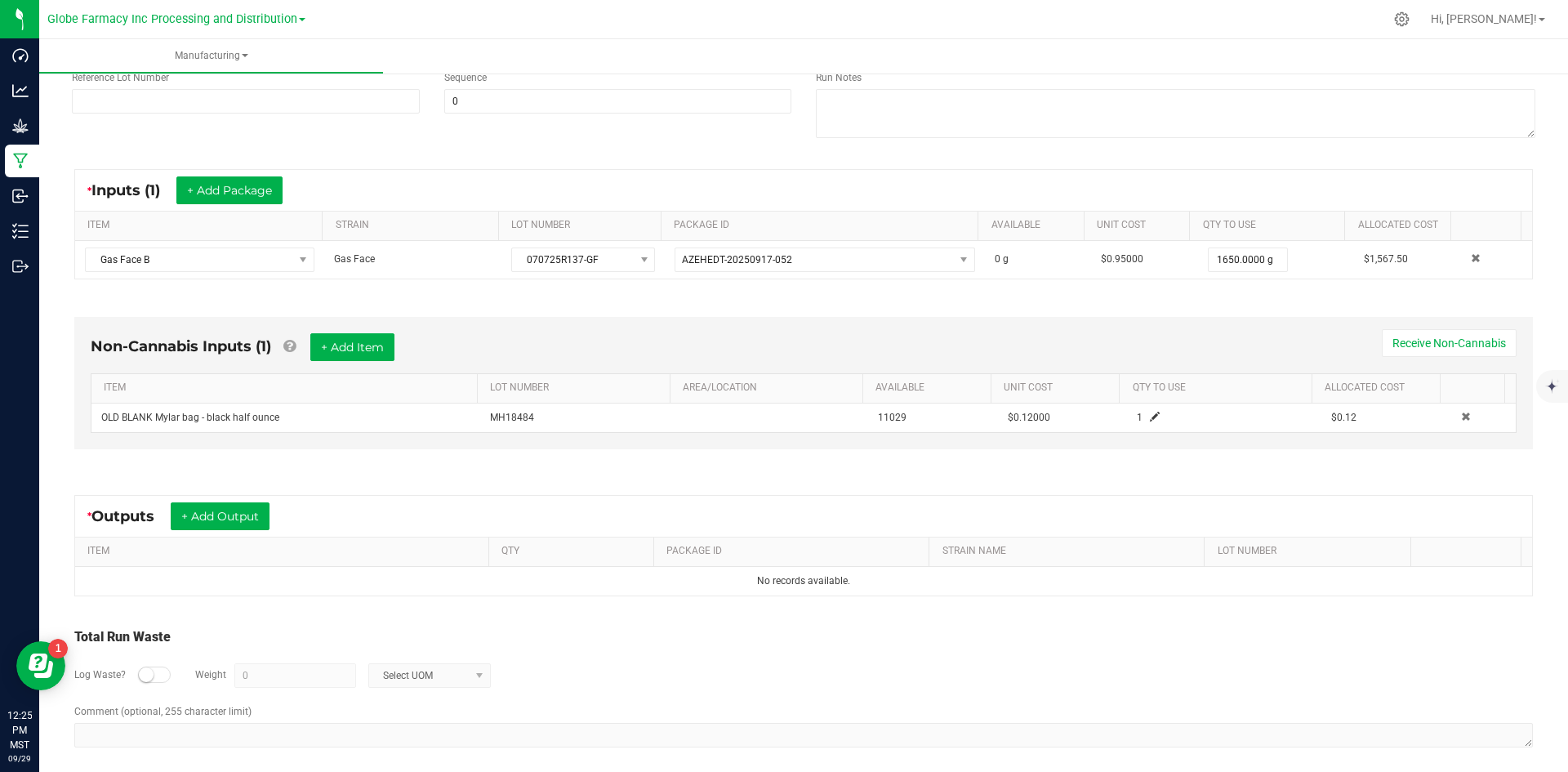
scroll to position [235, 0]
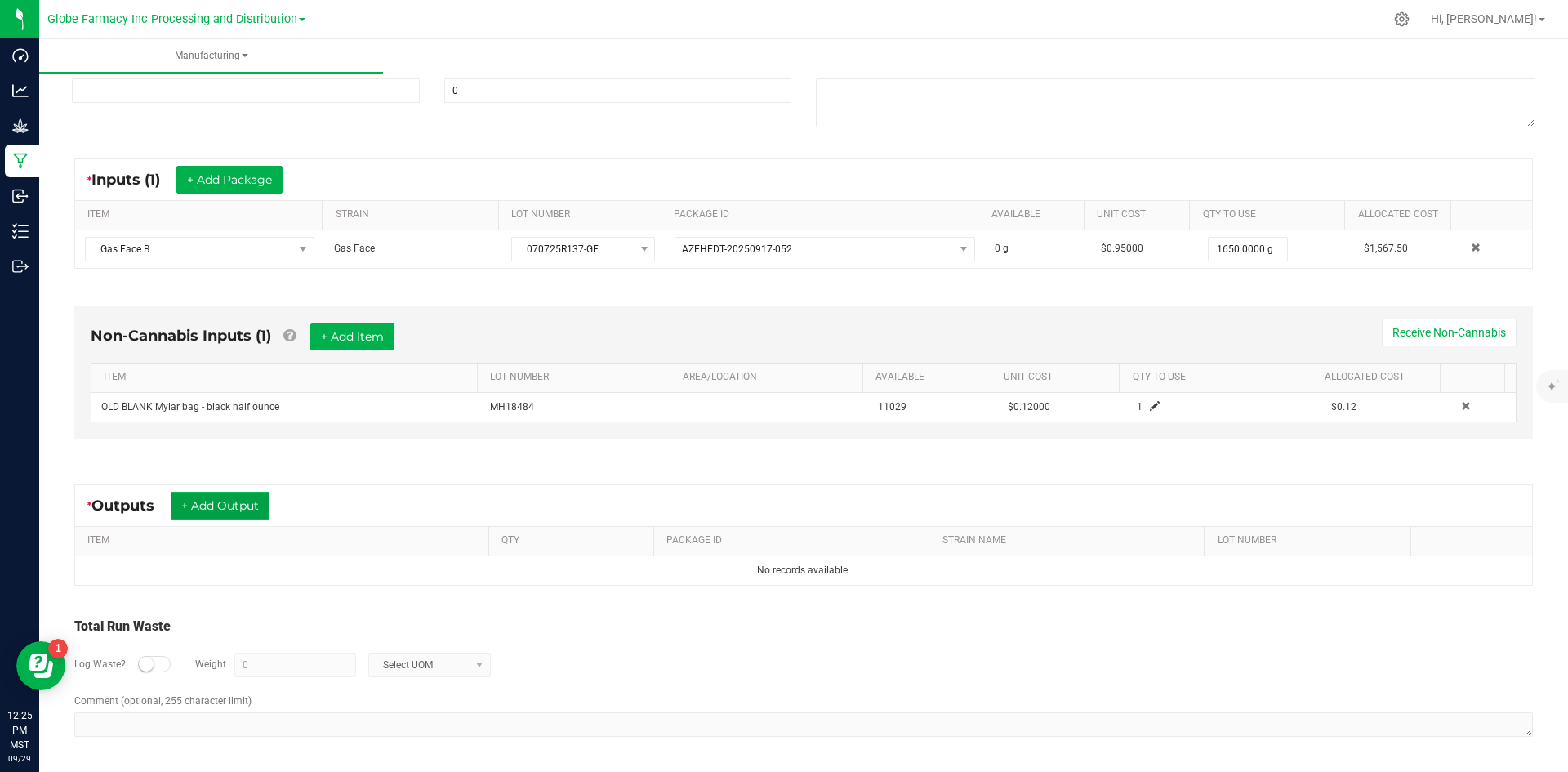
click at [204, 501] on button "+ Add Output" at bounding box center [220, 505] width 99 height 27
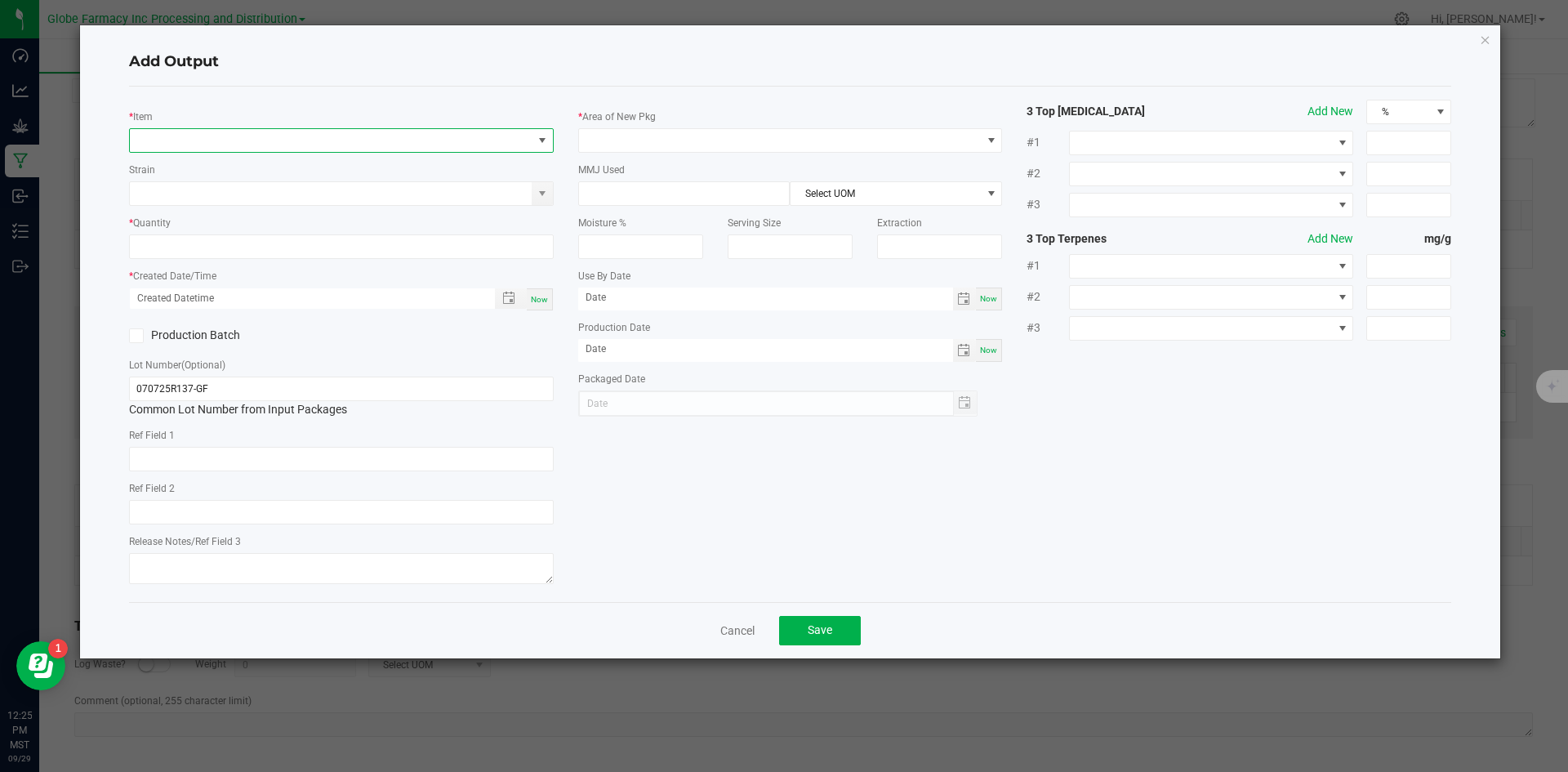
click at [364, 141] on span "NO DATA FOUND" at bounding box center [331, 141] width 403 height 23
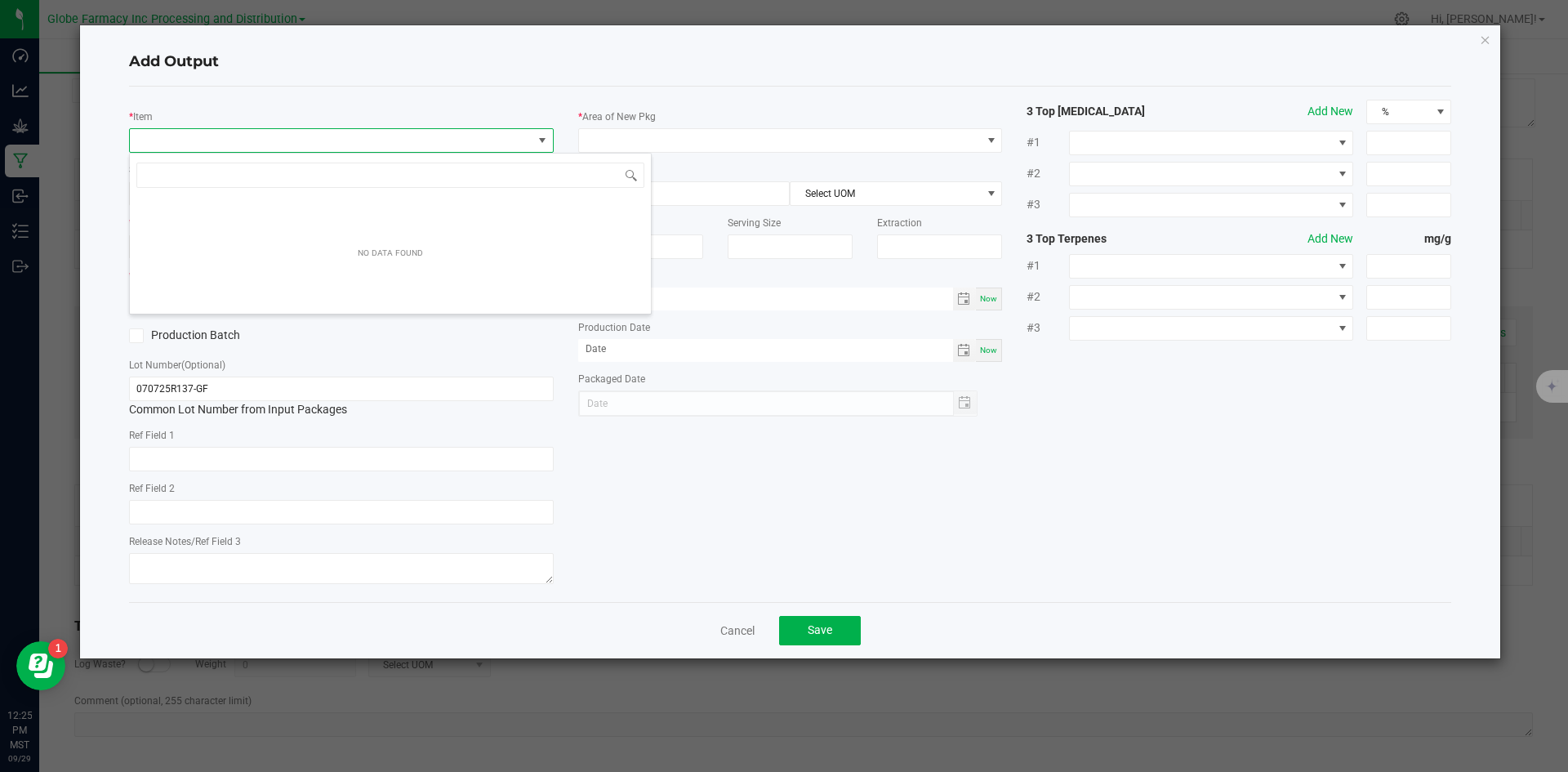
scroll to position [25, 424]
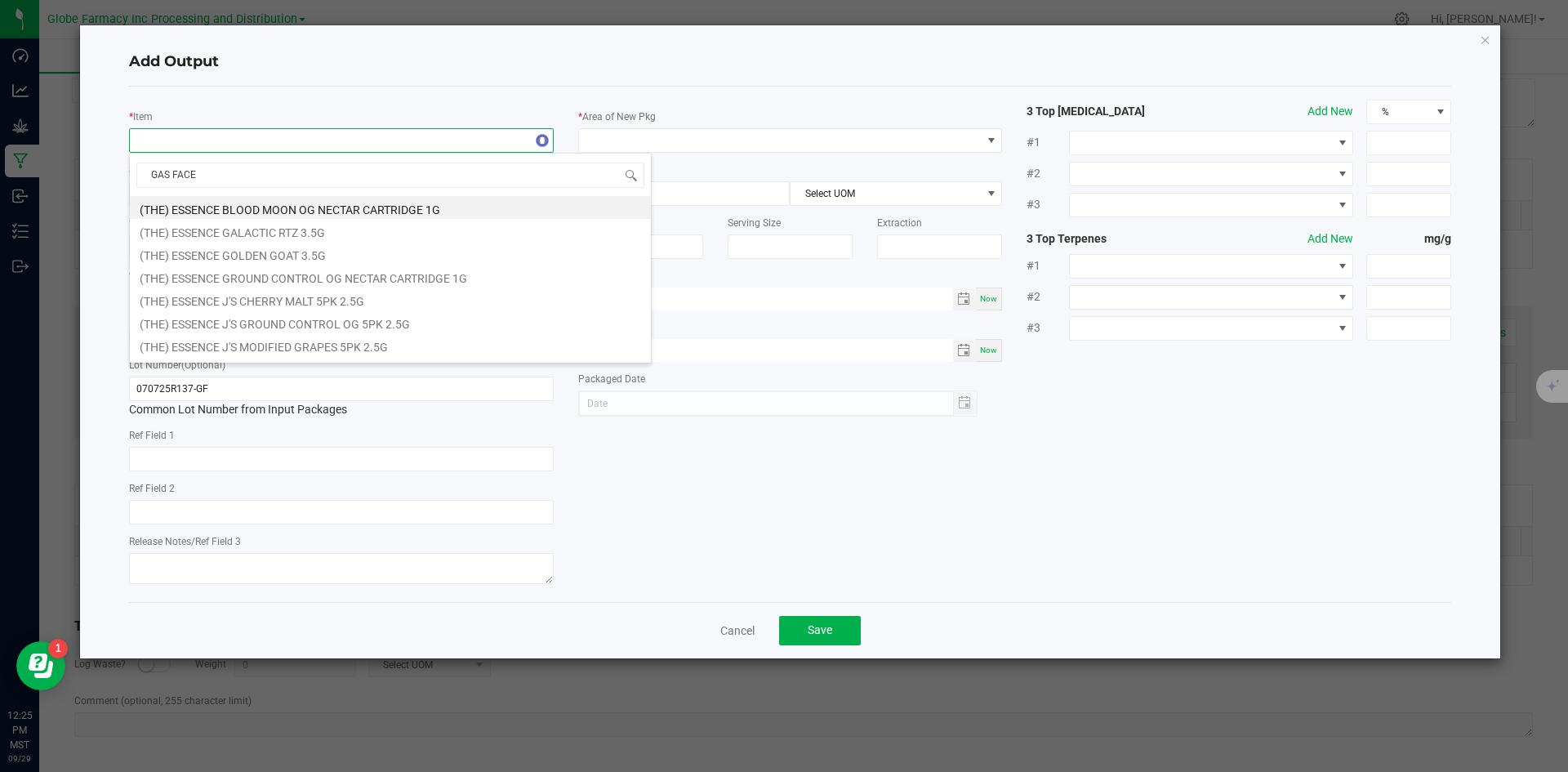
type input "GAS FACE B"
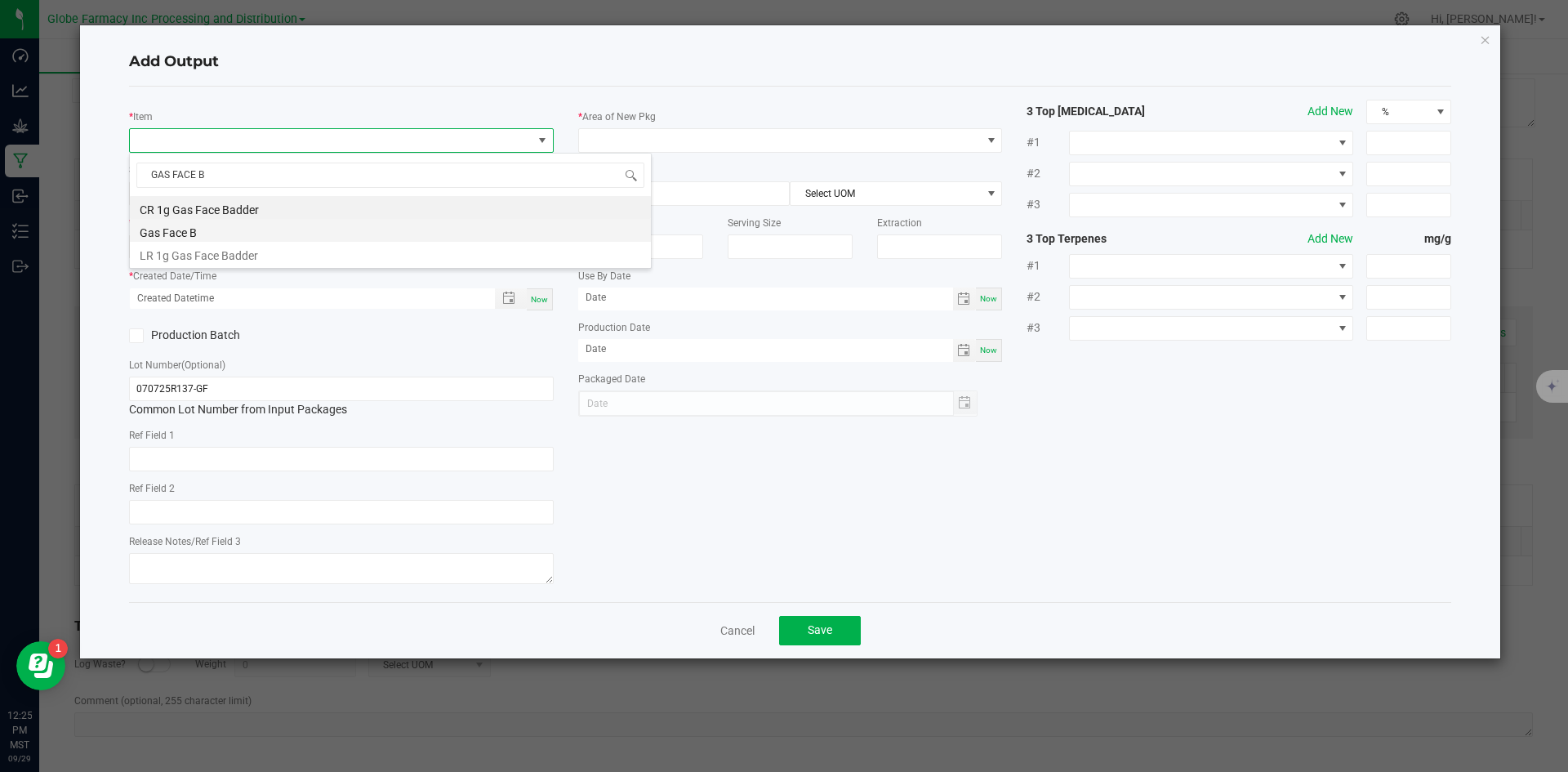
click at [197, 236] on li "Gas Face B" at bounding box center [389, 231] width 521 height 23
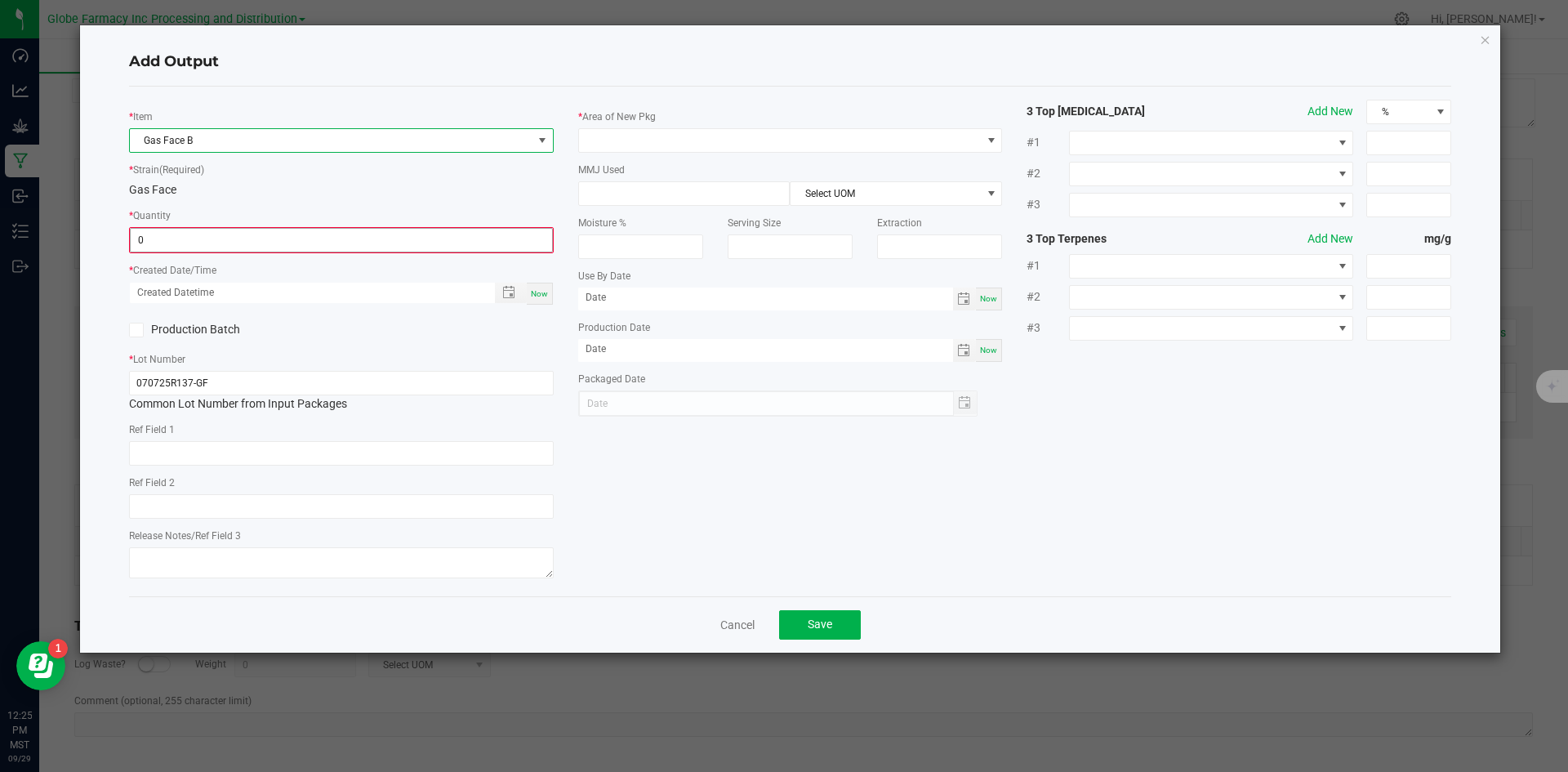
click at [265, 236] on input "0" at bounding box center [341, 240] width 422 height 23
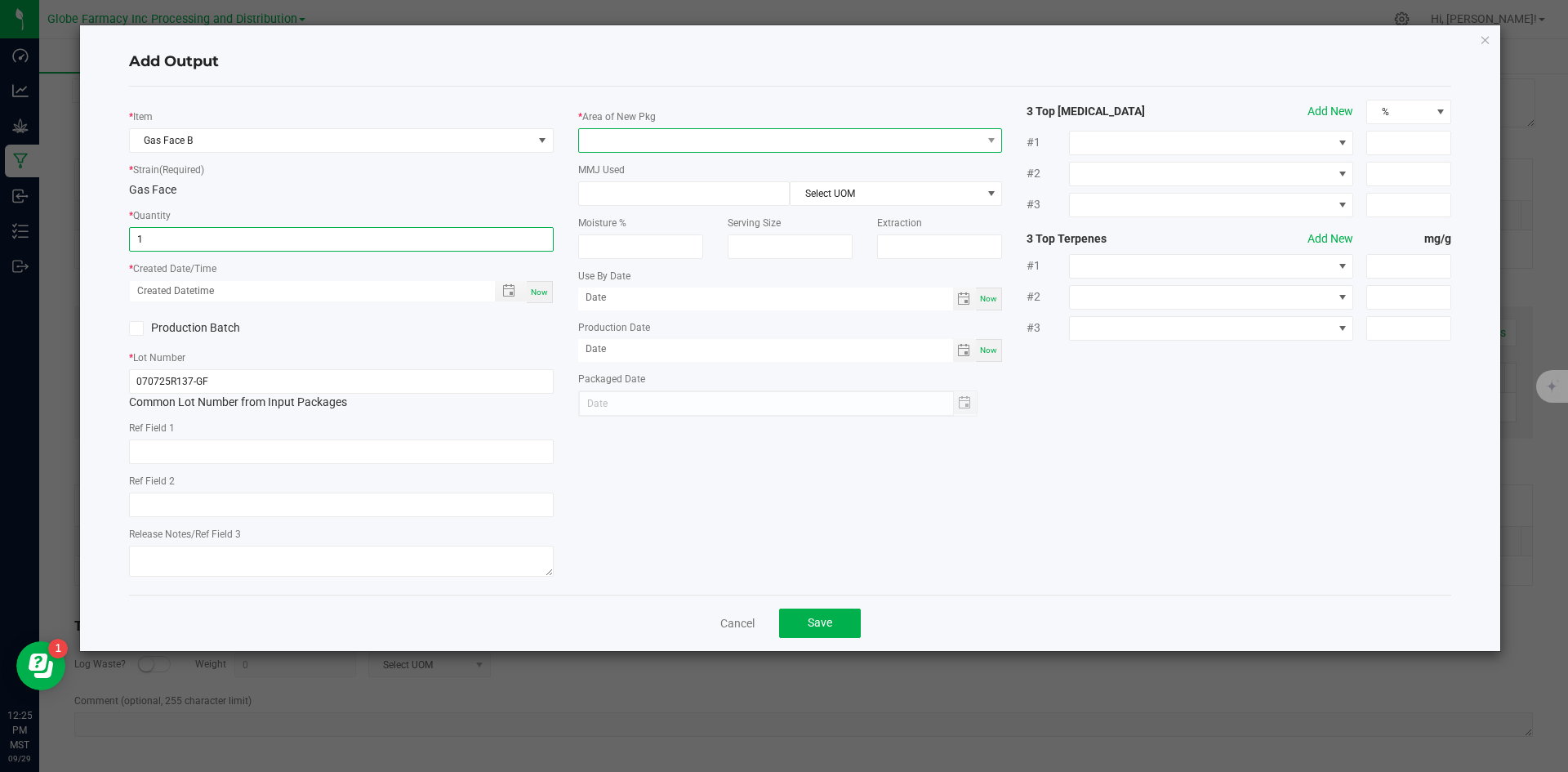
type input "1.0000 g"
click at [599, 151] on span at bounding box center [781, 141] width 403 height 23
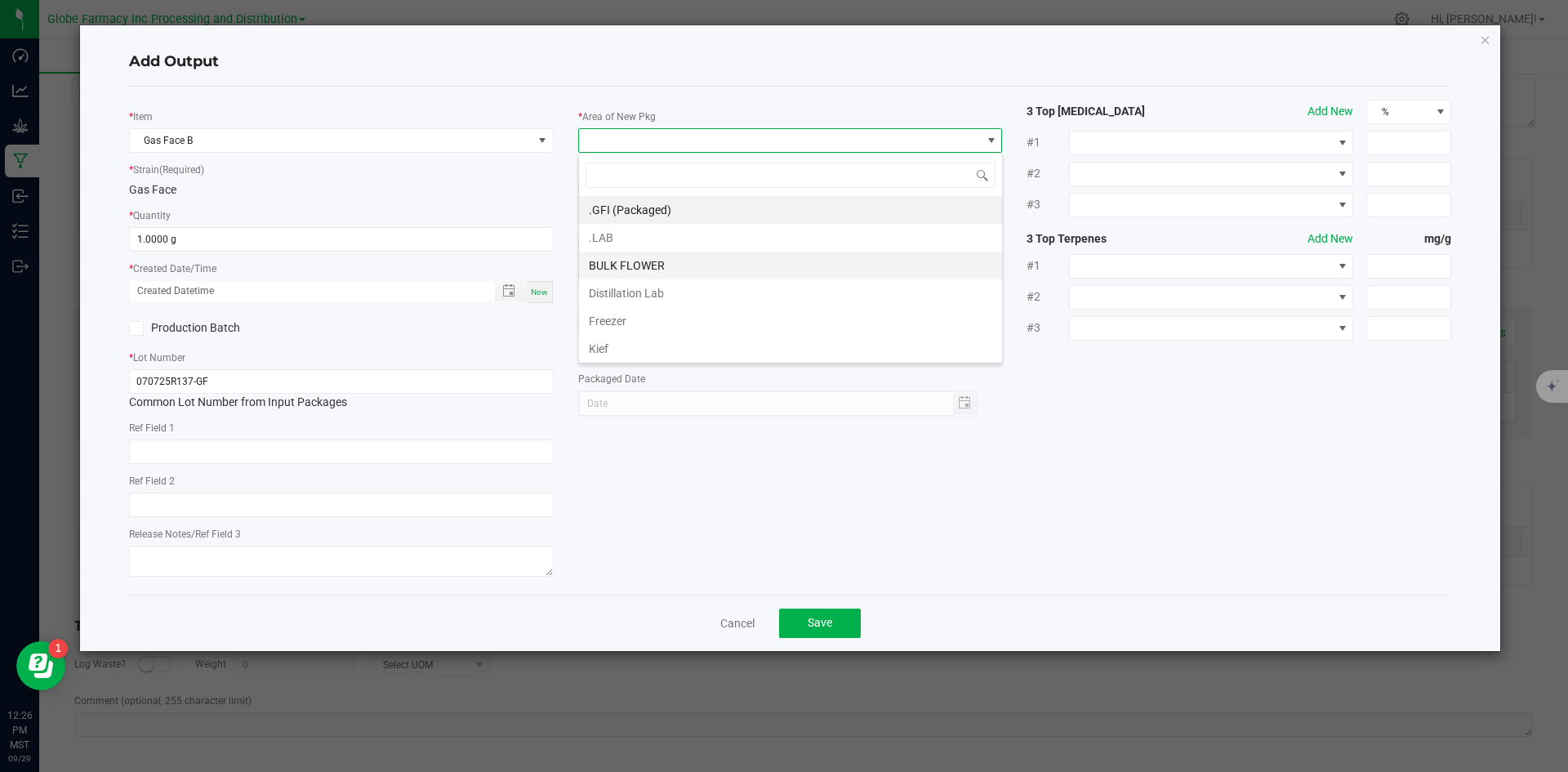
click at [622, 266] on li "BULK FLOWER" at bounding box center [791, 265] width 423 height 27
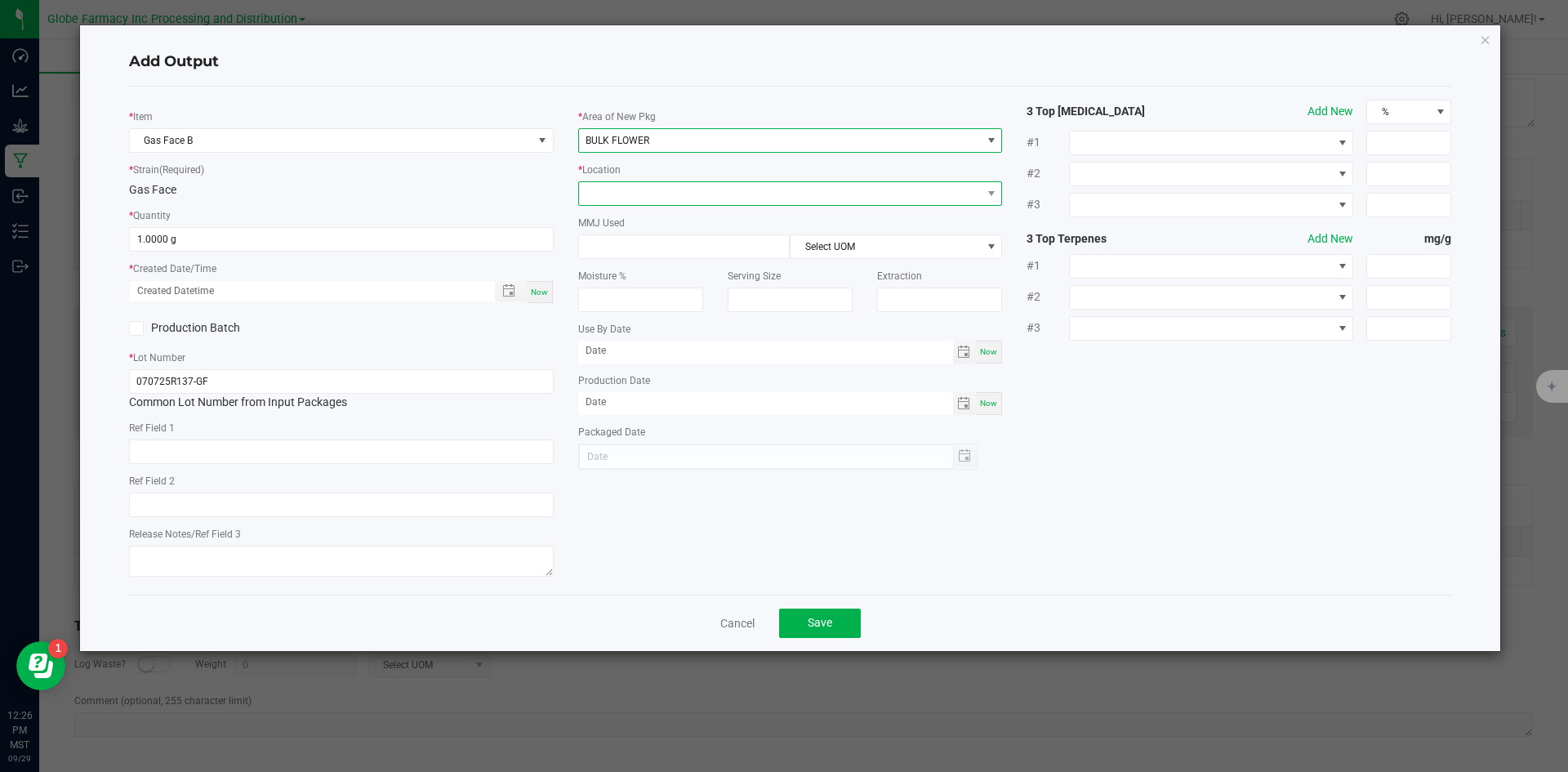
click at [620, 199] on span at bounding box center [781, 194] width 403 height 23
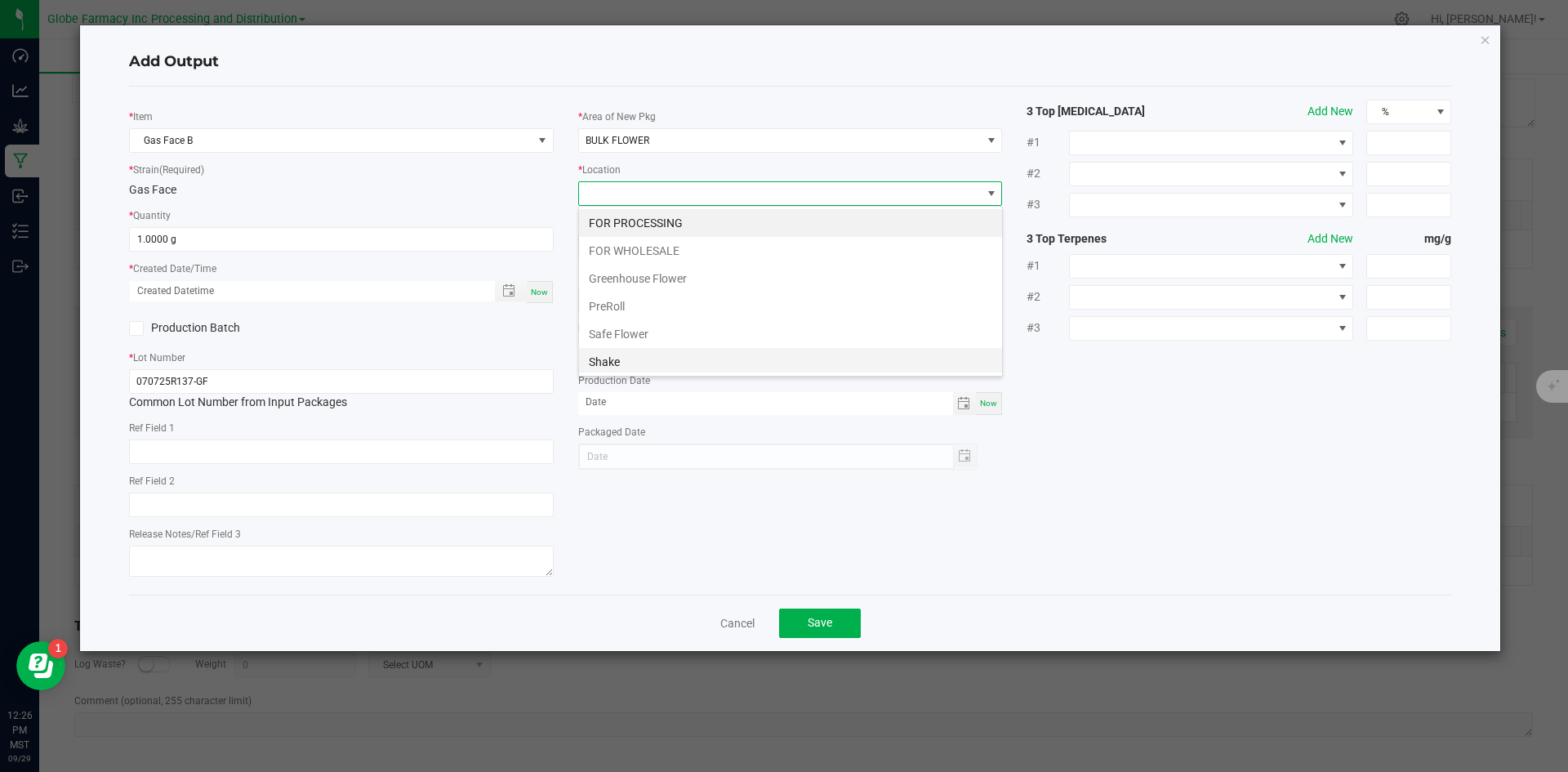
click at [629, 357] on li "Shake" at bounding box center [791, 361] width 423 height 27
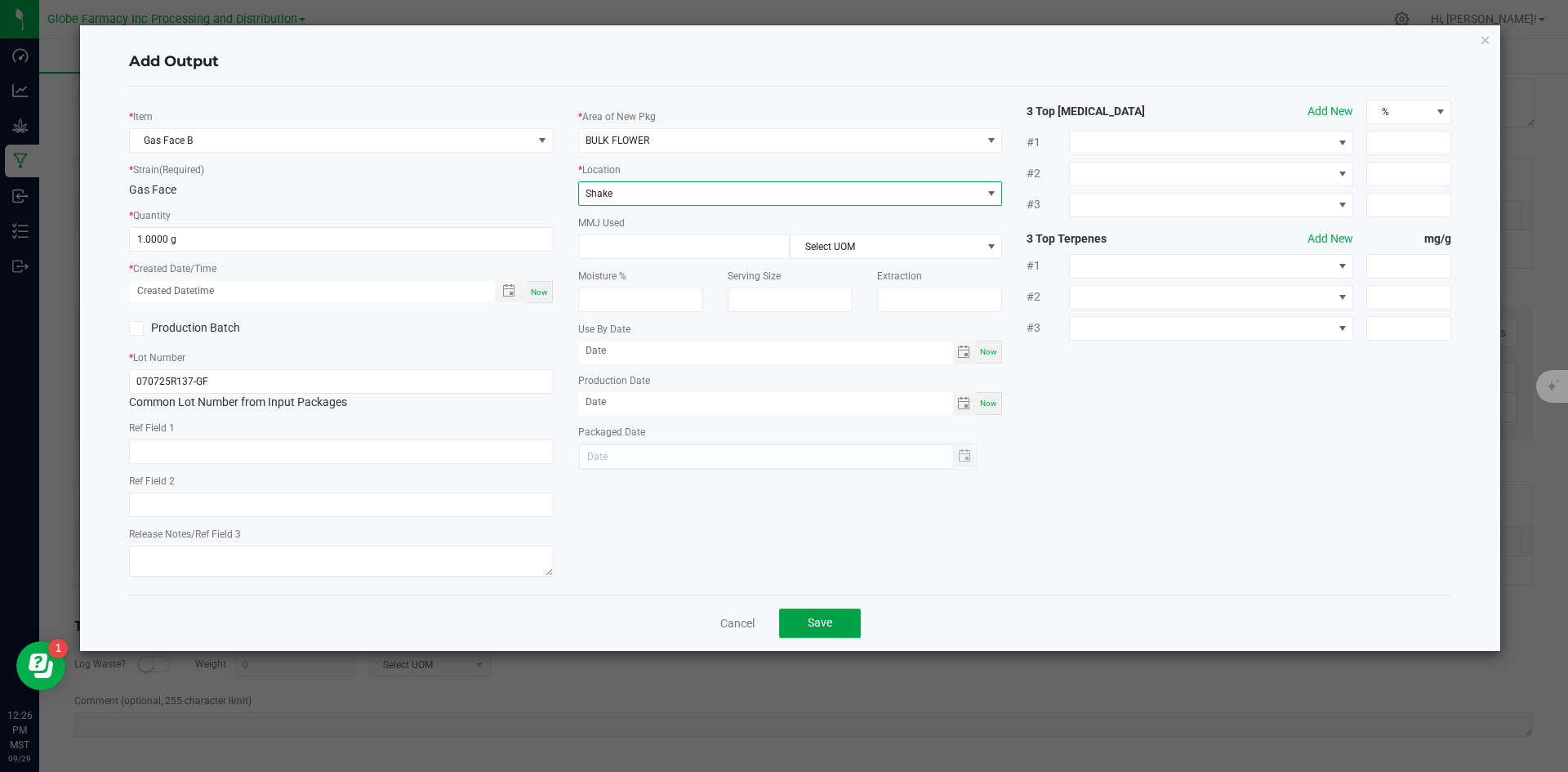
click at [817, 619] on span "Save" at bounding box center [820, 623] width 25 height 13
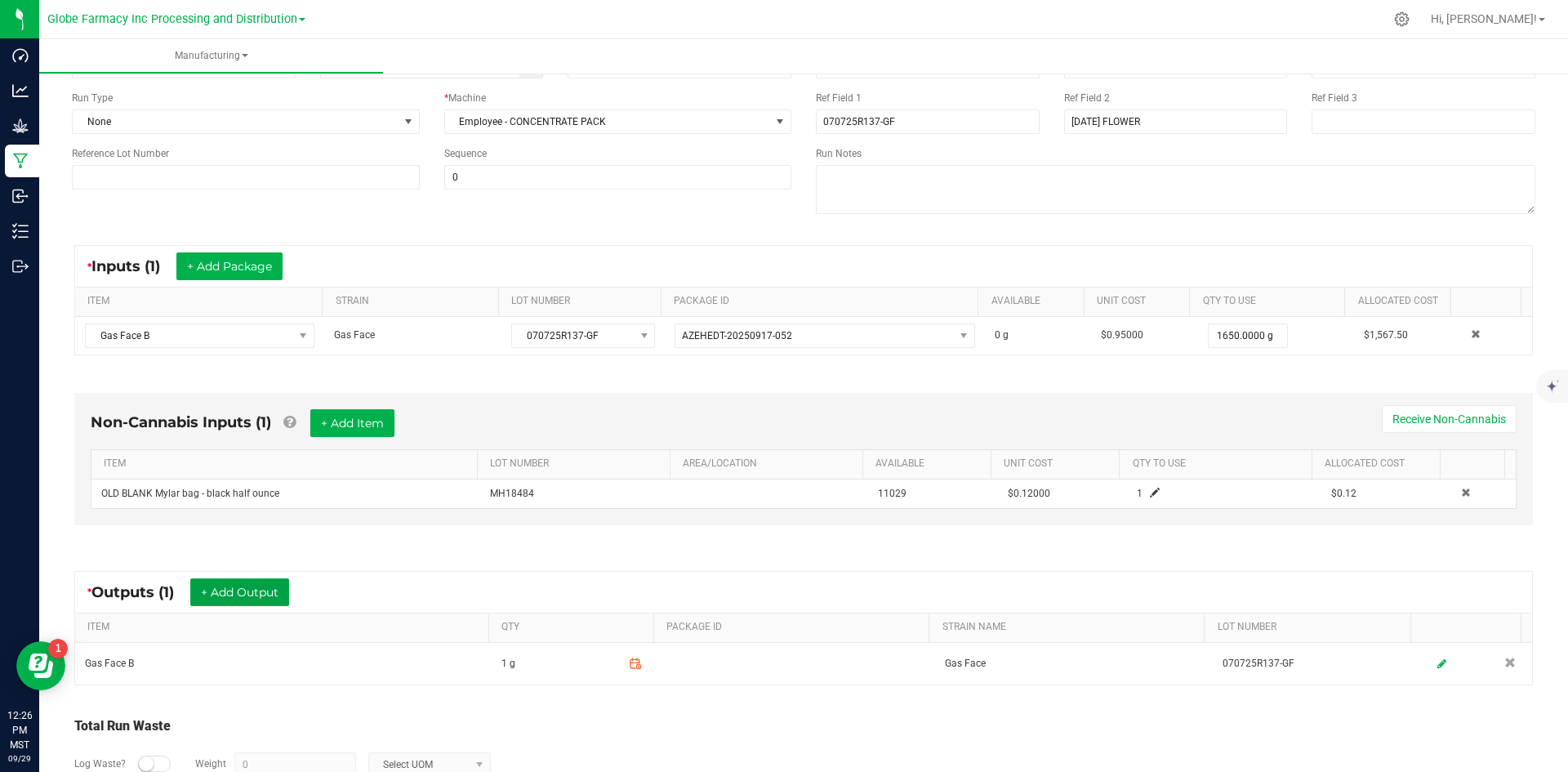
scroll to position [0, 0]
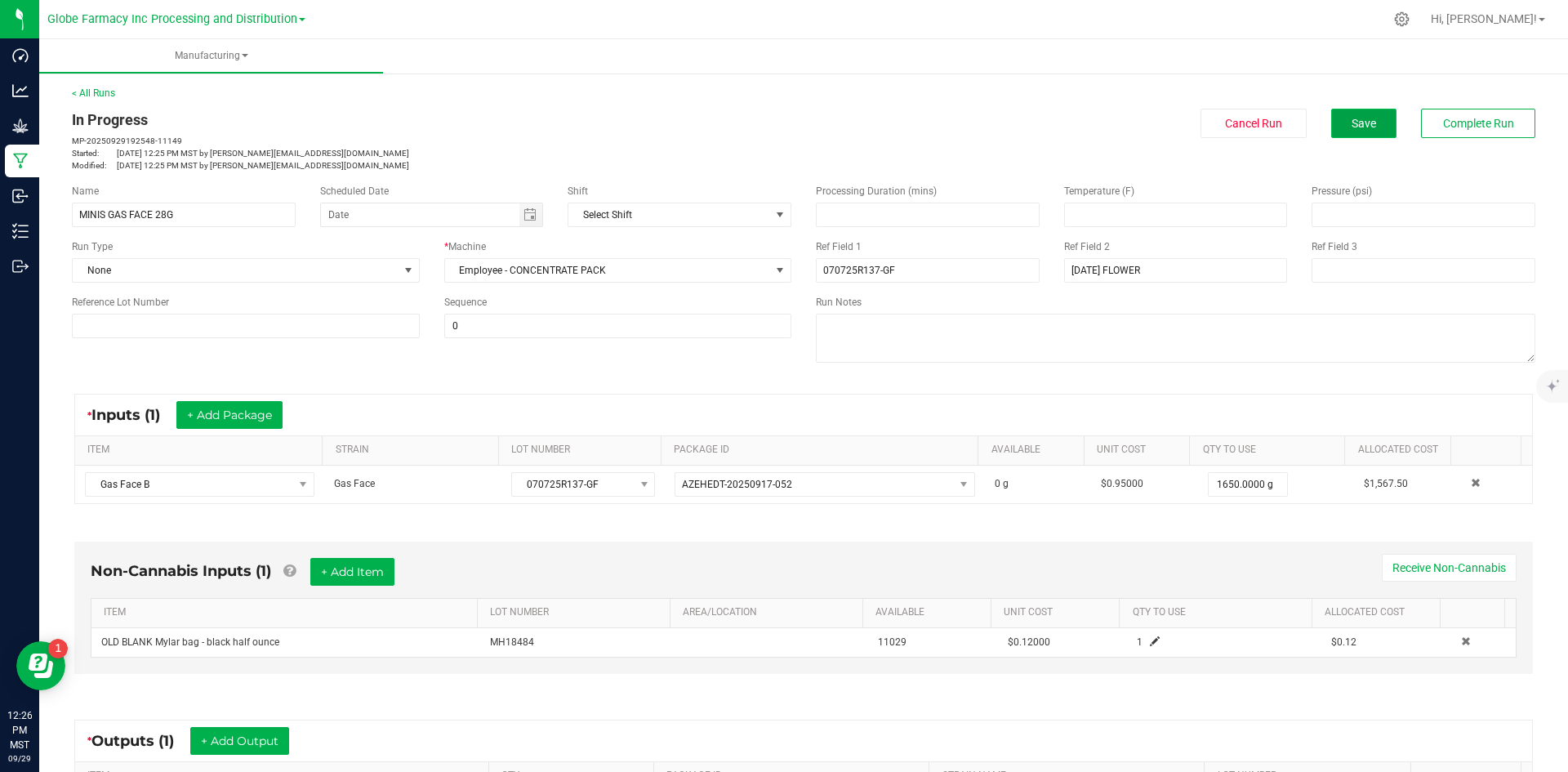
click at [1352, 129] on span "Save" at bounding box center [1364, 124] width 25 height 13
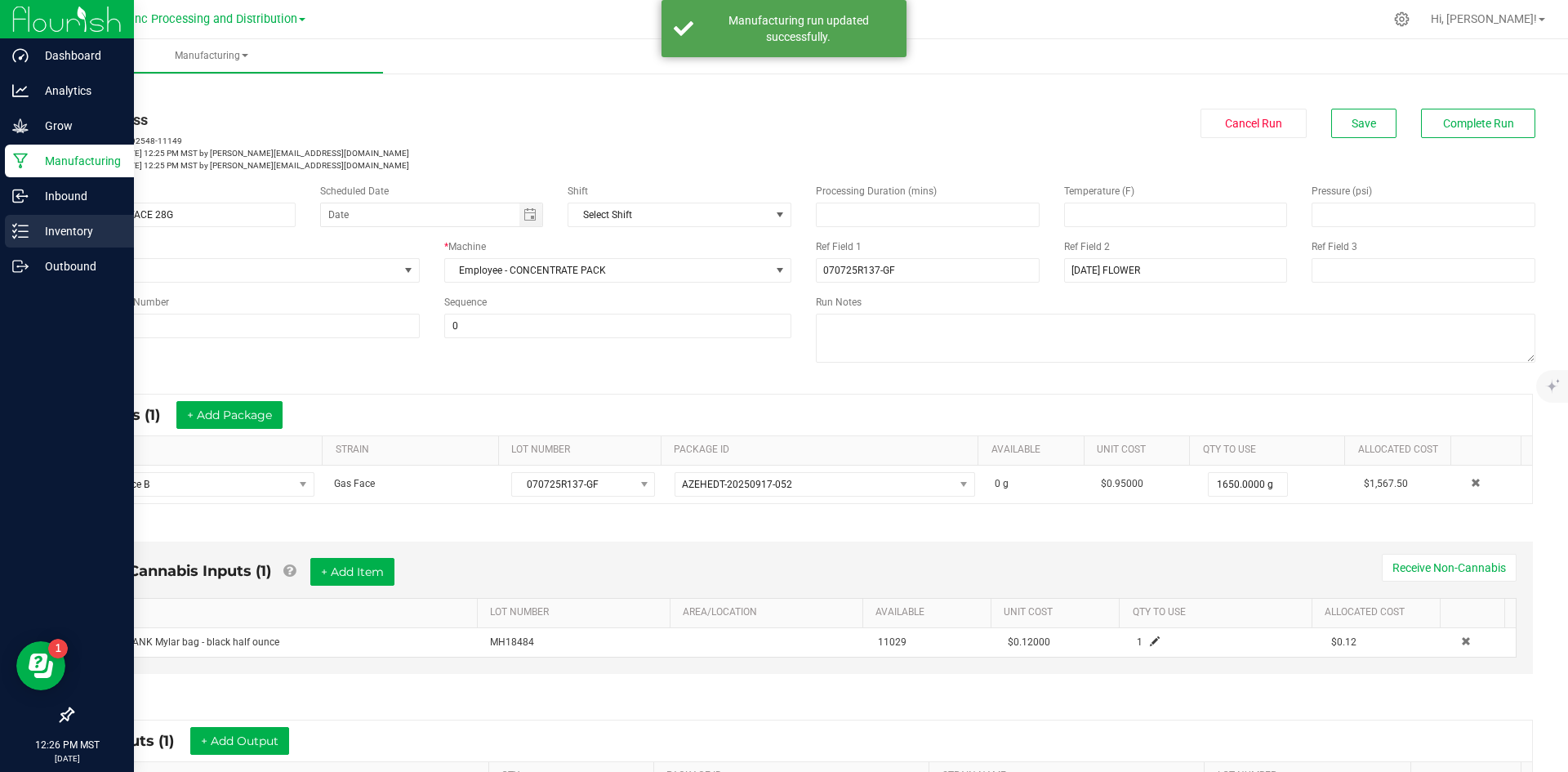
click at [27, 229] on icon at bounding box center [20, 231] width 16 height 16
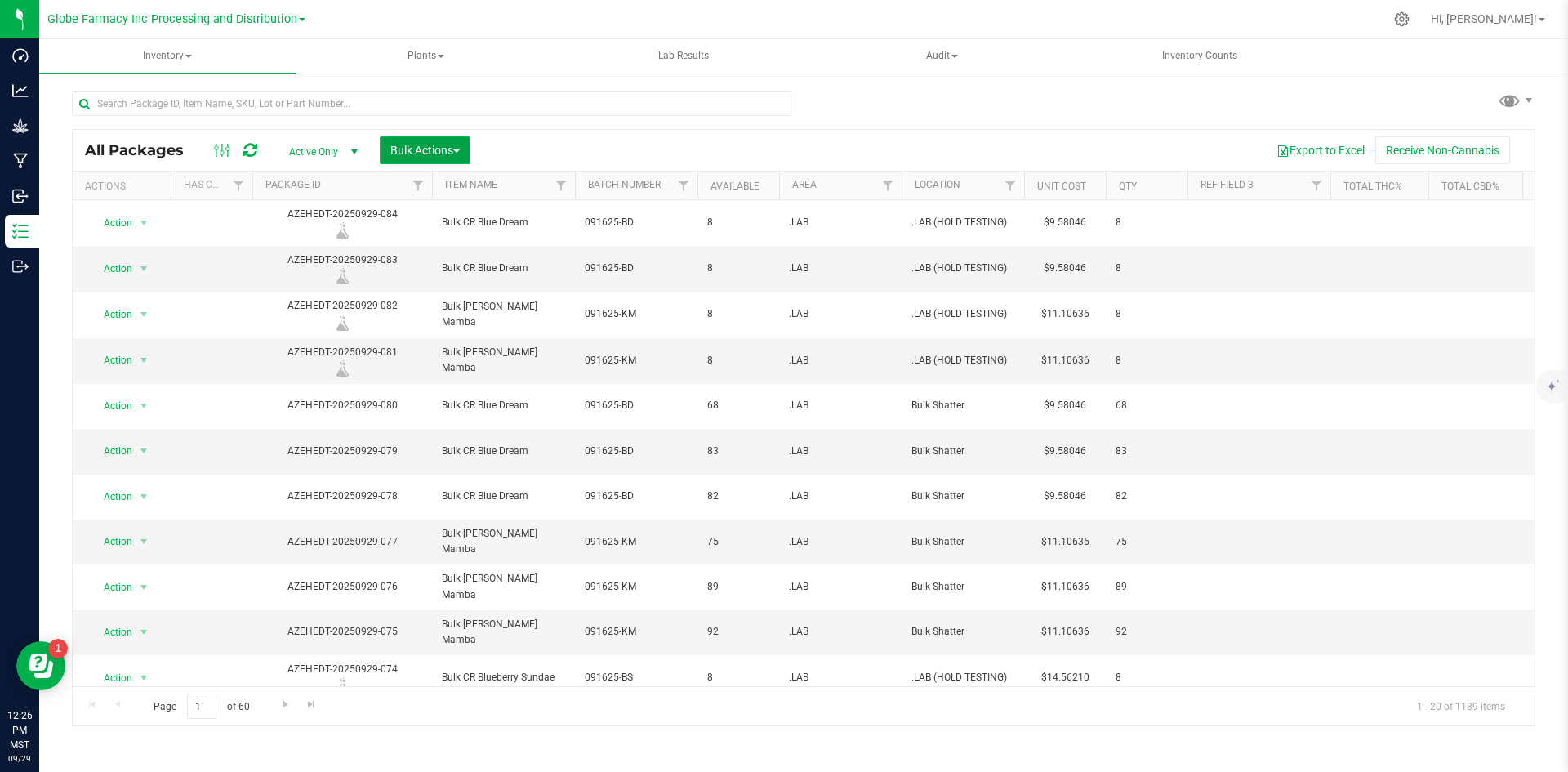
click at [413, 153] on span "Bulk Actions" at bounding box center [424, 150] width 69 height 13
click at [420, 183] on span "Add to manufacturing run" at bounding box center [451, 187] width 123 height 13
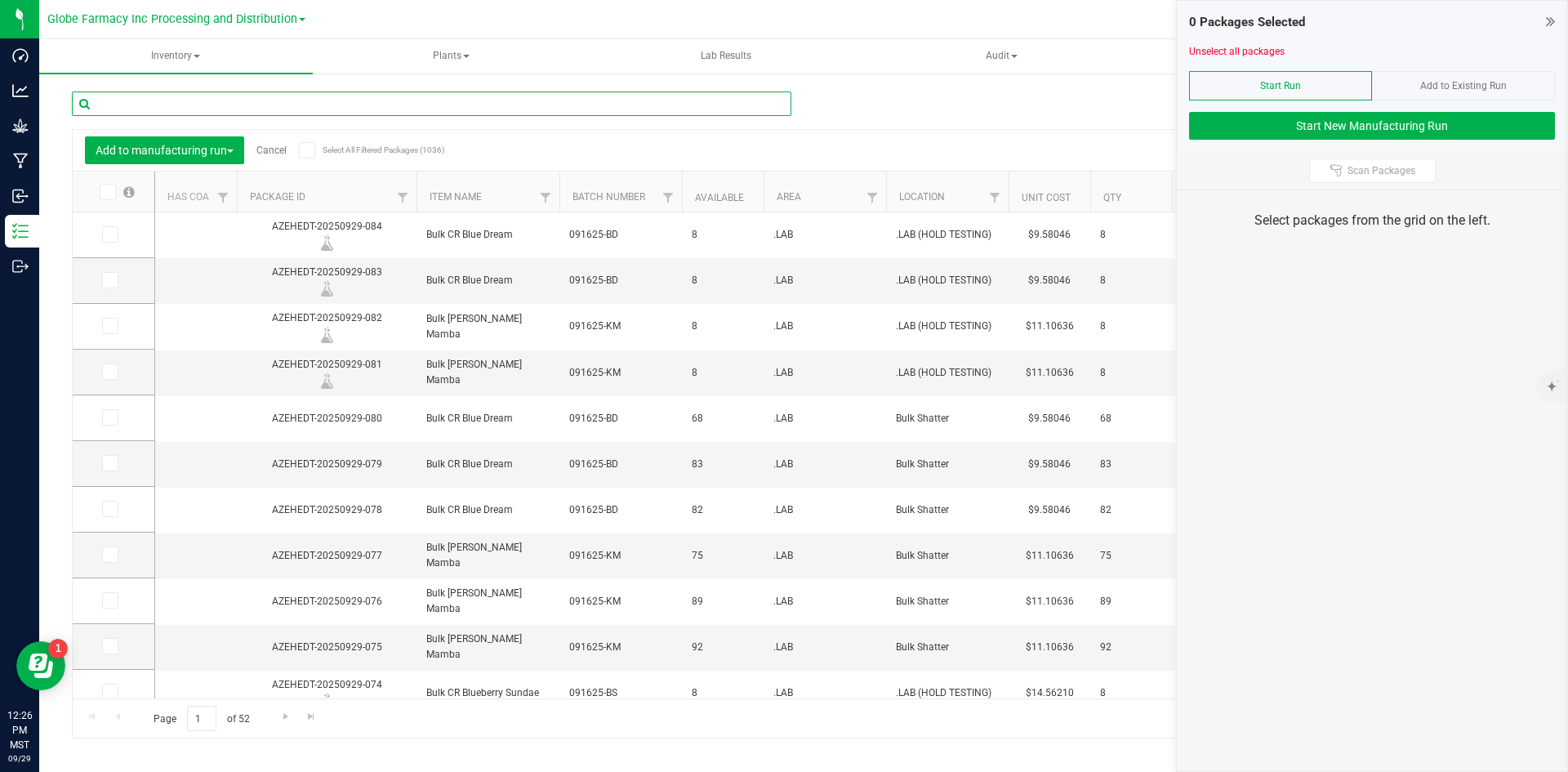
click at [277, 100] on input "text" at bounding box center [431, 104] width 719 height 25
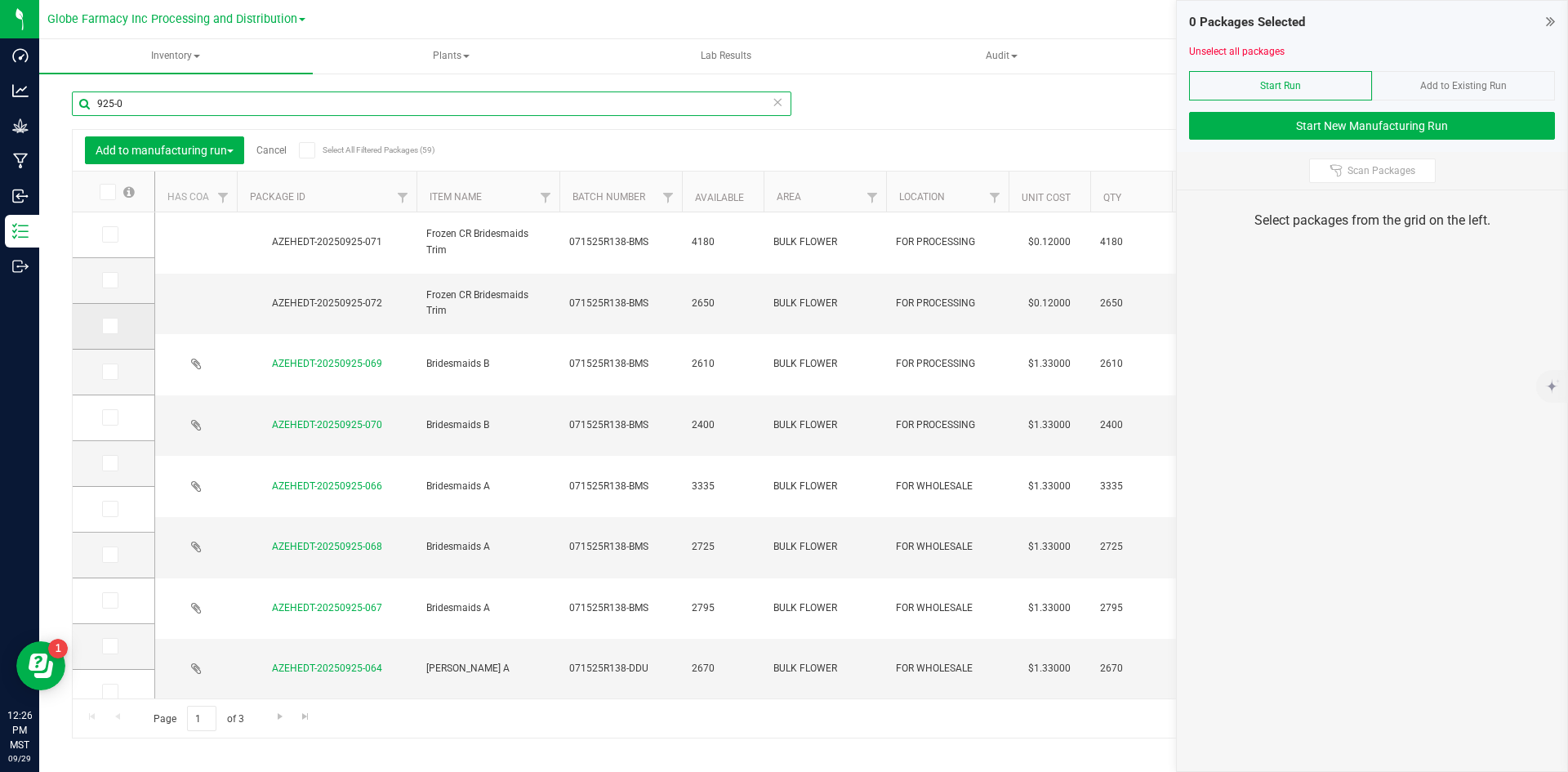
type input "925-0"
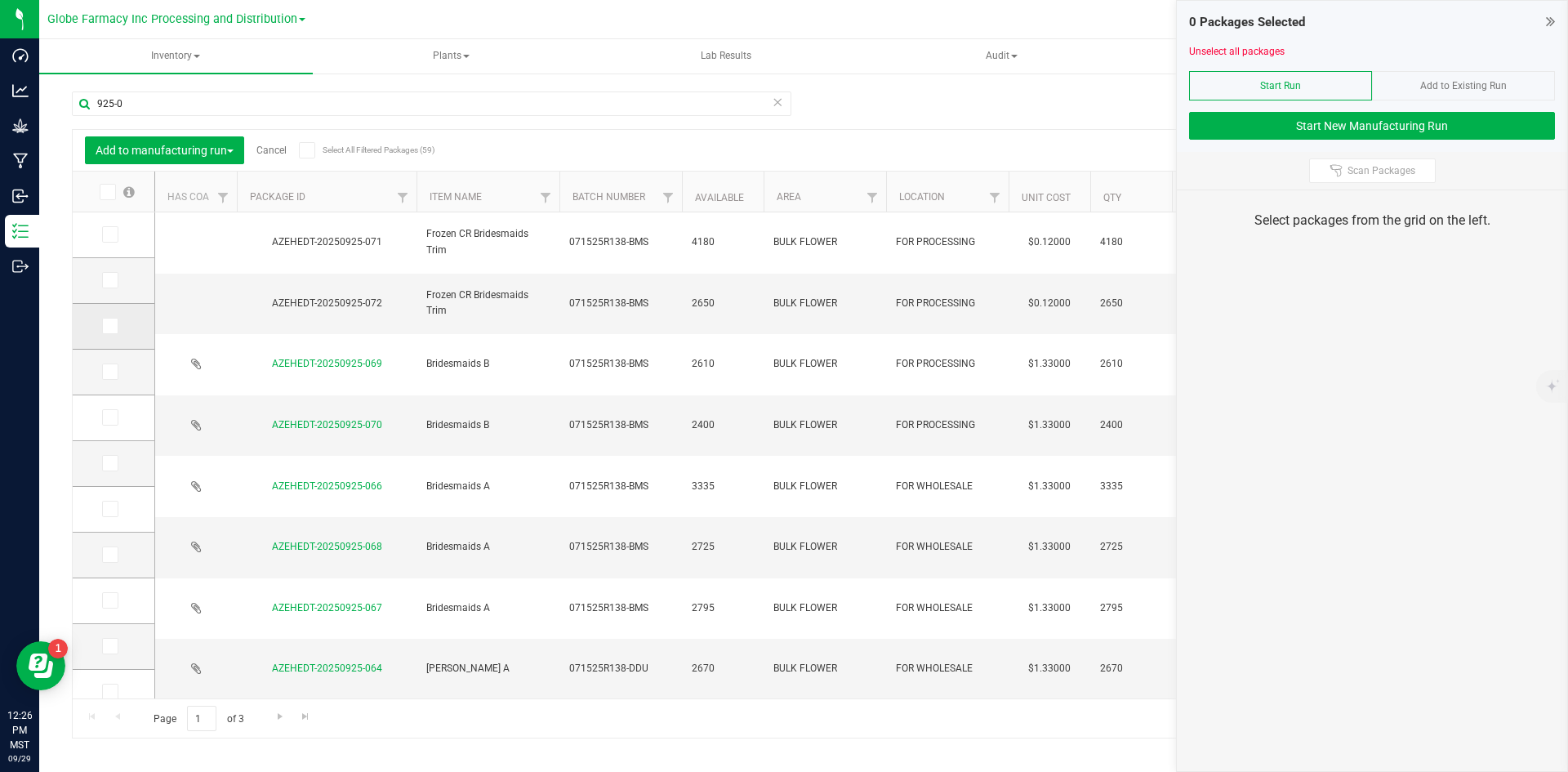
click at [105, 326] on icon at bounding box center [109, 326] width 10 height 0
click at [0, 0] on input "checkbox" at bounding box center [0, 0] width 0 height 0
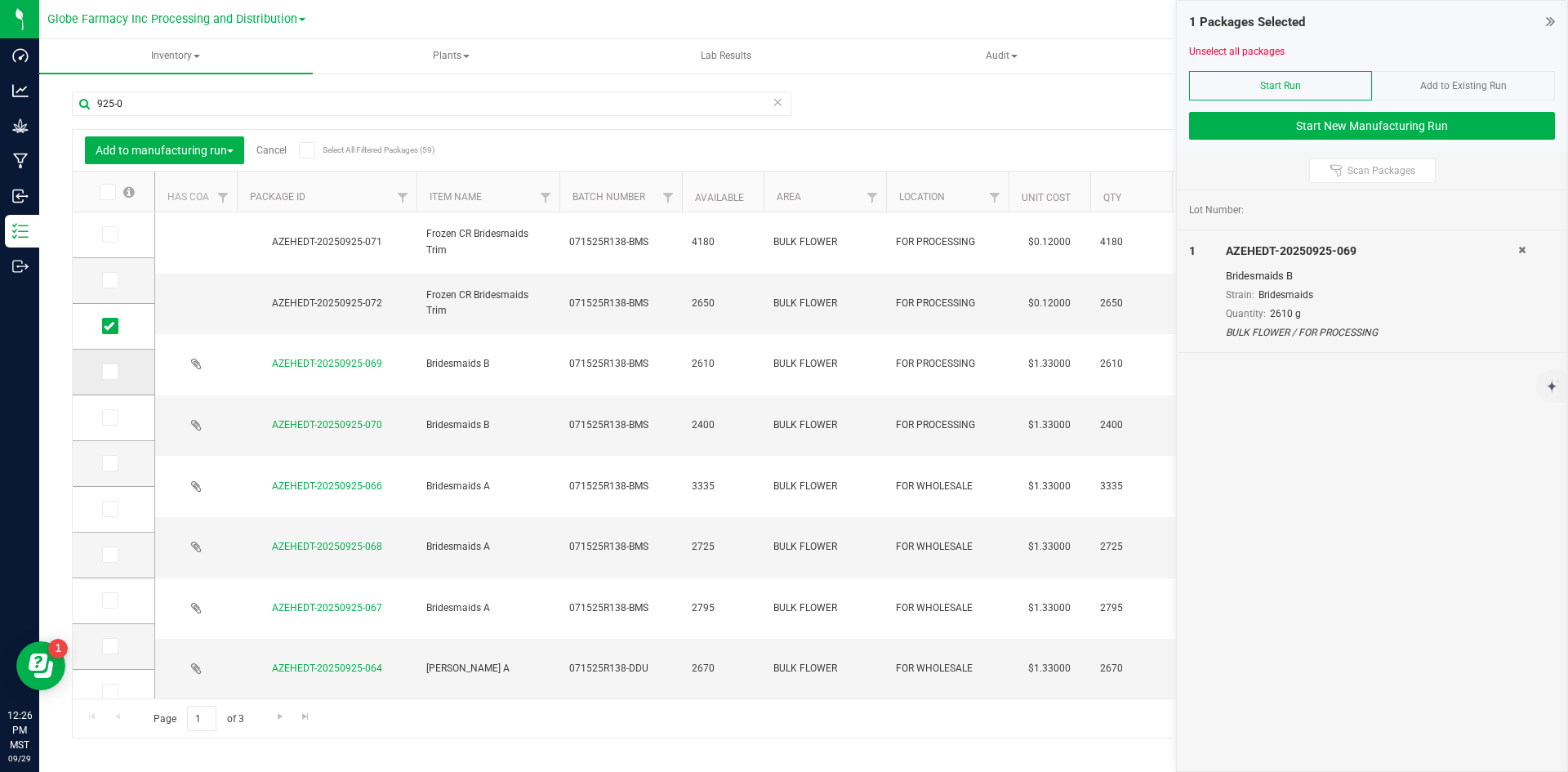
click at [110, 371] on icon at bounding box center [109, 371] width 10 height 0
click at [0, 0] on input "checkbox" at bounding box center [0, 0] width 0 height 0
click at [1384, 126] on button "Start New Manufacturing Run" at bounding box center [1371, 125] width 366 height 27
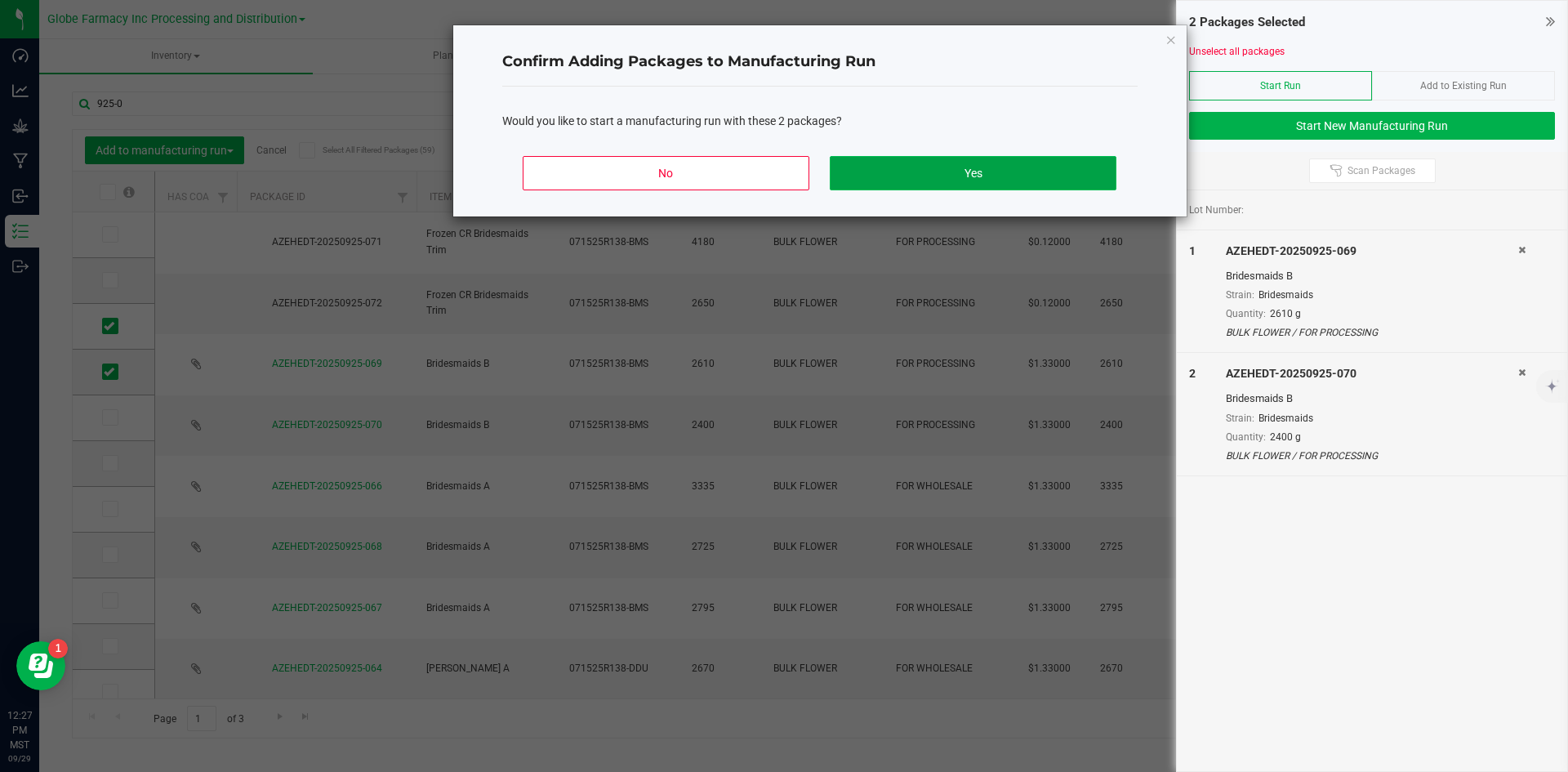
click at [947, 163] on button "Yes" at bounding box center [973, 173] width 285 height 34
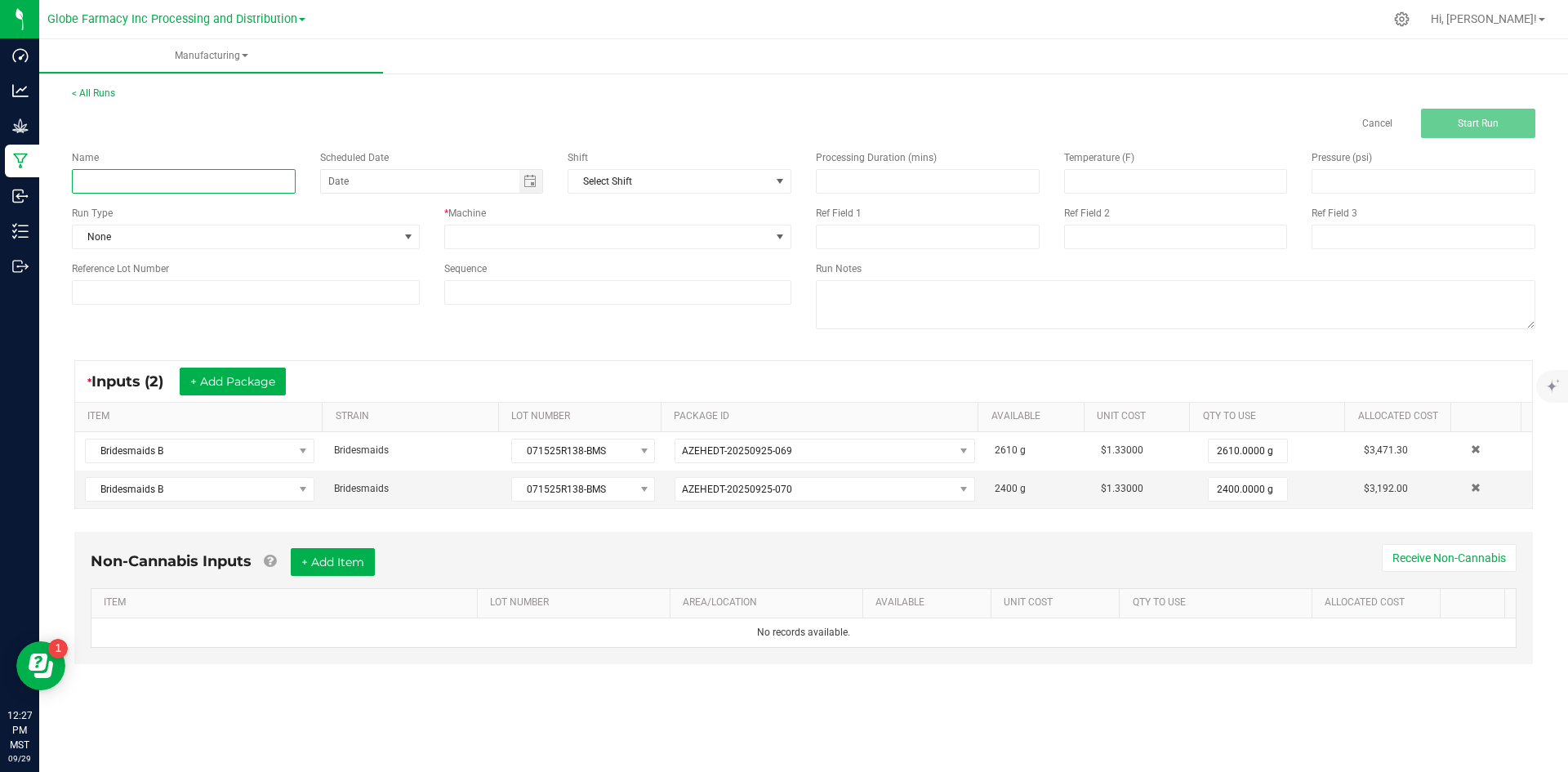
click at [144, 180] on input at bounding box center [183, 181] width 224 height 25
type input "MINIS BRIDESMAIDS 28G"
click at [470, 234] on span at bounding box center [608, 236] width 326 height 23
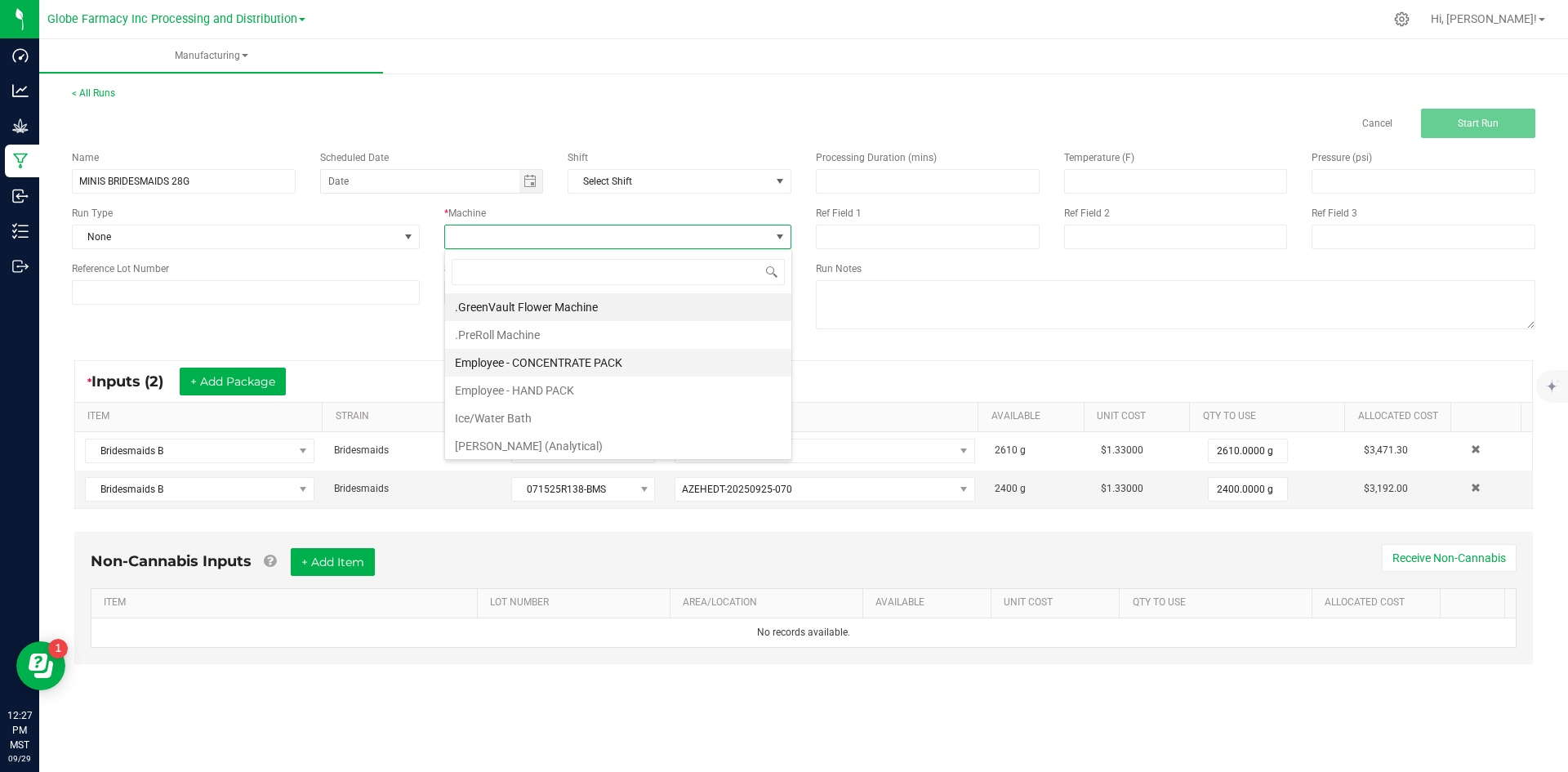
scroll to position [25, 347]
click at [511, 356] on li "Employee - CONCENTRATE PACK" at bounding box center [618, 362] width 346 height 27
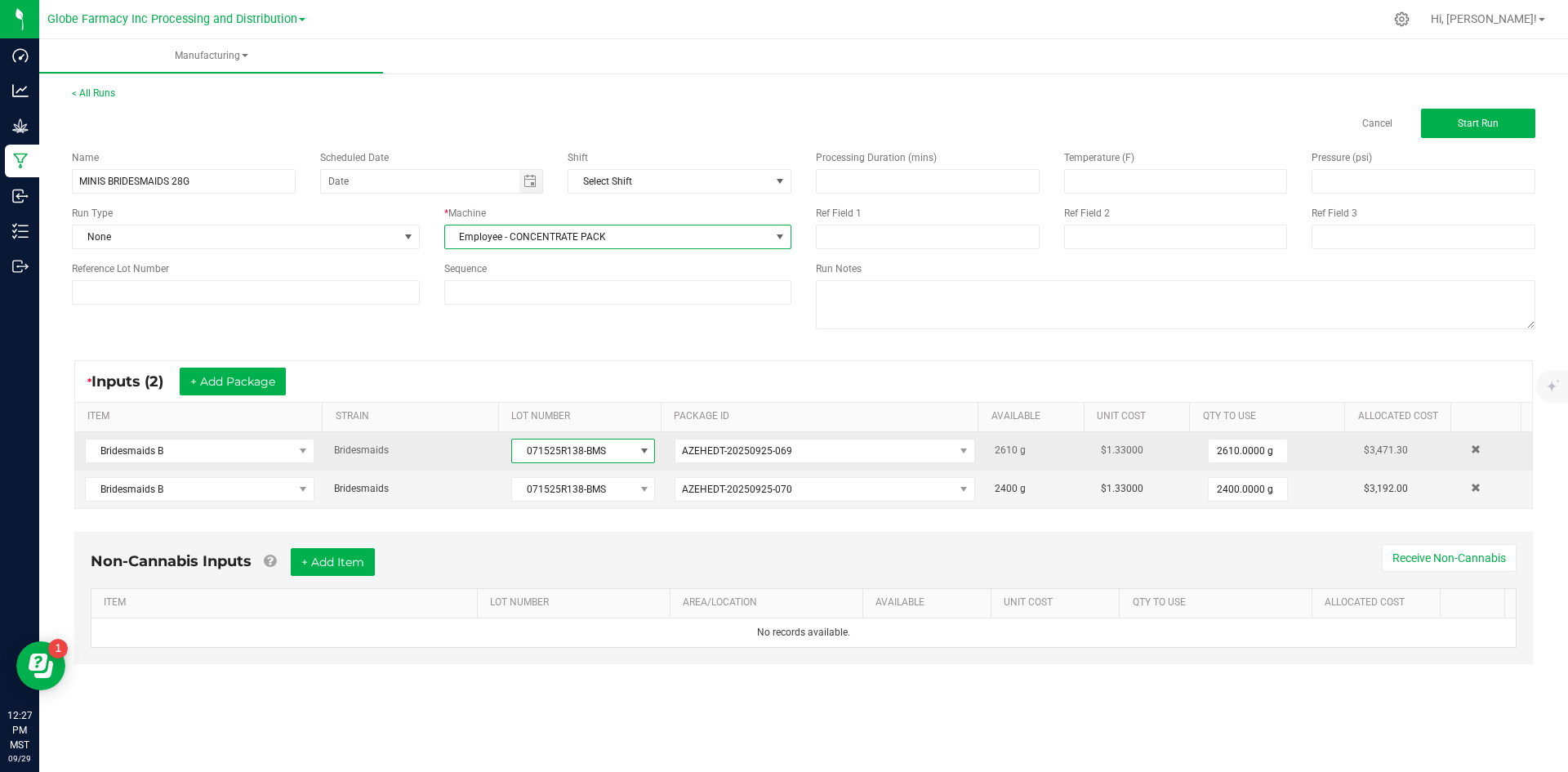
click at [513, 447] on span "071525R138-BMS" at bounding box center [573, 451] width 122 height 23
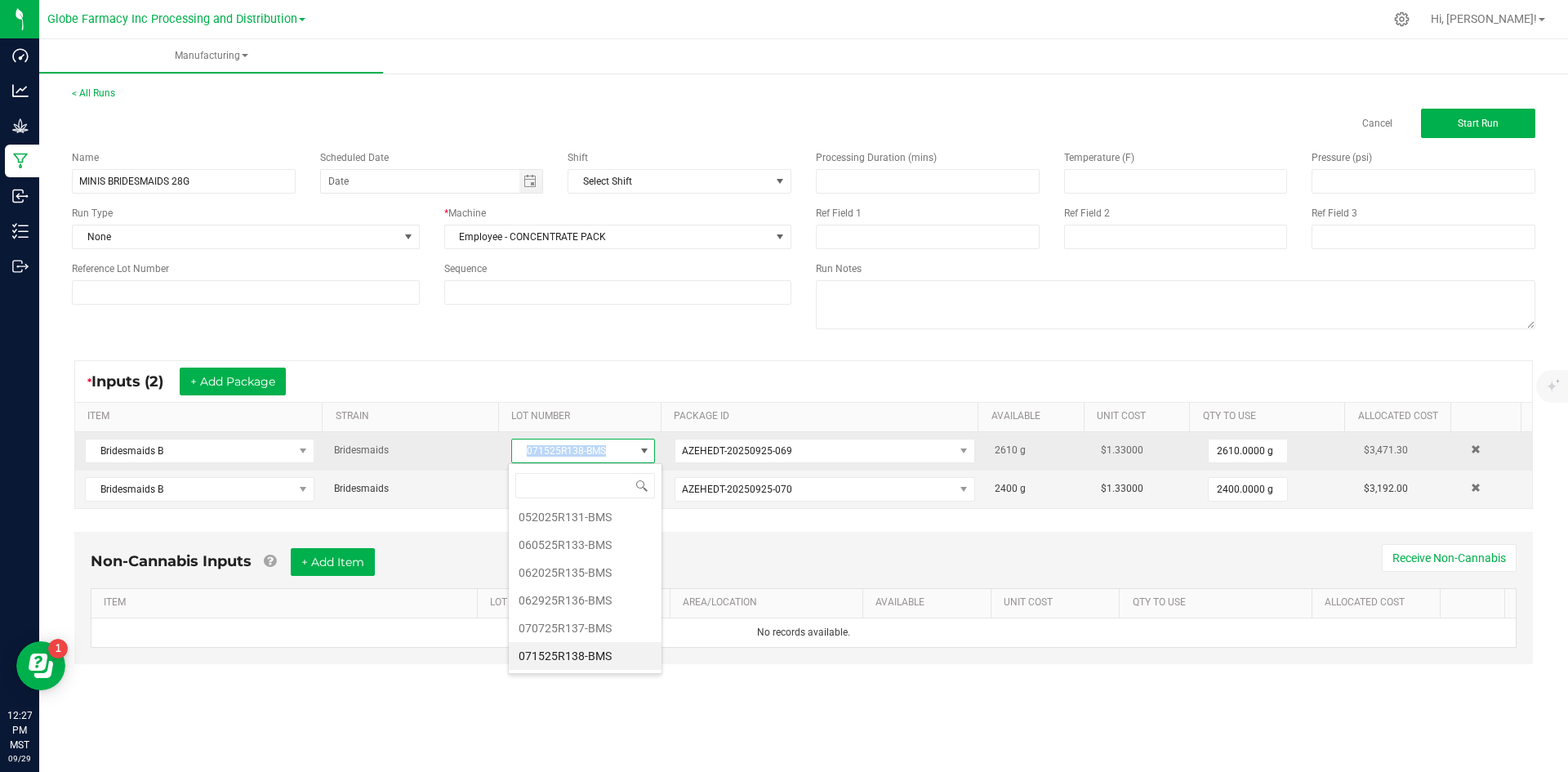
drag, startPoint x: 513, startPoint y: 447, endPoint x: 592, endPoint y: 455, distance: 79.4
click at [592, 455] on span "071525R138-BMS" at bounding box center [573, 451] width 122 height 23
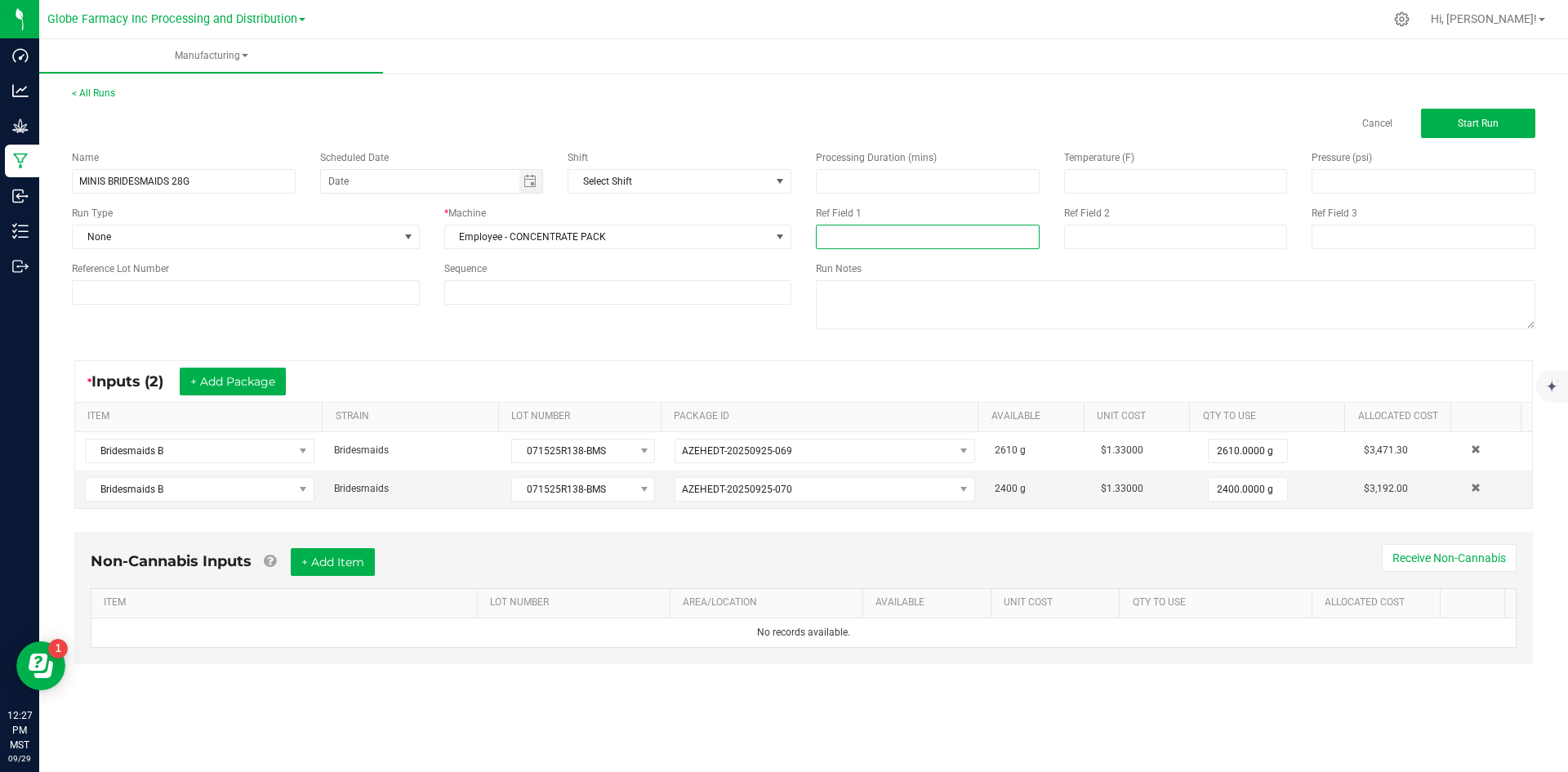
paste input "071525R138-BMS"
type input "071525R138-BMS"
click at [1090, 246] on input at bounding box center [1176, 237] width 224 height 25
type input "[DATE] FLOWER"
click at [319, 551] on button "+ Add Item" at bounding box center [333, 561] width 84 height 27
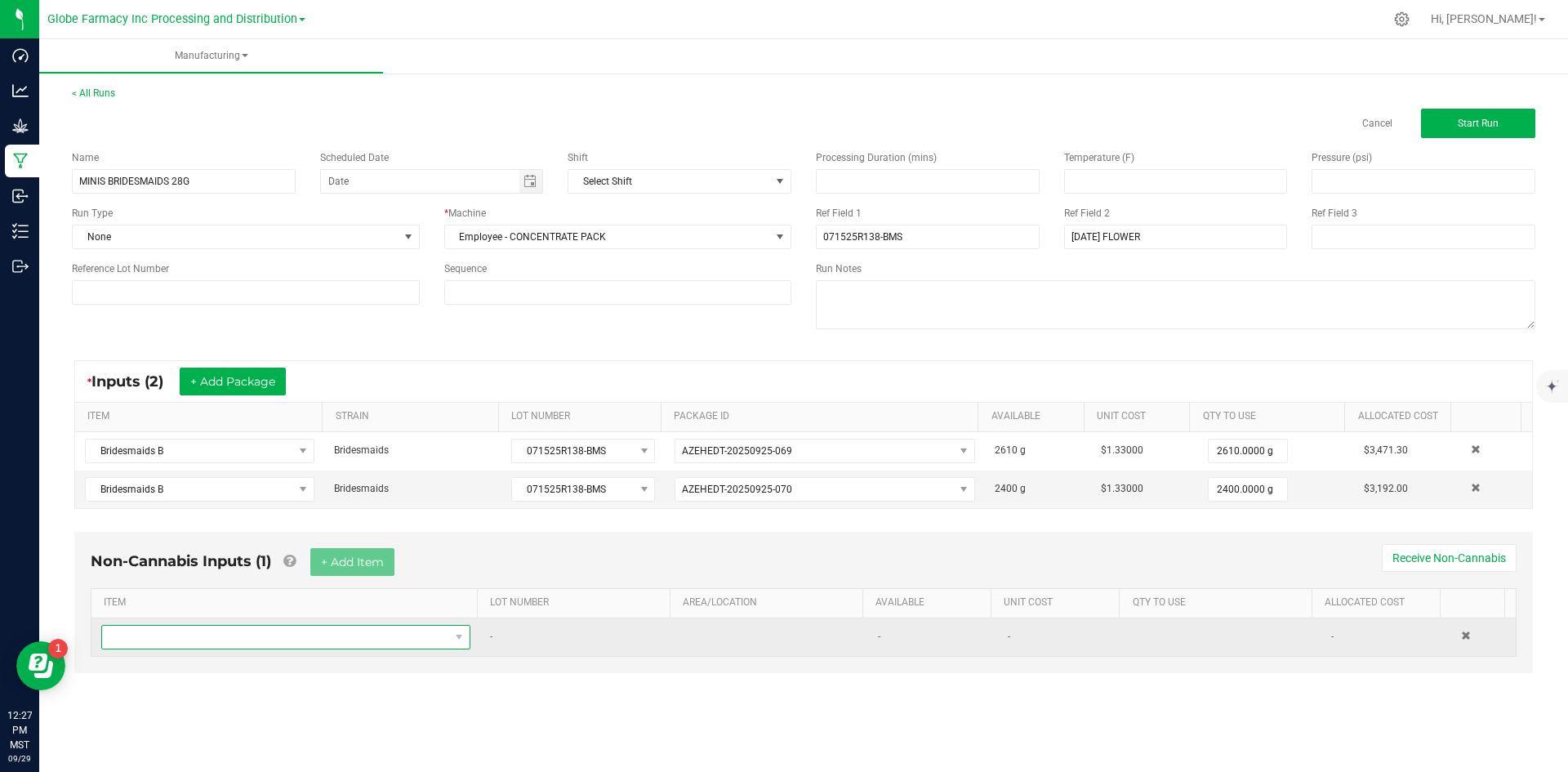
click at [297, 636] on span "NO DATA FOUND" at bounding box center [275, 637] width 347 height 23
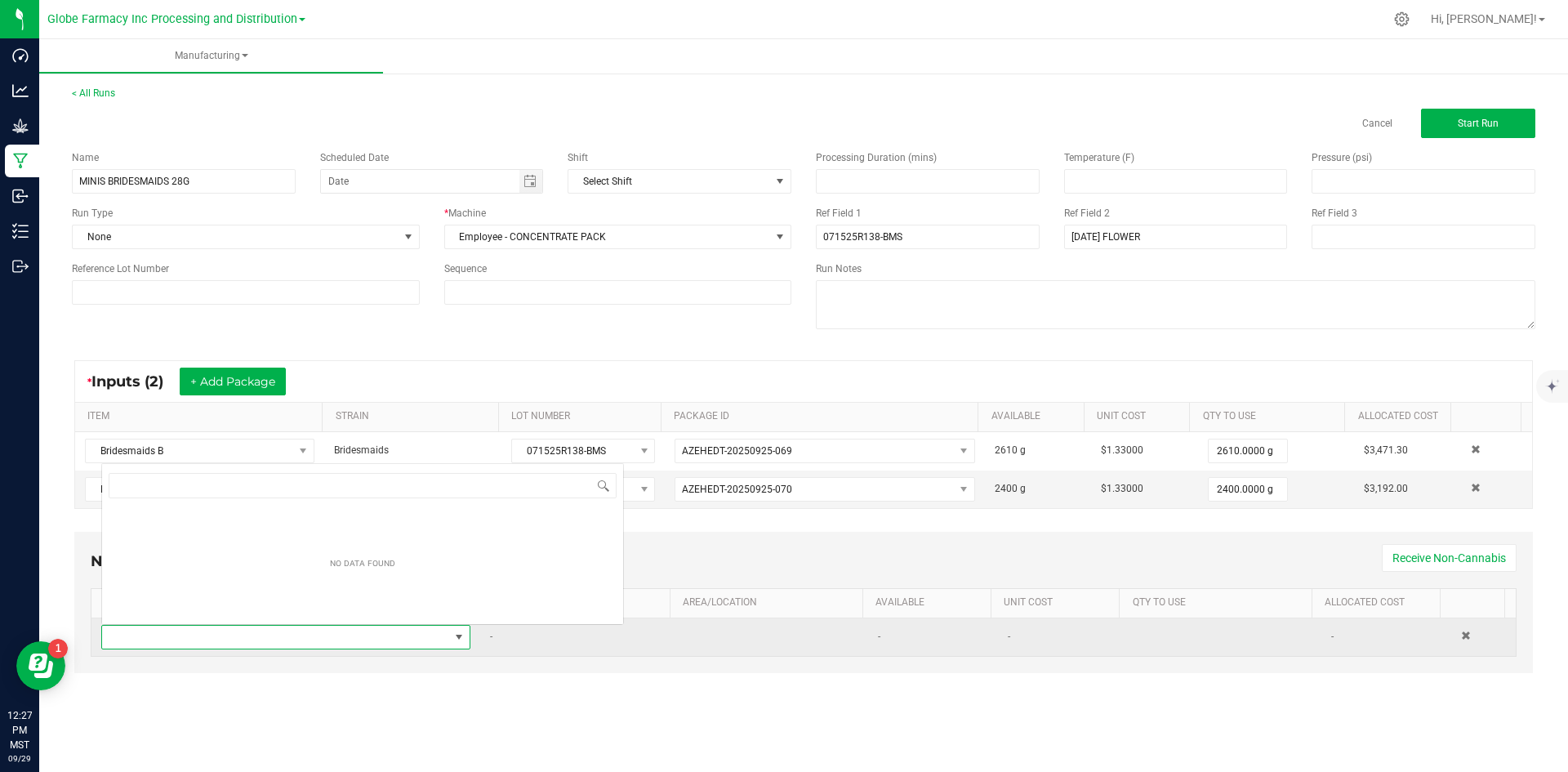
scroll to position [25, 363]
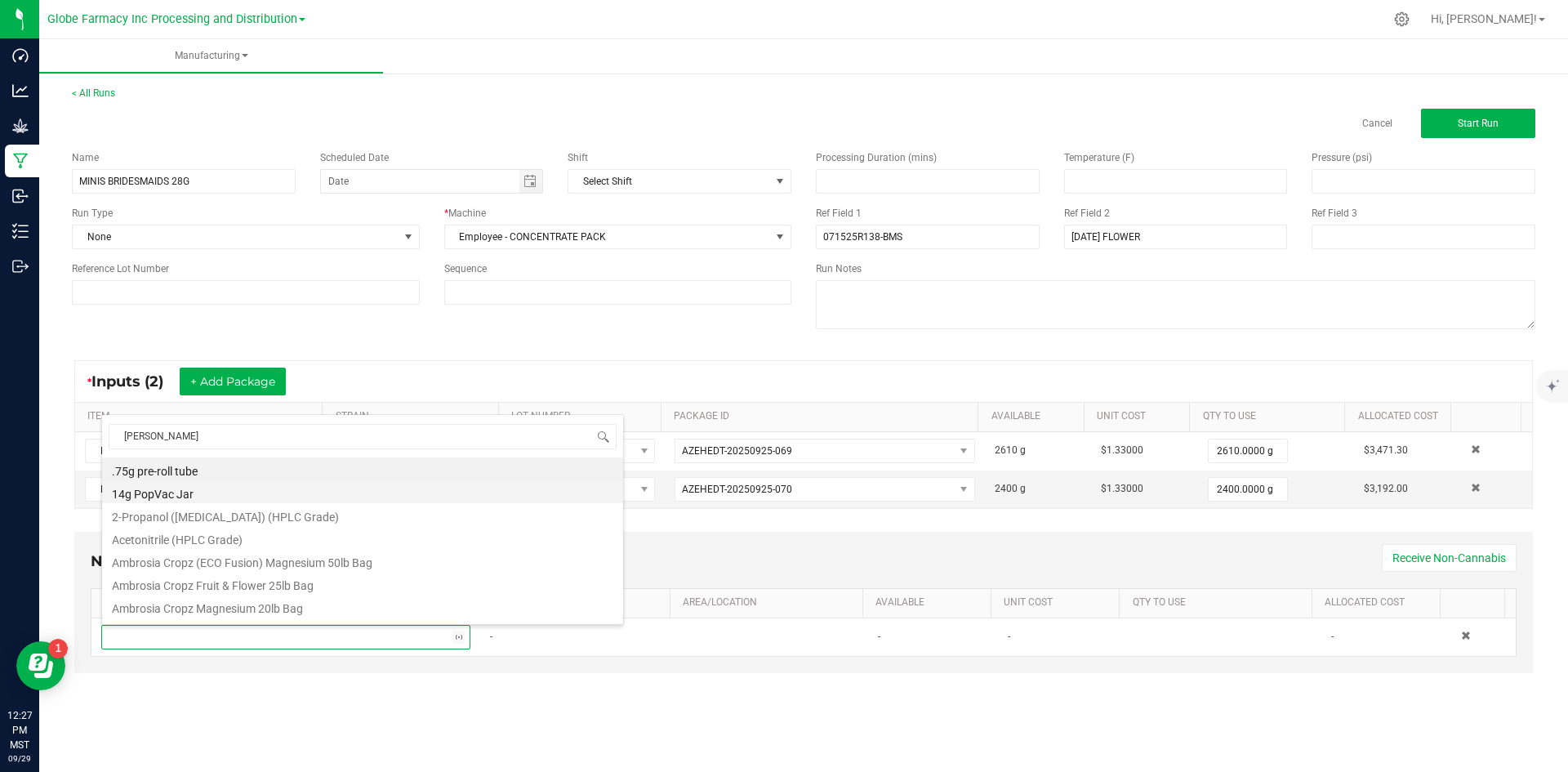
type input "MYLAR"
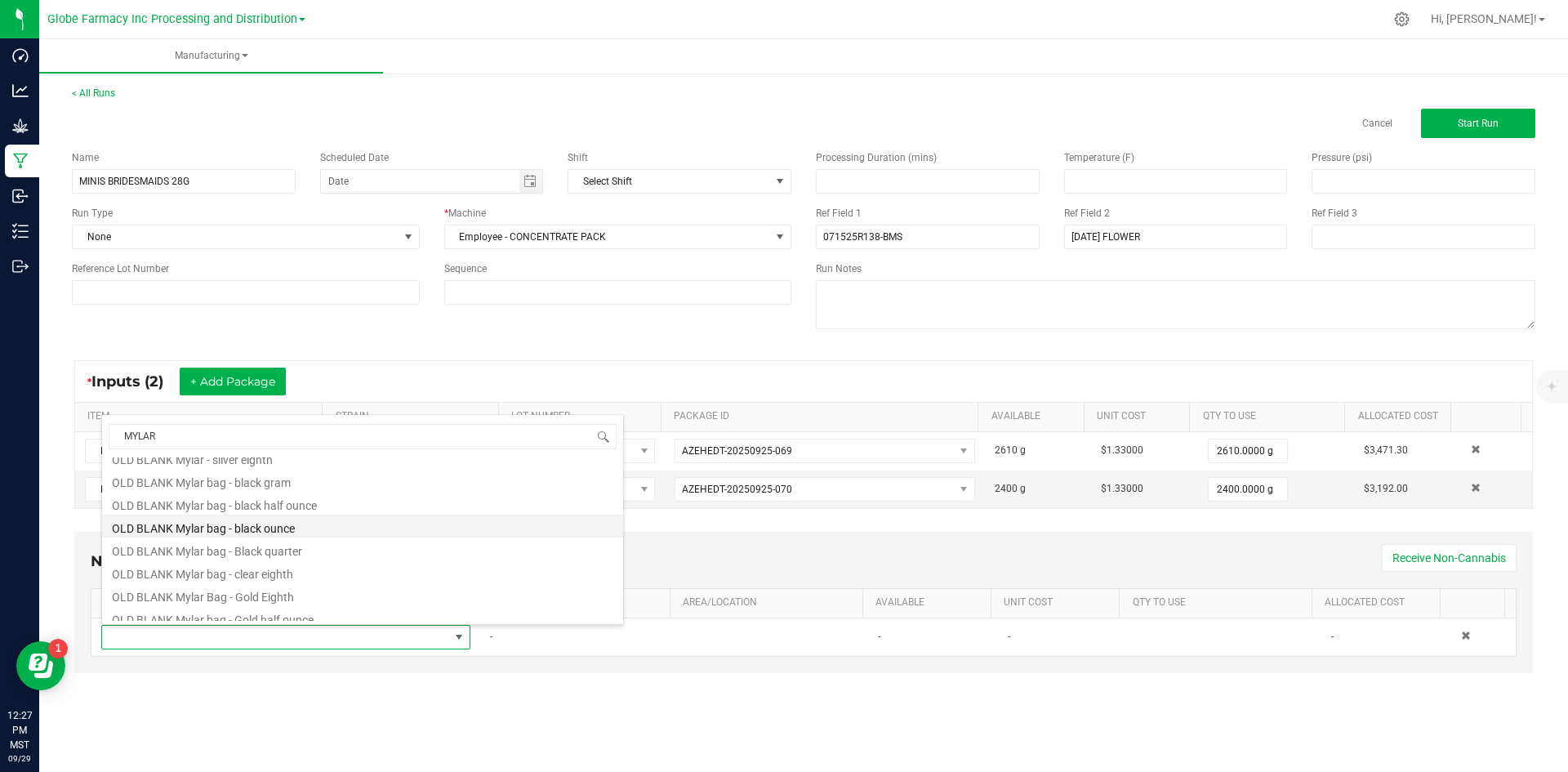
scroll to position [408, 0]
click at [364, 502] on li "OLD BLANK Mylar bag - black half ounce" at bounding box center [362, 495] width 521 height 23
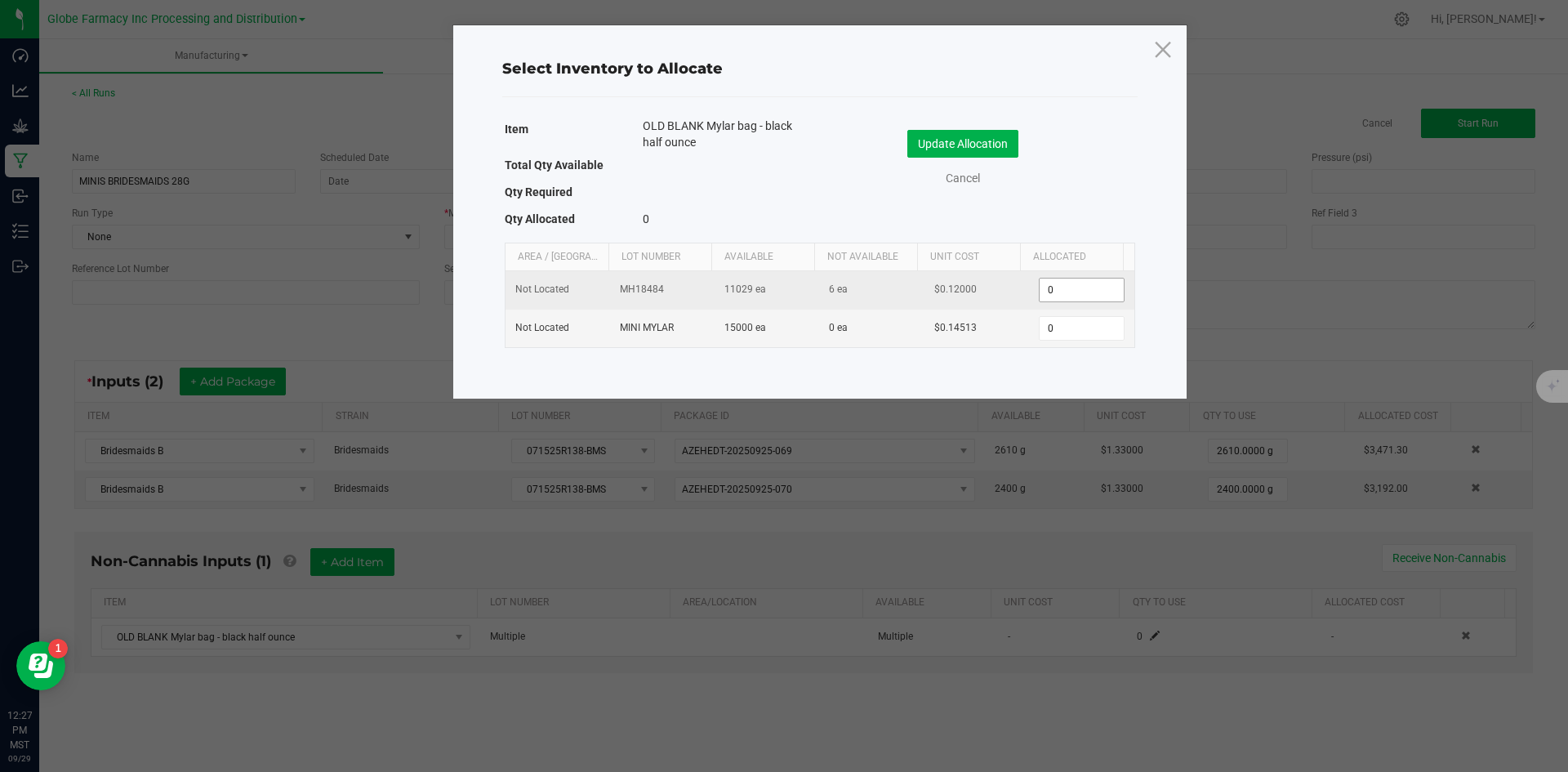
click at [1073, 288] on input "0" at bounding box center [1081, 290] width 83 height 23
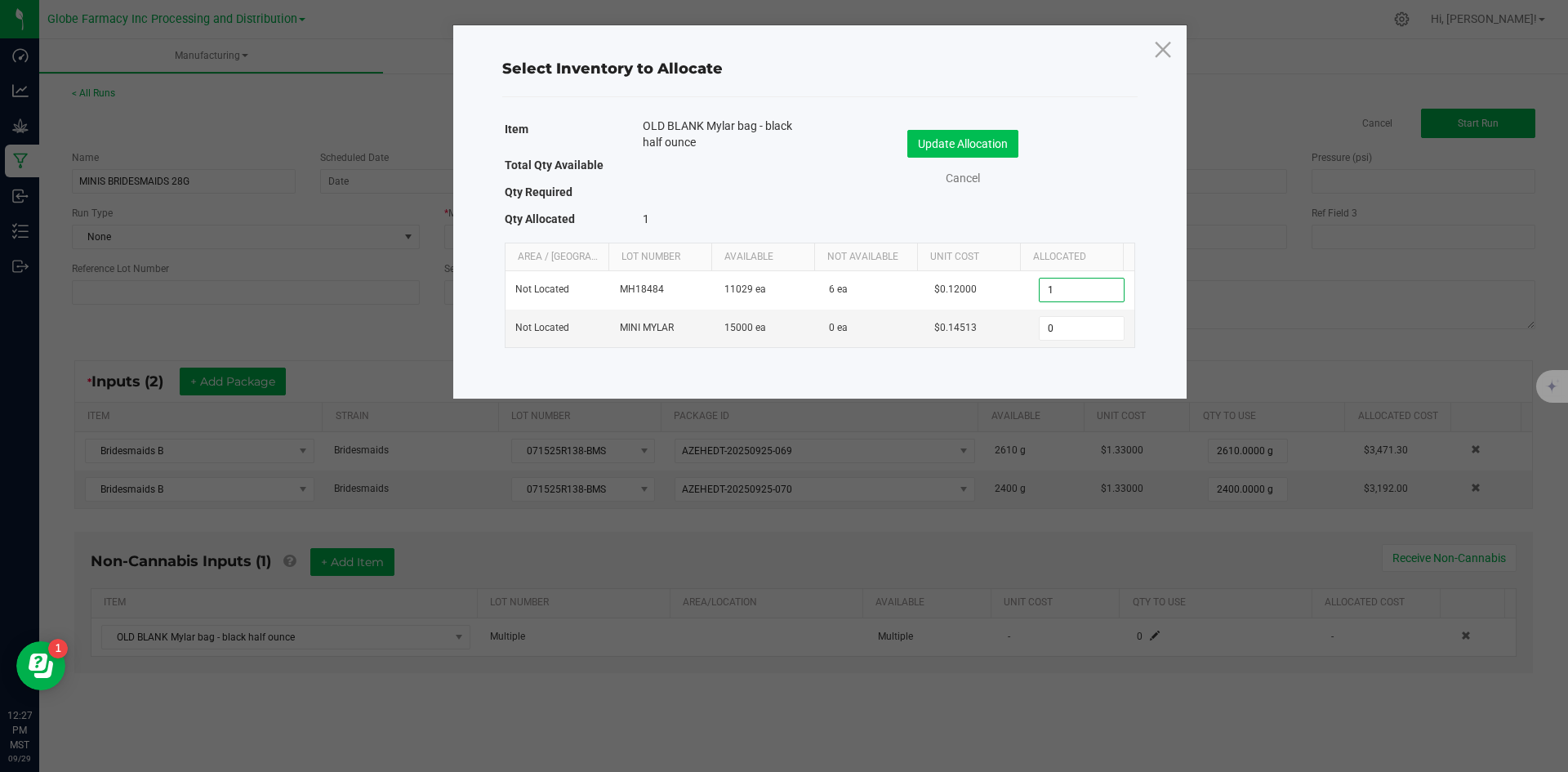
type input "1"
click at [995, 147] on button "Update Allocation" at bounding box center [963, 143] width 112 height 27
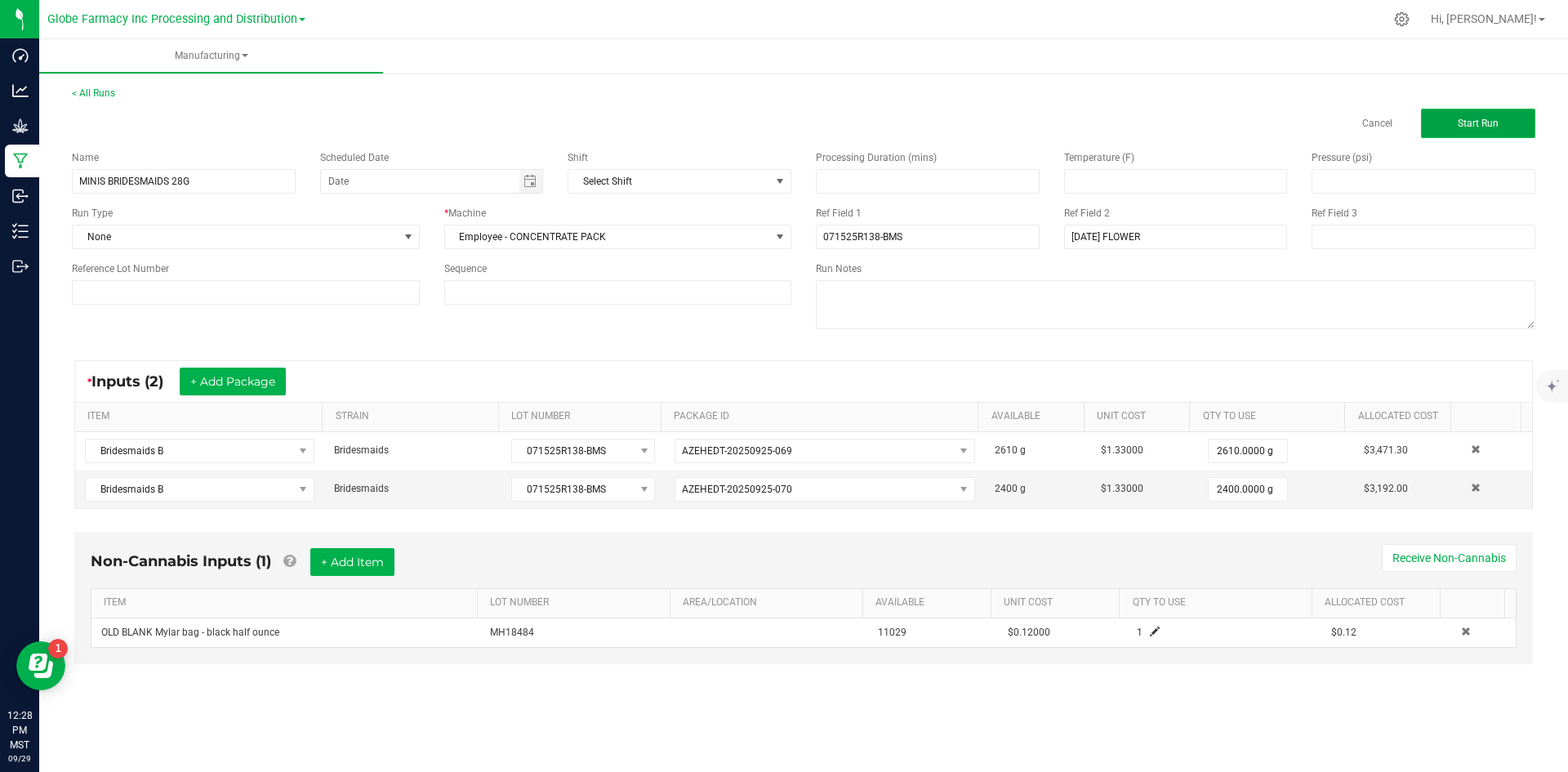
click at [1498, 122] on span "Start Run" at bounding box center [1477, 123] width 41 height 11
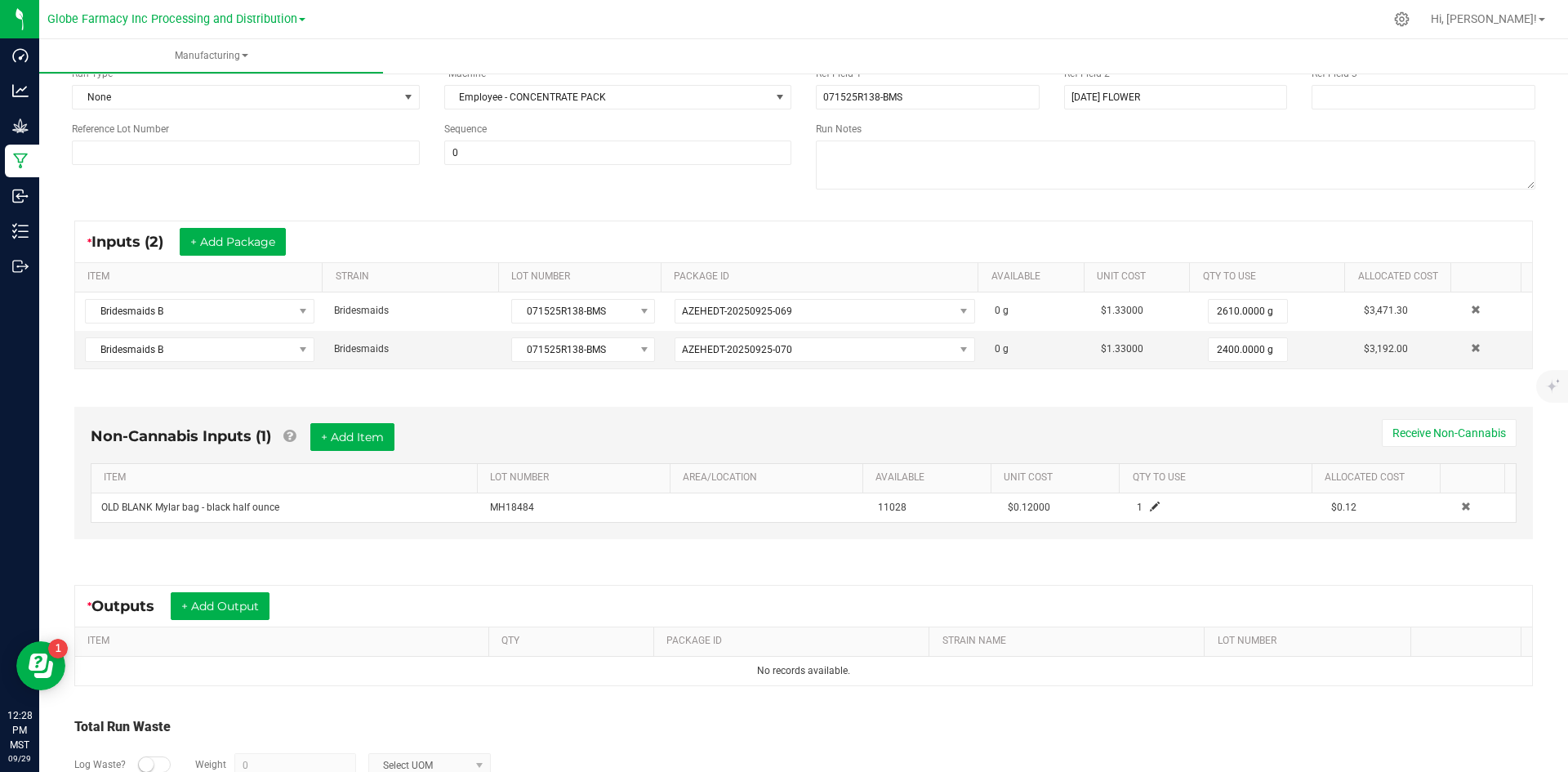
scroll to position [273, 0]
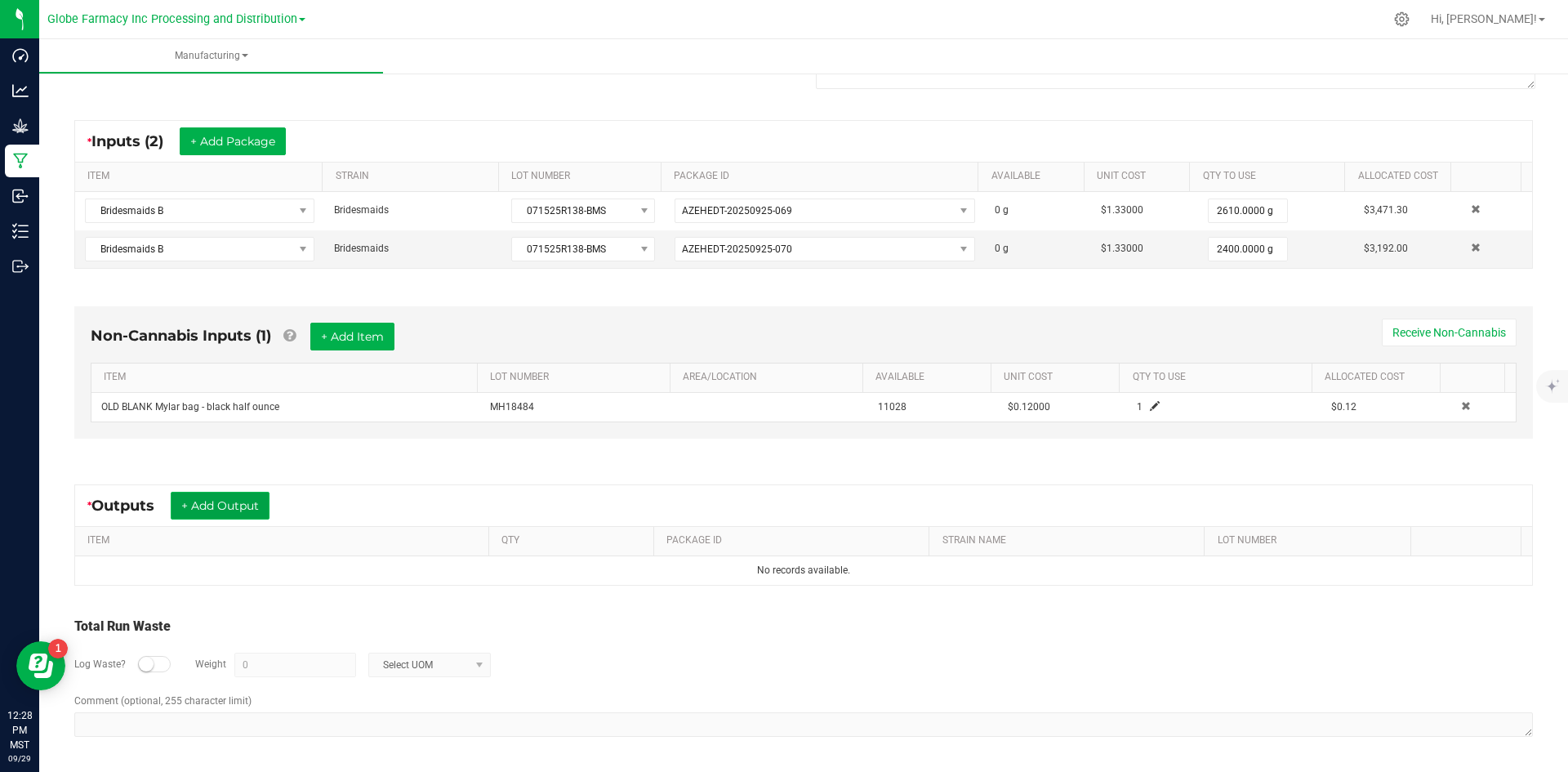
click at [189, 514] on button "+ Add Output" at bounding box center [220, 505] width 99 height 27
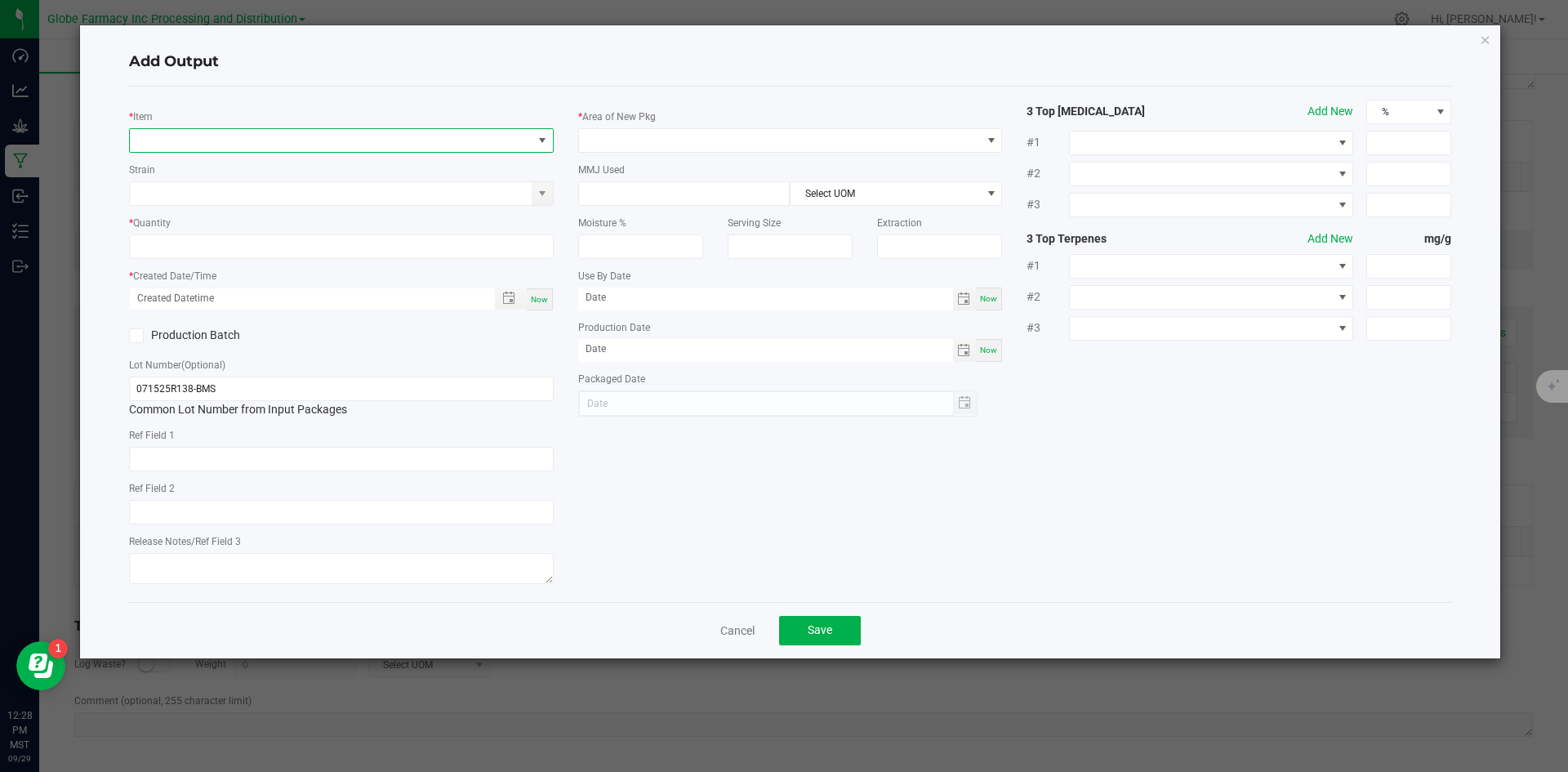
click at [318, 145] on span "NO DATA FOUND" at bounding box center [331, 141] width 403 height 23
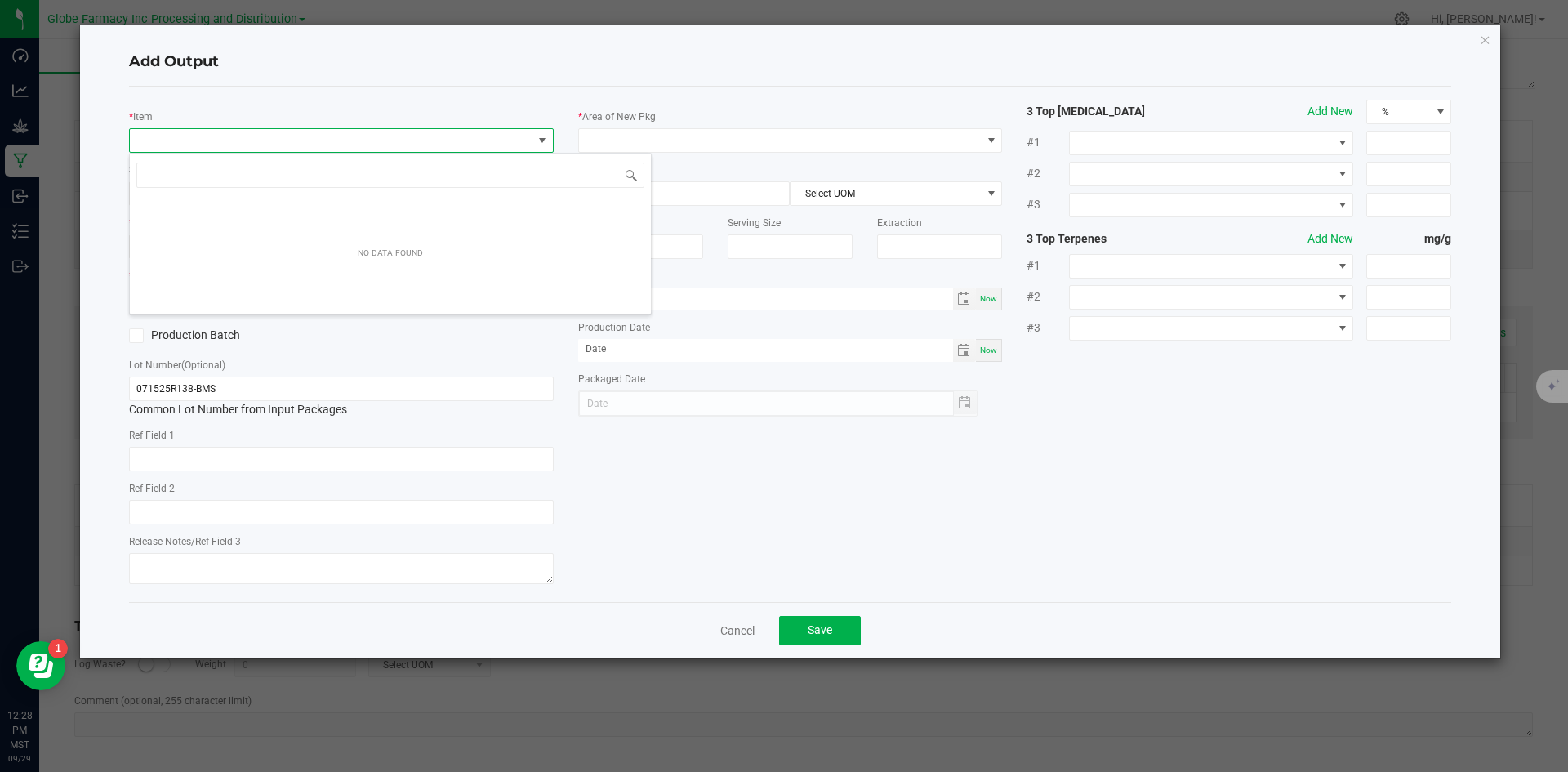
scroll to position [25, 424]
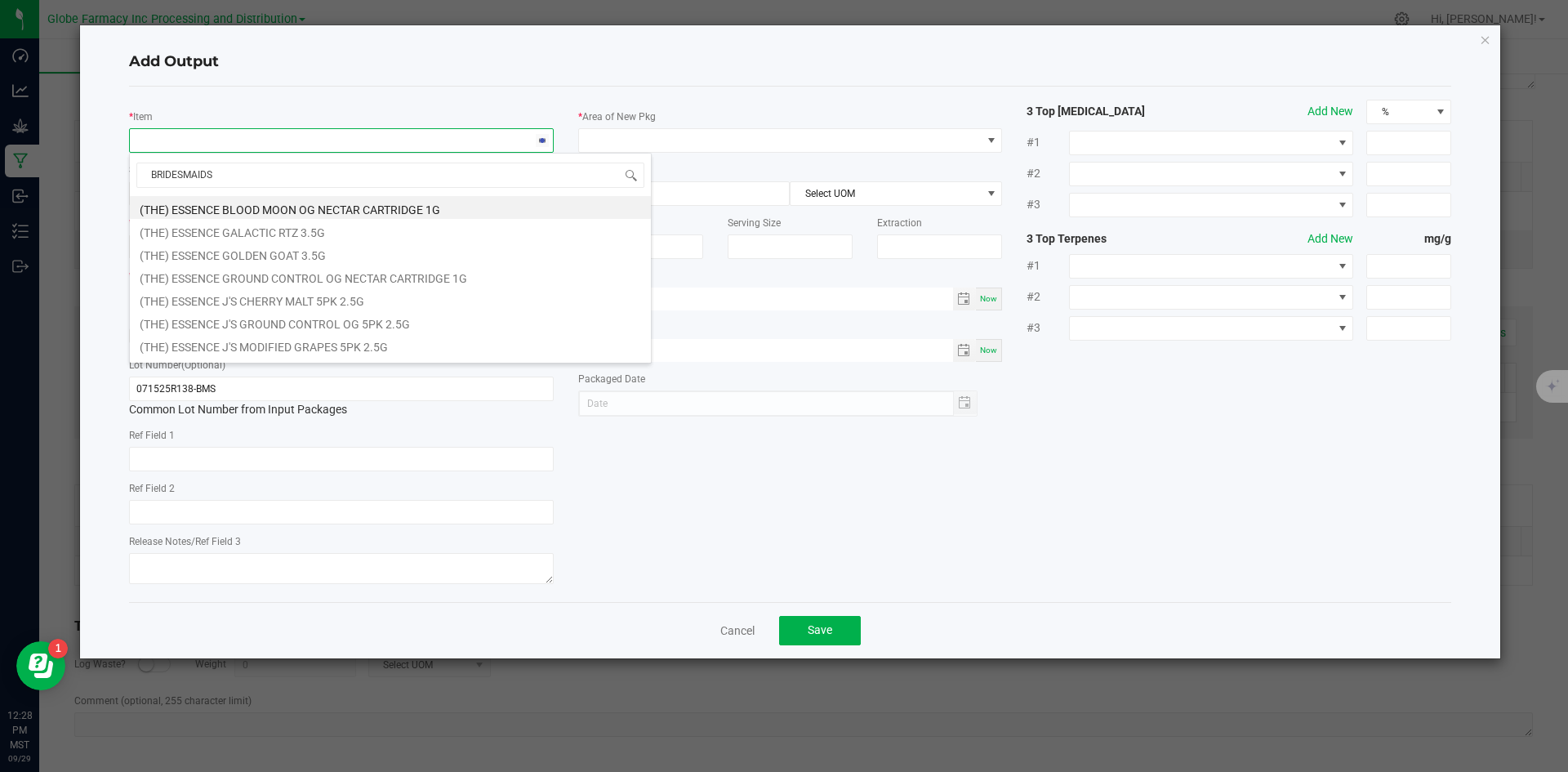
type input "BRIDESMAIDS B"
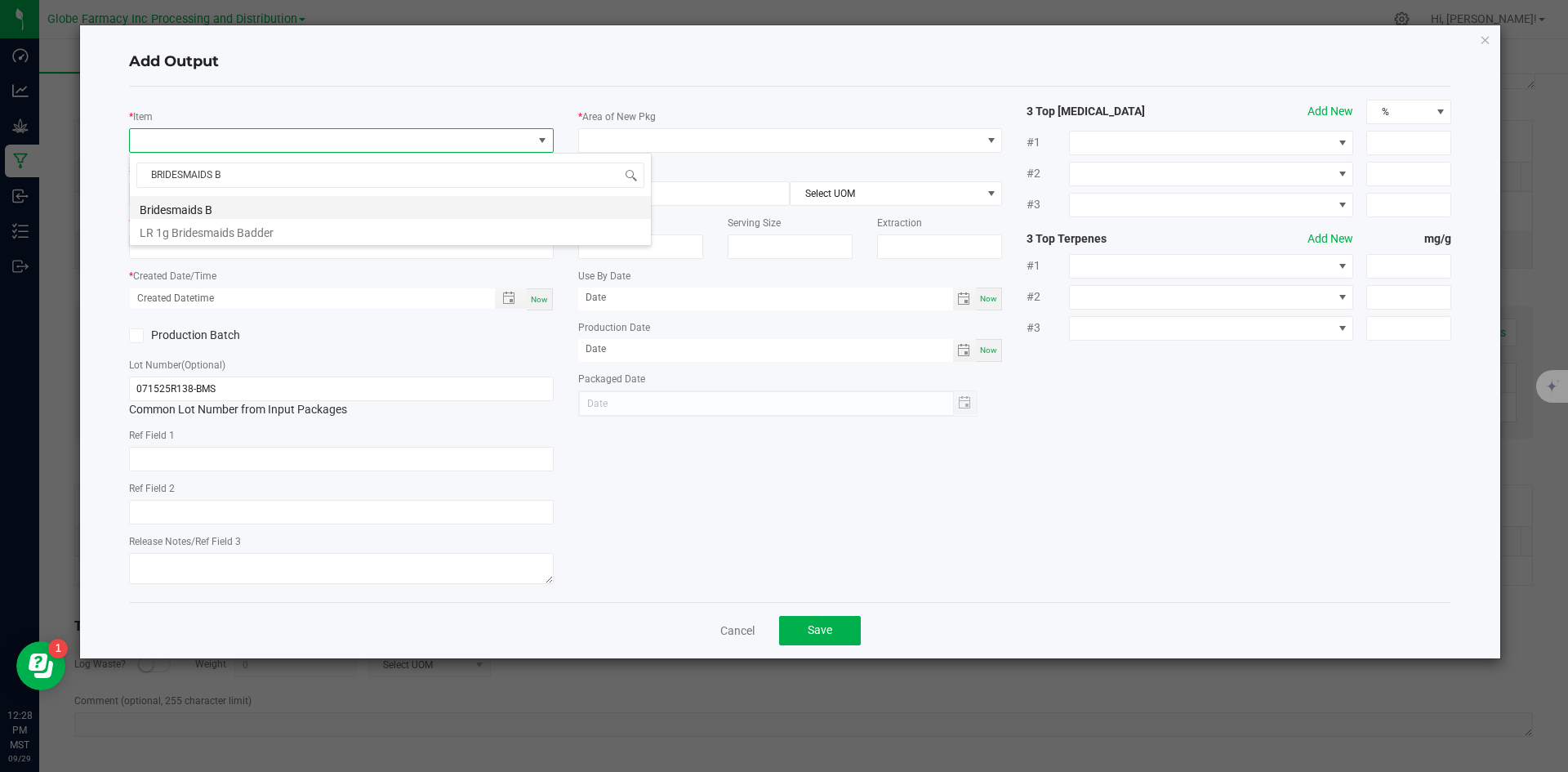
click at [289, 205] on li "Bridesmaids B" at bounding box center [389, 207] width 521 height 23
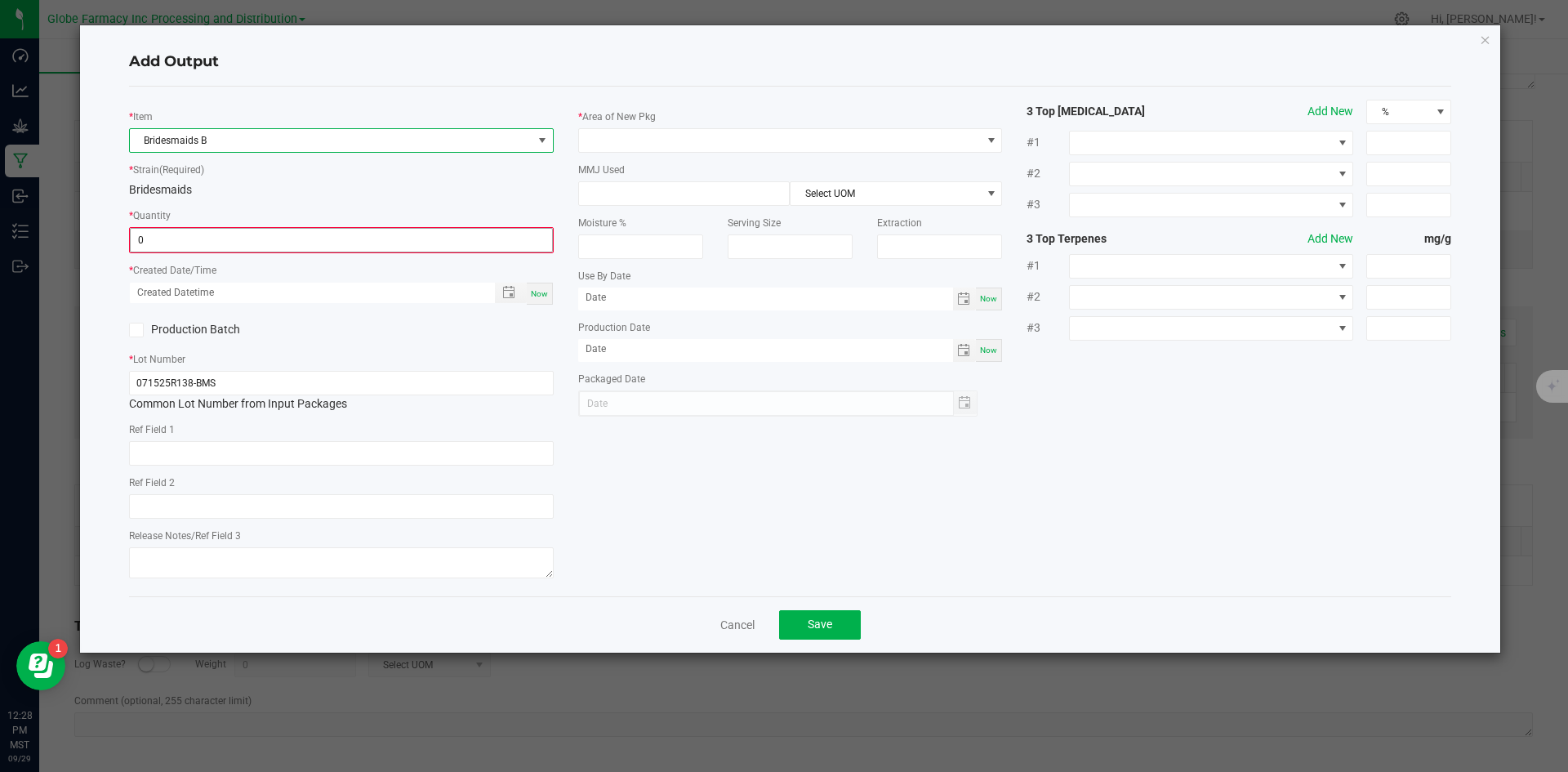
click at [268, 235] on input "0" at bounding box center [341, 240] width 422 height 23
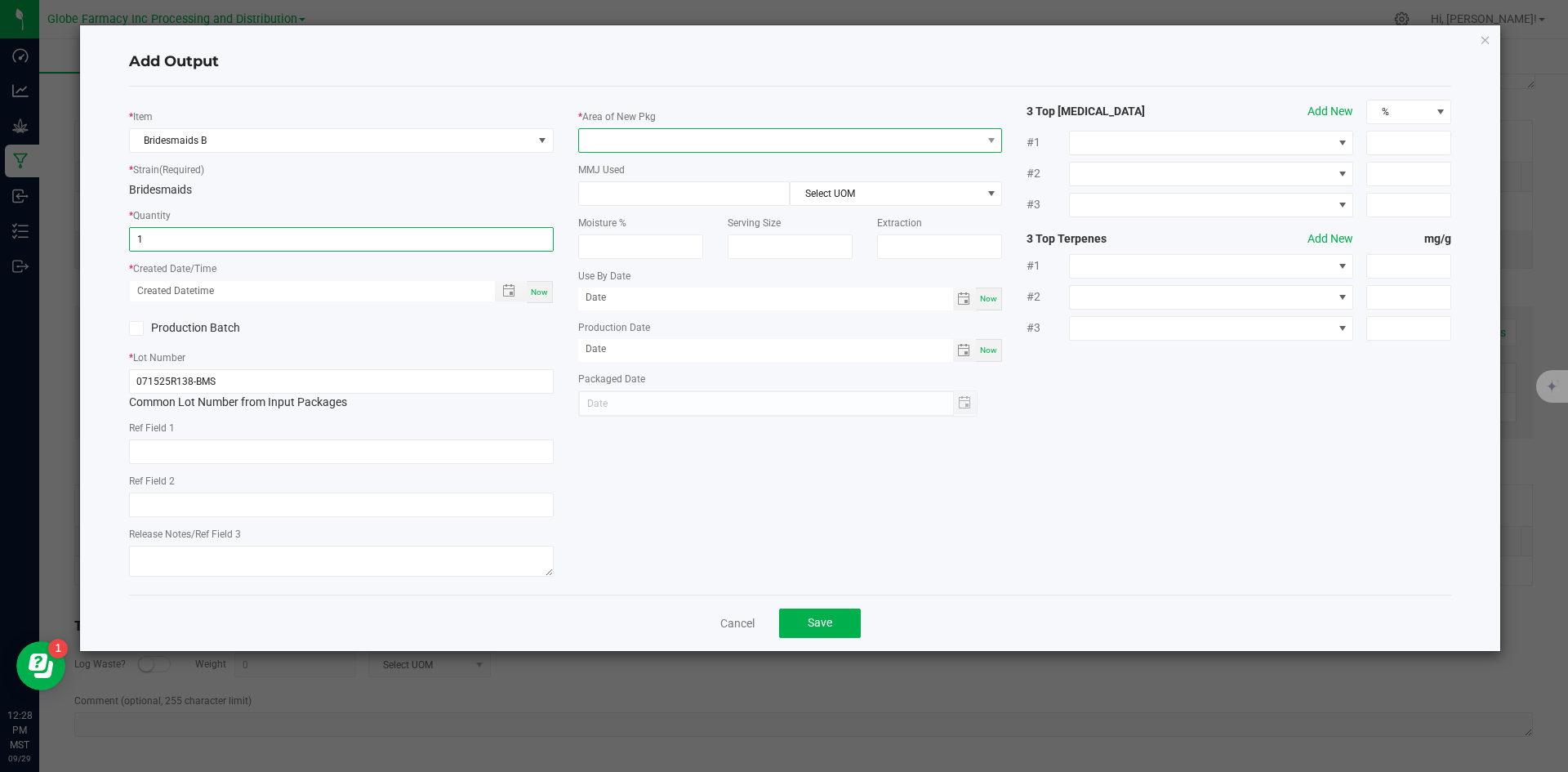
type input "1.0000 g"
click at [718, 131] on span at bounding box center [781, 141] width 403 height 23
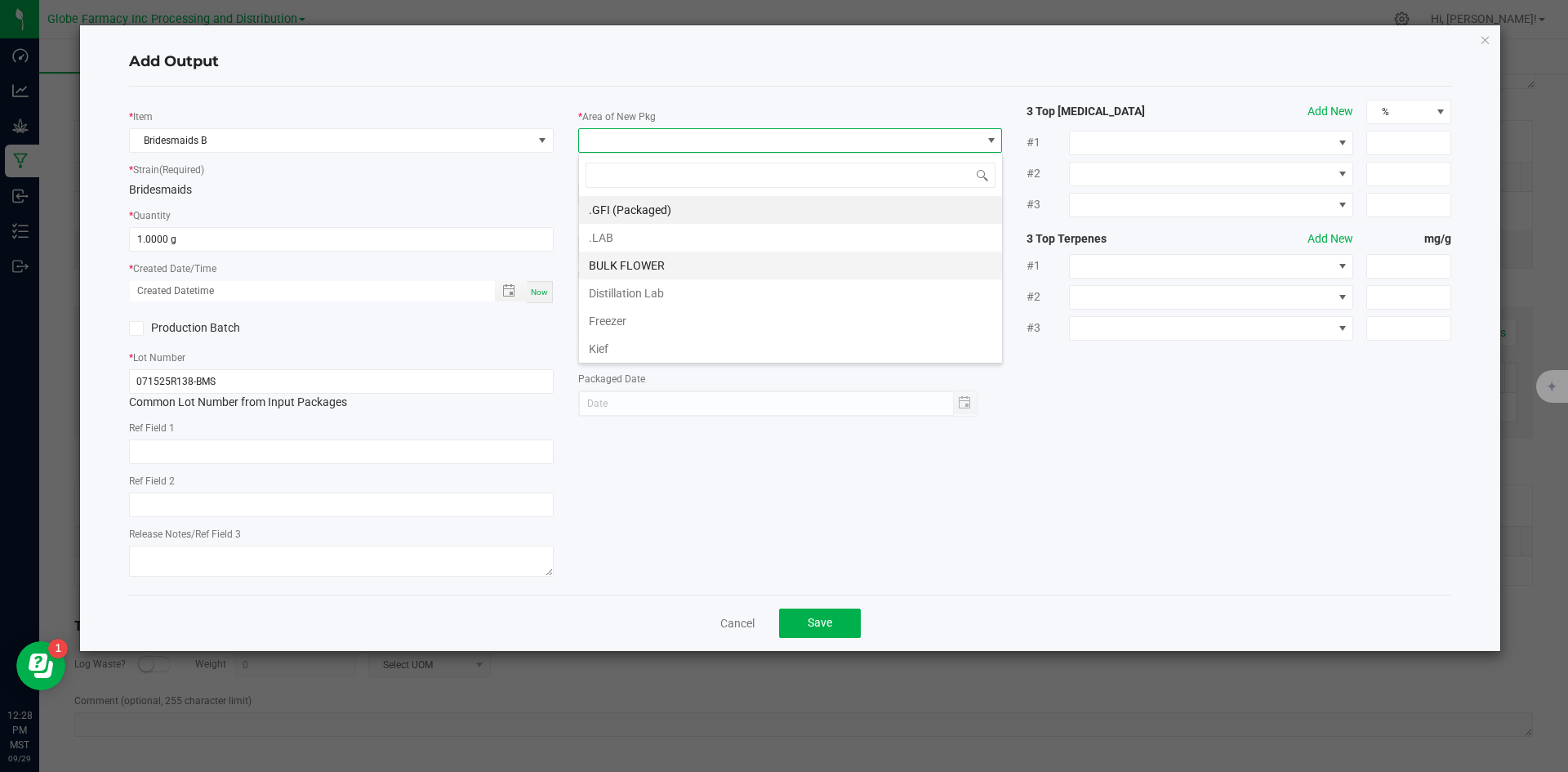
click at [628, 266] on li "BULK FLOWER" at bounding box center [791, 265] width 423 height 27
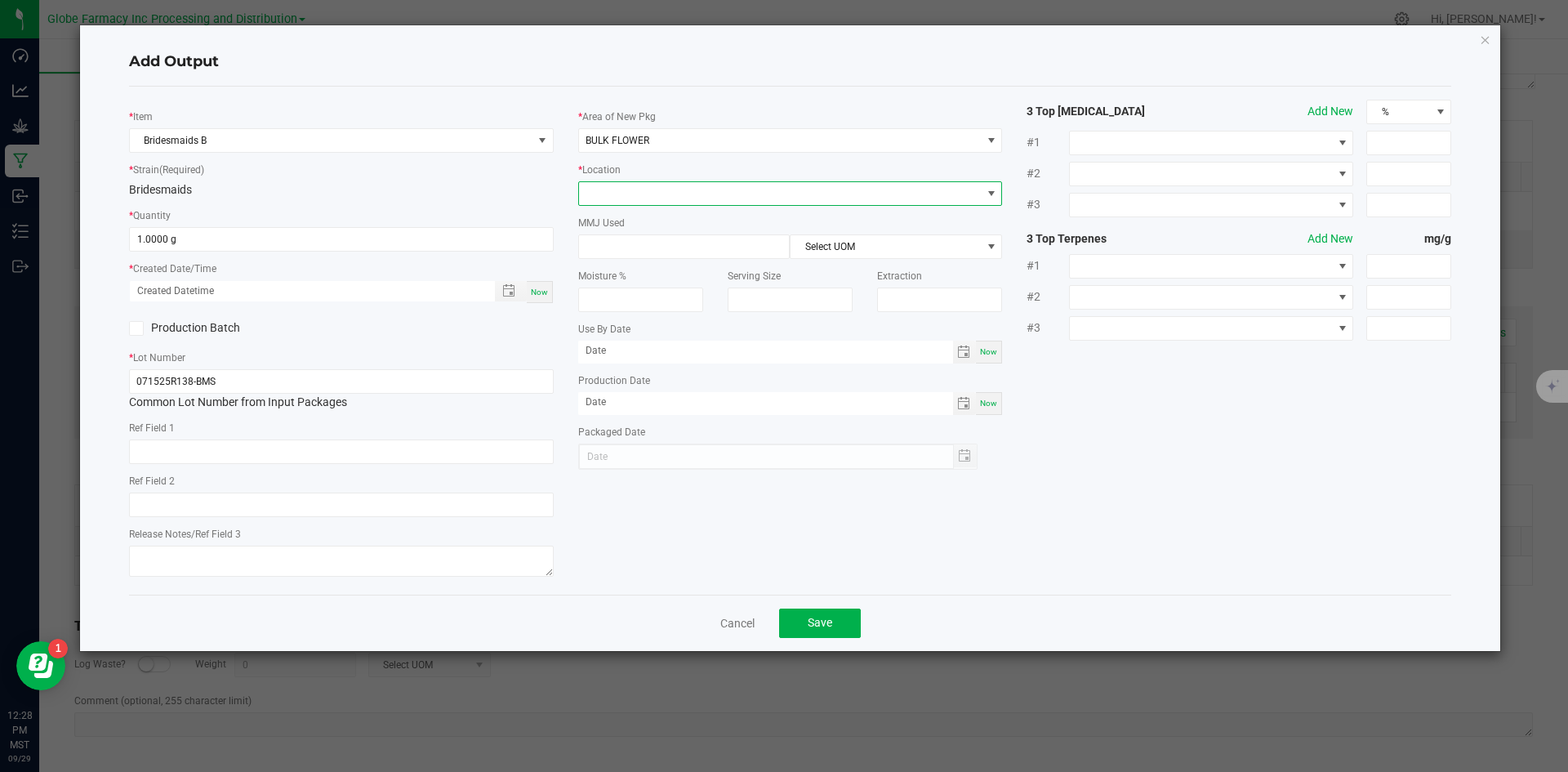
click at [633, 192] on span at bounding box center [781, 194] width 403 height 23
click at [634, 368] on li "Shake" at bounding box center [791, 361] width 423 height 27
click at [802, 624] on button "Save" at bounding box center [819, 623] width 81 height 29
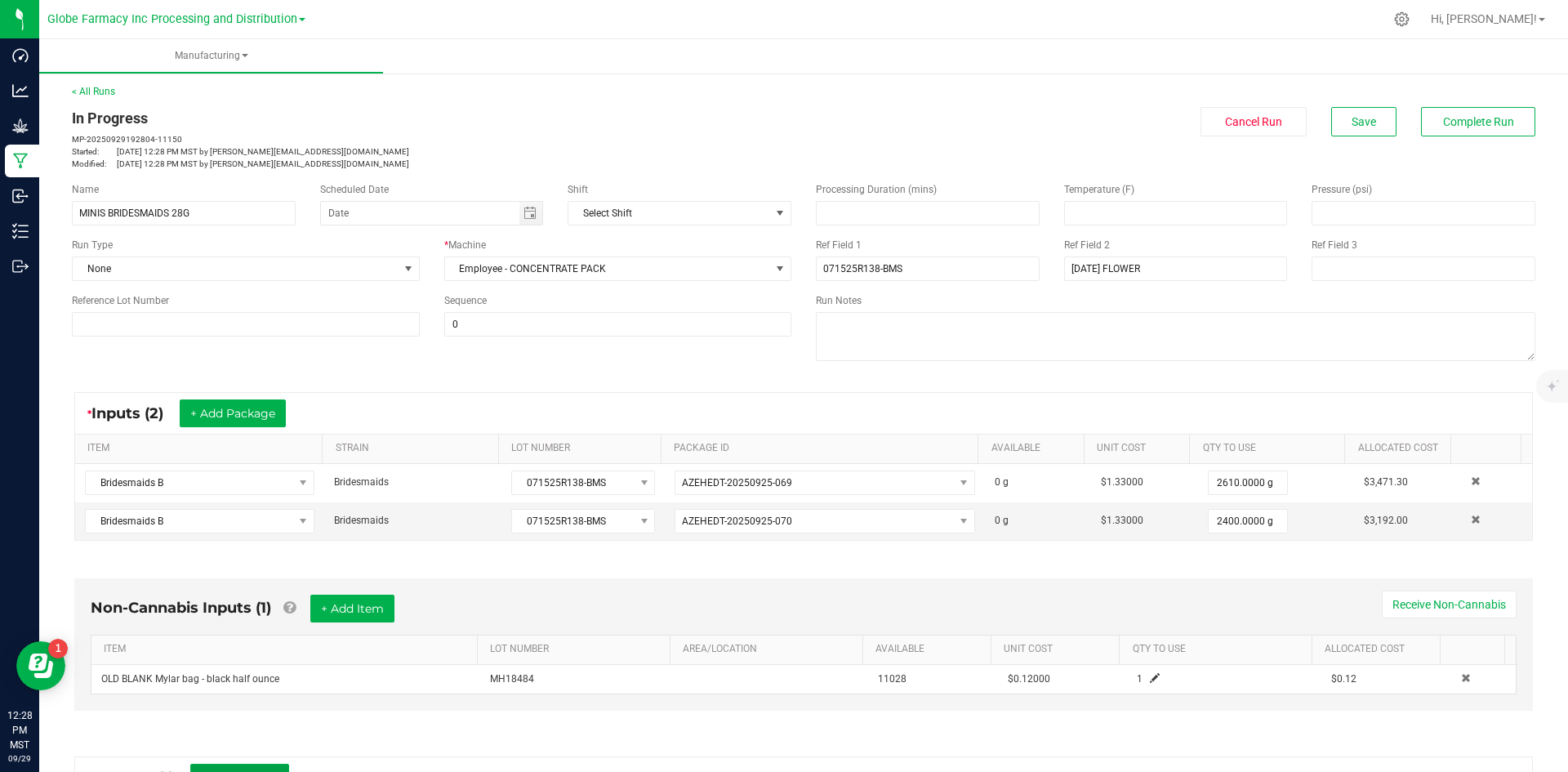
scroll to position [0, 0]
click at [1360, 117] on span "Save" at bounding box center [1364, 124] width 25 height 13
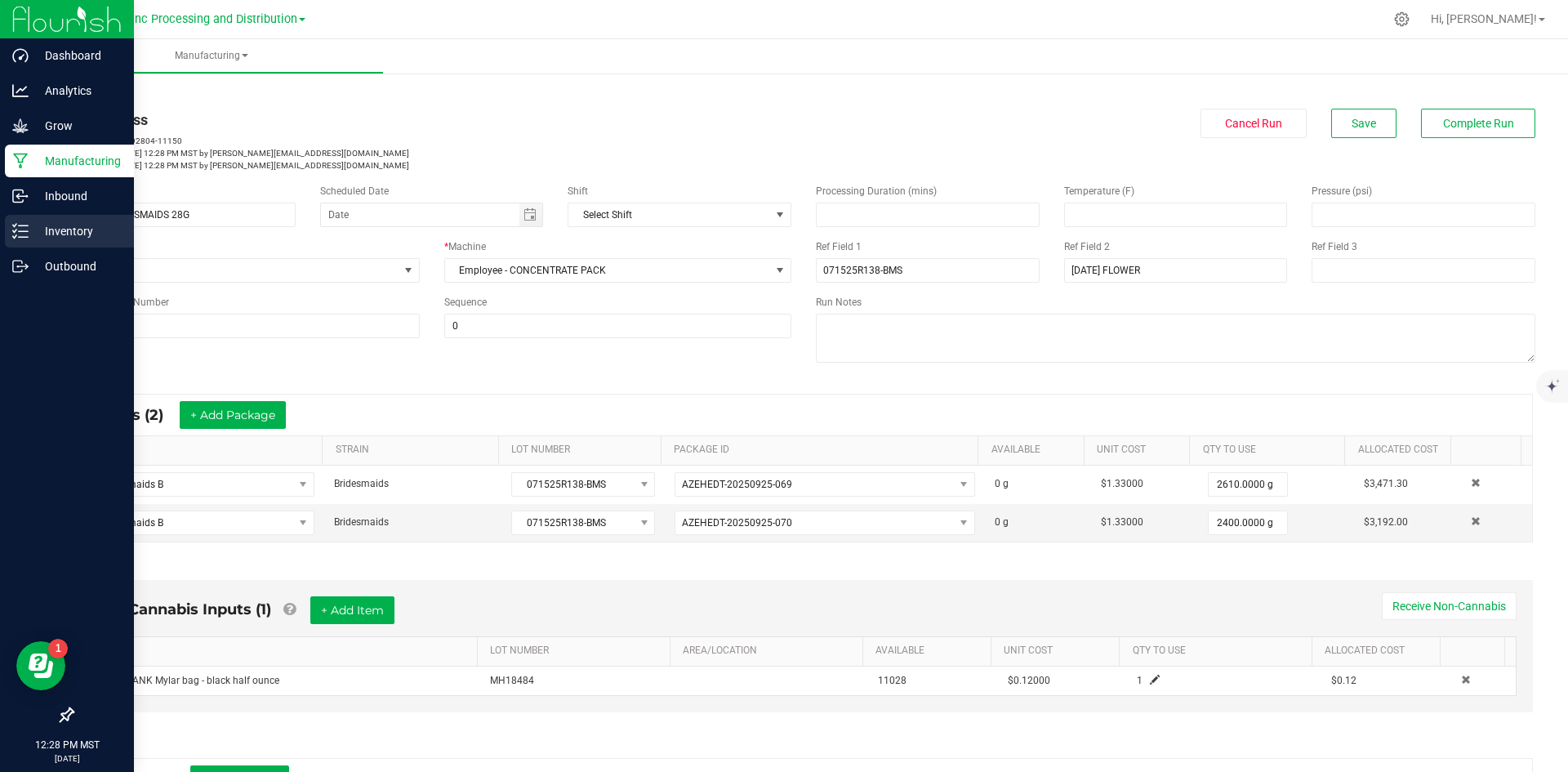
click at [37, 235] on p "Inventory" at bounding box center [78, 231] width 98 height 20
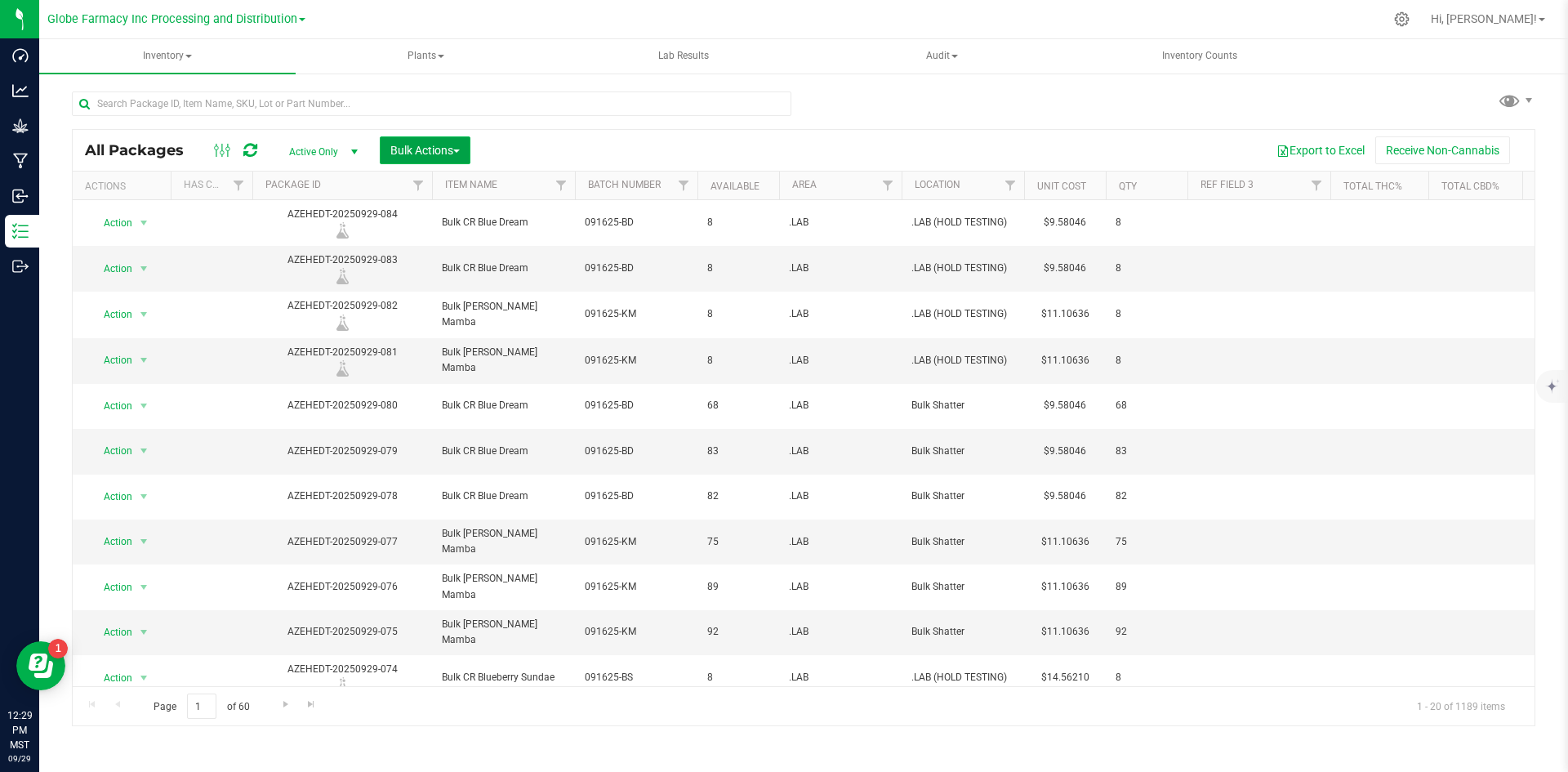
click at [454, 156] on span "Bulk Actions" at bounding box center [424, 150] width 69 height 13
click at [452, 187] on span "Add to manufacturing run" at bounding box center [451, 187] width 123 height 13
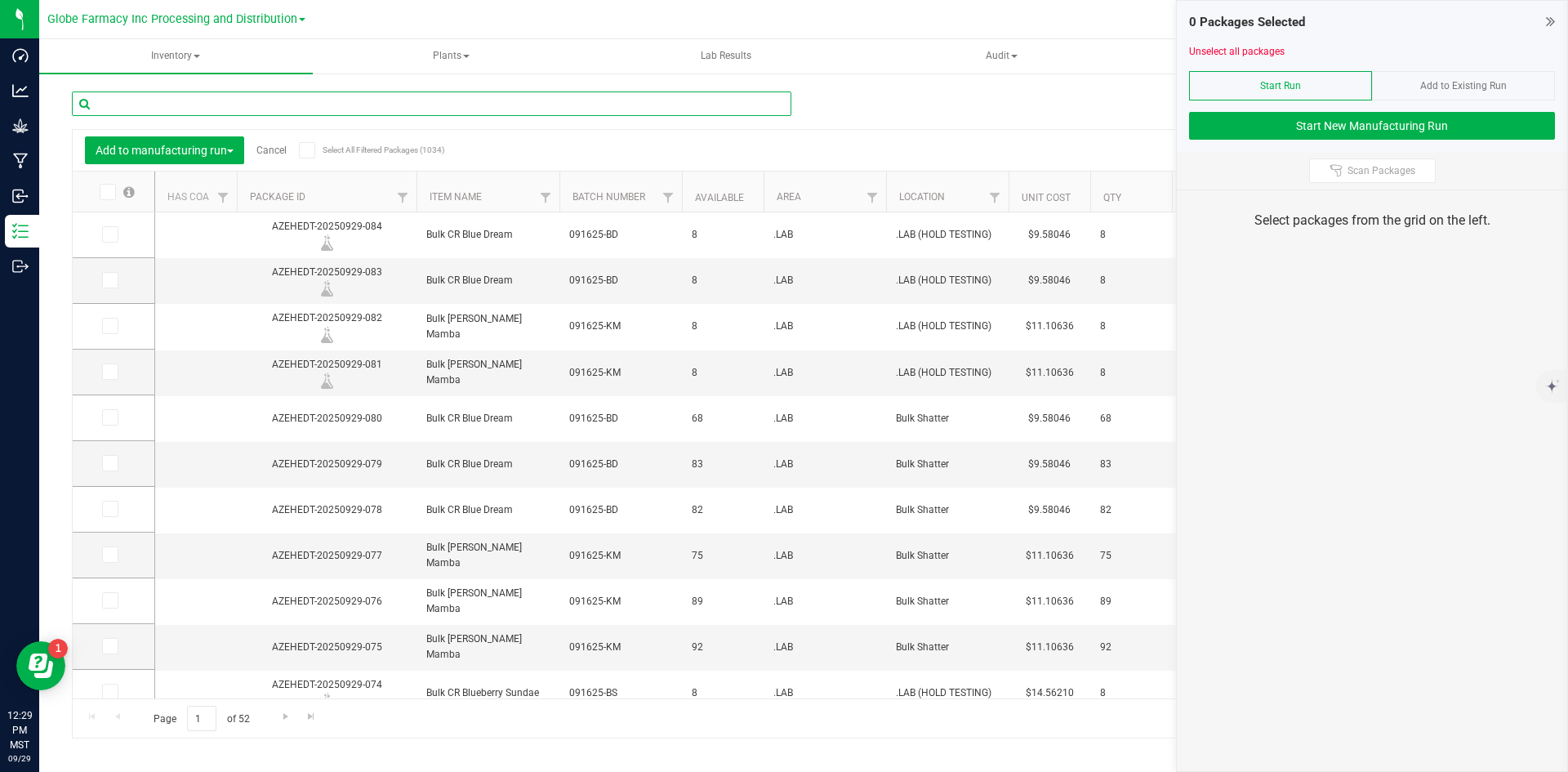
click at [299, 103] on input "text" at bounding box center [431, 104] width 719 height 25
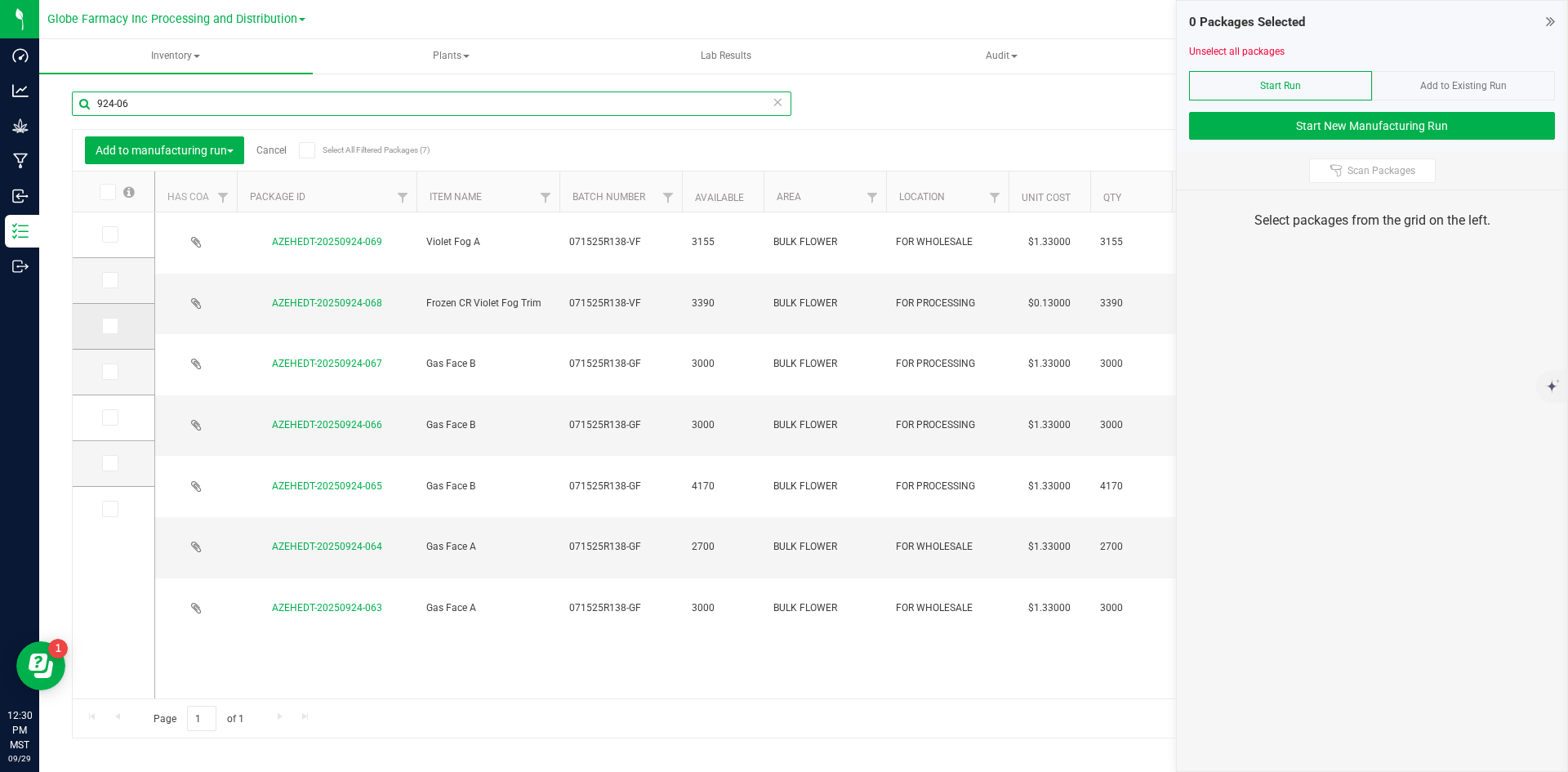
type input "924-06"
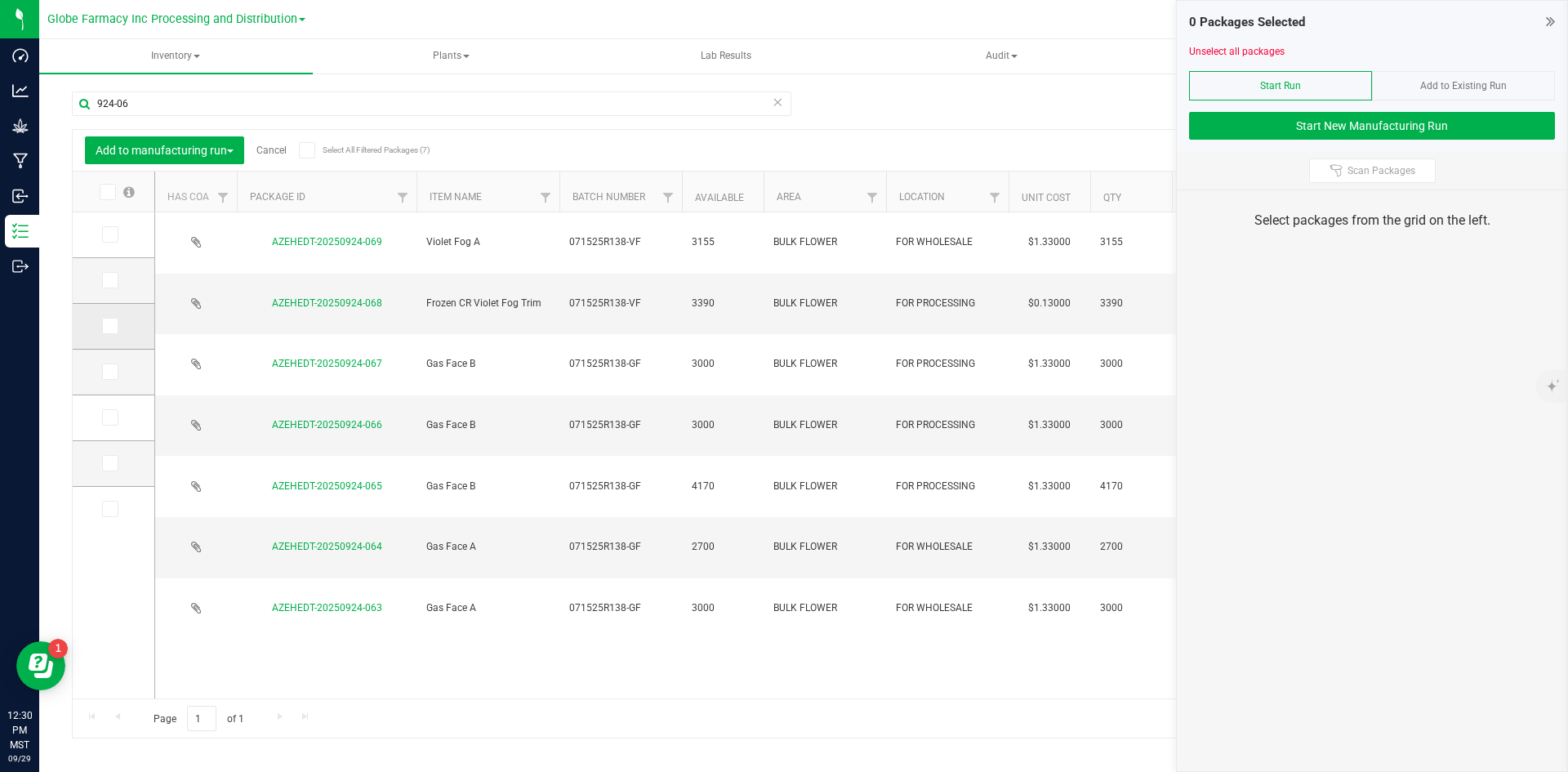
click at [106, 326] on icon at bounding box center [109, 326] width 10 height 0
click at [0, 0] on input "checkbox" at bounding box center [0, 0] width 0 height 0
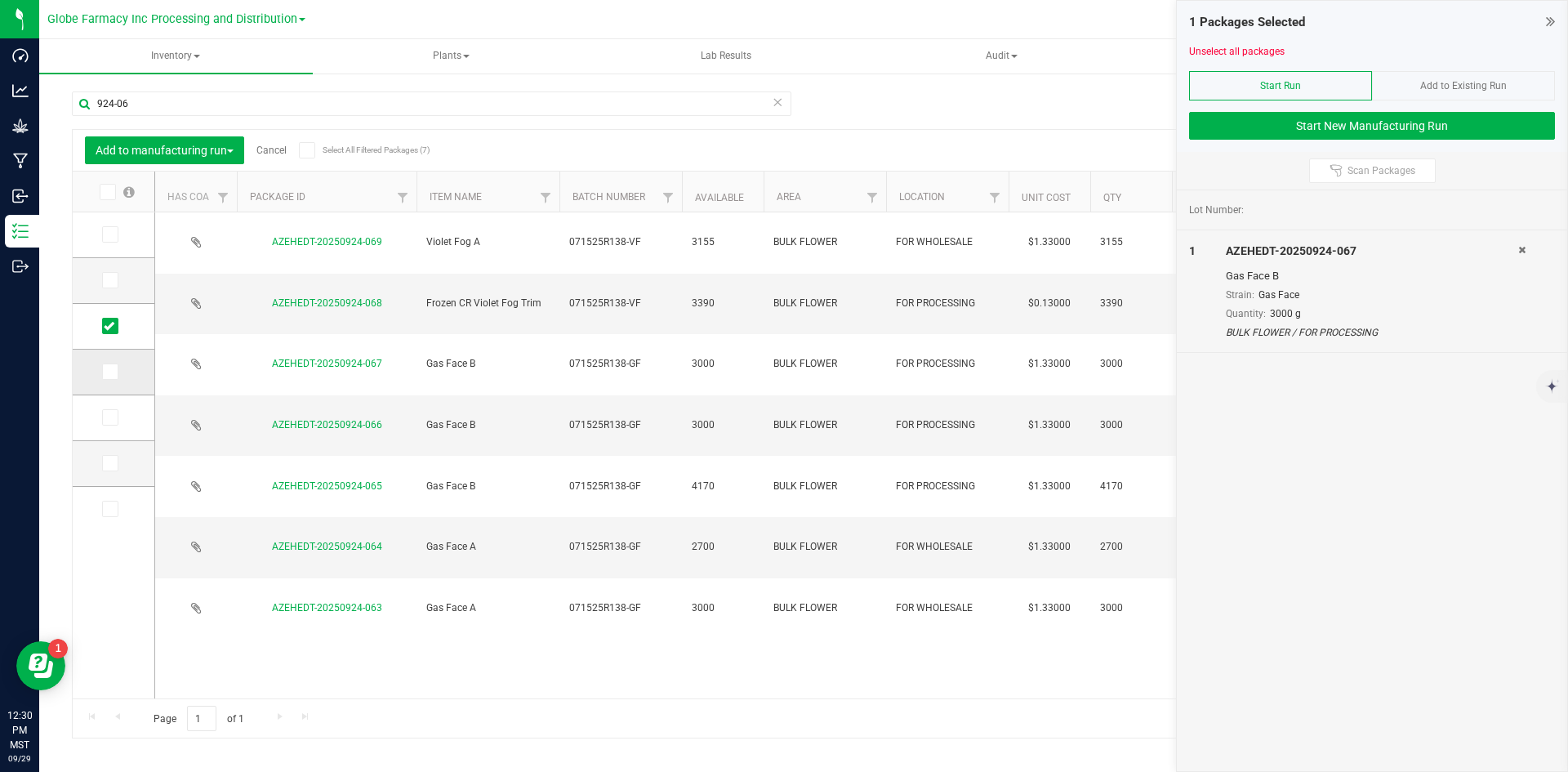
click at [106, 371] on icon at bounding box center [109, 371] width 10 height 0
click at [0, 0] on input "checkbox" at bounding box center [0, 0] width 0 height 0
click at [111, 418] on icon at bounding box center [109, 418] width 10 height 0
click at [0, 0] on input "checkbox" at bounding box center [0, 0] width 0 height 0
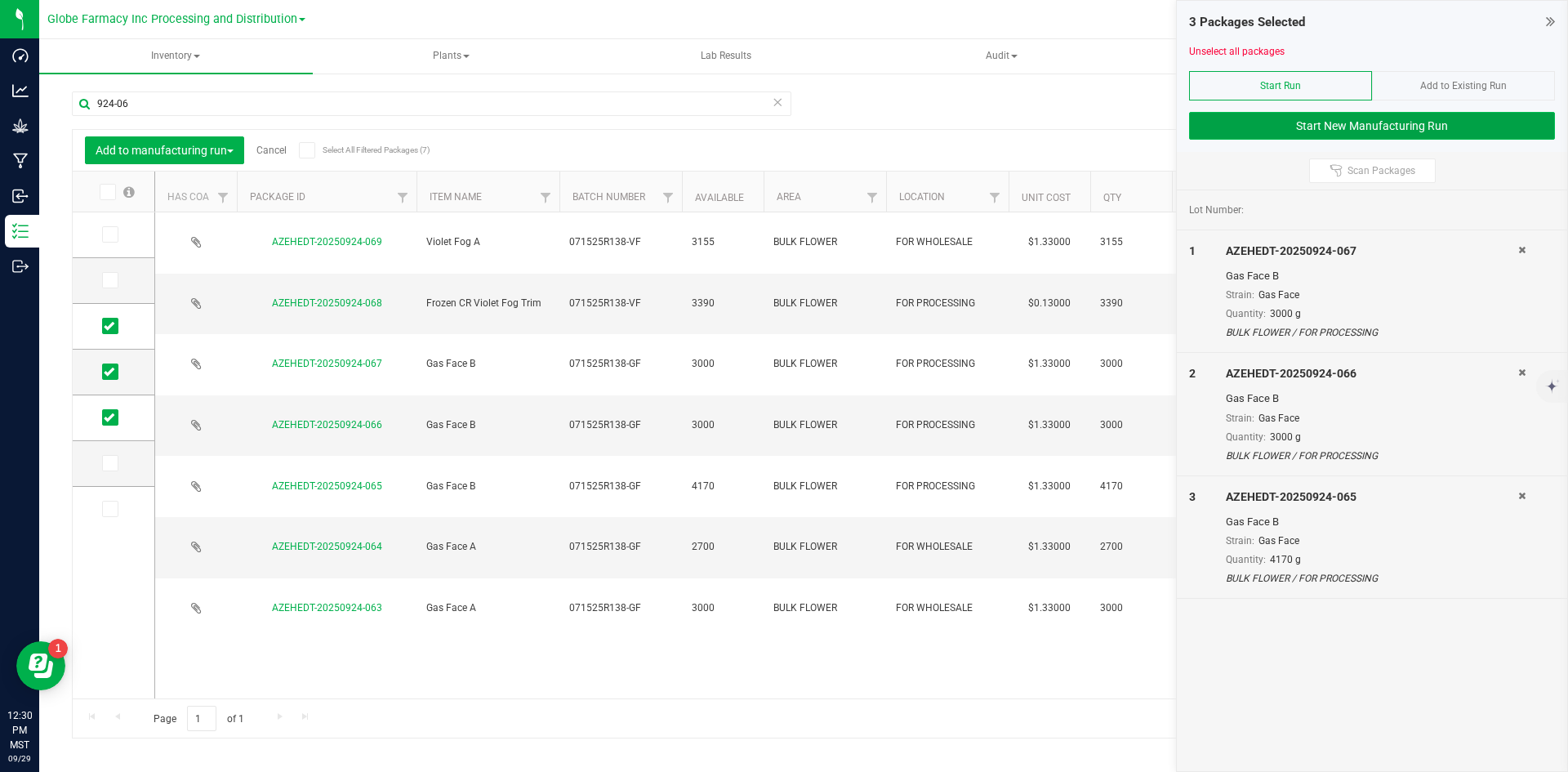
click at [1247, 112] on button "Start New Manufacturing Run" at bounding box center [1371, 125] width 366 height 27
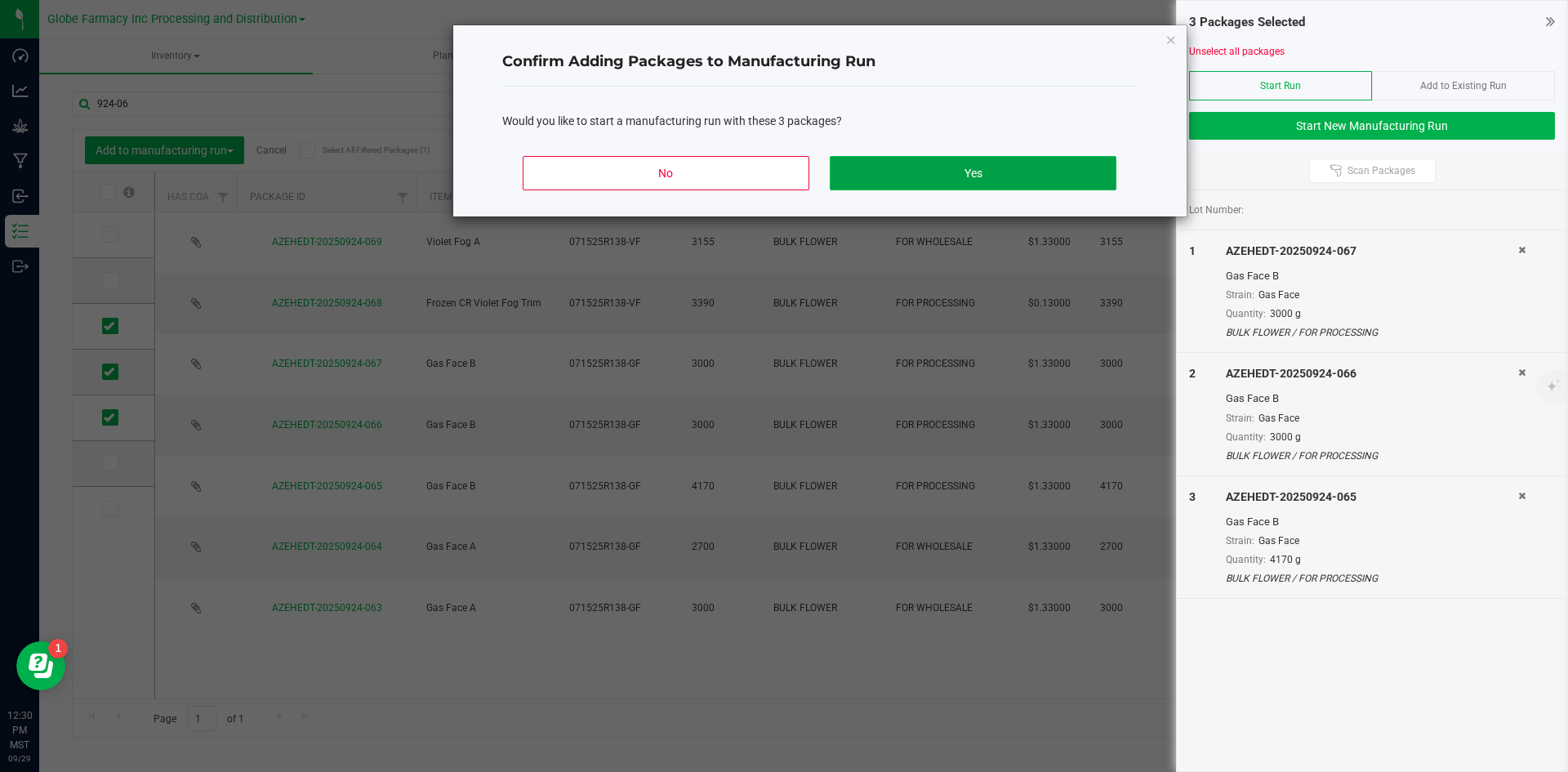
click at [976, 170] on button "Yes" at bounding box center [973, 173] width 285 height 34
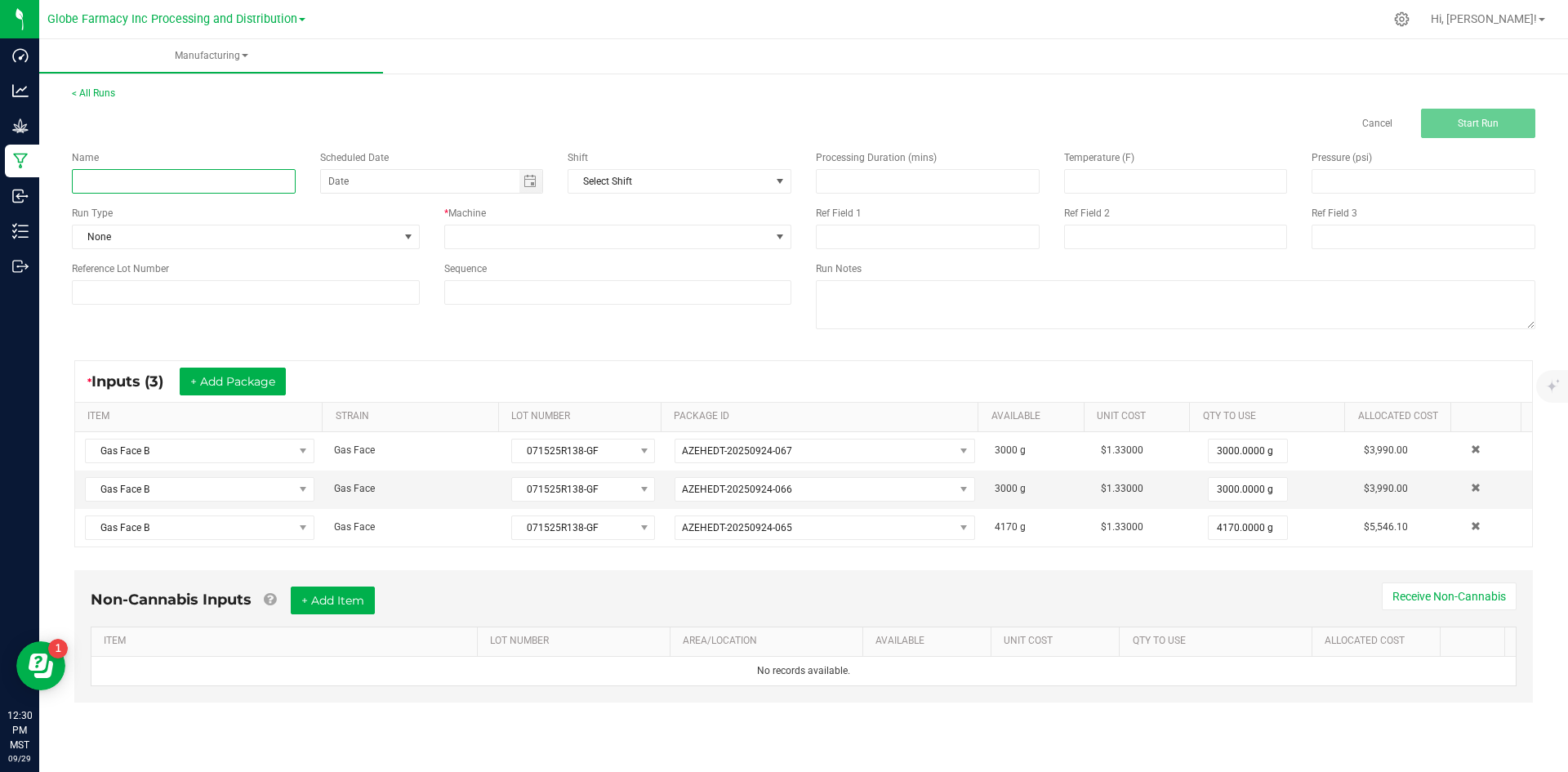
click at [223, 173] on input at bounding box center [183, 181] width 224 height 25
type input "MINIS GAS FACE 28G"
click at [462, 232] on span at bounding box center [608, 236] width 326 height 23
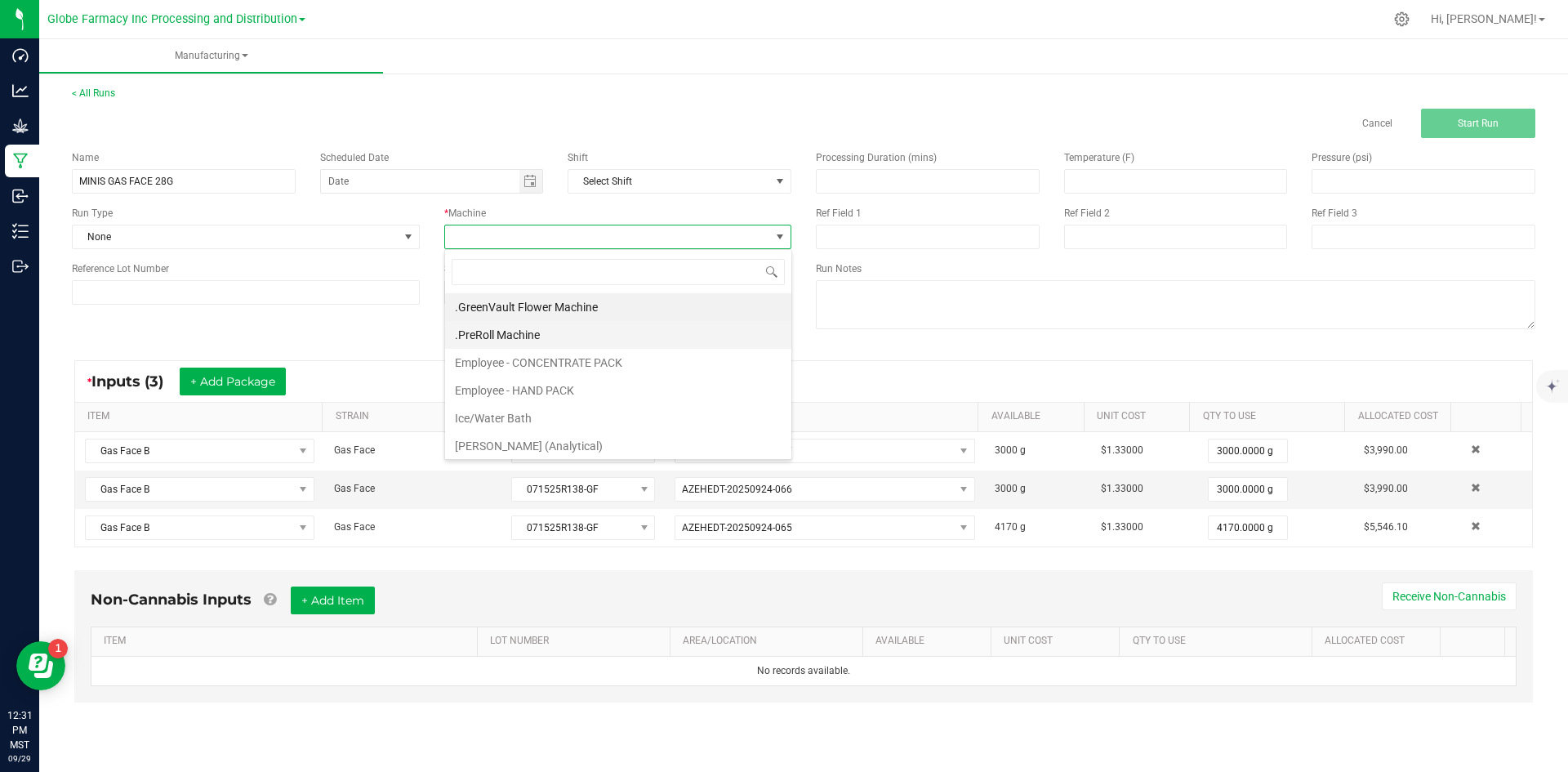
scroll to position [25, 347]
click at [502, 357] on li "Employee - CONCENTRATE PACK" at bounding box center [618, 362] width 346 height 27
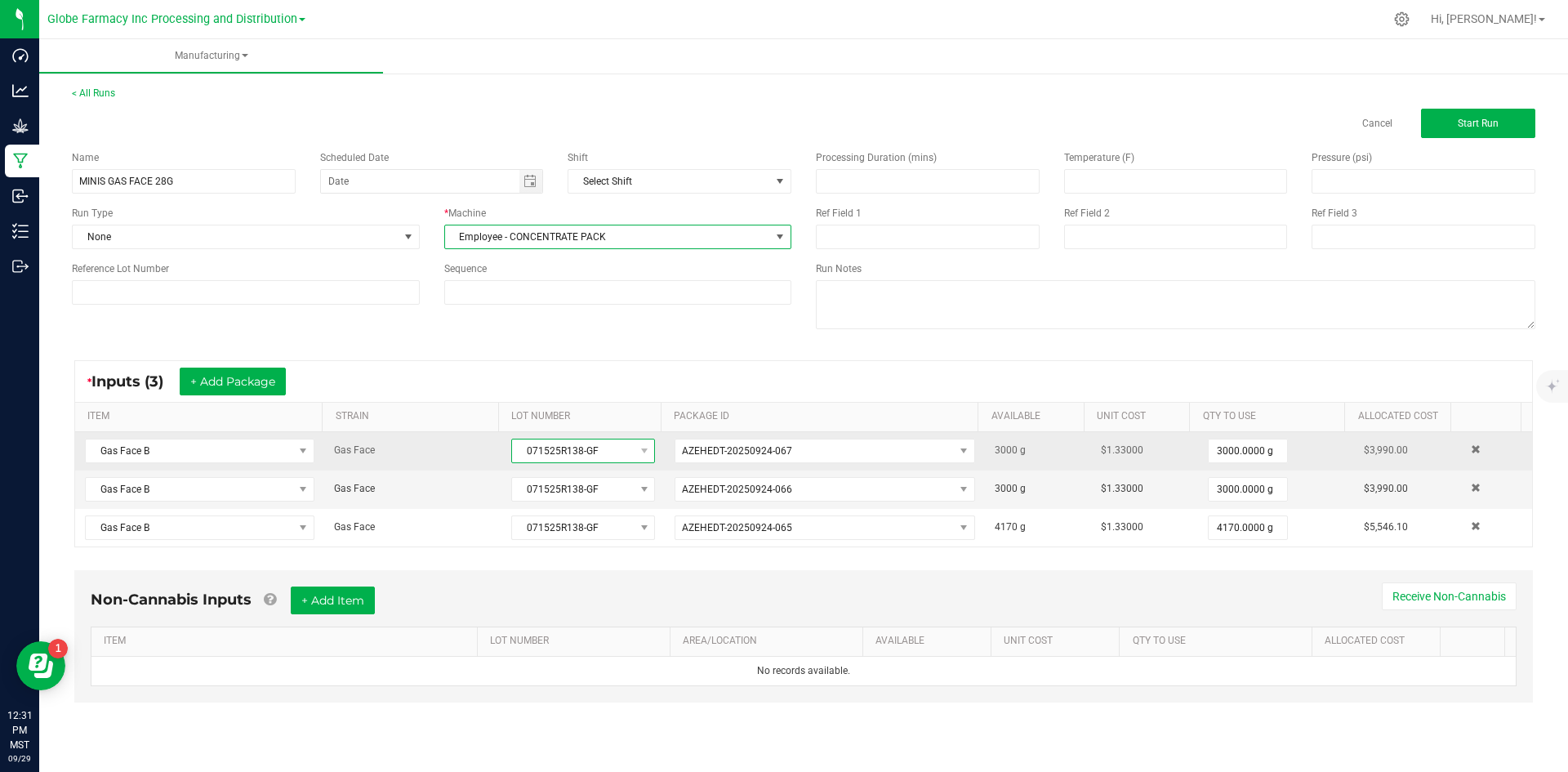
click at [522, 450] on span "071525R138-GF" at bounding box center [573, 451] width 122 height 23
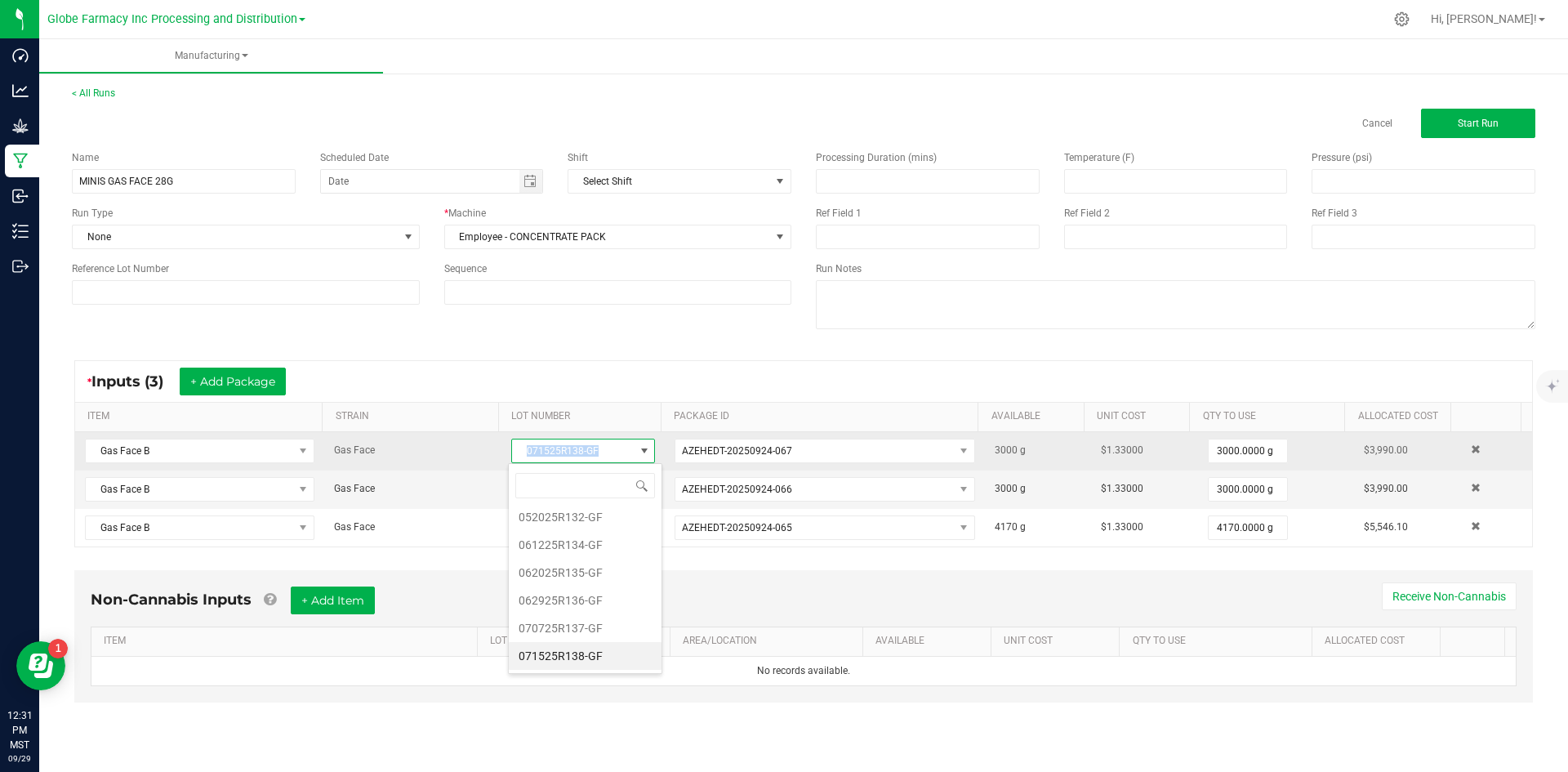
drag, startPoint x: 522, startPoint y: 450, endPoint x: 598, endPoint y: 454, distance: 76.1
click at [598, 454] on span "071525R138-GF" at bounding box center [573, 451] width 122 height 23
copy span "071525R138-GF"
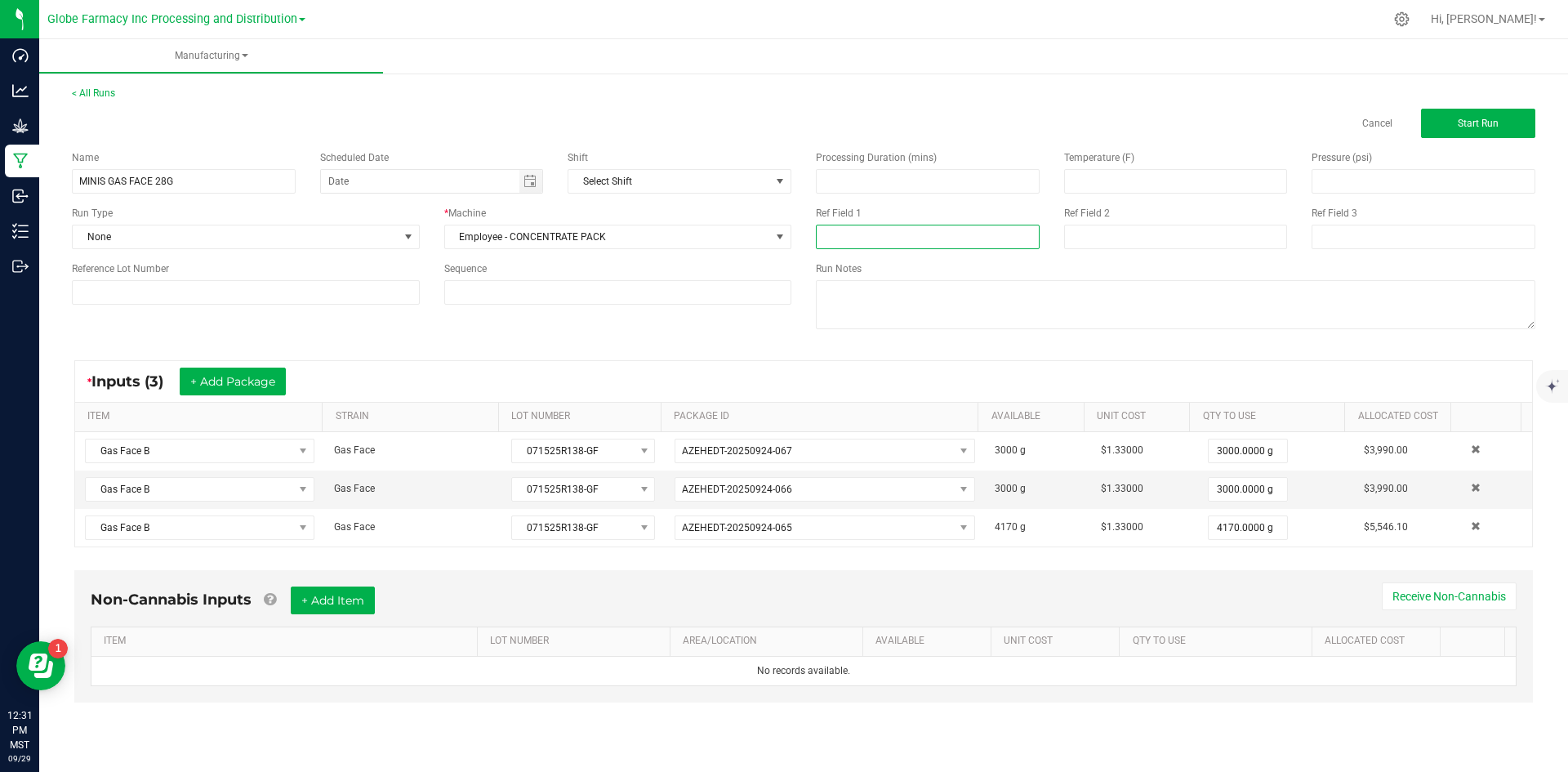
paste input "071525R138-GF"
type input "071525R138-GF"
click at [1073, 233] on input at bounding box center [1176, 237] width 224 height 25
type input "[DATE] FLOWER"
click at [313, 596] on button "+ Add Item" at bounding box center [333, 599] width 84 height 27
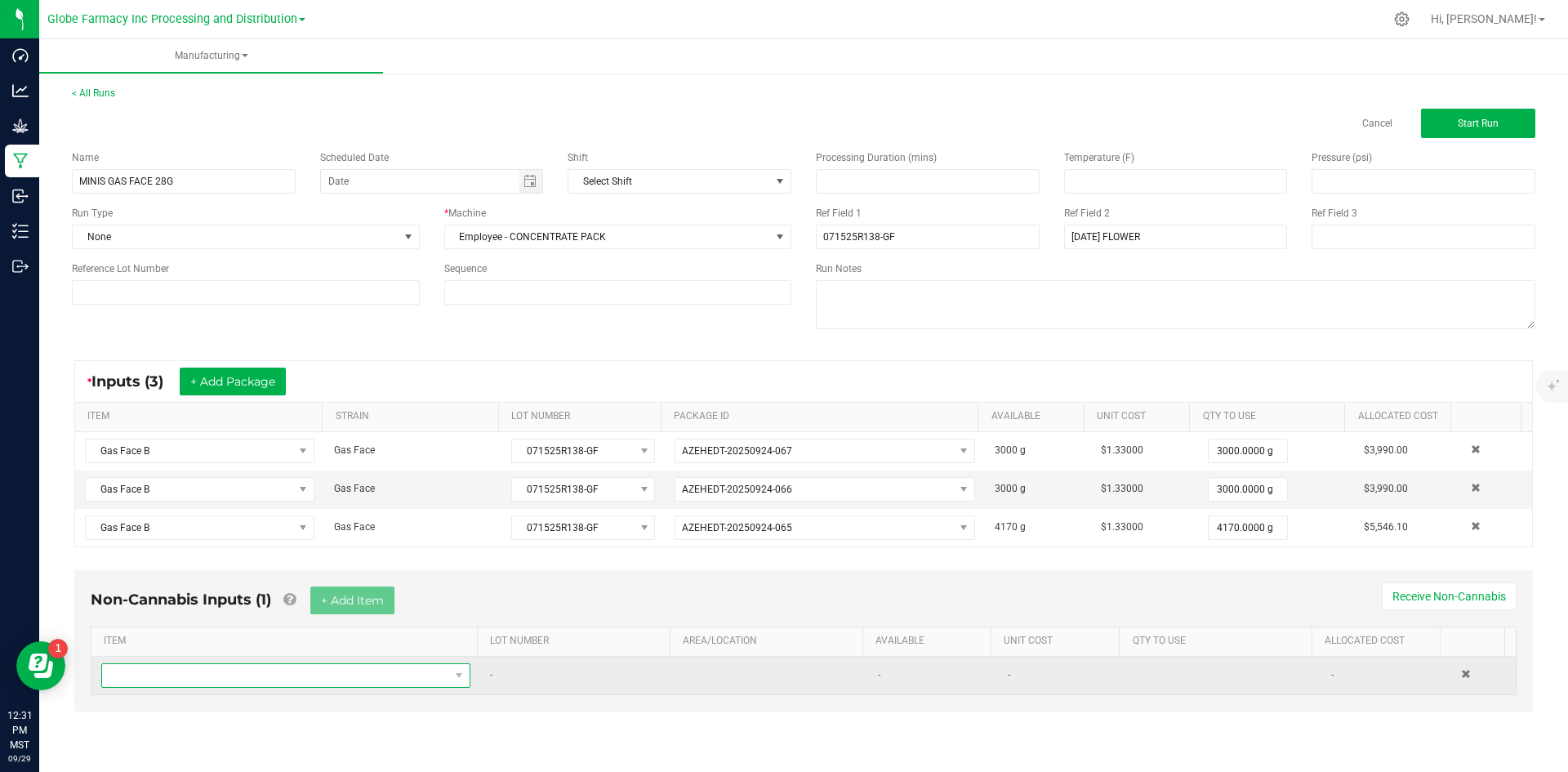
click at [300, 670] on span "NO DATA FOUND" at bounding box center [275, 676] width 347 height 23
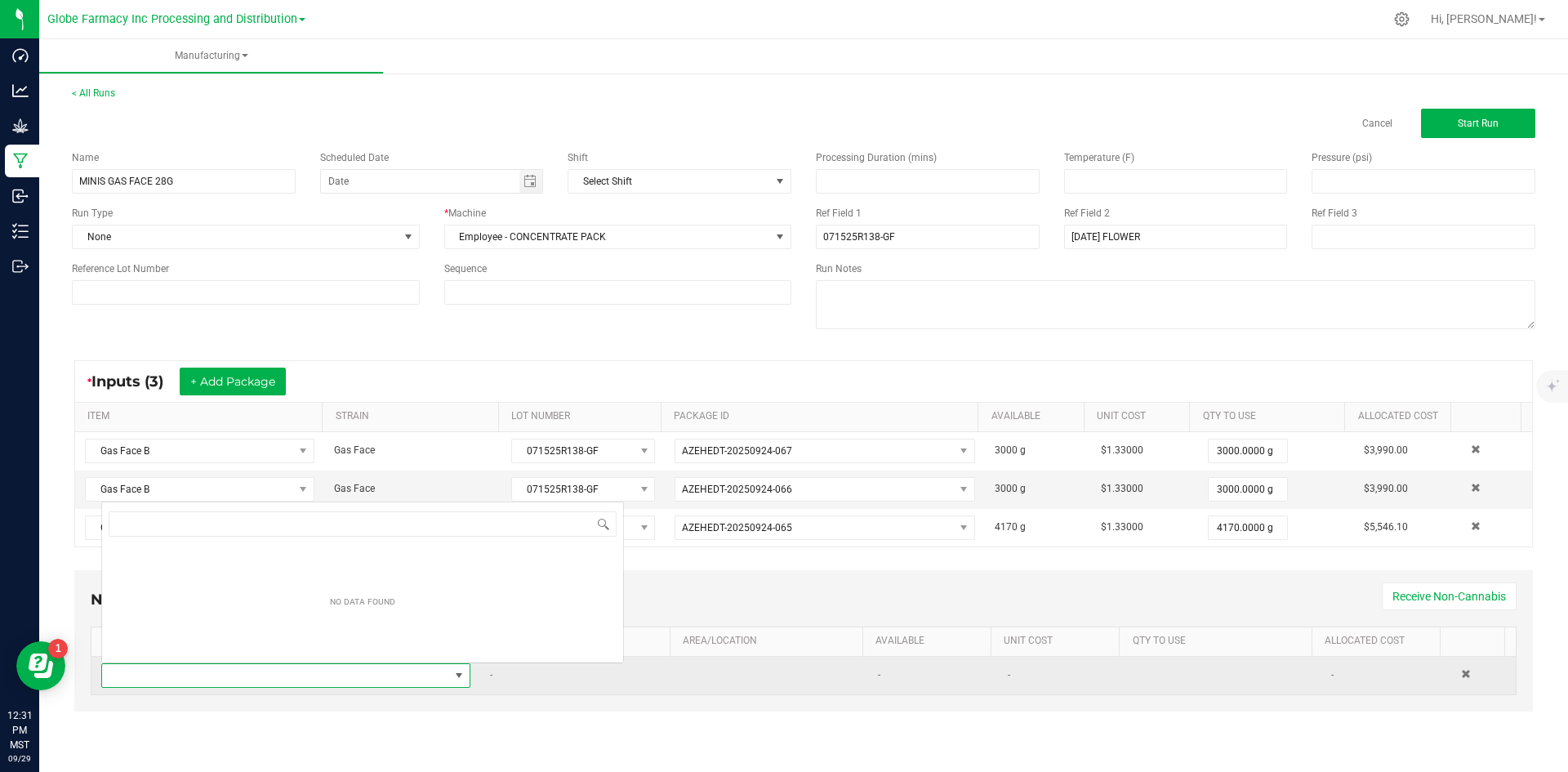
scroll to position [25, 363]
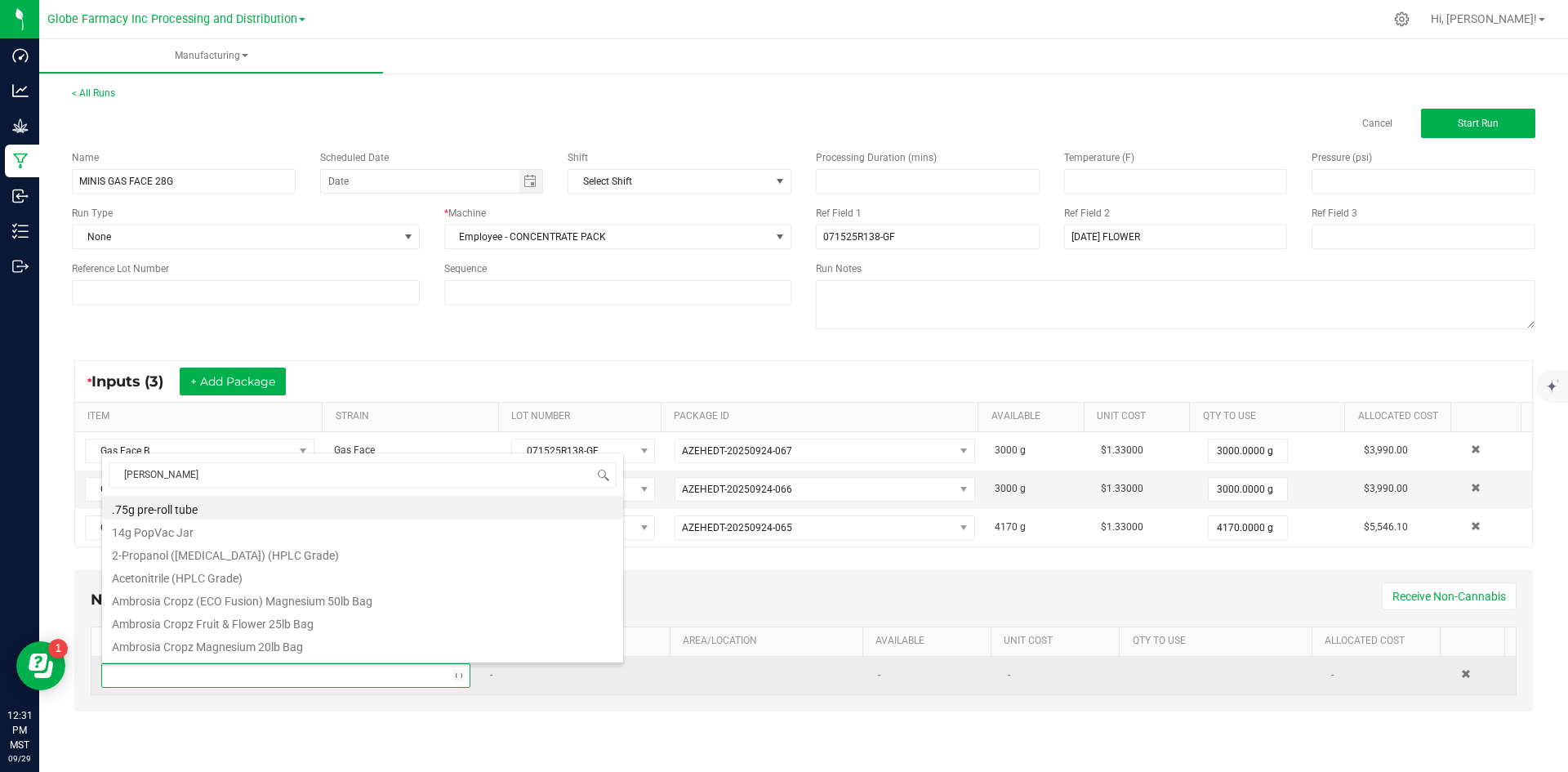
type input "MYLAR"
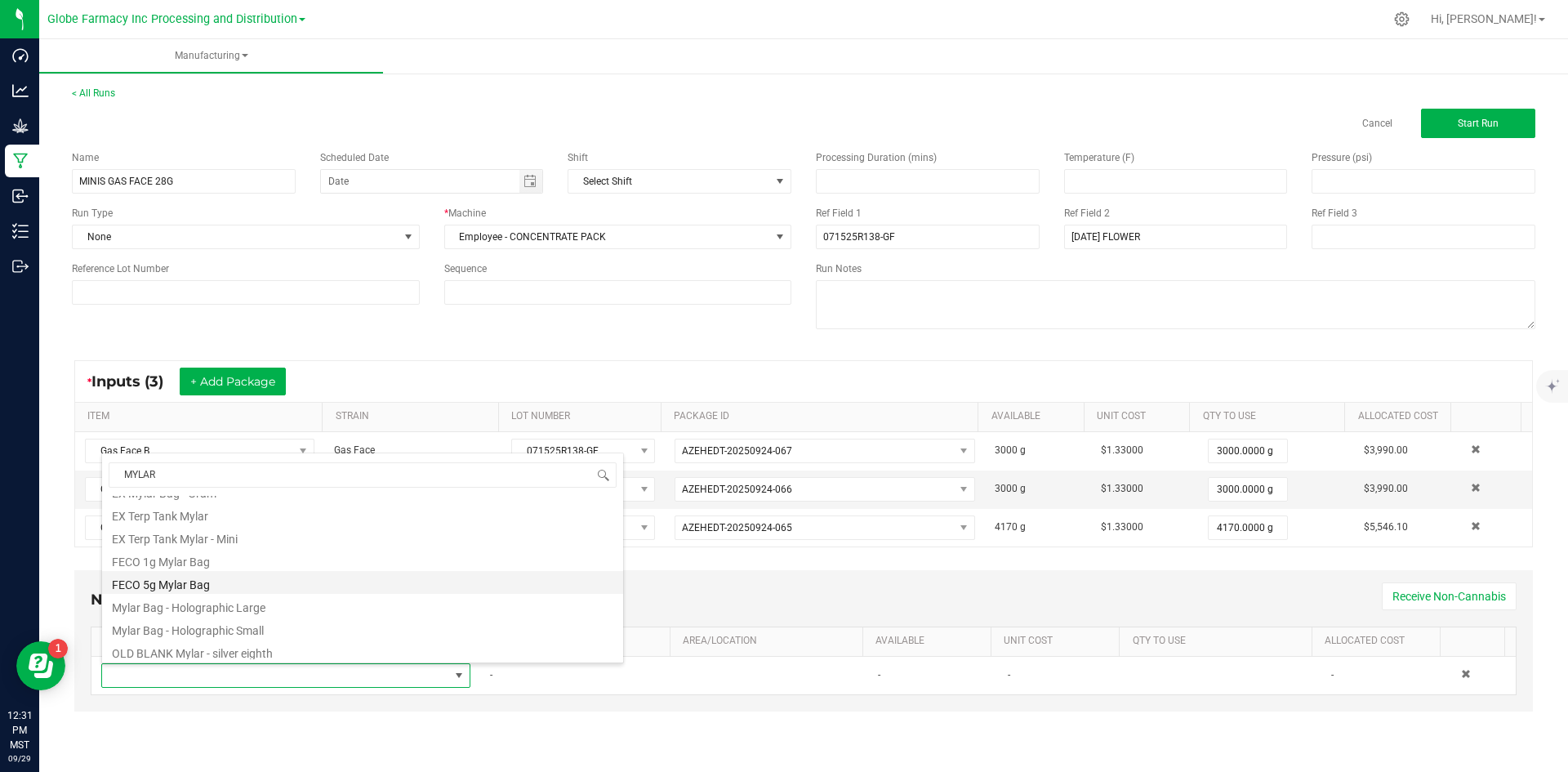
scroll to position [327, 0]
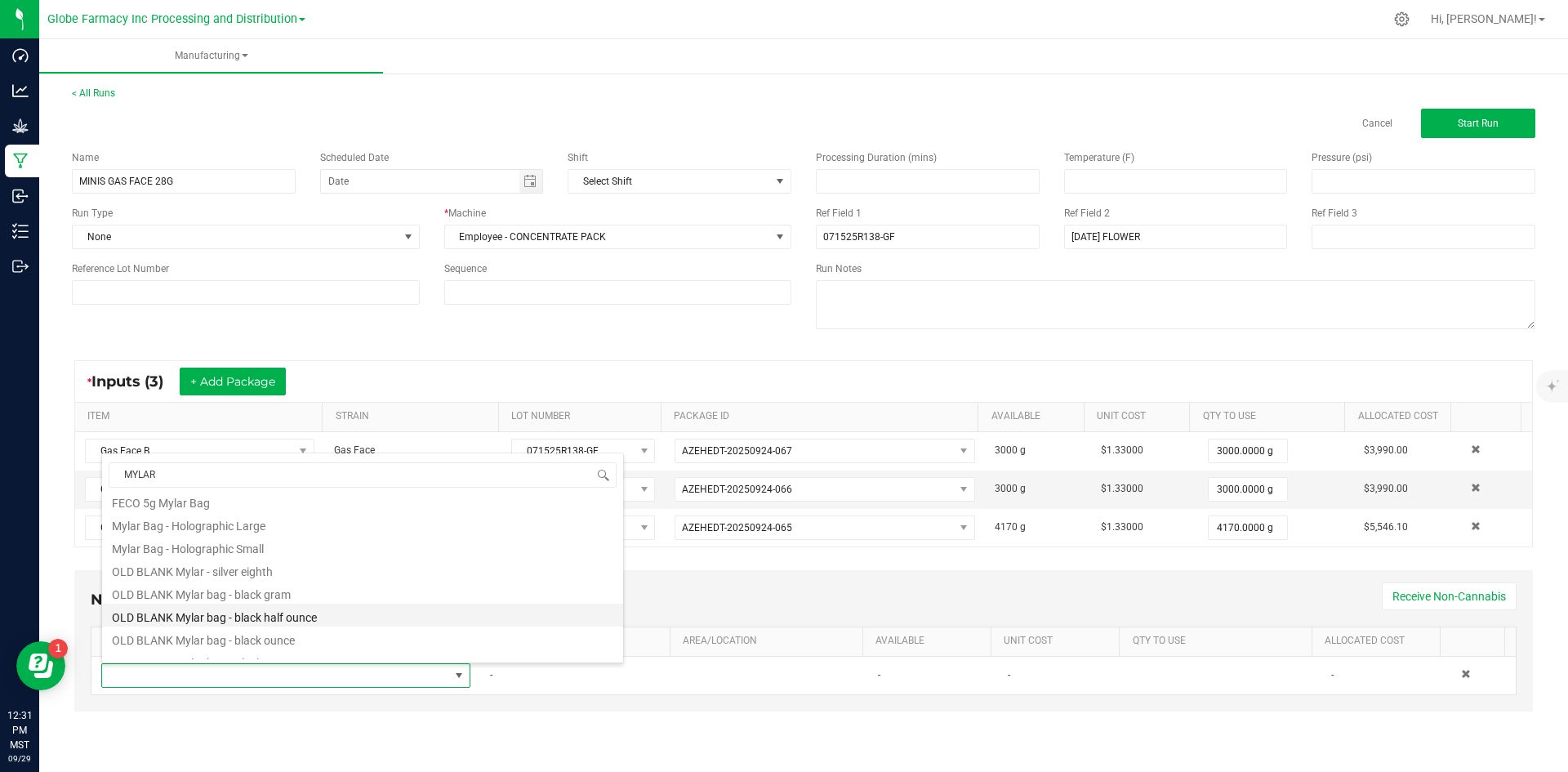
click at [329, 624] on li "OLD BLANK Mylar bag - black half ounce" at bounding box center [362, 615] width 521 height 23
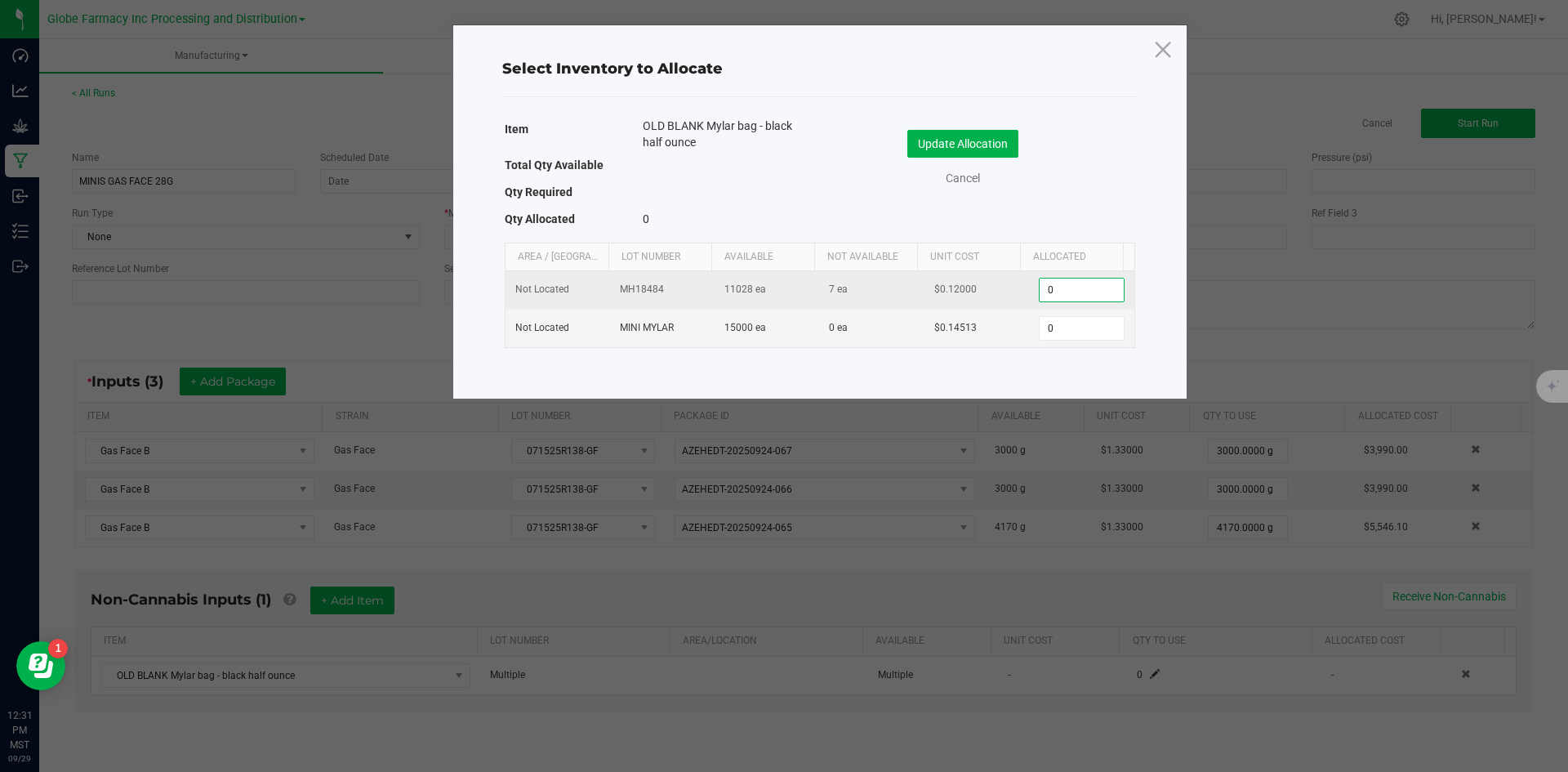
click at [1049, 283] on input "0" at bounding box center [1081, 290] width 83 height 23
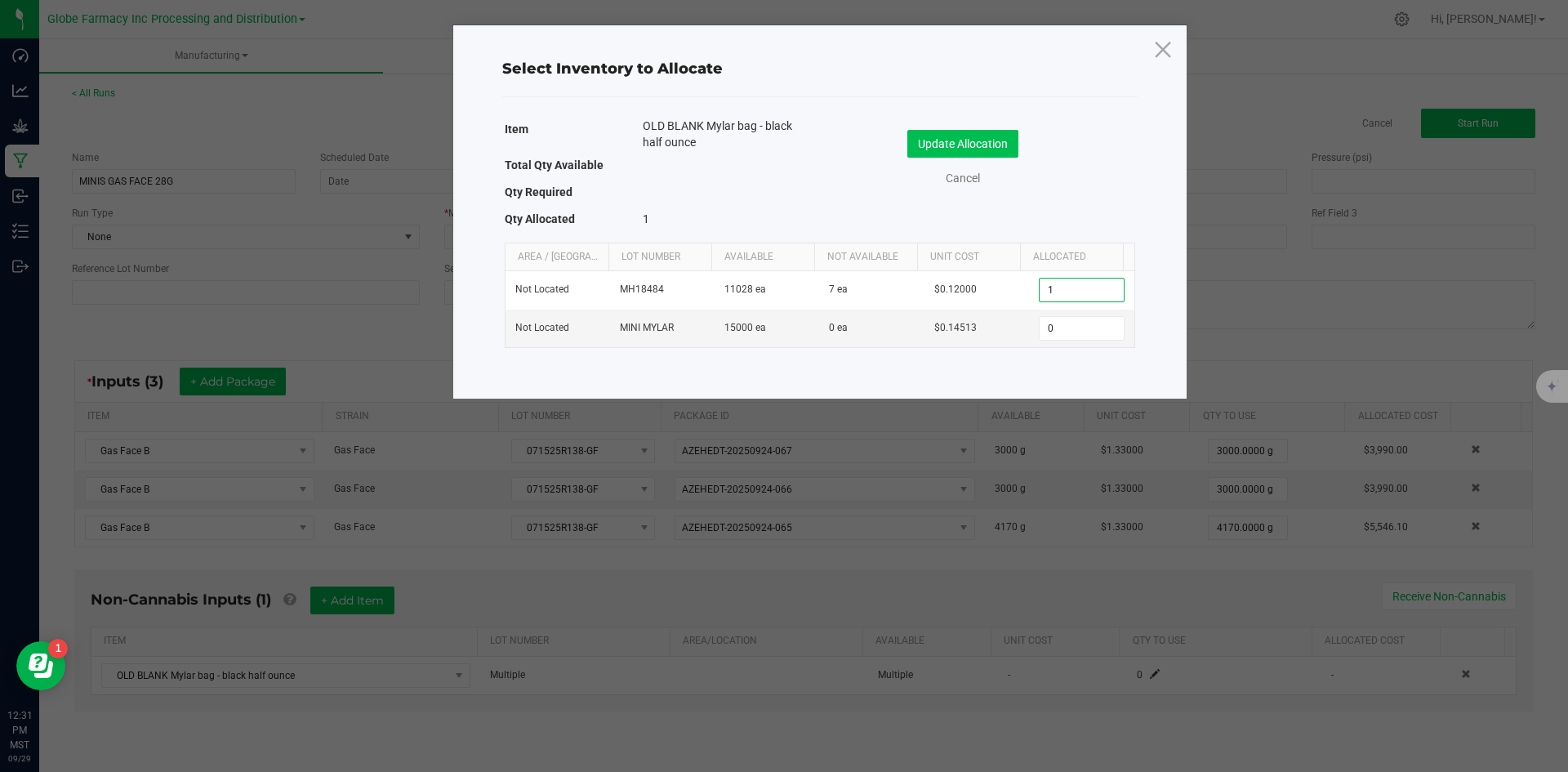
type input "1"
click at [978, 142] on button "Update Allocation" at bounding box center [963, 143] width 112 height 27
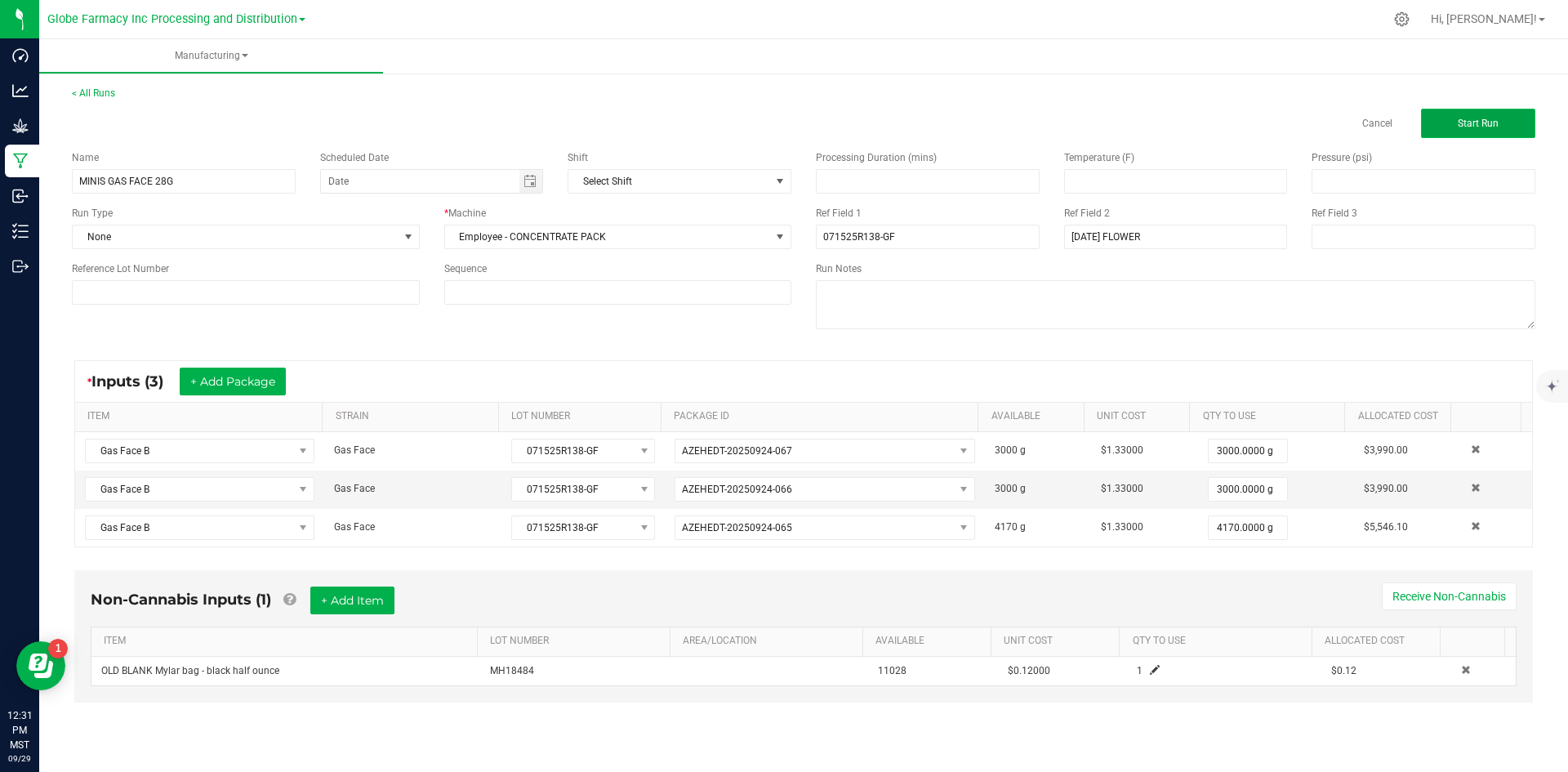
click at [1495, 120] on span "Start Run" at bounding box center [1477, 123] width 41 height 11
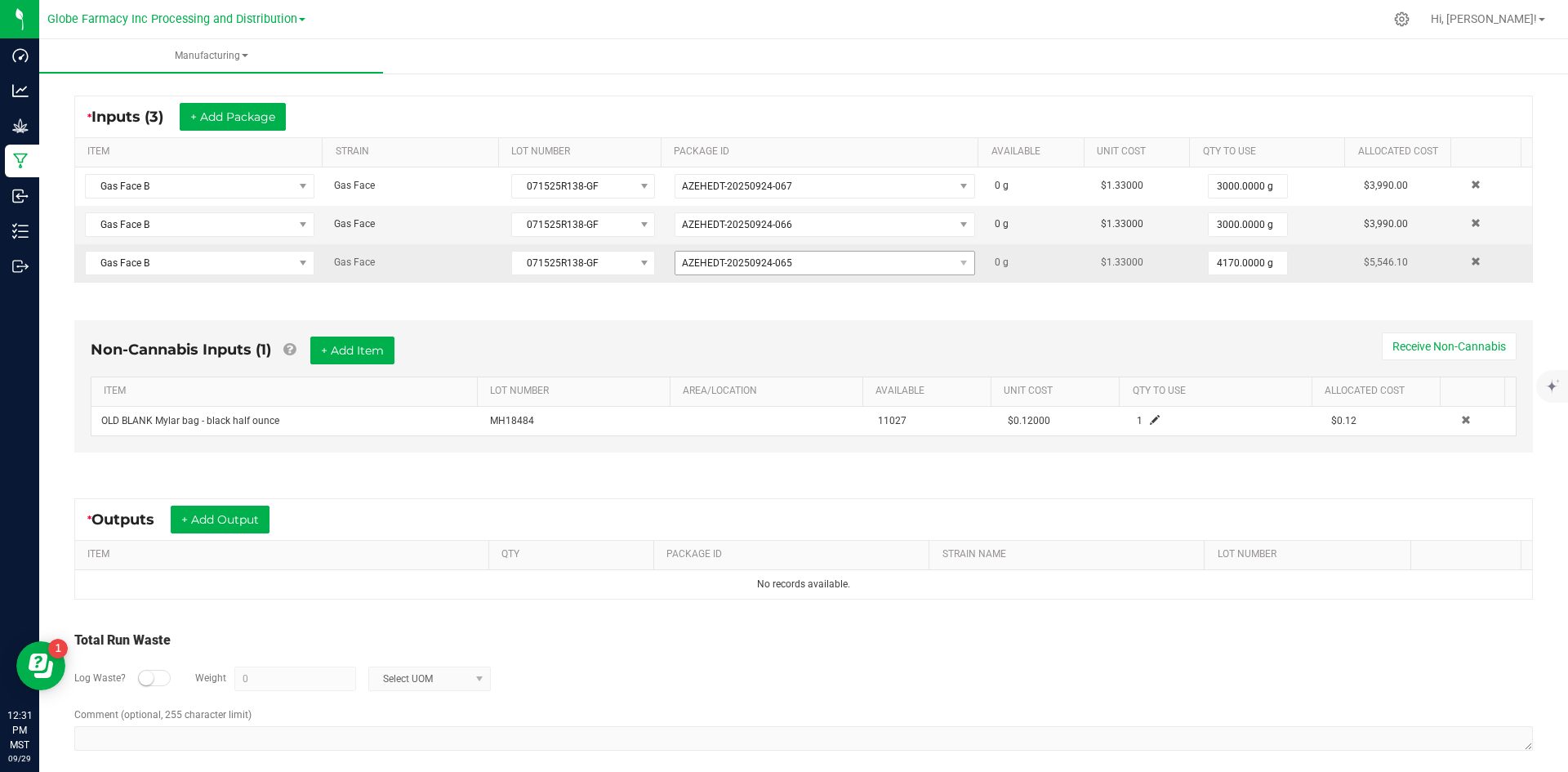
scroll to position [312, 0]
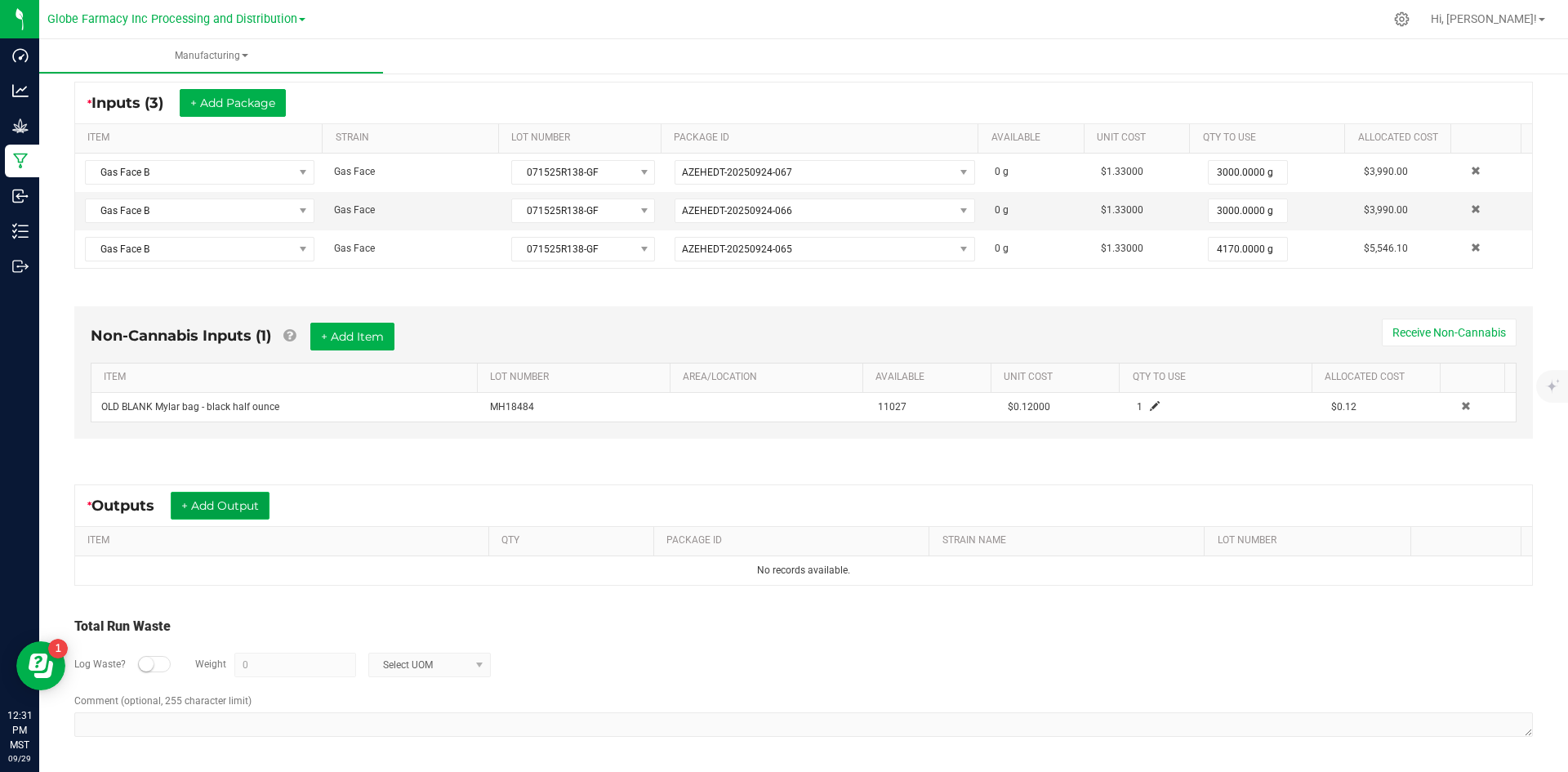
click at [219, 499] on button "+ Add Output" at bounding box center [220, 505] width 99 height 27
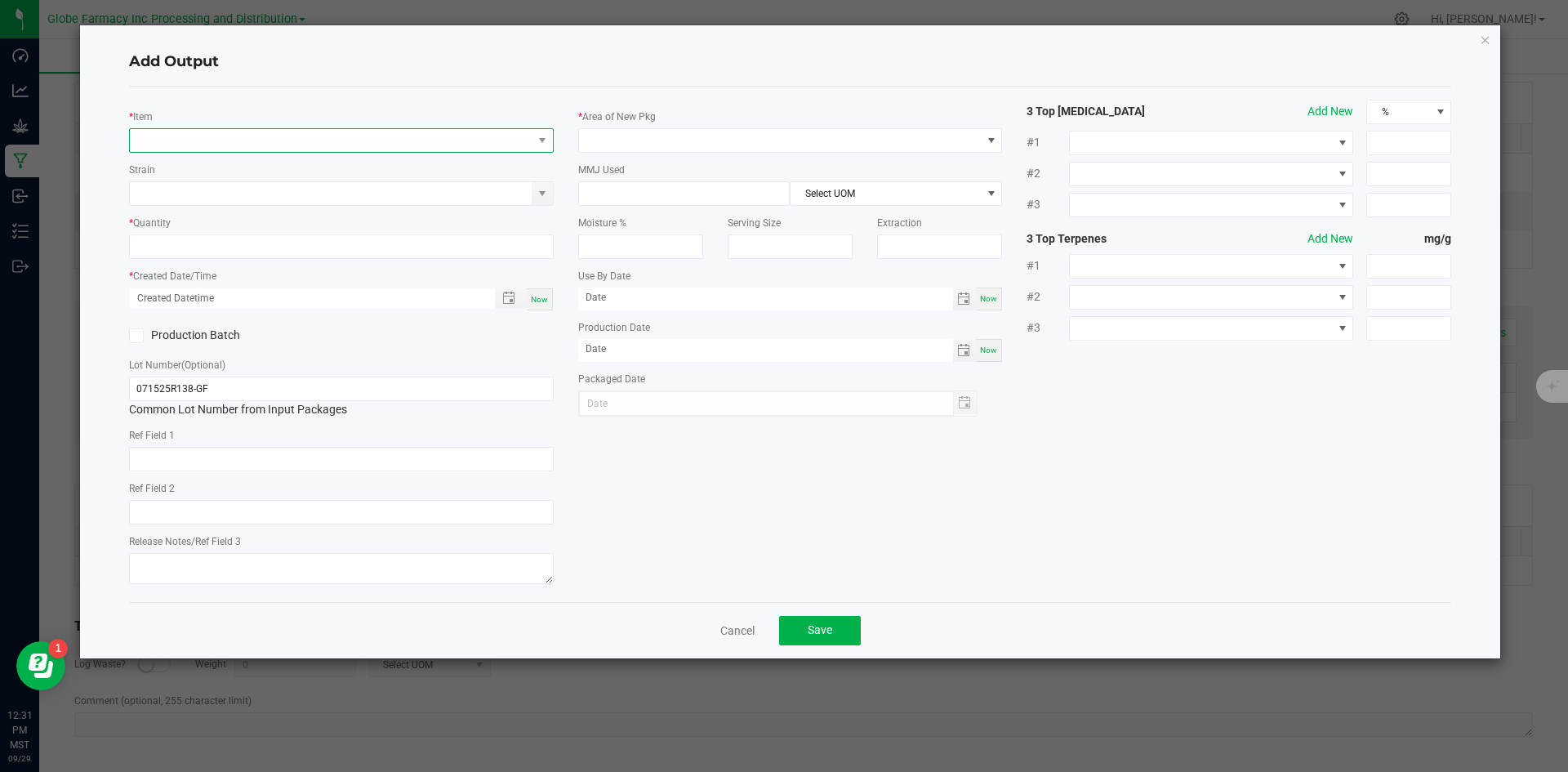
click at [262, 138] on span "NO DATA FOUND" at bounding box center [331, 141] width 403 height 23
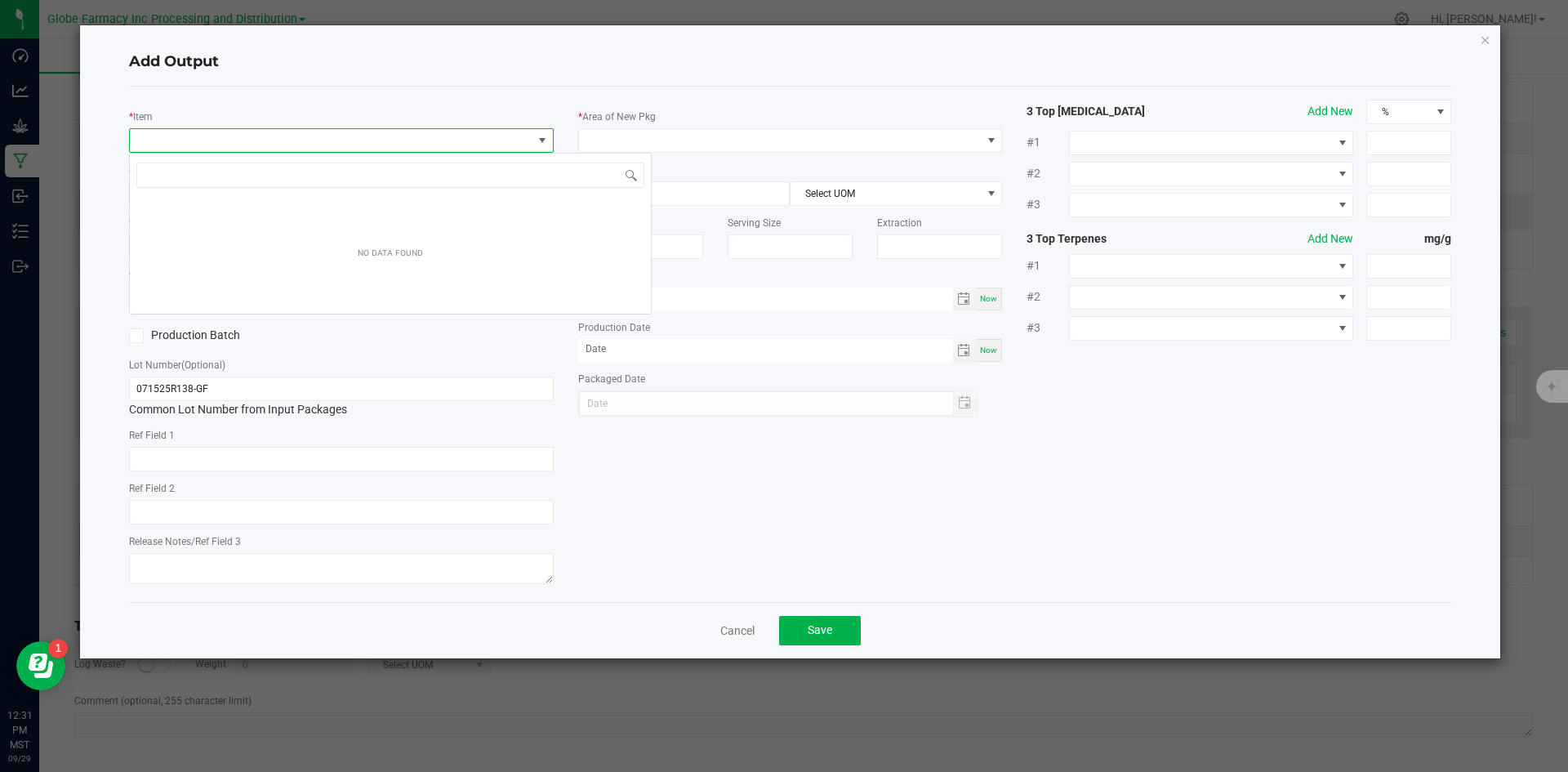
scroll to position [25, 424]
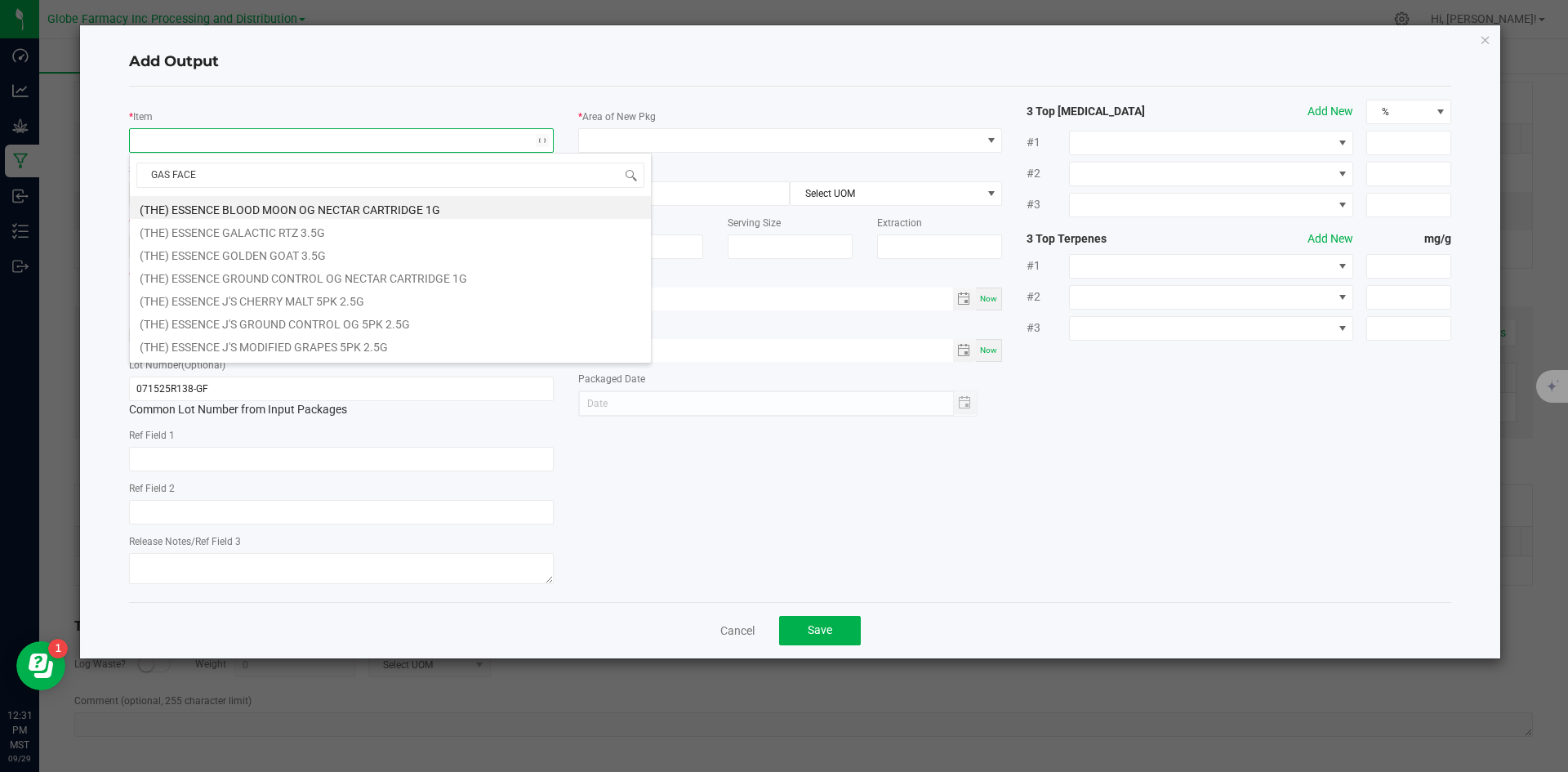
type input "GAS FACE B"
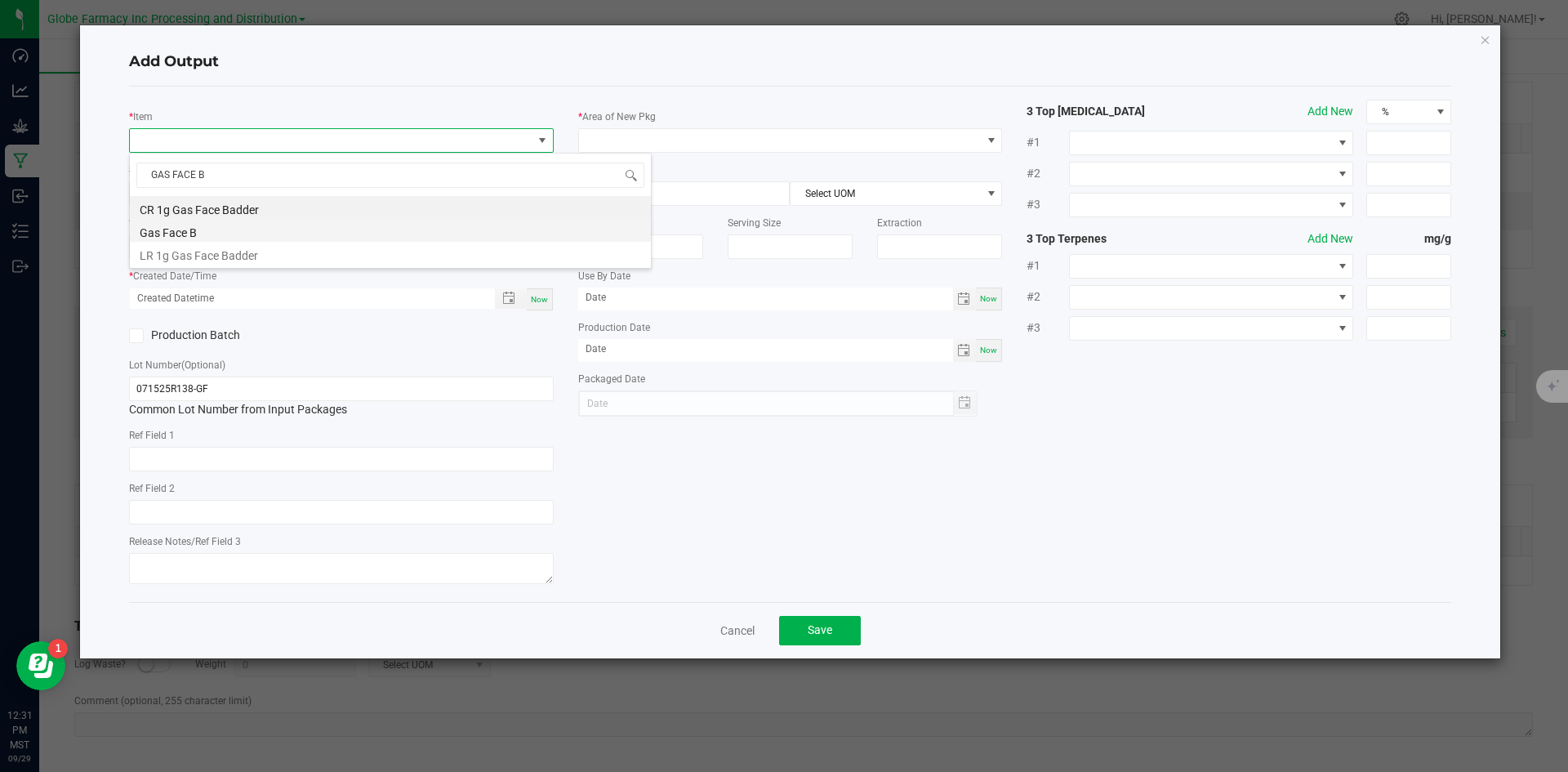
click at [241, 232] on li "Gas Face B" at bounding box center [389, 231] width 521 height 23
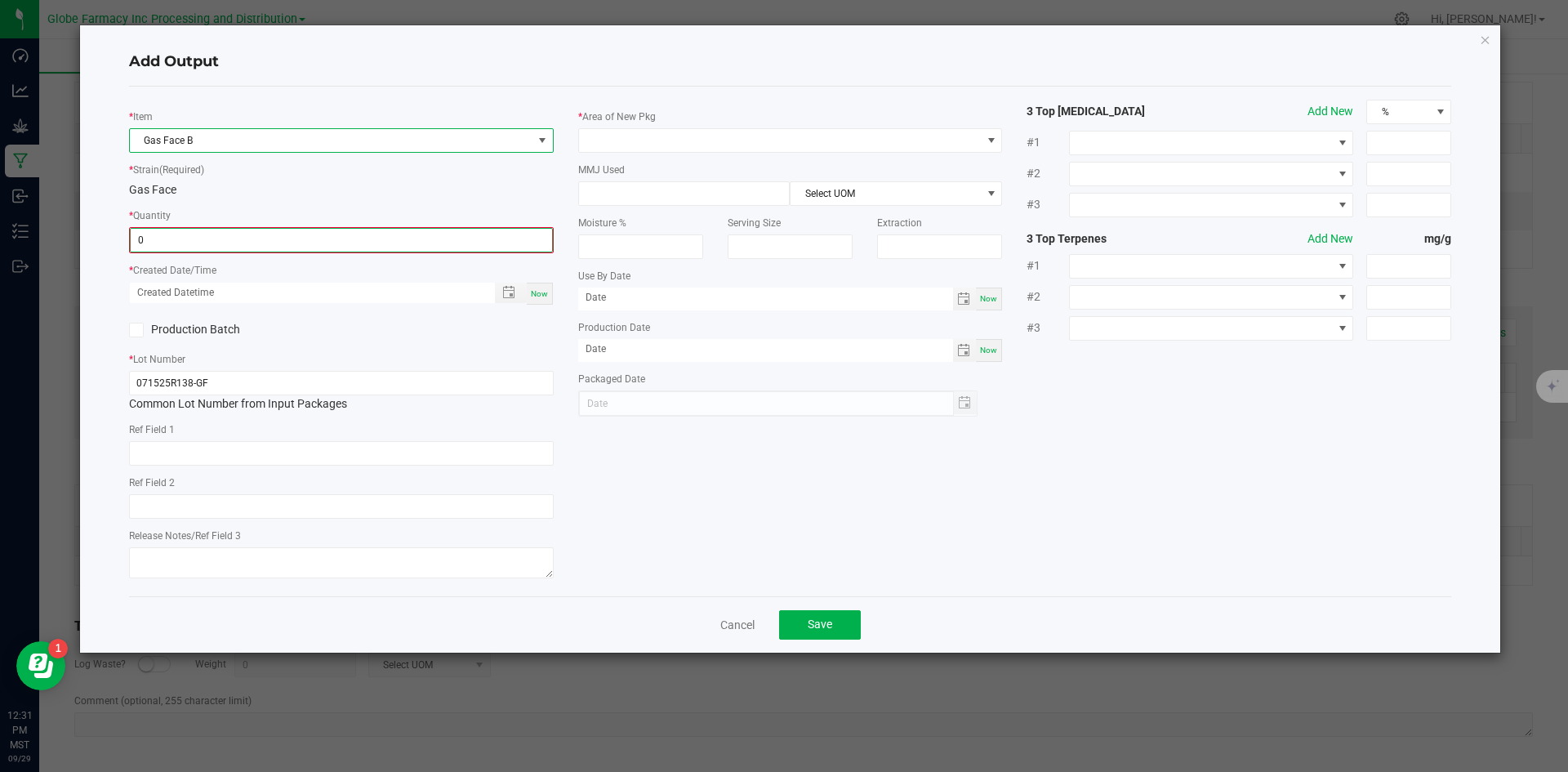
click at [235, 244] on input "0" at bounding box center [341, 240] width 422 height 23
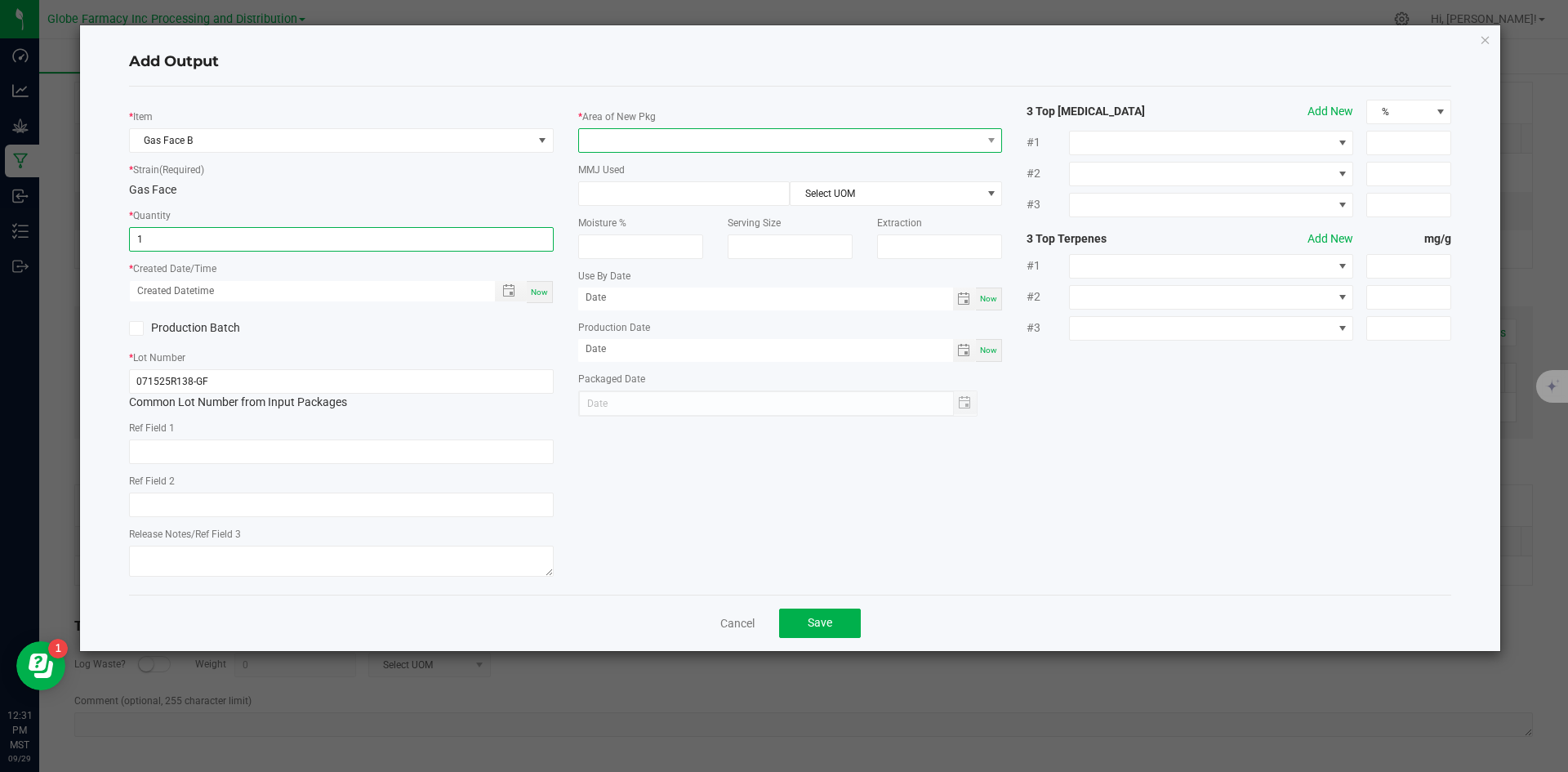
type input "1.0000 g"
click at [672, 143] on span at bounding box center [781, 141] width 403 height 23
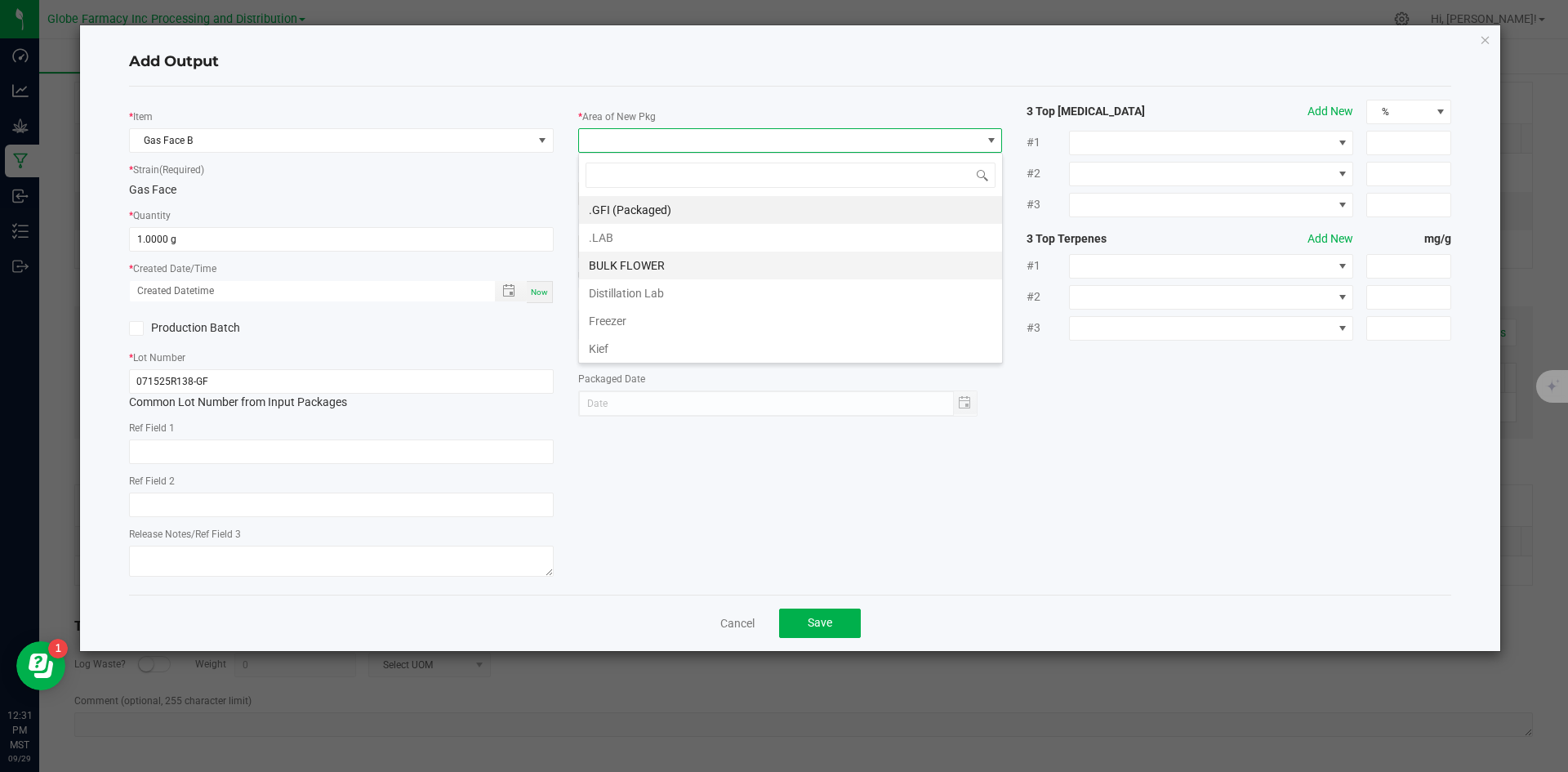
click at [669, 264] on li "BULK FLOWER" at bounding box center [791, 265] width 423 height 27
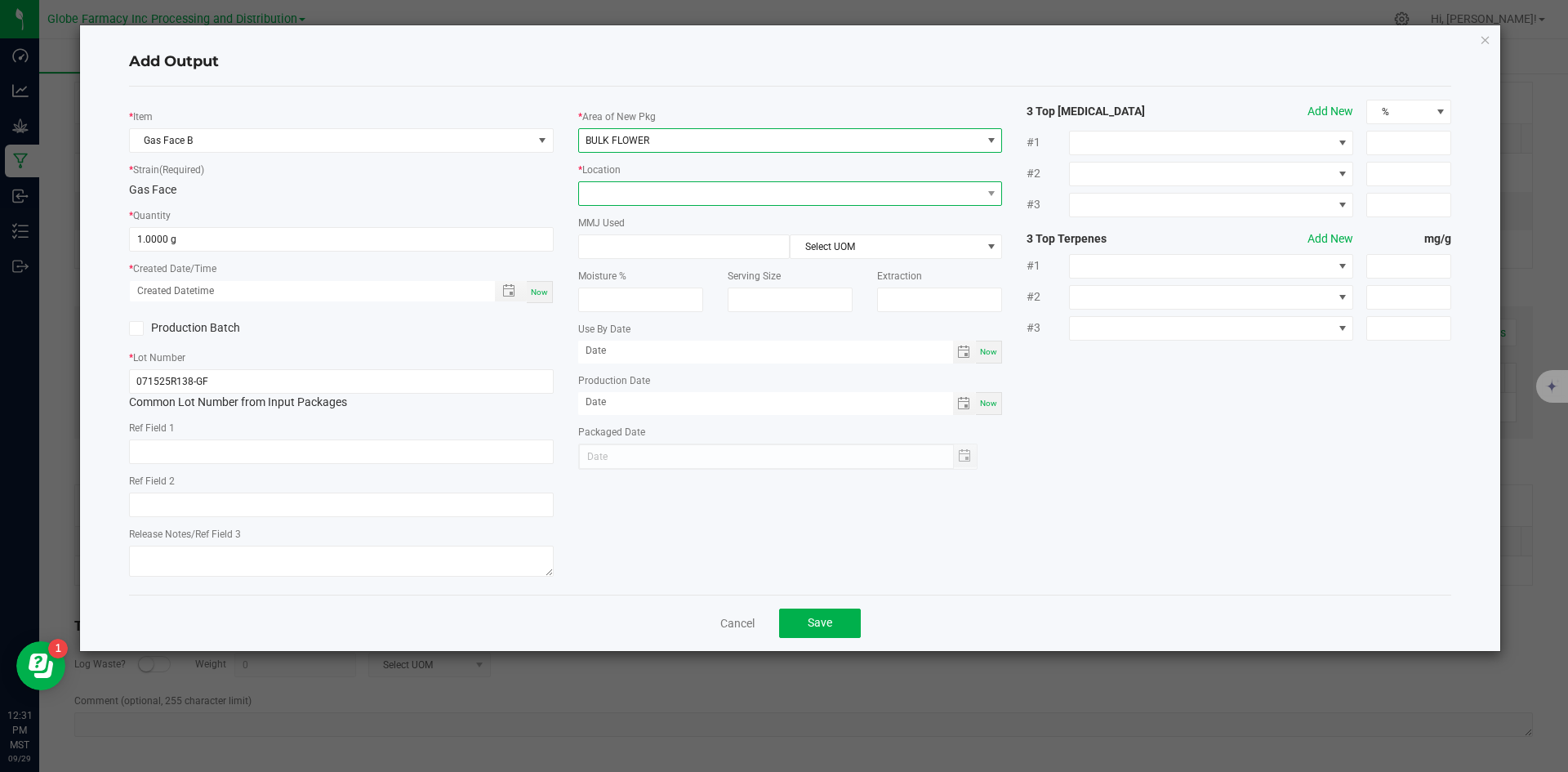
click at [668, 198] on span at bounding box center [781, 194] width 403 height 23
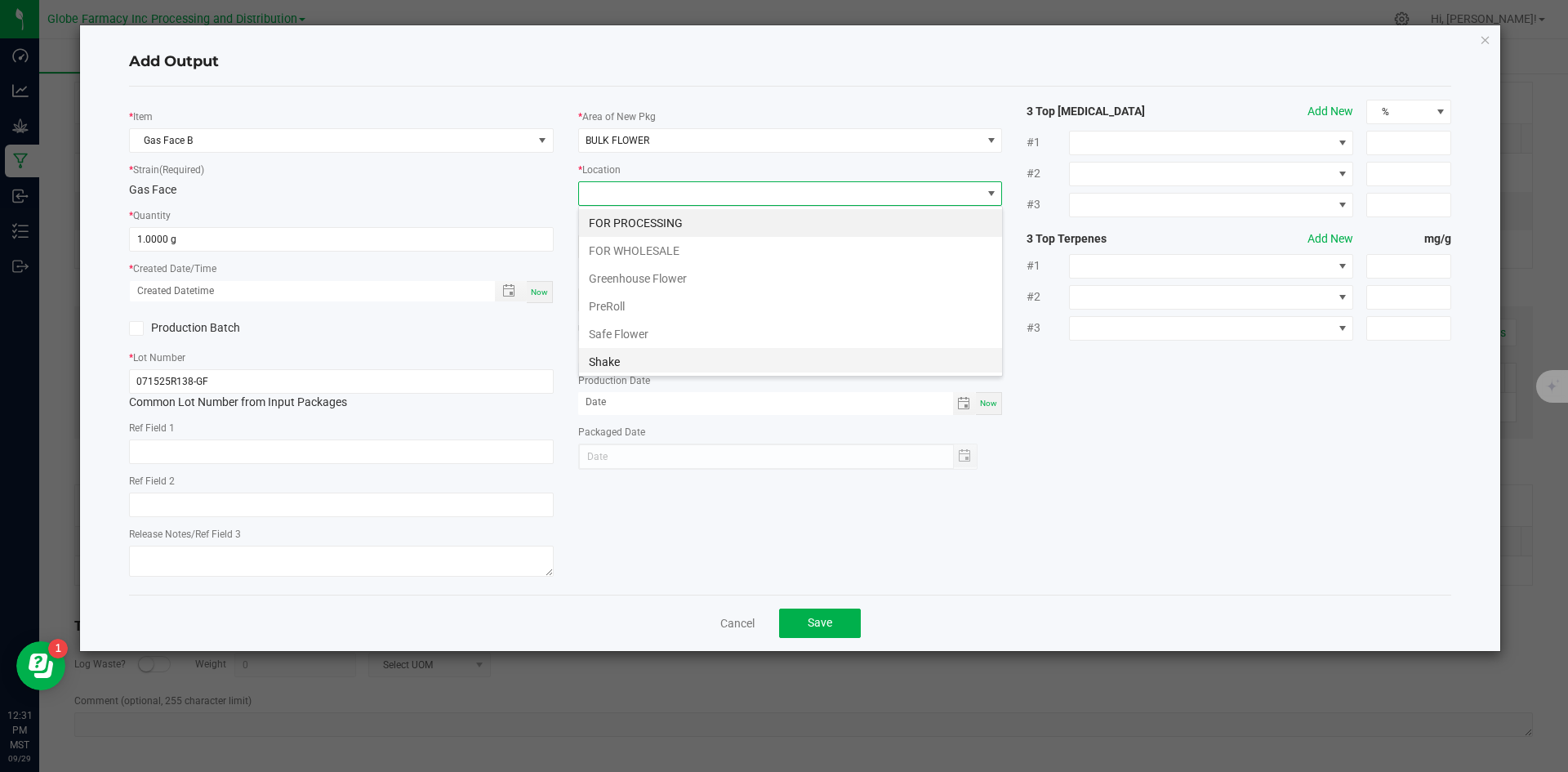
click at [679, 368] on li "Shake" at bounding box center [791, 361] width 423 height 27
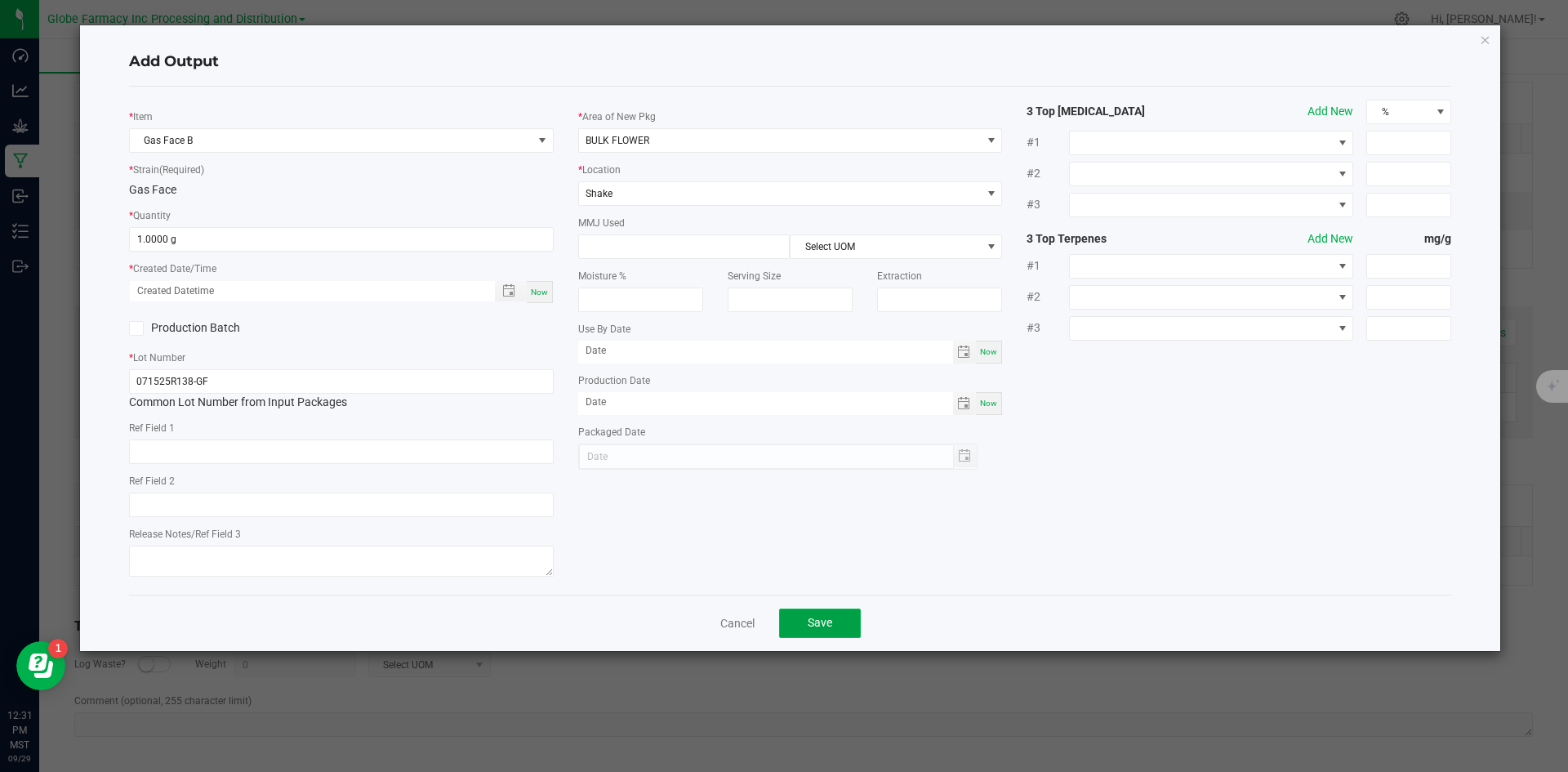
click at [798, 630] on button "Save" at bounding box center [819, 623] width 81 height 29
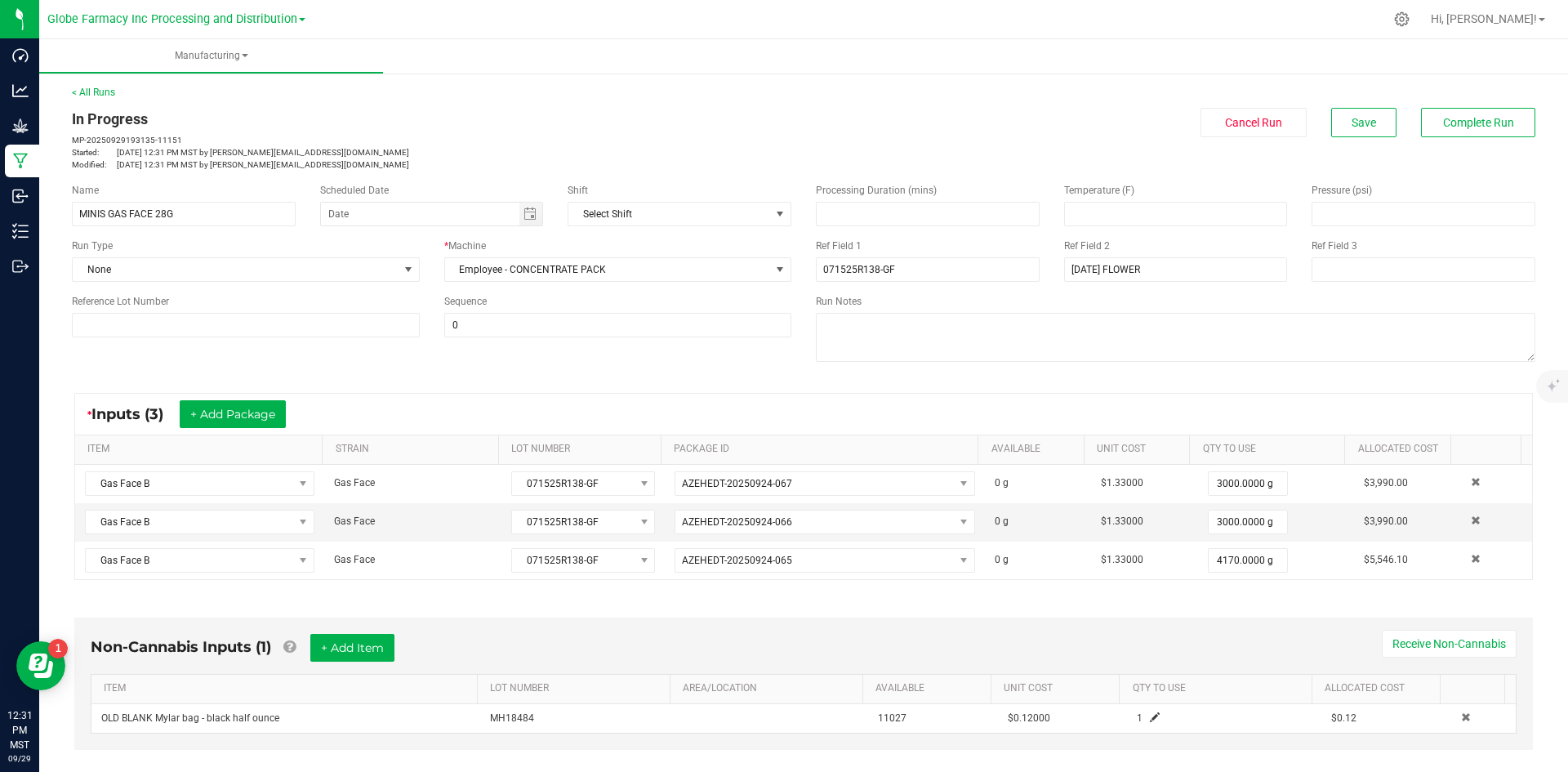
scroll to position [0, 0]
click at [1348, 110] on button "Save" at bounding box center [1363, 123] width 65 height 29
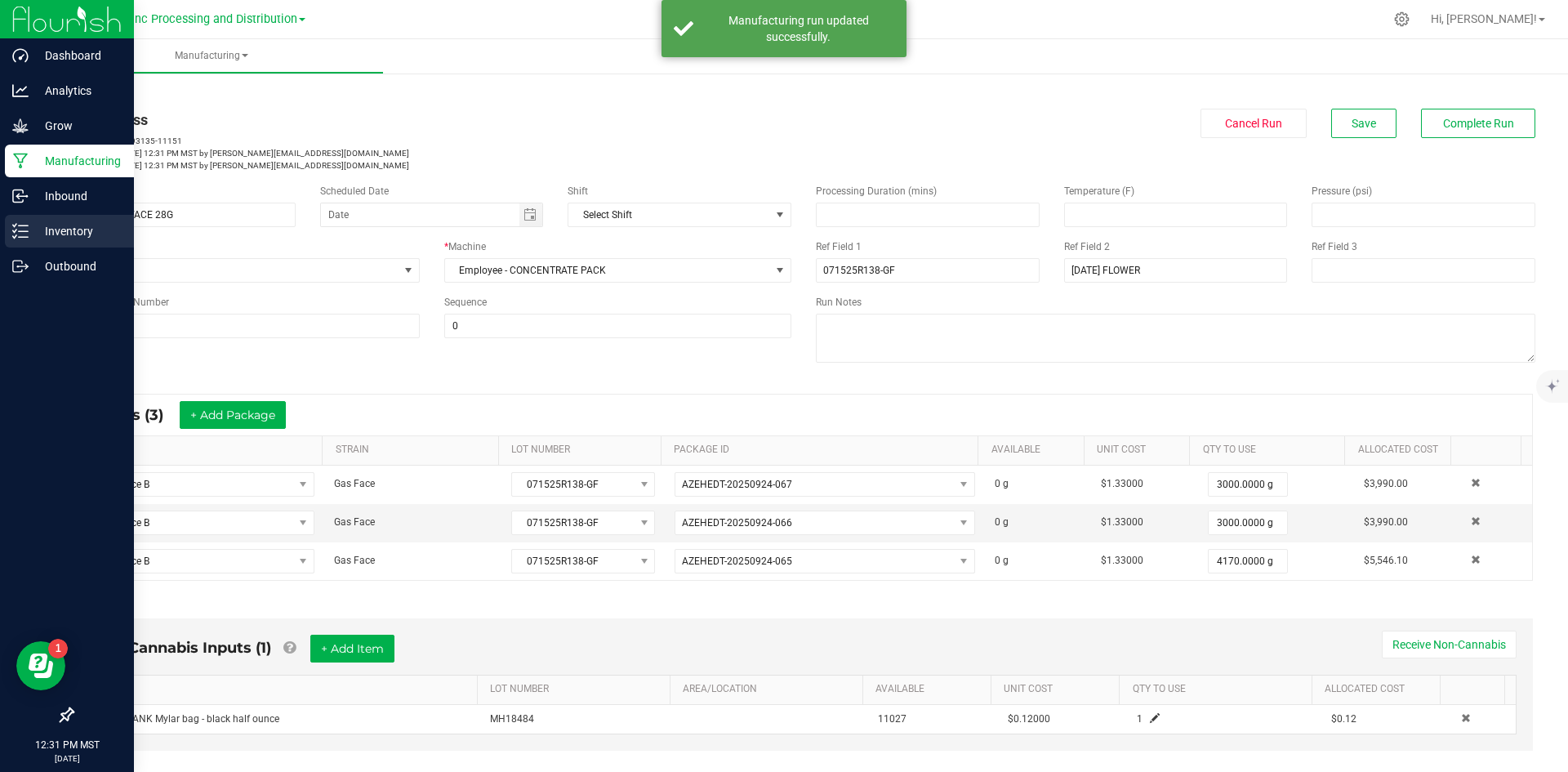
click at [22, 236] on icon at bounding box center [20, 231] width 16 height 16
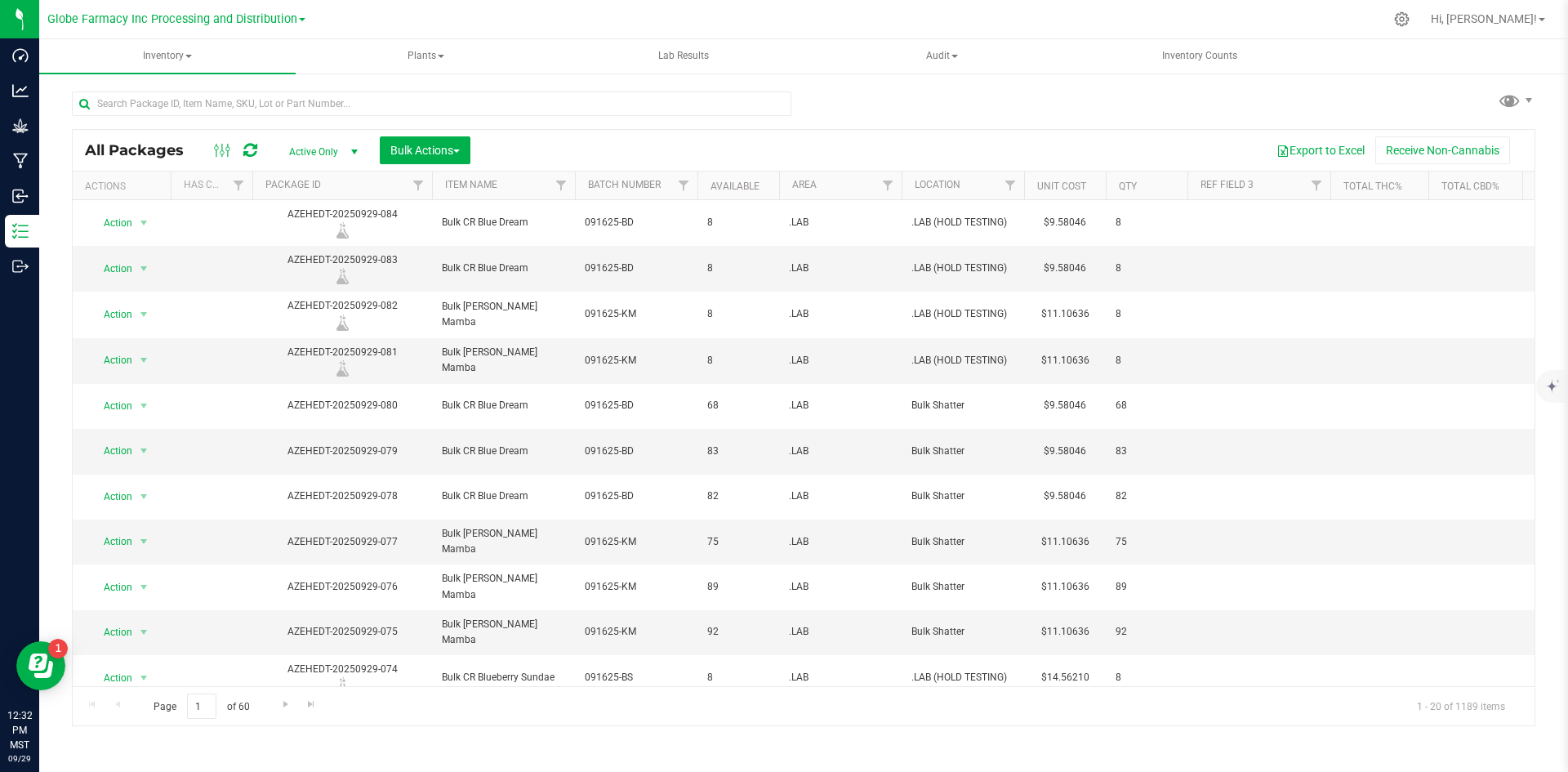
click at [257, 156] on div at bounding box center [235, 150] width 55 height 20
click at [252, 151] on icon at bounding box center [250, 149] width 14 height 16
click at [439, 150] on span "Bulk Actions" at bounding box center [424, 150] width 69 height 13
click at [450, 183] on span "Add to manufacturing run" at bounding box center [451, 187] width 123 height 13
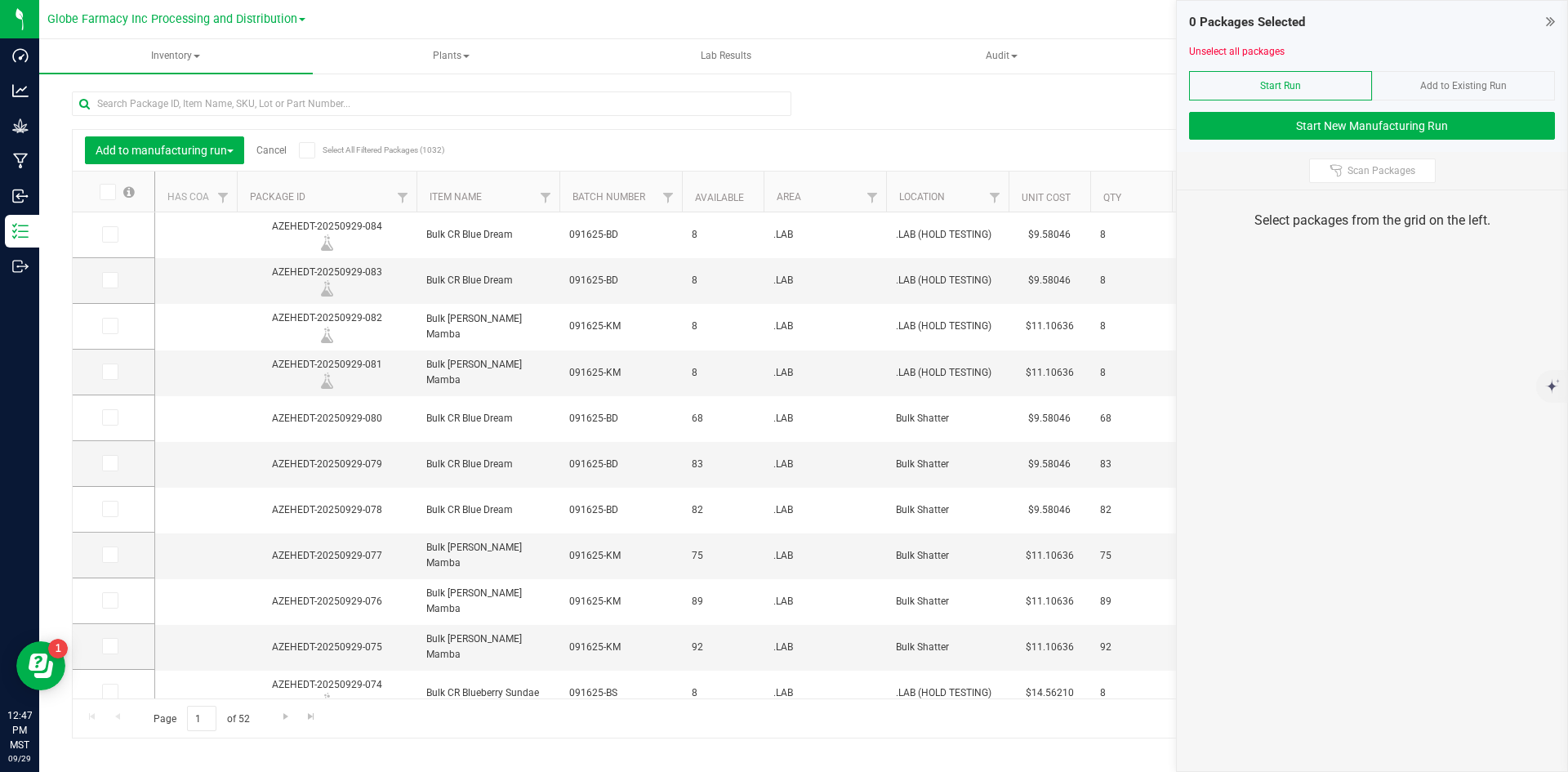
click at [267, 147] on link "Cancel" at bounding box center [271, 150] width 30 height 11
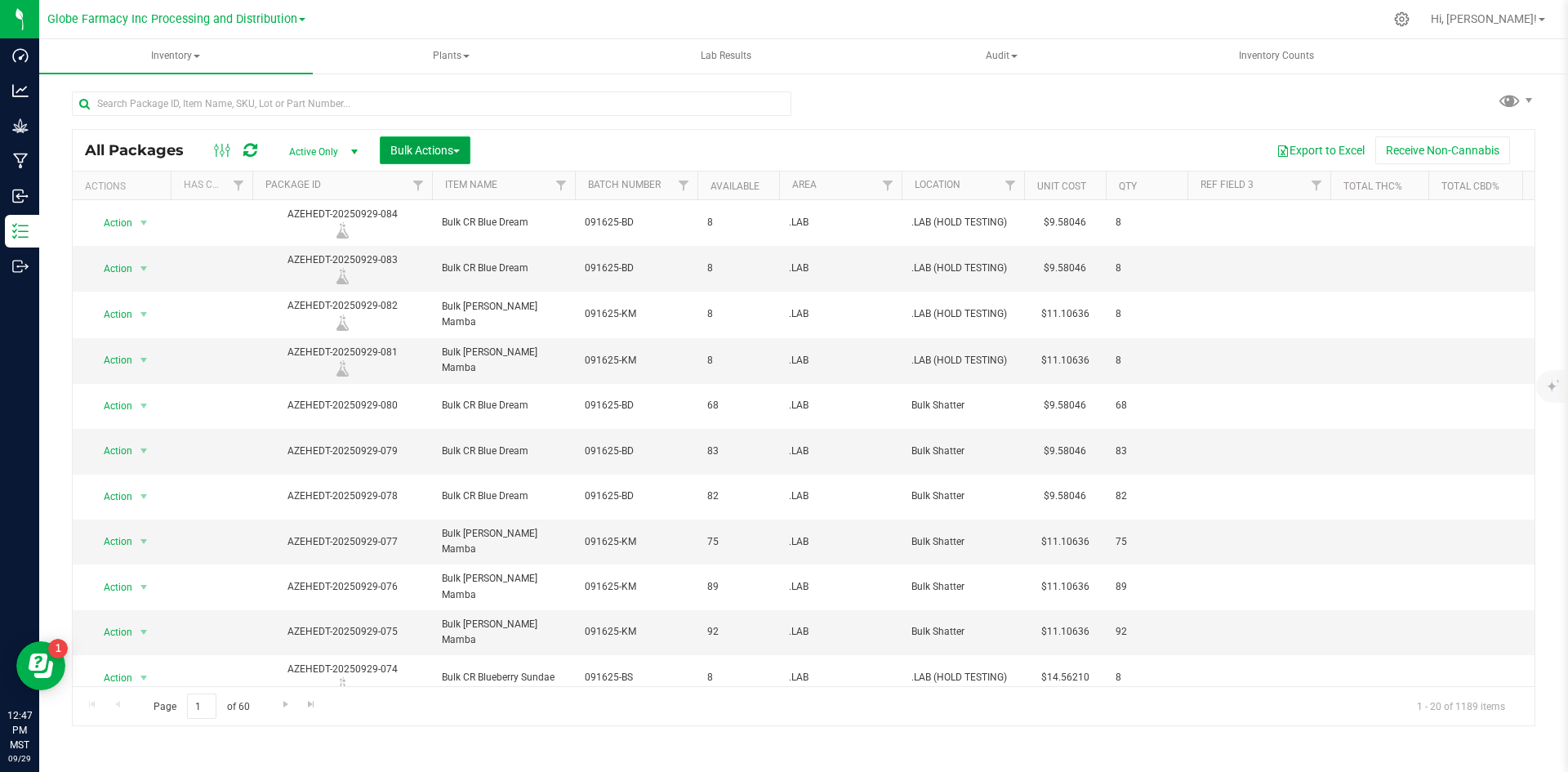
click at [416, 145] on span "Bulk Actions" at bounding box center [424, 150] width 69 height 13
click at [436, 339] on span "Print package labels" at bounding box center [439, 337] width 98 height 13
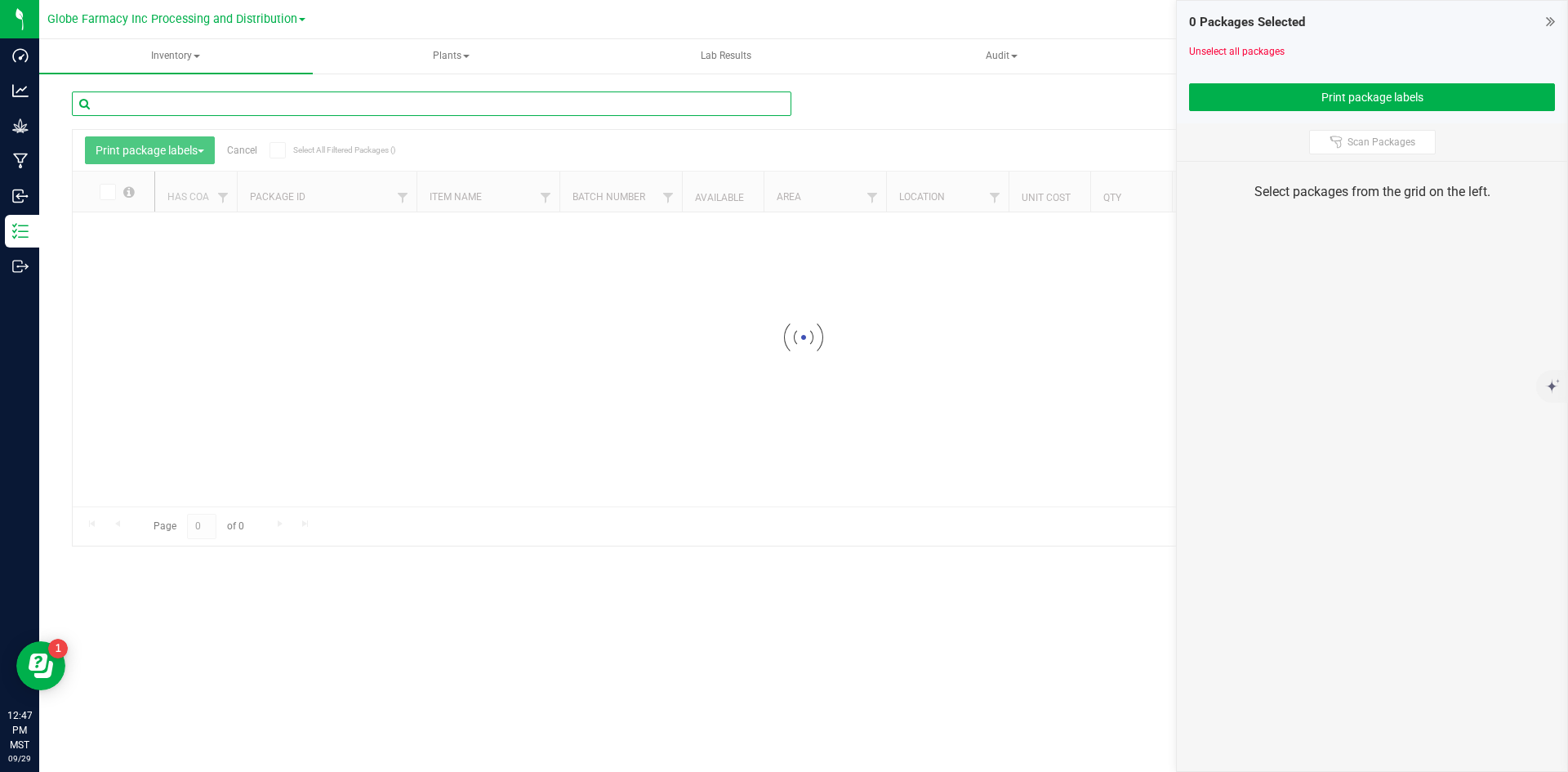
click at [321, 93] on input "text" at bounding box center [431, 104] width 719 height 25
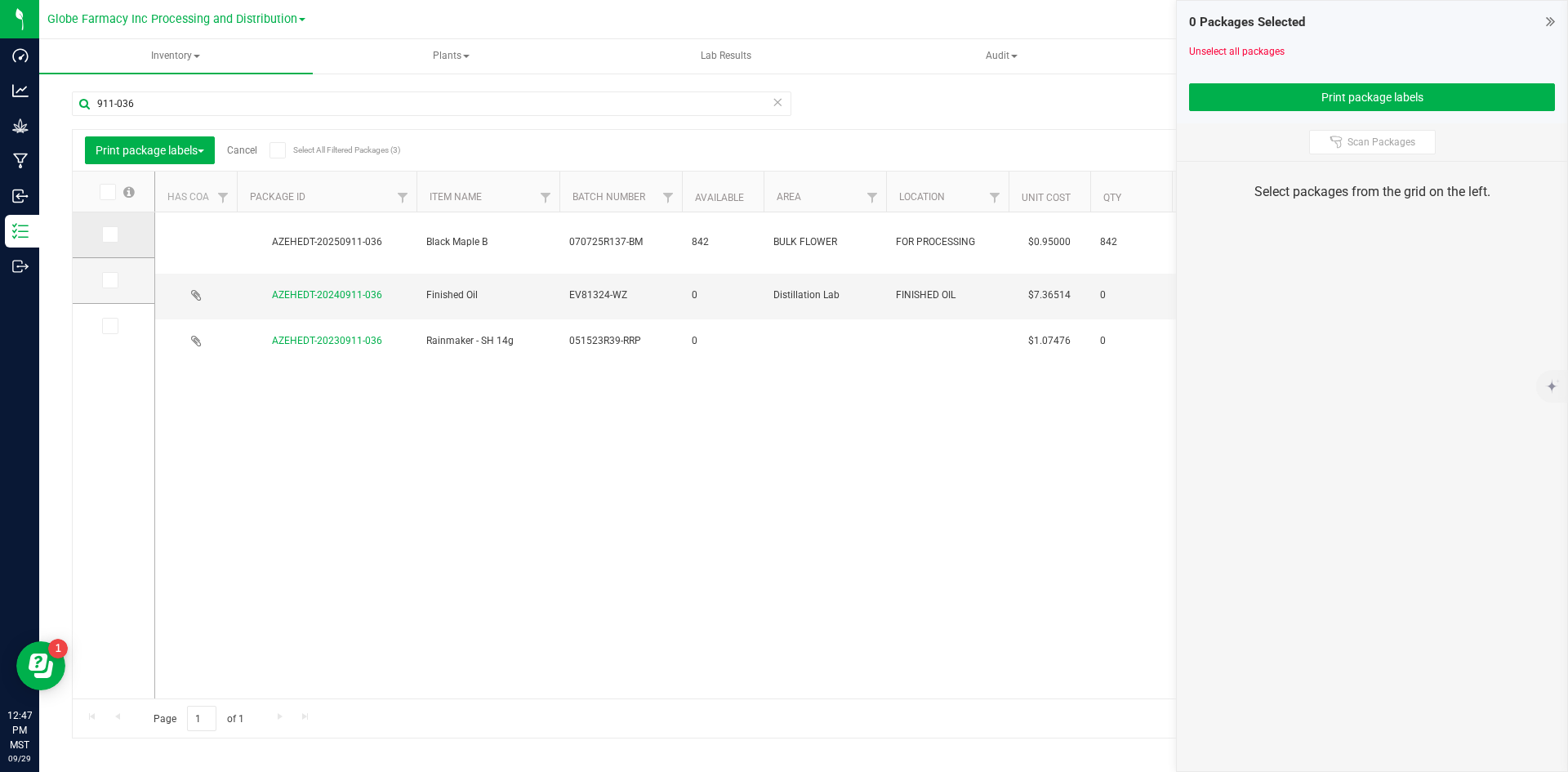
click at [115, 232] on span at bounding box center [110, 233] width 16 height 16
click at [0, 0] on input "checkbox" at bounding box center [0, 0] width 0 height 0
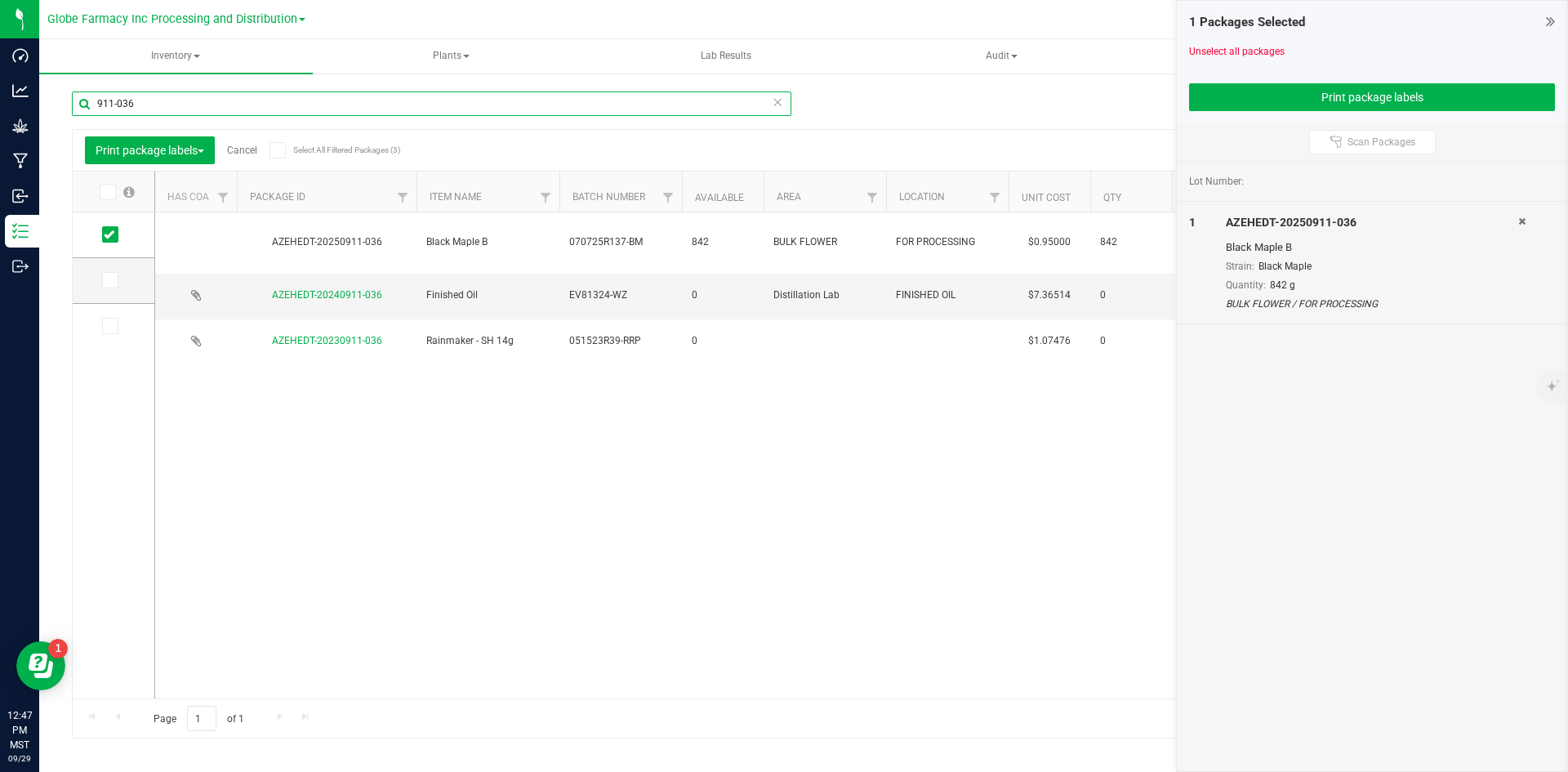
click at [181, 104] on input "911-036" at bounding box center [431, 104] width 719 height 25
type input "9"
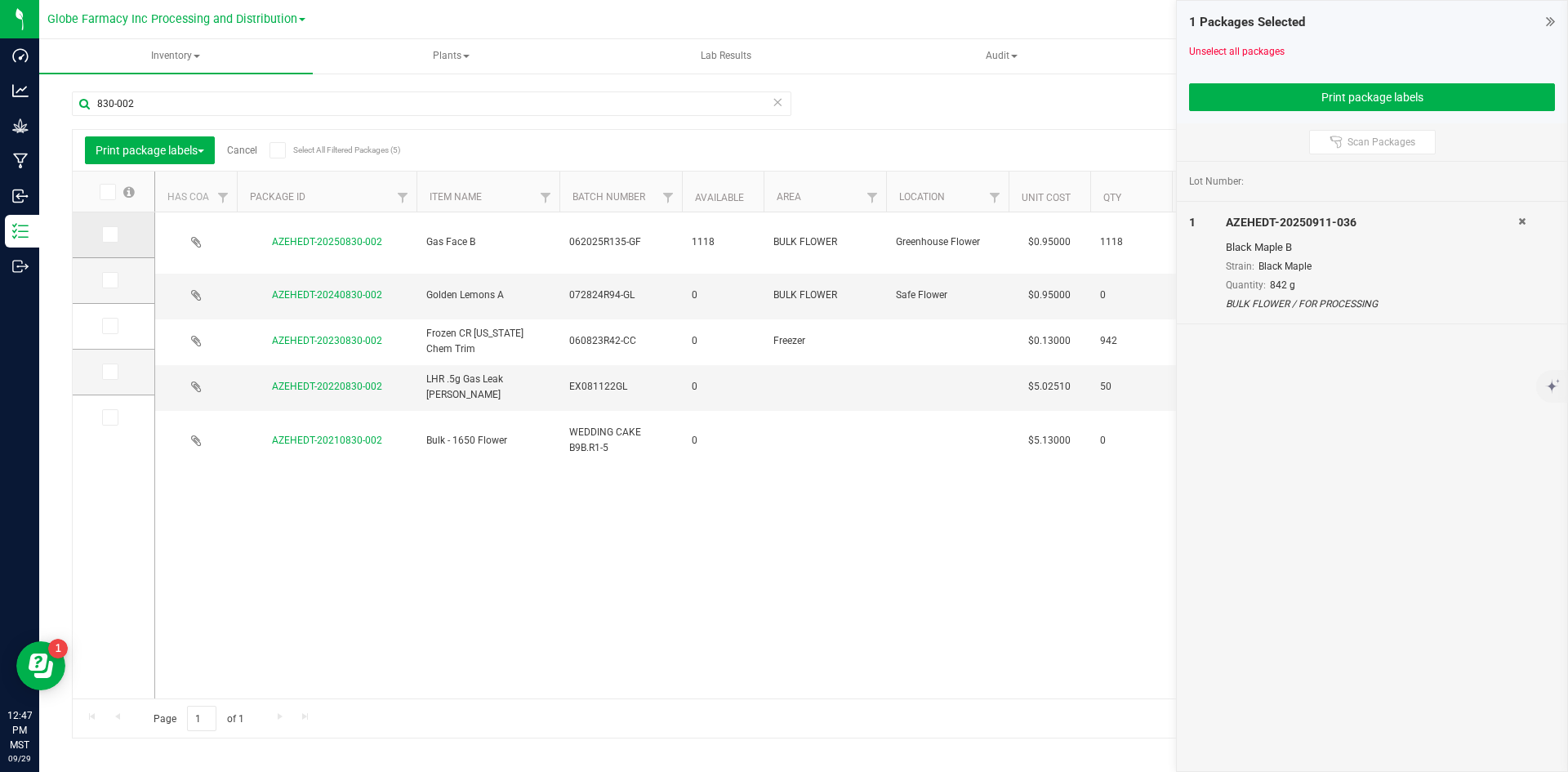
click at [112, 234] on icon at bounding box center [109, 234] width 10 height 0
click at [0, 0] on input "checkbox" at bounding box center [0, 0] width 0 height 0
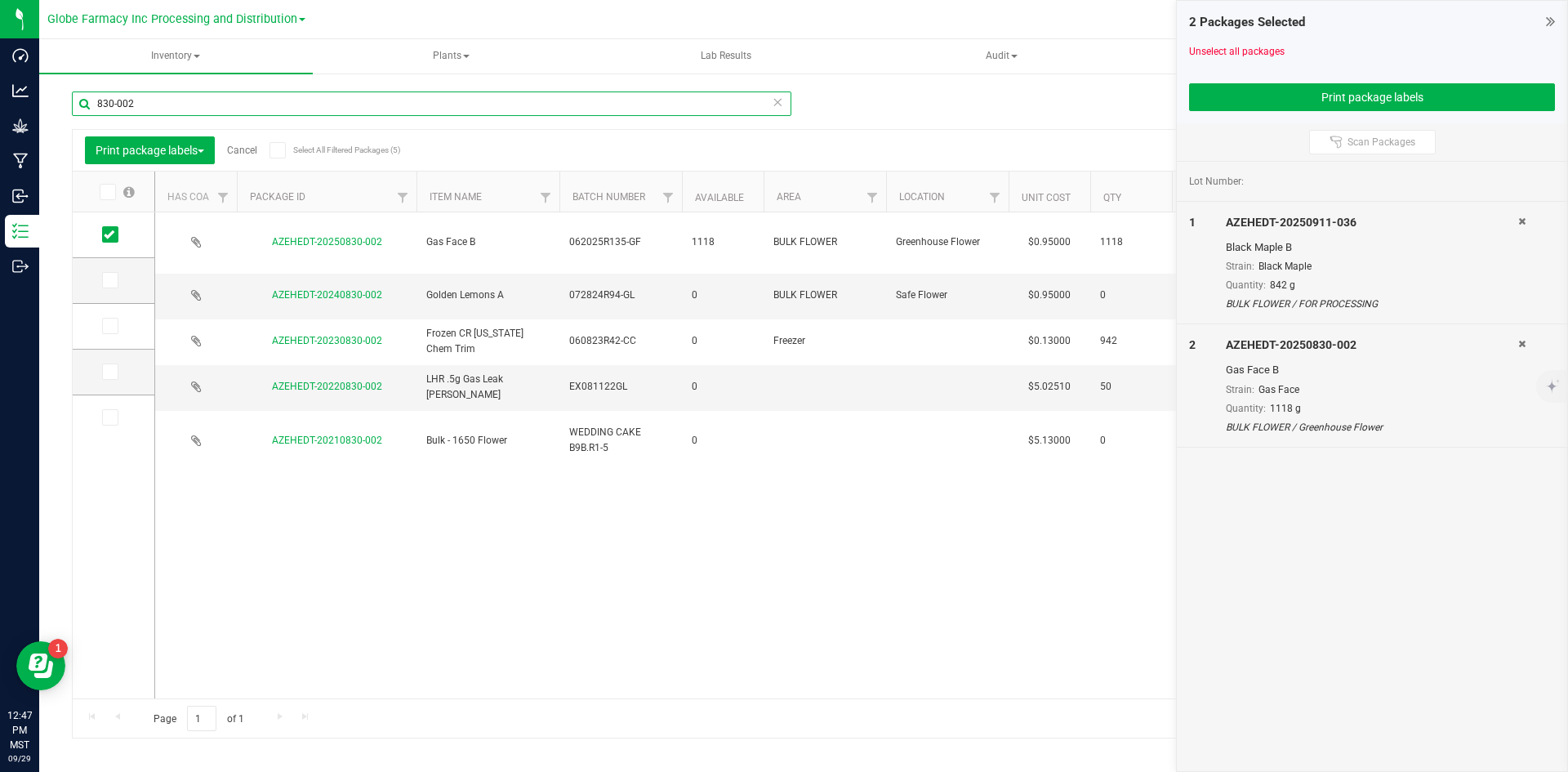
click at [223, 112] on input "830-002" at bounding box center [431, 104] width 719 height 25
click at [220, 112] on input "830-002" at bounding box center [431, 104] width 719 height 25
click at [220, 109] on input "830-002" at bounding box center [431, 104] width 719 height 25
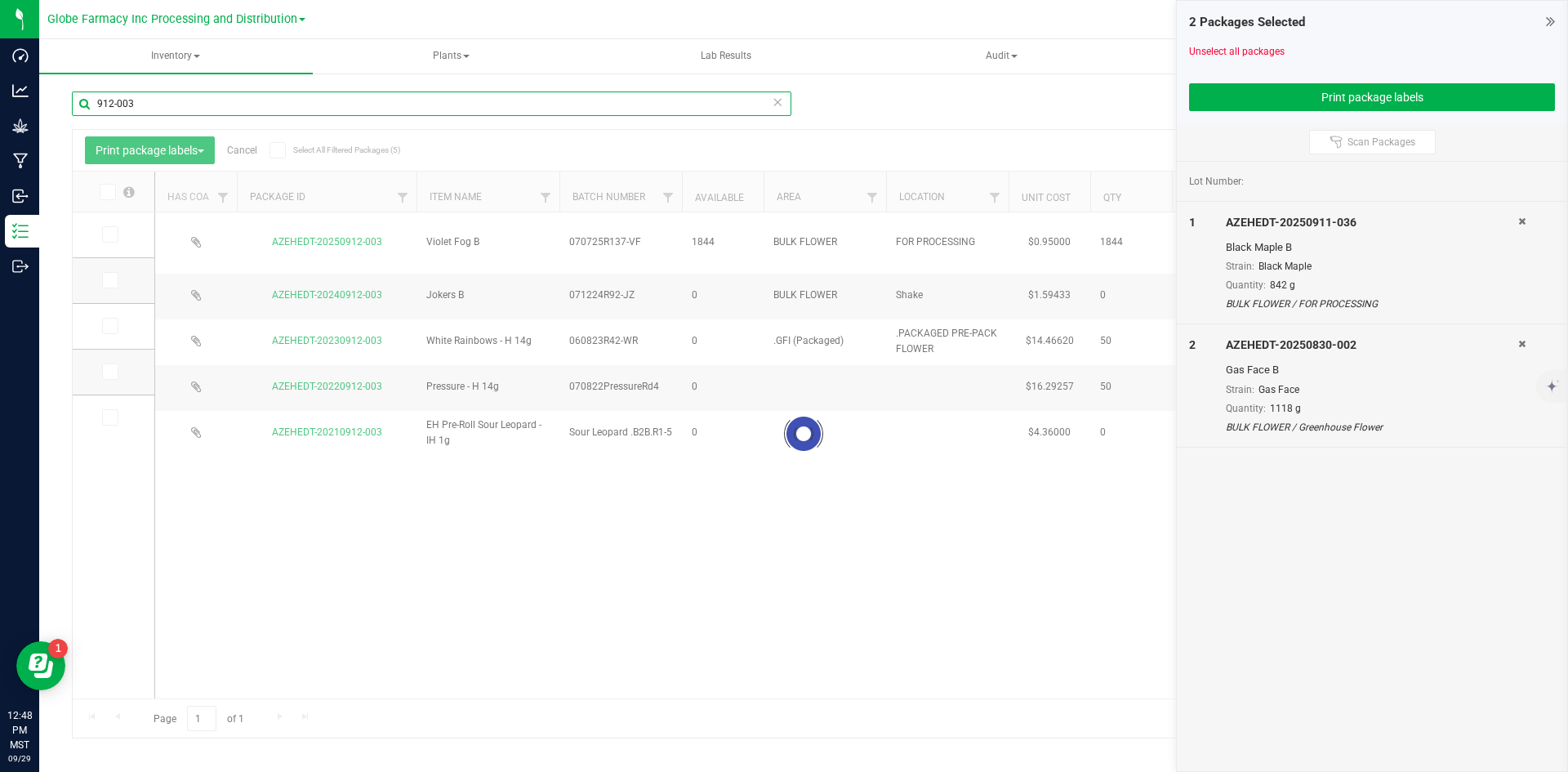
type input "912-003"
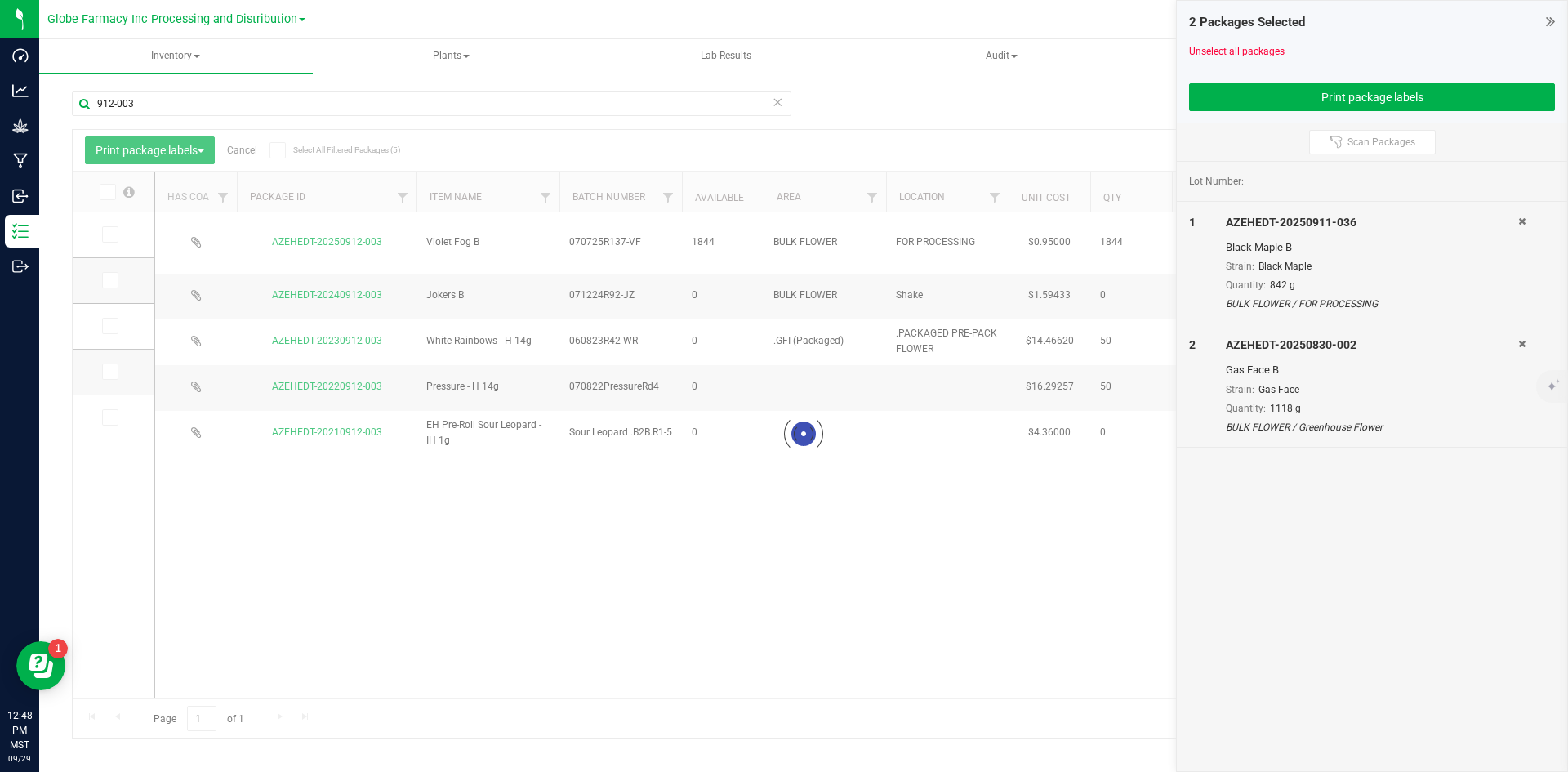
click at [111, 235] on div at bounding box center [803, 433] width 1462 height 608
click at [108, 234] on icon at bounding box center [109, 234] width 10 height 0
click at [0, 0] on input "checkbox" at bounding box center [0, 0] width 0 height 0
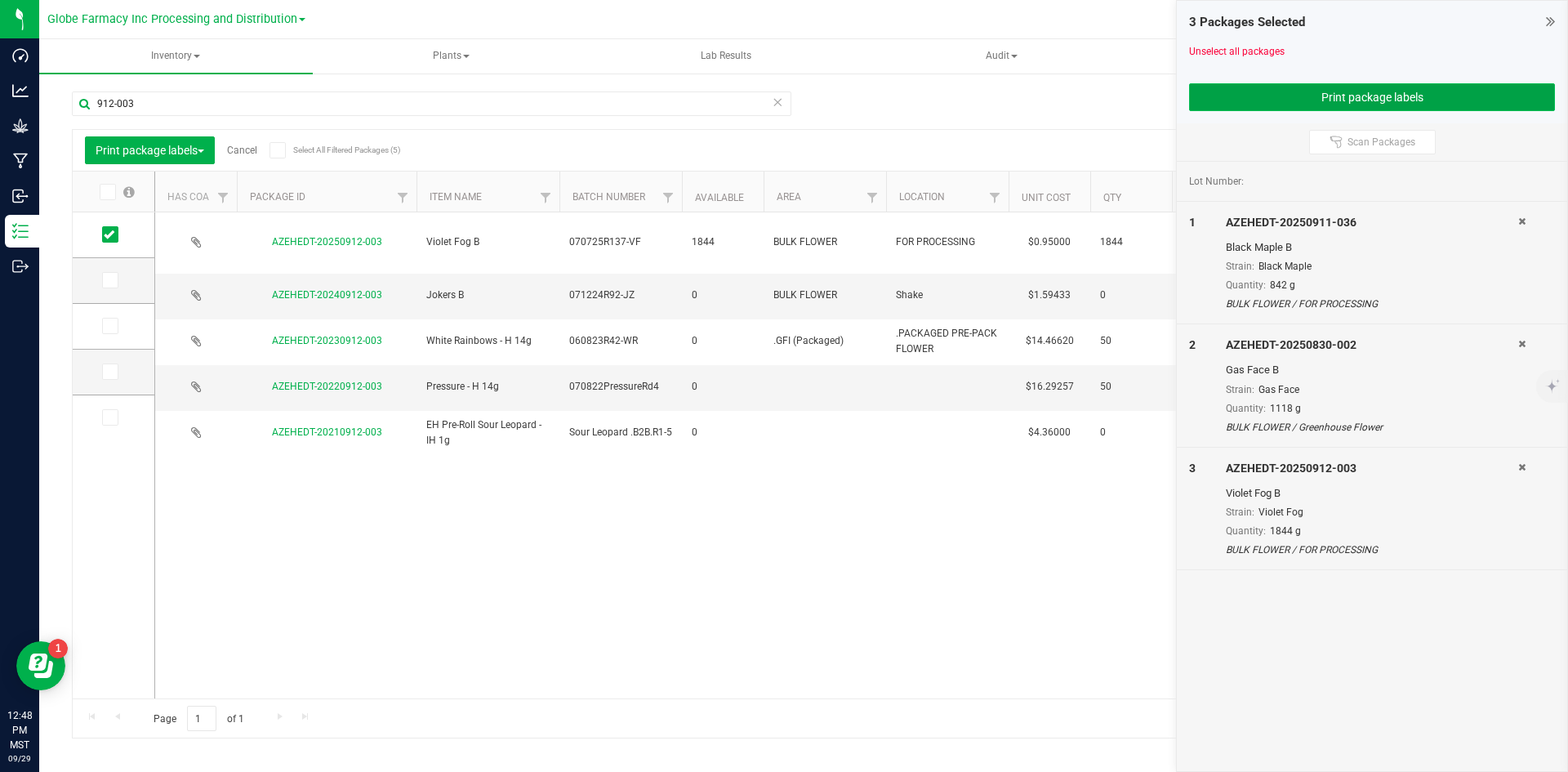
drag, startPoint x: 1337, startPoint y: 82, endPoint x: 1313, endPoint y: 94, distance: 26.8
click at [1336, 81] on div "3 Packages Selected Unselect all packages Print package labels" at bounding box center [1371, 62] width 390 height 123
click at [1255, 94] on button "Print package labels" at bounding box center [1371, 96] width 366 height 27
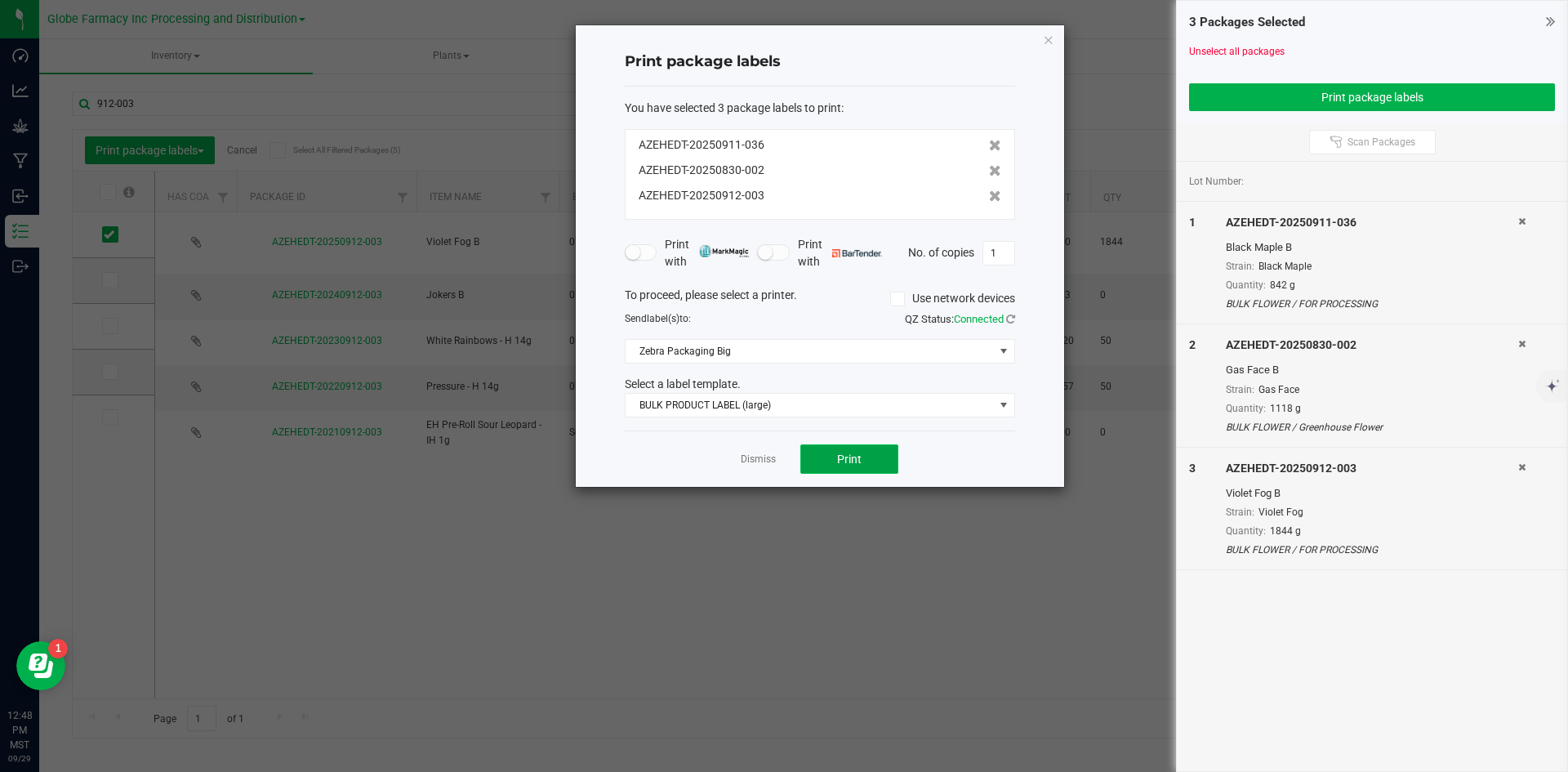
click at [843, 461] on span "Print" at bounding box center [850, 459] width 25 height 13
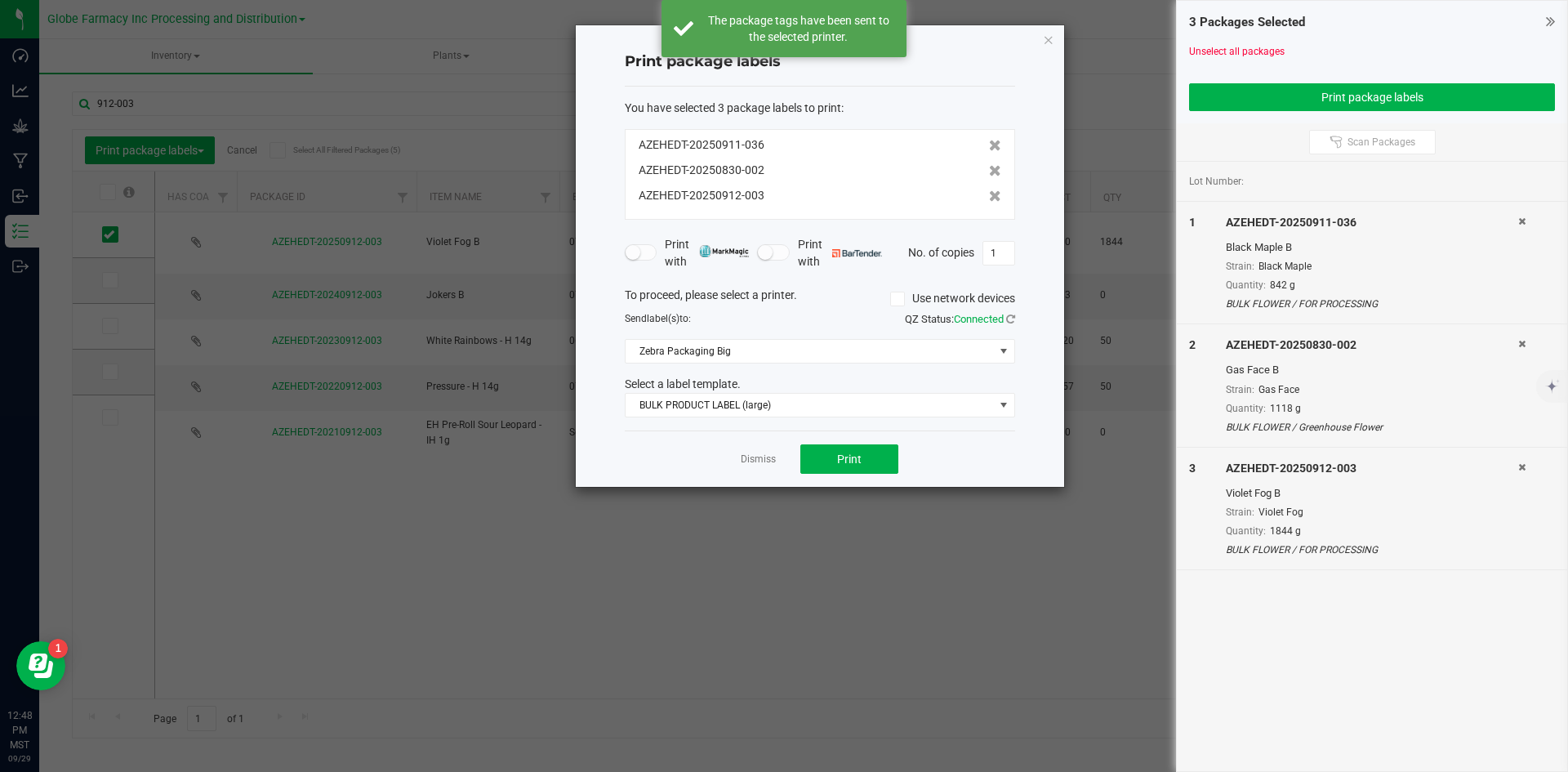
click at [749, 460] on link "Dismiss" at bounding box center [758, 459] width 35 height 14
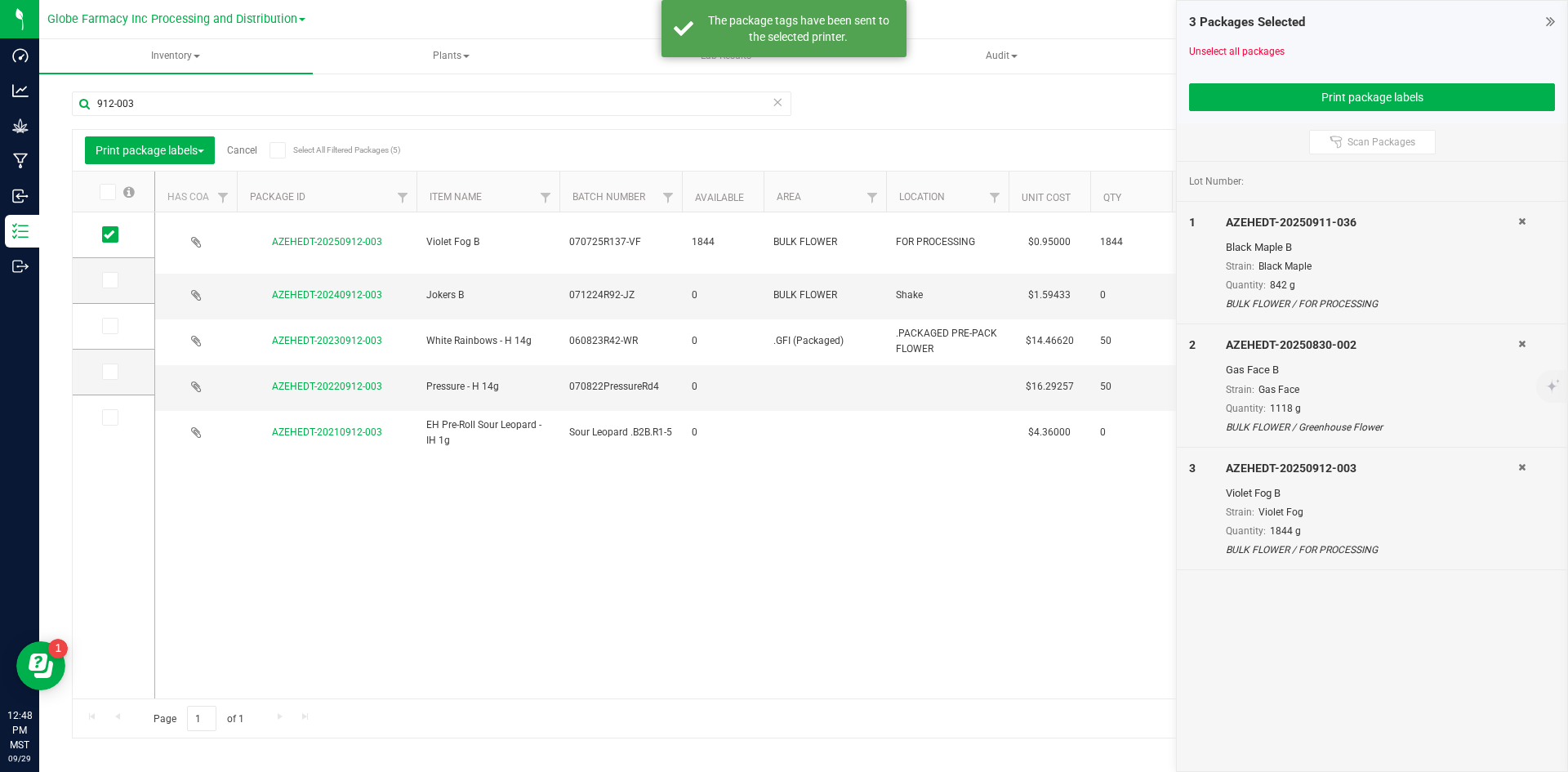
click at [250, 147] on link "Cancel" at bounding box center [242, 150] width 30 height 11
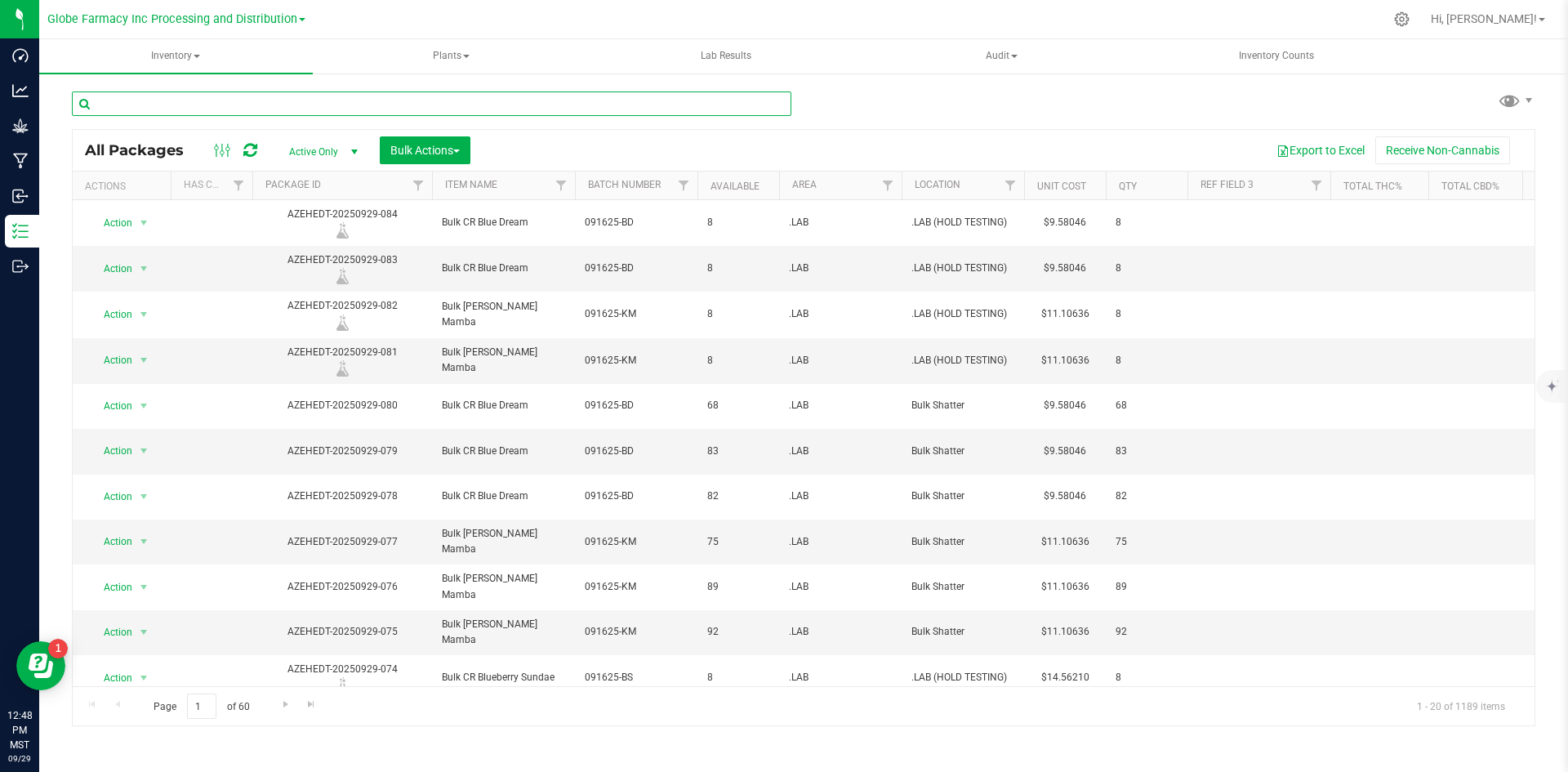
click at [274, 110] on input "text" at bounding box center [431, 104] width 719 height 25
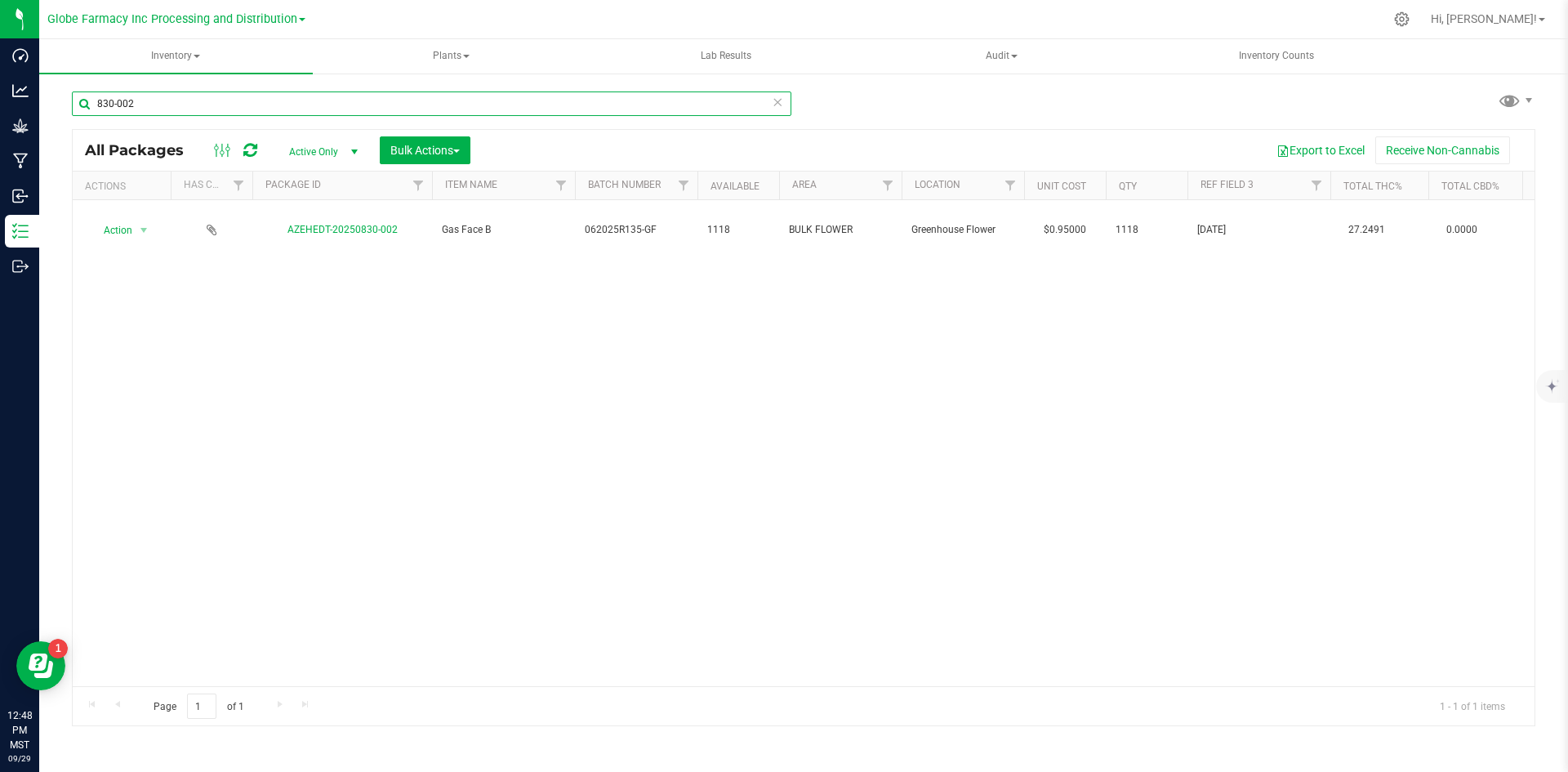
type input "830-002"
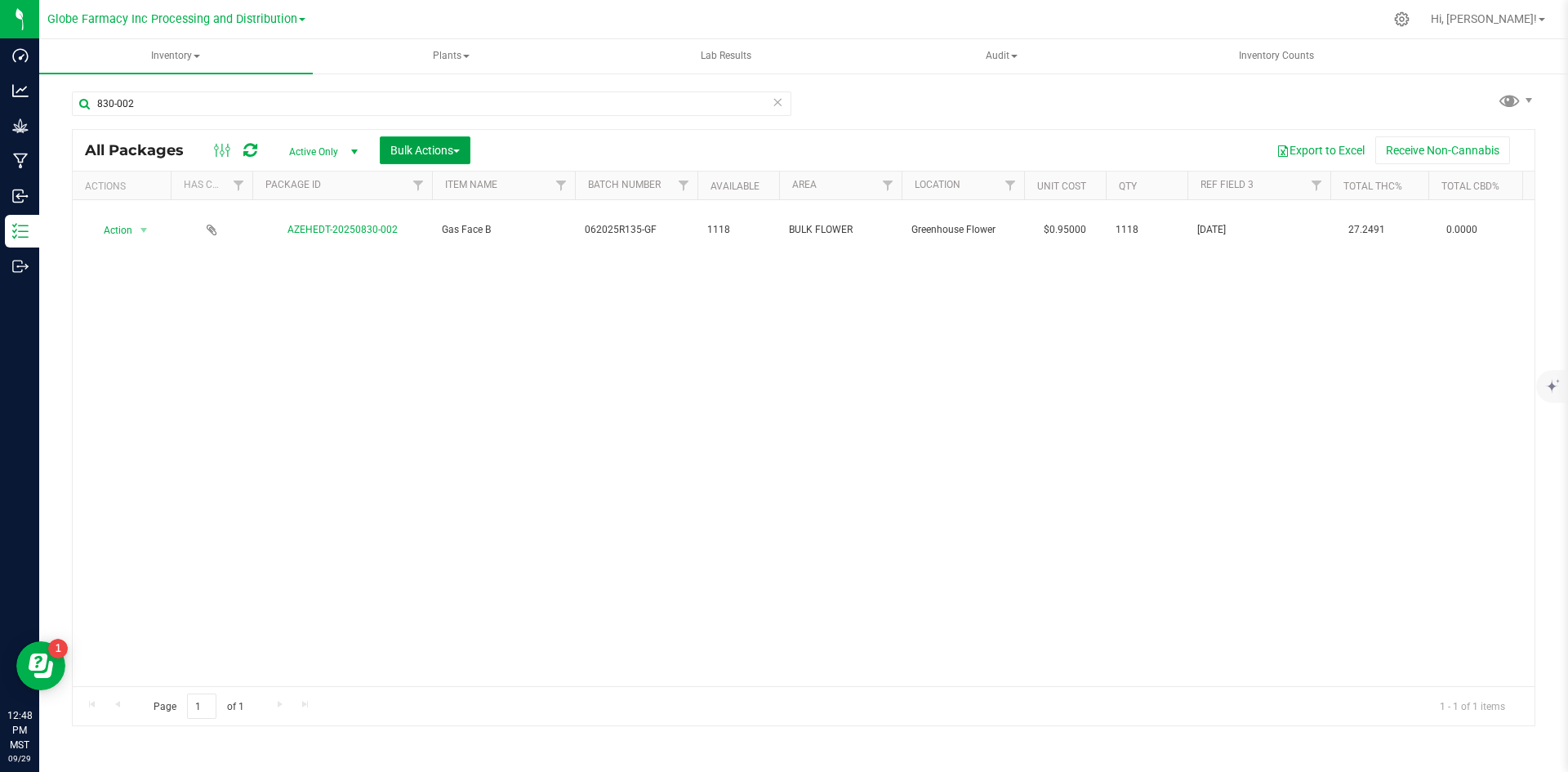
click at [436, 154] on span "Bulk Actions" at bounding box center [424, 150] width 69 height 13
click at [424, 186] on span "Add to manufacturing run" at bounding box center [451, 187] width 123 height 13
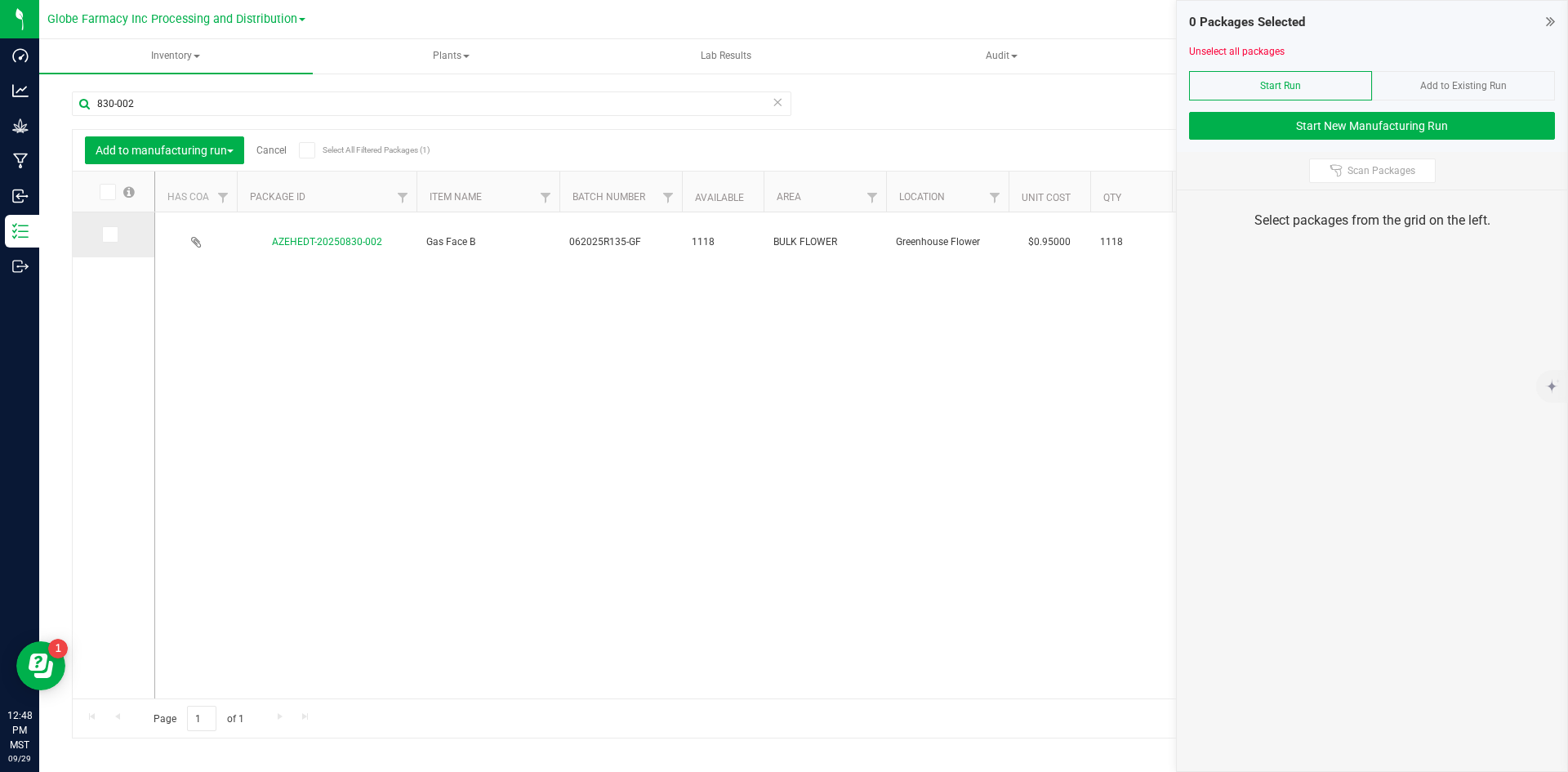
click at [109, 234] on icon at bounding box center [109, 234] width 10 height 0
click at [0, 0] on input "checkbox" at bounding box center [0, 0] width 0 height 0
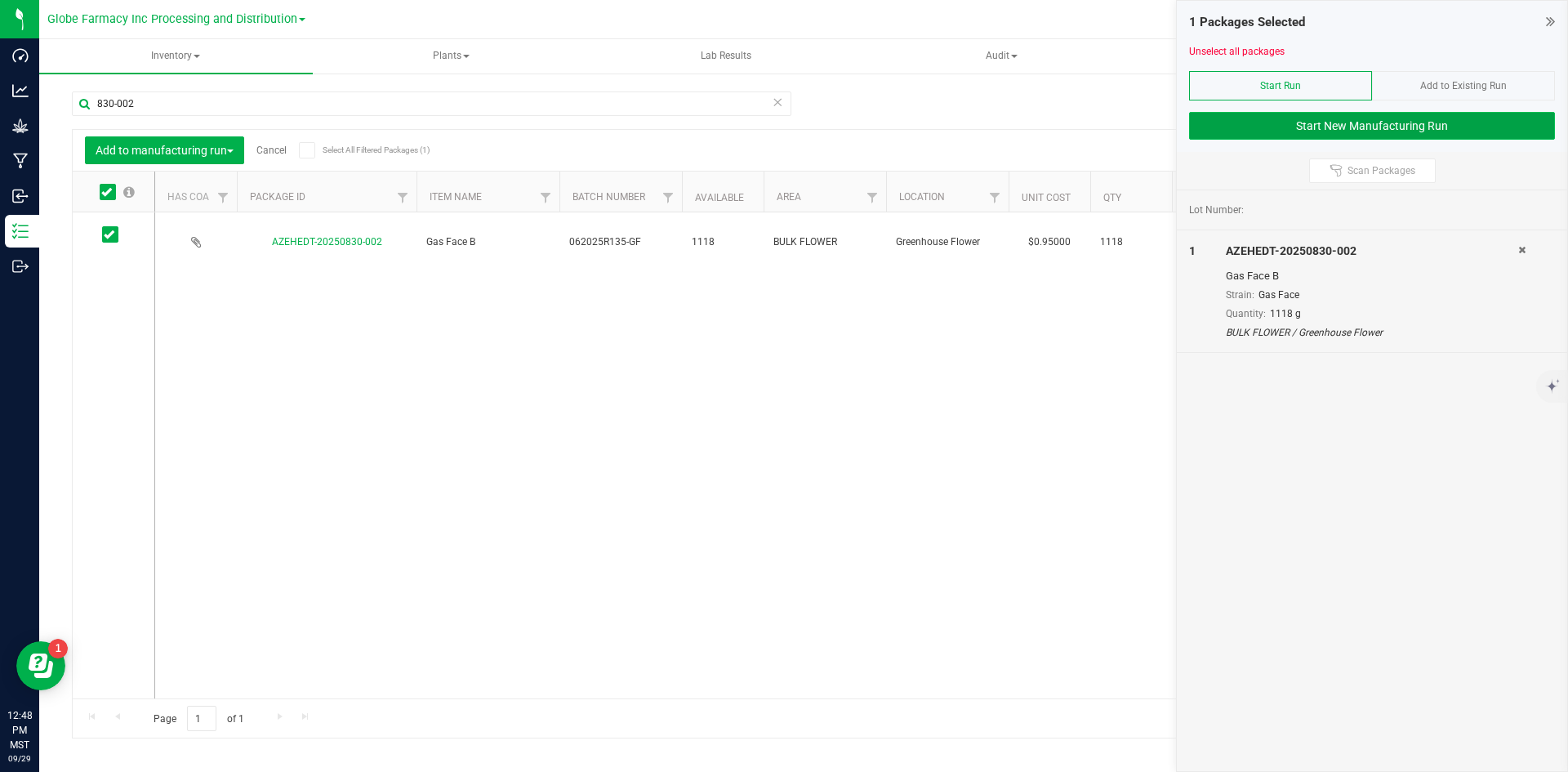
click at [1355, 129] on button "Start New Manufacturing Run" at bounding box center [1371, 125] width 366 height 27
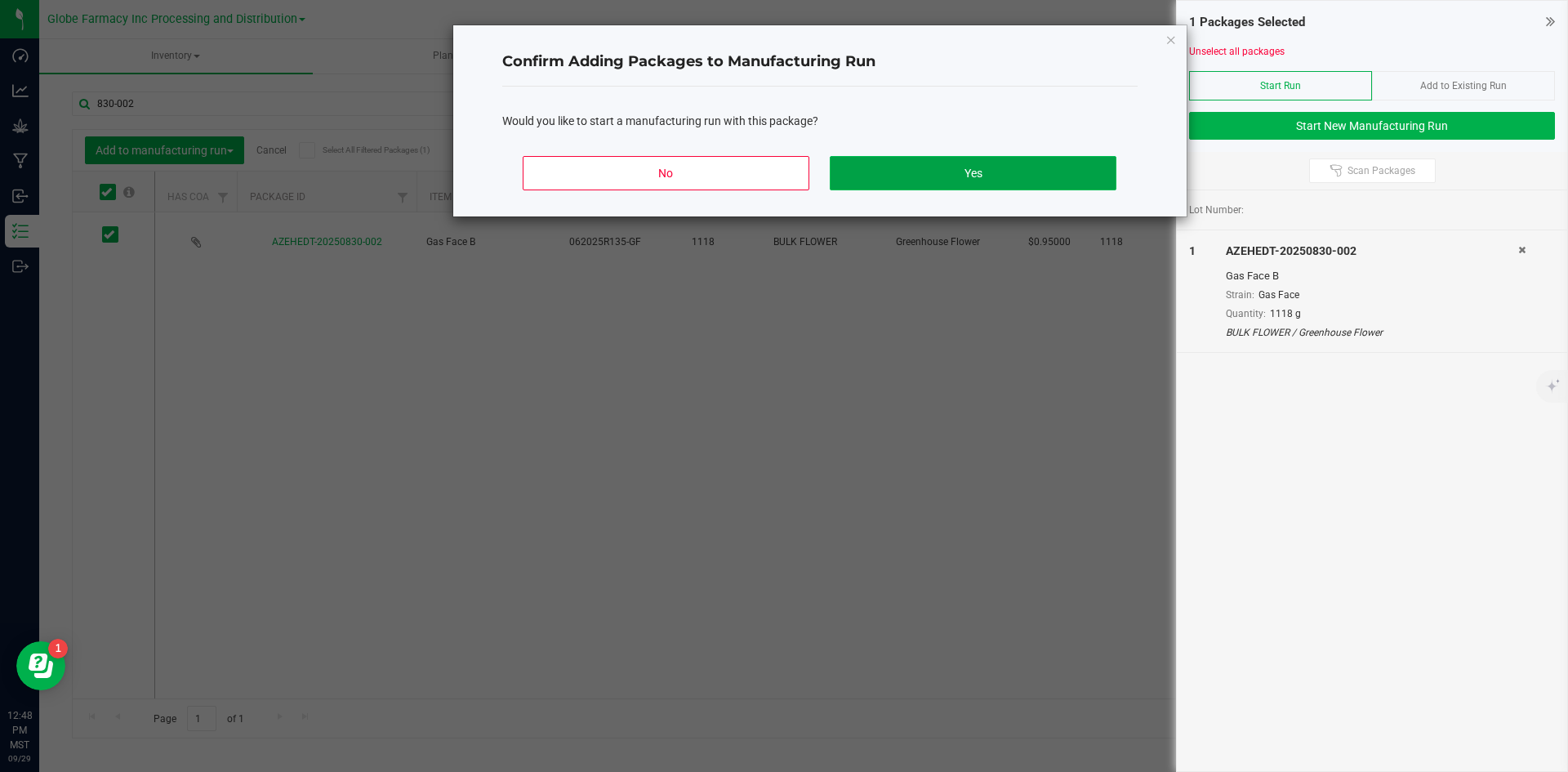
click at [905, 159] on button "Yes" at bounding box center [973, 173] width 285 height 34
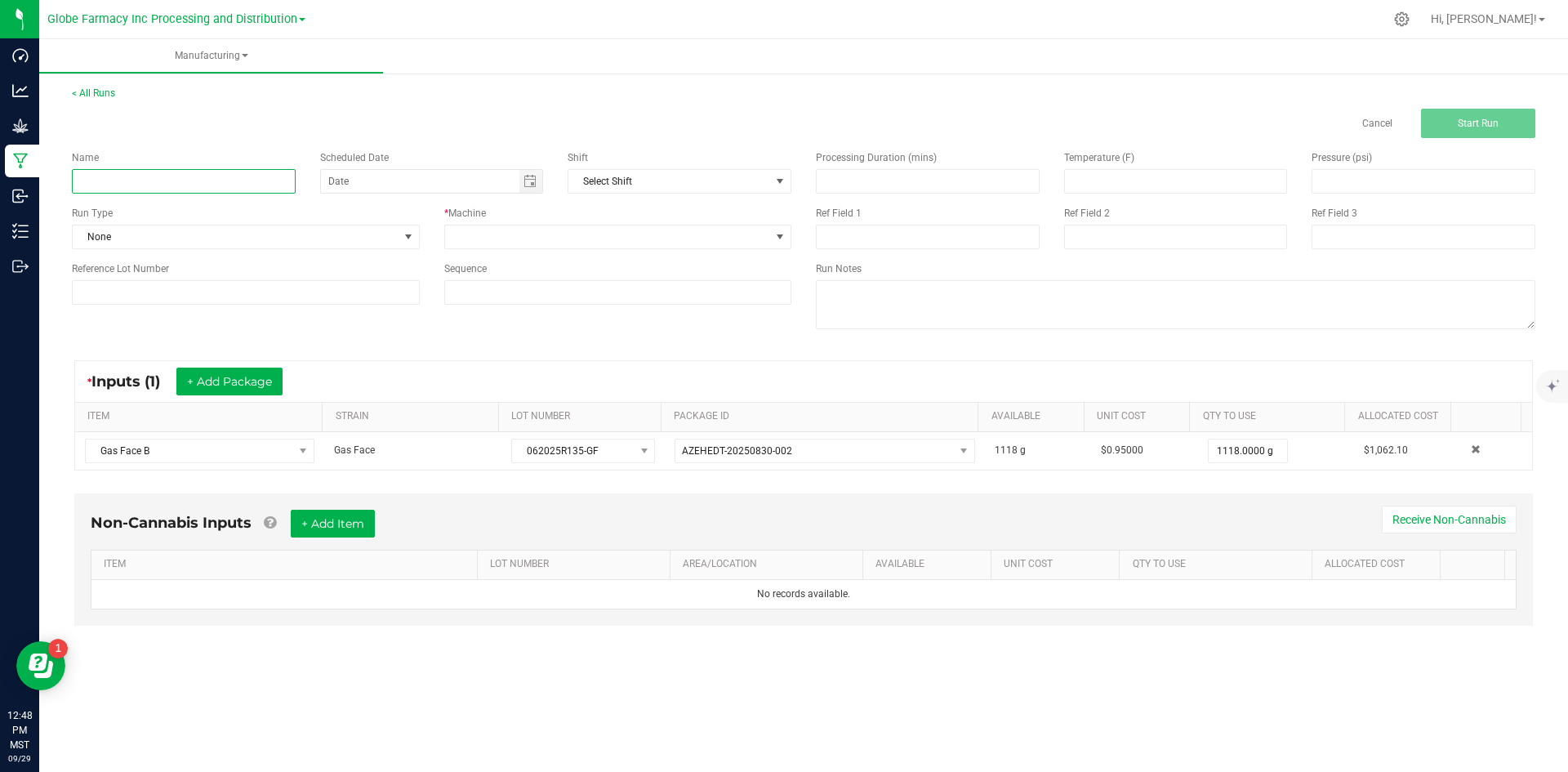
click at [244, 183] on input at bounding box center [183, 181] width 224 height 25
type input "MINIS GAS FACE 28G"
click at [463, 231] on span at bounding box center [608, 236] width 326 height 23
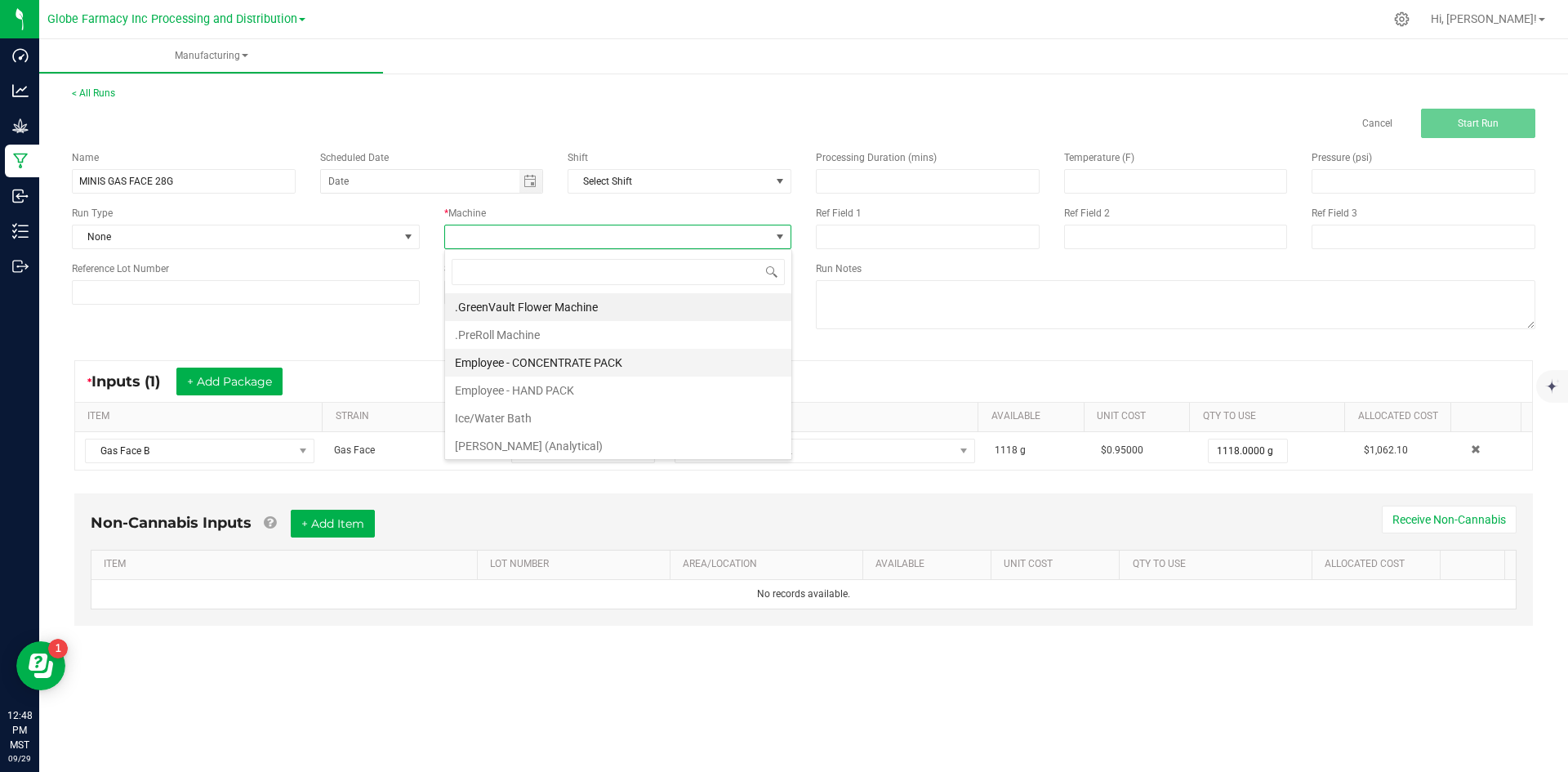
scroll to position [25, 347]
click at [480, 366] on li "Employee - CONCENTRATE PACK" at bounding box center [618, 362] width 346 height 27
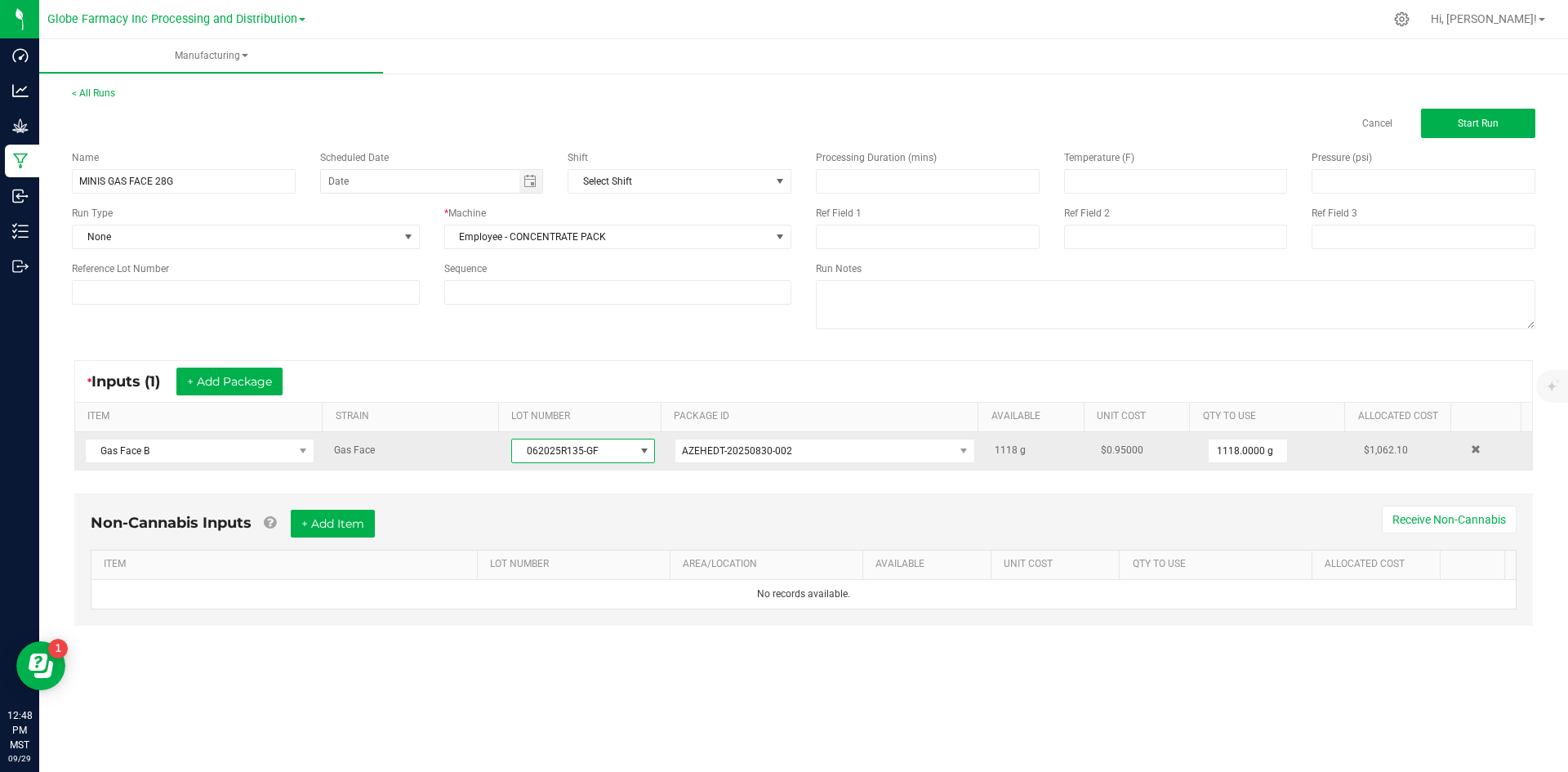
click at [520, 455] on span "062025R135-GF" at bounding box center [573, 451] width 122 height 23
drag, startPoint x: 520, startPoint y: 454, endPoint x: 610, endPoint y: 454, distance: 90.0
click at [610, 454] on span "062025R135-GF" at bounding box center [573, 451] width 122 height 23
copy span "062025R135-GF"
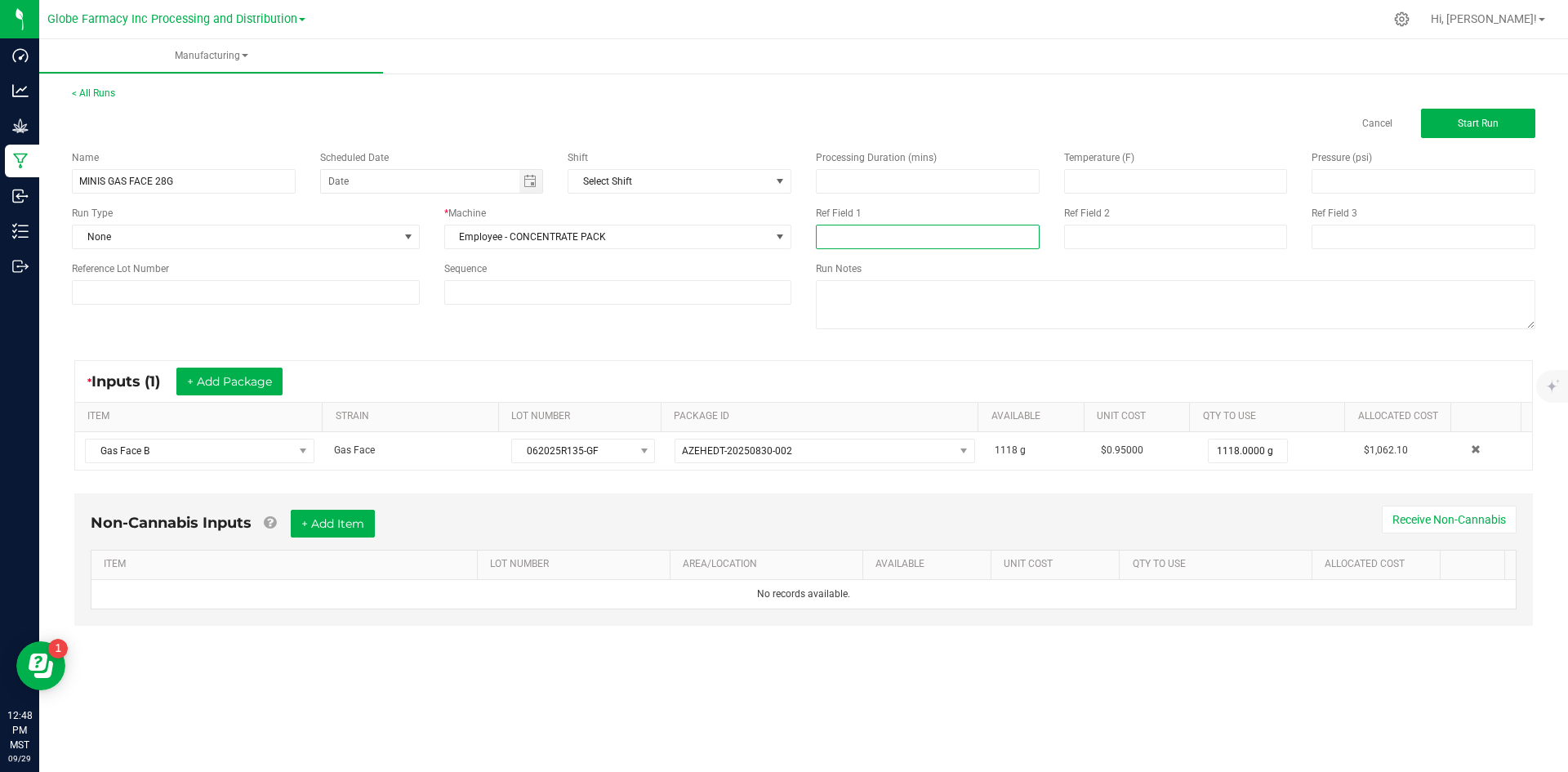
paste input "062025R135-GF"
type input "062025R135-GF"
click at [1107, 234] on input at bounding box center [1176, 237] width 224 height 25
type input "[DATE] FLOWER"
click at [309, 526] on button "+ Add Item" at bounding box center [333, 523] width 84 height 27
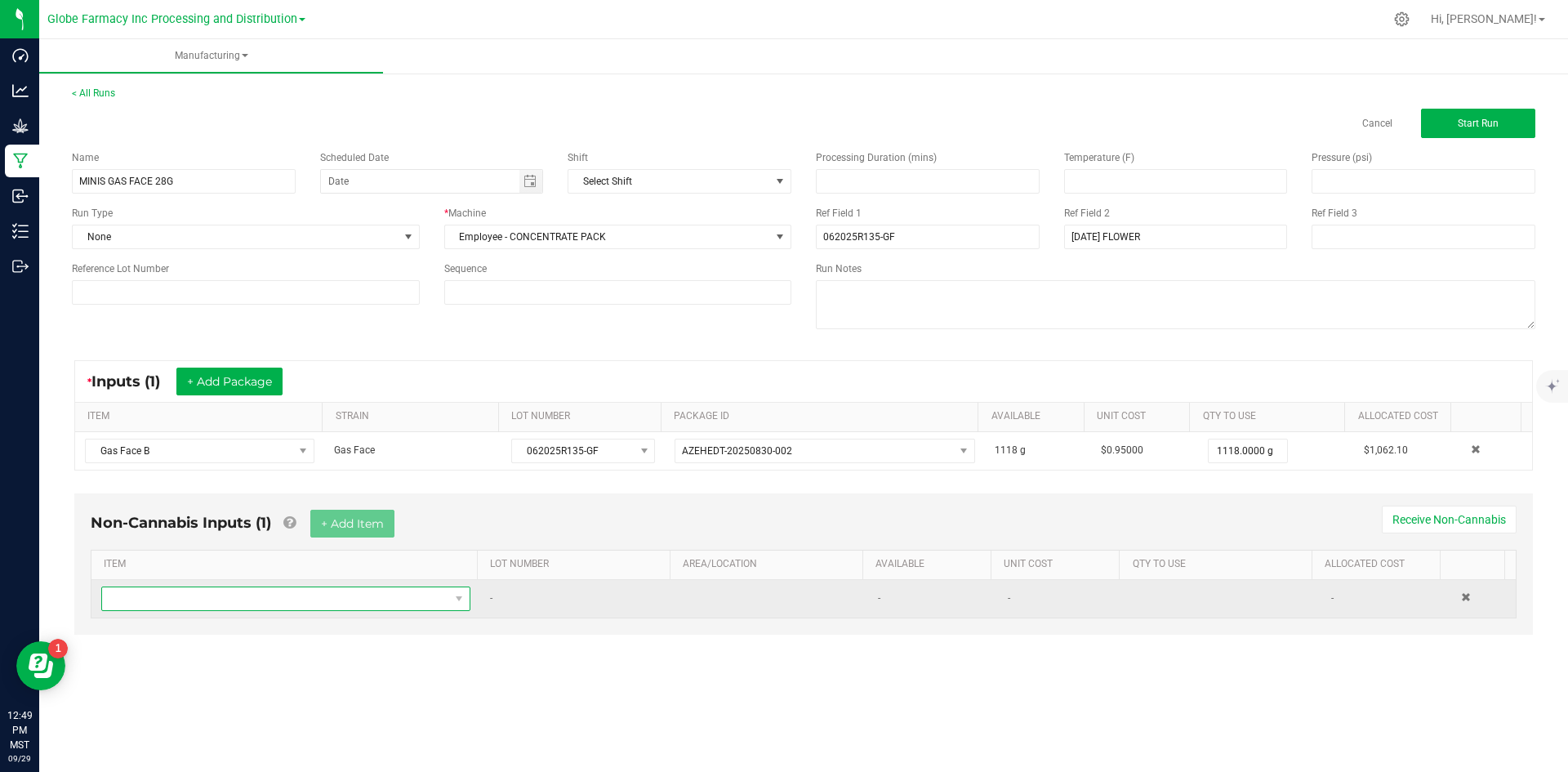
click at [285, 597] on span "NO DATA FOUND" at bounding box center [275, 598] width 347 height 23
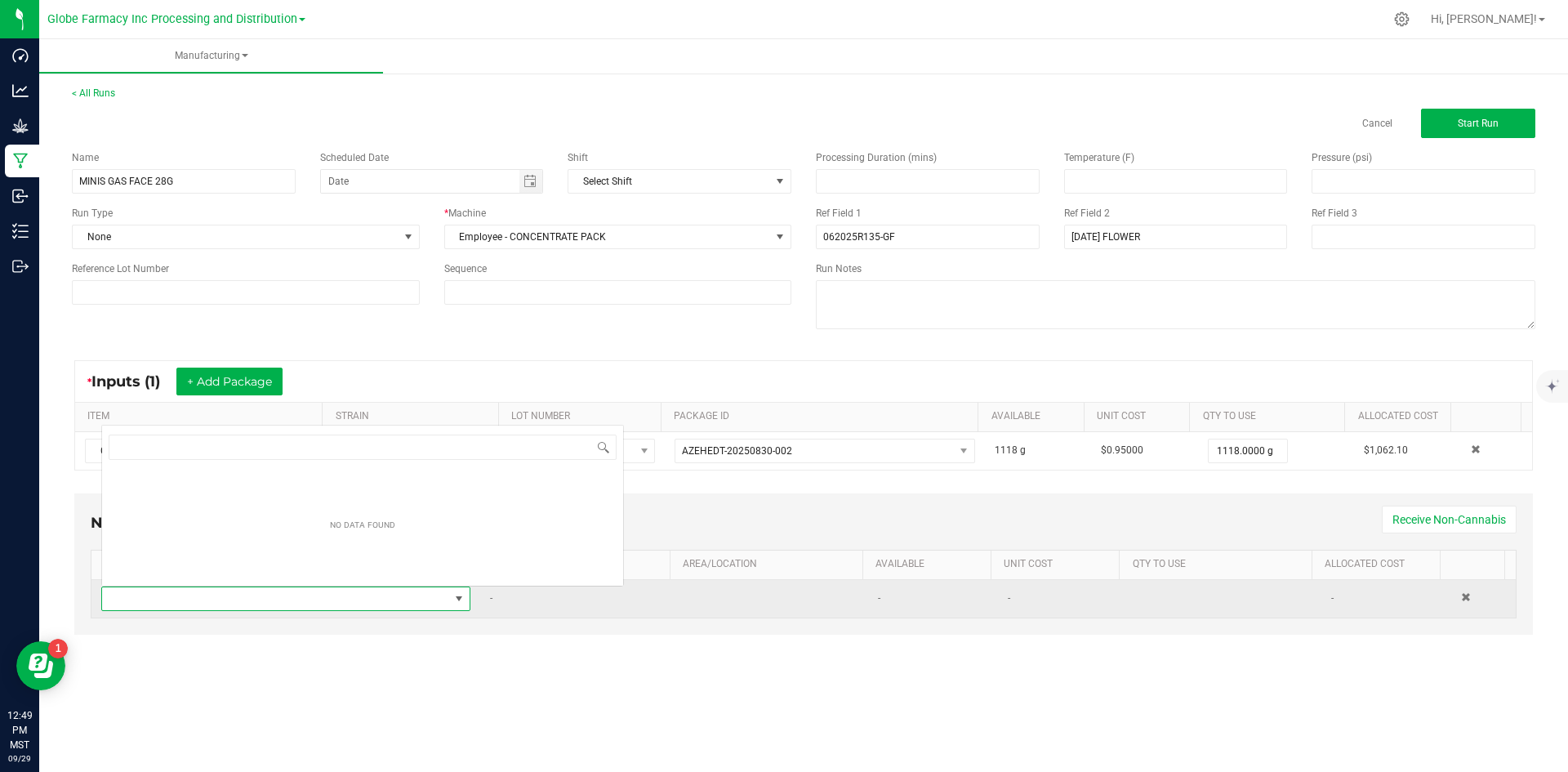
scroll to position [25, 363]
type input "MYLAR"
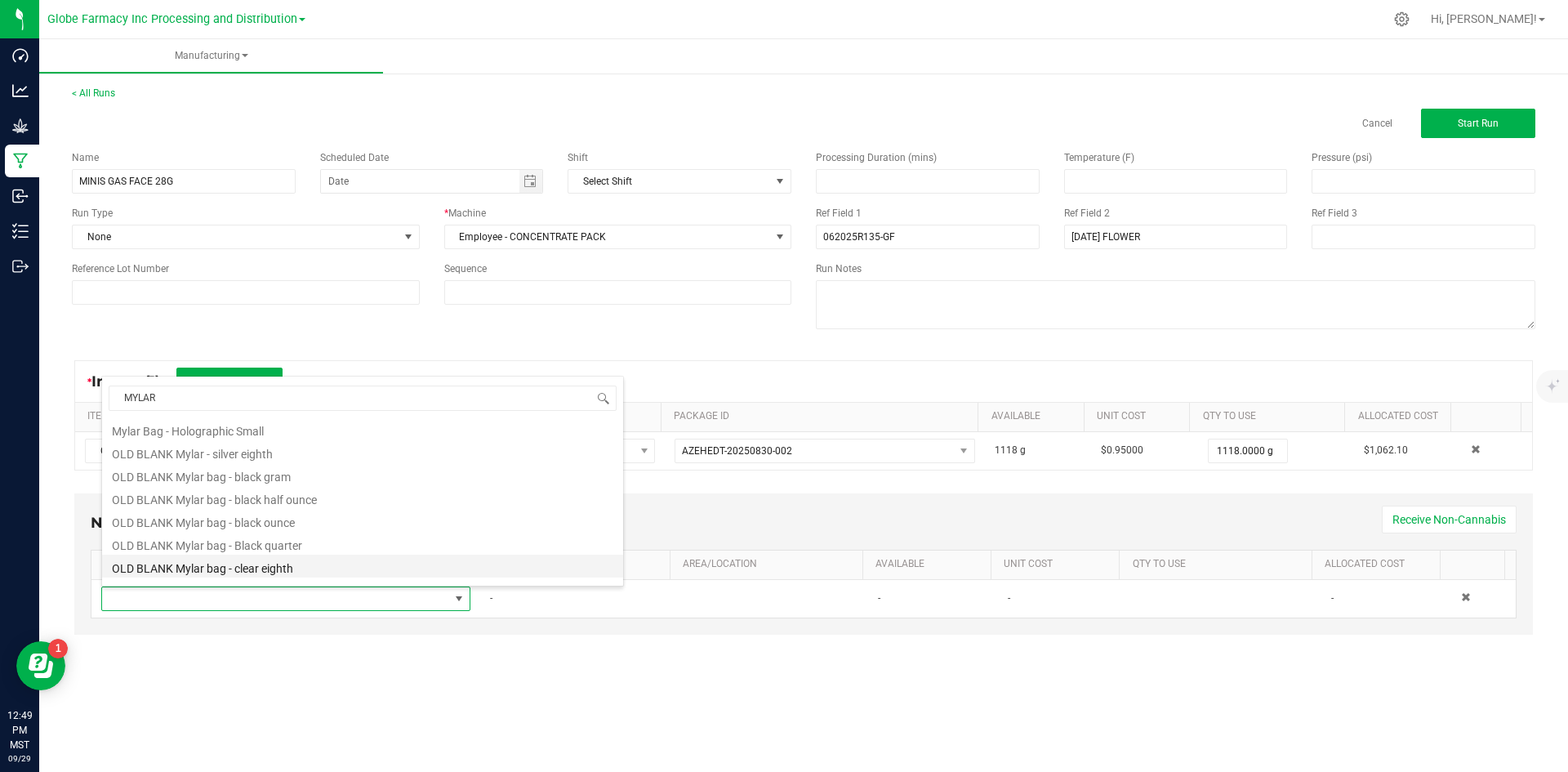
scroll to position [408, 0]
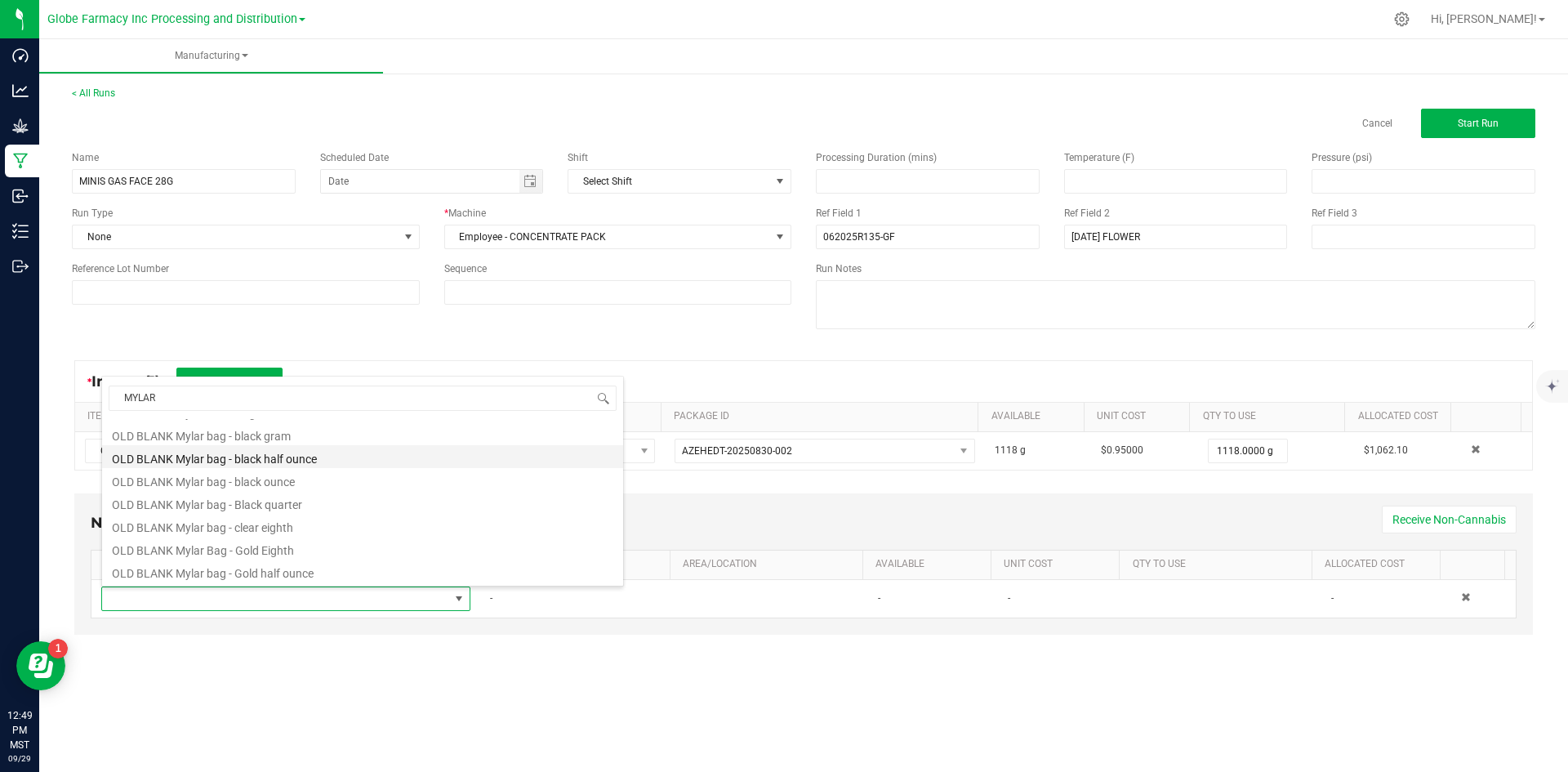
click at [335, 466] on li "OLD BLANK Mylar bag - black half ounce" at bounding box center [362, 456] width 521 height 23
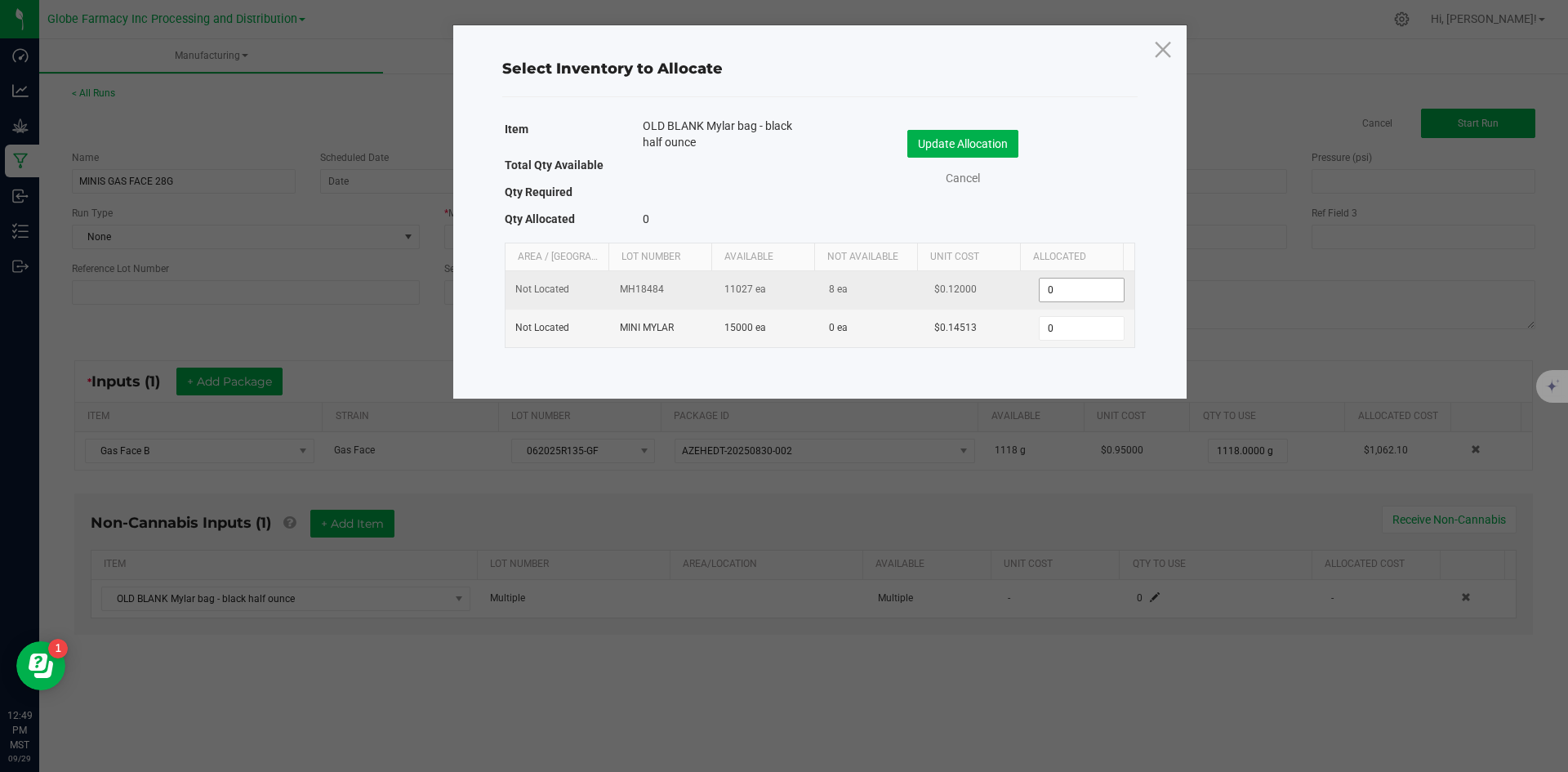
click at [1042, 298] on input "0" at bounding box center [1081, 290] width 83 height 23
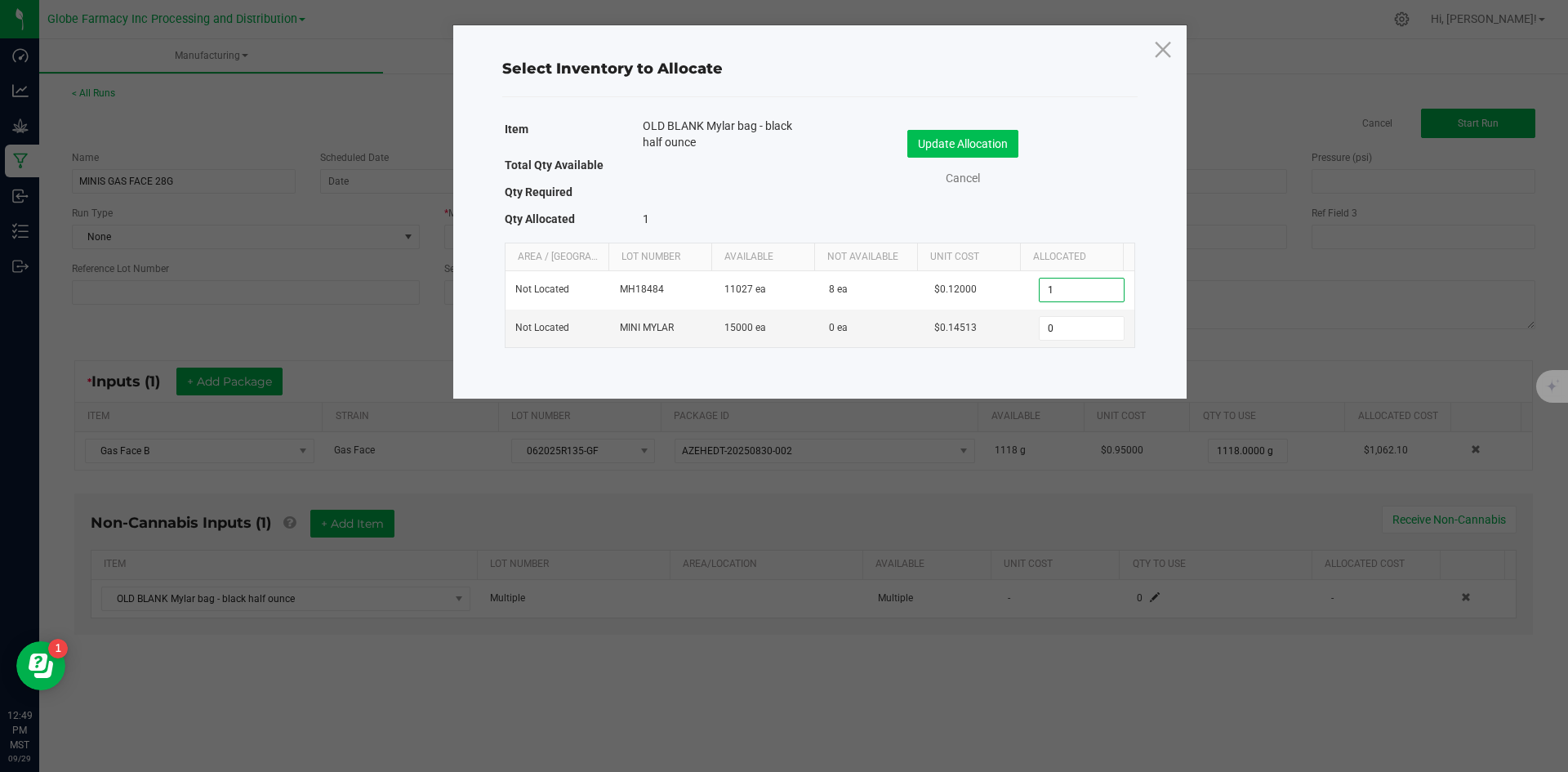
type input "1"
click at [997, 141] on button "Update Allocation" at bounding box center [963, 143] width 112 height 27
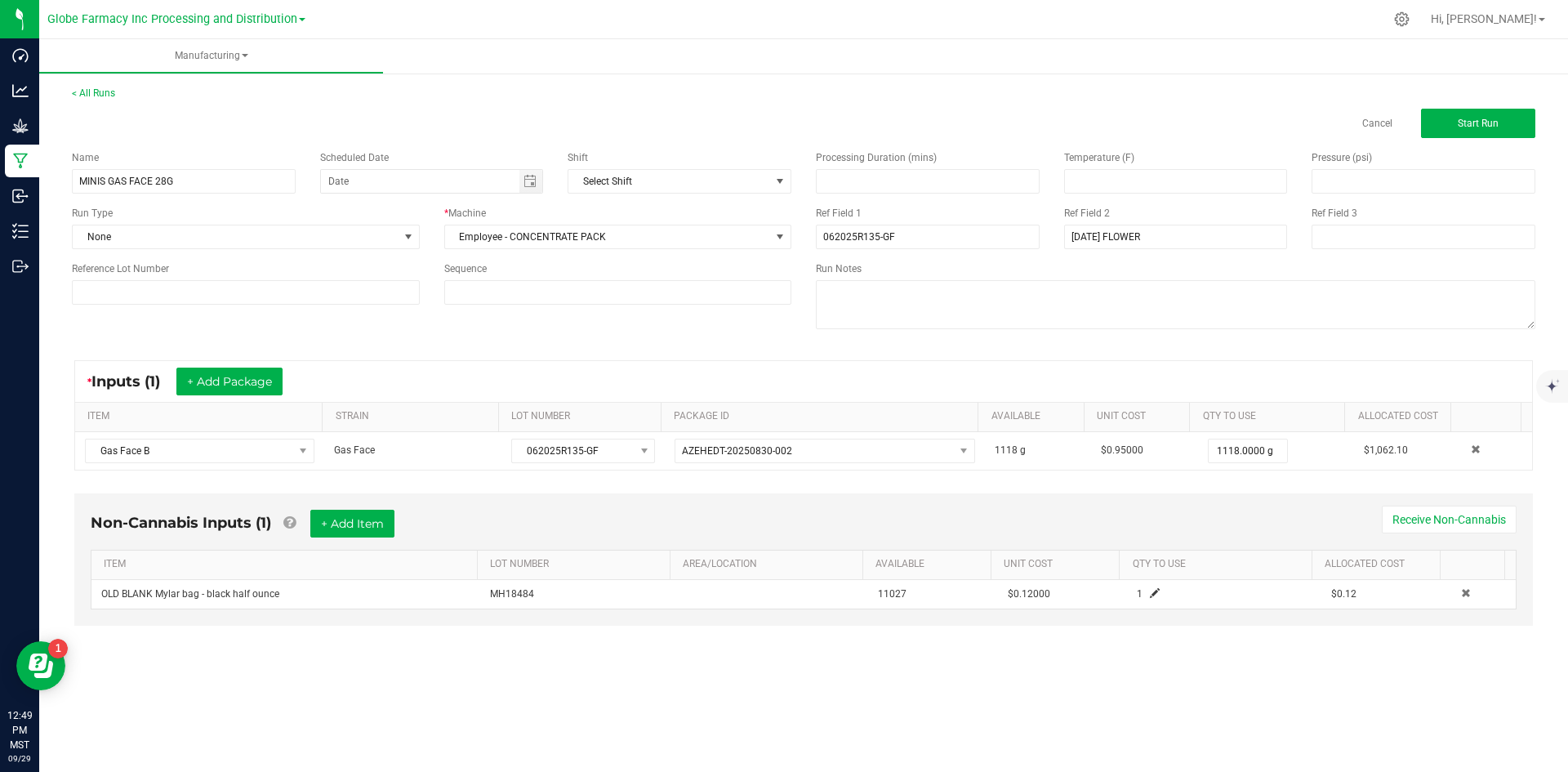
click at [1498, 107] on div "< All Runs Cancel Start Run" at bounding box center [803, 112] width 1463 height 52
click at [1496, 112] on button "Start Run" at bounding box center [1478, 123] width 114 height 29
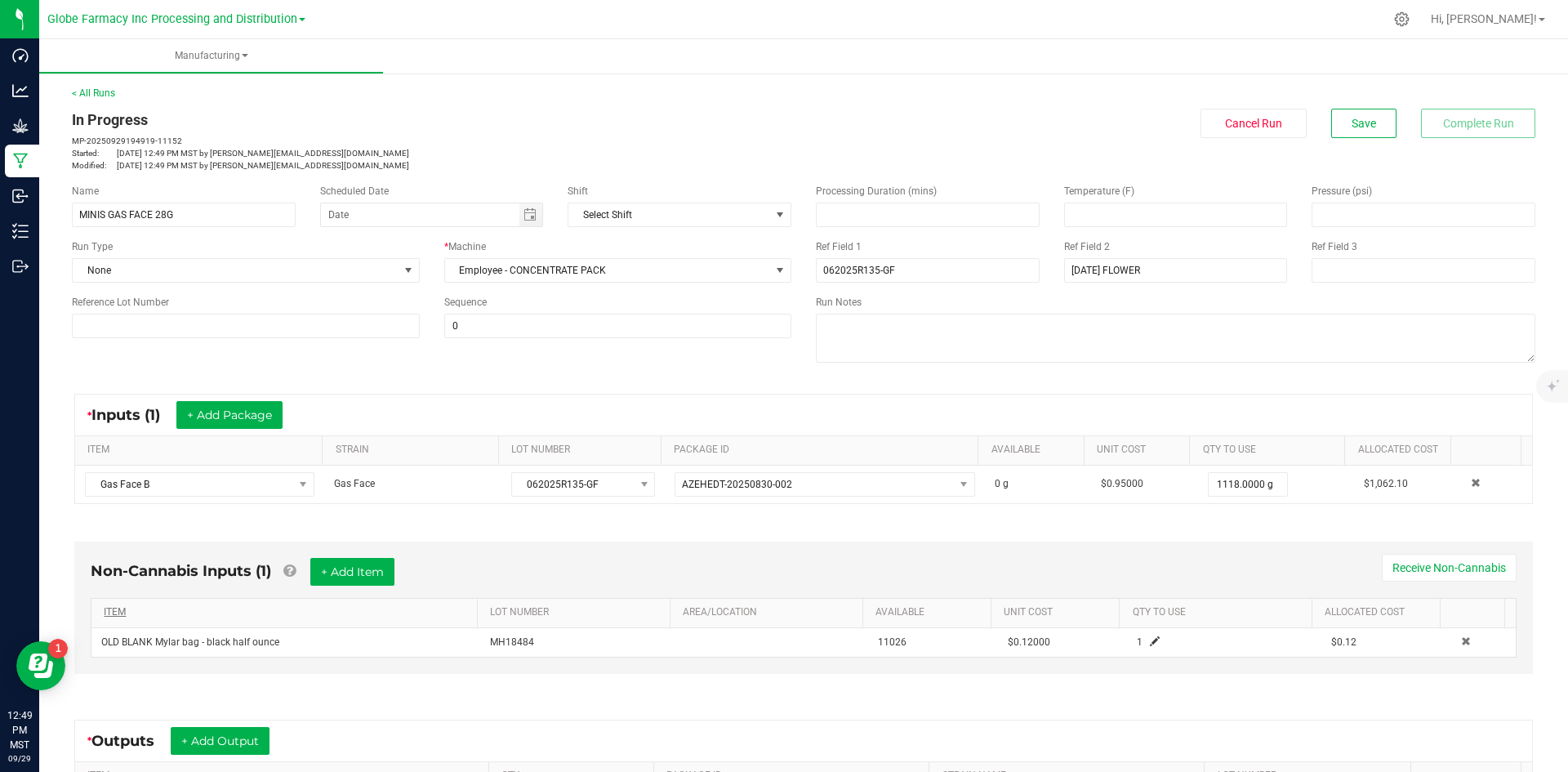
scroll to position [235, 0]
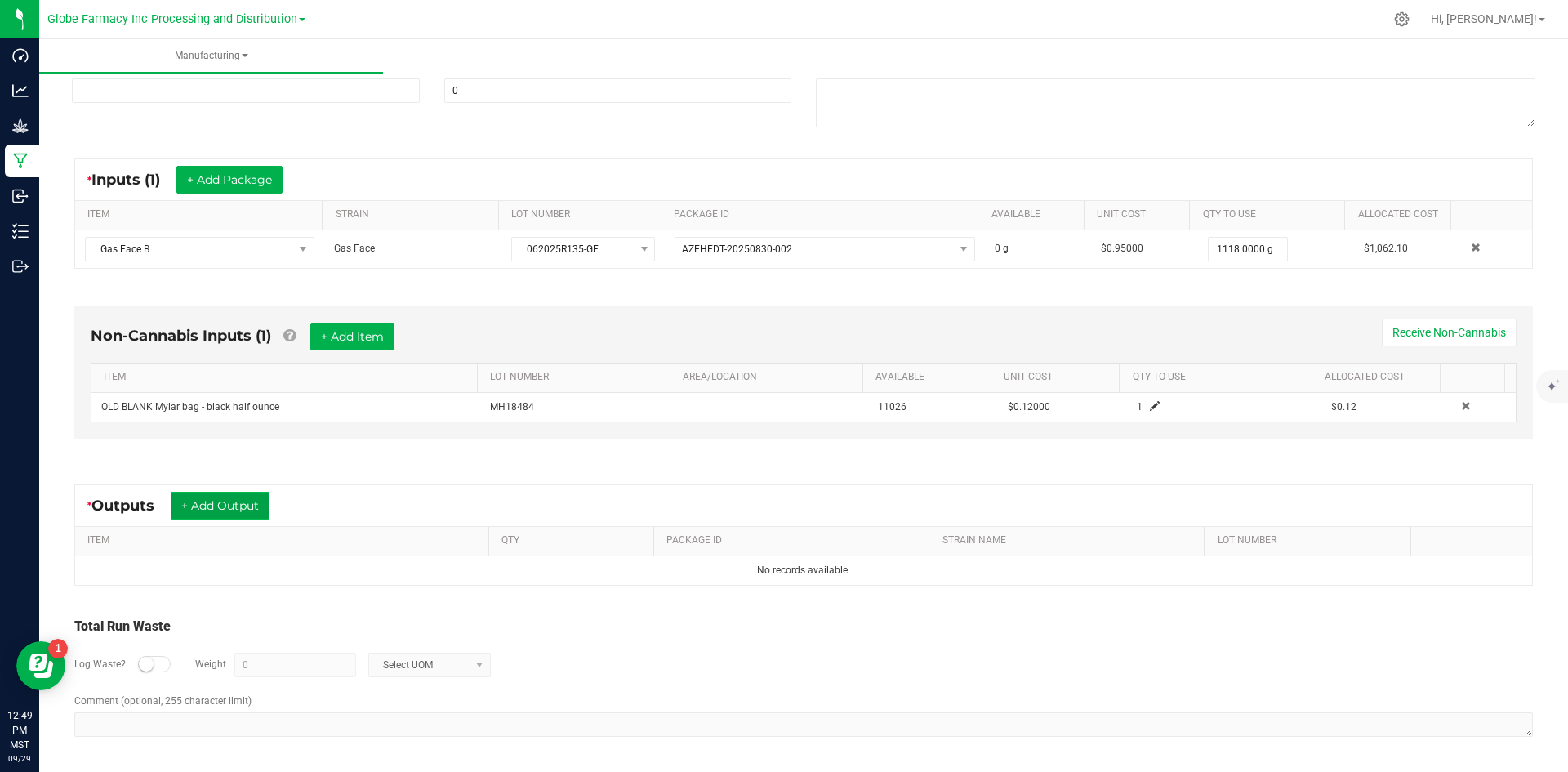
click at [243, 509] on button "+ Add Output" at bounding box center [220, 505] width 99 height 27
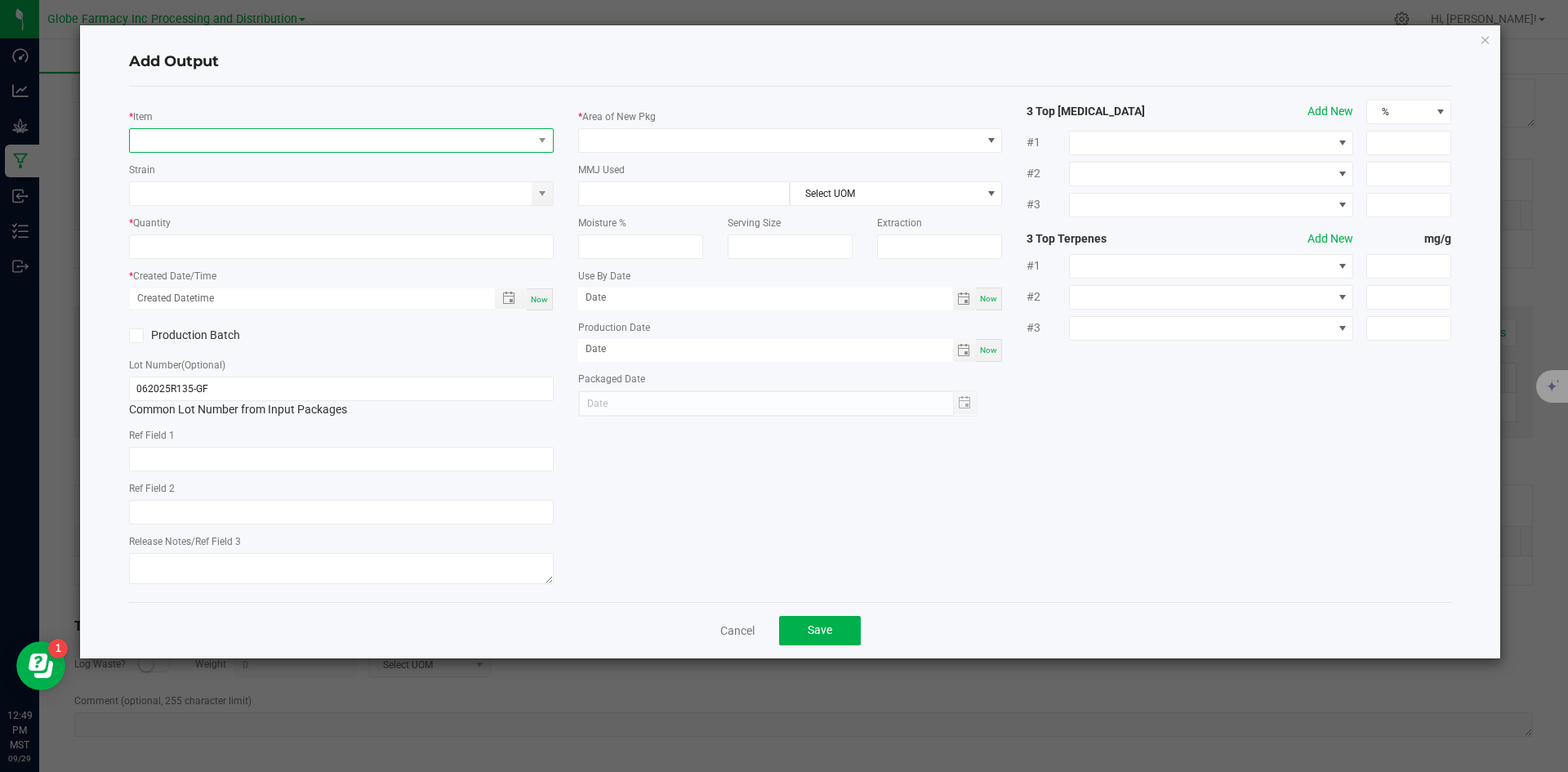
click at [226, 142] on span "NO DATA FOUND" at bounding box center [331, 141] width 403 height 23
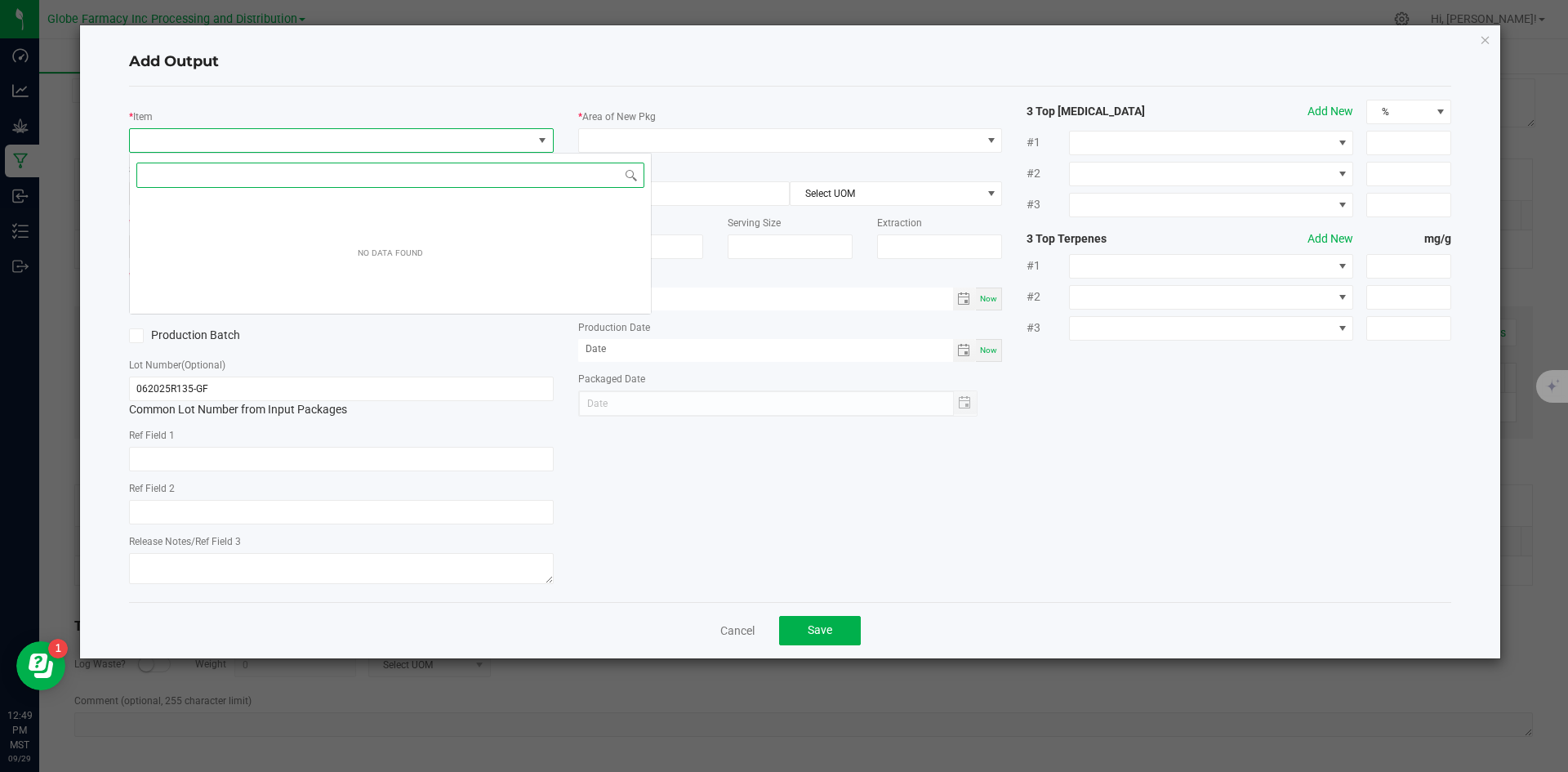
scroll to position [25, 424]
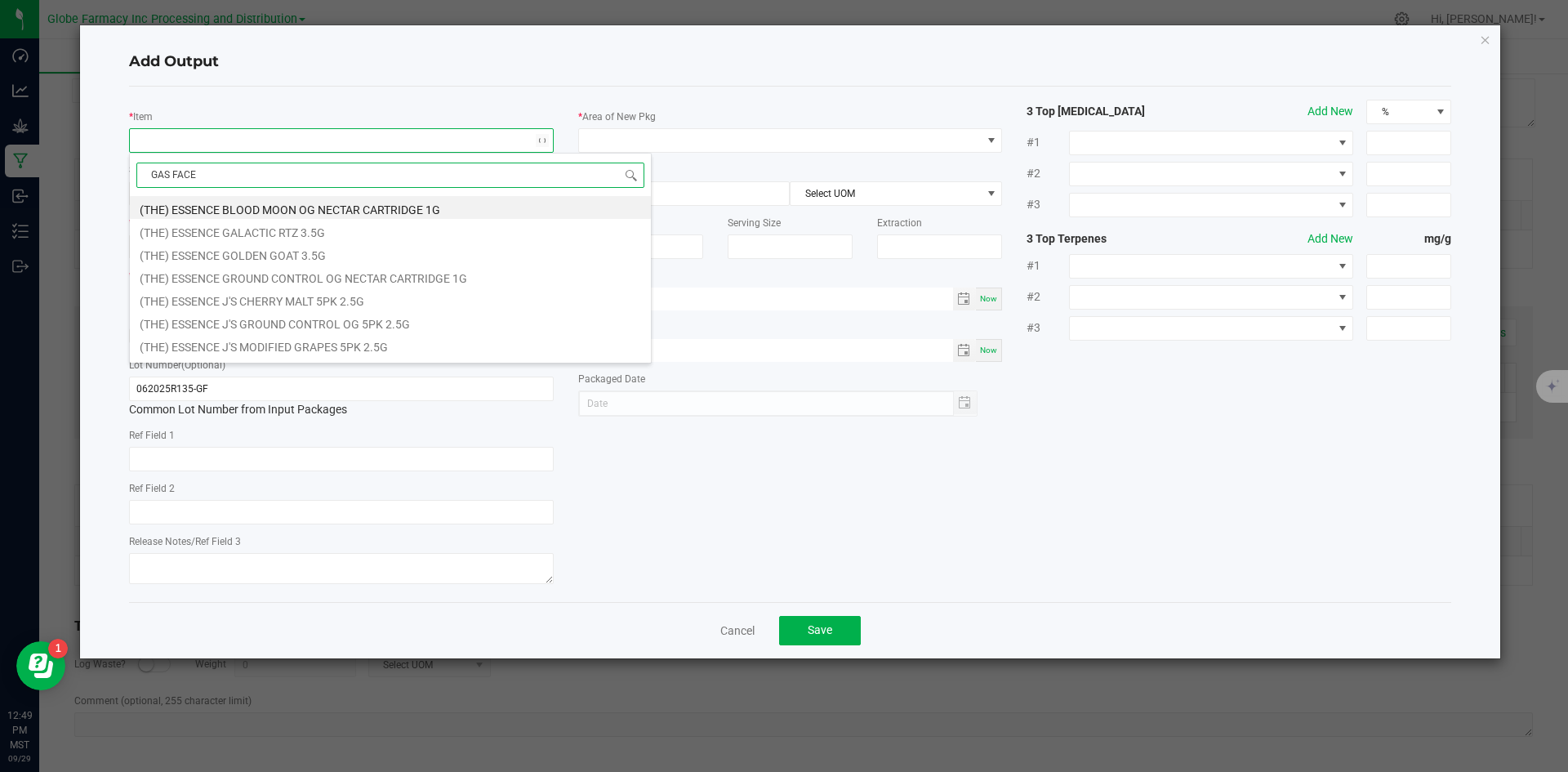
type input "GAS FACE B"
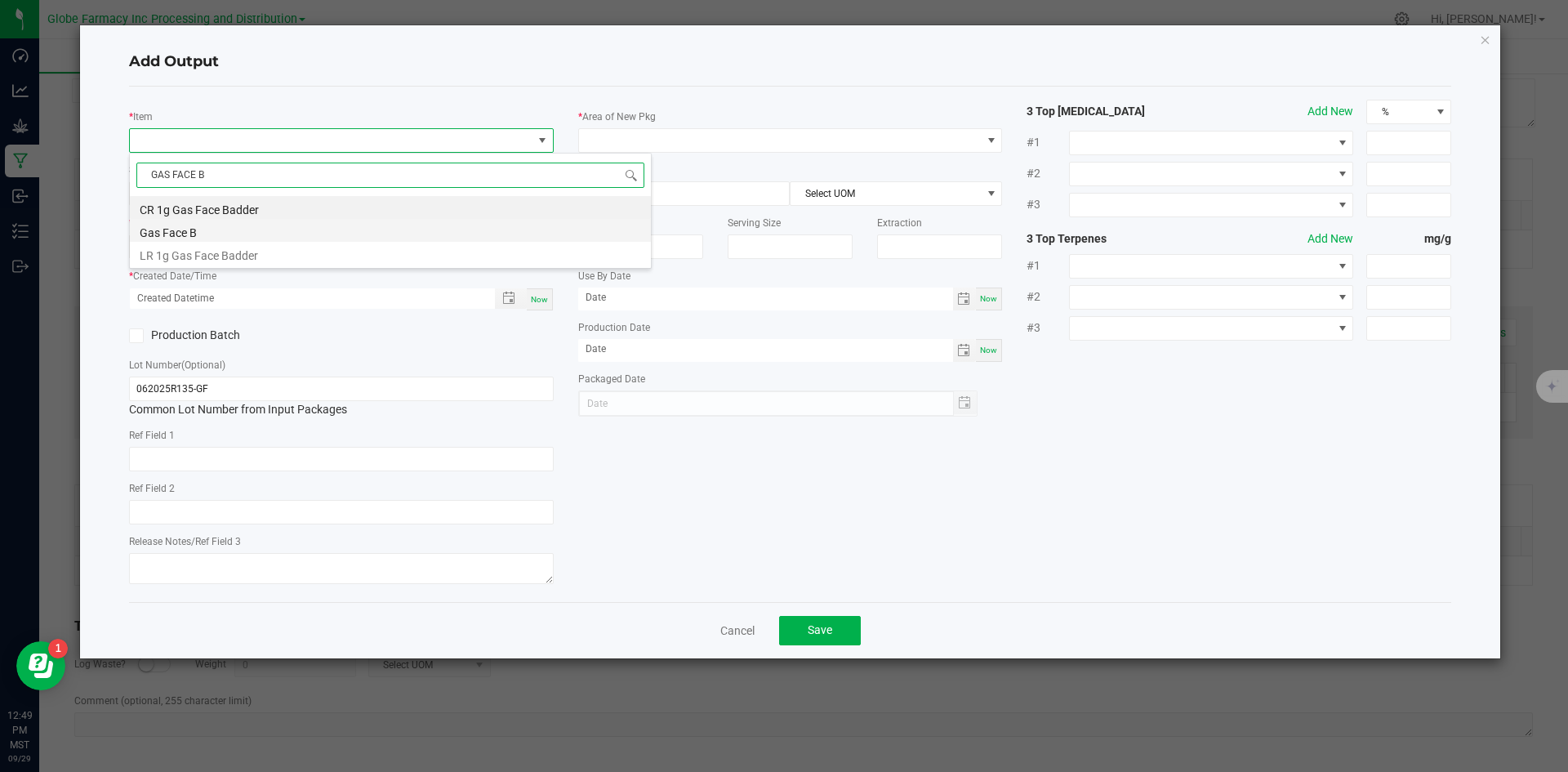
click at [228, 232] on li "Gas Face B" at bounding box center [389, 231] width 521 height 23
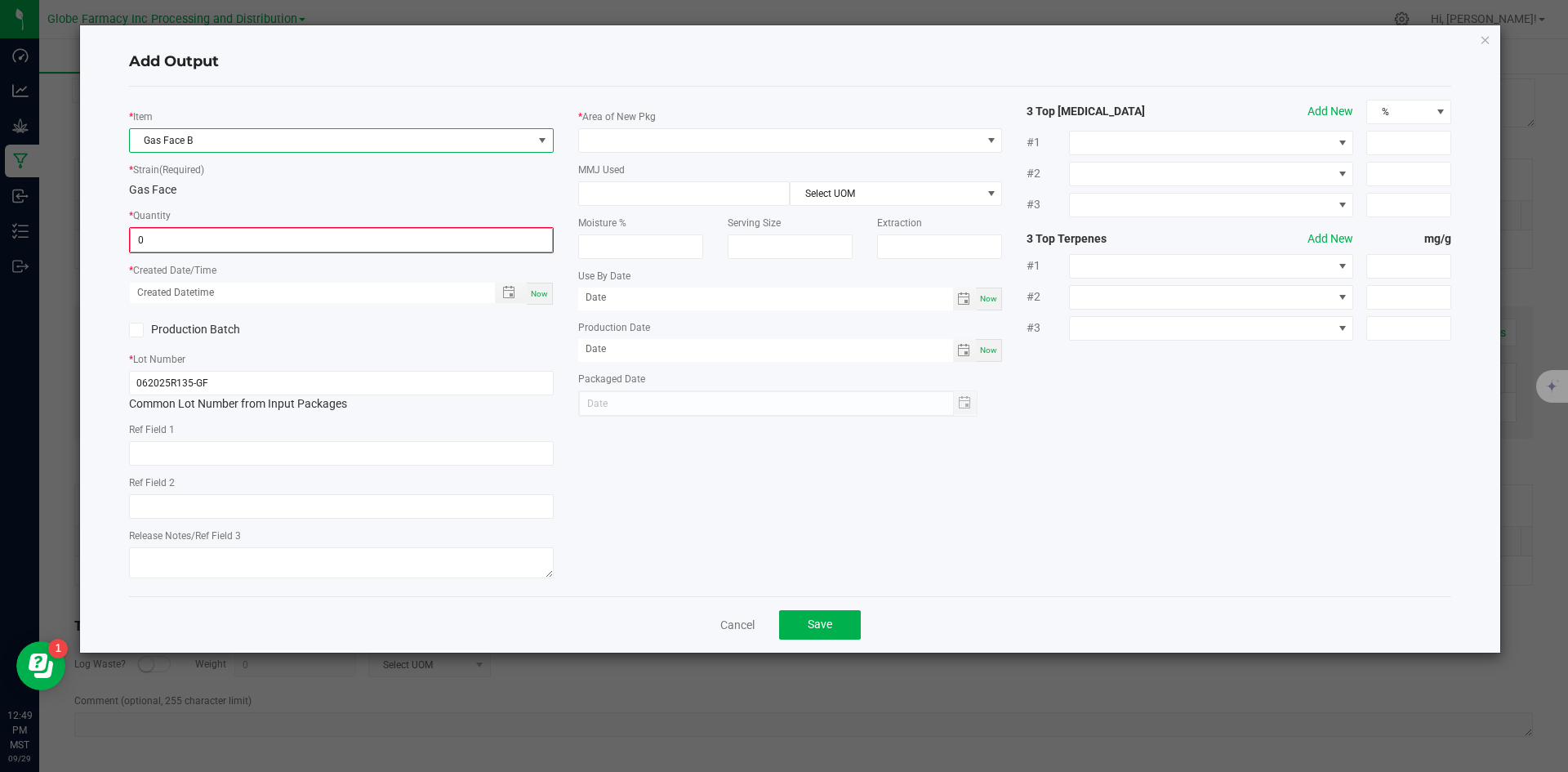
click at [225, 246] on input "0" at bounding box center [341, 240] width 422 height 23
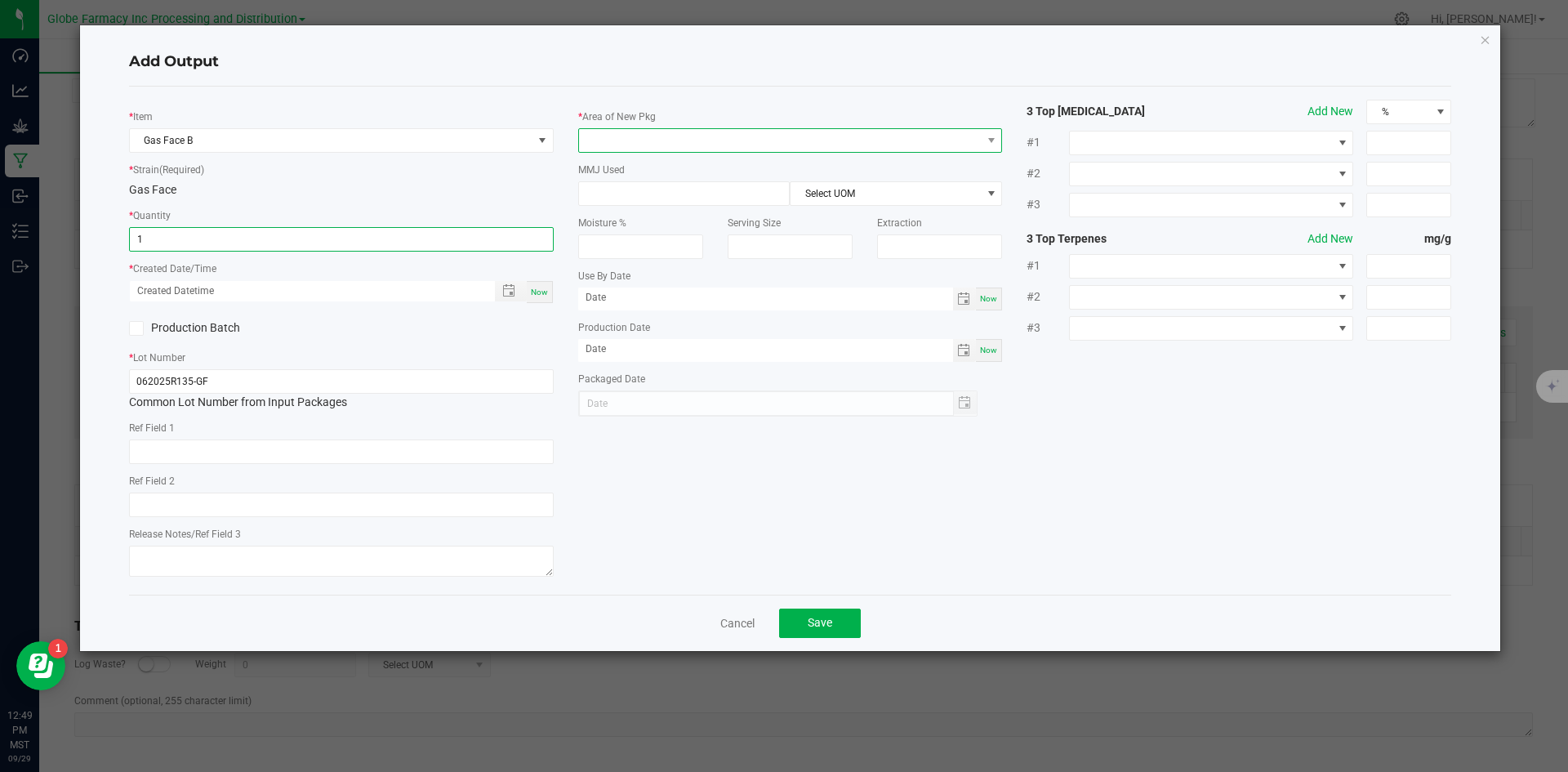
type input "1.0000 g"
click at [606, 133] on span at bounding box center [781, 141] width 403 height 23
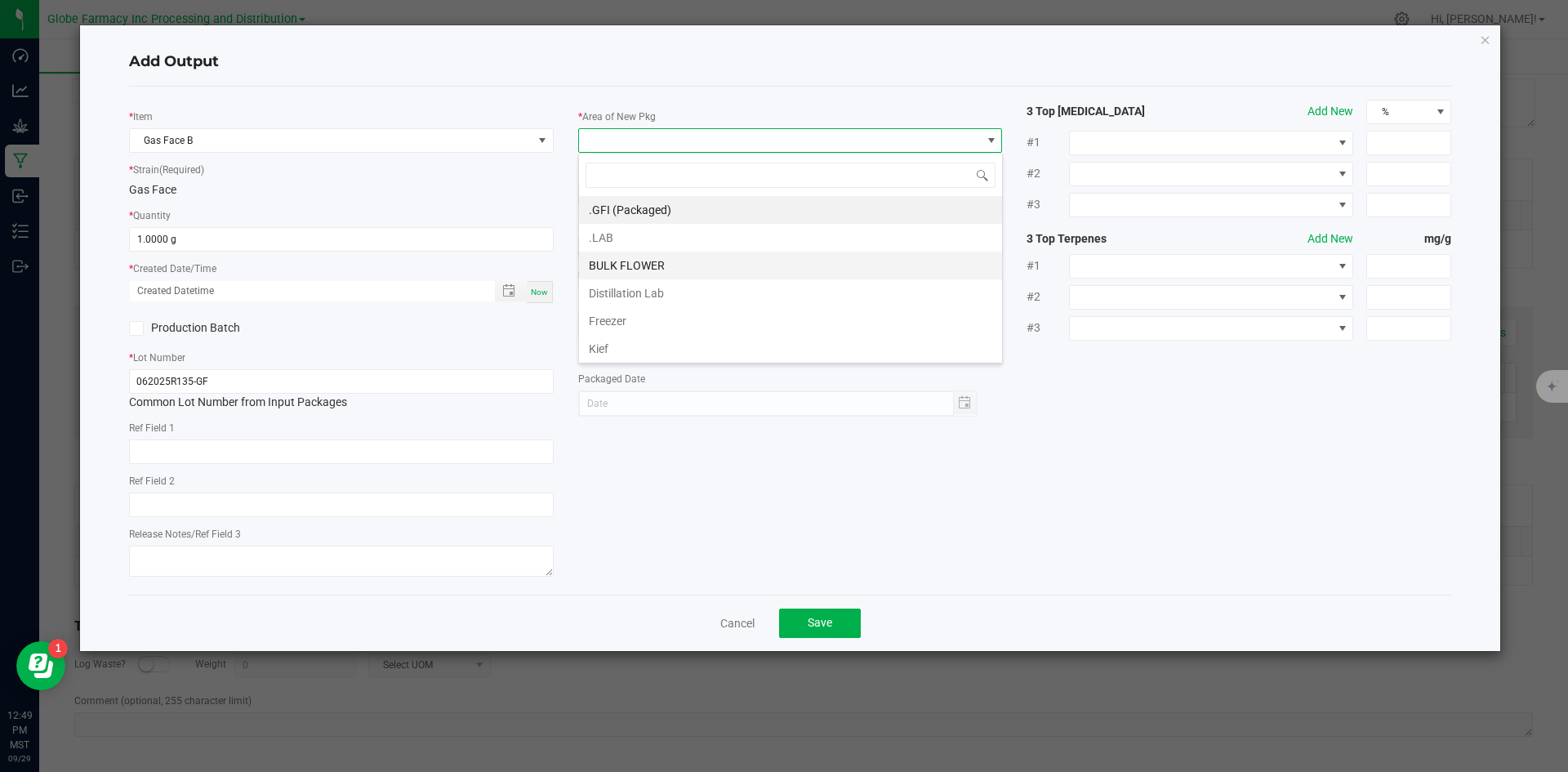
click at [620, 262] on li "BULK FLOWER" at bounding box center [791, 265] width 423 height 27
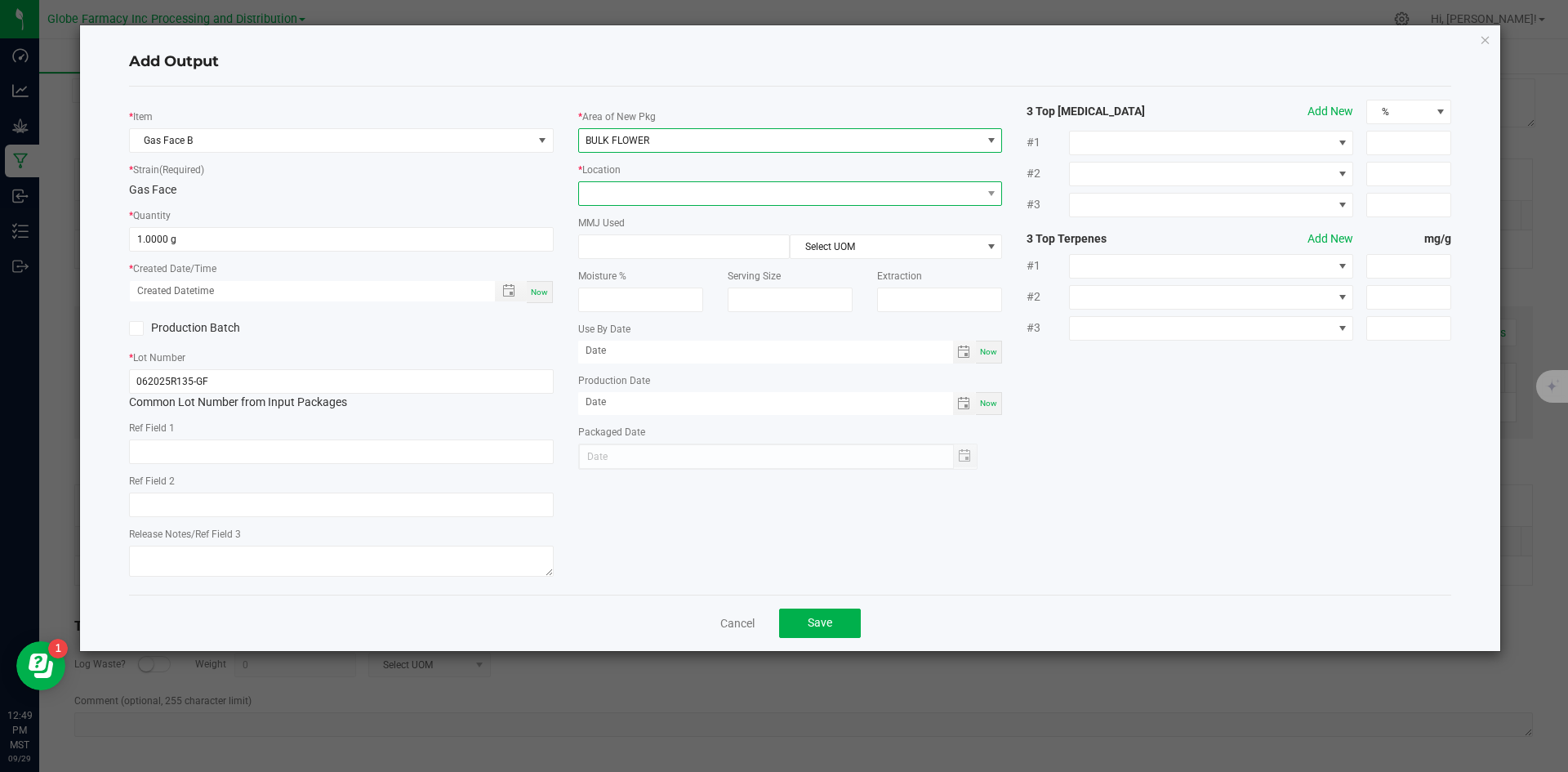
click at [634, 184] on span at bounding box center [781, 194] width 403 height 23
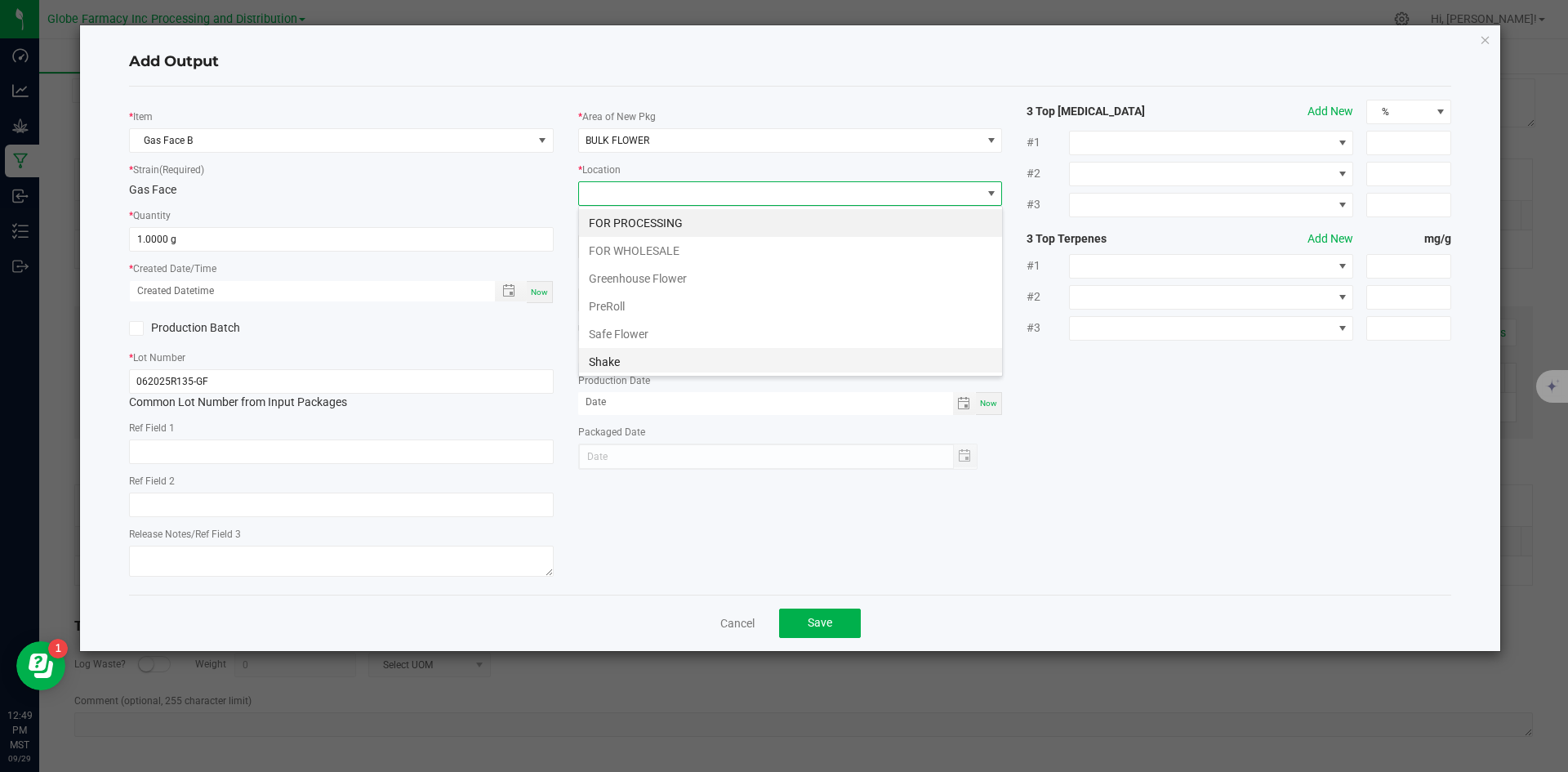
click at [640, 357] on li "Shake" at bounding box center [791, 361] width 423 height 27
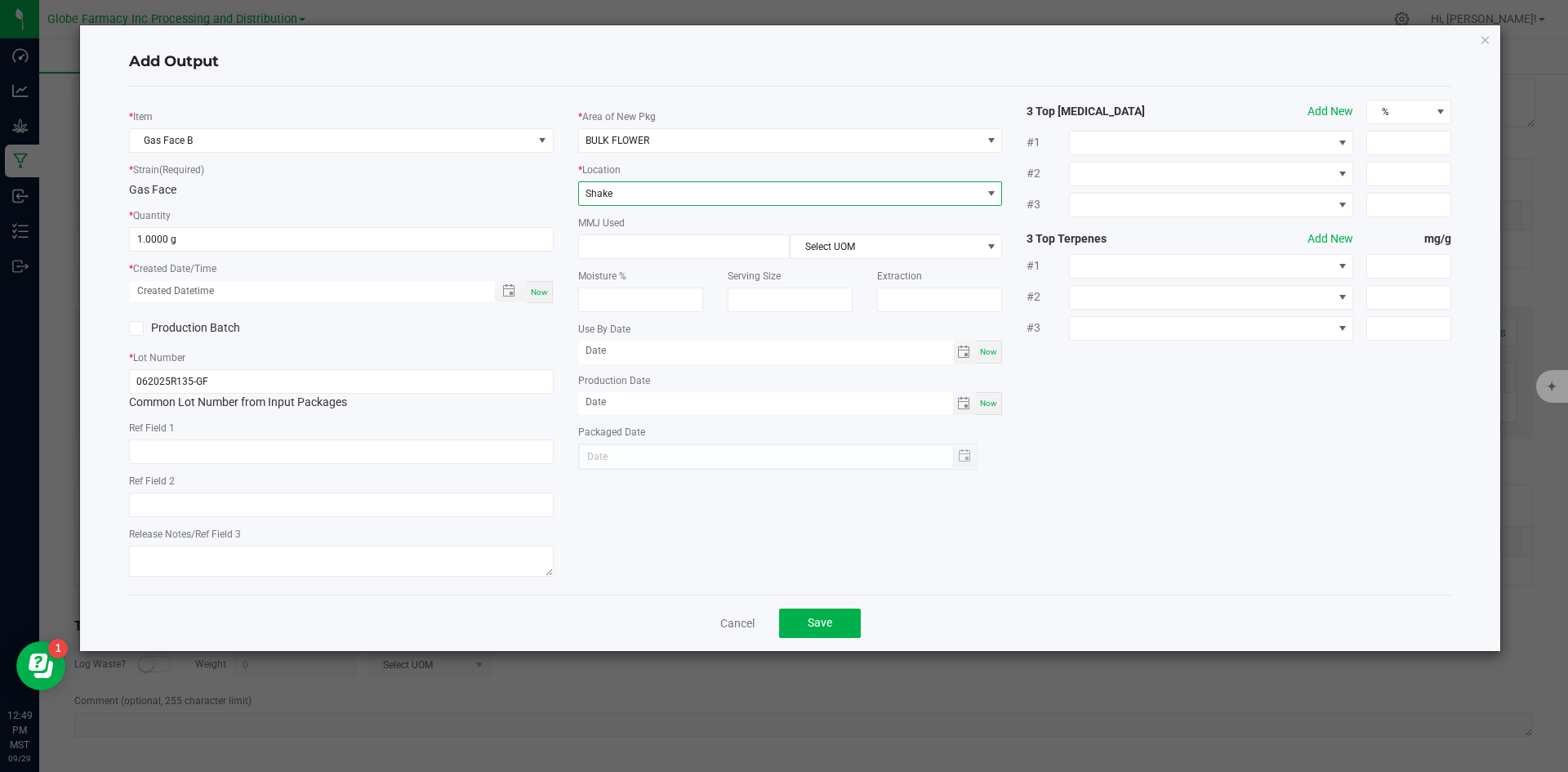
click at [799, 638] on div "Cancel Save" at bounding box center [791, 623] width 1323 height 57
click at [805, 622] on button "Save" at bounding box center [819, 623] width 81 height 29
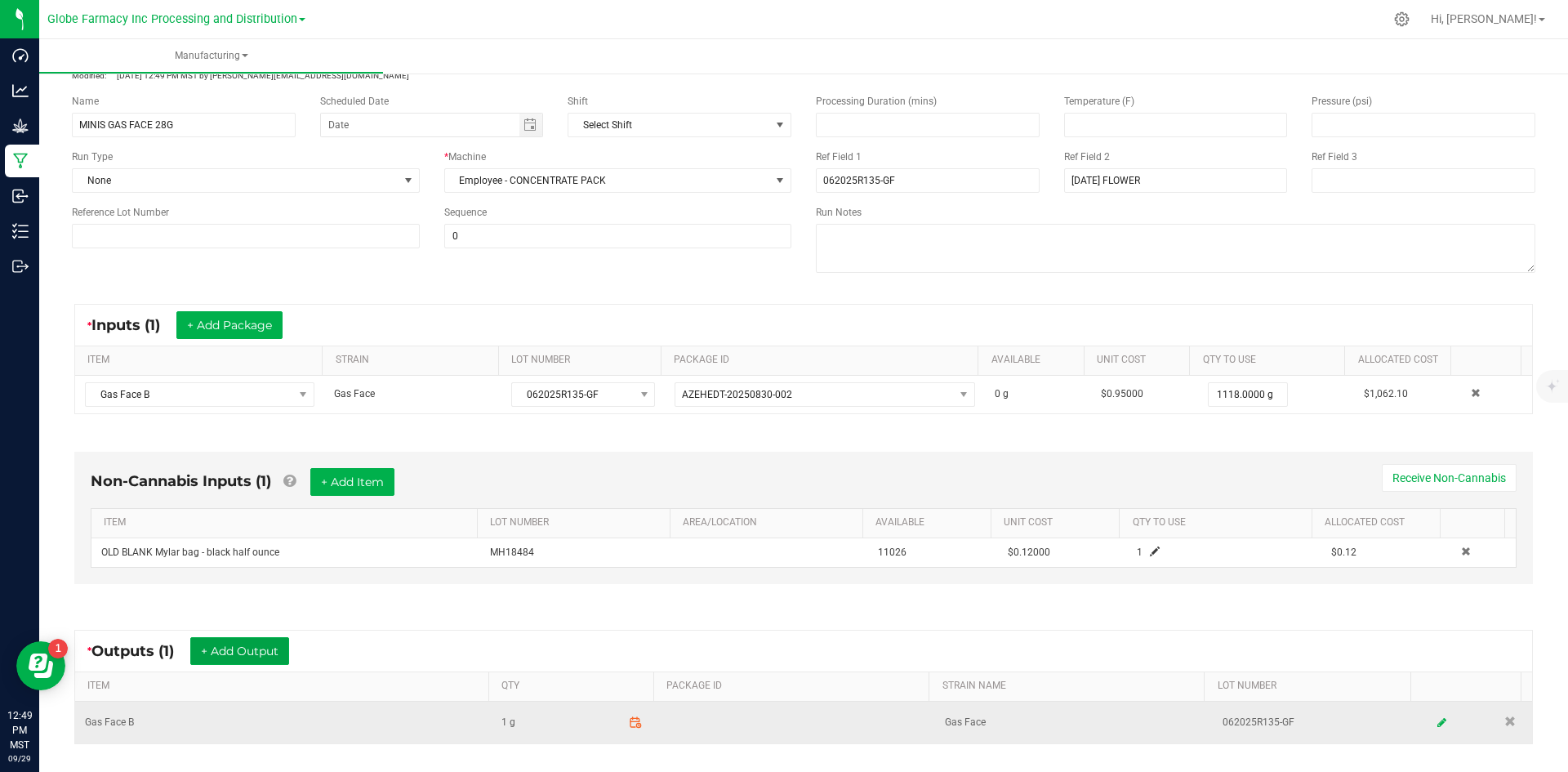
scroll to position [0, 0]
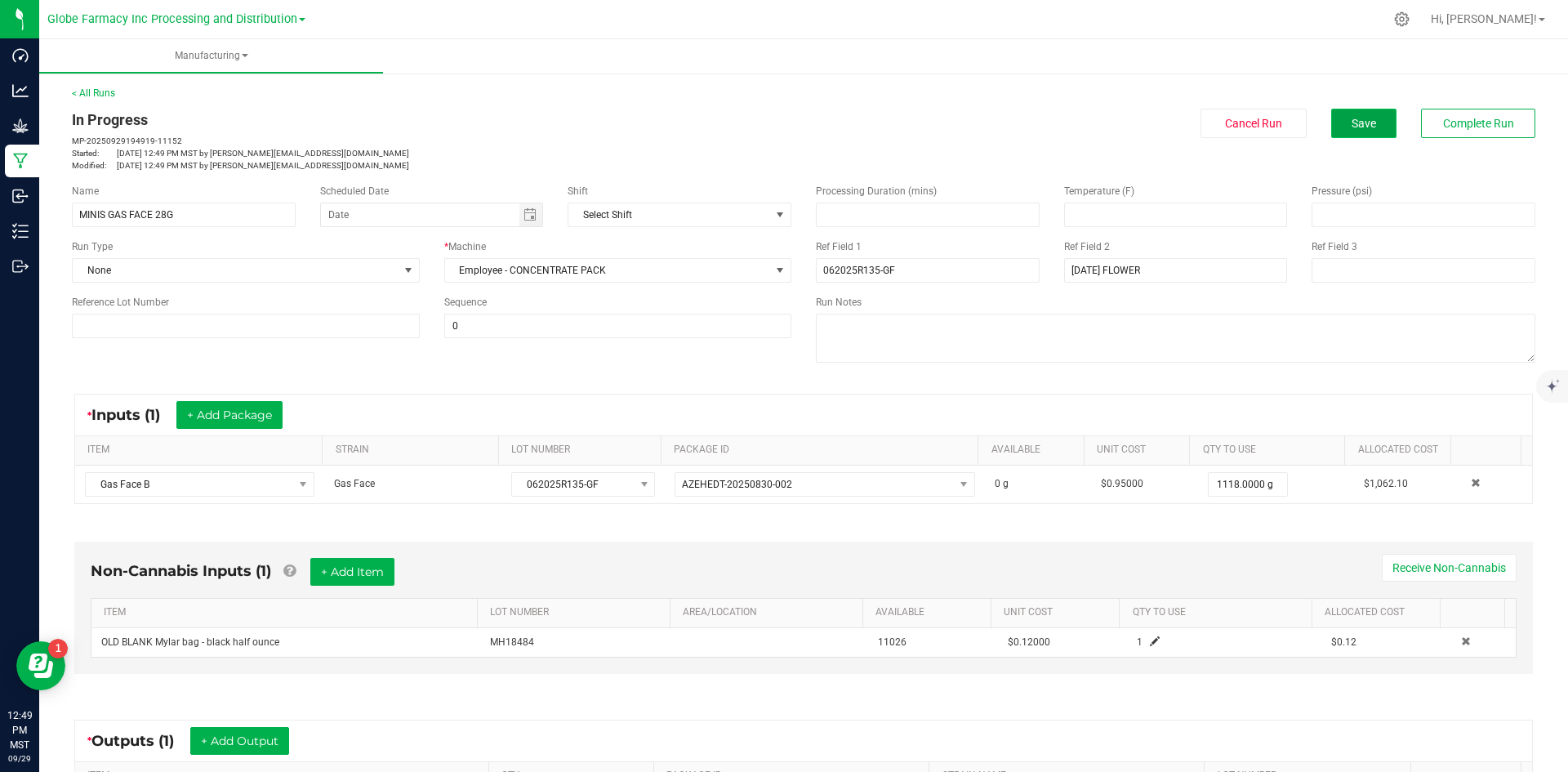
click at [1354, 129] on span "Save" at bounding box center [1364, 124] width 25 height 13
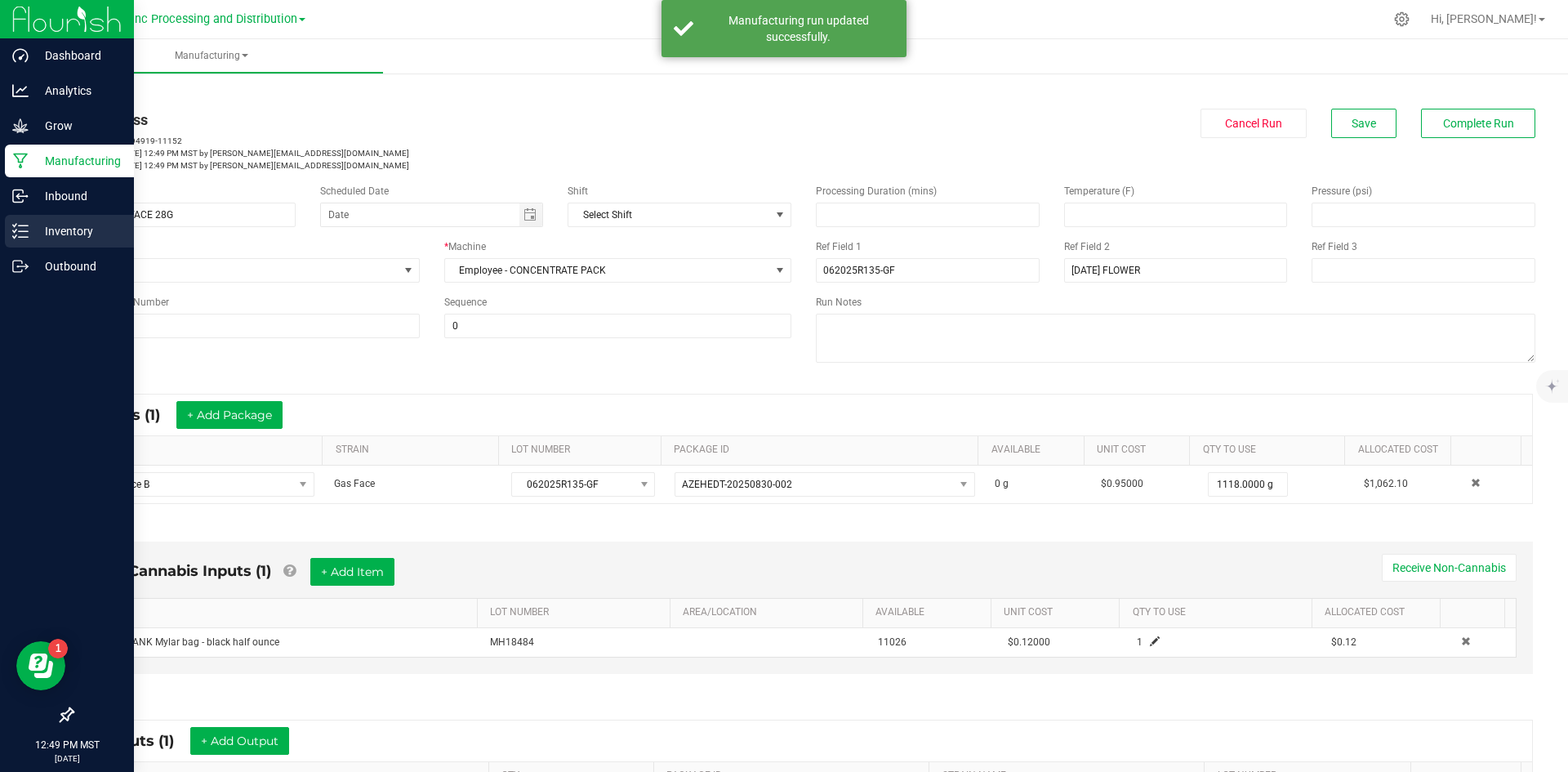
click at [34, 232] on p "Inventory" at bounding box center [78, 231] width 98 height 20
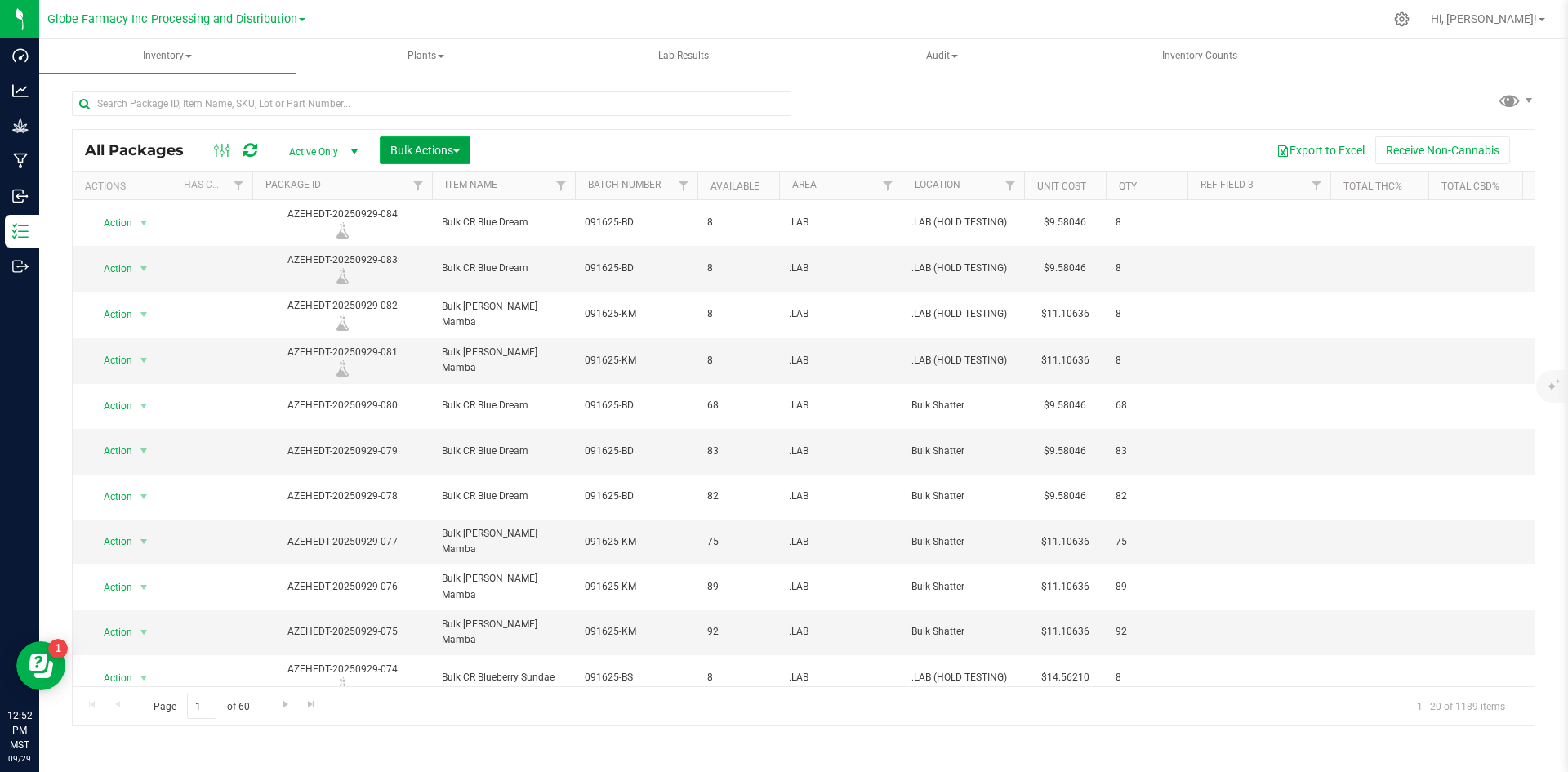
click at [412, 147] on span "Bulk Actions" at bounding box center [424, 150] width 69 height 13
click at [399, 179] on div "Add to manufacturing run" at bounding box center [462, 190] width 146 height 26
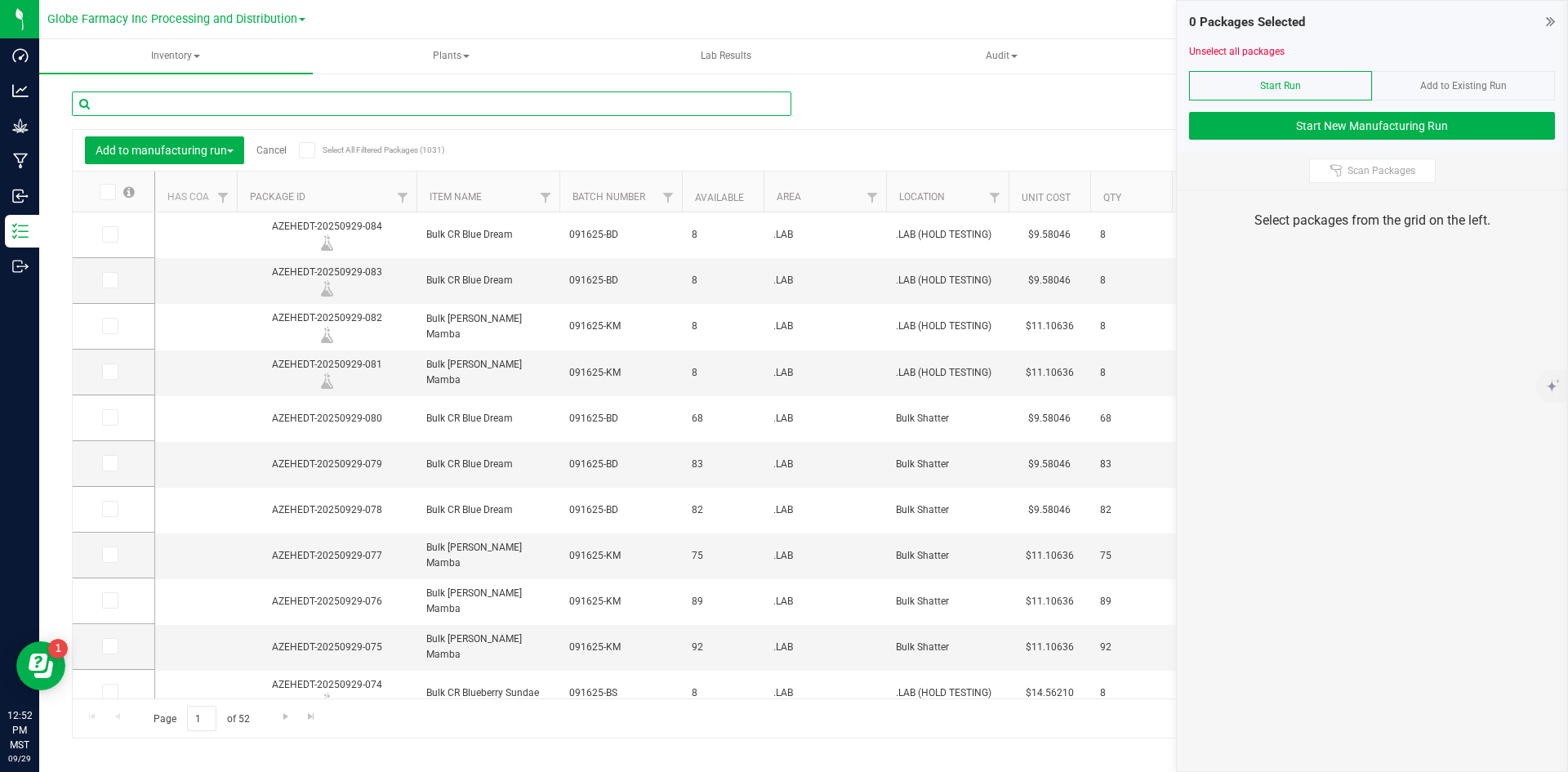
click at [308, 106] on input "text" at bounding box center [431, 104] width 719 height 25
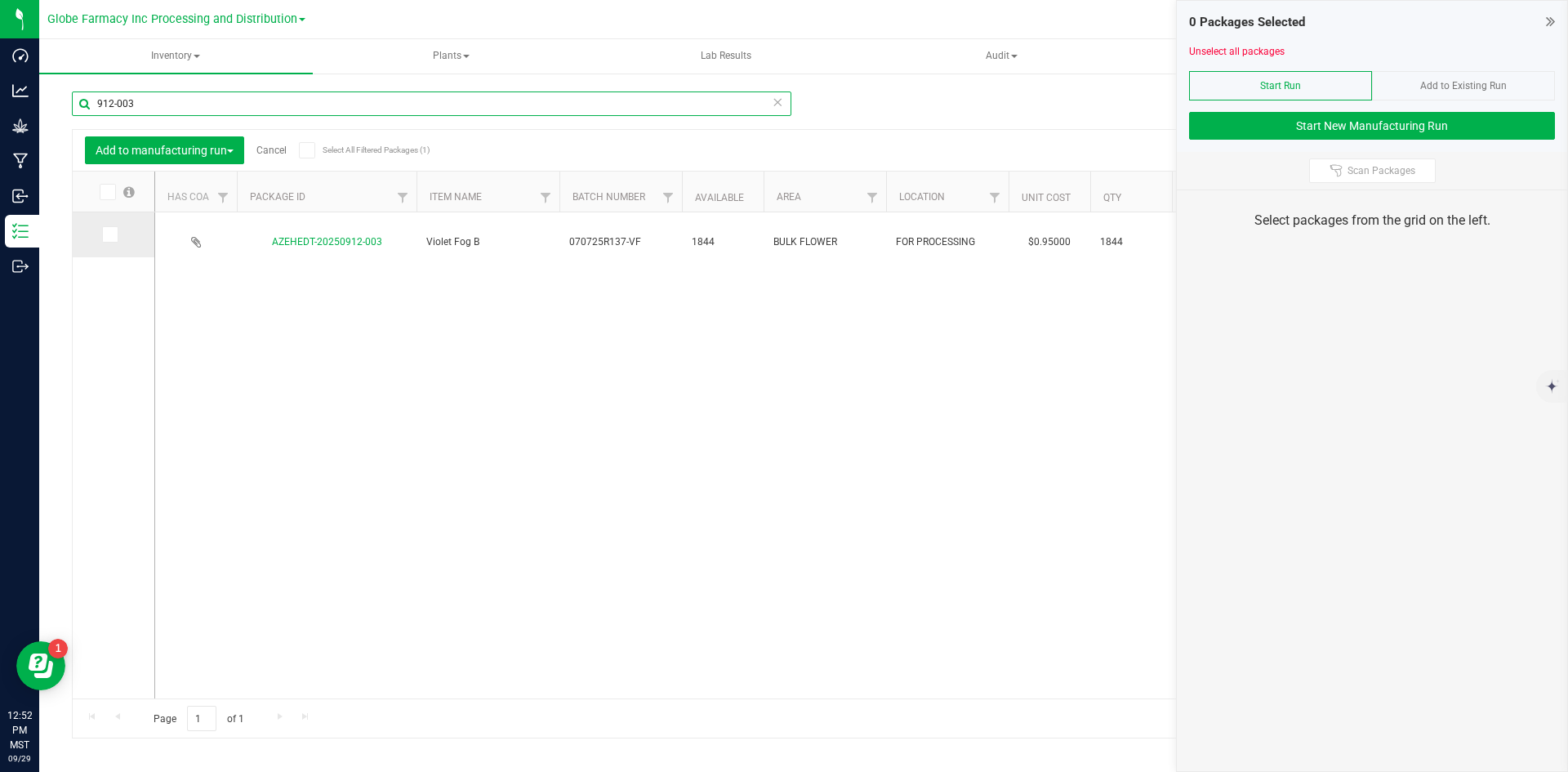
type input "912-003"
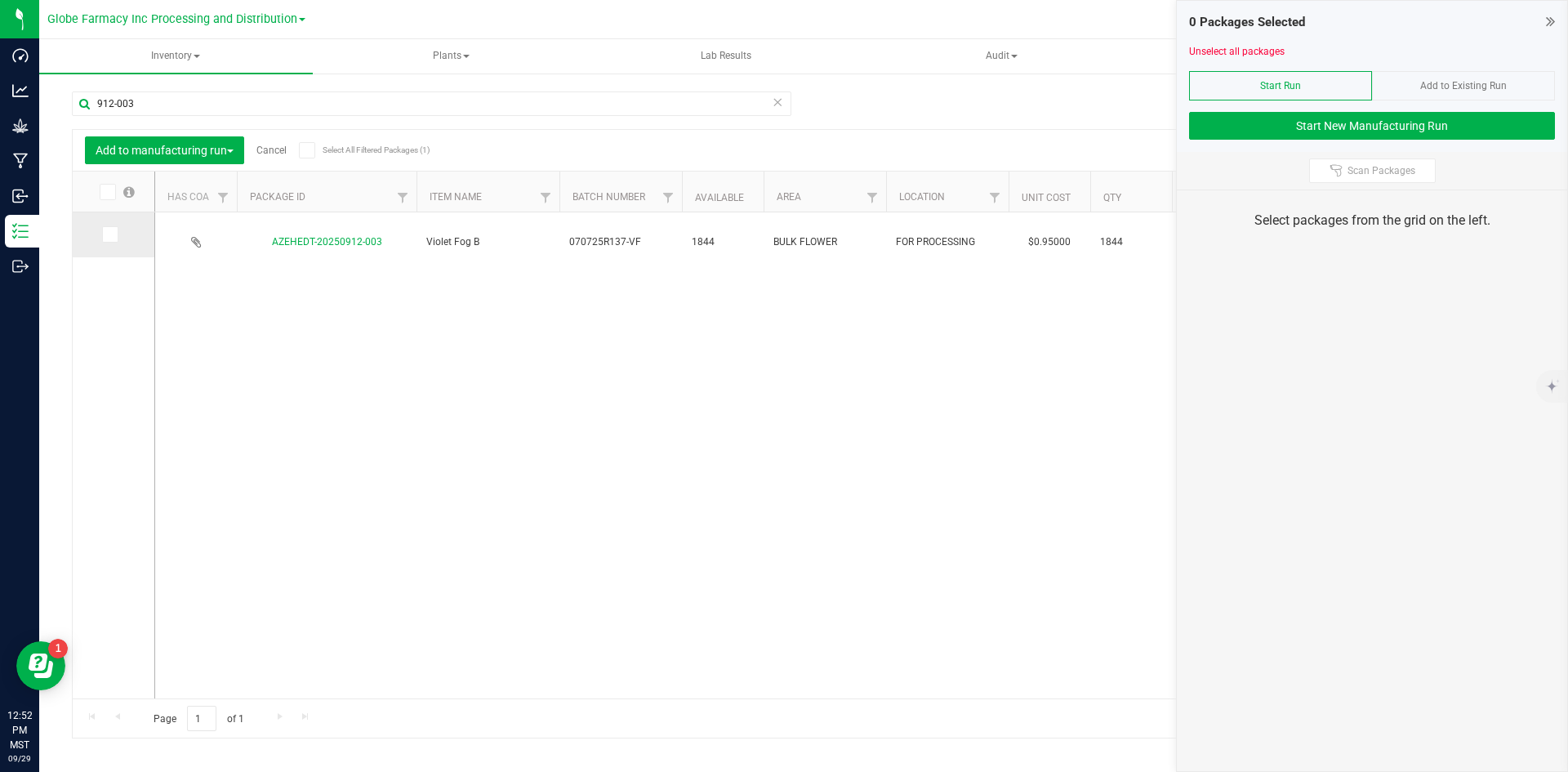
click at [102, 237] on span at bounding box center [110, 233] width 16 height 16
click at [0, 0] on input "checkbox" at bounding box center [0, 0] width 0 height 0
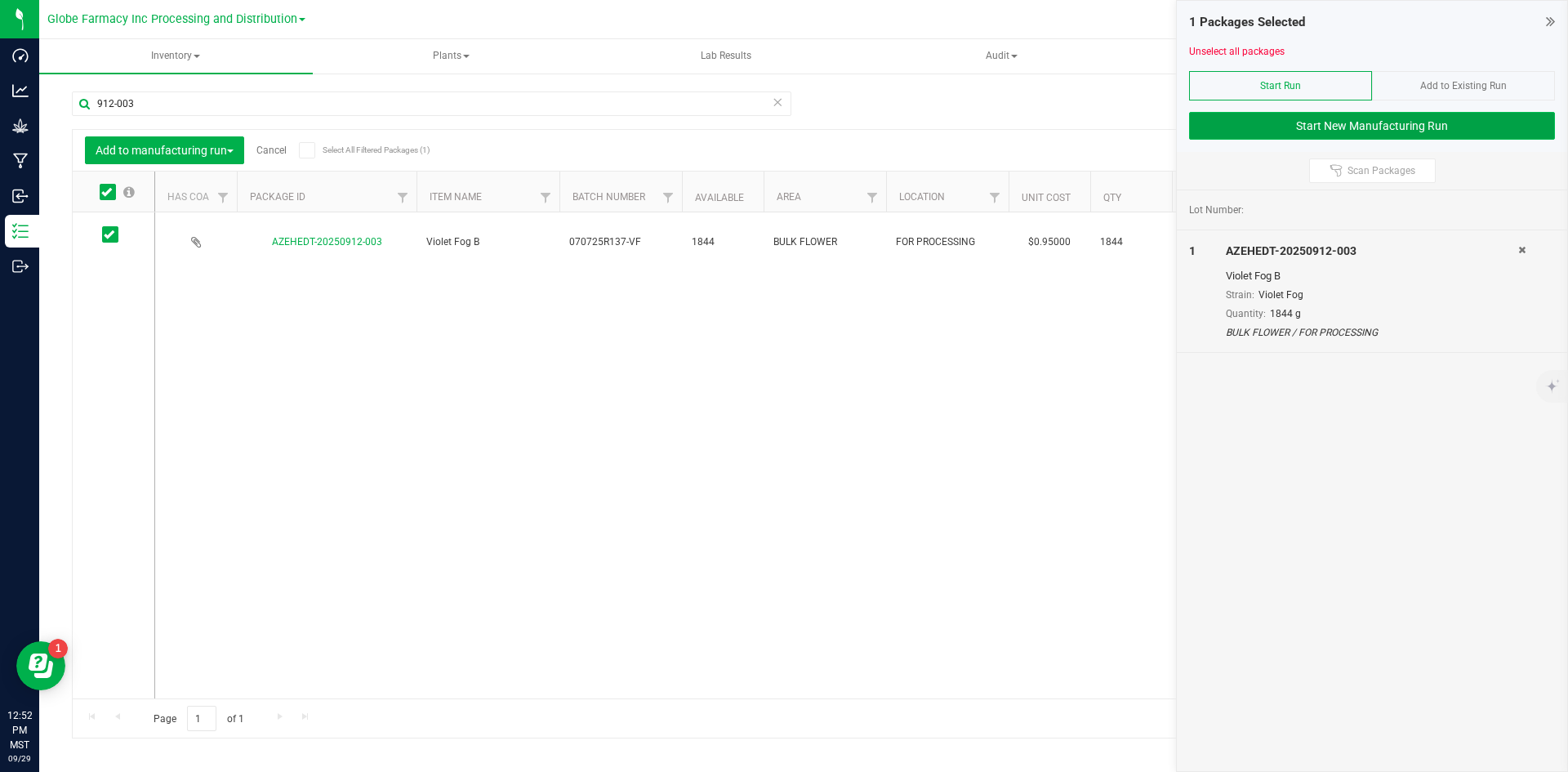
click at [1257, 121] on button "Start New Manufacturing Run" at bounding box center [1371, 125] width 366 height 27
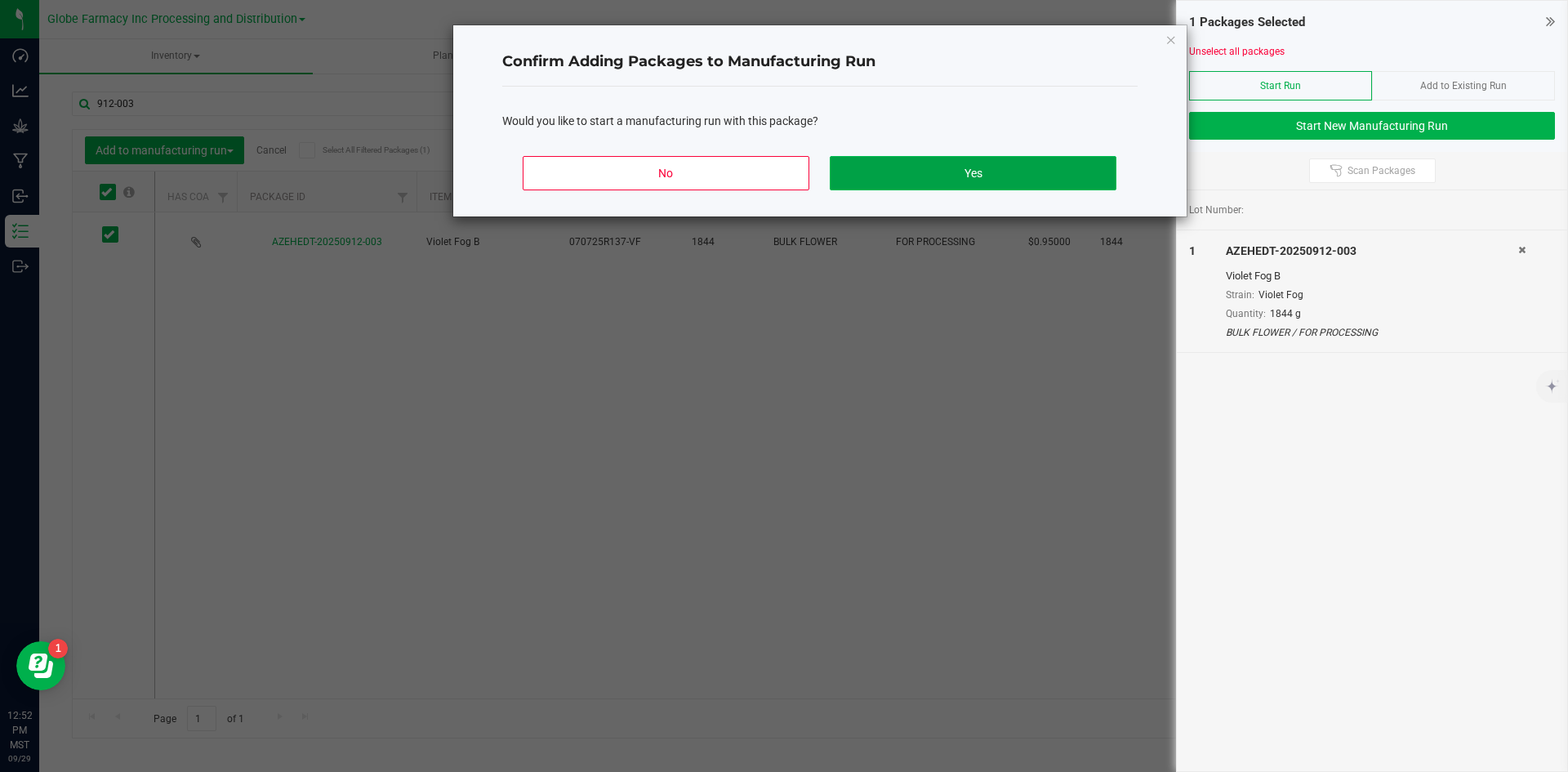
click at [919, 165] on button "Yes" at bounding box center [973, 173] width 285 height 34
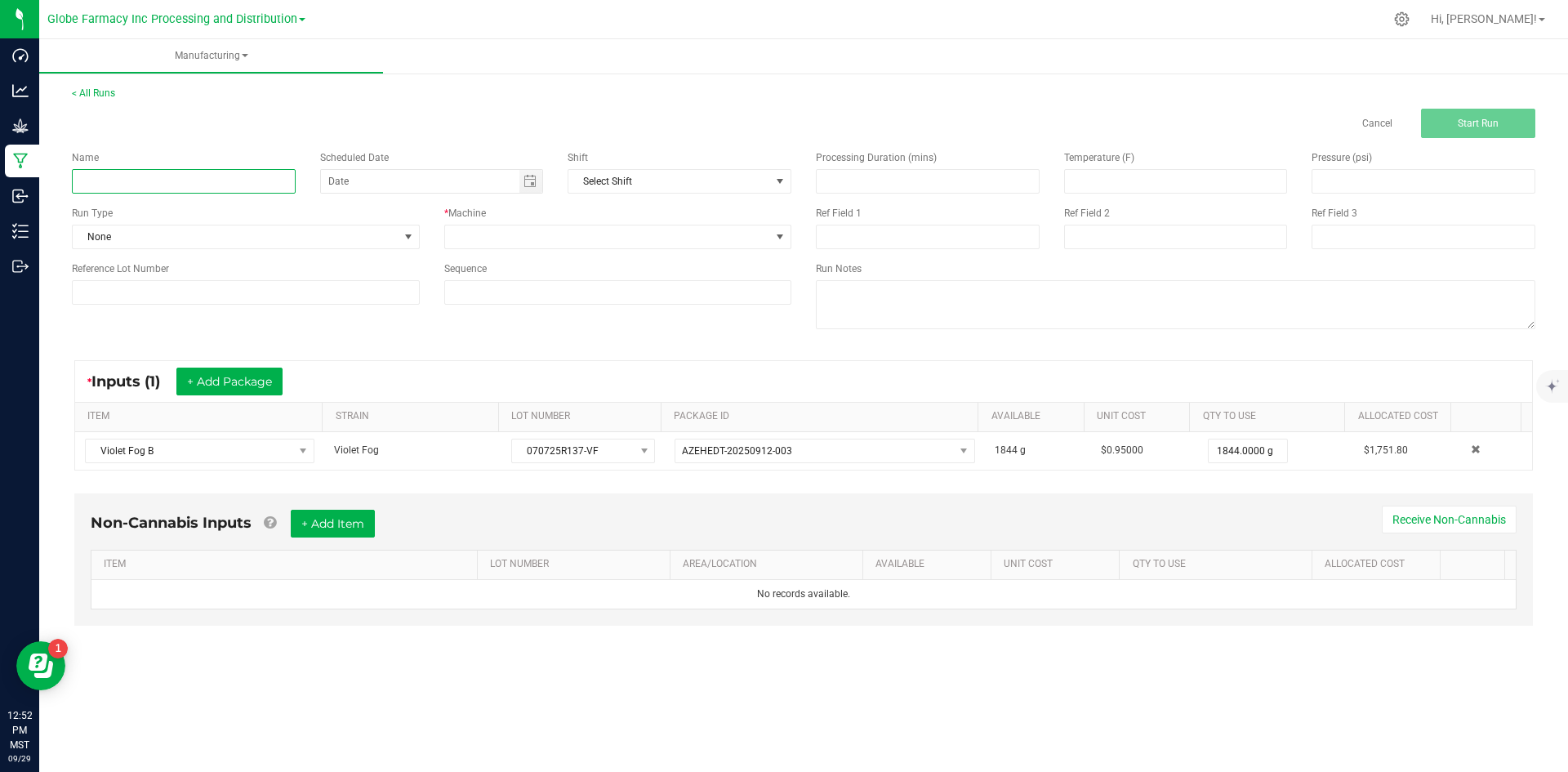
click at [216, 176] on input at bounding box center [183, 181] width 224 height 25
type input "MINIS VIOLET FOG 28G"
click at [488, 249] on div "Name MINIS VIOLET FOG 28G Scheduled Date Shift Select Shift Run Type None * Mac…" at bounding box center [431, 227] width 744 height 179
click at [489, 245] on span at bounding box center [608, 236] width 326 height 23
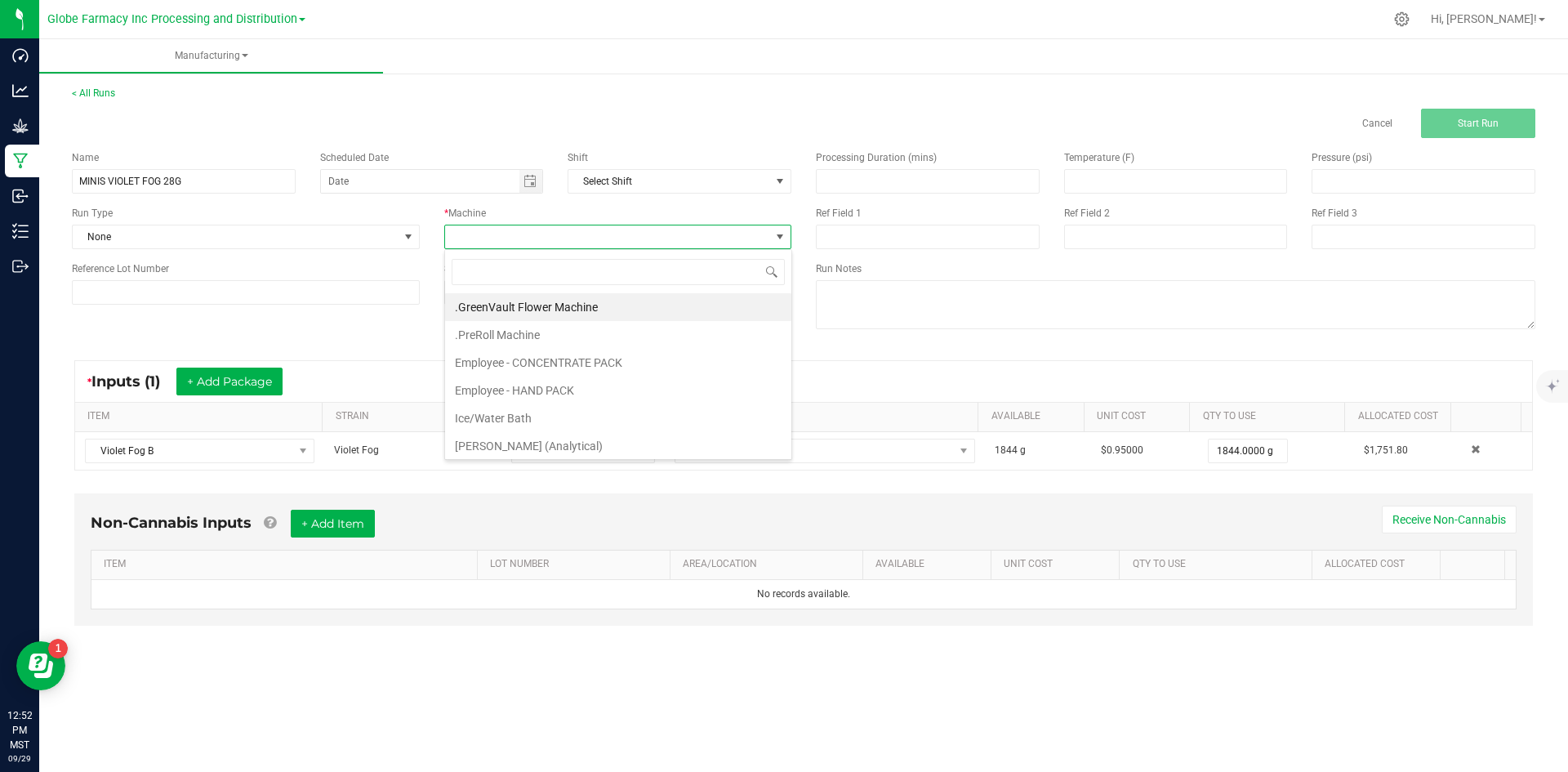
scroll to position [25, 347]
click at [502, 366] on li "Employee - CONCENTRATE PACK" at bounding box center [618, 362] width 346 height 27
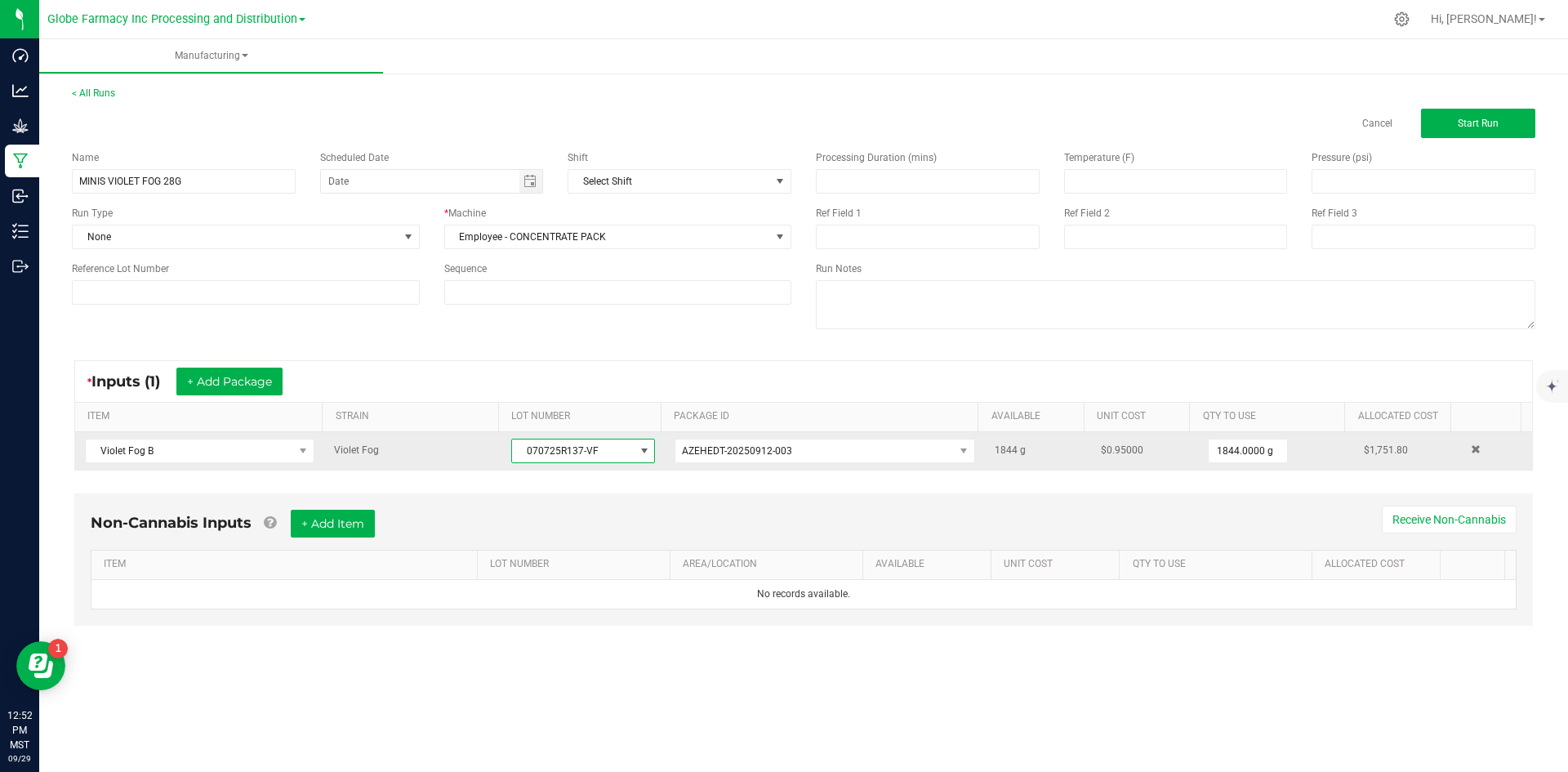
click at [539, 455] on span "070725R137-VF" at bounding box center [573, 451] width 122 height 23
drag, startPoint x: 518, startPoint y: 446, endPoint x: 615, endPoint y: 446, distance: 97.0
click at [615, 446] on span "070725R137-VF" at bounding box center [573, 451] width 122 height 23
copy span "070725R137-VF"
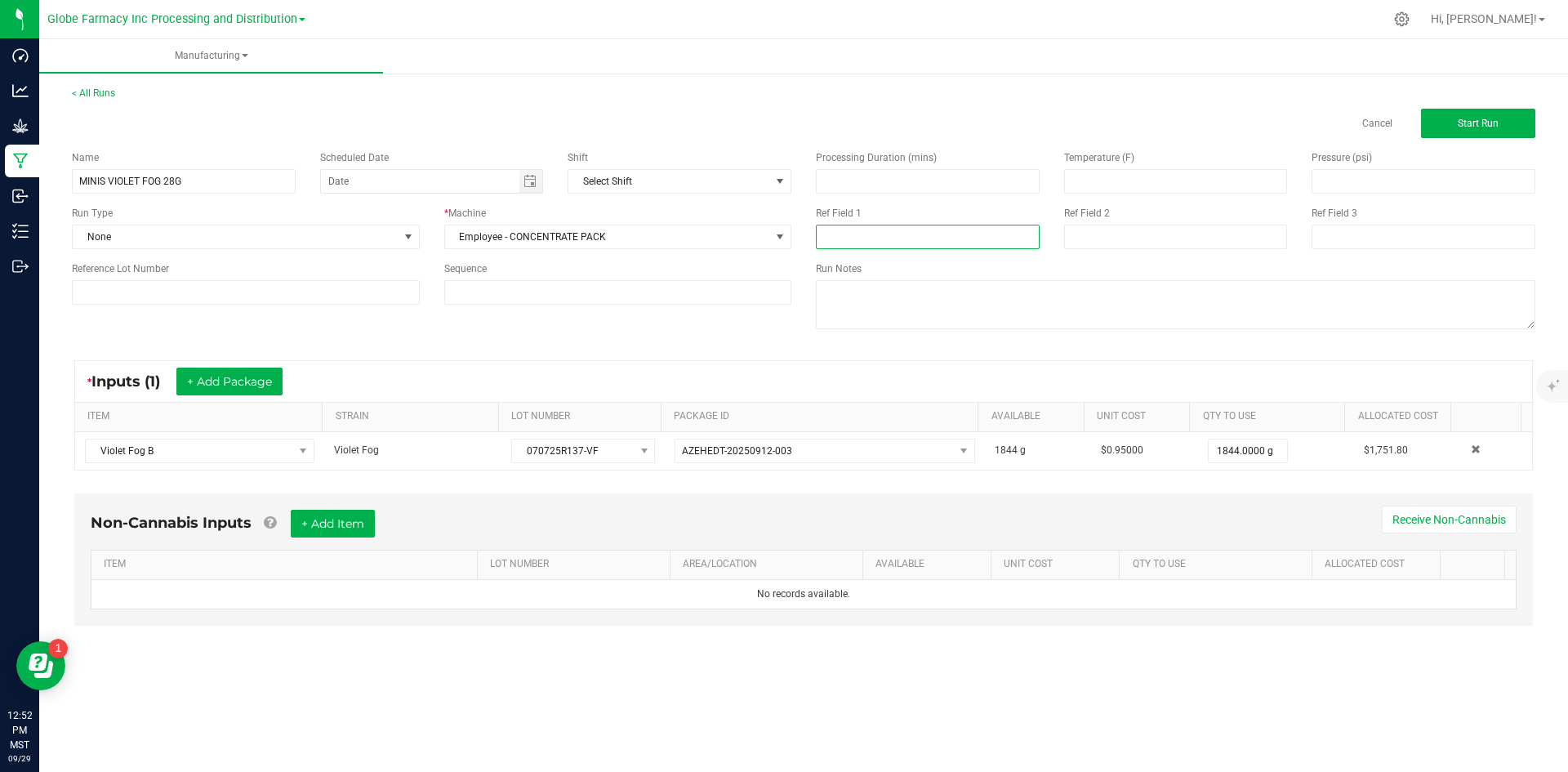
drag, startPoint x: 855, startPoint y: 222, endPoint x: 833, endPoint y: 238, distance: 27.2
paste input "070725R137-VF"
type input "070725R137-VF"
click at [1081, 235] on input at bounding box center [1176, 237] width 224 height 25
type input "[DATE] FLOWER"
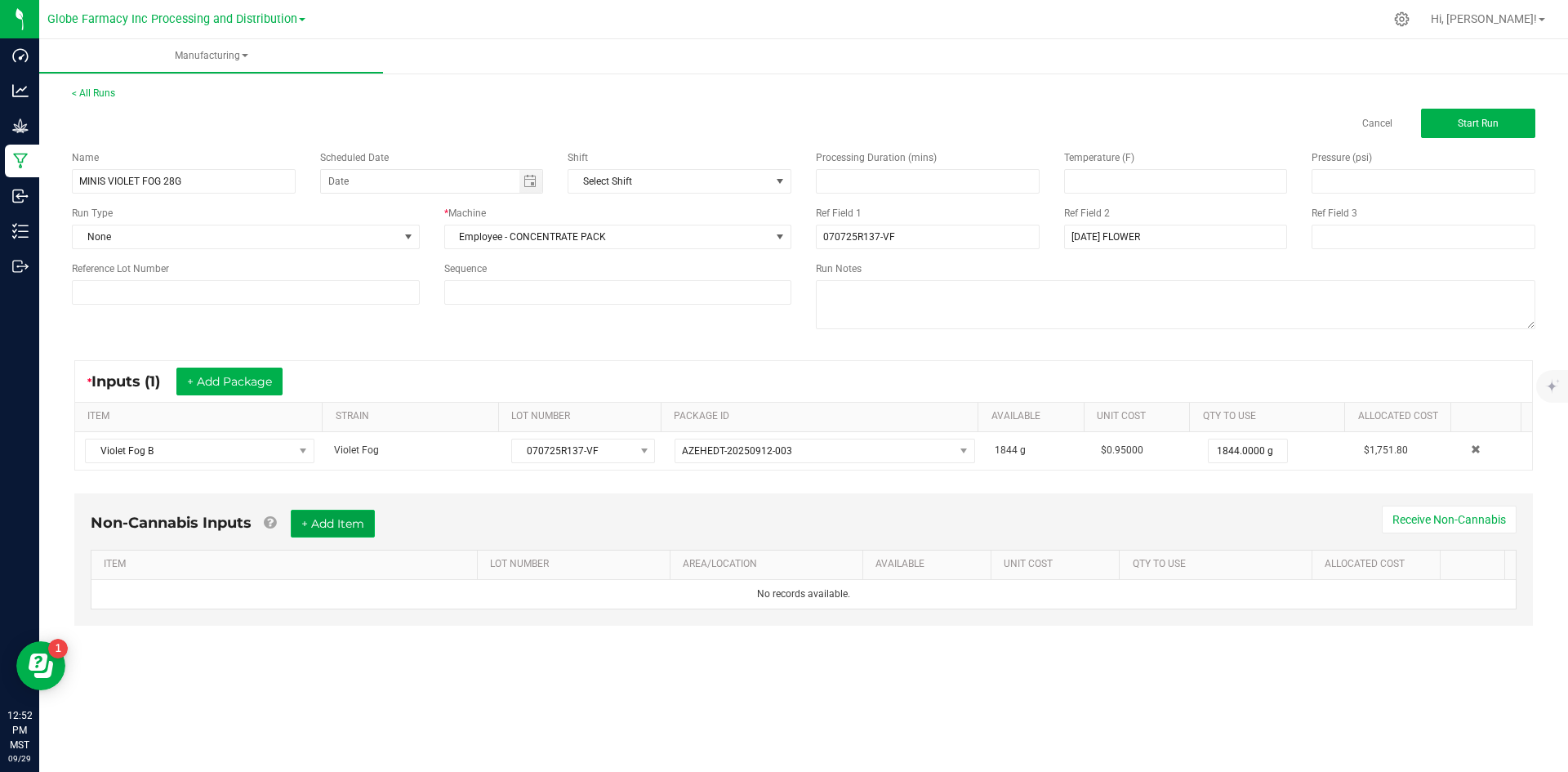
click at [353, 532] on button "+ Add Item" at bounding box center [333, 523] width 84 height 27
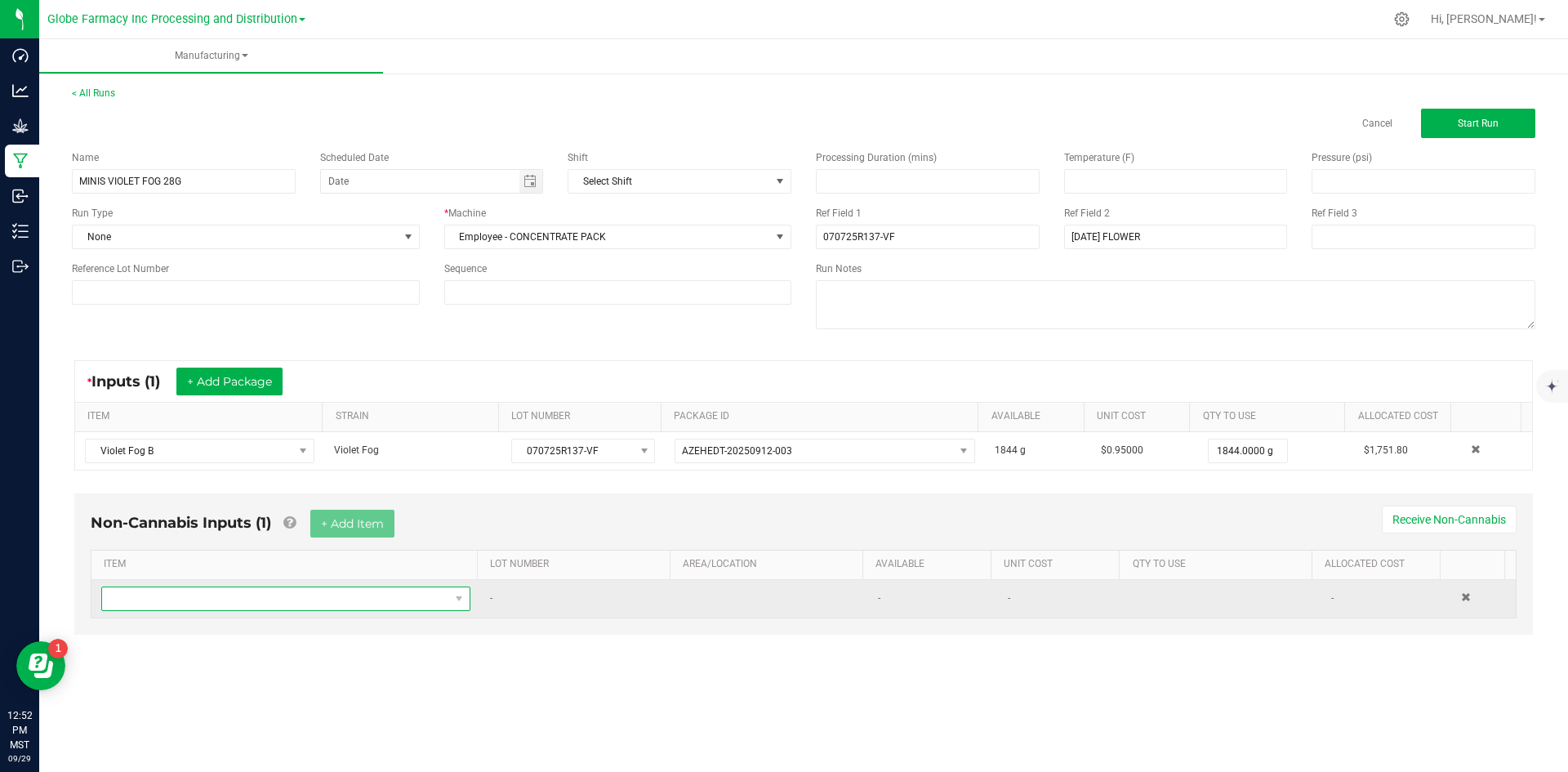
click at [344, 603] on span "NO DATA FOUND" at bounding box center [275, 598] width 347 height 23
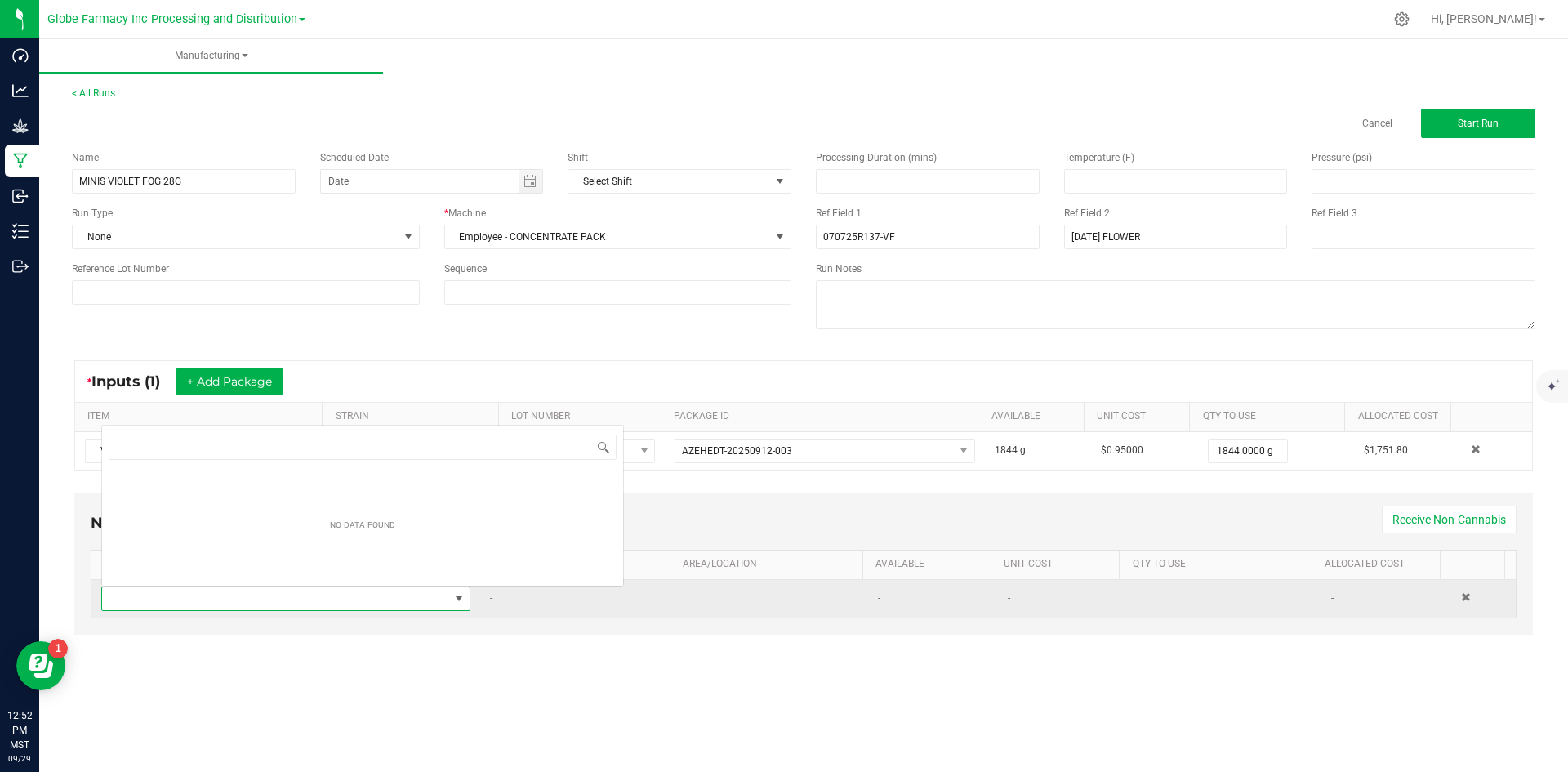
scroll to position [25, 363]
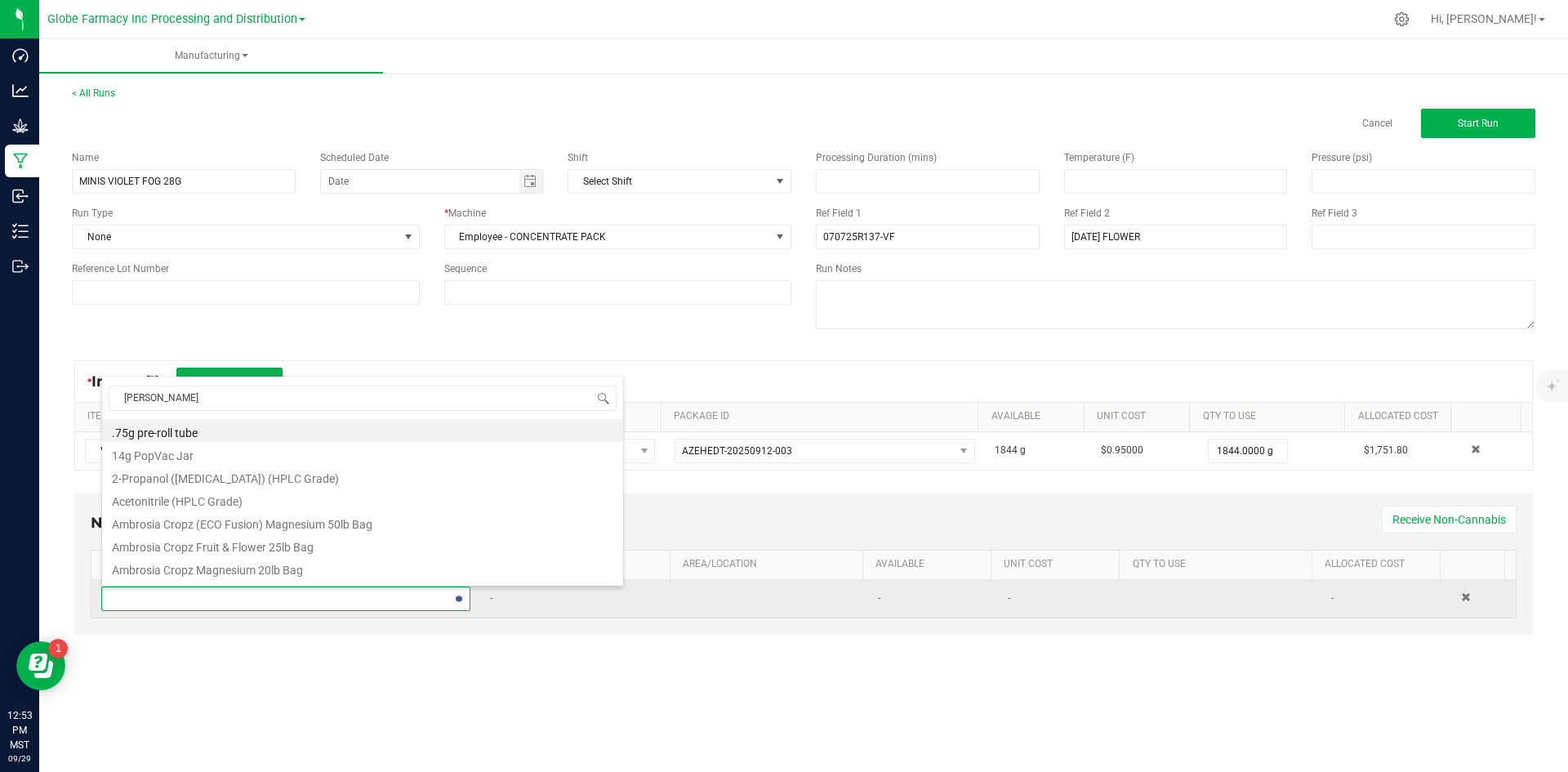
type input "MYLAR"
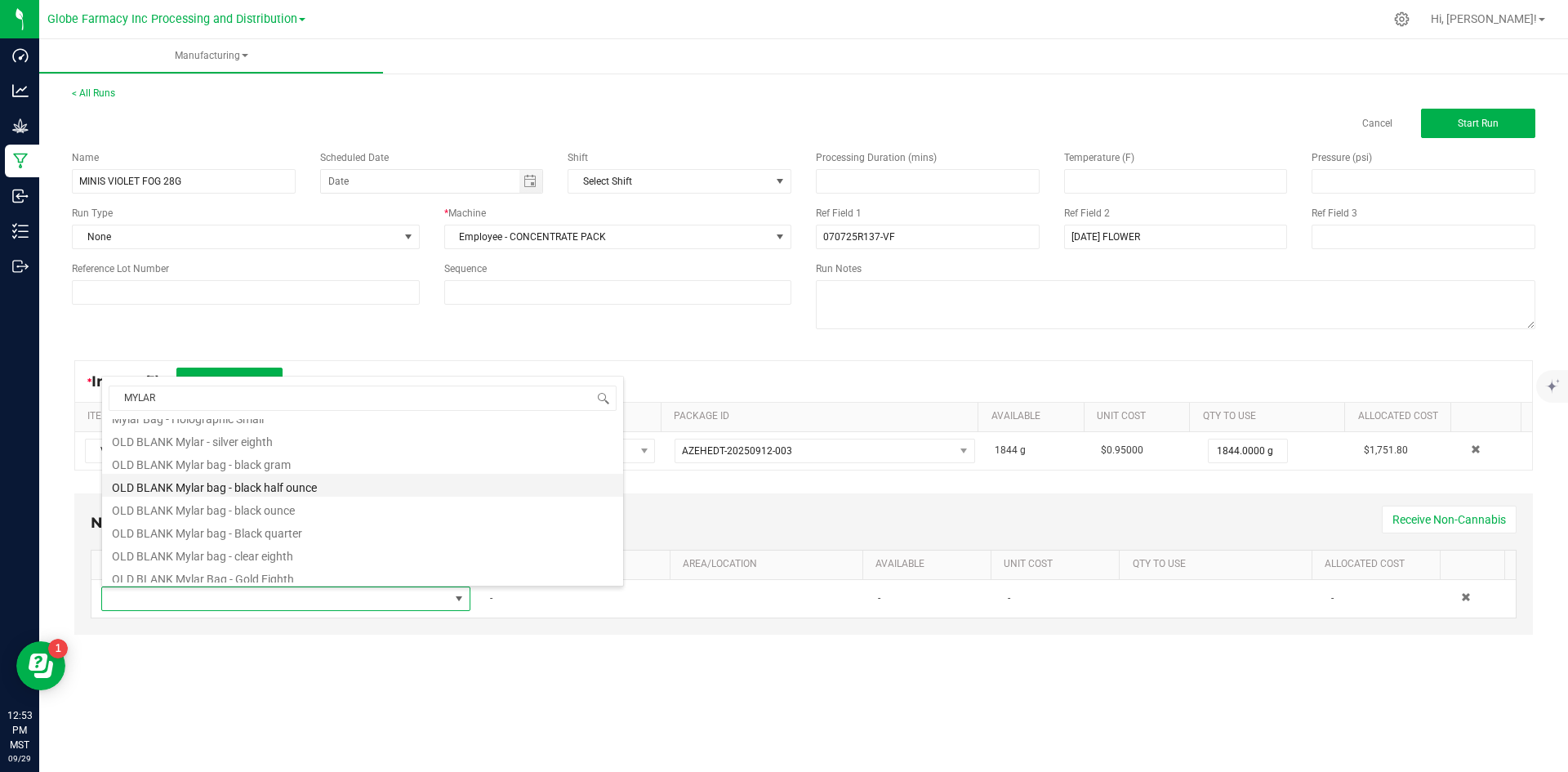
scroll to position [408, 0]
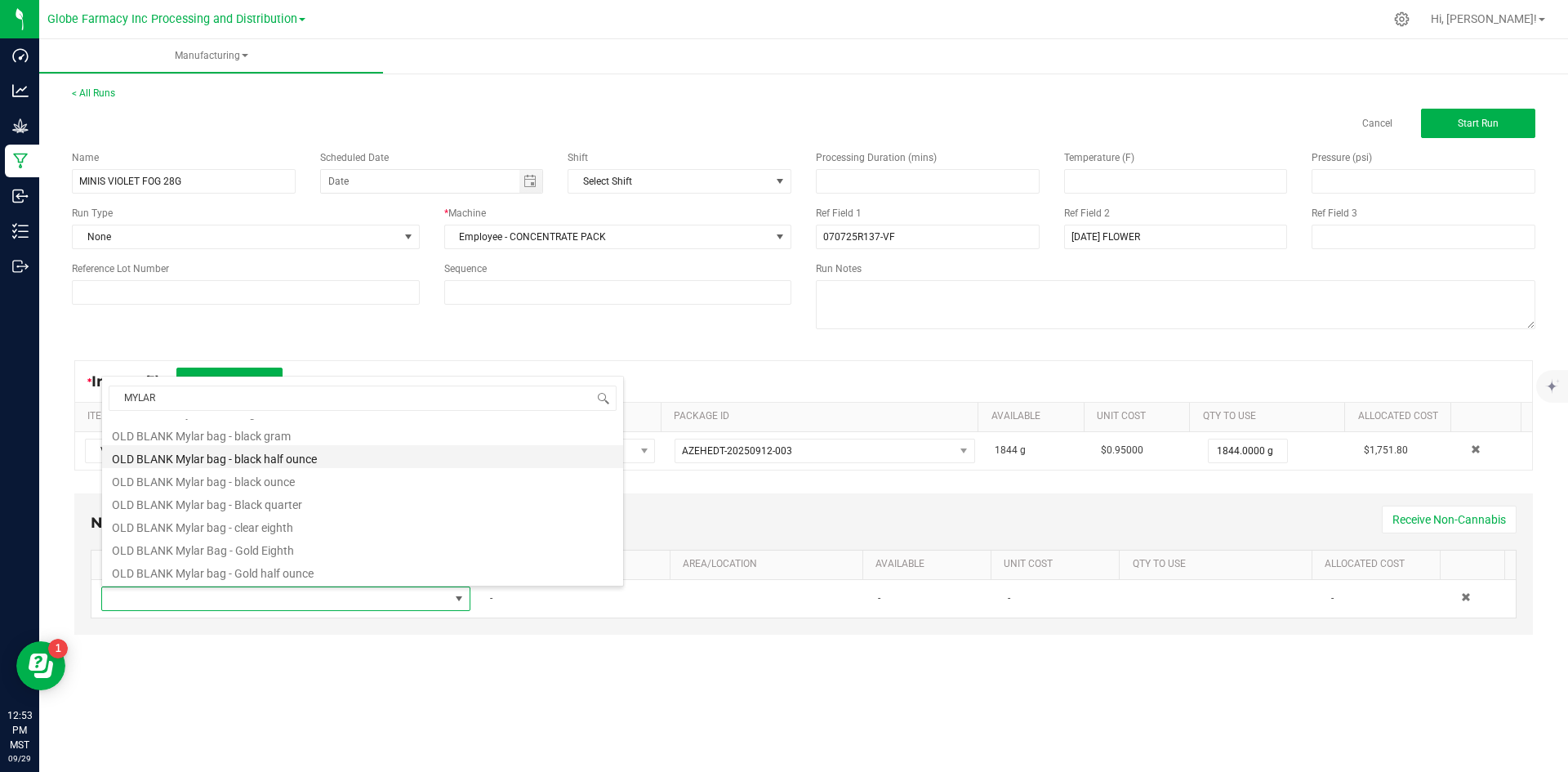
click at [330, 458] on li "OLD BLANK Mylar bag - black half ounce" at bounding box center [362, 456] width 521 height 23
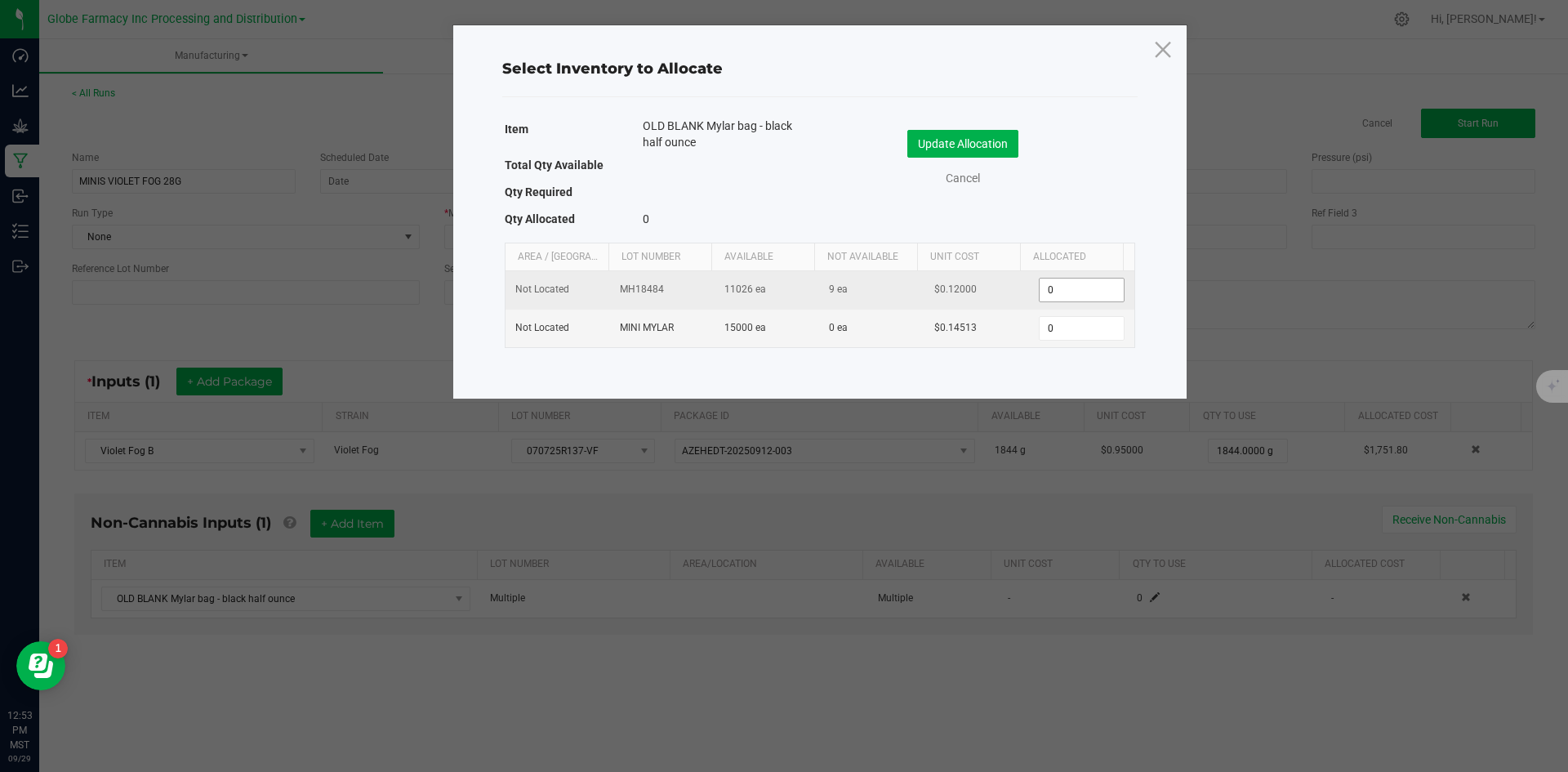
click at [1046, 297] on input "0" at bounding box center [1081, 290] width 83 height 23
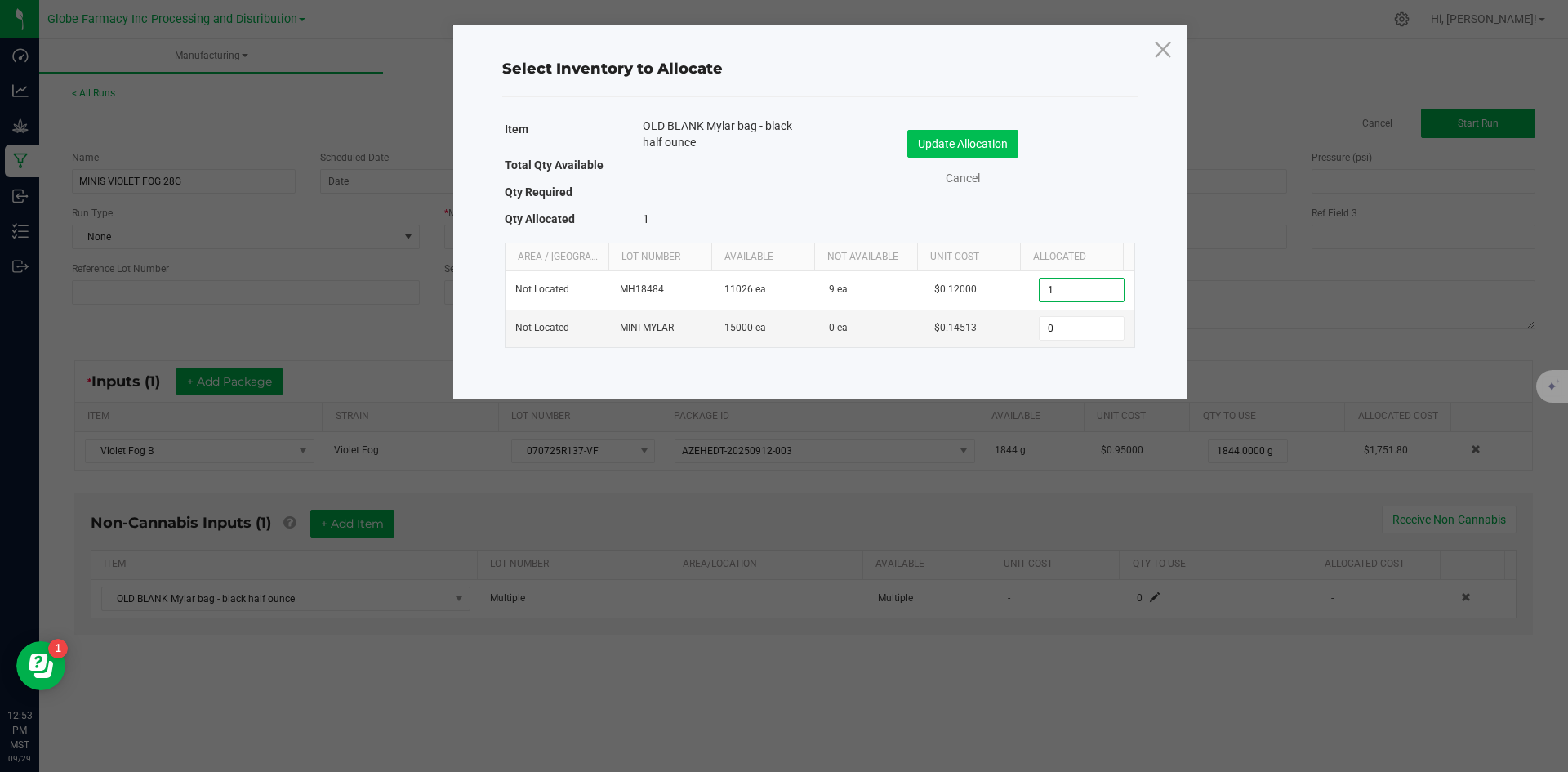
type input "1"
click at [976, 146] on button "Update Allocation" at bounding box center [963, 143] width 112 height 27
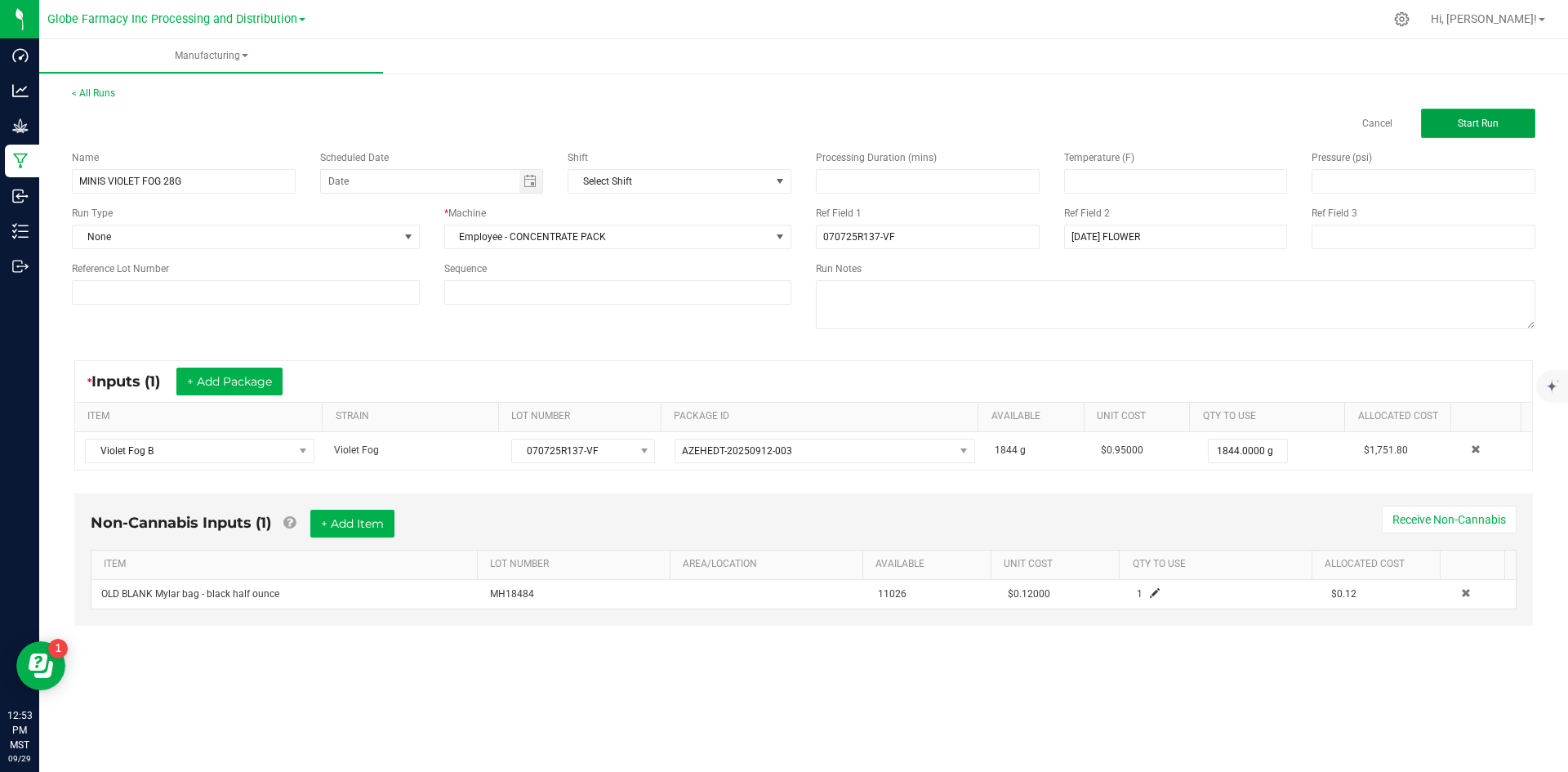
click at [1493, 115] on button "Start Run" at bounding box center [1478, 123] width 114 height 29
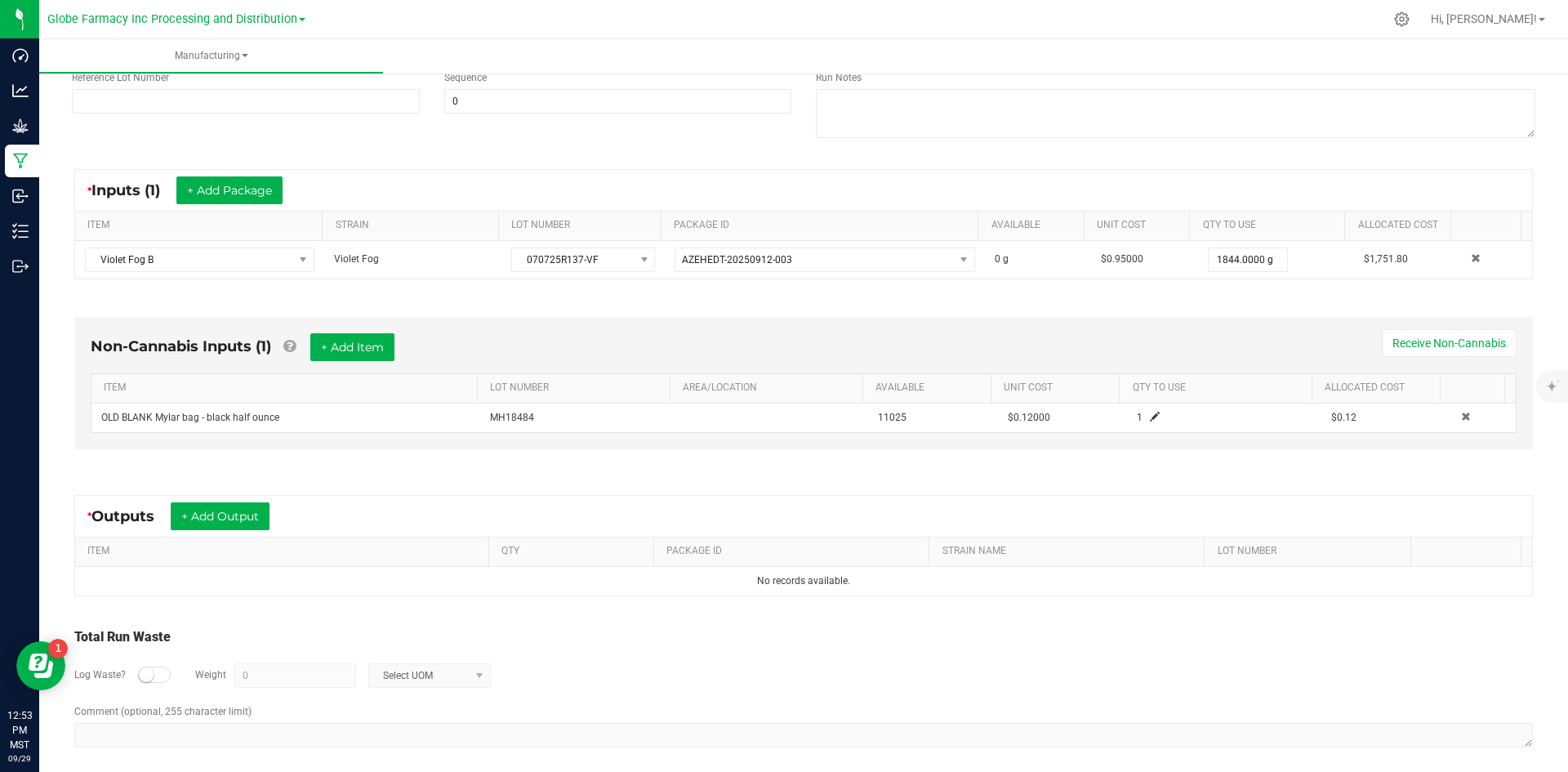
scroll to position [235, 0]
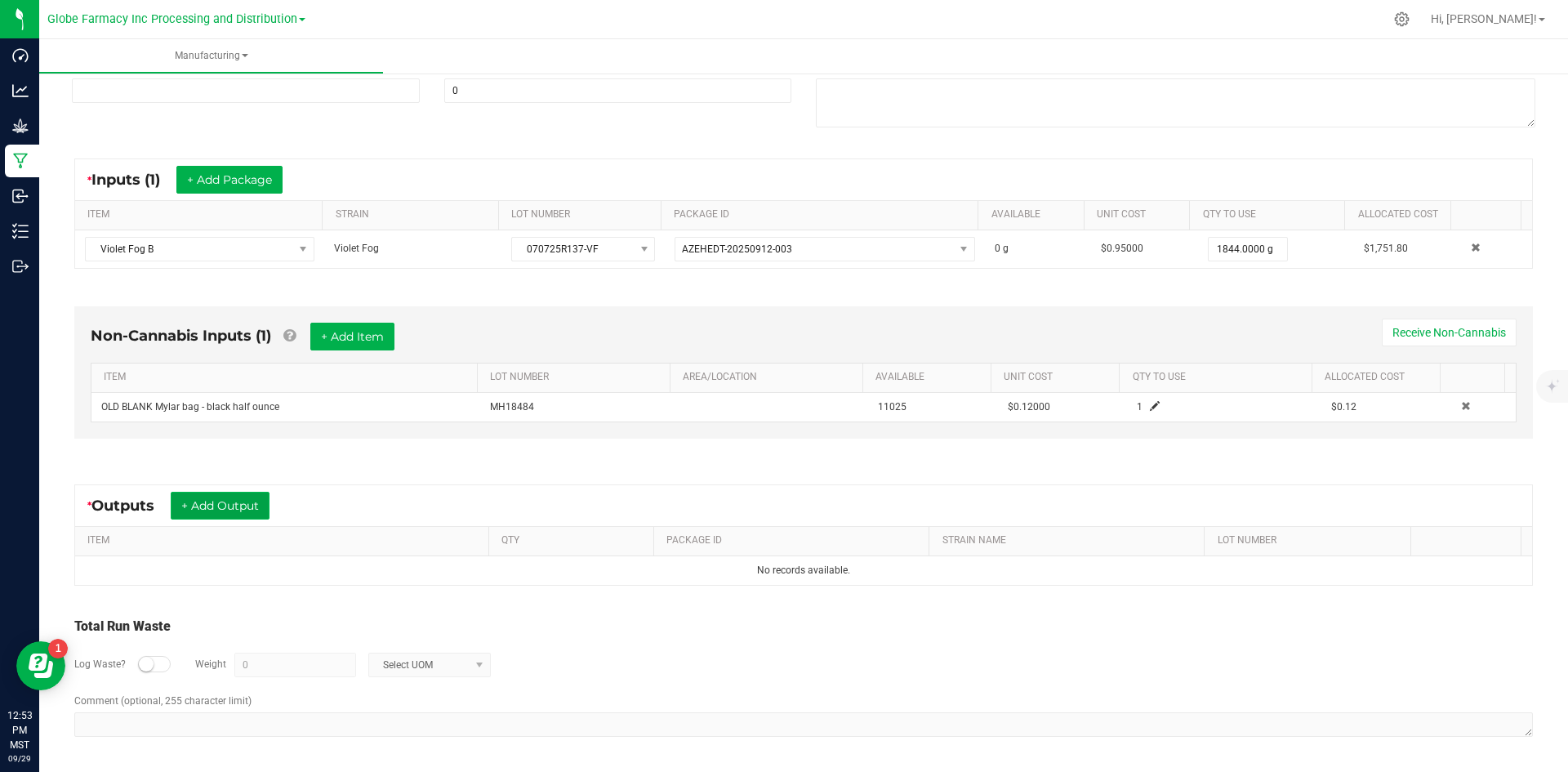
click at [231, 509] on button "+ Add Output" at bounding box center [220, 505] width 99 height 27
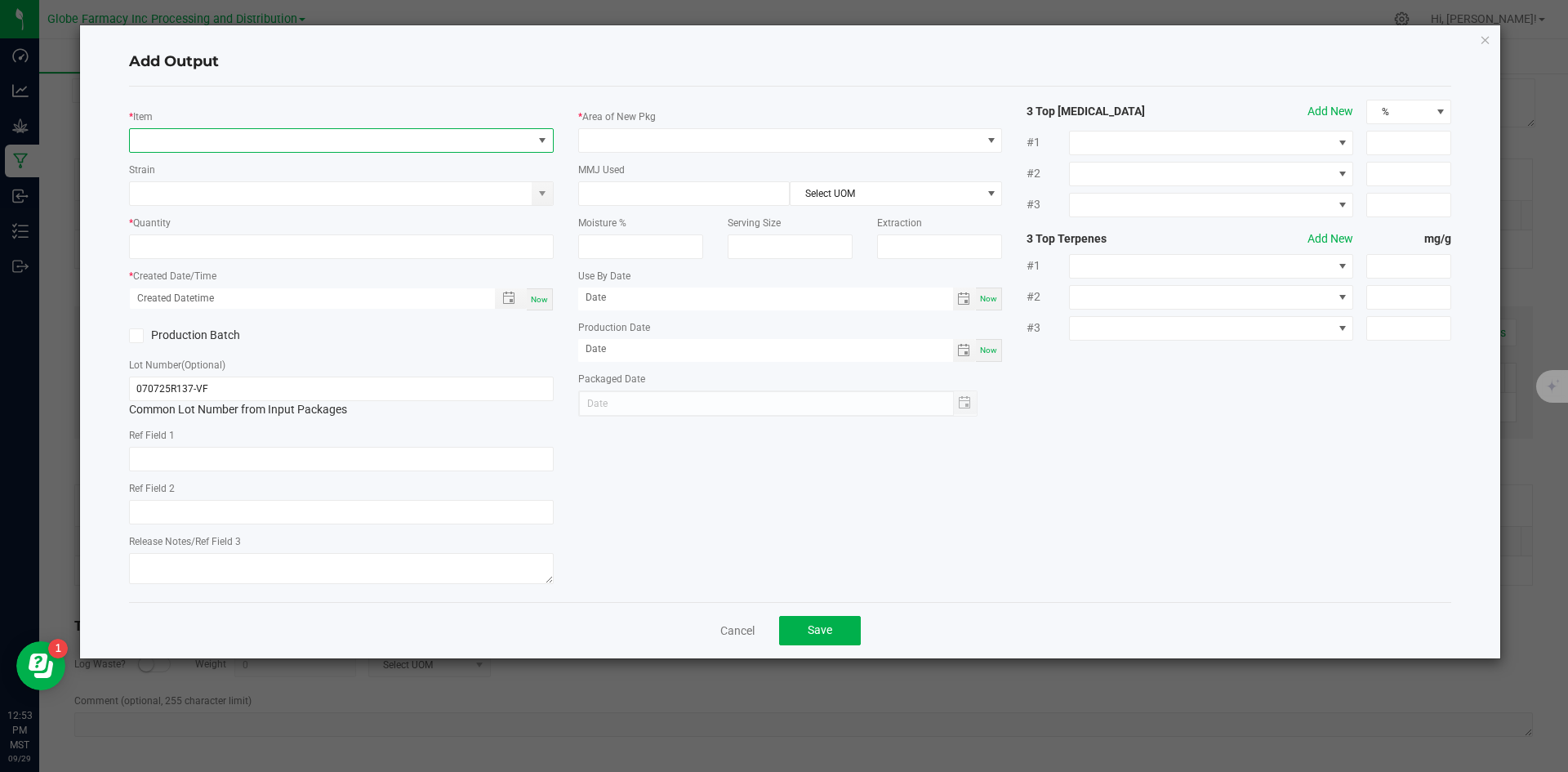
click at [307, 138] on span "NO DATA FOUND" at bounding box center [331, 141] width 403 height 23
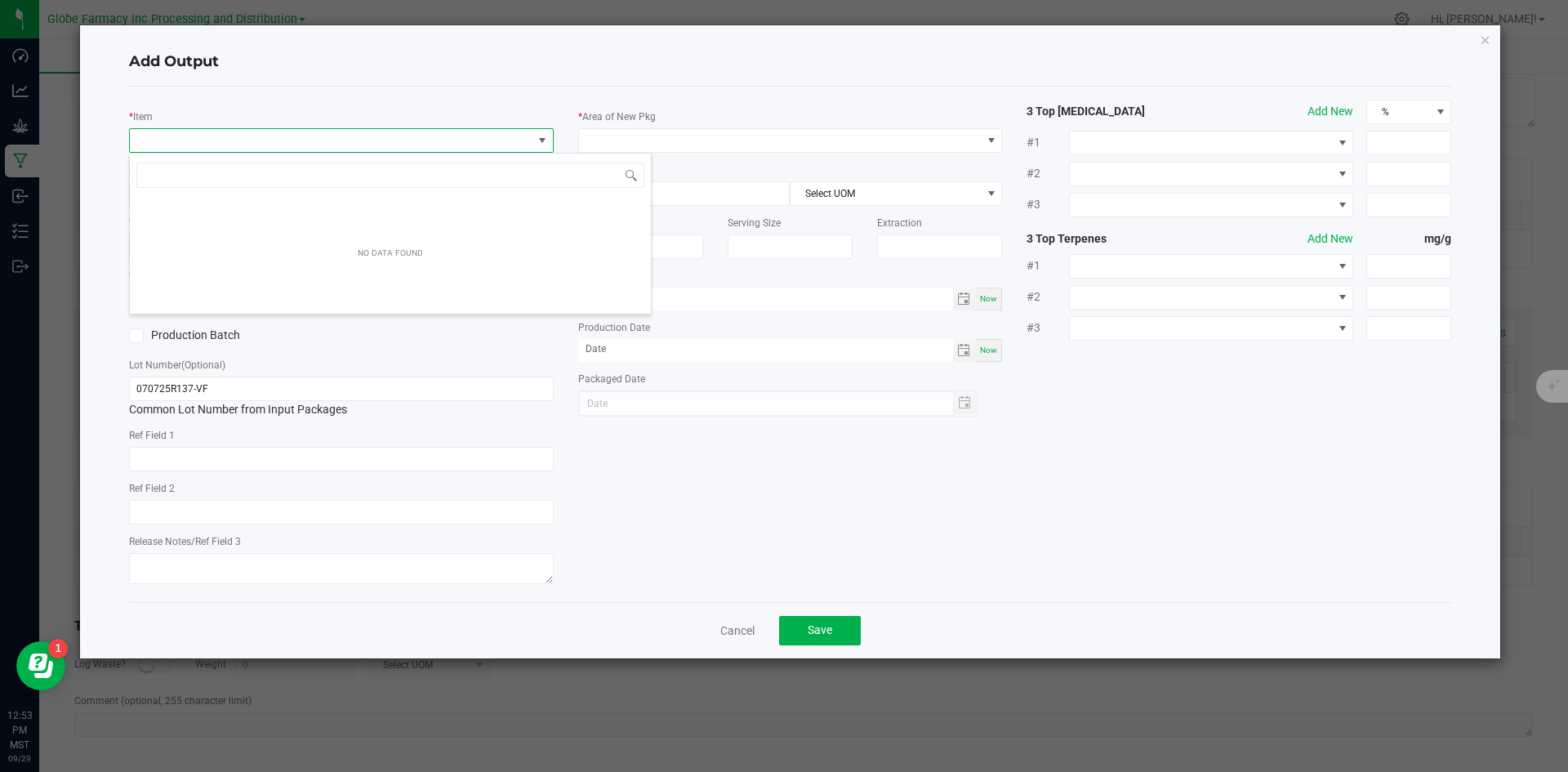
scroll to position [25, 424]
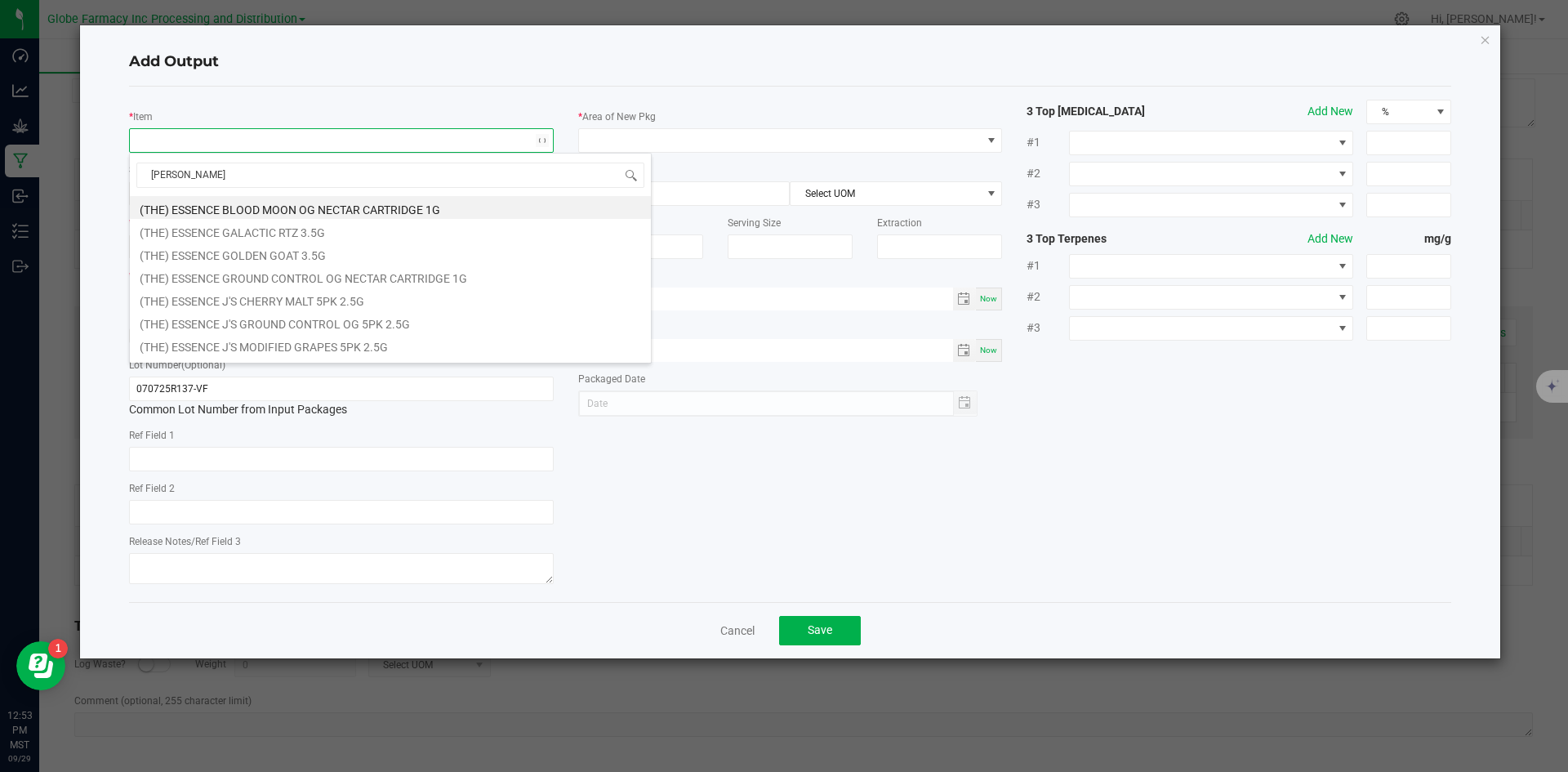
type input "VIOLET FOG B"
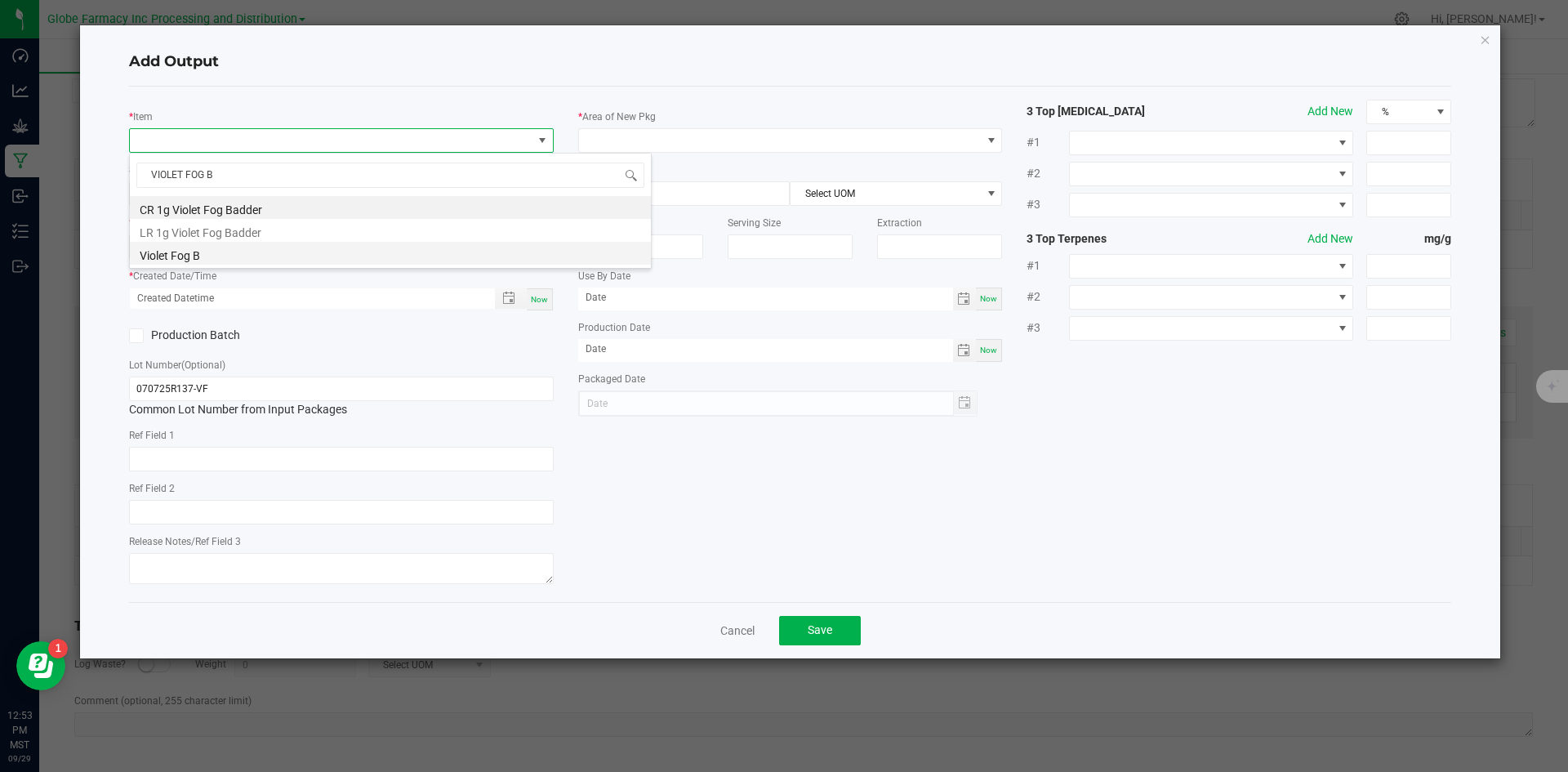
click at [273, 254] on li "Violet Fog B" at bounding box center [389, 253] width 521 height 23
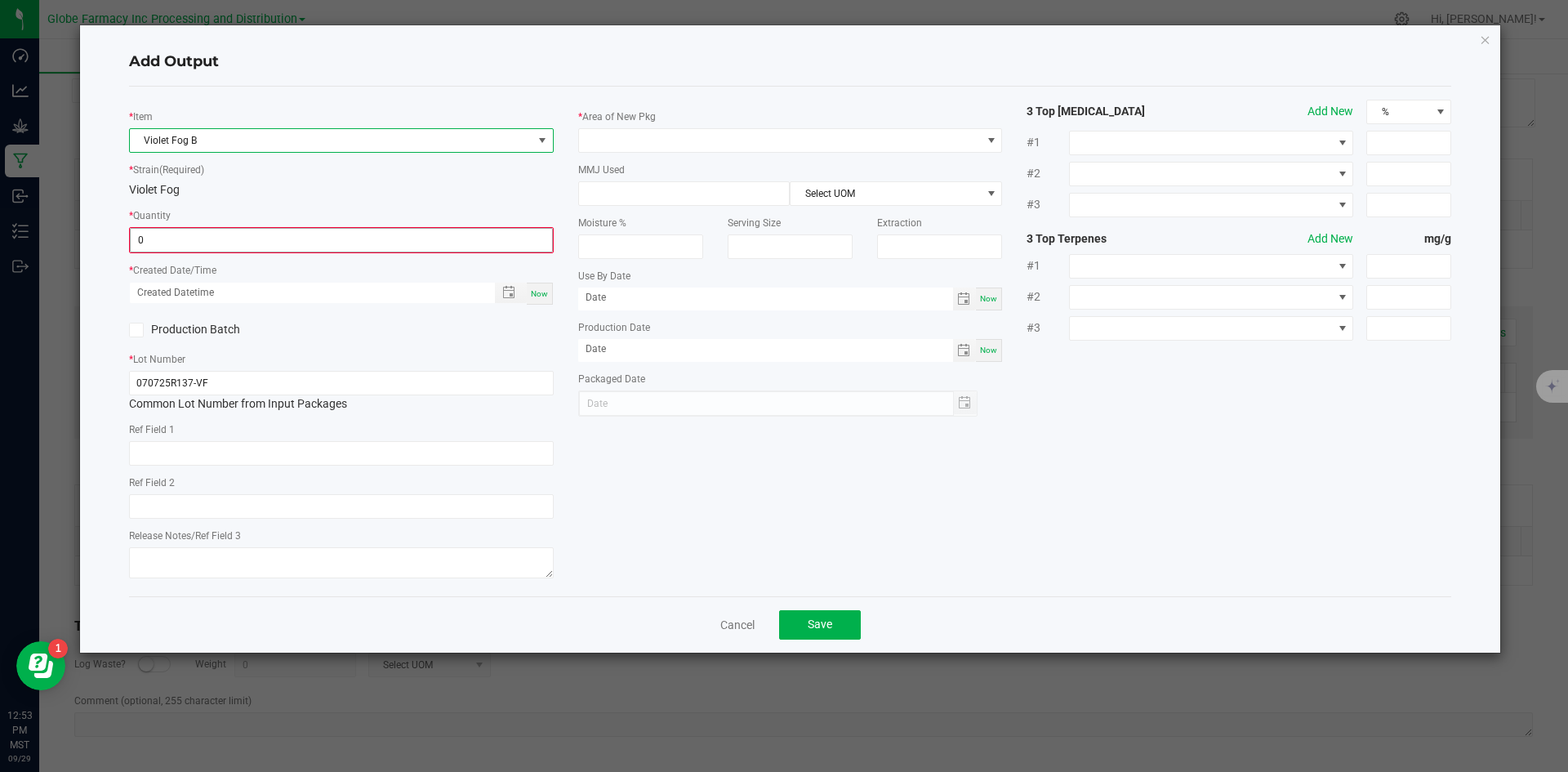
click at [269, 230] on input "0" at bounding box center [341, 240] width 422 height 23
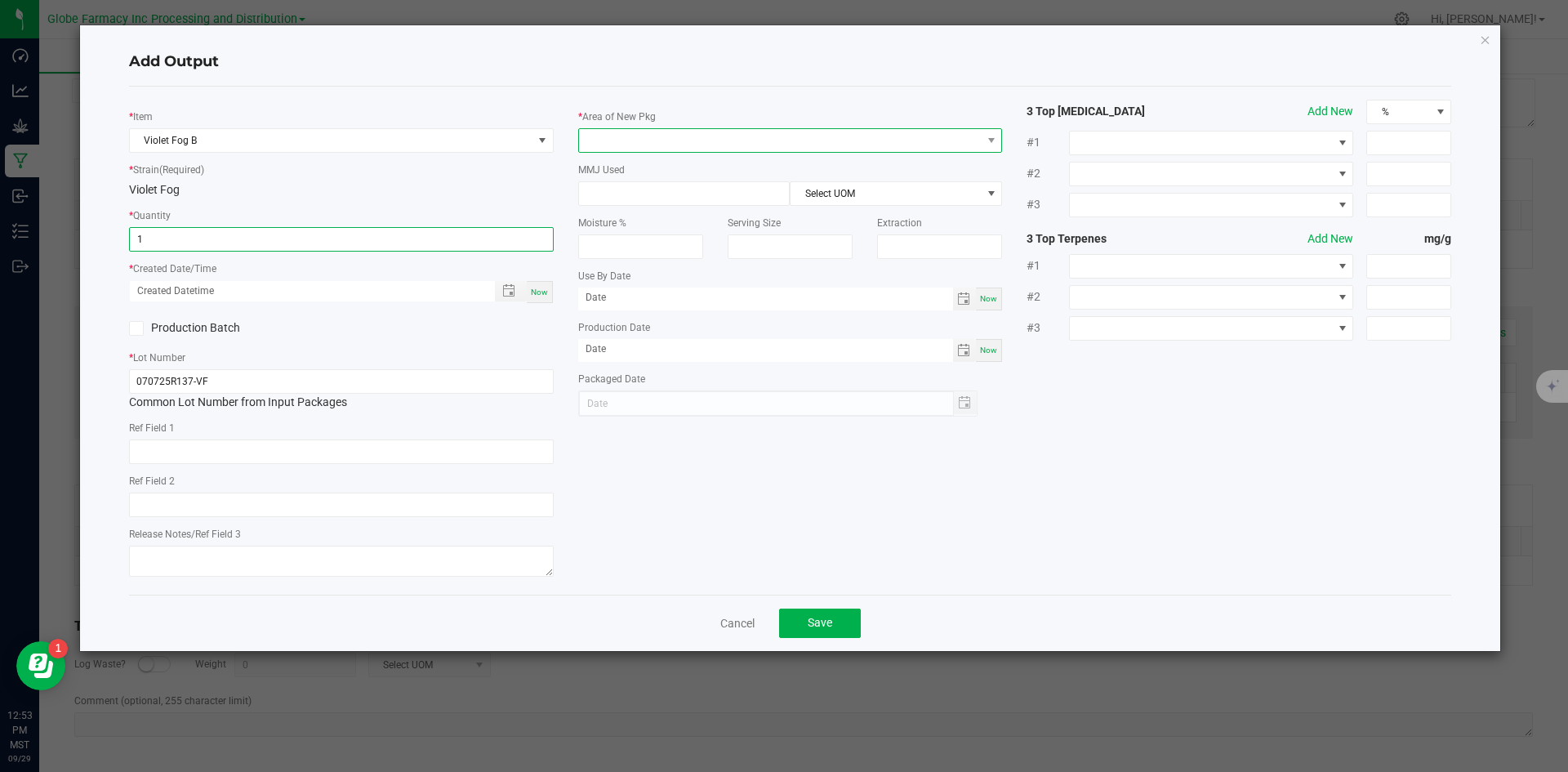
type input "1.0000 g"
click at [613, 138] on span at bounding box center [781, 141] width 403 height 23
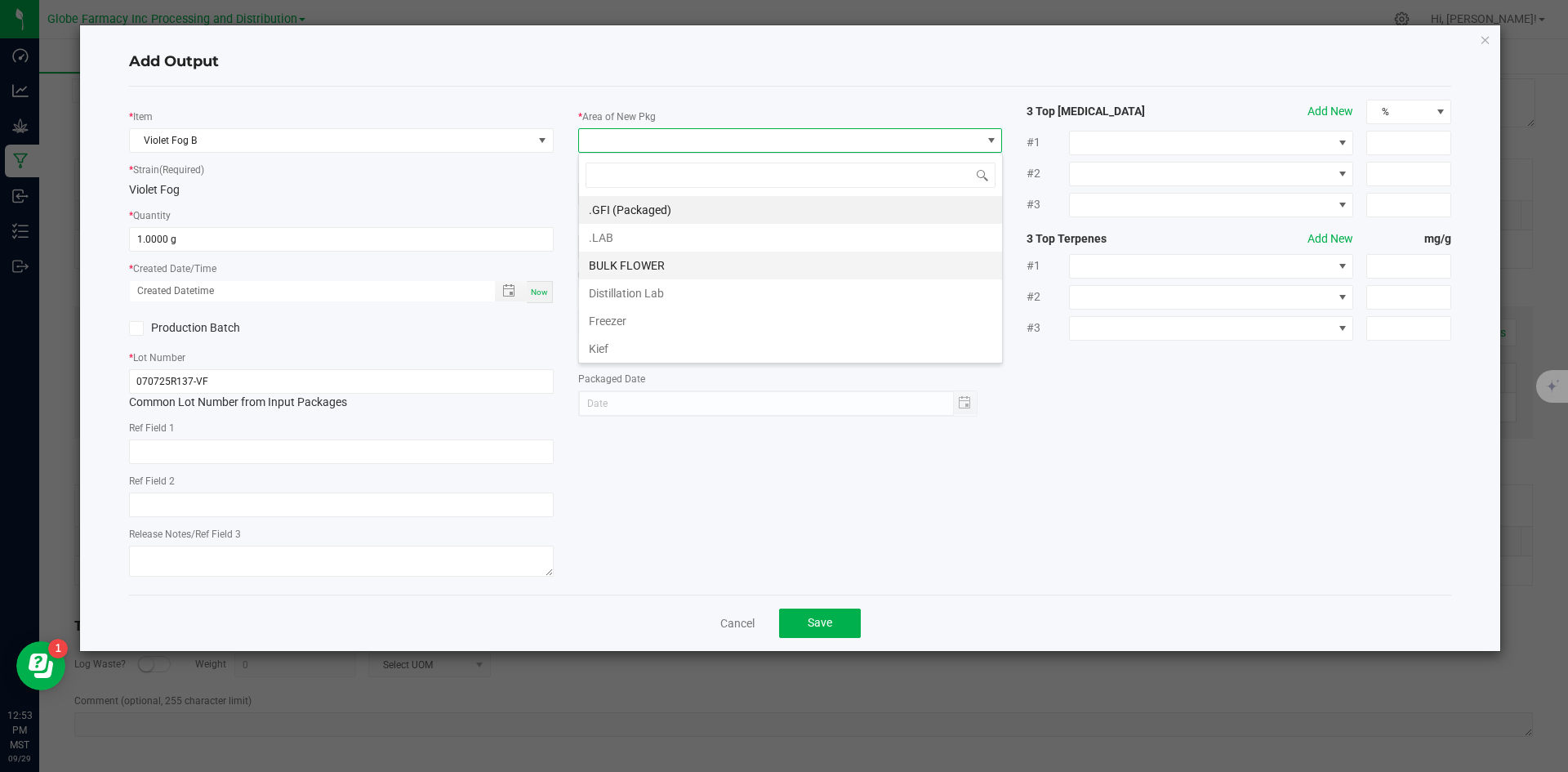
click at [626, 263] on li "BULK FLOWER" at bounding box center [791, 265] width 423 height 27
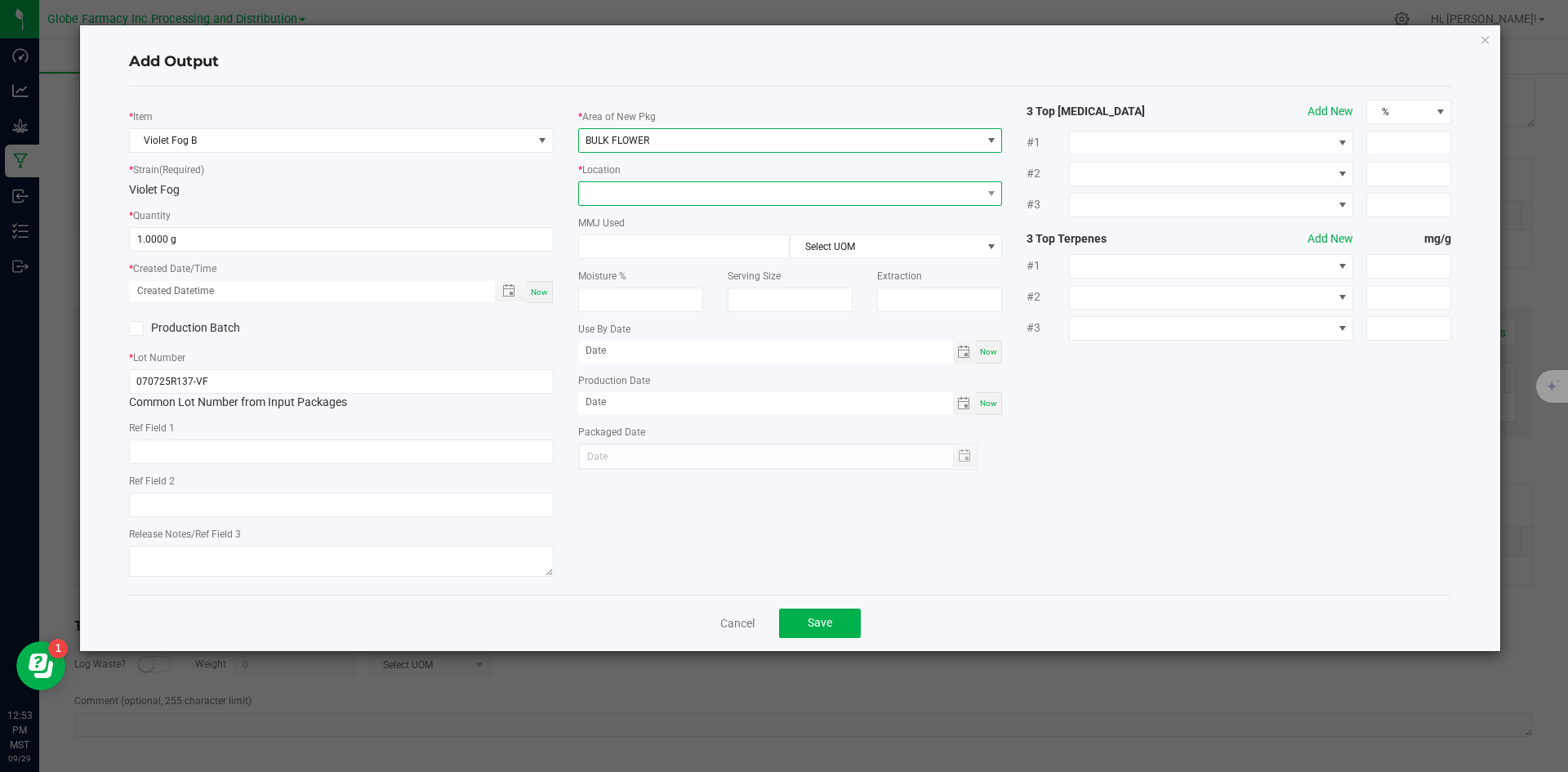
click at [633, 200] on span at bounding box center [781, 194] width 403 height 23
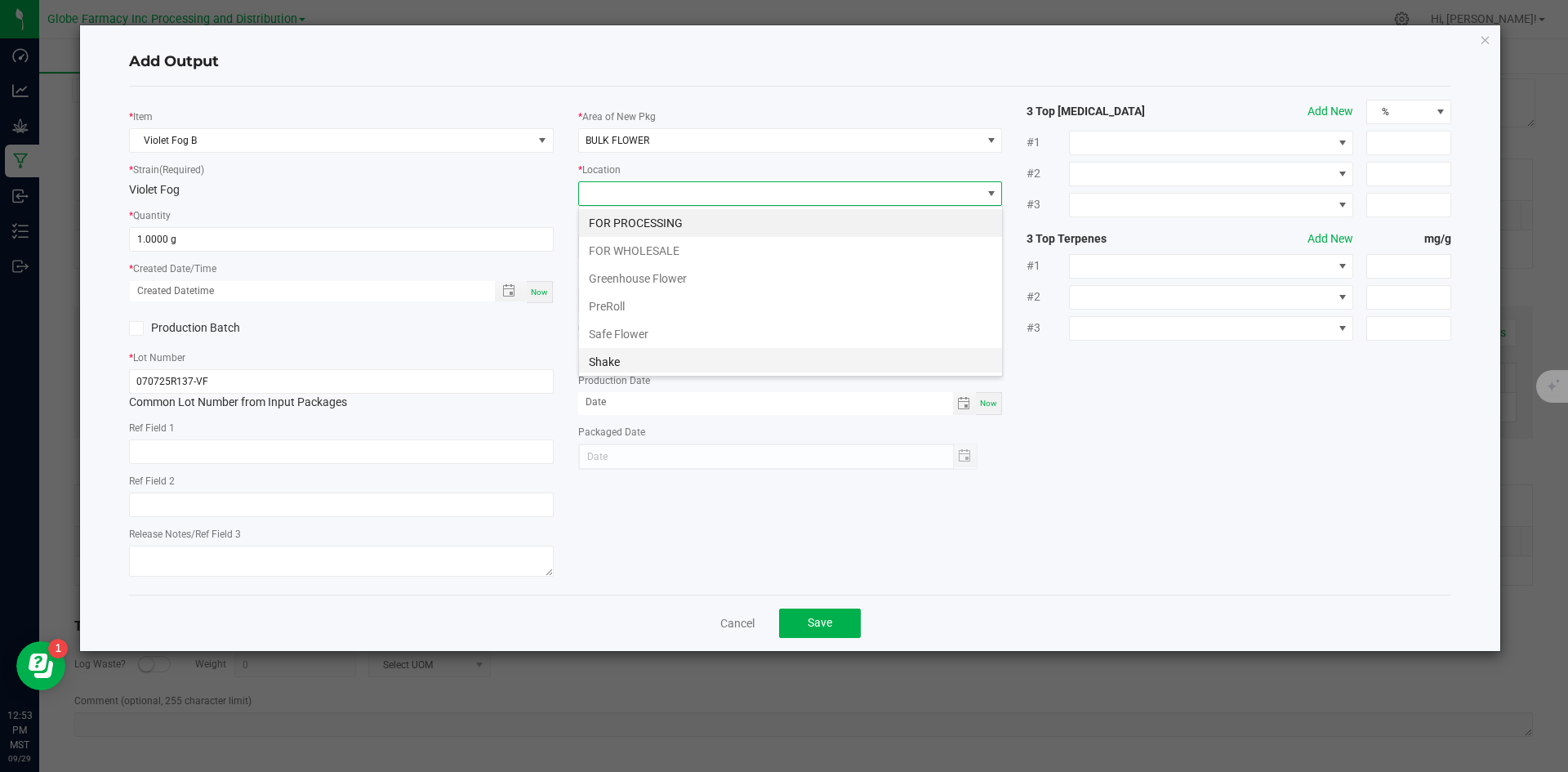
click at [629, 357] on li "Shake" at bounding box center [791, 361] width 423 height 27
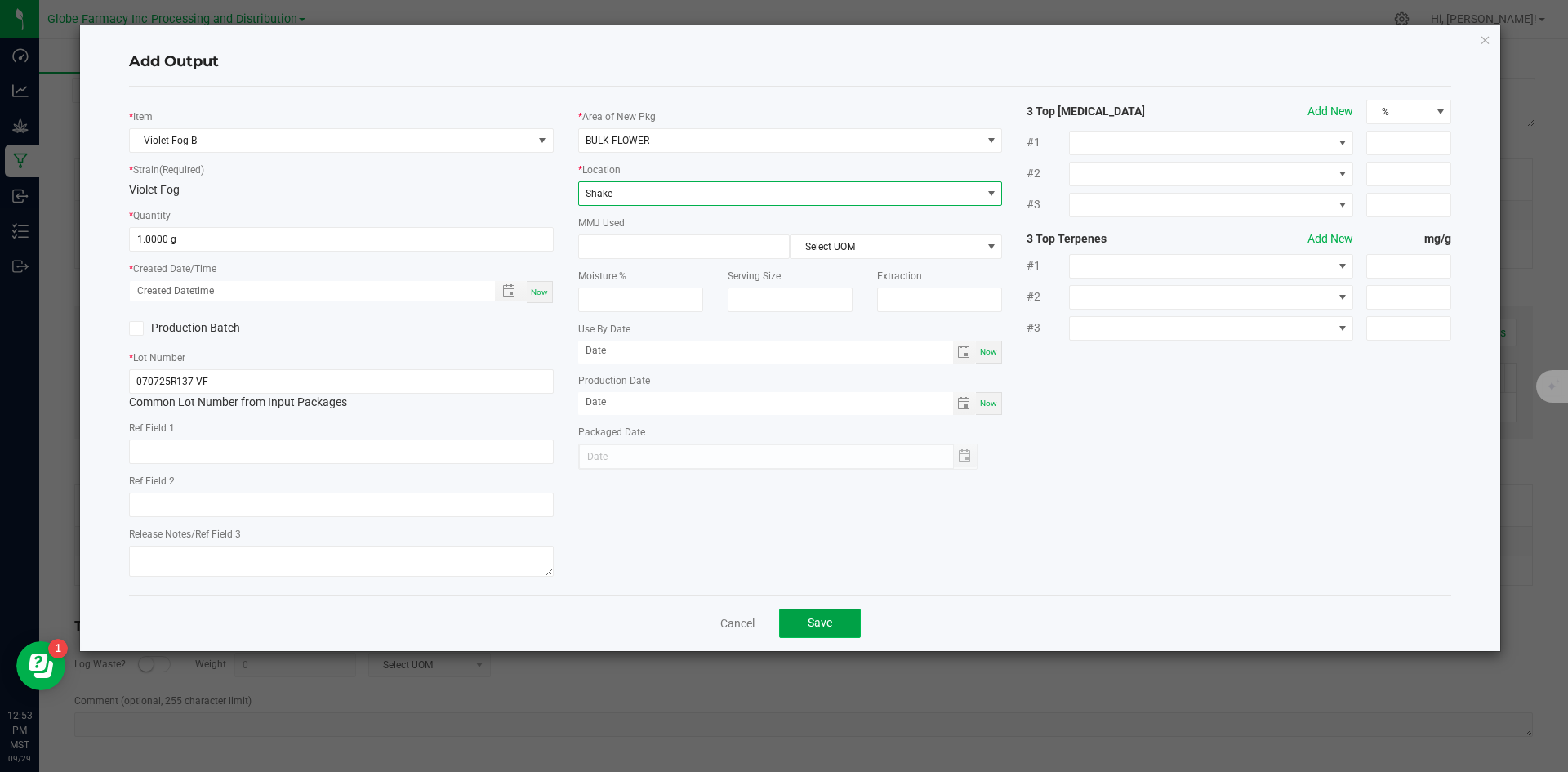
click at [824, 627] on span "Save" at bounding box center [820, 623] width 25 height 13
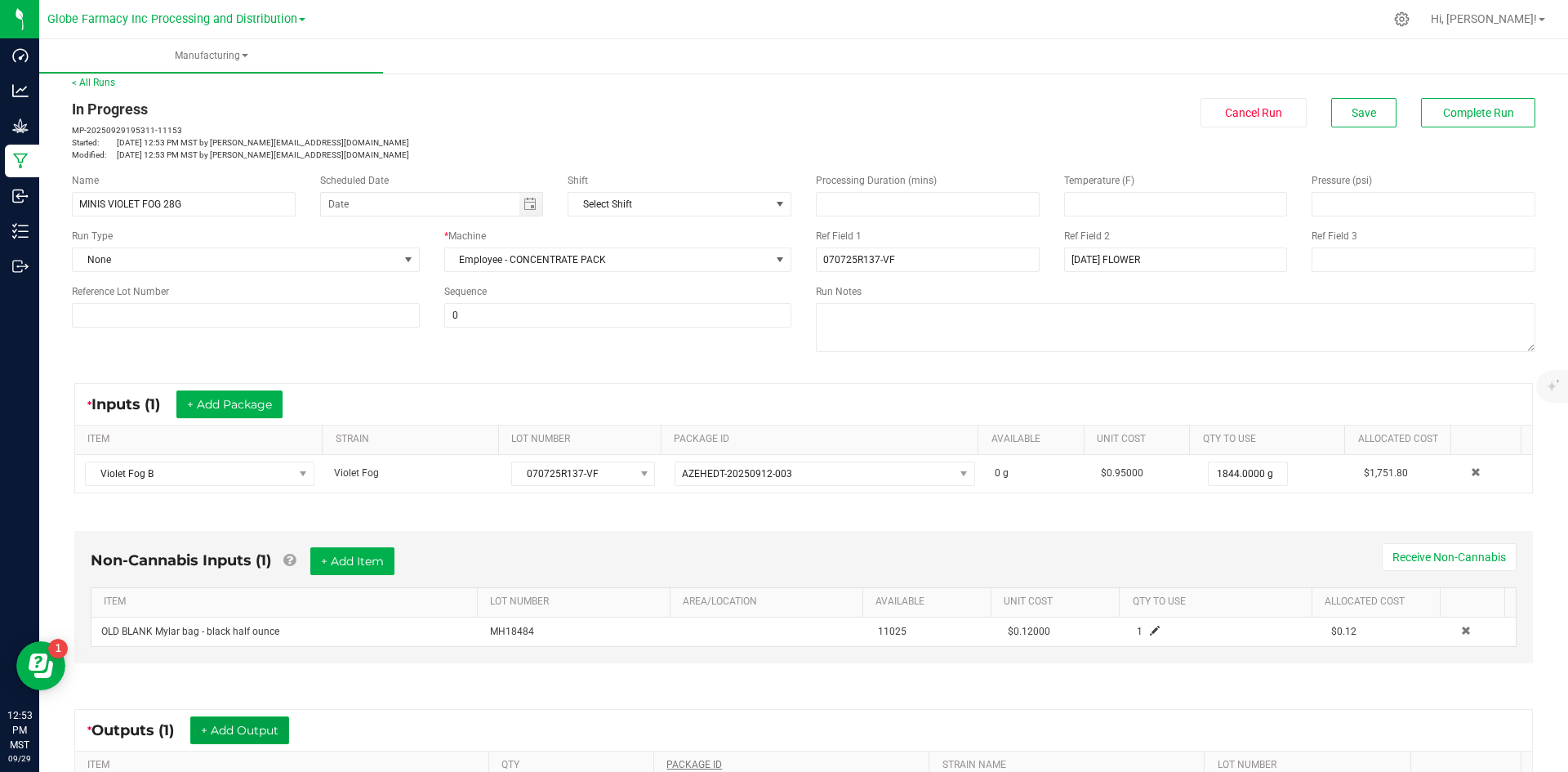
scroll to position [0, 0]
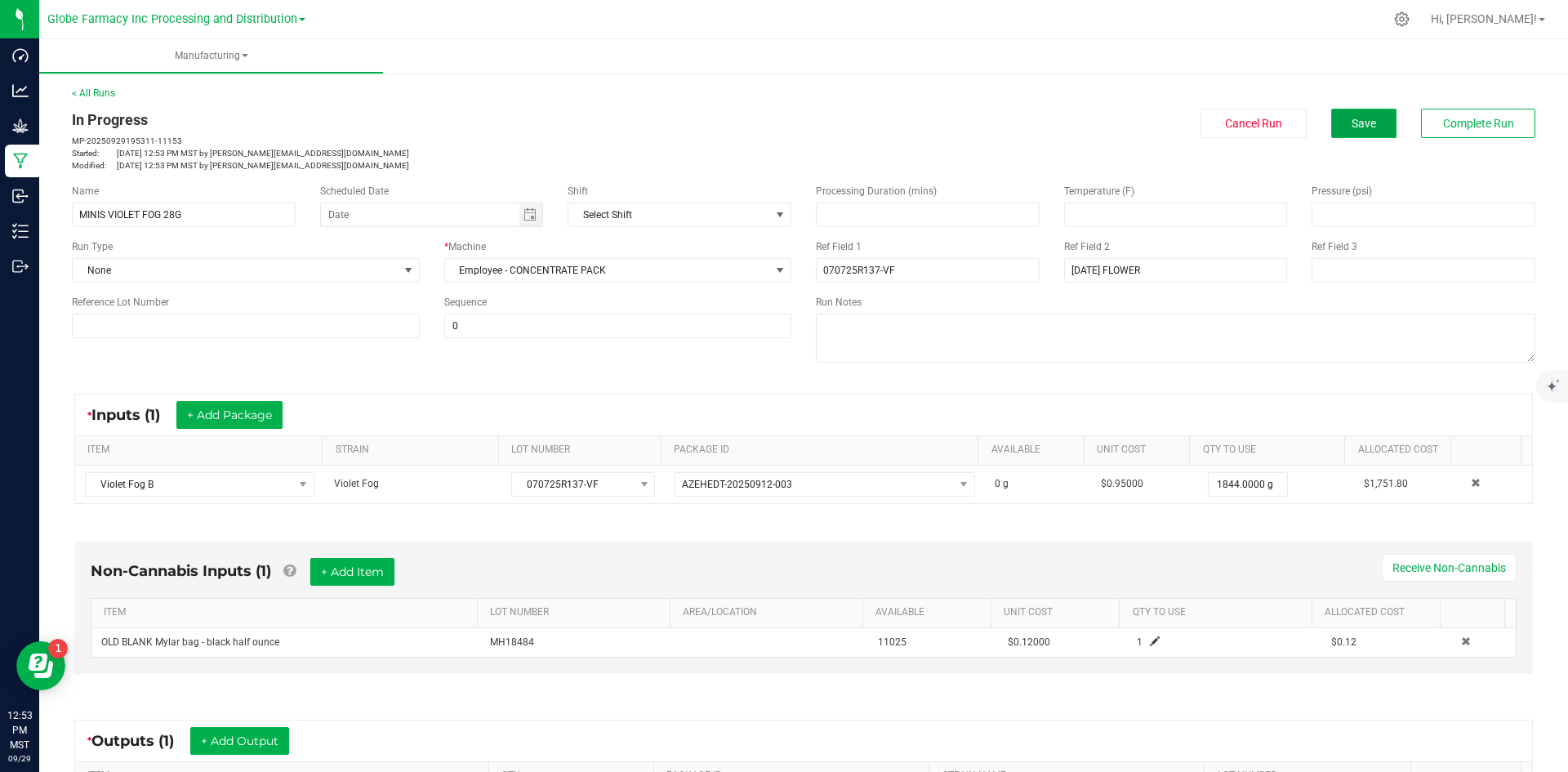
click at [1352, 129] on span "Save" at bounding box center [1364, 124] width 25 height 13
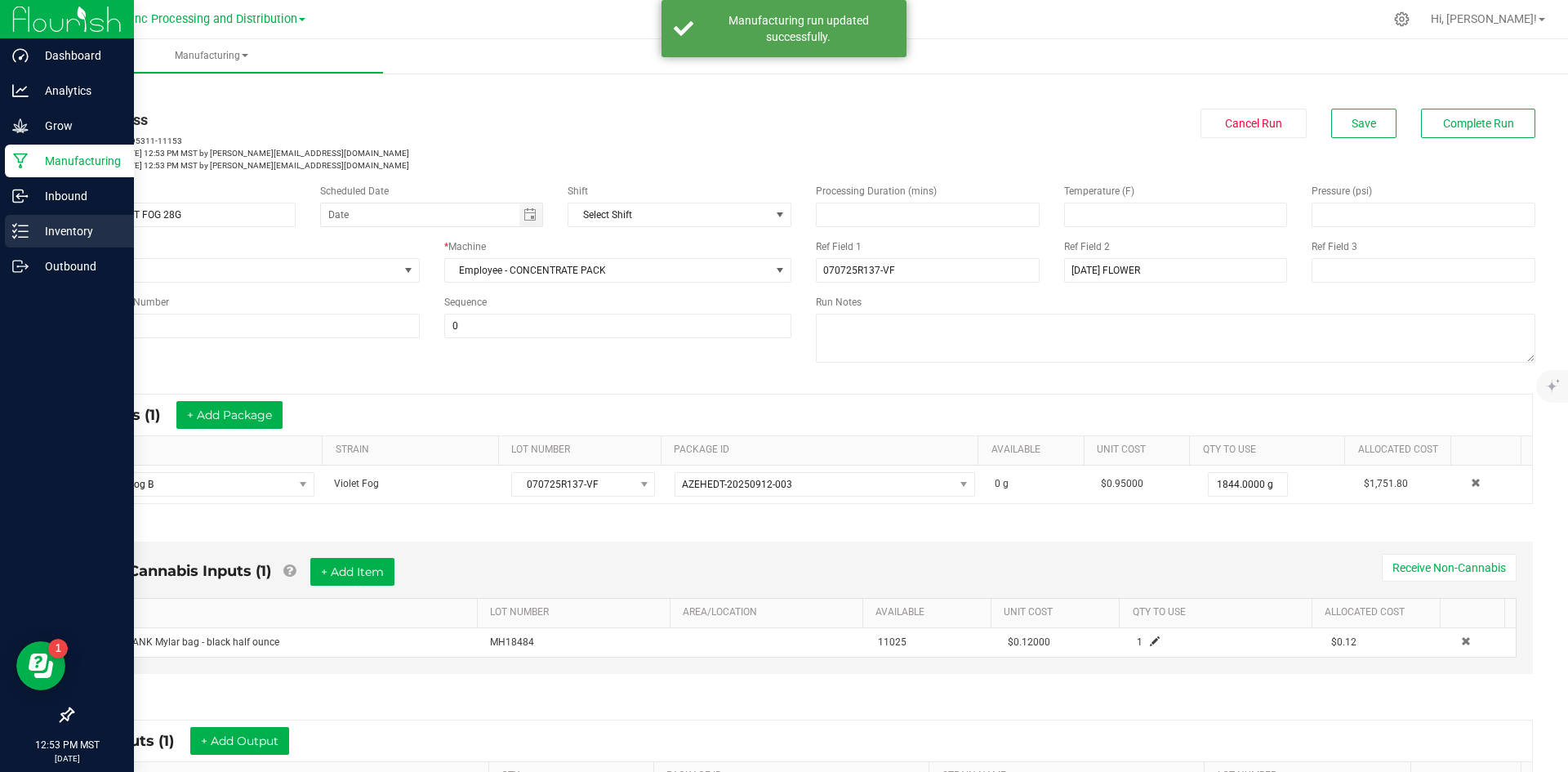
click at [25, 221] on div "Inventory" at bounding box center [69, 231] width 129 height 33
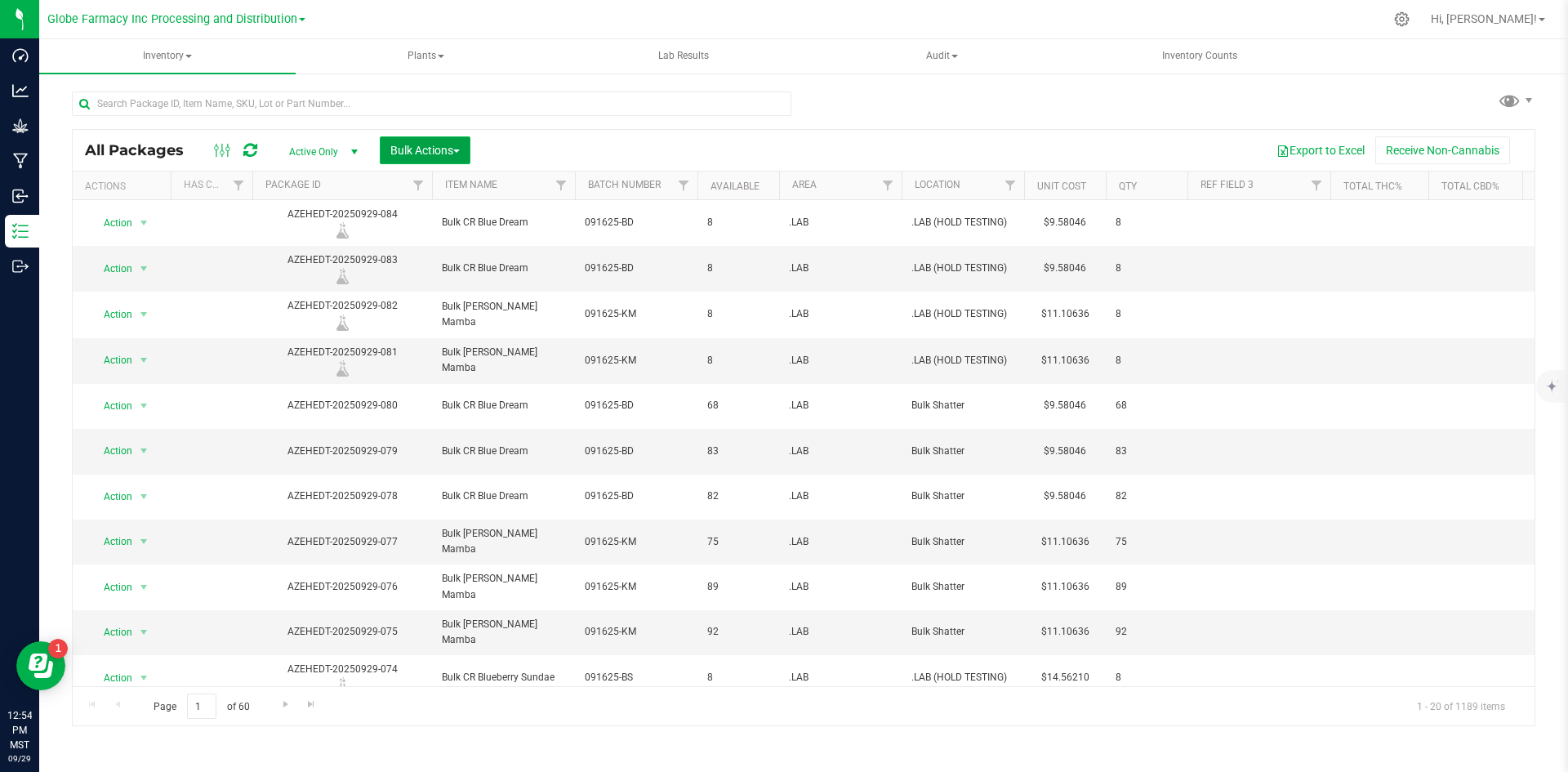
click at [400, 150] on span "Bulk Actions" at bounding box center [424, 150] width 69 height 13
click at [406, 193] on span "Add to manufacturing run" at bounding box center [451, 187] width 123 height 13
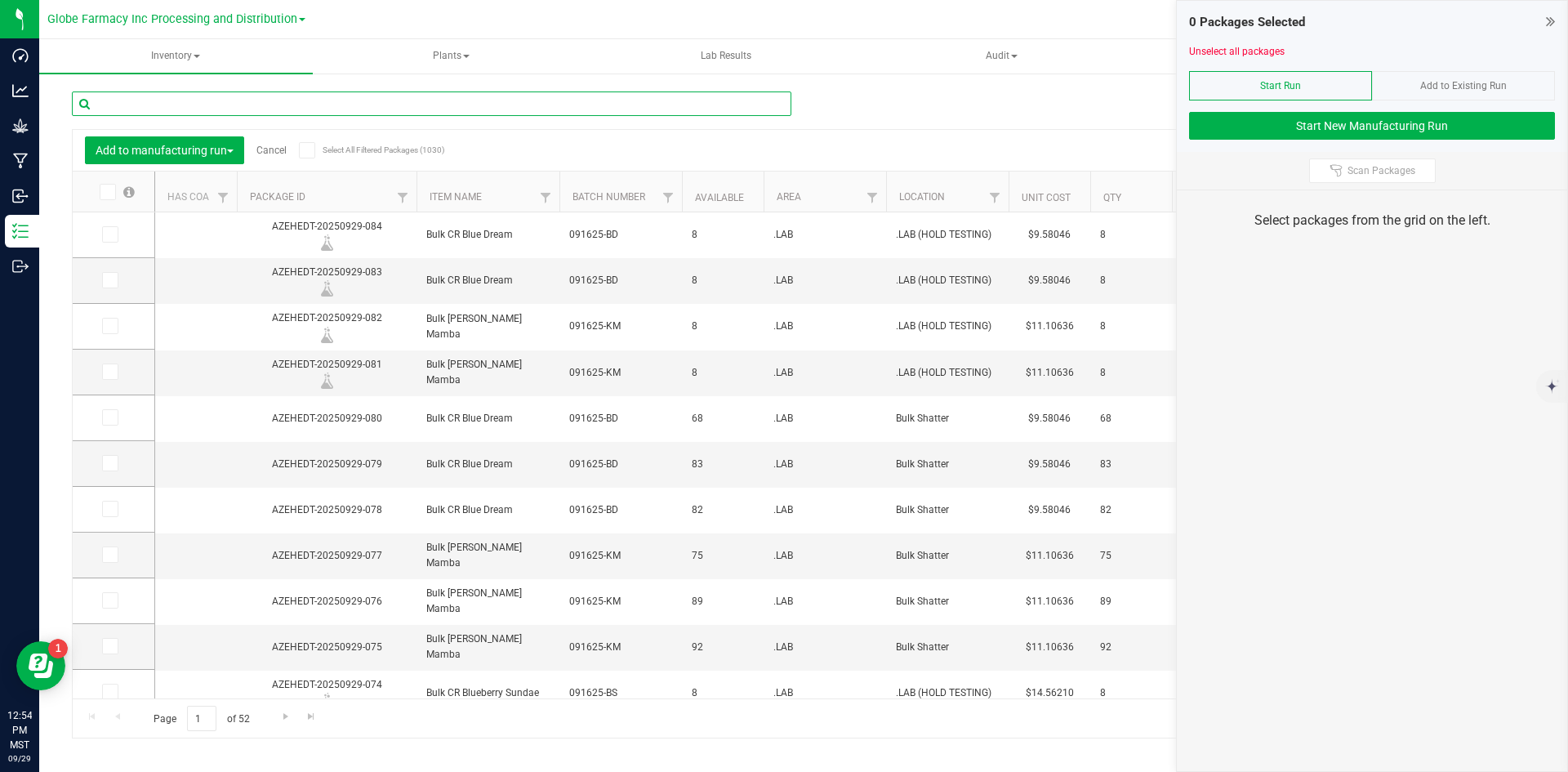
click at [382, 108] on input "text" at bounding box center [431, 104] width 719 height 25
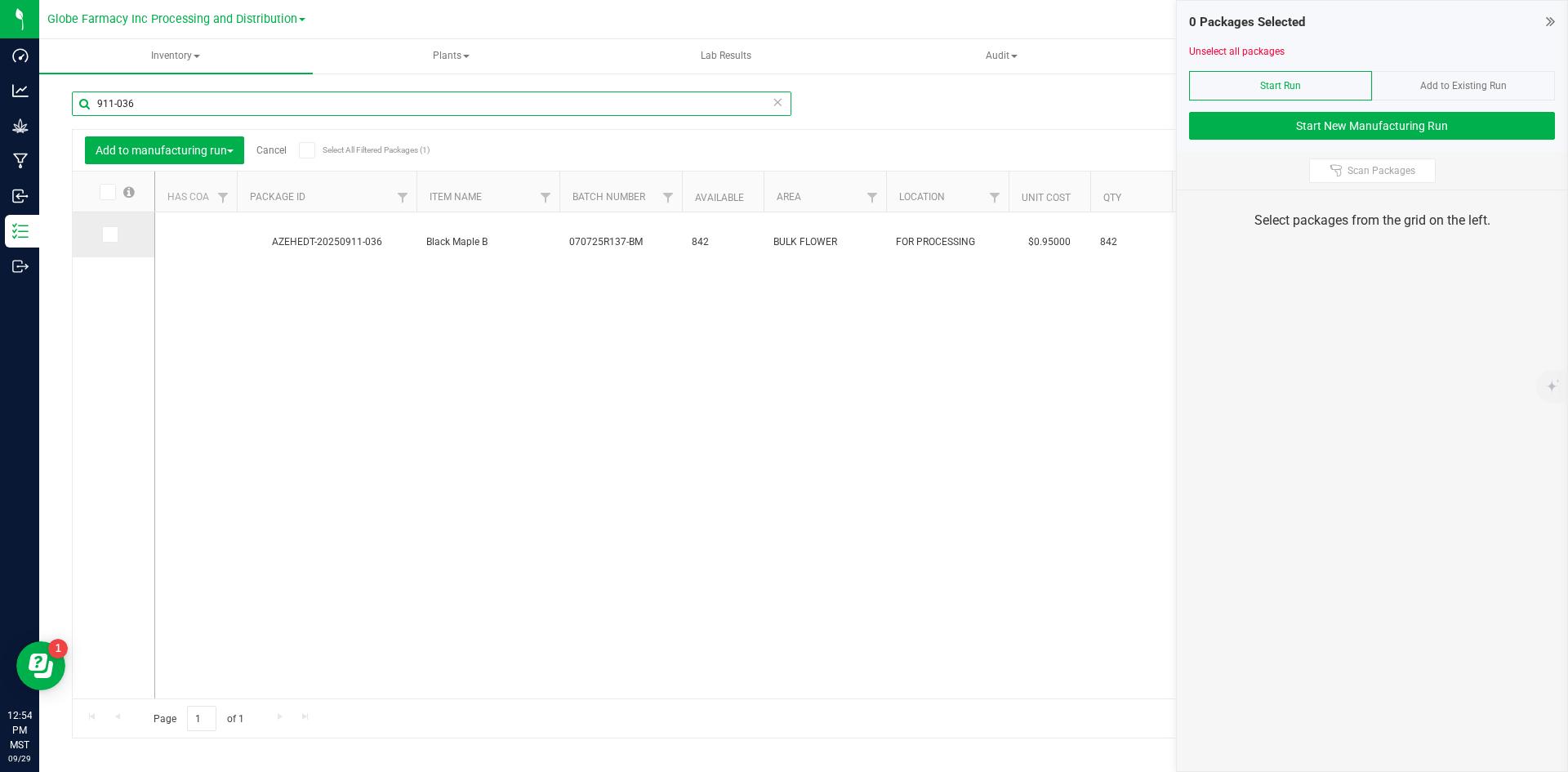
type input "911-036"
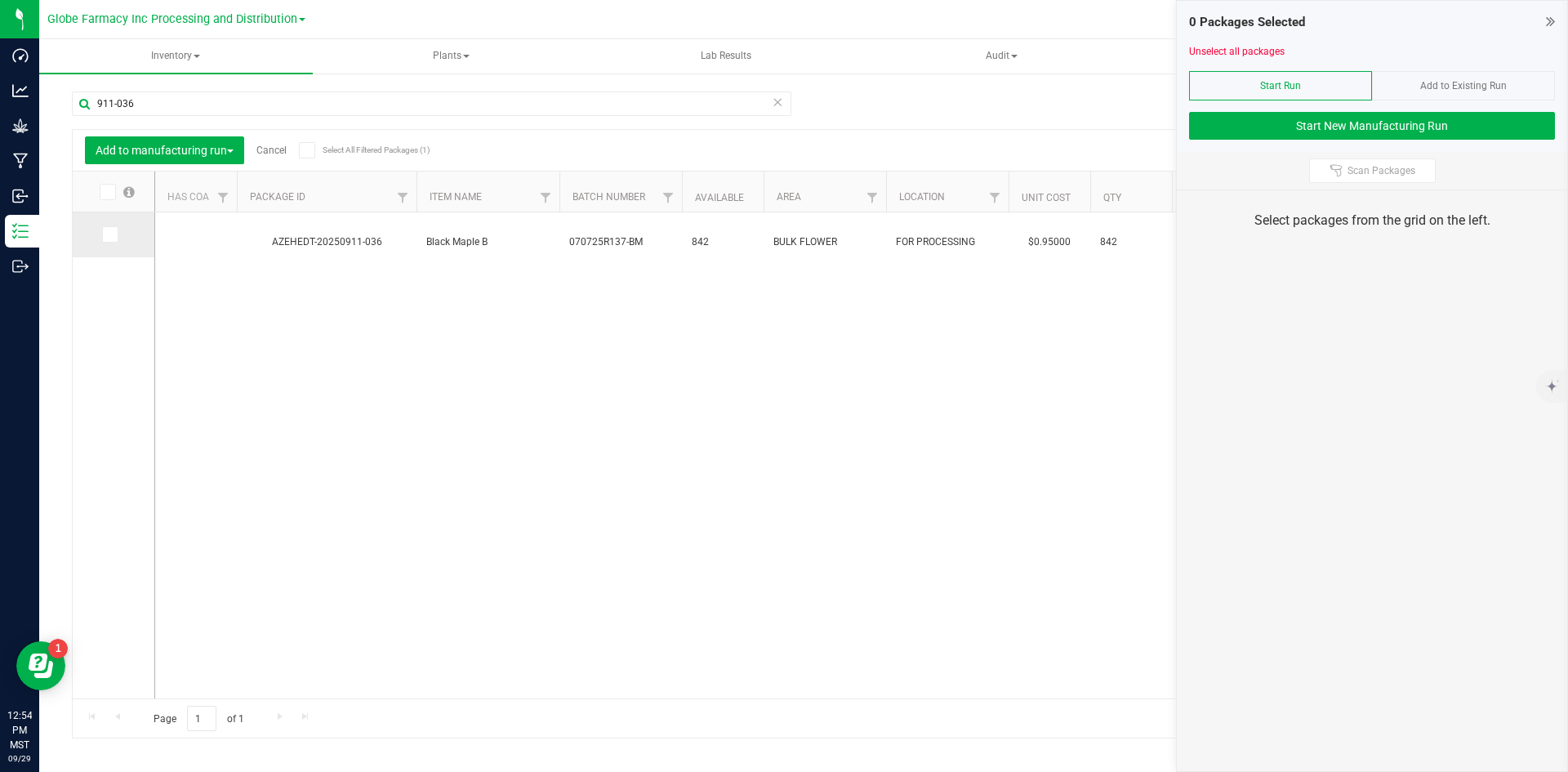
click at [123, 232] on label at bounding box center [113, 233] width 24 height 16
click at [0, 0] on input "checkbox" at bounding box center [0, 0] width 0 height 0
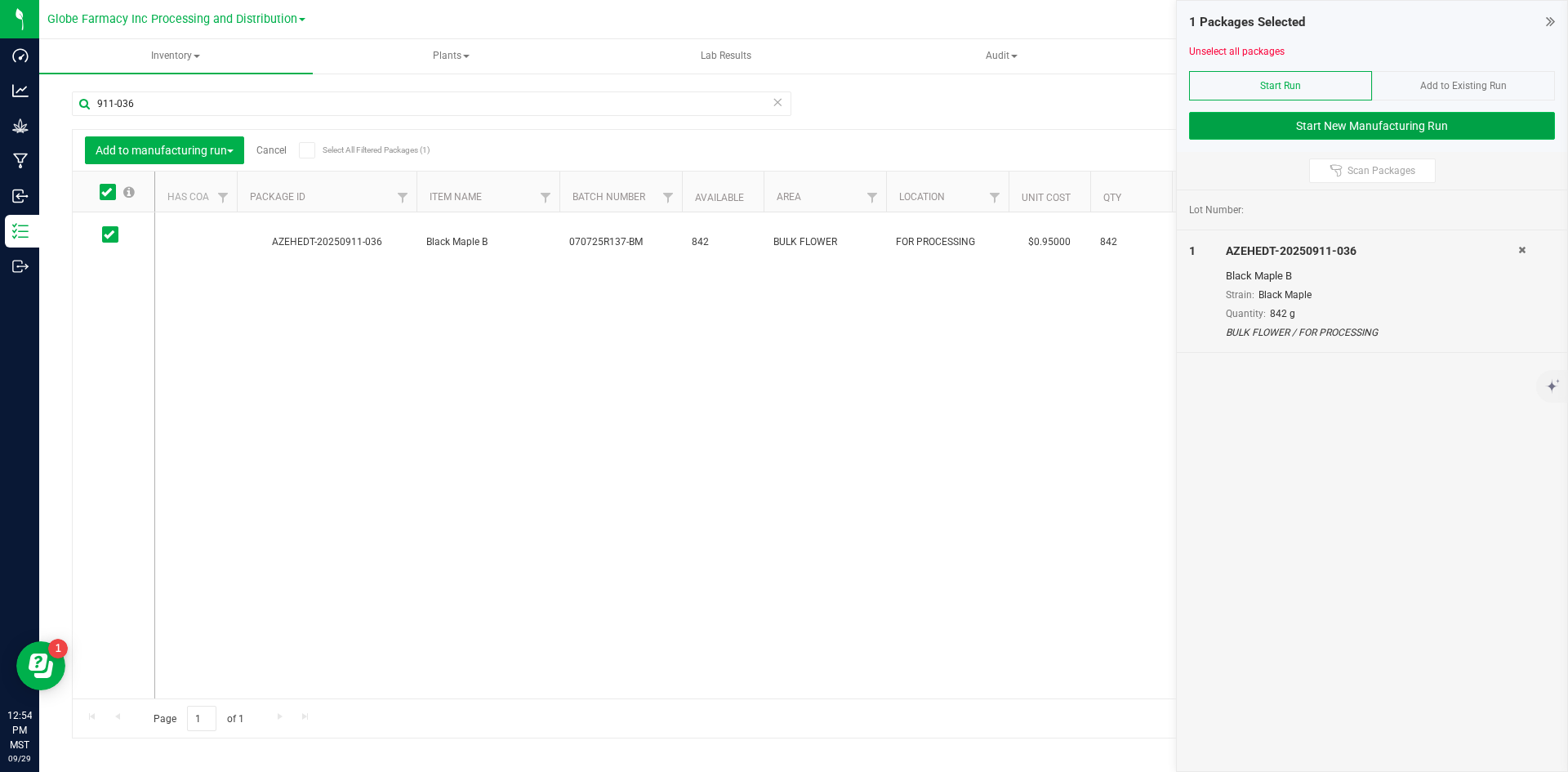
click at [1333, 129] on button "Start New Manufacturing Run" at bounding box center [1371, 125] width 366 height 27
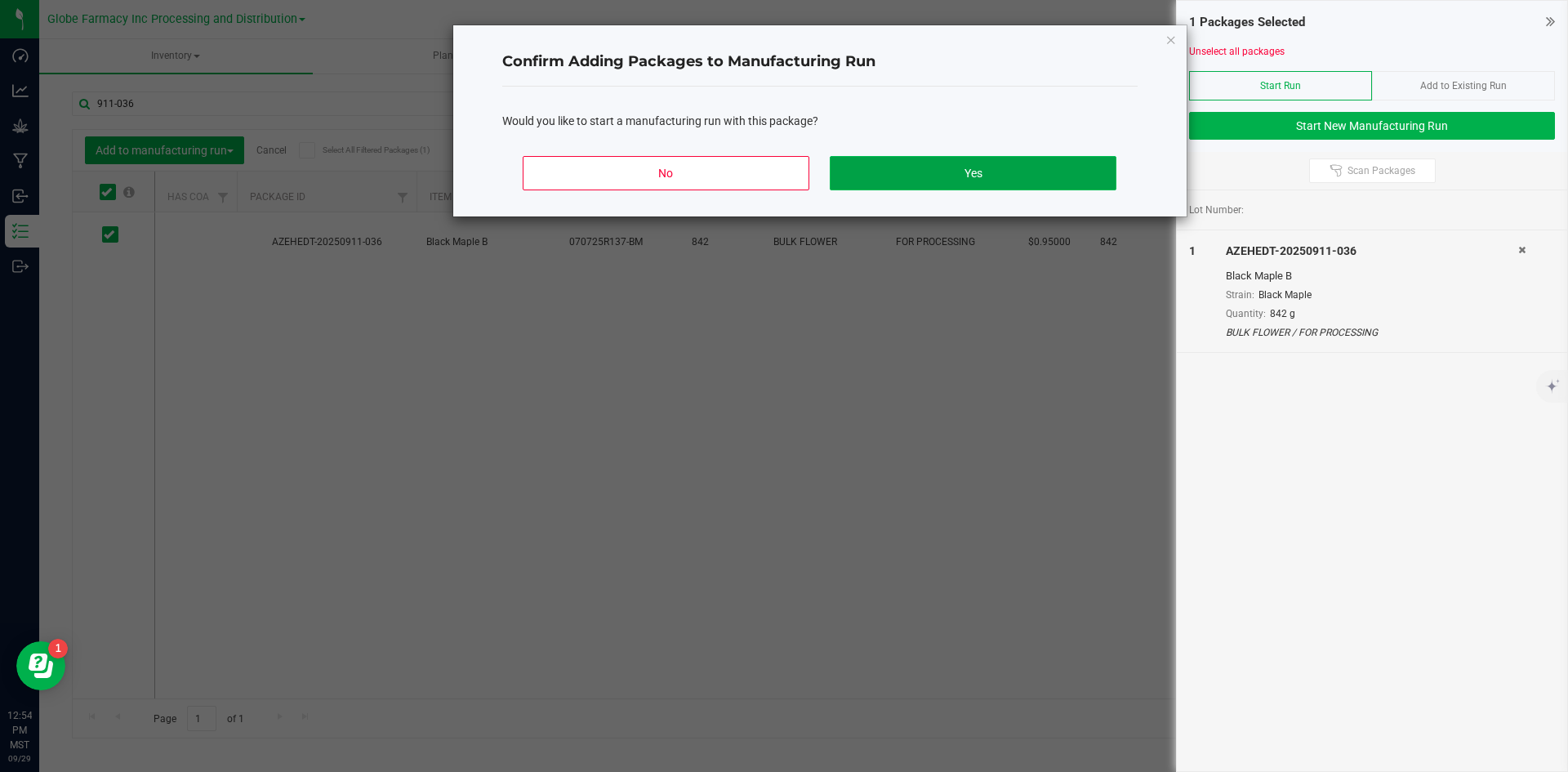
click at [957, 177] on button "Yes" at bounding box center [973, 173] width 285 height 34
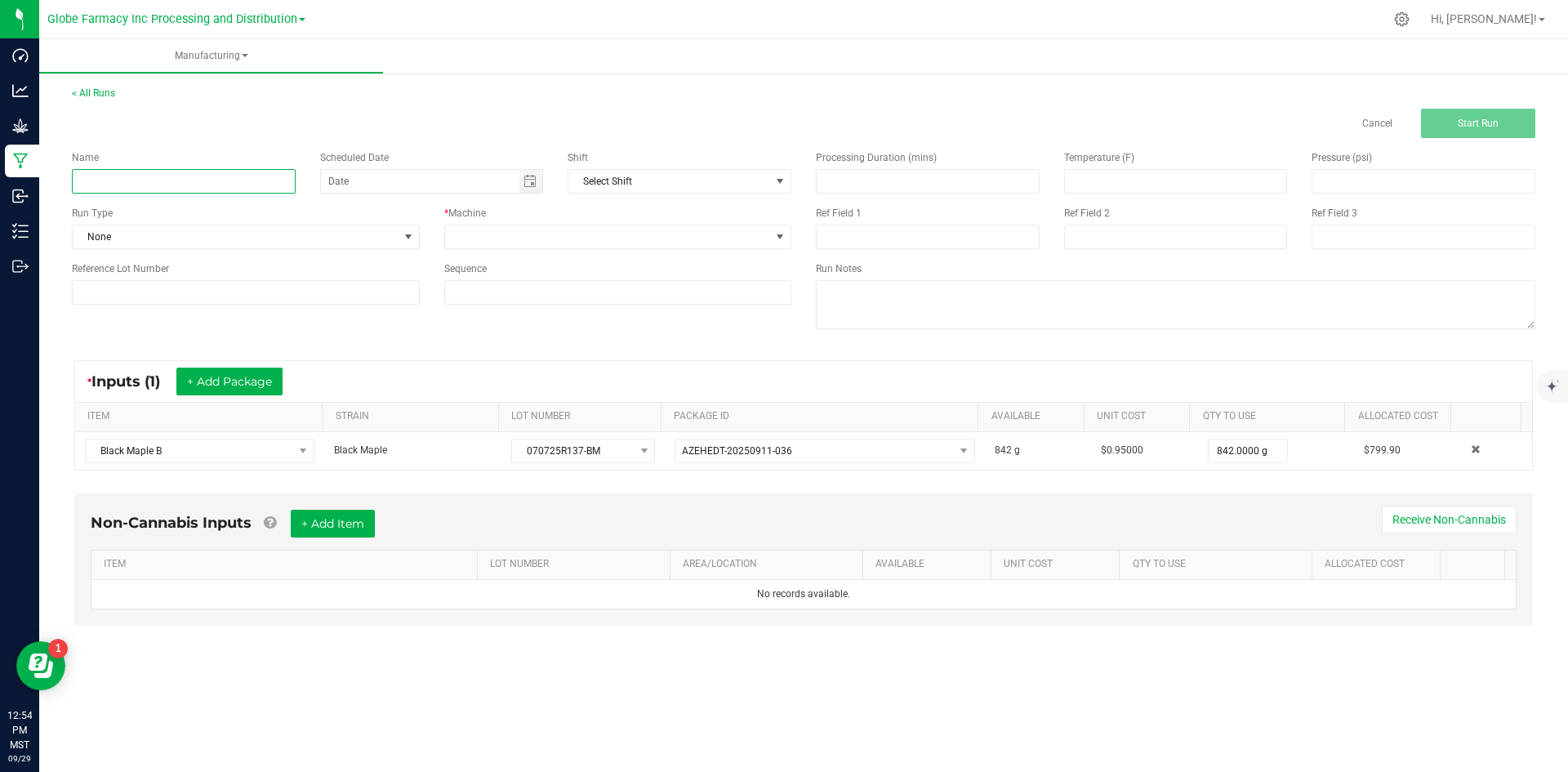
click at [176, 174] on input at bounding box center [183, 181] width 224 height 25
type input "MINIS BLACK MAPLE 28G"
click at [536, 229] on span at bounding box center [618, 237] width 348 height 25
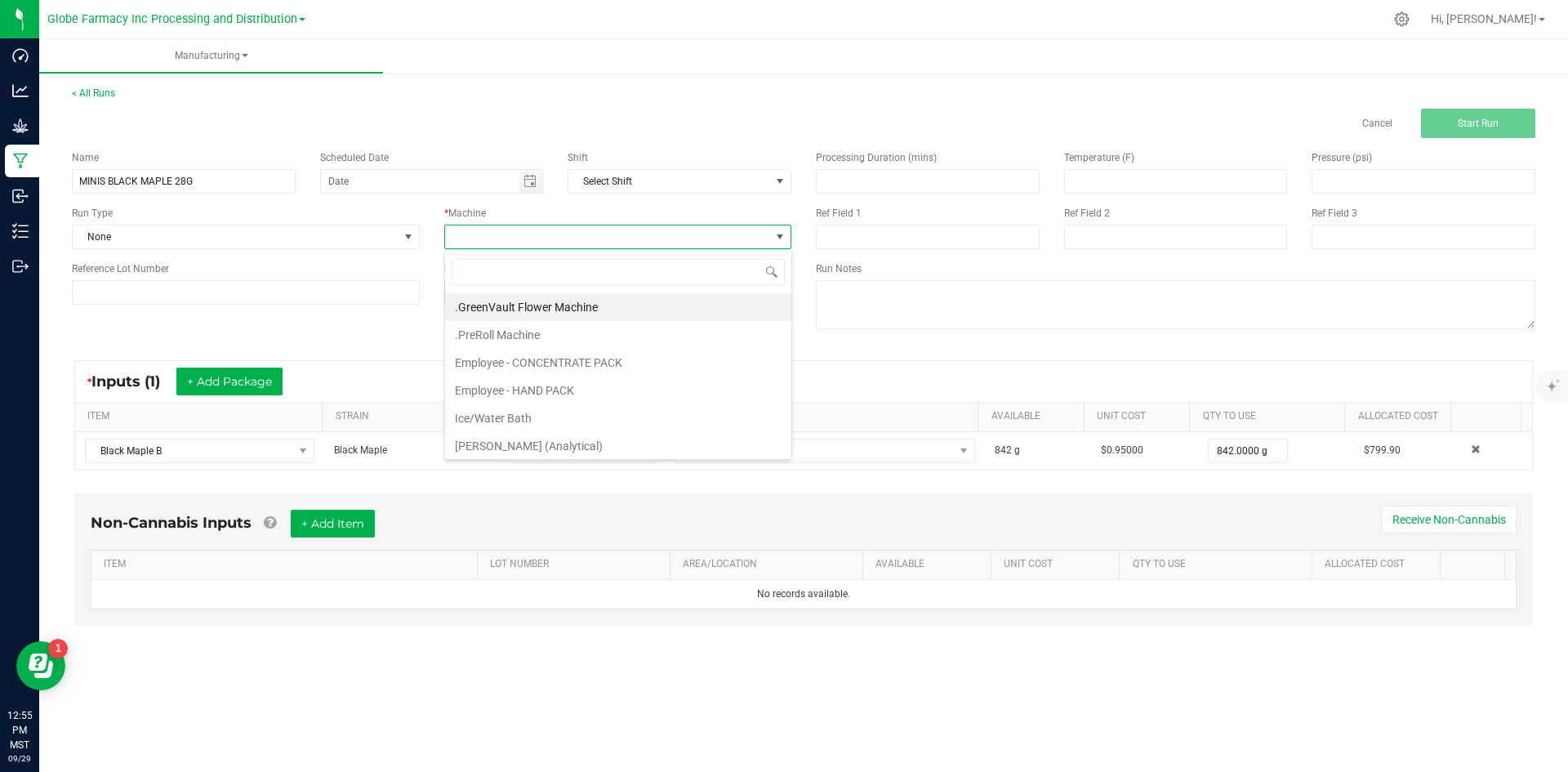
scroll to position [25, 347]
click at [520, 361] on li "Employee - CONCENTRATE PACK" at bounding box center [618, 362] width 346 height 27
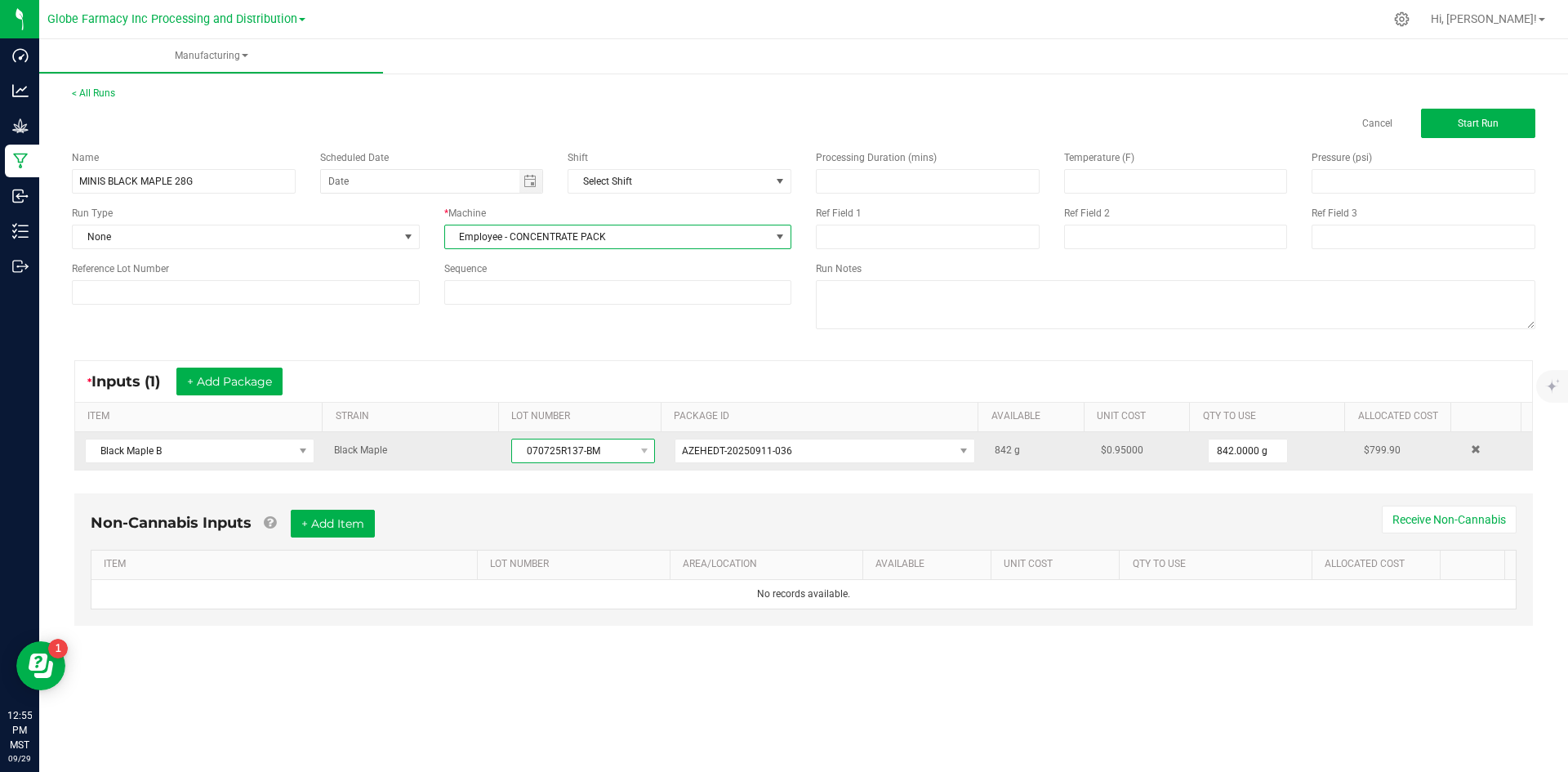
click at [521, 445] on span "070725R137-BM" at bounding box center [573, 451] width 122 height 23
drag, startPoint x: 519, startPoint y: 454, endPoint x: 613, endPoint y: 455, distance: 94.0
click at [613, 455] on span "070725R137-BM" at bounding box center [573, 451] width 122 height 23
copy span "070725R137-BM"
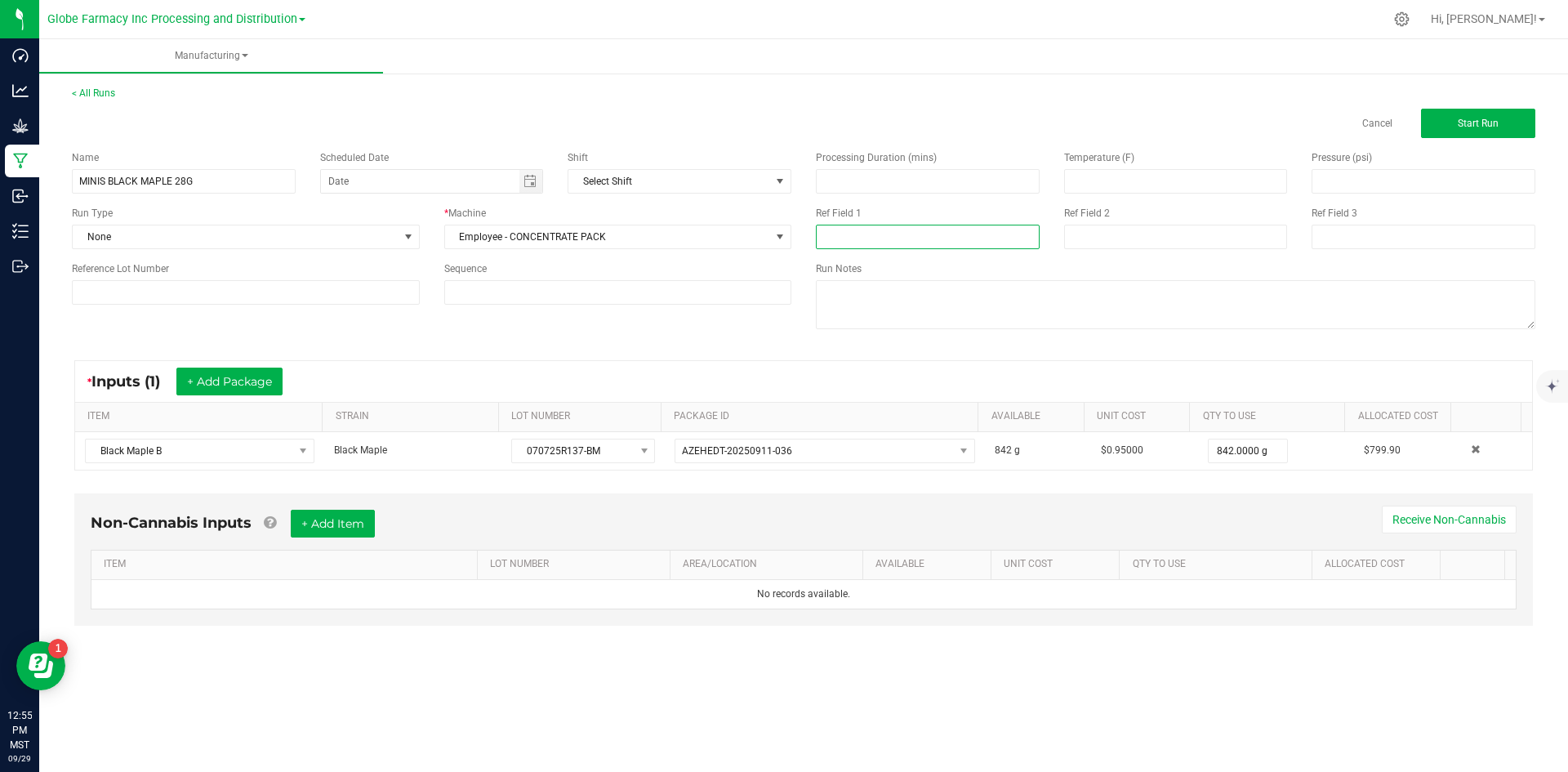
paste input "070725R137-BM"
type input "070725R137-BM"
click at [1116, 239] on input at bounding box center [1176, 237] width 224 height 25
type input "[DATE] FLOWER"
click at [357, 513] on button "+ Add Item" at bounding box center [333, 523] width 84 height 27
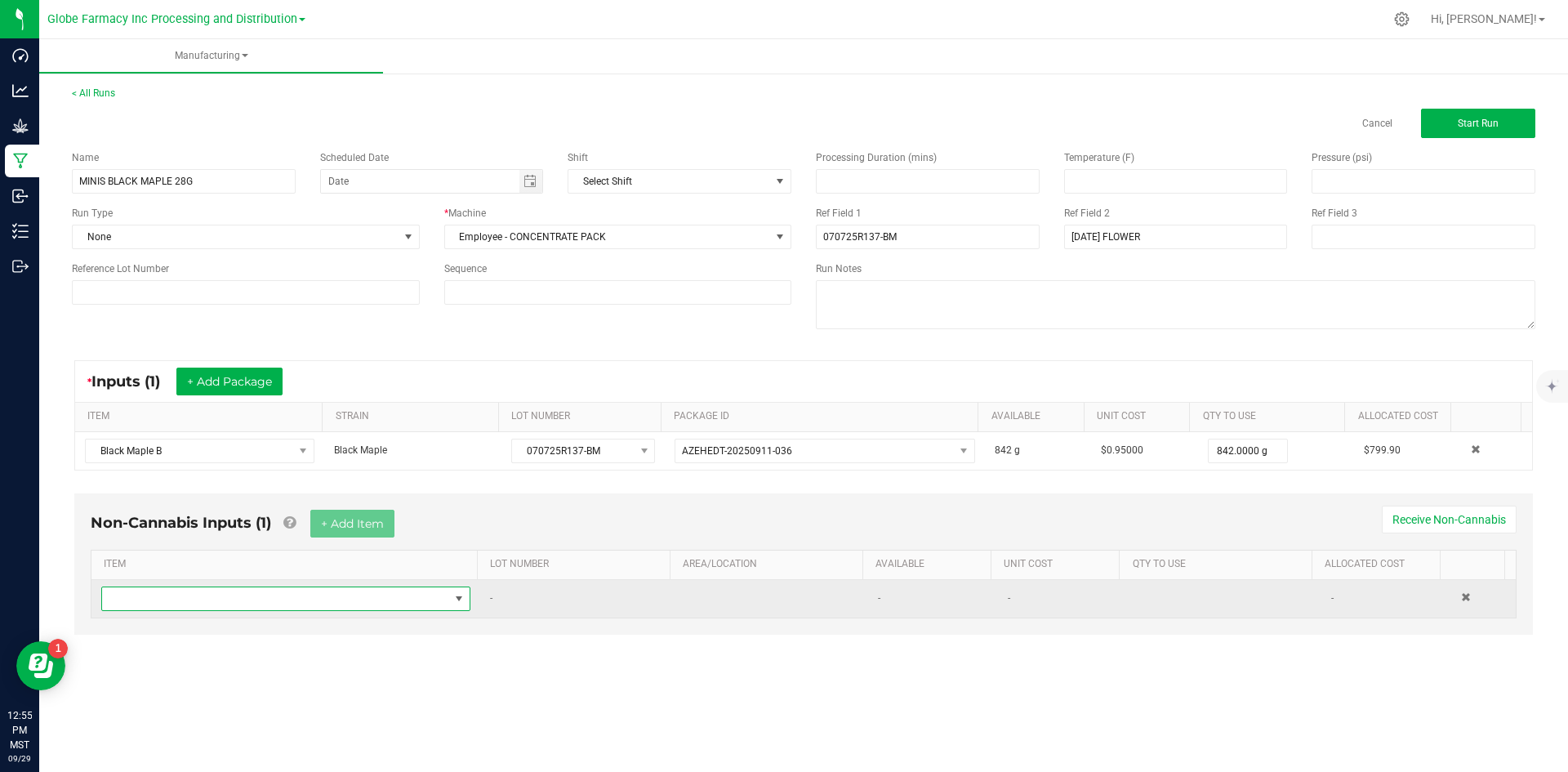
click at [255, 590] on span "NO DATA FOUND" at bounding box center [275, 598] width 347 height 23
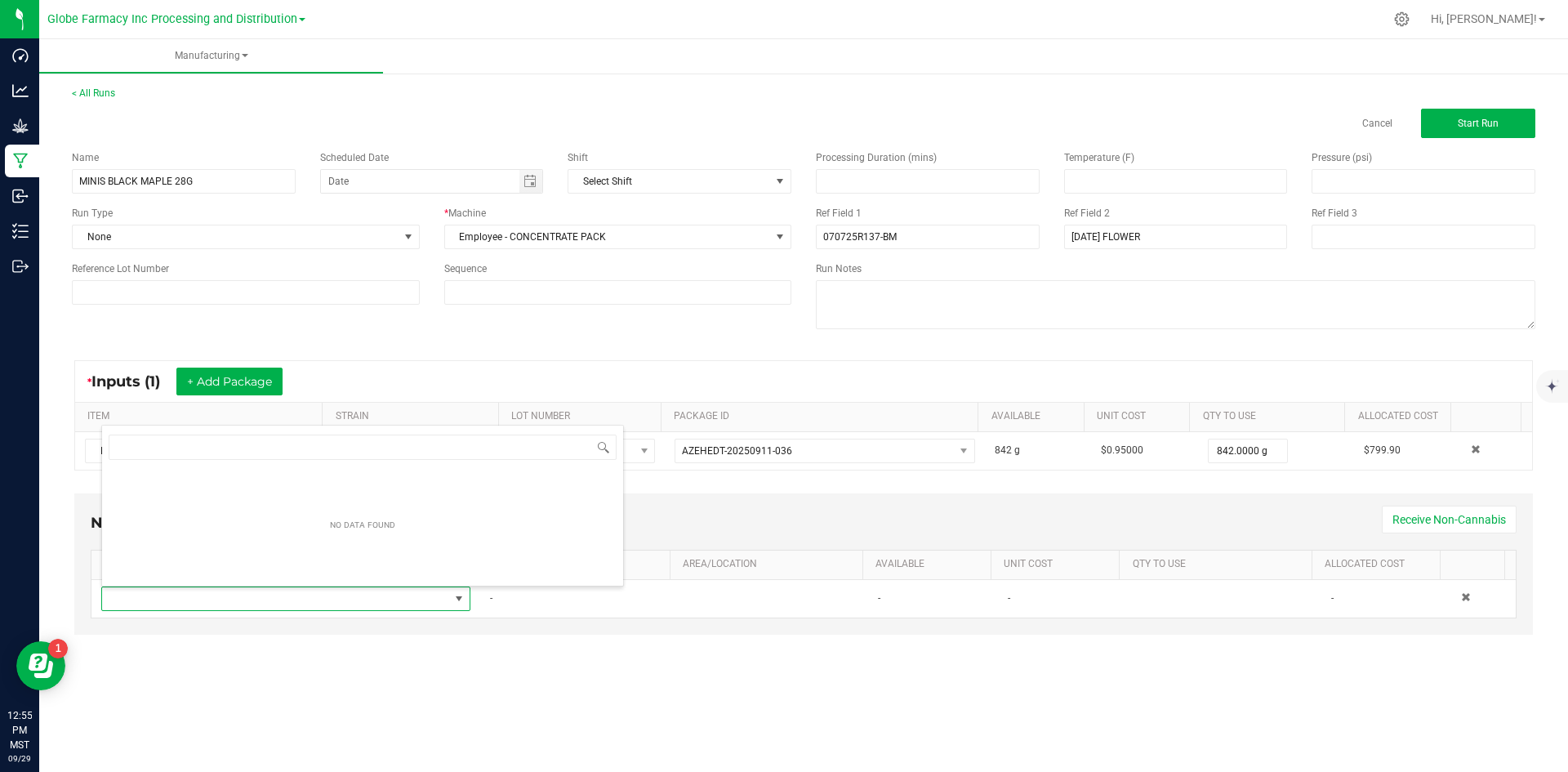
scroll to position [25, 363]
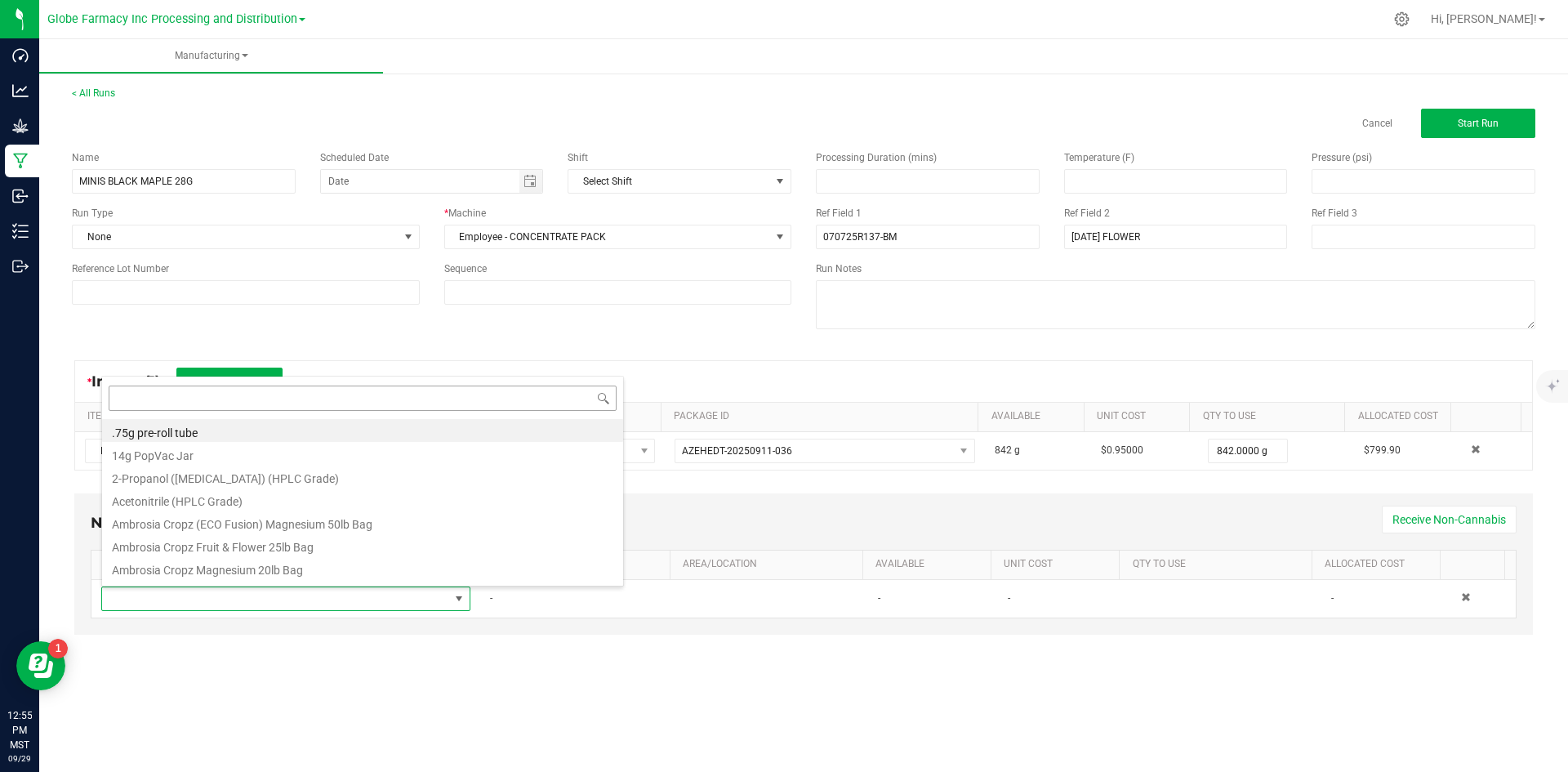
click at [227, 391] on input at bounding box center [362, 398] width 508 height 26
type input "MYLAR"
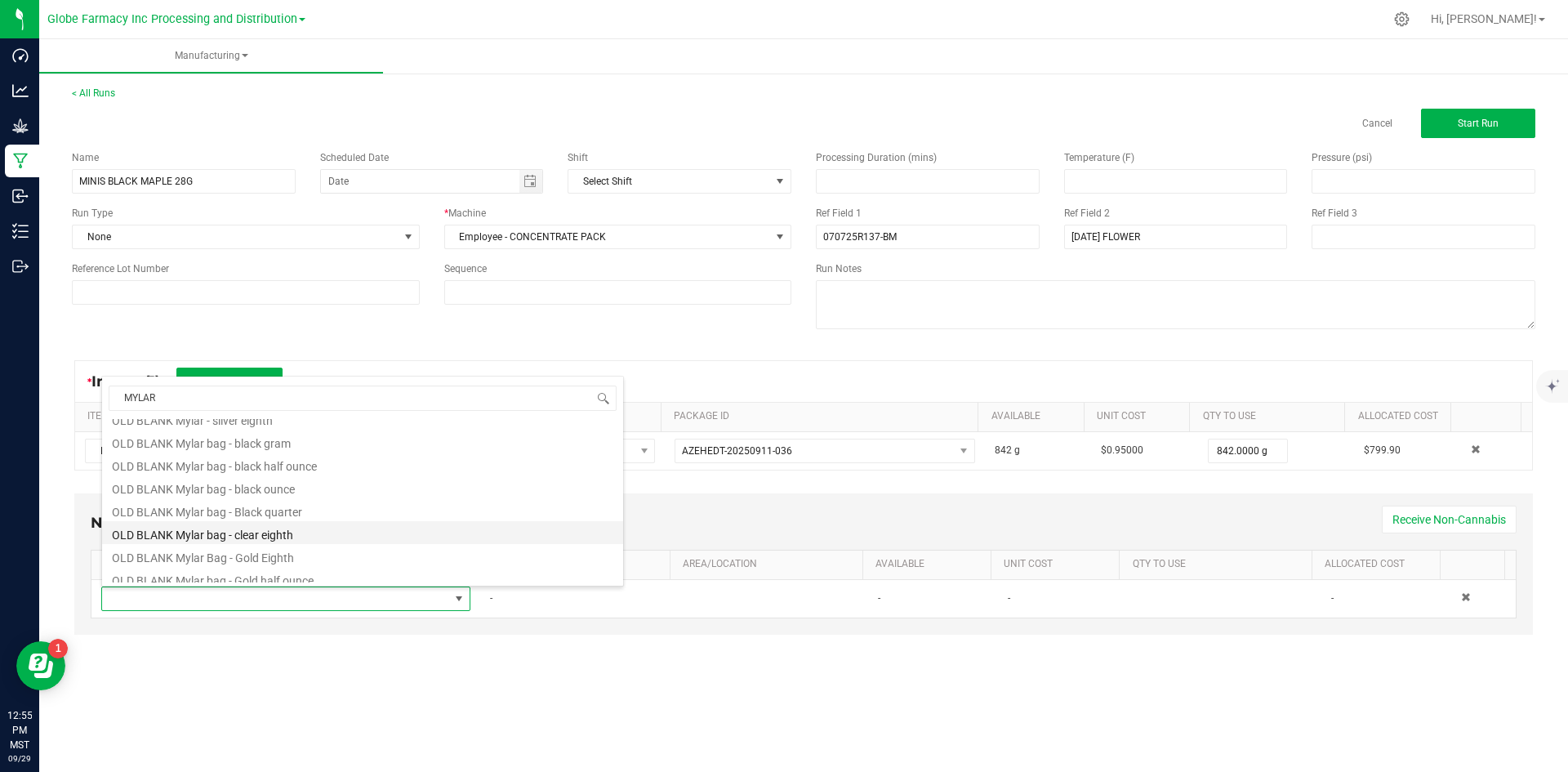
scroll to position [408, 0]
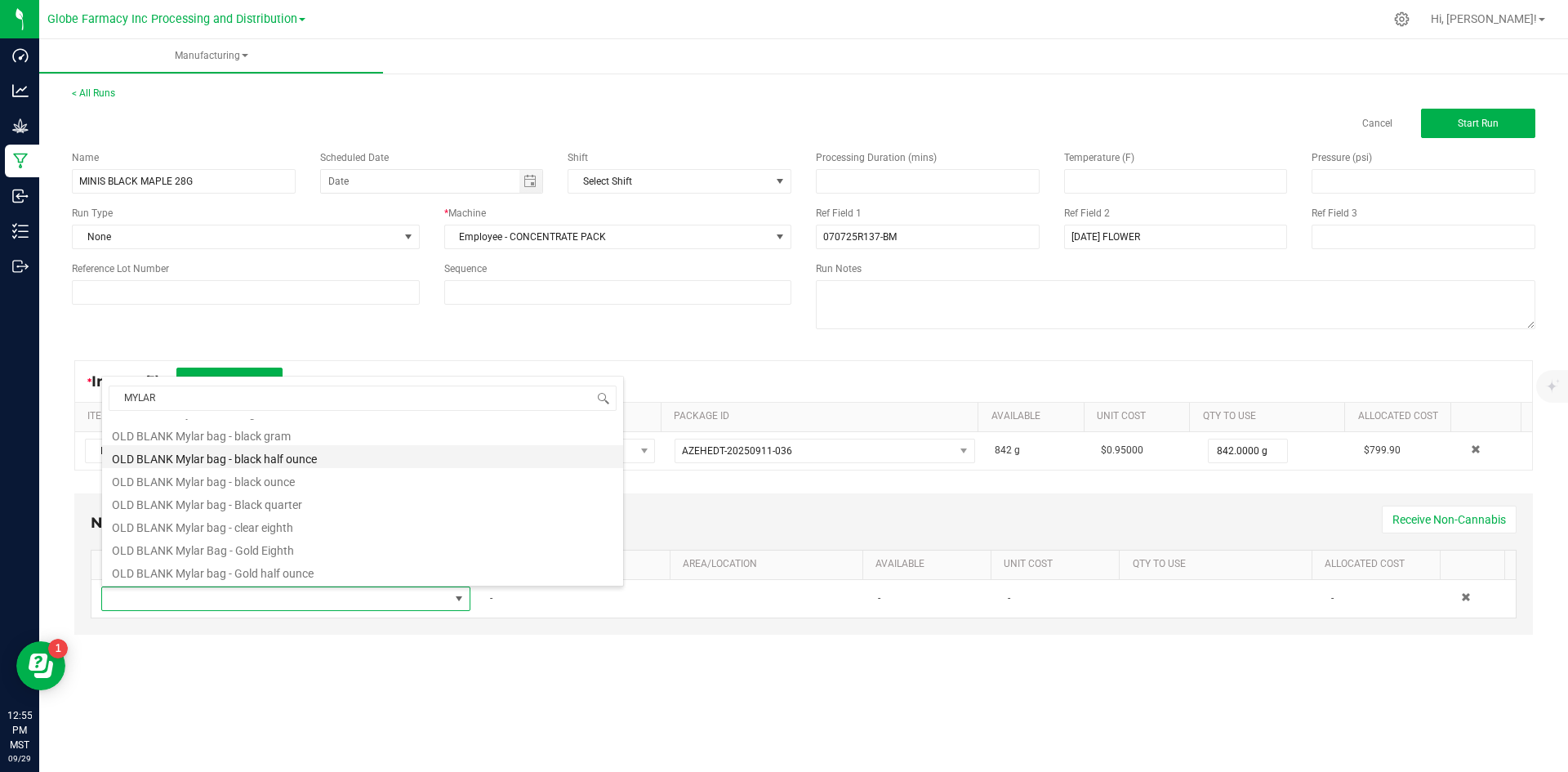
click at [346, 461] on li "OLD BLANK Mylar bag - black half ounce" at bounding box center [362, 456] width 521 height 23
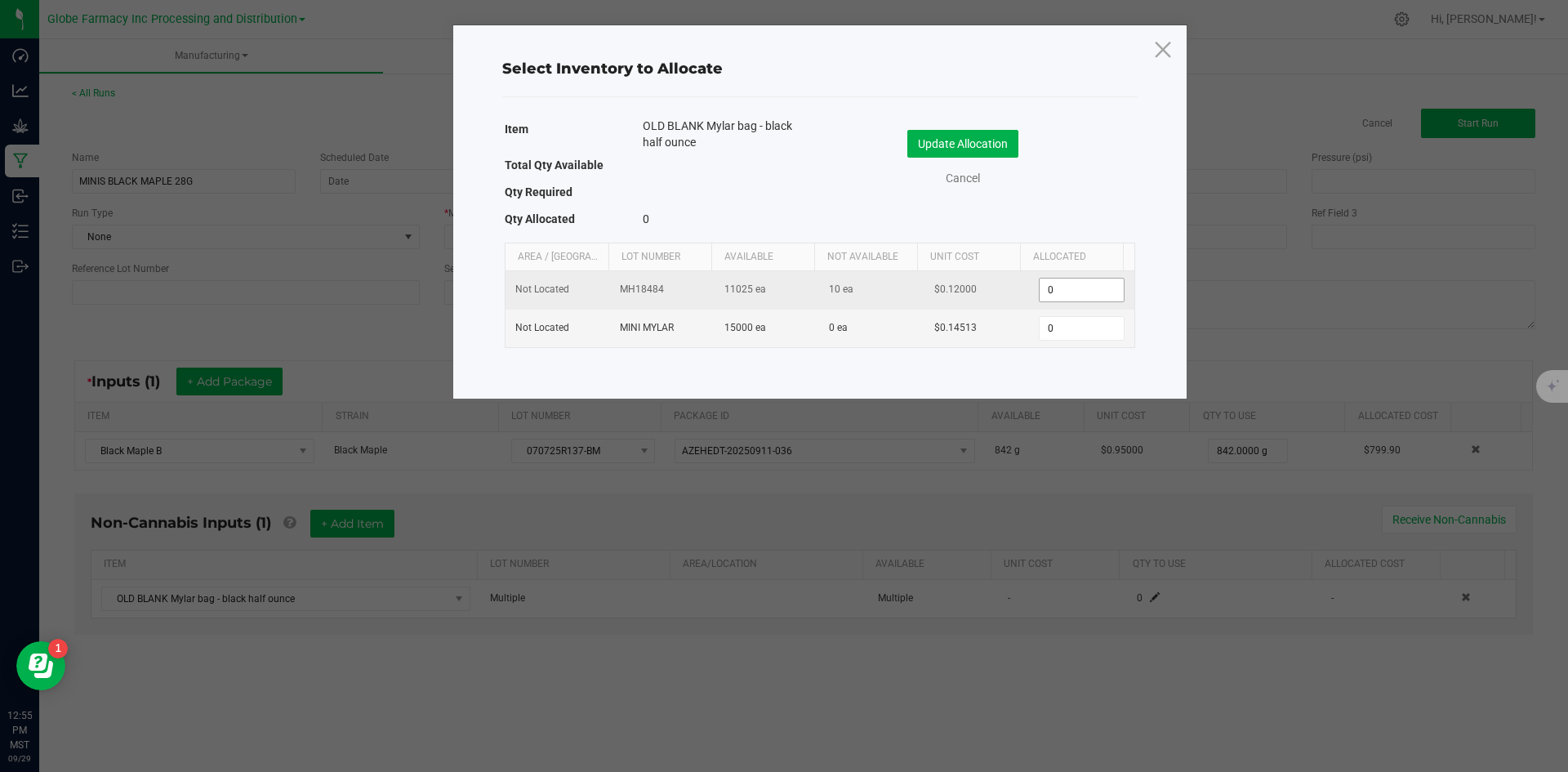
click at [1067, 285] on input "0" at bounding box center [1081, 290] width 83 height 23
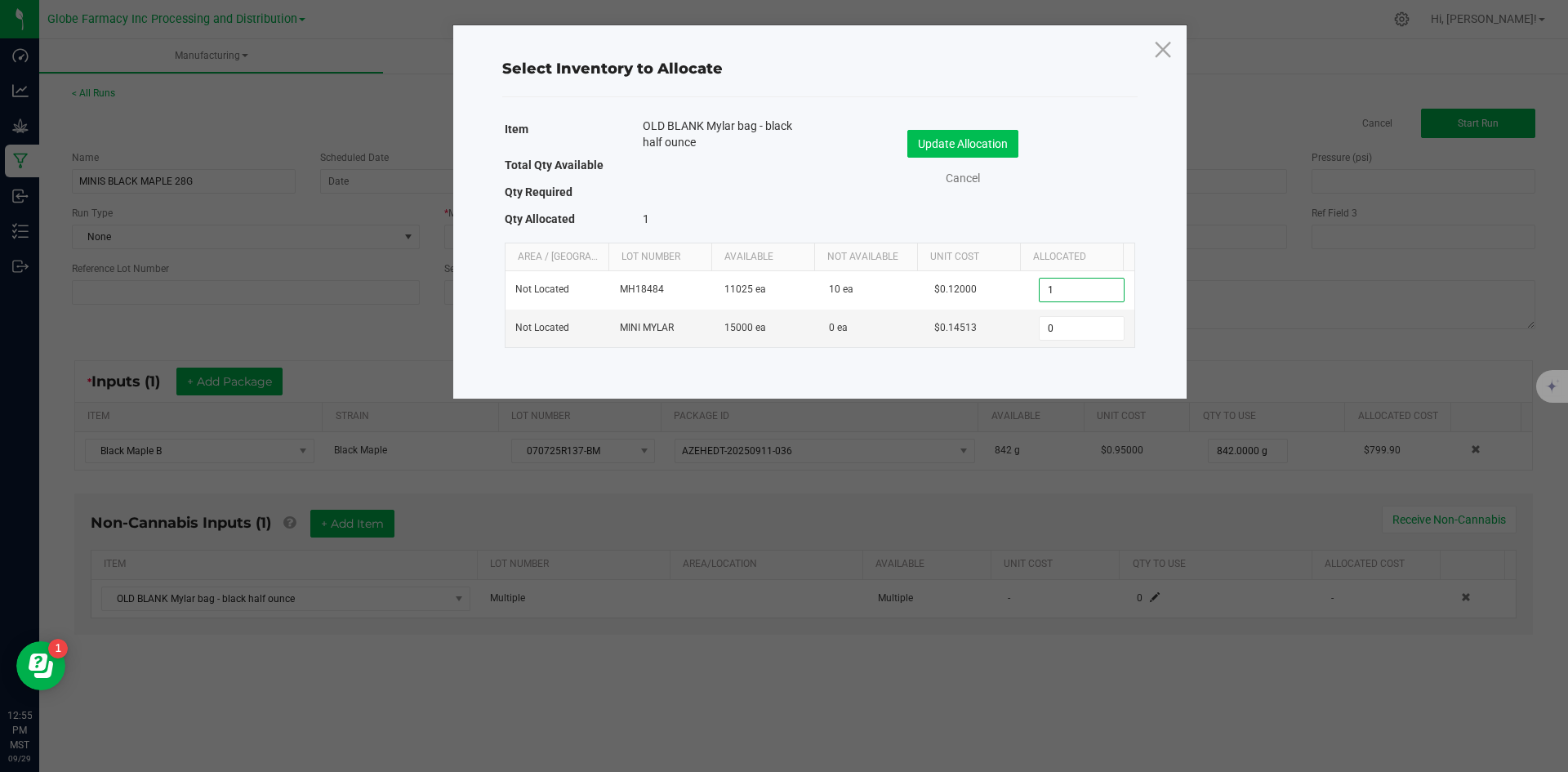
type input "1"
click at [981, 135] on button "Update Allocation" at bounding box center [963, 143] width 112 height 27
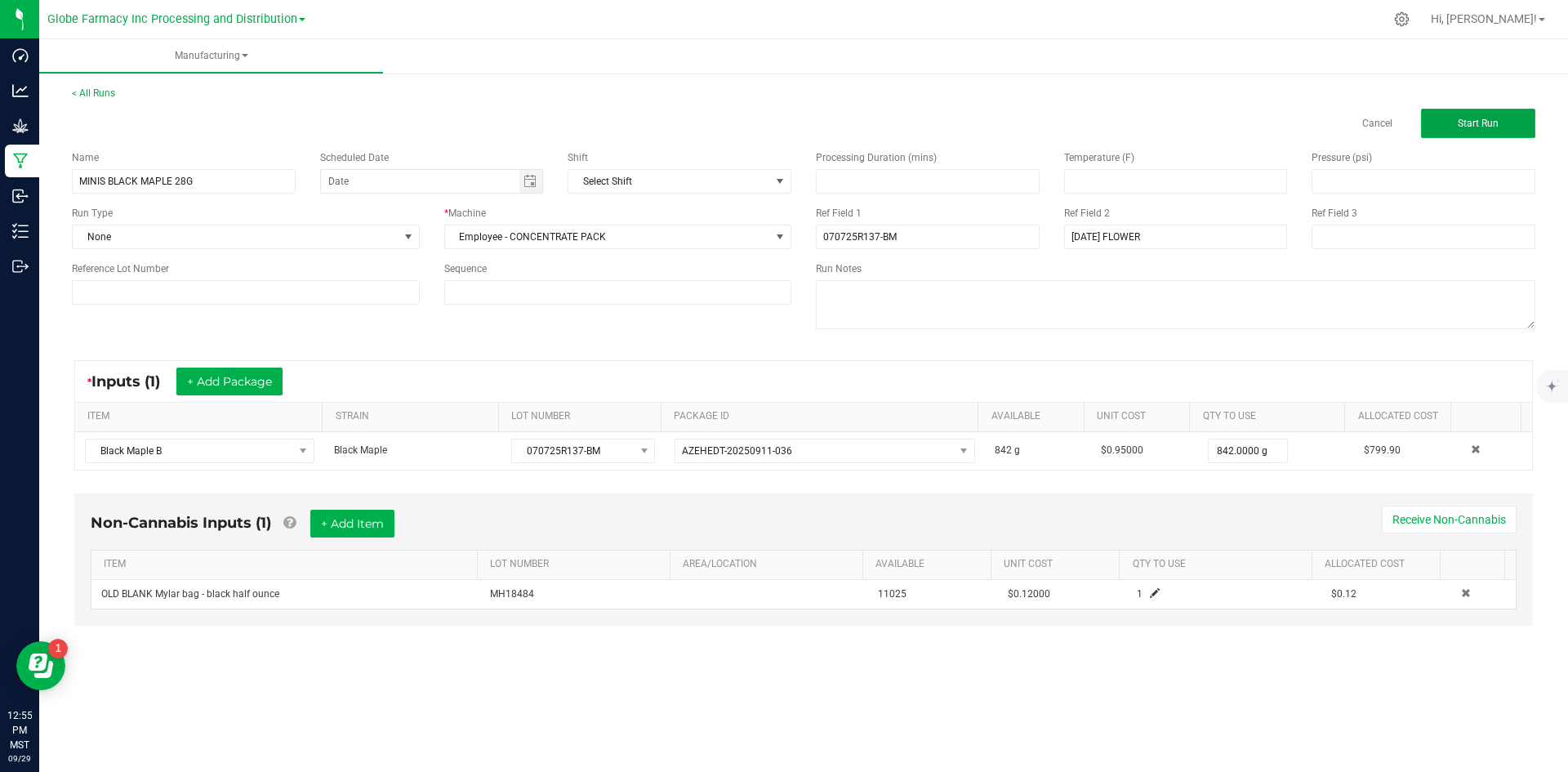
click at [1475, 125] on span "Start Run" at bounding box center [1477, 123] width 41 height 11
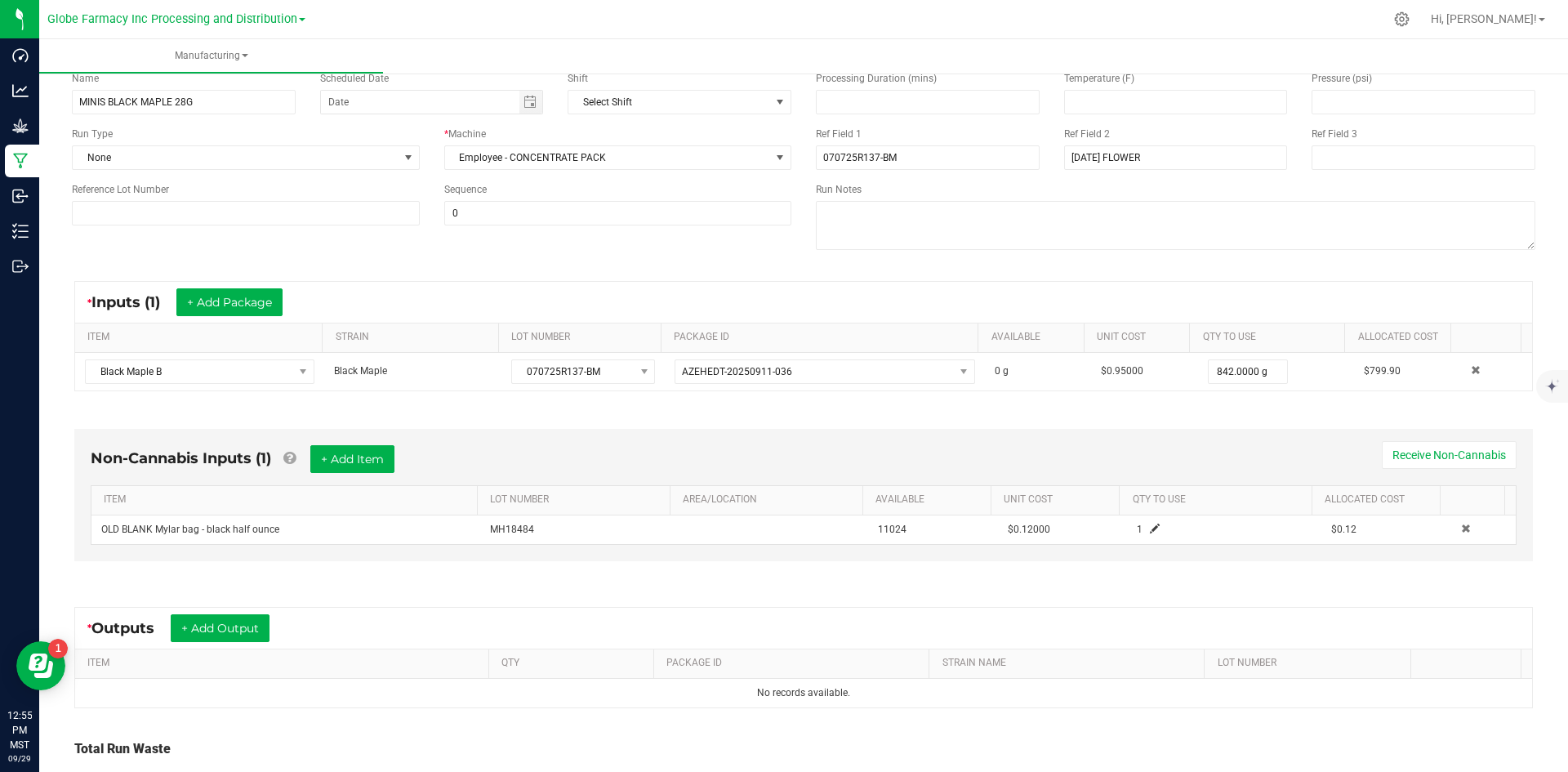
scroll to position [235, 0]
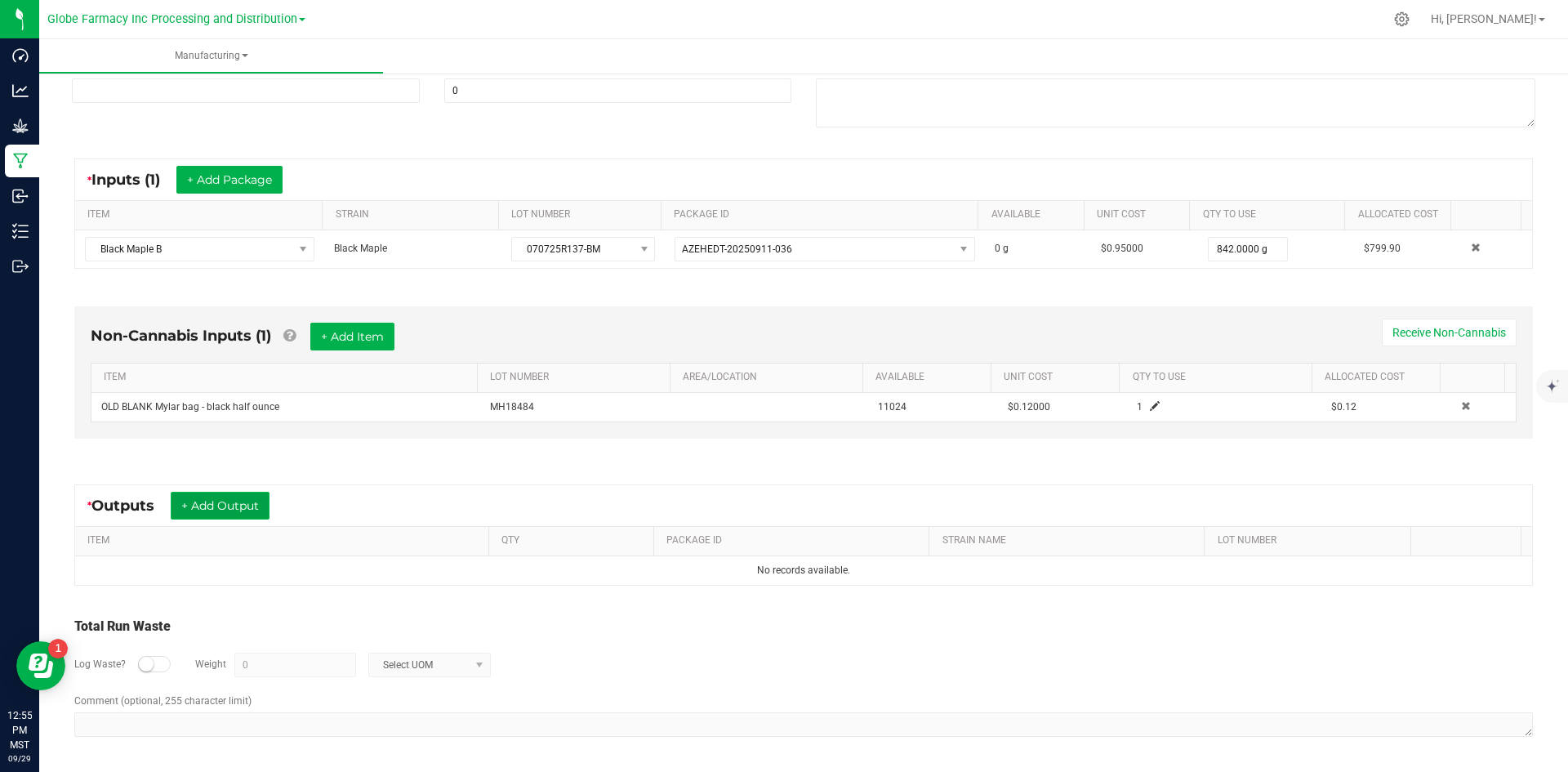
click at [265, 514] on button "+ Add Output" at bounding box center [220, 505] width 99 height 27
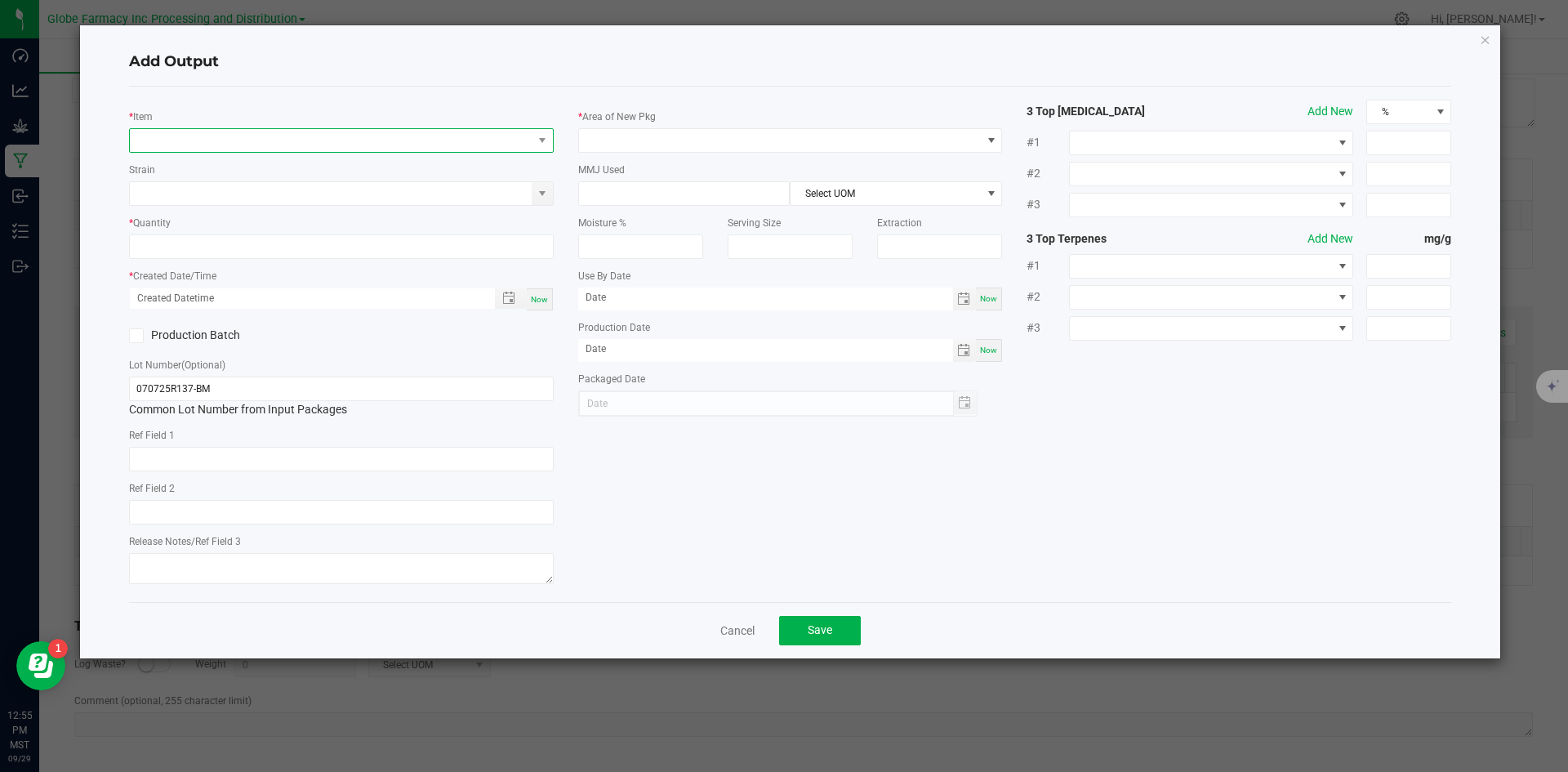
click at [313, 146] on span "NO DATA FOUND" at bounding box center [331, 141] width 403 height 23
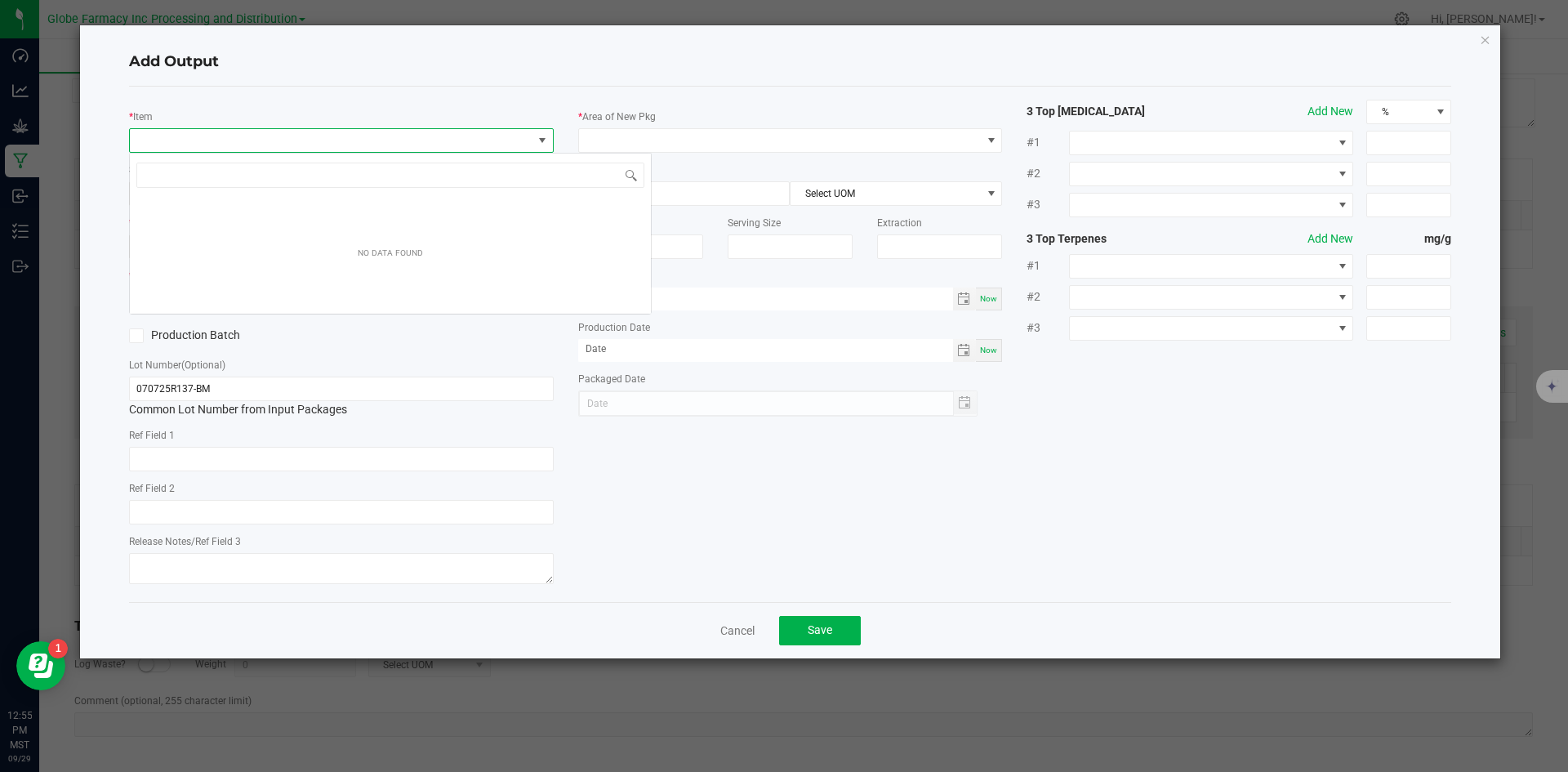
scroll to position [25, 424]
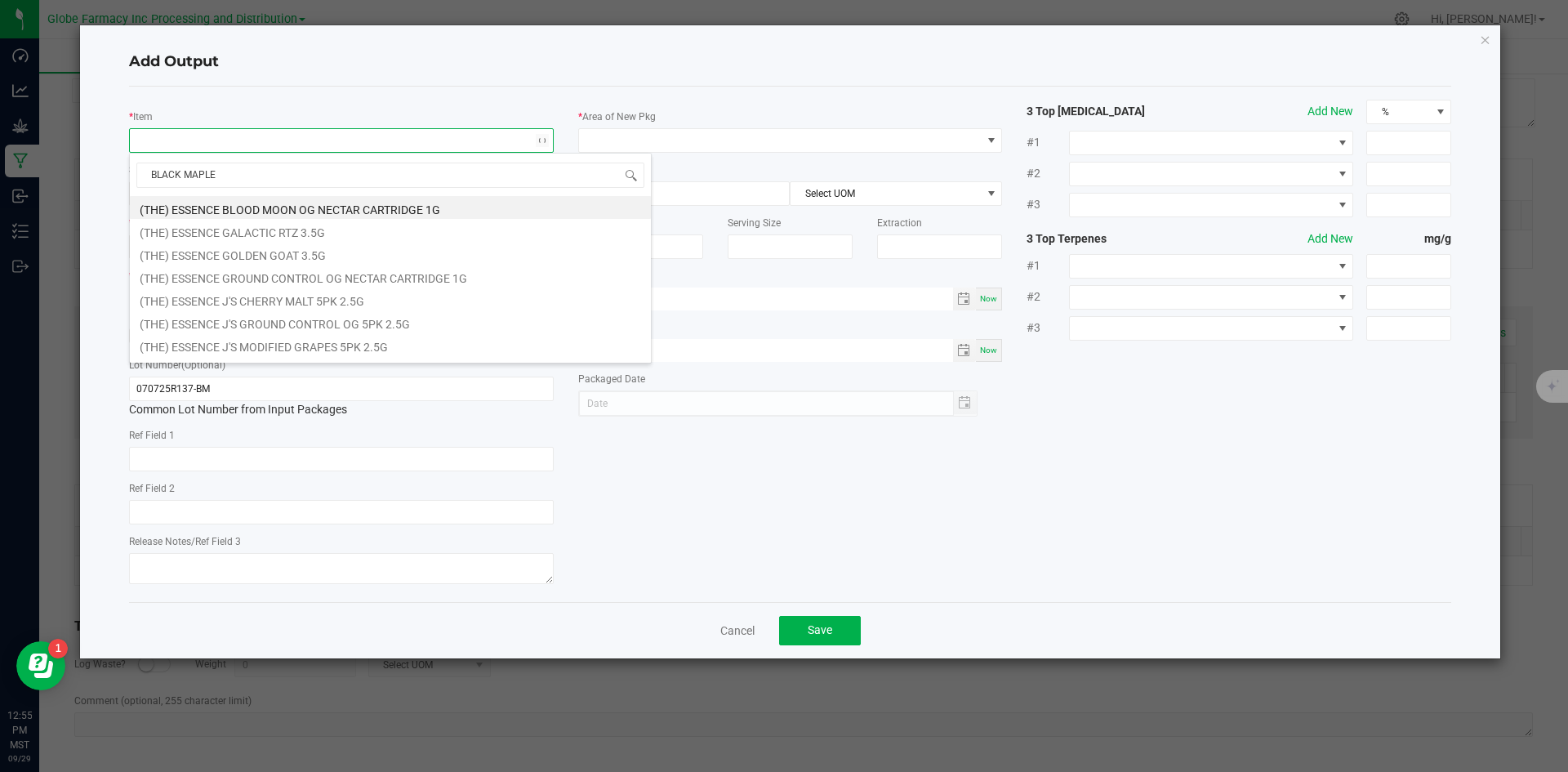
type input "BLACK MAPLE B"
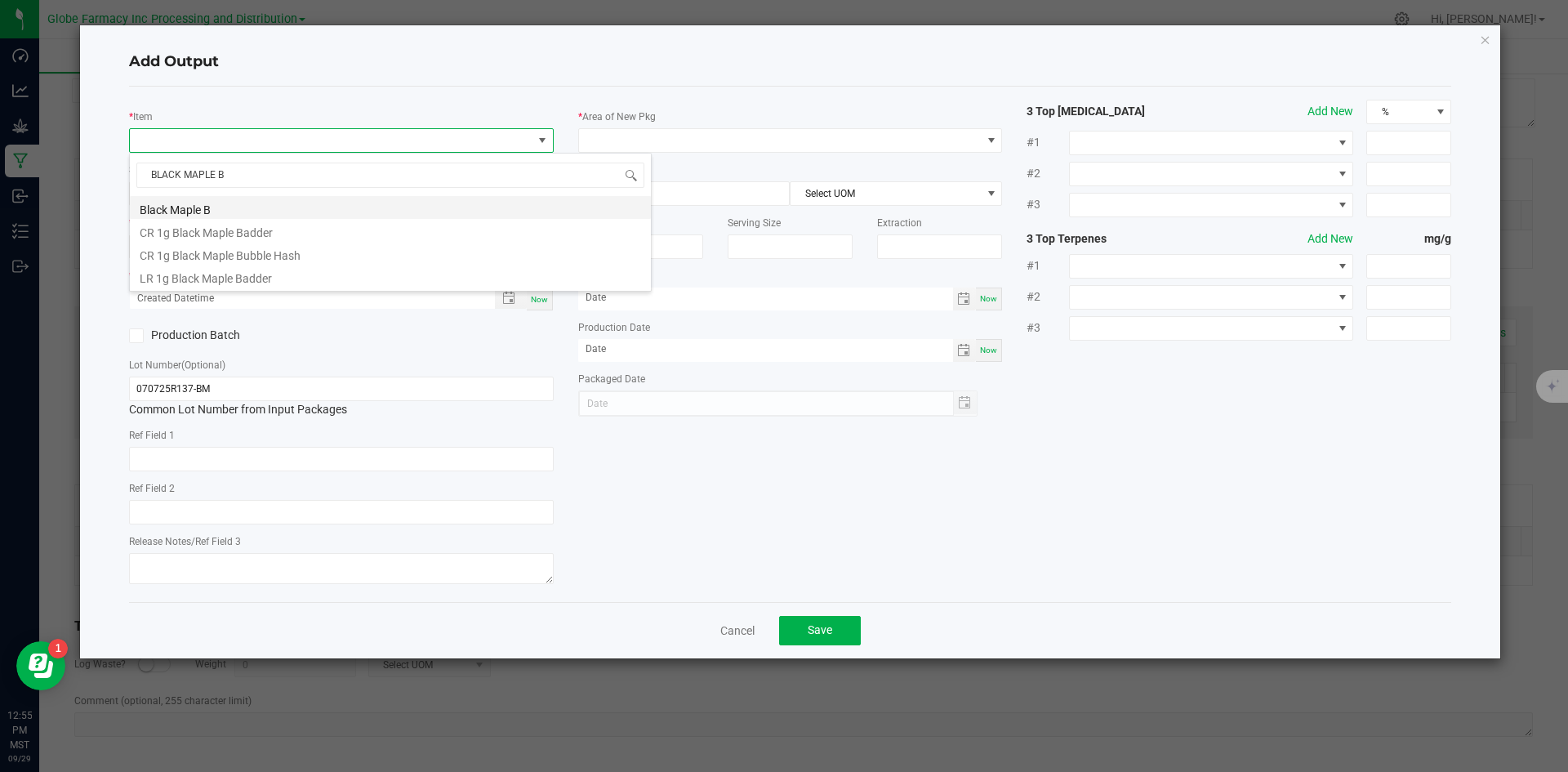
click at [185, 205] on li "Black Maple B" at bounding box center [389, 207] width 521 height 23
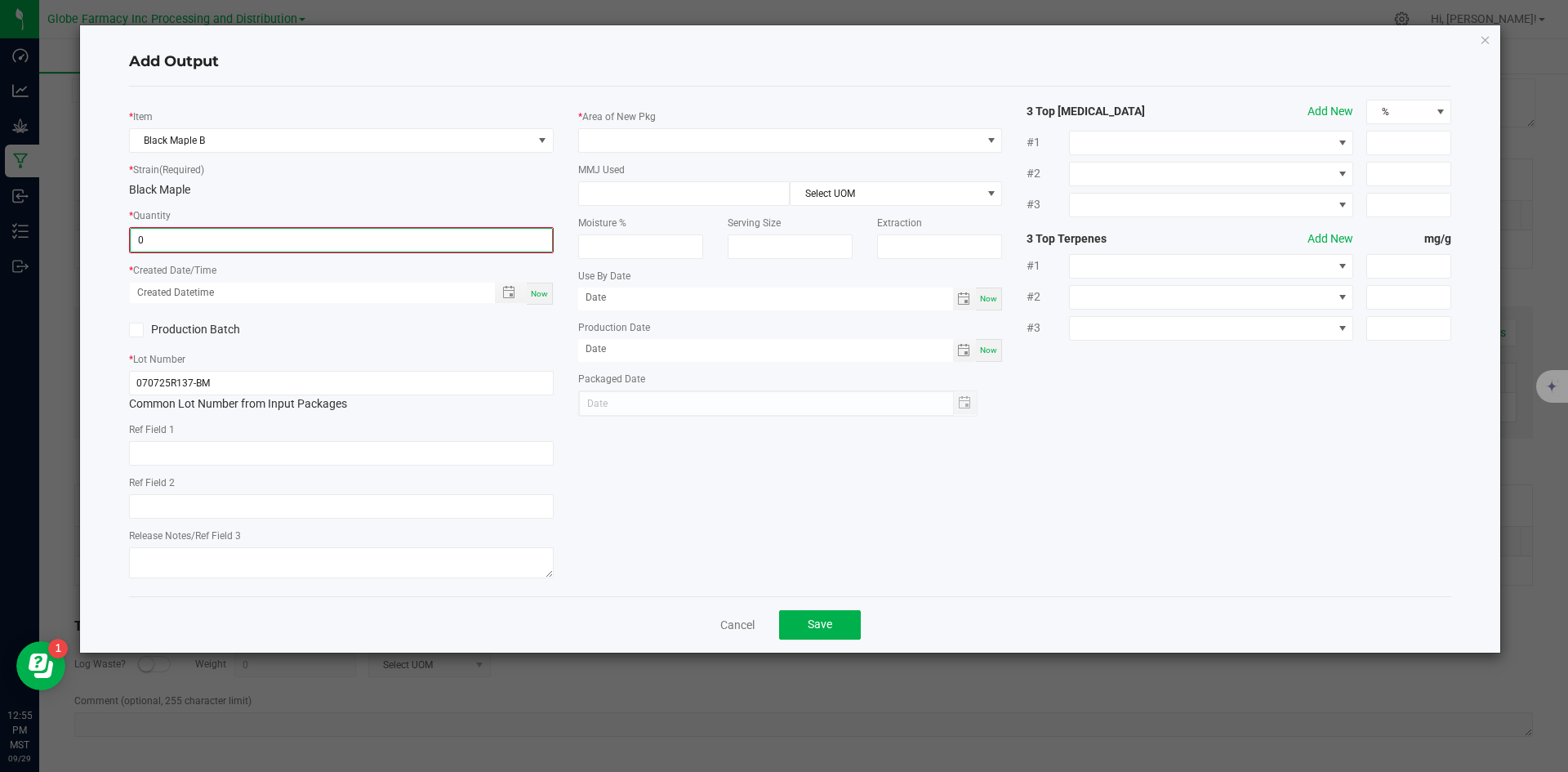
click at [339, 232] on input "0" at bounding box center [341, 240] width 422 height 23
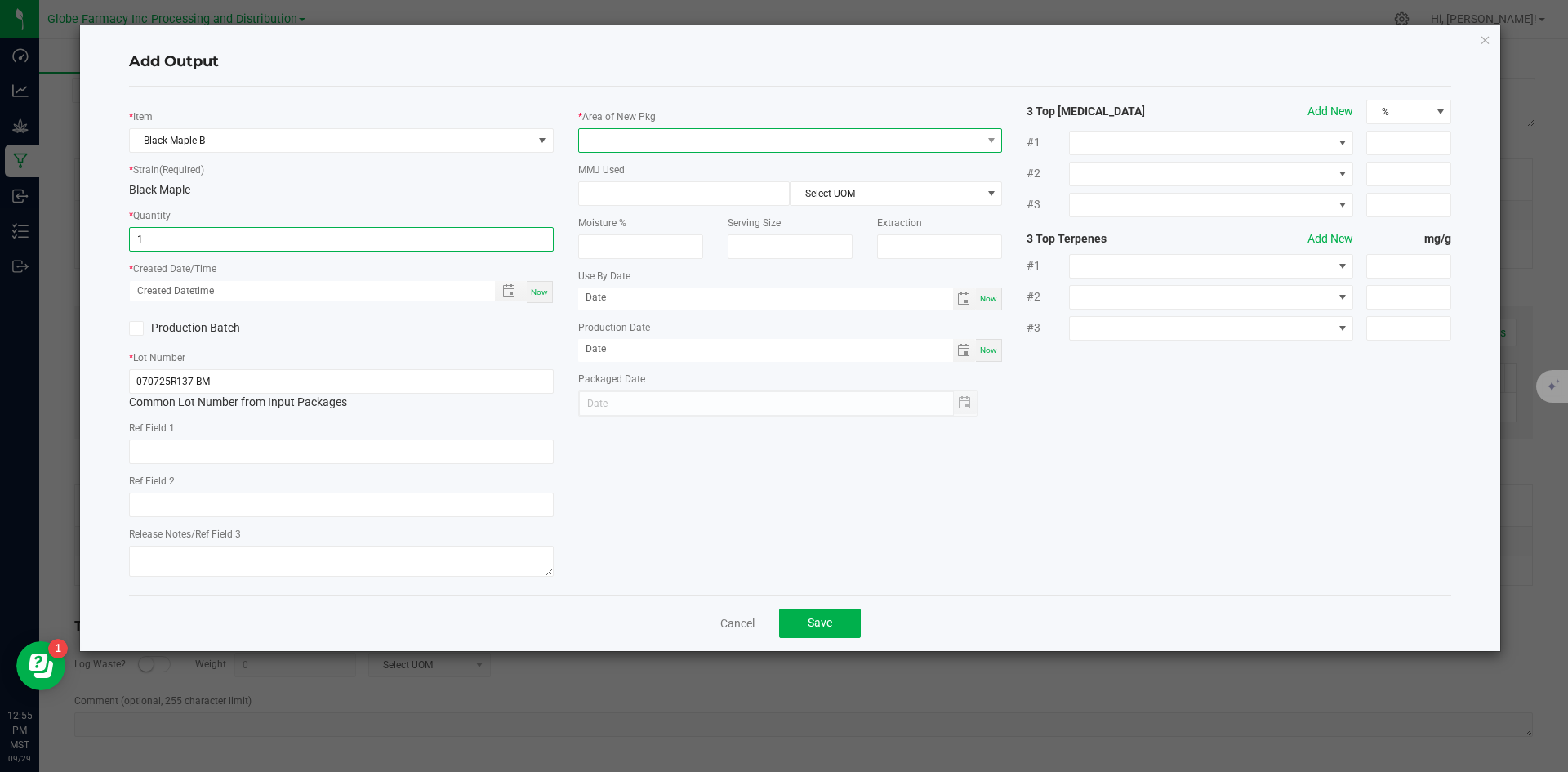
type input "1.0000 g"
click at [687, 129] on span at bounding box center [781, 141] width 403 height 23
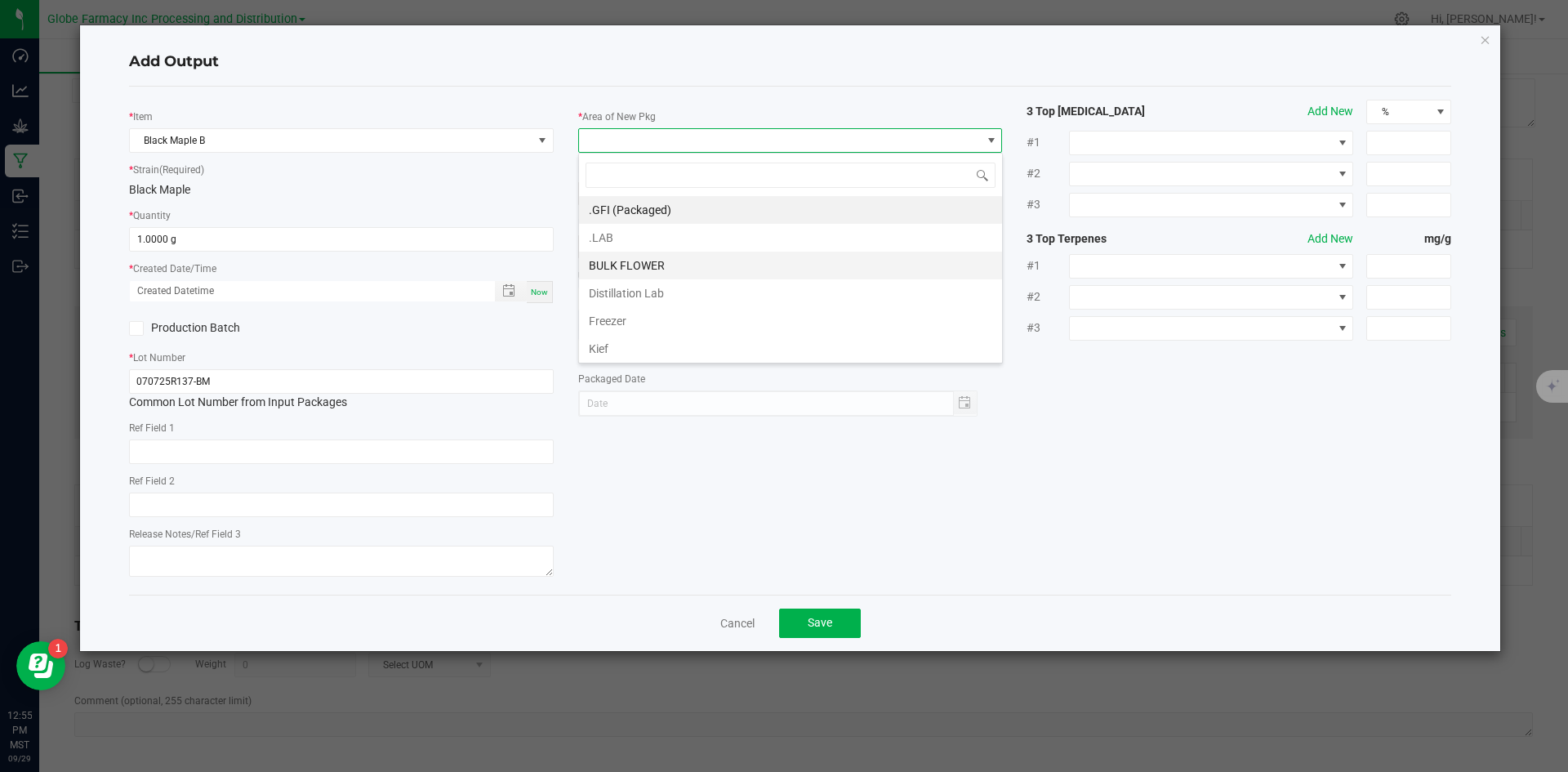
click at [649, 259] on li "BULK FLOWER" at bounding box center [791, 265] width 423 height 27
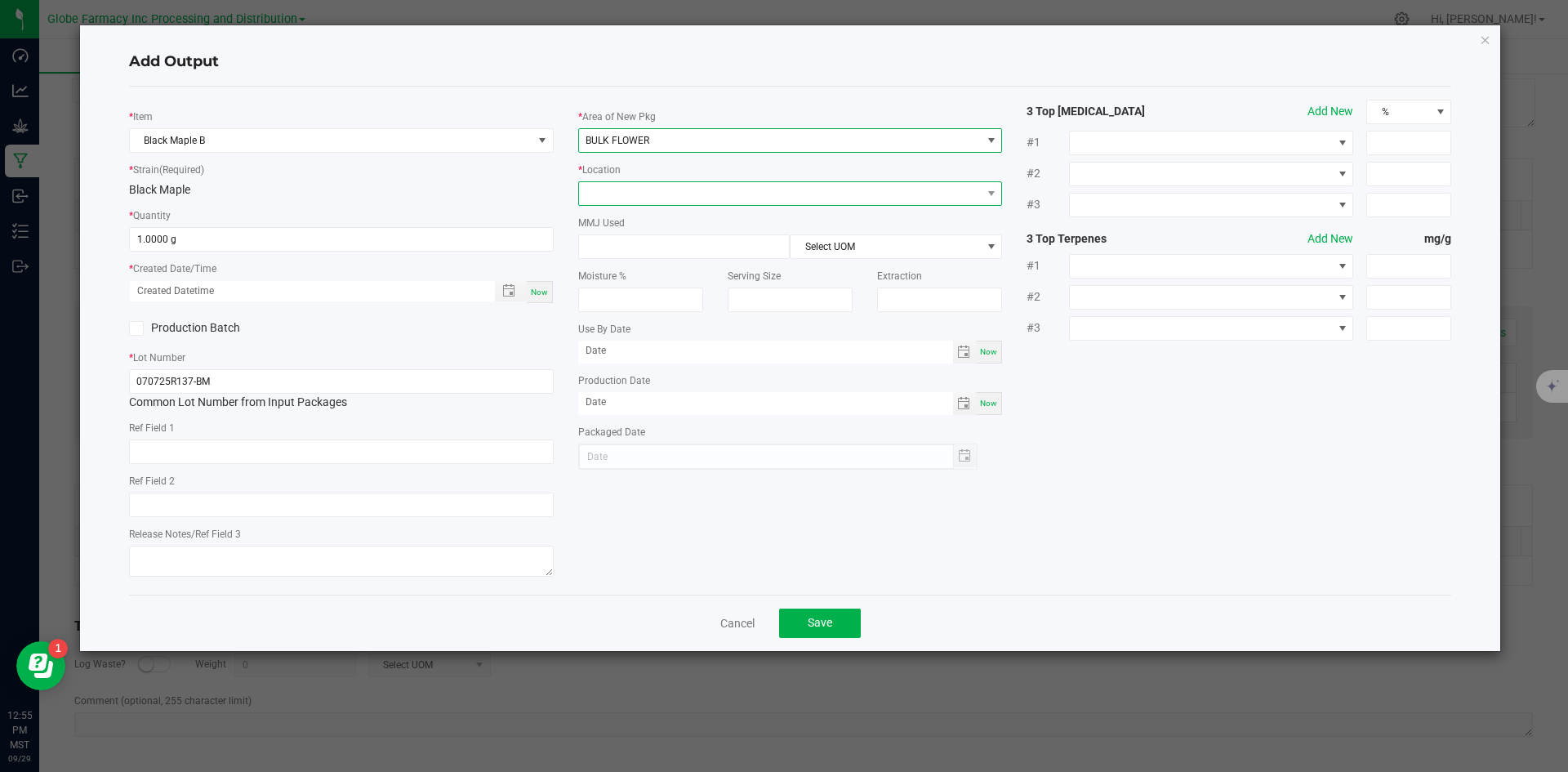
click at [652, 194] on span at bounding box center [781, 194] width 403 height 23
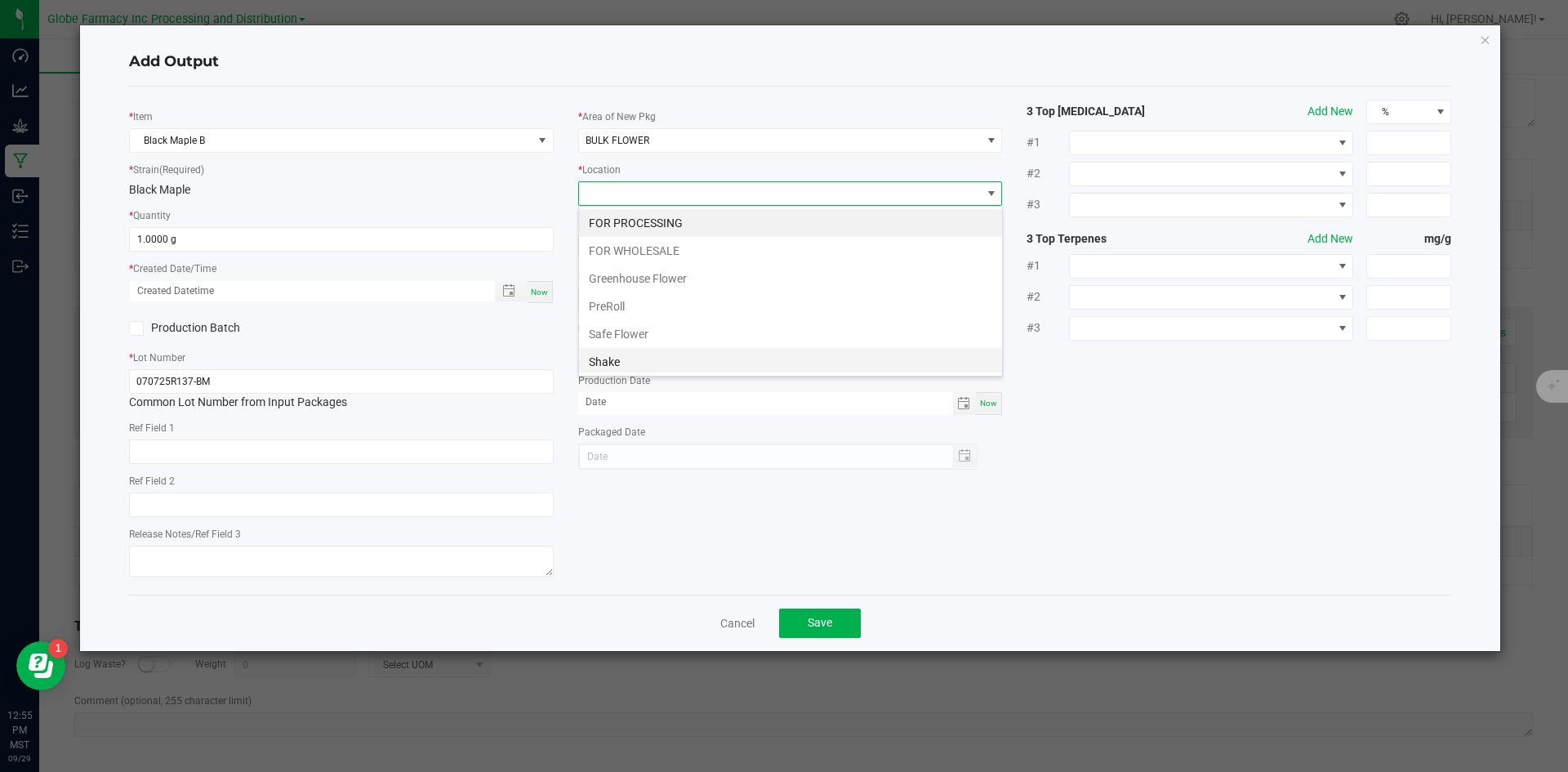
click at [634, 354] on li "Shake" at bounding box center [791, 361] width 423 height 27
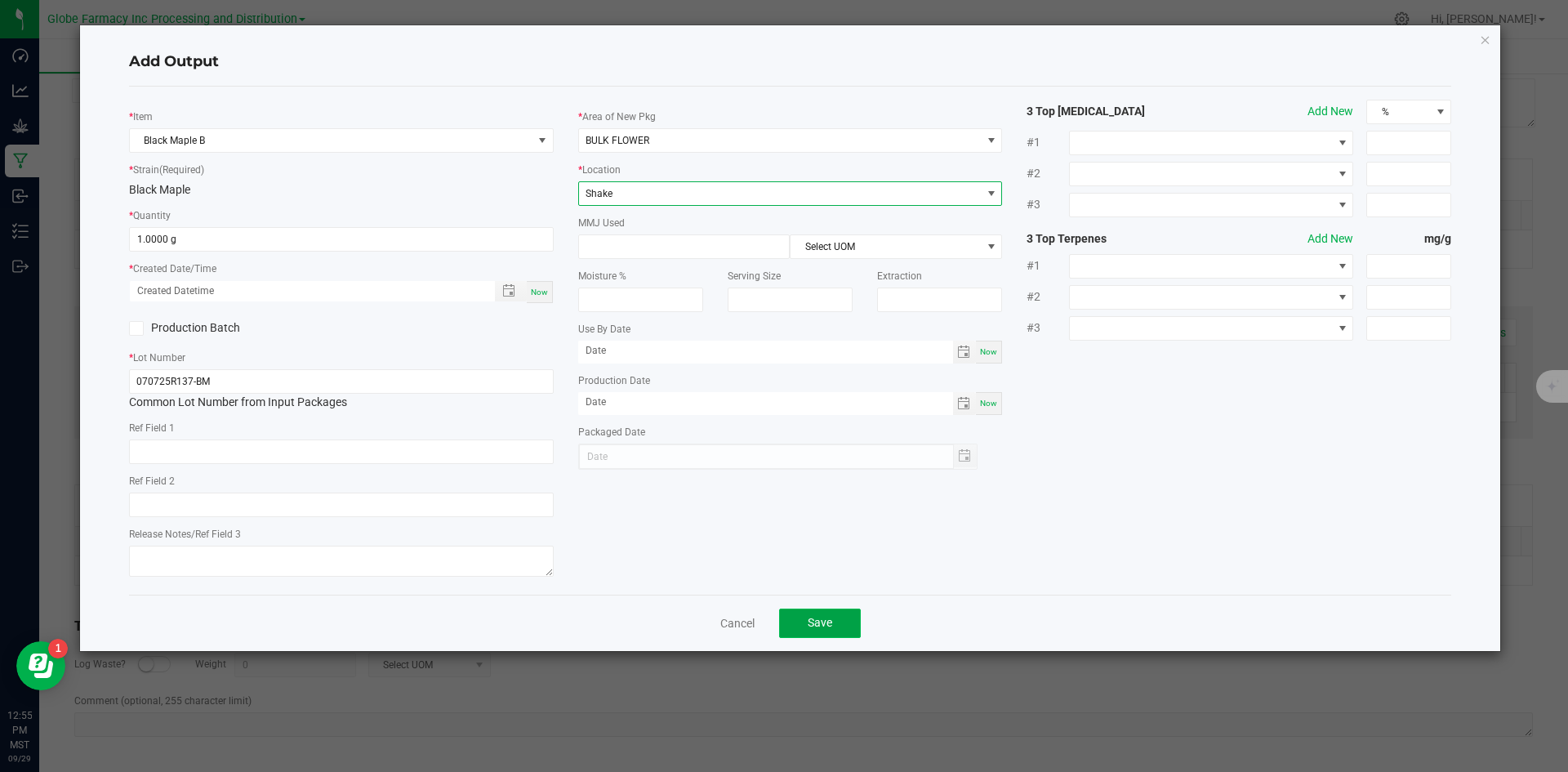
click at [820, 626] on span "Save" at bounding box center [820, 623] width 25 height 13
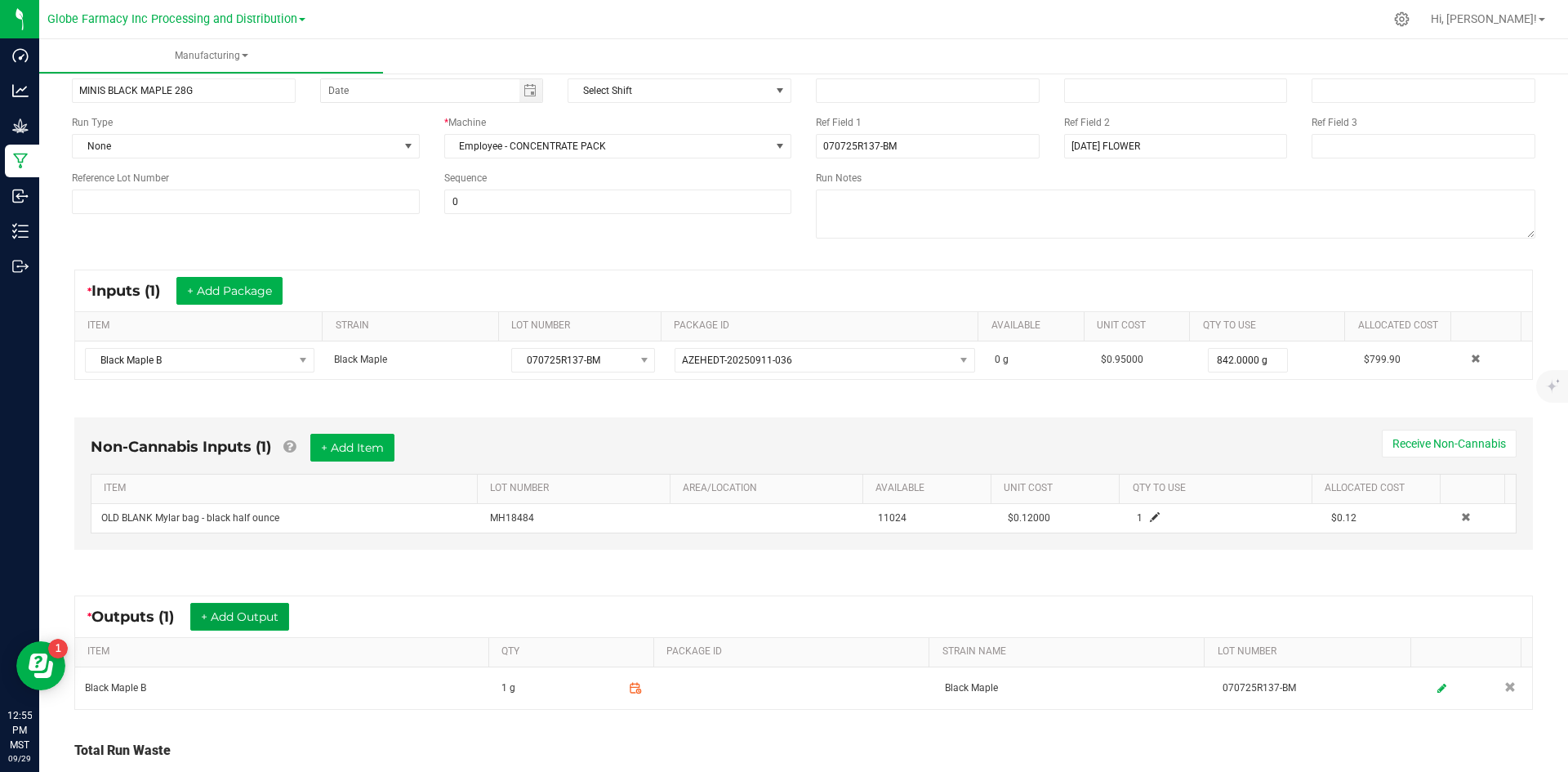
scroll to position [0, 0]
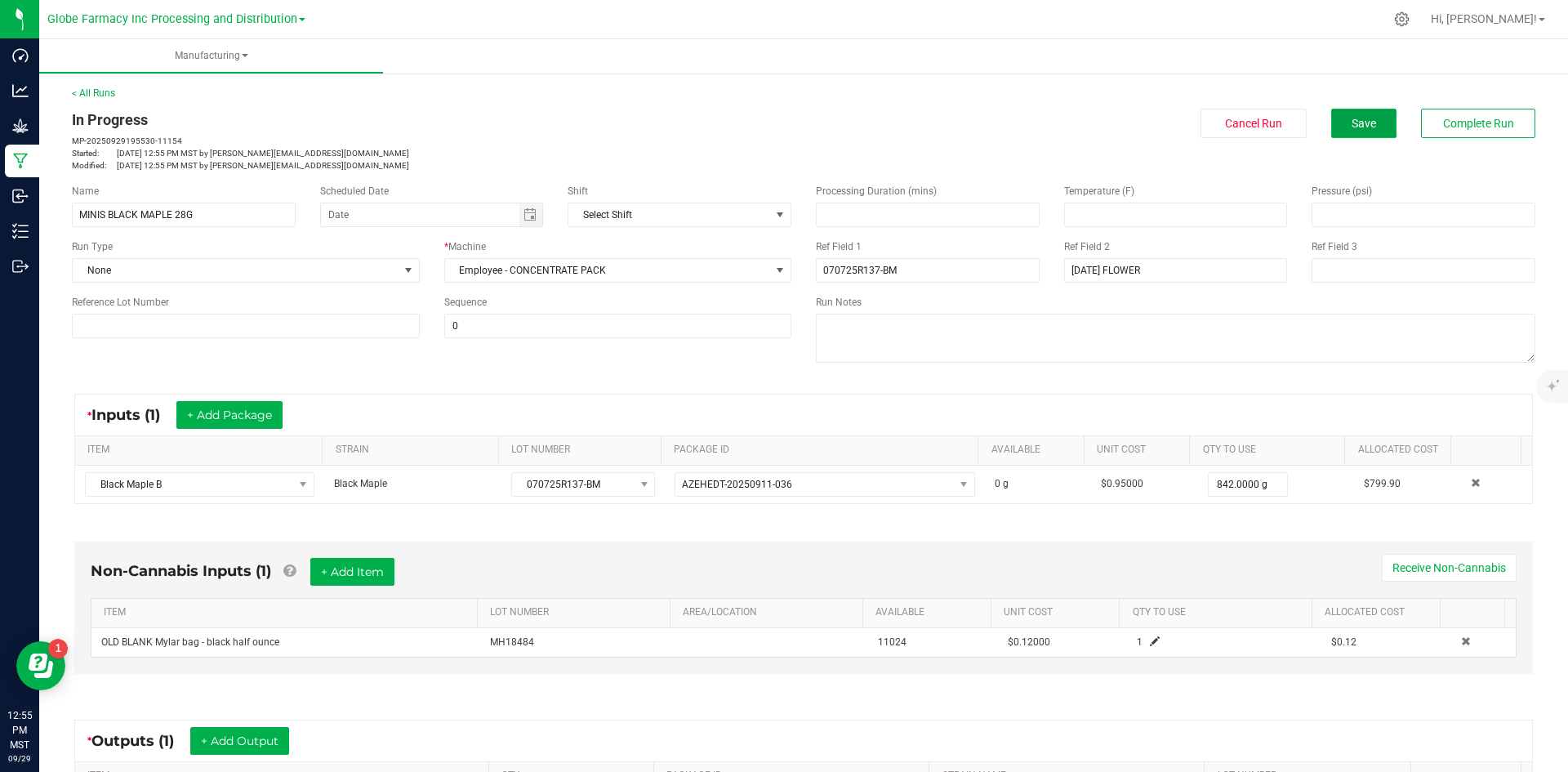
click at [1337, 118] on button "Save" at bounding box center [1363, 123] width 65 height 29
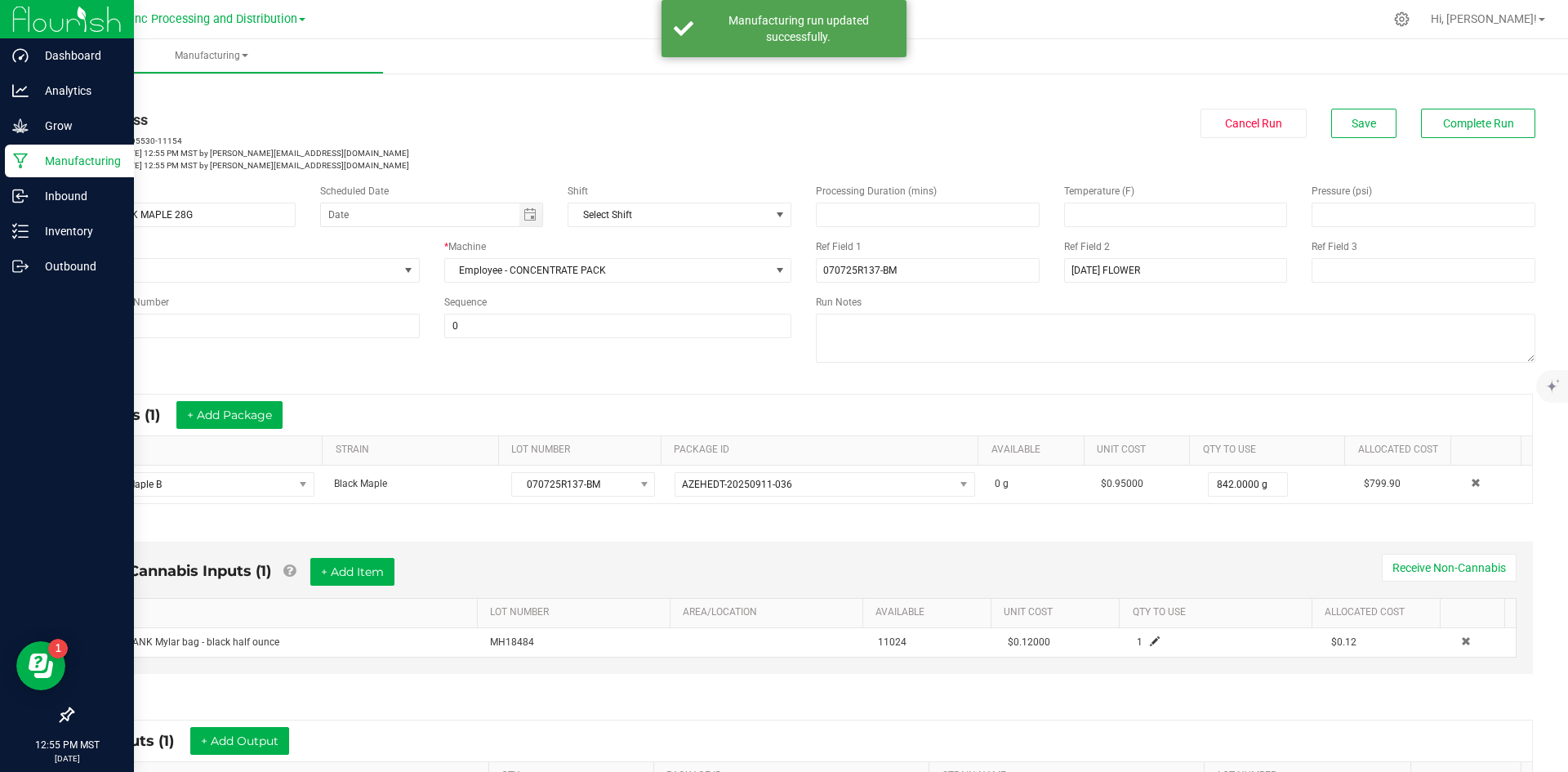
click at [79, 153] on p "Manufacturing" at bounding box center [78, 161] width 98 height 20
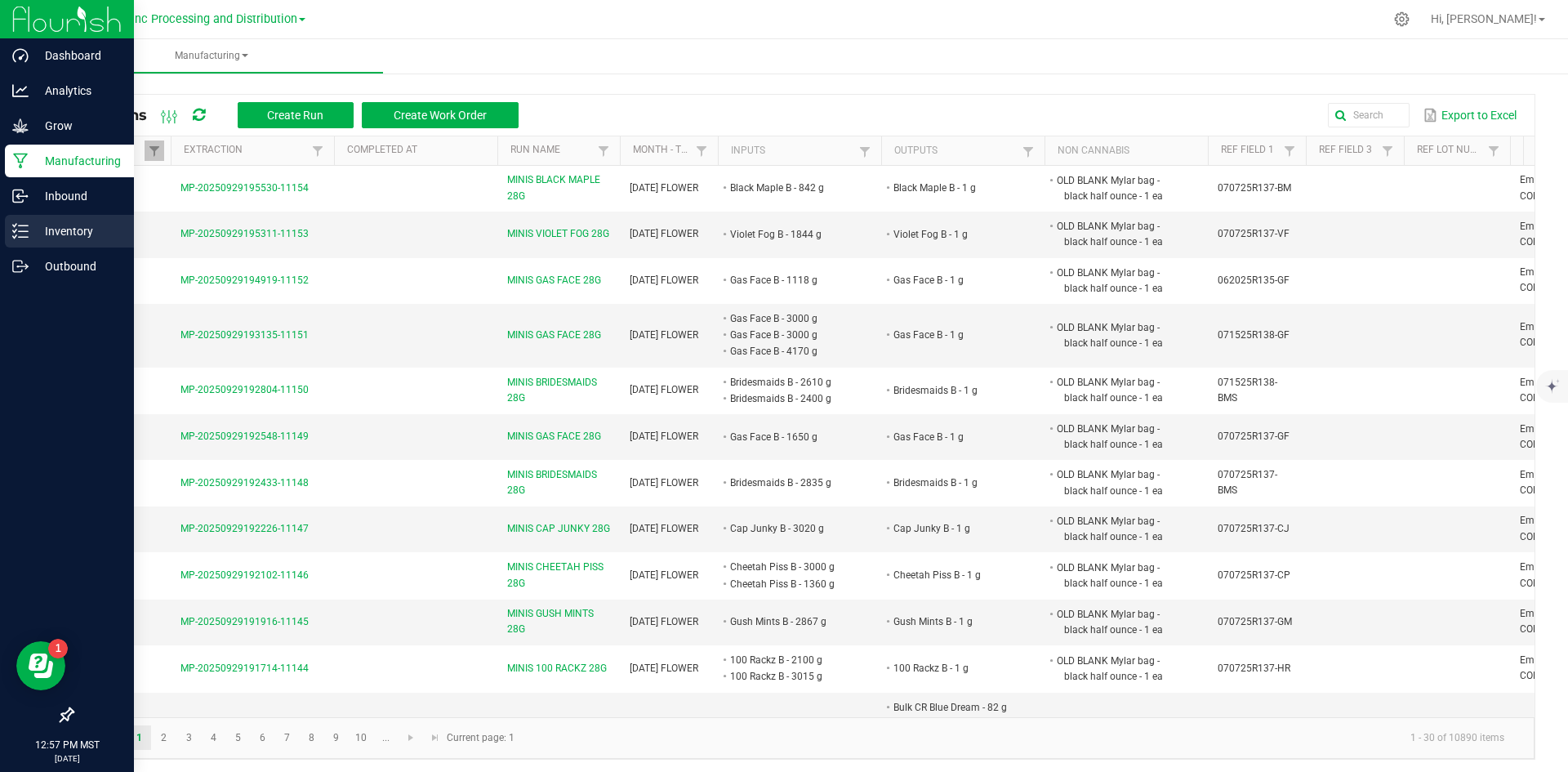
click at [22, 229] on icon at bounding box center [20, 231] width 16 height 16
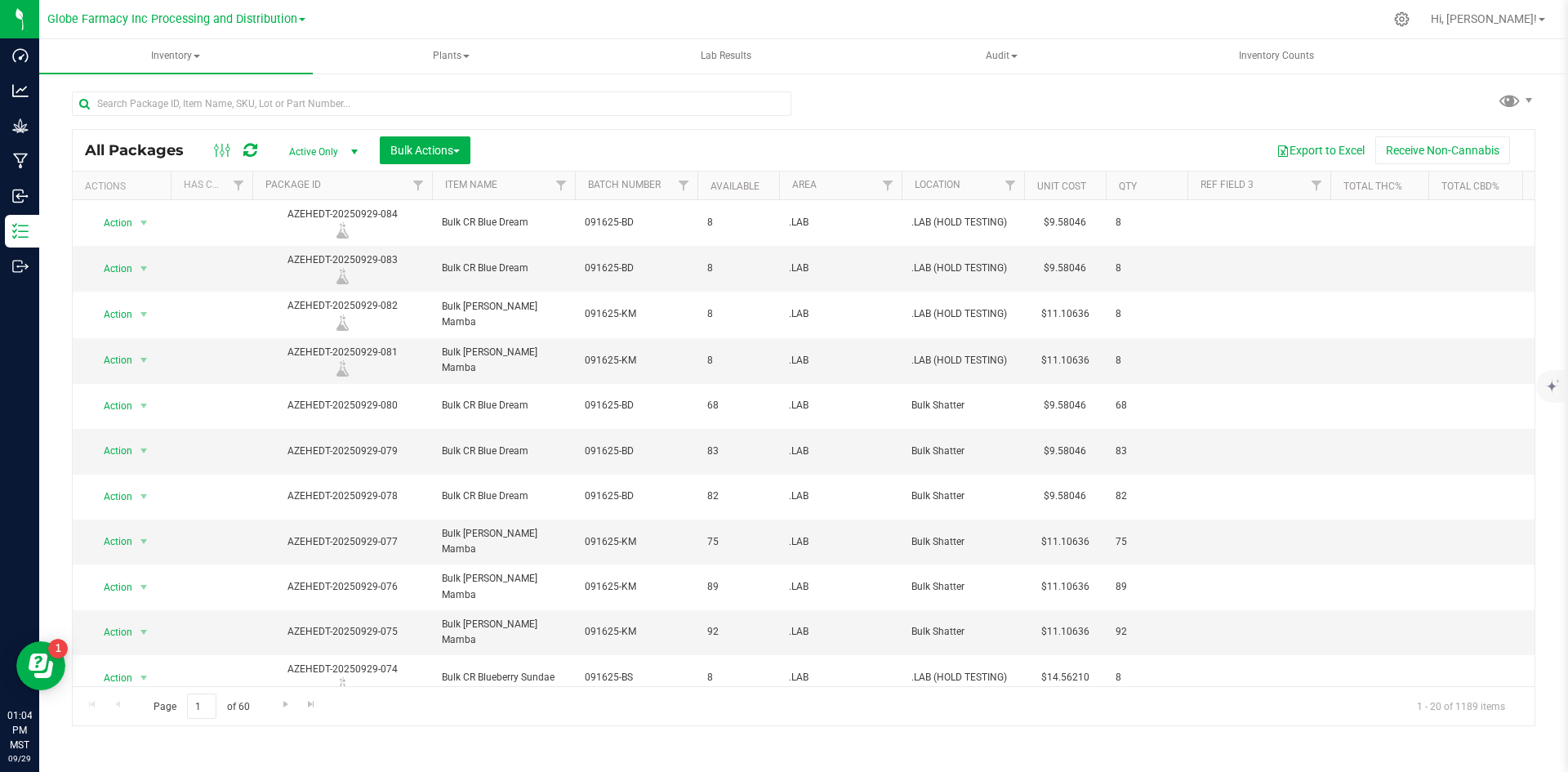
click at [247, 149] on icon at bounding box center [250, 149] width 14 height 16
